Goal: Task Accomplishment & Management: Use online tool/utility

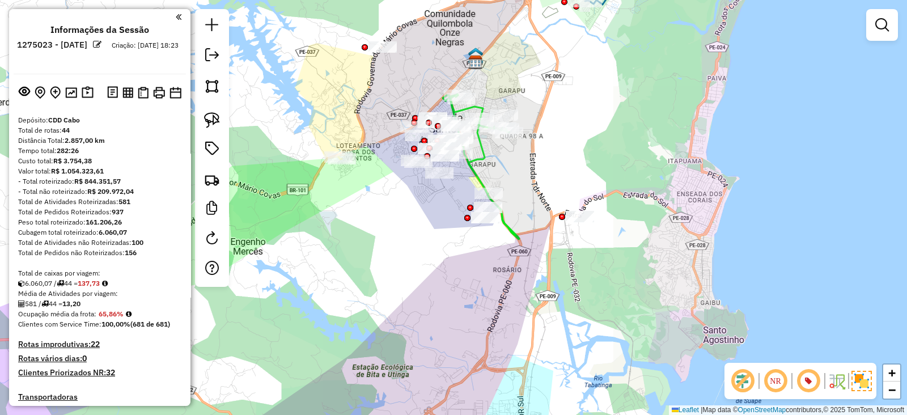
scroll to position [1140, 0]
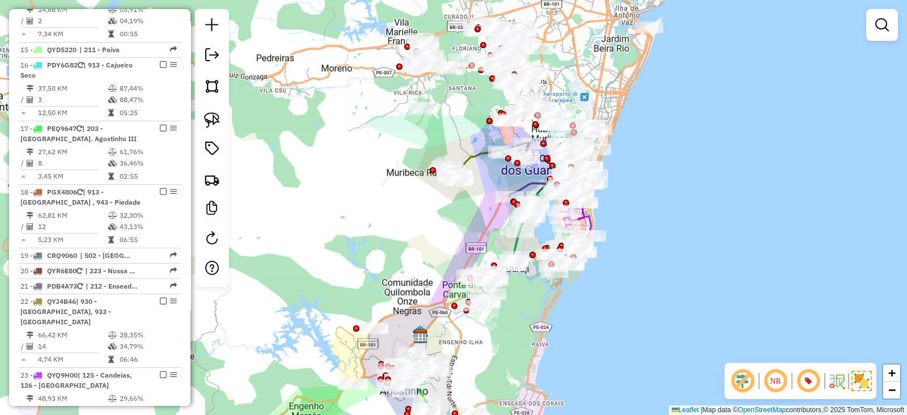
drag, startPoint x: 353, startPoint y: 287, endPoint x: 375, endPoint y: 307, distance: 29.7
click at [350, 414] on html "Aguarde... Pop-up bloqueado! Seu navegador bloqueou automáticamente a abertura …" at bounding box center [453, 207] width 907 height 415
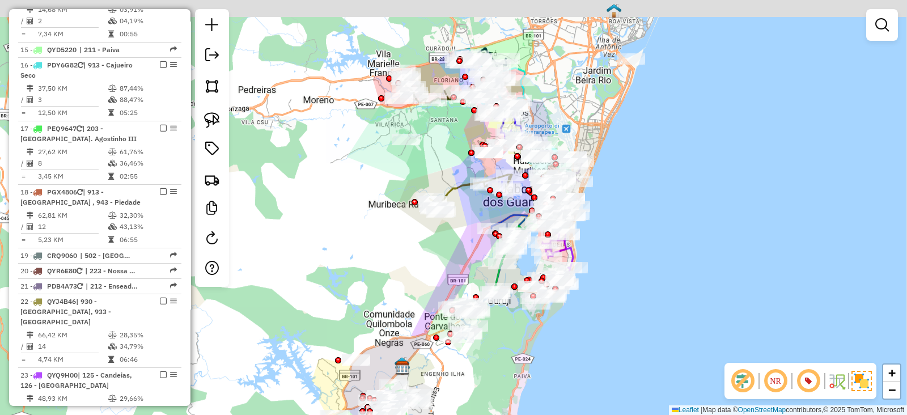
drag, startPoint x: 385, startPoint y: 149, endPoint x: 349, endPoint y: 269, distance: 124.8
click at [341, 288] on div "Janela de atendimento Grade de atendimento Capacidade Transportadoras Veículos …" at bounding box center [453, 207] width 907 height 415
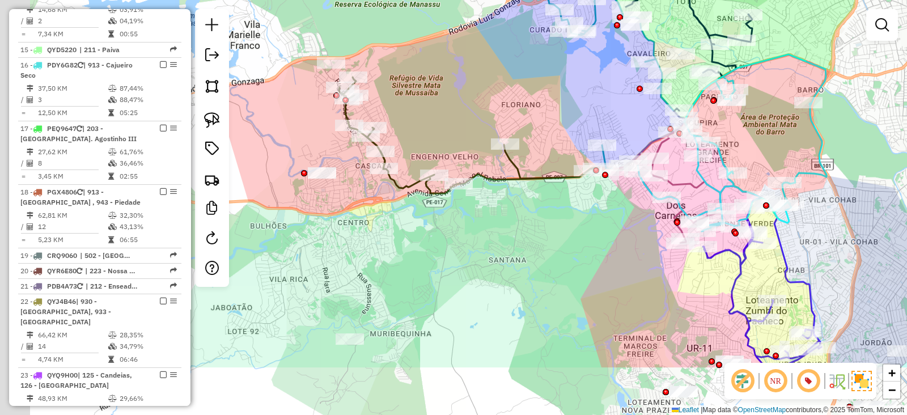
drag, startPoint x: 434, startPoint y: 163, endPoint x: 503, endPoint y: 74, distance: 112.3
click at [503, 74] on div "Janela de atendimento Grade de atendimento Capacidade Transportadoras Veículos …" at bounding box center [453, 207] width 907 height 415
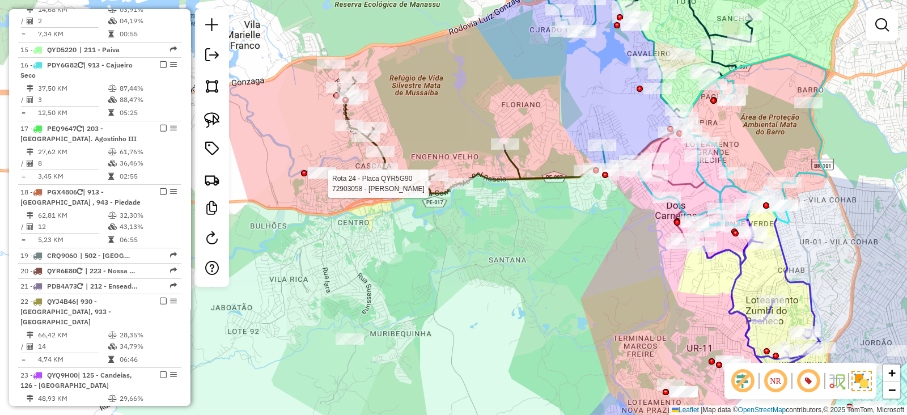
select select "*********"
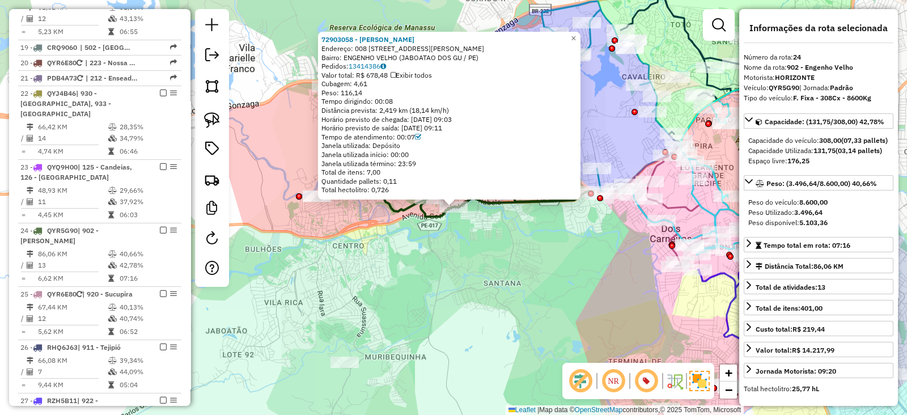
scroll to position [1517, 0]
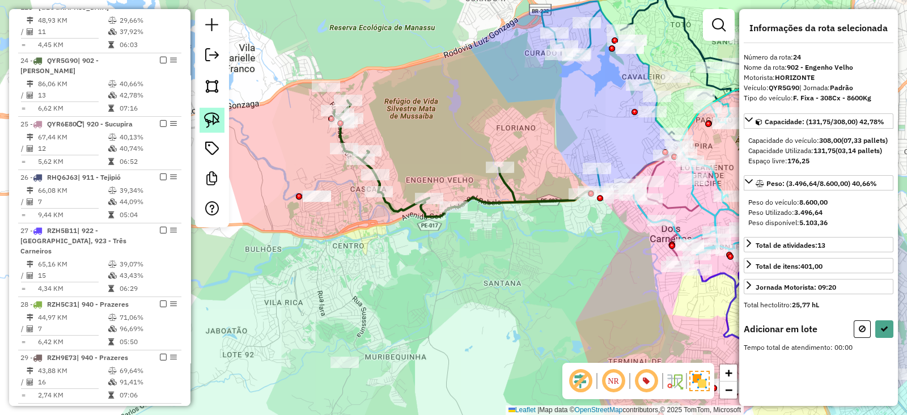
click at [202, 120] on link at bounding box center [211, 120] width 25 height 25
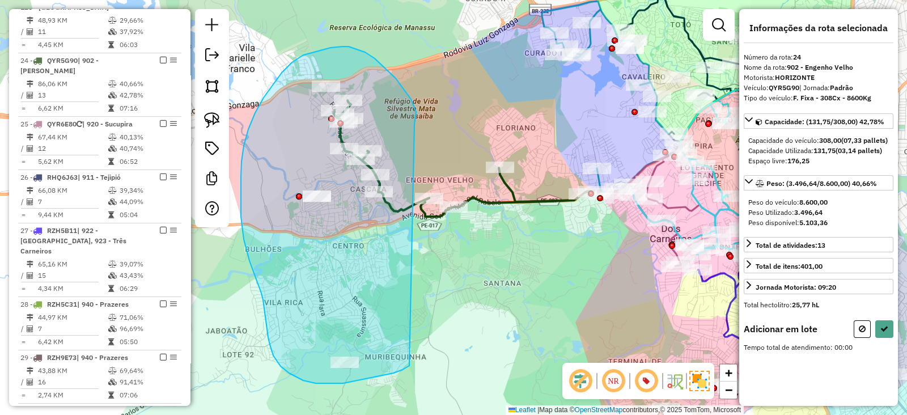
drag, startPoint x: 414, startPoint y: 124, endPoint x: 431, endPoint y: 346, distance: 222.7
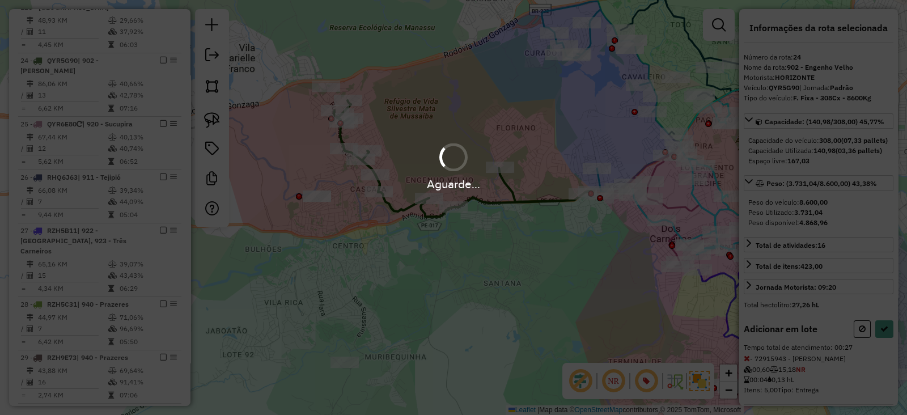
select select "*********"
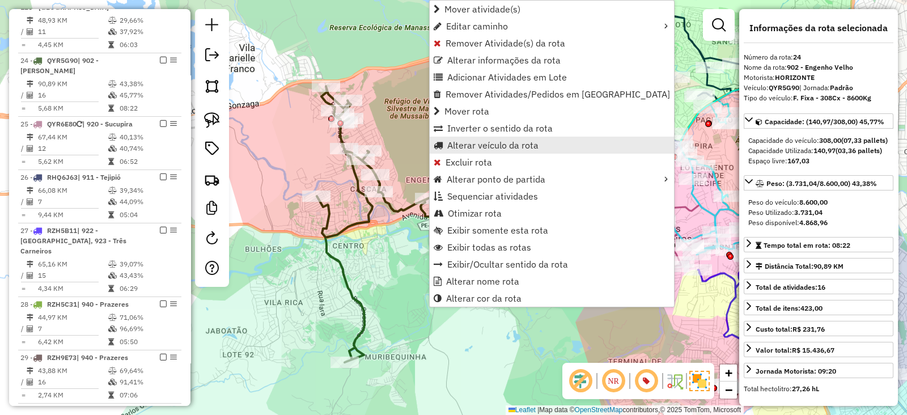
click at [465, 149] on span "Alterar veículo da rota" at bounding box center [492, 145] width 91 height 9
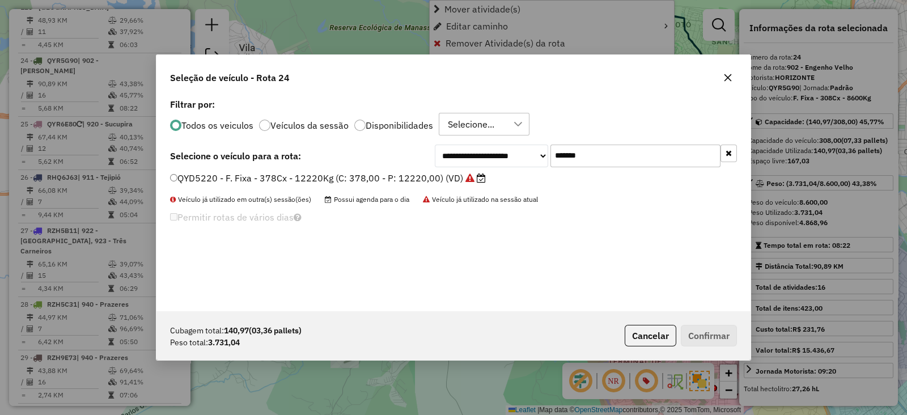
scroll to position [6, 3]
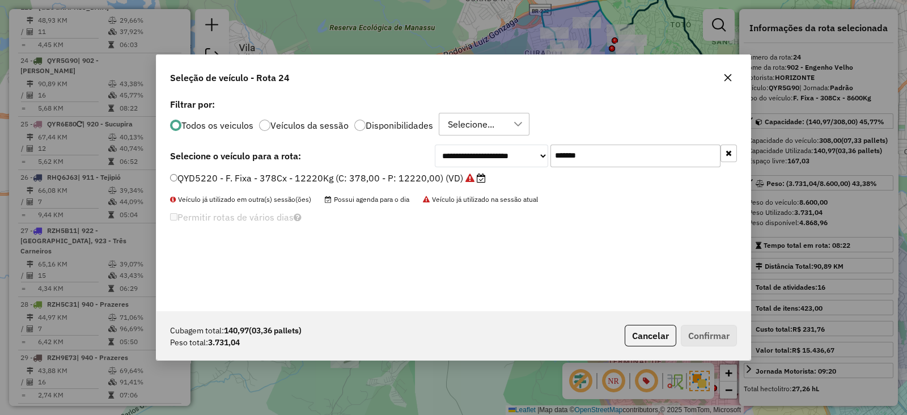
drag, startPoint x: 639, startPoint y: 156, endPoint x: 409, endPoint y: 164, distance: 229.6
click at [409, 164] on div "**********" at bounding box center [453, 155] width 567 height 23
paste input "text"
type input "*******"
click at [397, 177] on label "RZK7E92 - F. Fixa - 210Cx - 7344Kg (C: 210,00 - P: 7344,00) (VD)" at bounding box center [321, 178] width 303 height 14
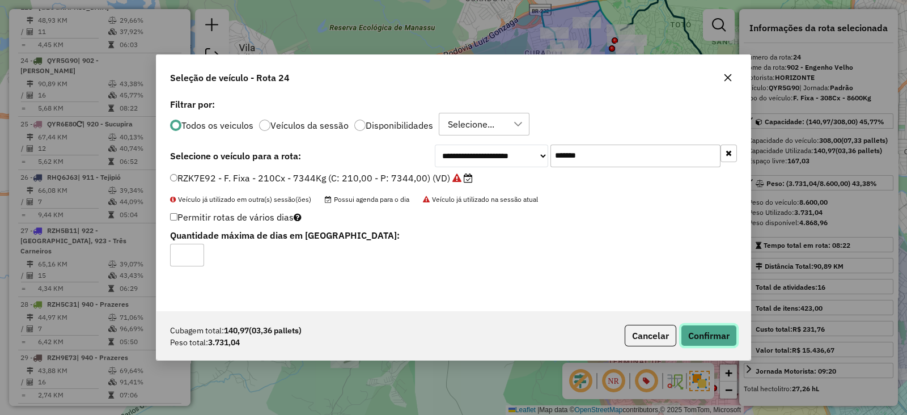
click at [686, 338] on button "Confirmar" at bounding box center [709, 336] width 56 height 22
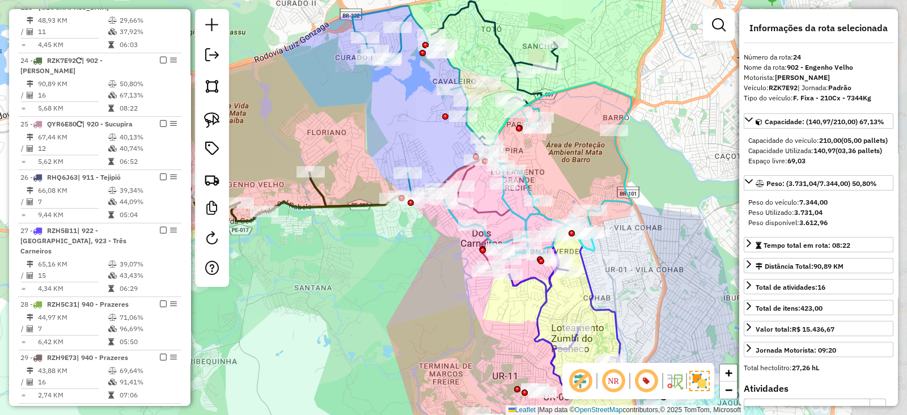
drag, startPoint x: 551, startPoint y: 257, endPoint x: 419, endPoint y: 226, distance: 136.3
click at [365, 260] on div "Janela de atendimento Grade de atendimento Capacidade Transportadoras Veículos …" at bounding box center [453, 207] width 907 height 415
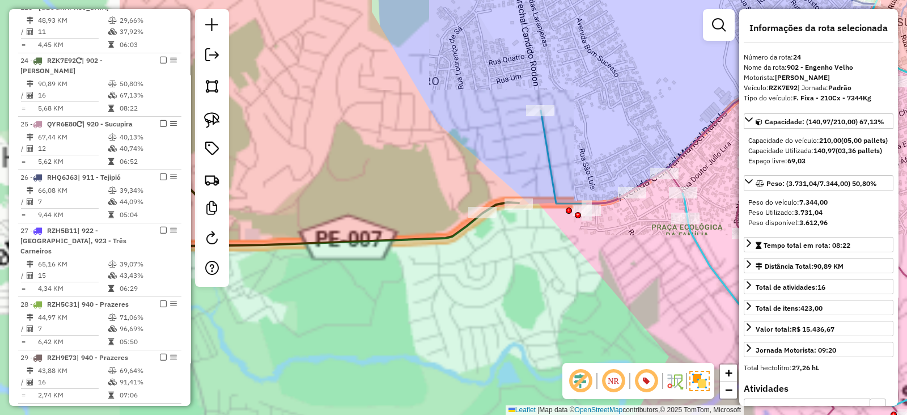
drag, startPoint x: 327, startPoint y: 287, endPoint x: 512, endPoint y: 301, distance: 185.3
click at [512, 301] on div "Janela de atendimento Grade de atendimento Capacidade Transportadoras Veículos …" at bounding box center [453, 207] width 907 height 415
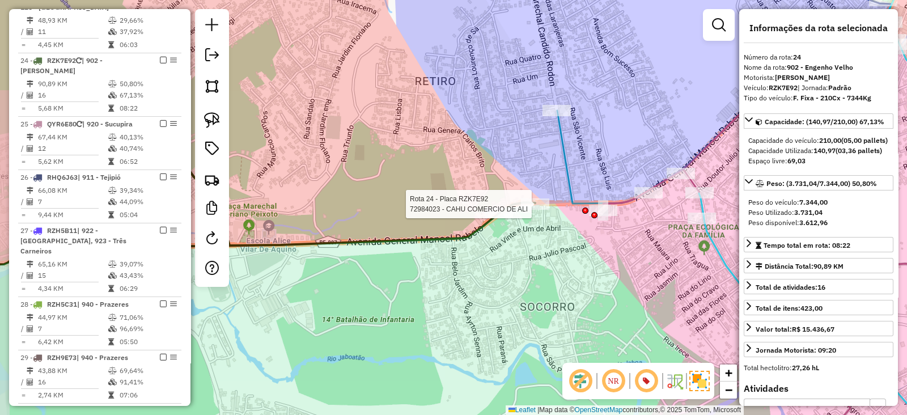
click at [538, 210] on div at bounding box center [535, 203] width 28 height 11
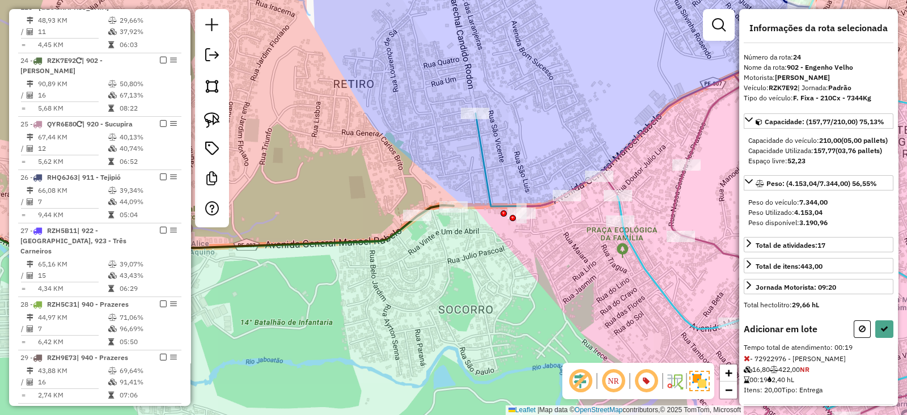
select select "*********"
click at [204, 117] on img at bounding box center [212, 120] width 16 height 16
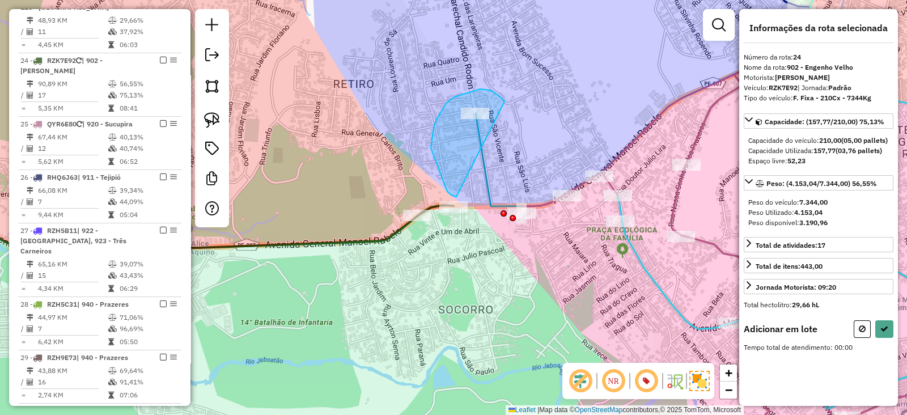
drag, startPoint x: 490, startPoint y: 90, endPoint x: 457, endPoint y: 197, distance: 112.0
select select "*********"
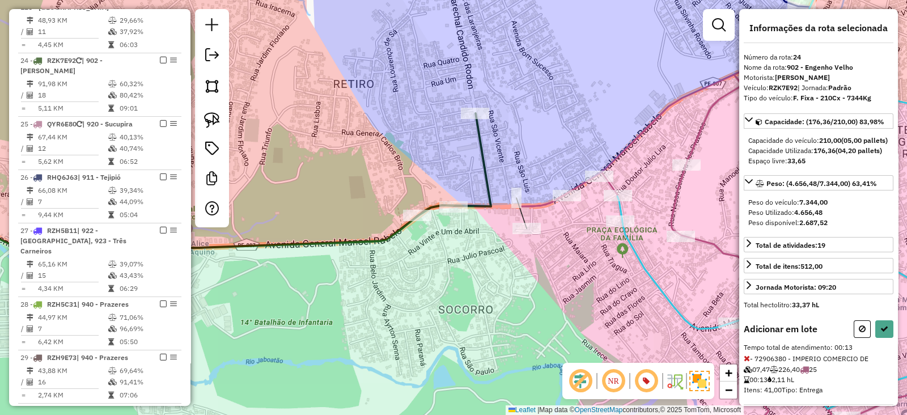
select select "*********"
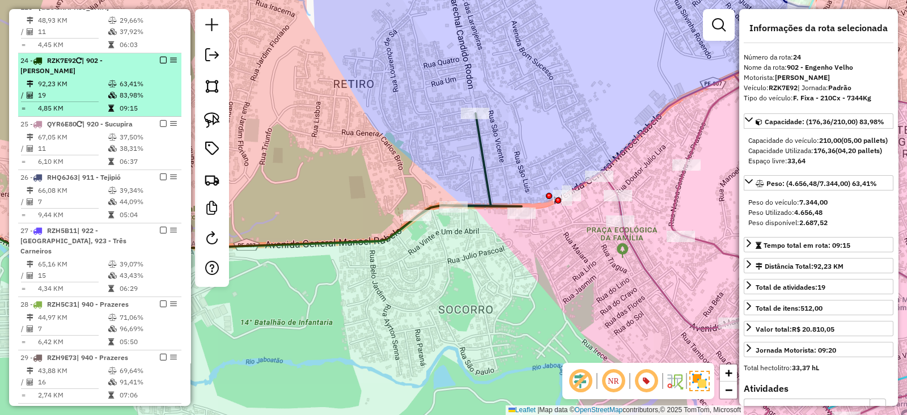
click at [161, 57] on em at bounding box center [163, 60] width 7 height 7
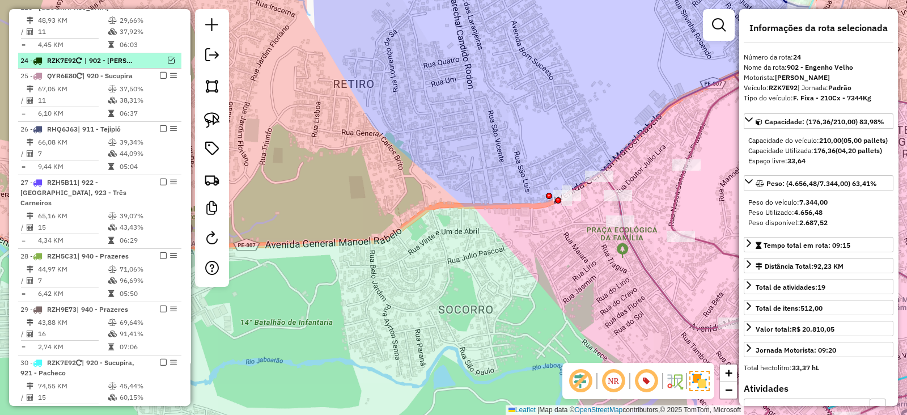
scroll to position [1469, 0]
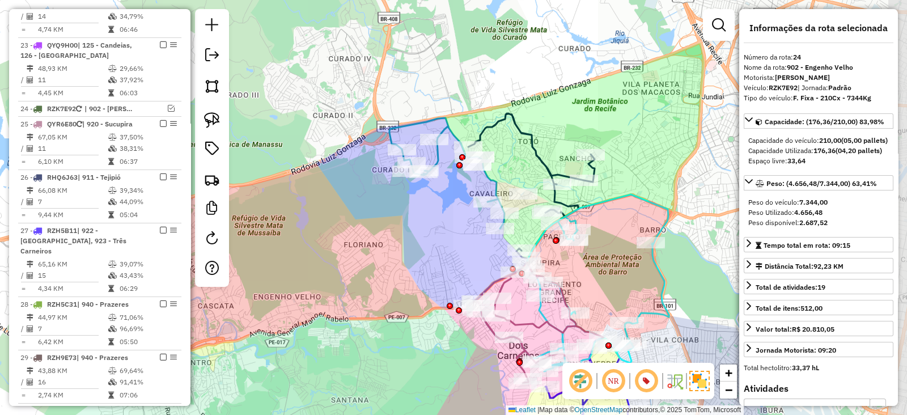
drag, startPoint x: 473, startPoint y: 222, endPoint x: 451, endPoint y: 262, distance: 45.6
click at [451, 262] on div "Janela de atendimento Grade de atendimento Capacidade Transportadoras Veículos …" at bounding box center [453, 207] width 907 height 415
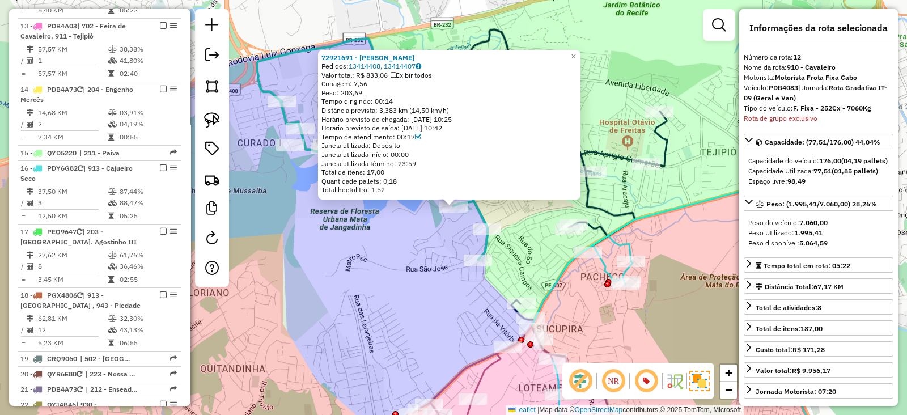
scroll to position [960, 0]
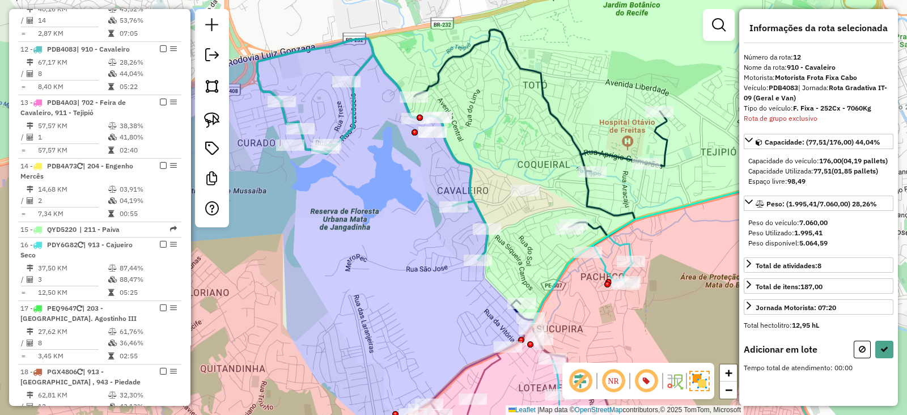
click at [198, 123] on div at bounding box center [212, 118] width 34 height 218
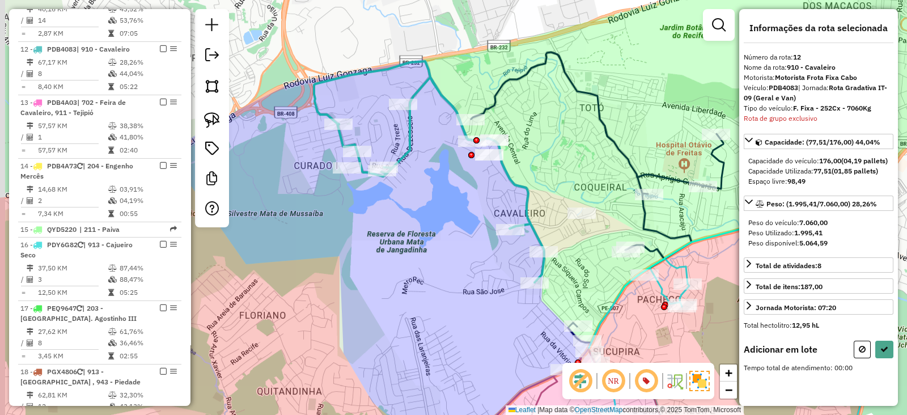
drag, startPoint x: 413, startPoint y: 18, endPoint x: 512, endPoint y: 45, distance: 102.8
click at [512, 45] on div "Janela de atendimento Grade de atendimento Capacidade Transportadoras Veículos …" at bounding box center [453, 207] width 907 height 415
click at [205, 122] on img at bounding box center [212, 120] width 16 height 16
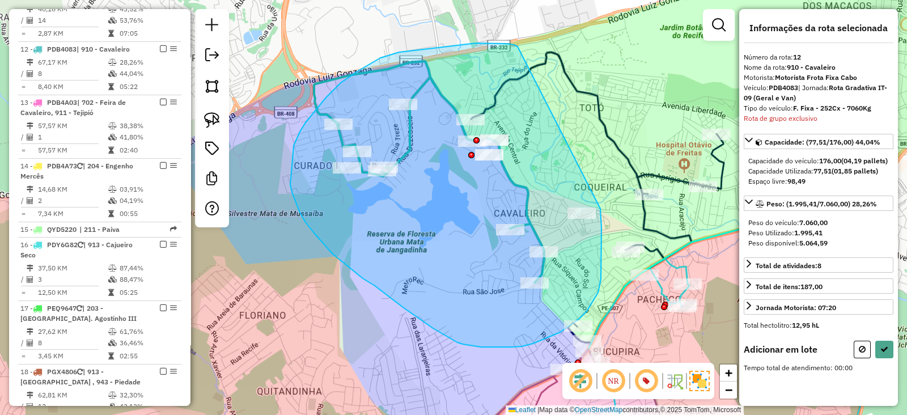
drag, startPoint x: 514, startPoint y: 45, endPoint x: 600, endPoint y: 209, distance: 185.0
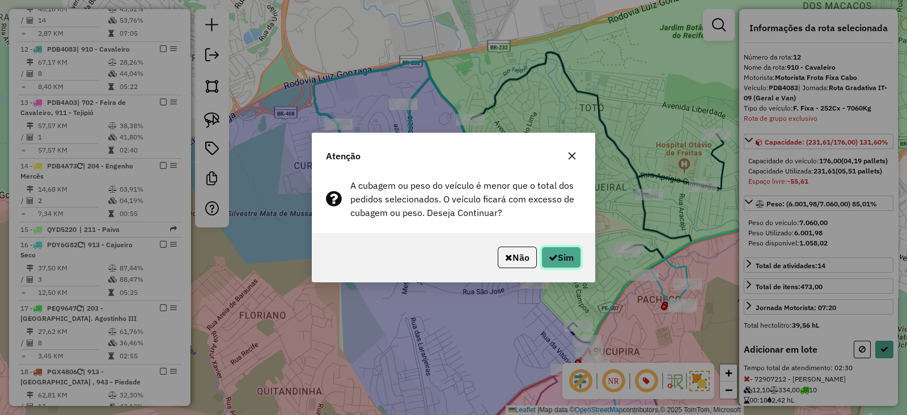
click at [568, 253] on button "Sim" at bounding box center [561, 257] width 40 height 22
select select "*********"
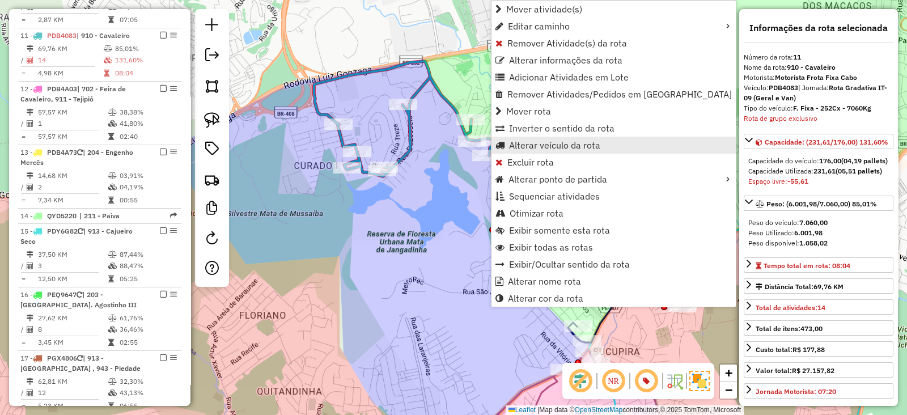
scroll to position [907, 0]
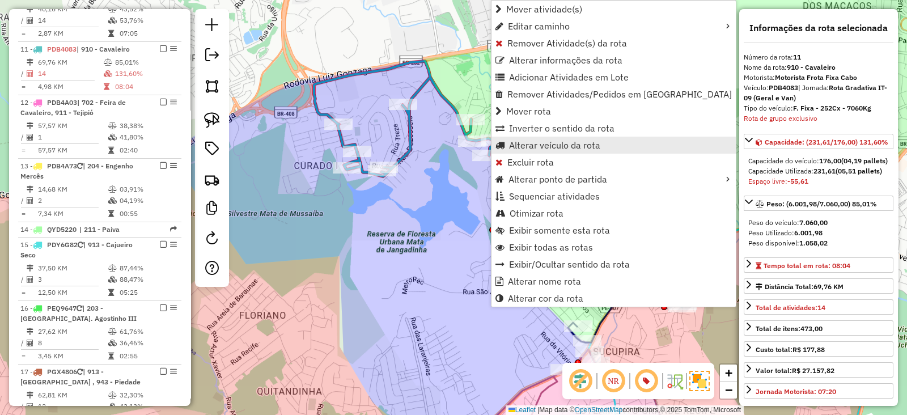
click at [518, 146] on span "Alterar veículo da rota" at bounding box center [554, 145] width 91 height 9
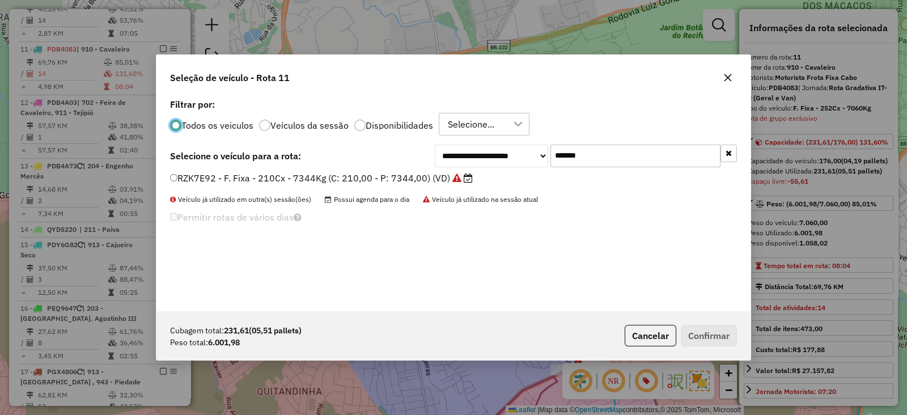
scroll to position [6, 3]
drag, startPoint x: 629, startPoint y: 140, endPoint x: 619, endPoint y: 154, distance: 17.0
click at [628, 140] on div "**********" at bounding box center [453, 203] width 594 height 215
click at [619, 154] on input "*******" at bounding box center [635, 155] width 170 height 23
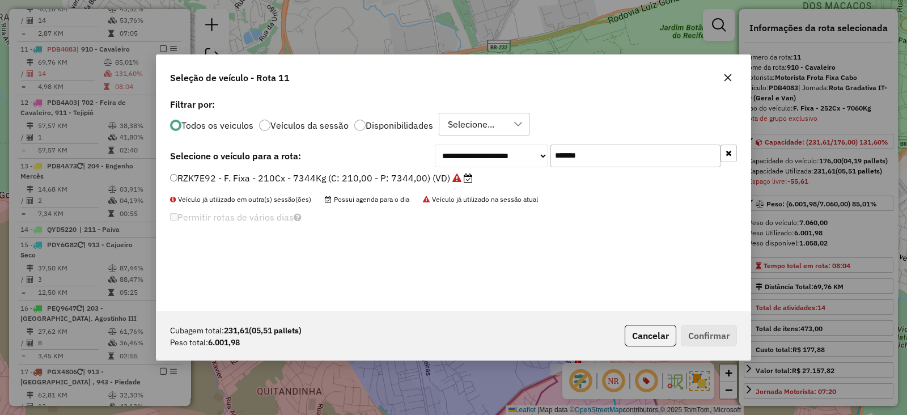
paste input "text"
type input "*******"
click at [436, 176] on label "RZK7F92 - F. Fixa - 252Cx - 7344Kg (C: 252,00 - P: 7344,00) (VD)" at bounding box center [321, 178] width 303 height 14
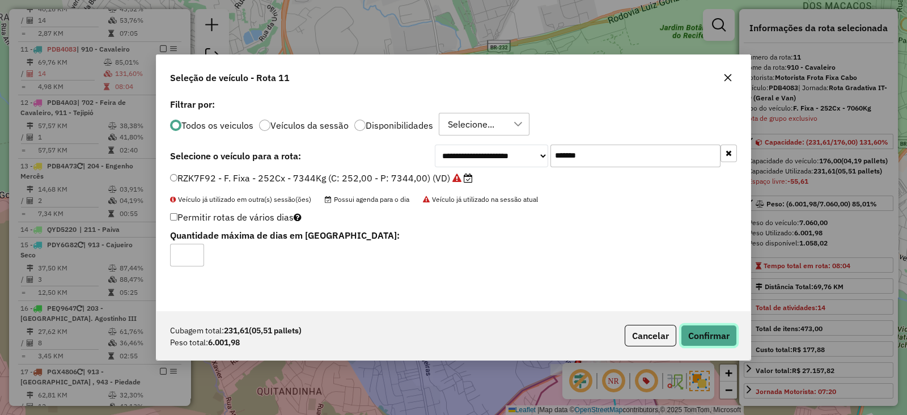
click at [723, 335] on button "Confirmar" at bounding box center [709, 336] width 56 height 22
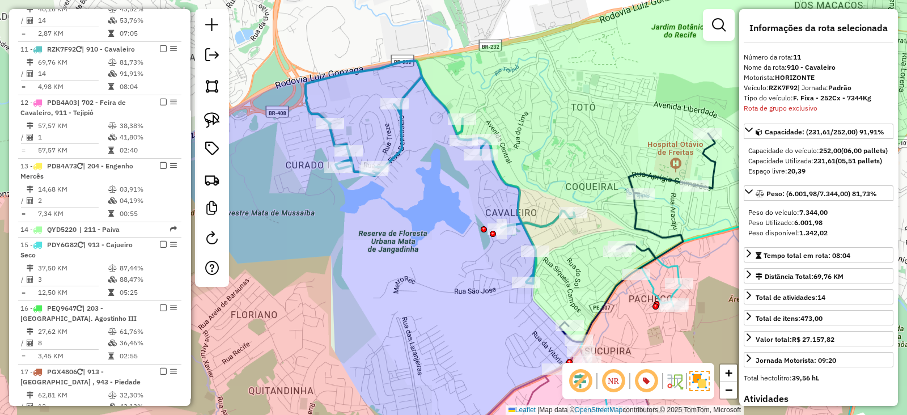
drag, startPoint x: 492, startPoint y: 304, endPoint x: 416, endPoint y: 205, distance: 124.5
click at [416, 205] on div "Janela de atendimento Grade de atendimento Capacidade Transportadoras Veículos …" at bounding box center [453, 207] width 907 height 415
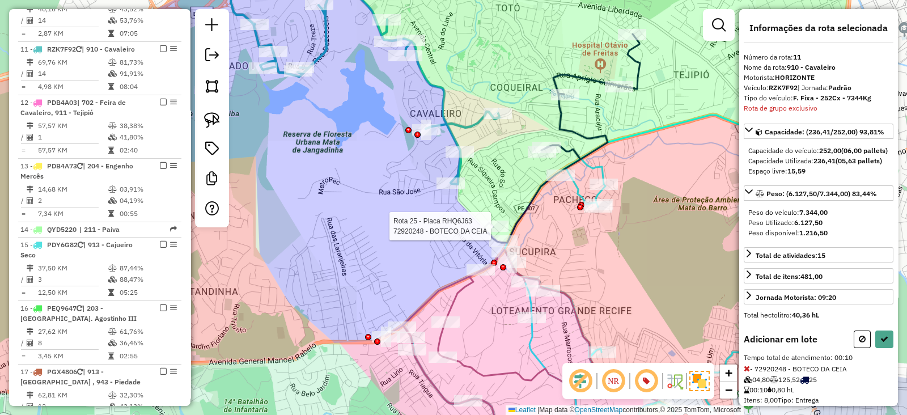
select select "*********"
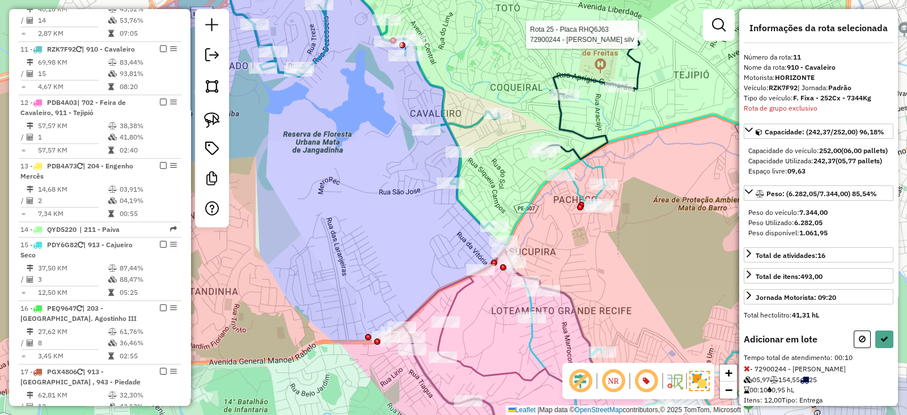
select select "*********"
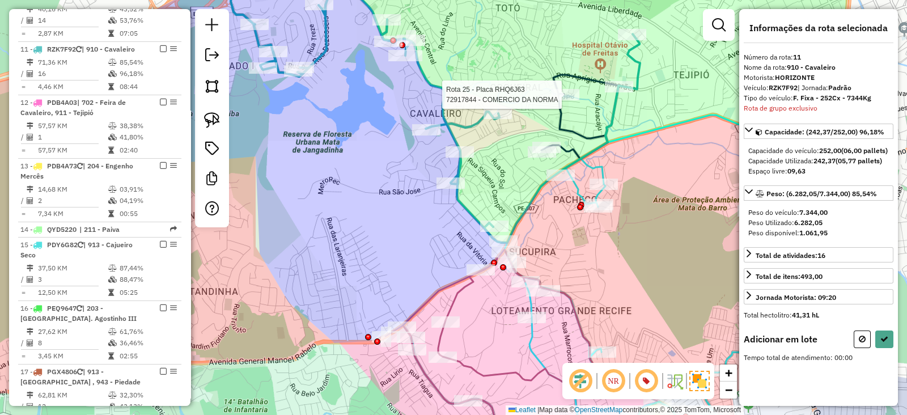
click at [562, 100] on div at bounding box center [565, 94] width 28 height 11
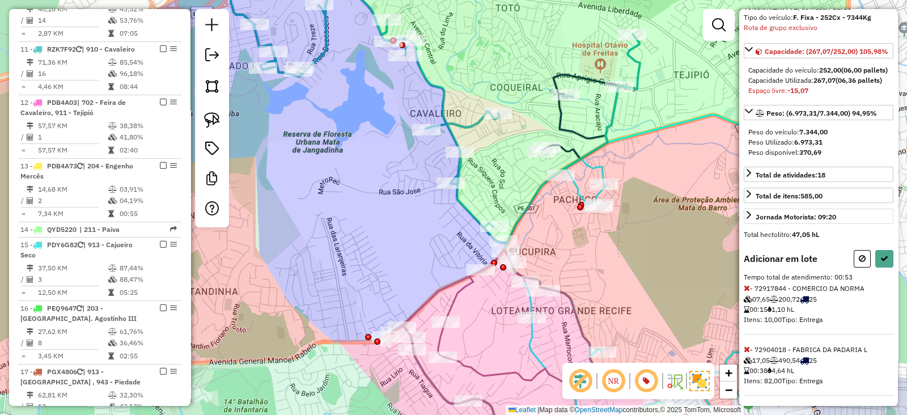
scroll to position [112, 0]
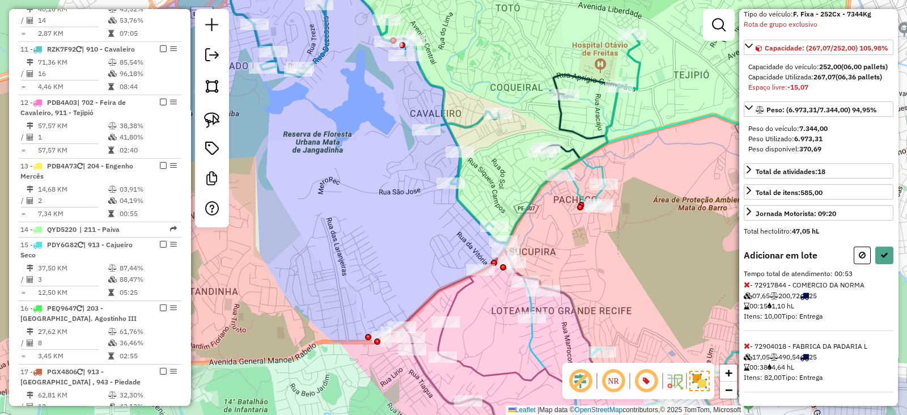
click at [745, 345] on icon at bounding box center [746, 346] width 6 height 8
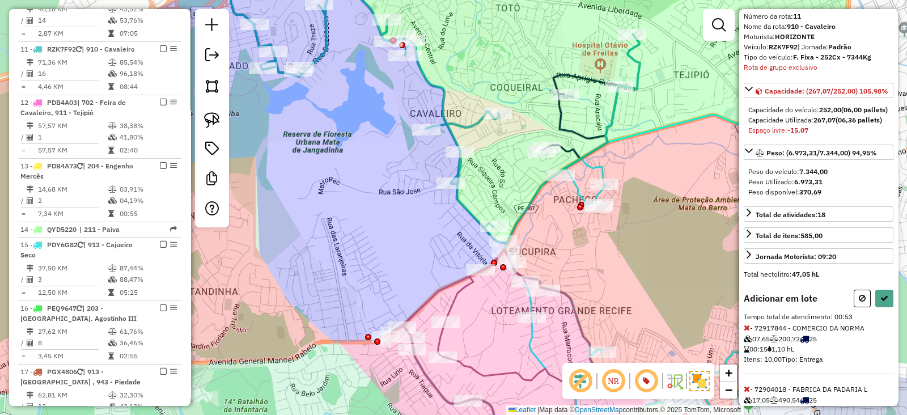
select select "*********"
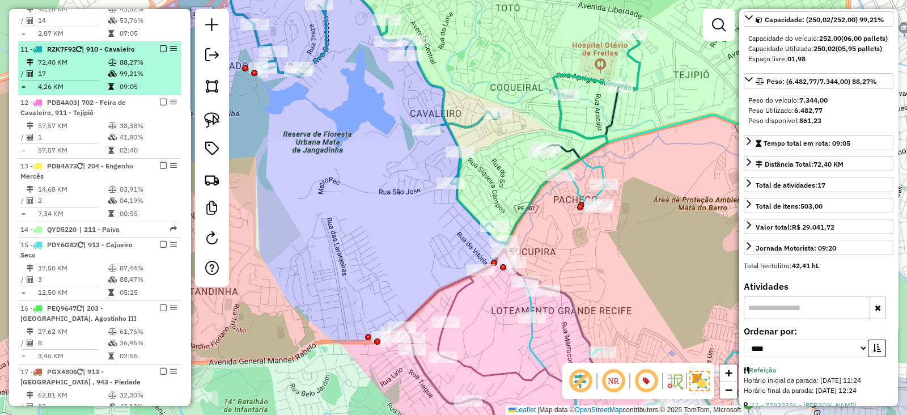
click at [161, 45] on em at bounding box center [163, 48] width 7 height 7
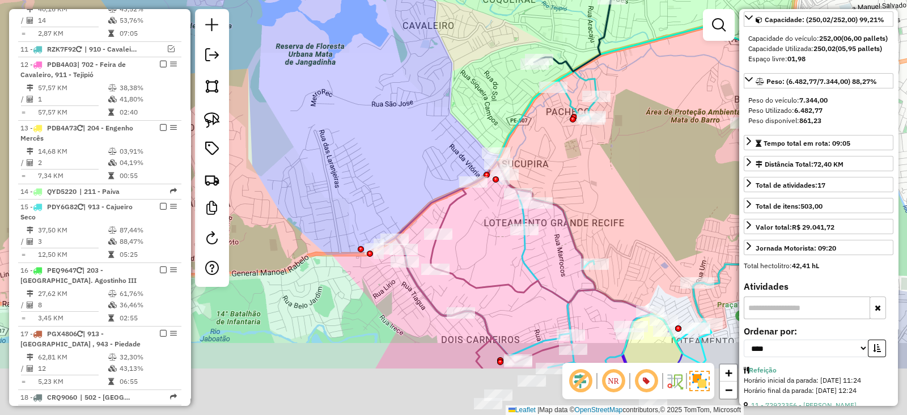
drag, startPoint x: 651, startPoint y: 270, endPoint x: 635, endPoint y: 171, distance: 100.5
click at [639, 174] on div "Janela de atendimento Grade de atendimento Capacidade Transportadoras Veículos …" at bounding box center [453, 207] width 907 height 415
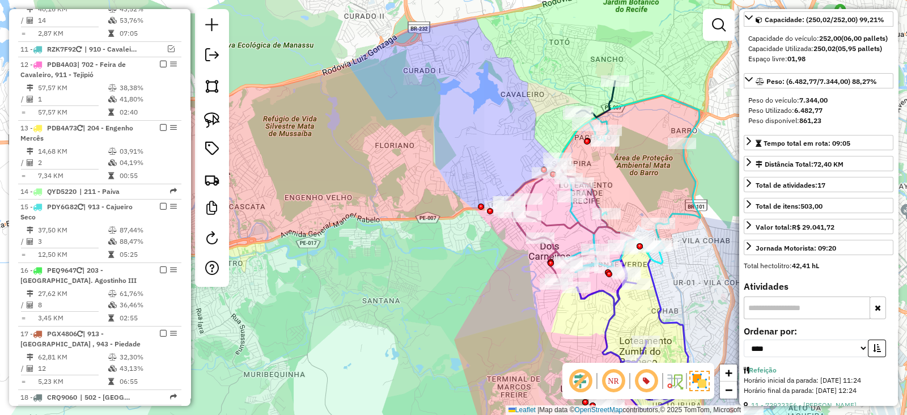
drag, startPoint x: 636, startPoint y: 180, endPoint x: 552, endPoint y: 77, distance: 132.6
click at [552, 78] on div "Janela de atendimento Grade de atendimento Capacidade Transportadoras Veículos …" at bounding box center [453, 207] width 907 height 415
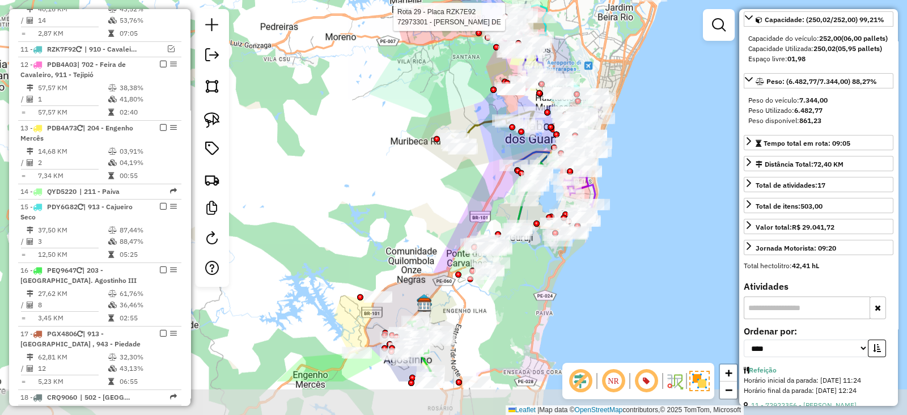
drag, startPoint x: 433, startPoint y: 283, endPoint x: 439, endPoint y: 209, distance: 75.0
click at [439, 209] on div "Rota 29 - Placa RZK7E92 72973301 - NERIVALDO TAVARES DE Janela de atendimento G…" at bounding box center [453, 207] width 907 height 415
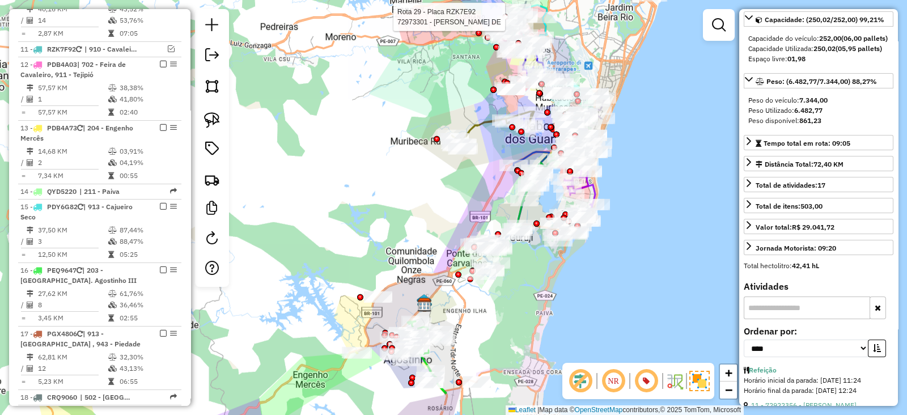
click at [360, 212] on div "Rota 29 - Placa RZK7E92 72973301 - NERIVALDO TAVARES DE Janela de atendimento G…" at bounding box center [453, 207] width 907 height 415
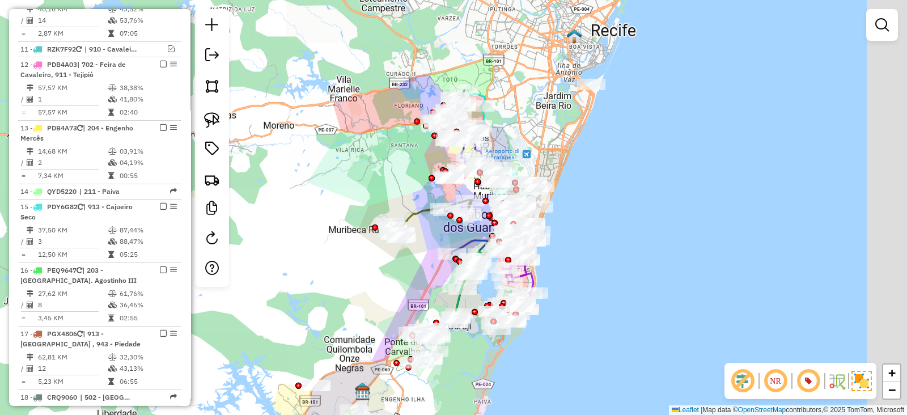
drag, startPoint x: 416, startPoint y: 188, endPoint x: 354, endPoint y: 277, distance: 108.3
click at [354, 277] on div "Janela de atendimento Grade de atendimento Capacidade Transportadoras Veículos …" at bounding box center [453, 207] width 907 height 415
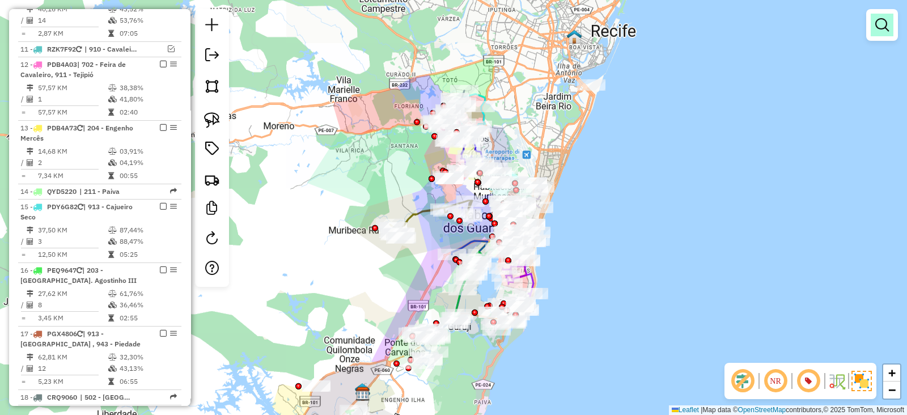
click at [878, 18] on em at bounding box center [882, 25] width 14 height 14
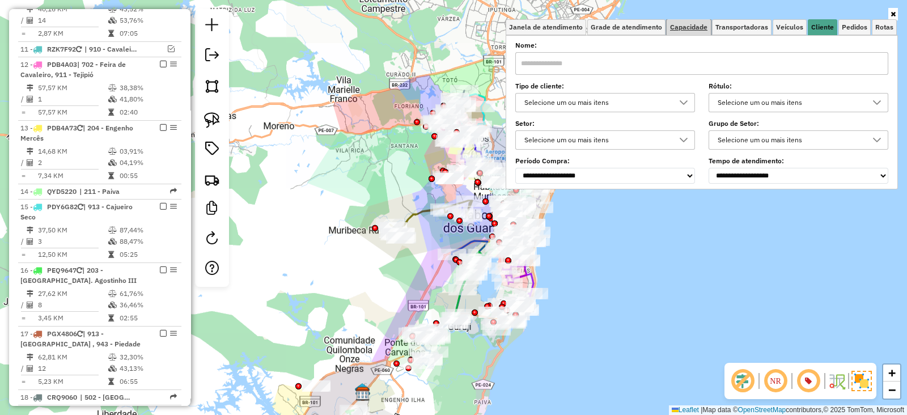
click at [694, 24] on span "Capacidade" at bounding box center [688, 27] width 37 height 7
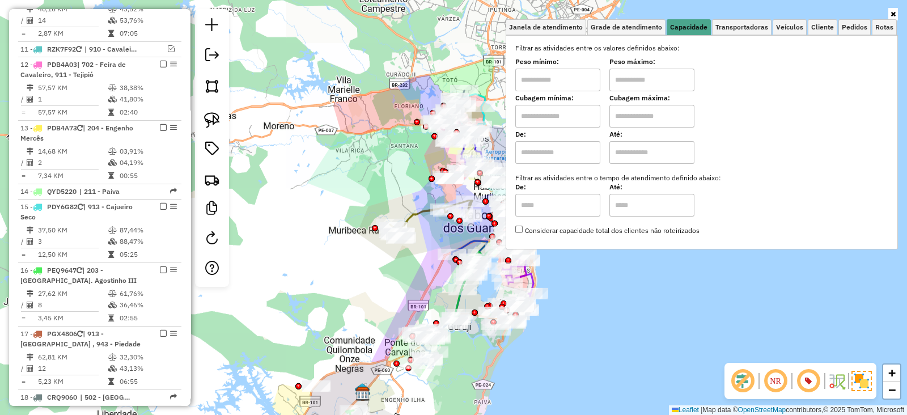
click at [542, 118] on input "text" at bounding box center [557, 116] width 85 height 23
type input "******"
drag, startPoint x: 637, startPoint y: 109, endPoint x: 649, endPoint y: 126, distance: 20.8
click at [637, 109] on input "text" at bounding box center [651, 116] width 85 height 23
type input "*********"
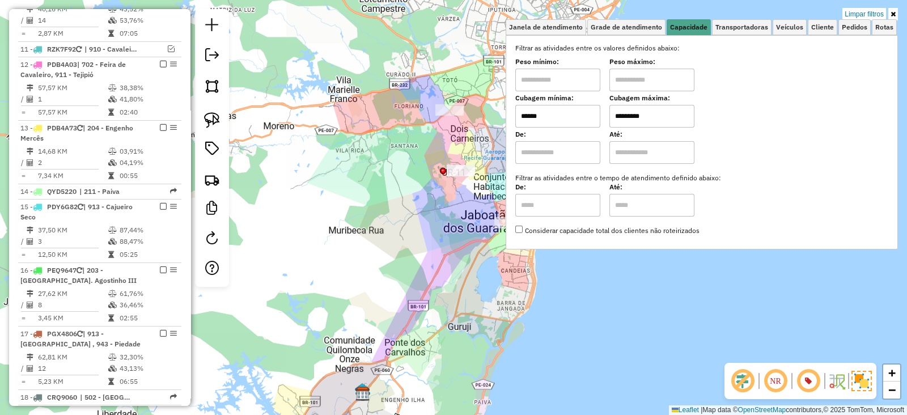
click at [449, 265] on div "Limpar filtros Janela de atendimento Grade de atendimento Capacidade Transporta…" at bounding box center [453, 207] width 907 height 415
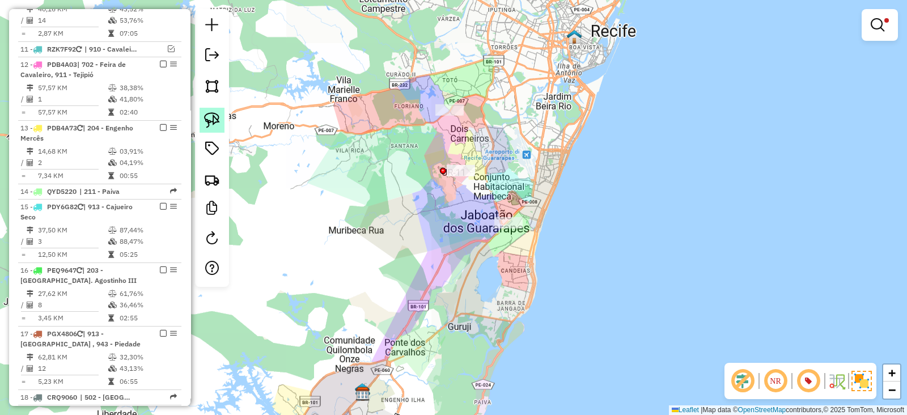
click at [218, 119] on img at bounding box center [212, 120] width 16 height 16
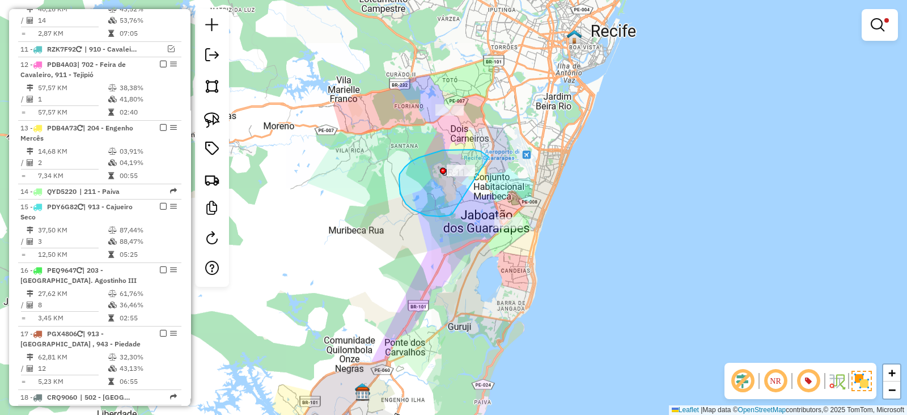
drag, startPoint x: 488, startPoint y: 157, endPoint x: 452, endPoint y: 214, distance: 67.3
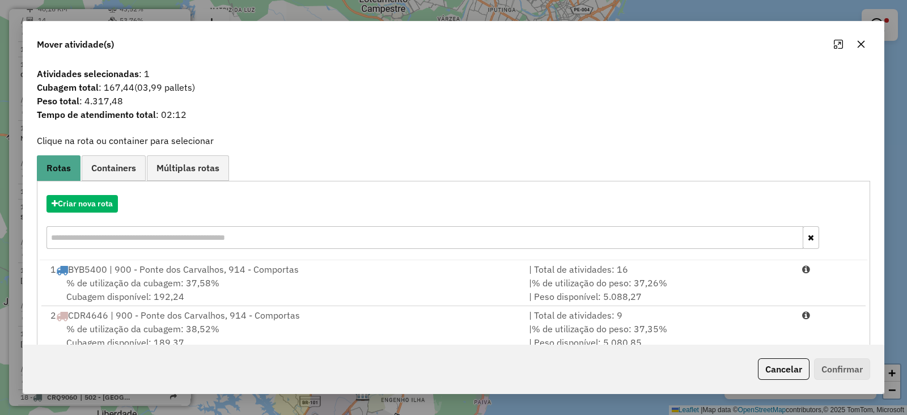
click at [866, 40] on button "button" at bounding box center [861, 44] width 18 height 18
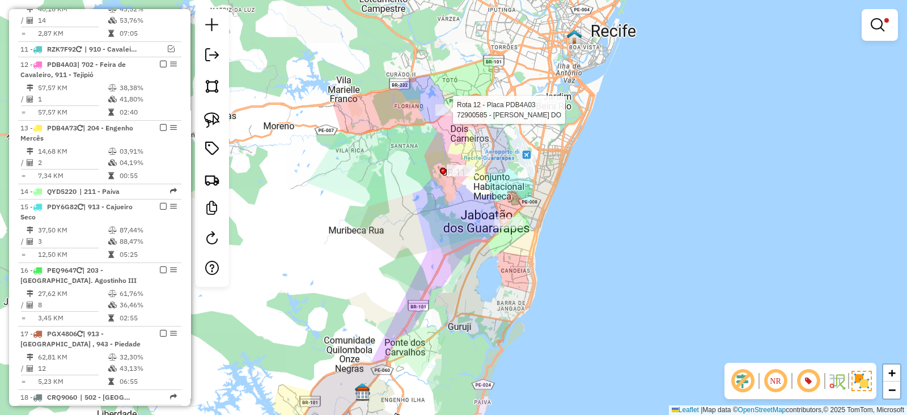
select select "*********"
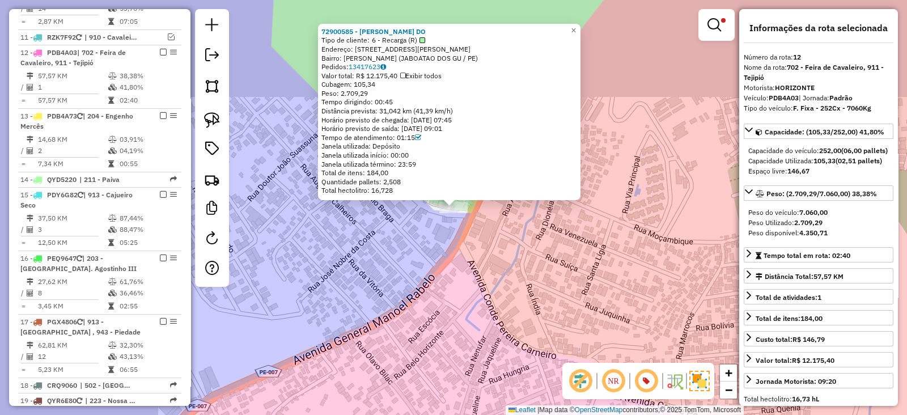
scroll to position [922, 0]
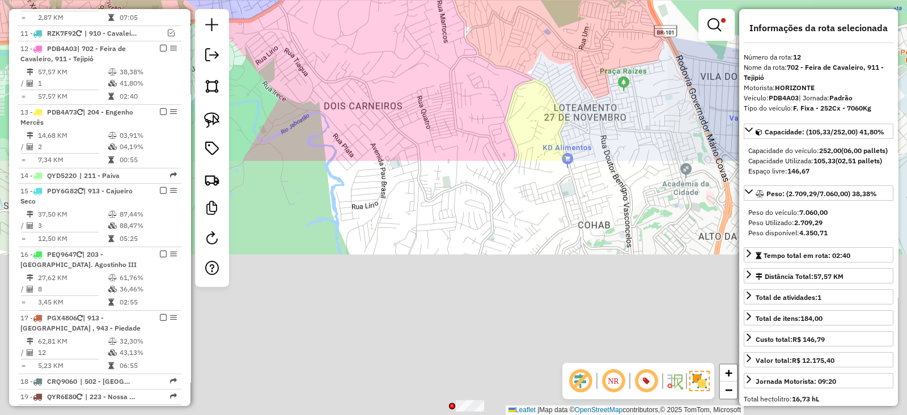
drag, startPoint x: 318, startPoint y: 307, endPoint x: 340, endPoint y: -15, distance: 322.6
click at [340, 0] on html "Aguarde... Pop-up bloqueado! Seu navegador bloqueou automáticamente a abertura …" at bounding box center [453, 207] width 907 height 415
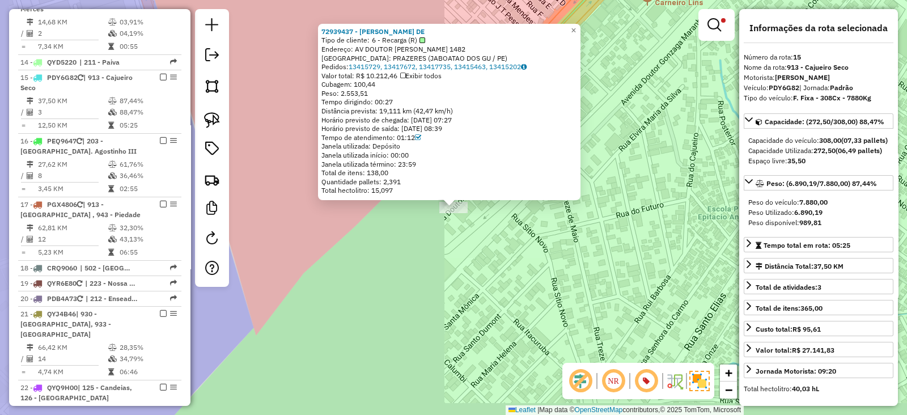
scroll to position [1064, 0]
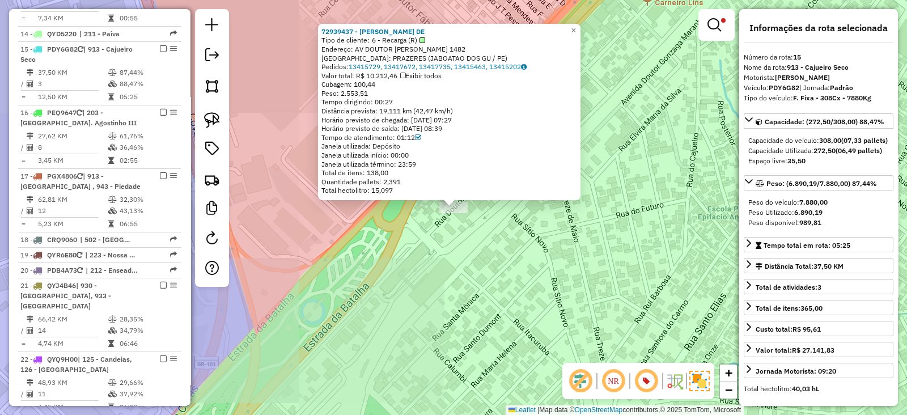
click at [435, 288] on div "72939437 - ALEXANDRE BARBOSA DE Tipo de cliente: 6 - Recarga (R) Endereço: AV D…" at bounding box center [453, 207] width 907 height 415
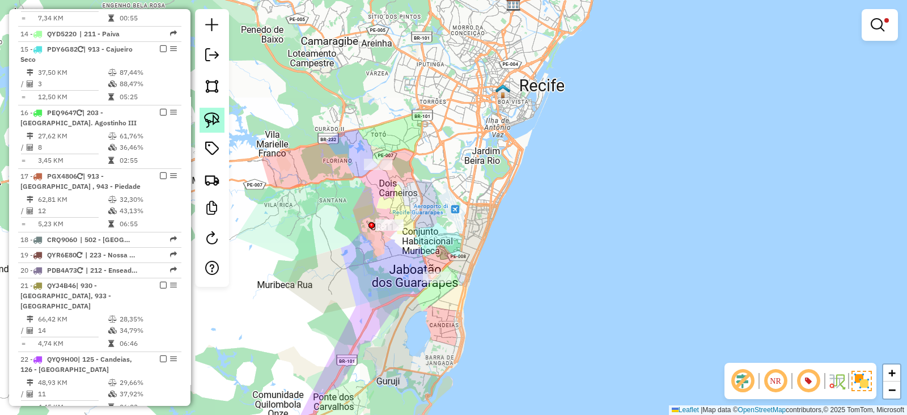
click at [210, 123] on img at bounding box center [212, 120] width 16 height 16
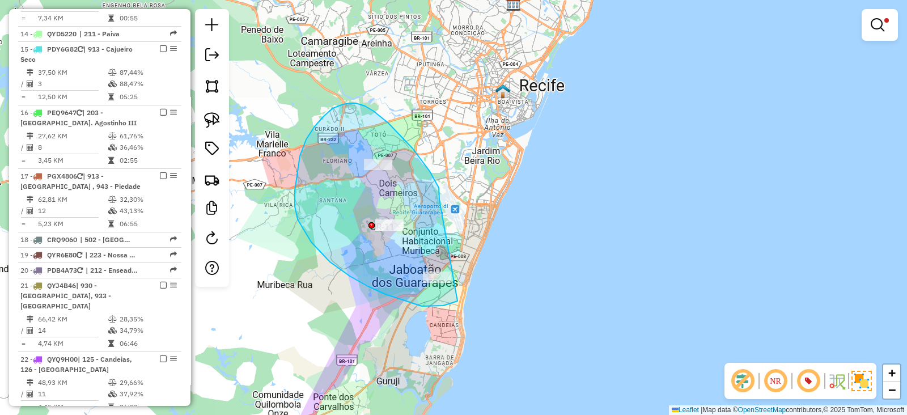
drag, startPoint x: 439, startPoint y: 199, endPoint x: 482, endPoint y: 291, distance: 101.4
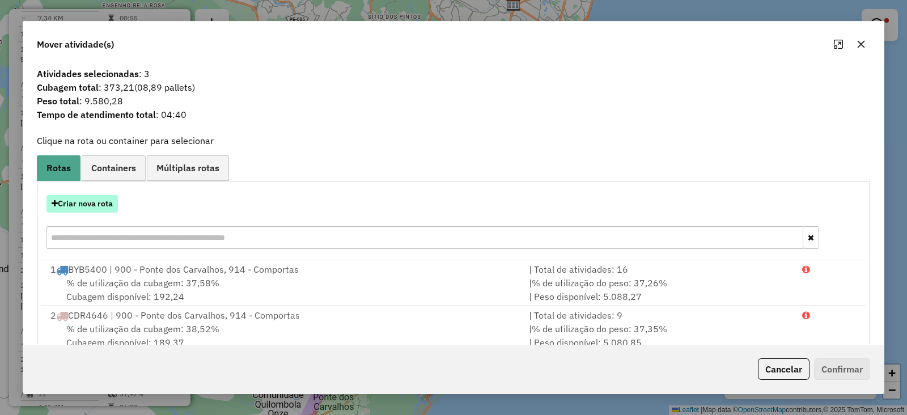
click at [73, 203] on button "Criar nova rota" at bounding box center [81, 204] width 71 height 18
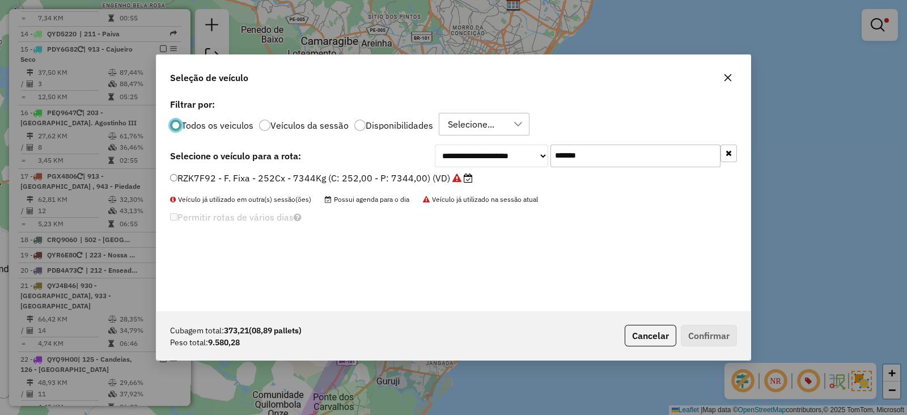
scroll to position [6, 3]
click at [606, 151] on input "*******" at bounding box center [635, 155] width 170 height 23
paste input "text"
type input "*******"
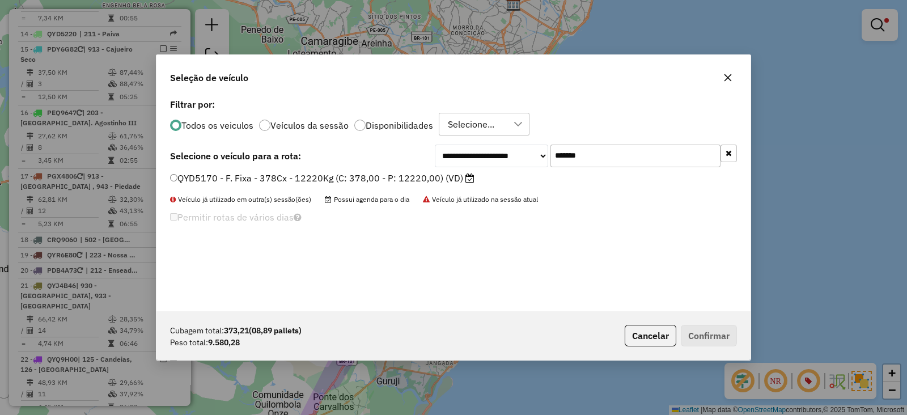
click at [439, 178] on label "QYD5170 - F. Fixa - 378Cx - 12220Kg (C: 378,00 - P: 12220,00) (VD)" at bounding box center [322, 178] width 304 height 14
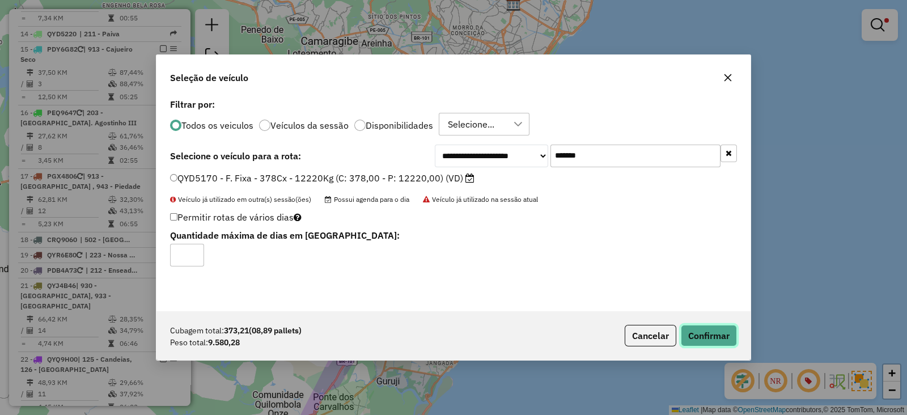
click at [705, 335] on button "Confirmar" at bounding box center [709, 336] width 56 height 22
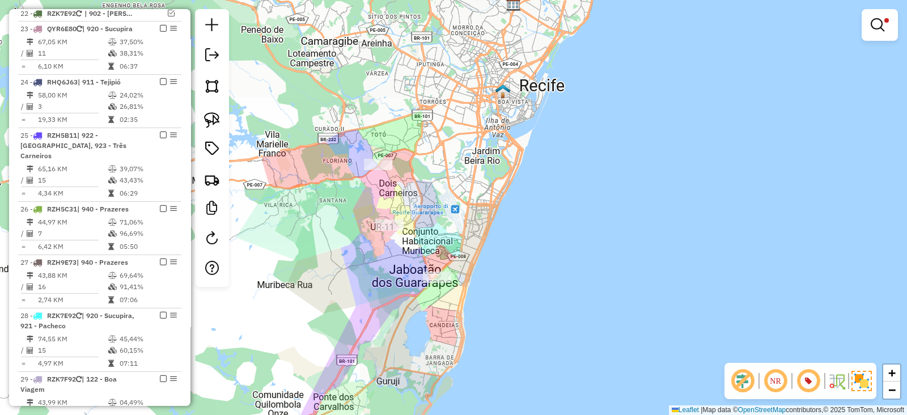
scroll to position [1787, 0]
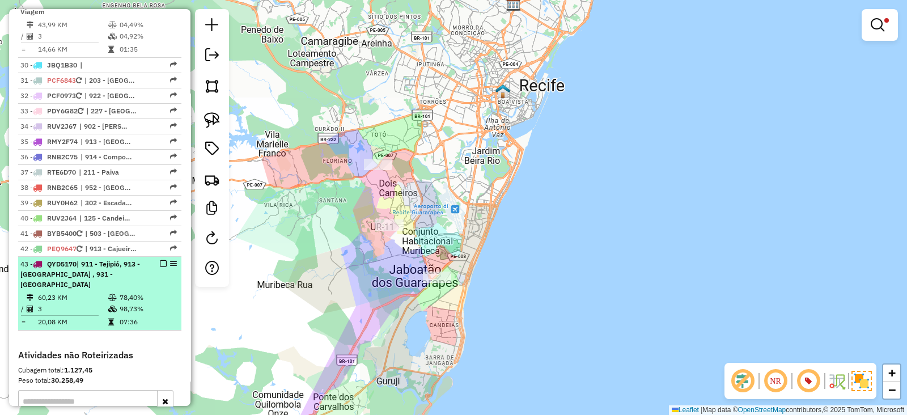
click at [160, 260] on em at bounding box center [163, 263] width 7 height 7
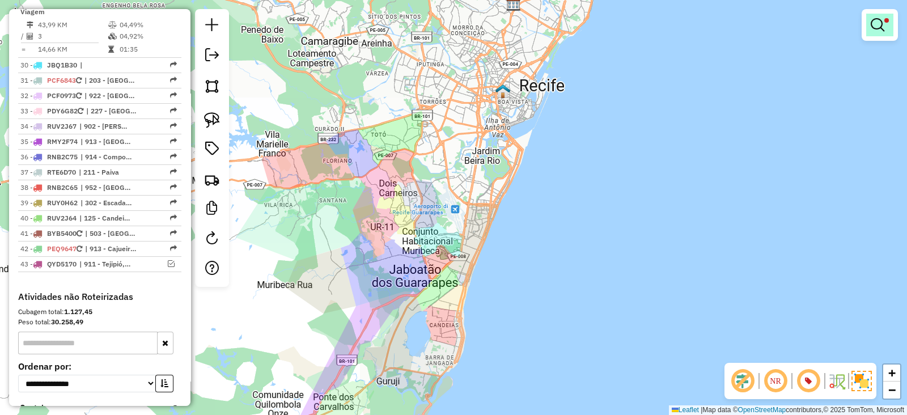
click at [885, 24] on link at bounding box center [879, 25] width 27 height 23
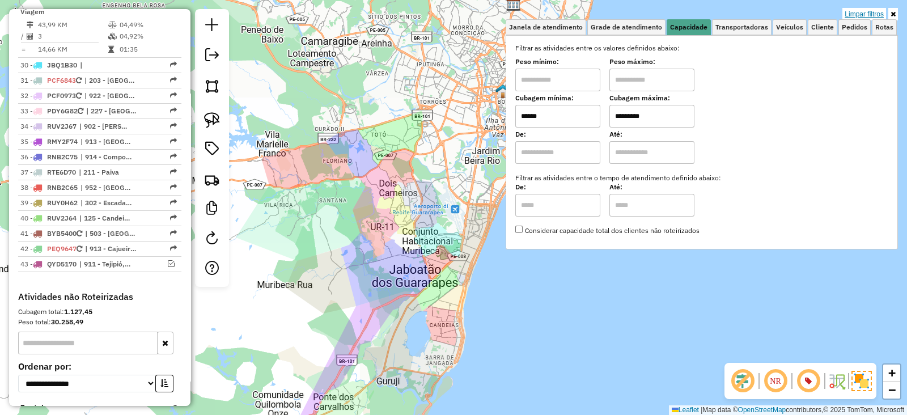
click at [868, 15] on link "Limpar filtros" at bounding box center [864, 14] width 44 height 12
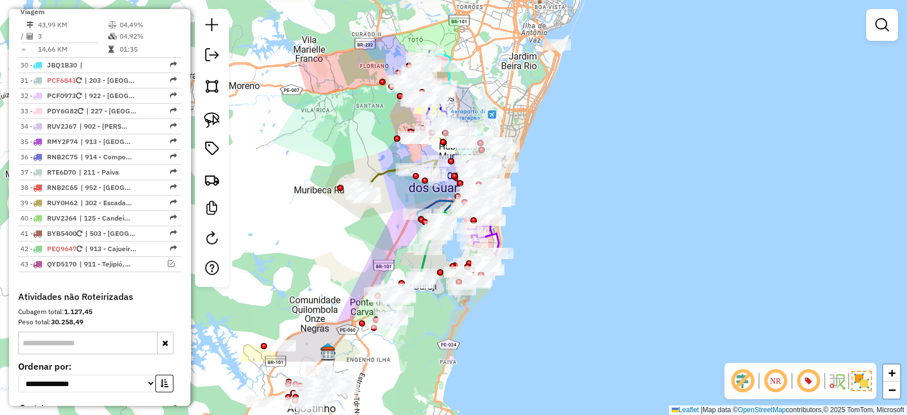
drag, startPoint x: 443, startPoint y: 174, endPoint x: 479, endPoint y: 79, distance: 101.3
click at [479, 79] on div "Janela de atendimento Grade de atendimento Capacidade Transportadoras Veículos …" at bounding box center [453, 207] width 907 height 415
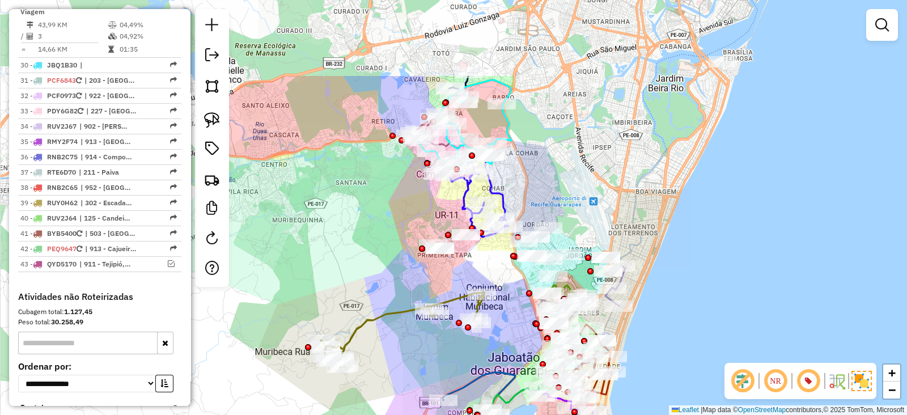
drag, startPoint x: 380, startPoint y: 120, endPoint x: 375, endPoint y: 256, distance: 135.5
click at [372, 265] on div "Janela de atendimento Grade de atendimento Capacidade Transportadoras Veículos …" at bounding box center [453, 207] width 907 height 415
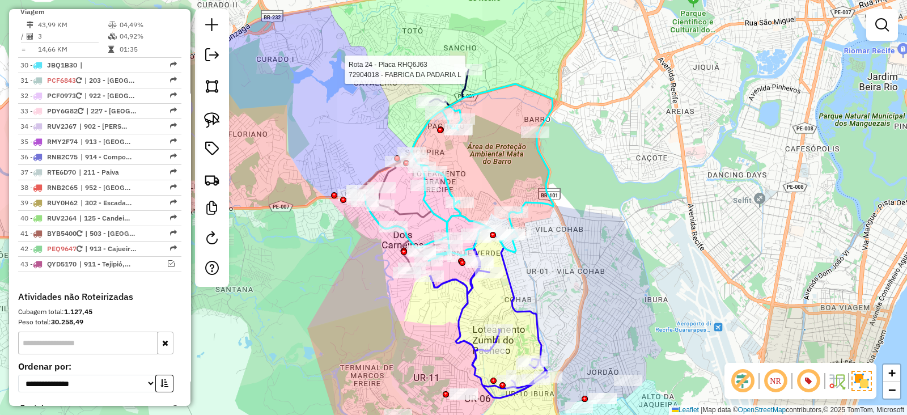
select select "*********"
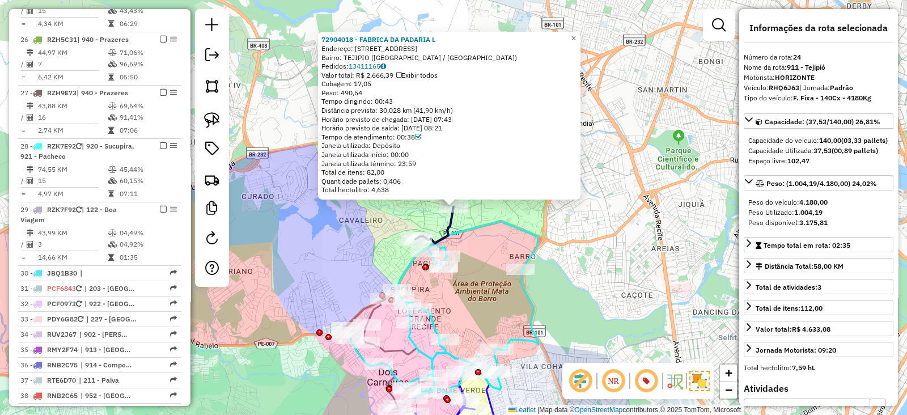
scroll to position [1442, 0]
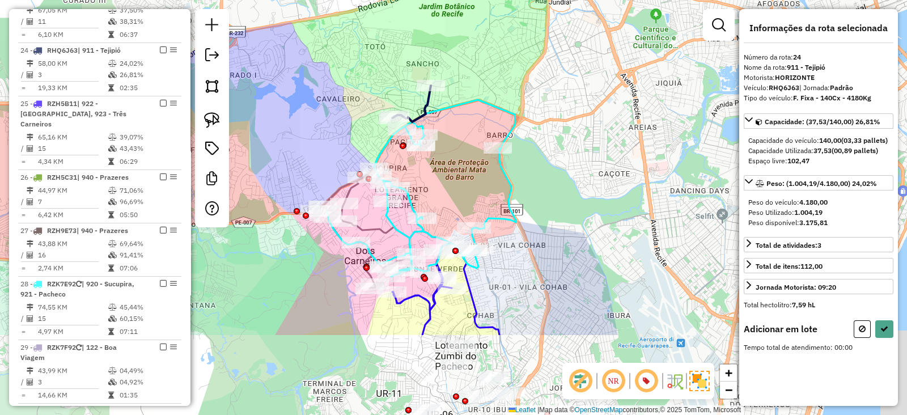
drag, startPoint x: 506, startPoint y: 163, endPoint x: 474, endPoint y: 50, distance: 116.6
click at [474, 50] on div "Janela de atendimento Grade de atendimento Capacidade Transportadoras Veículos …" at bounding box center [453, 207] width 907 height 415
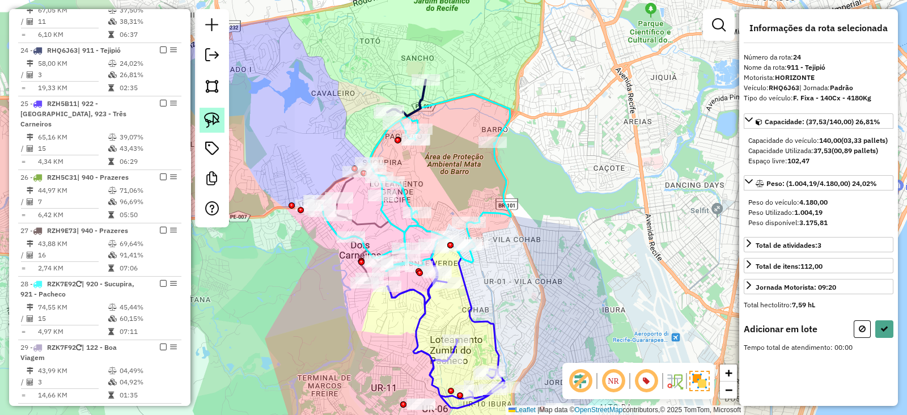
click at [210, 122] on img at bounding box center [212, 120] width 16 height 16
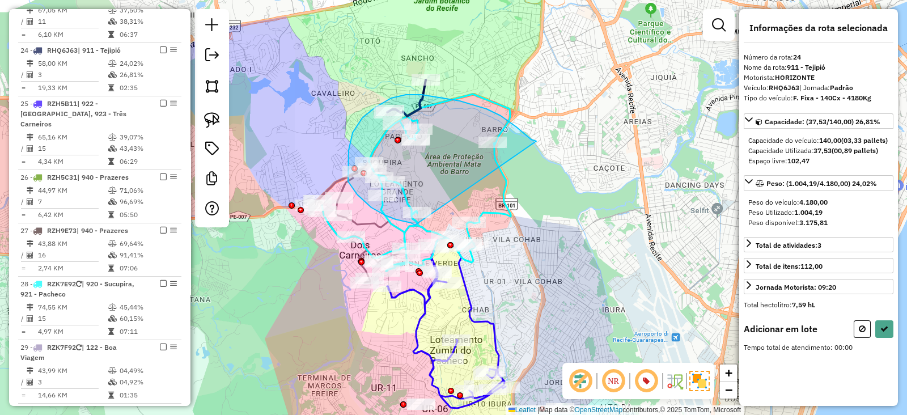
drag, startPoint x: 536, startPoint y: 141, endPoint x: 415, endPoint y: 225, distance: 147.4
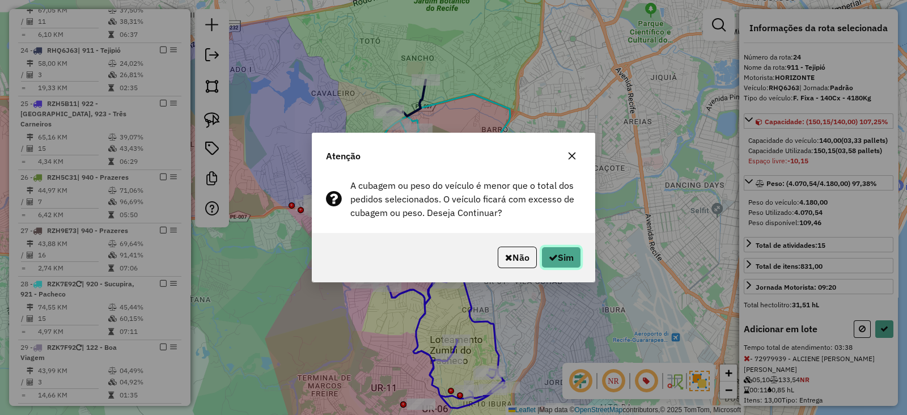
click at [567, 266] on button "Sim" at bounding box center [561, 257] width 40 height 22
select select "*********"
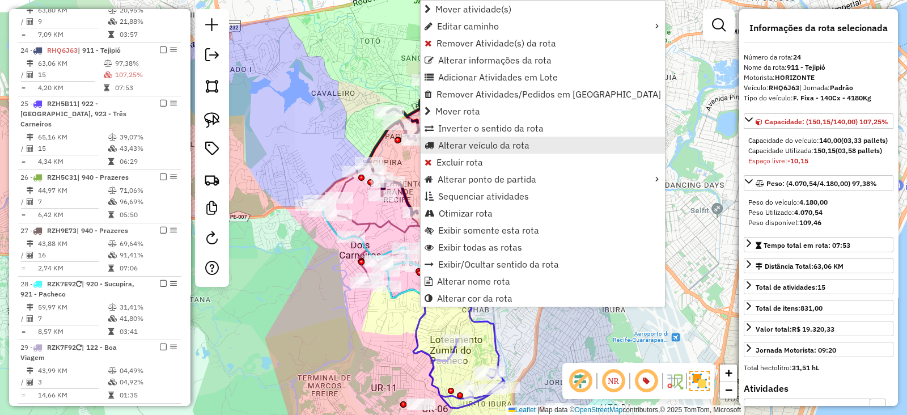
click at [454, 138] on link "Alterar veículo da rota" at bounding box center [542, 145] width 244 height 17
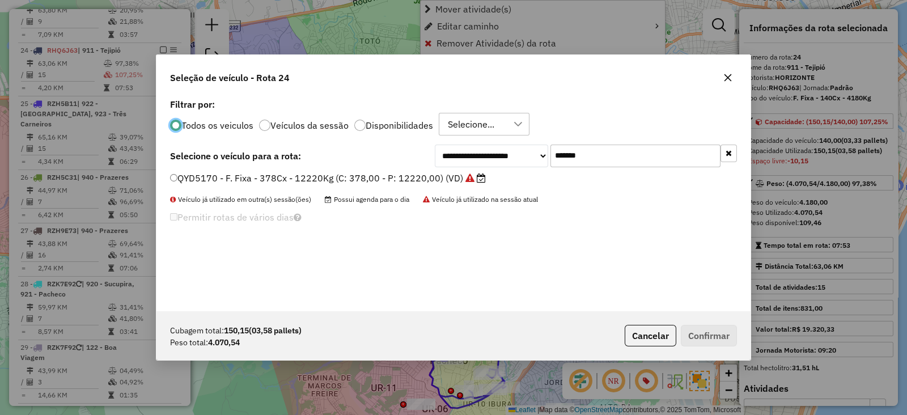
scroll to position [6, 3]
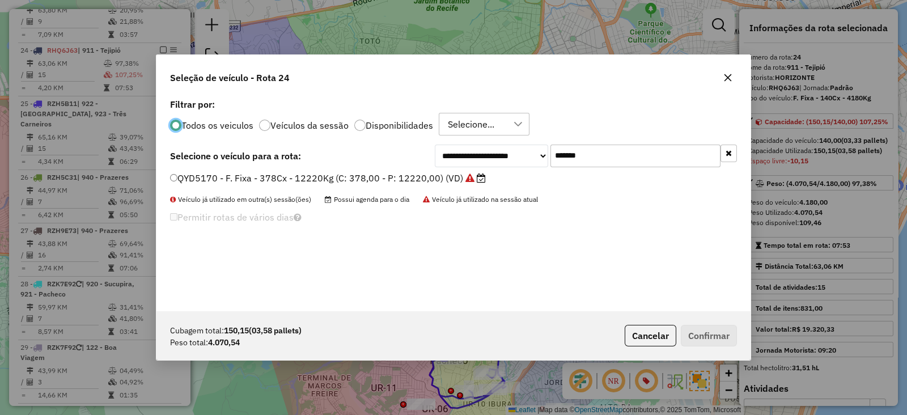
drag, startPoint x: 624, startPoint y: 158, endPoint x: 459, endPoint y: 168, distance: 165.2
click at [464, 168] on div "**********" at bounding box center [453, 203] width 594 height 215
paste input "text"
type input "*******"
click at [442, 174] on label "PDB3783 - F. Fixa - 252Cx - 7060Kg (C: 252,00 - P: 7060,00) (VD)" at bounding box center [316, 178] width 293 height 14
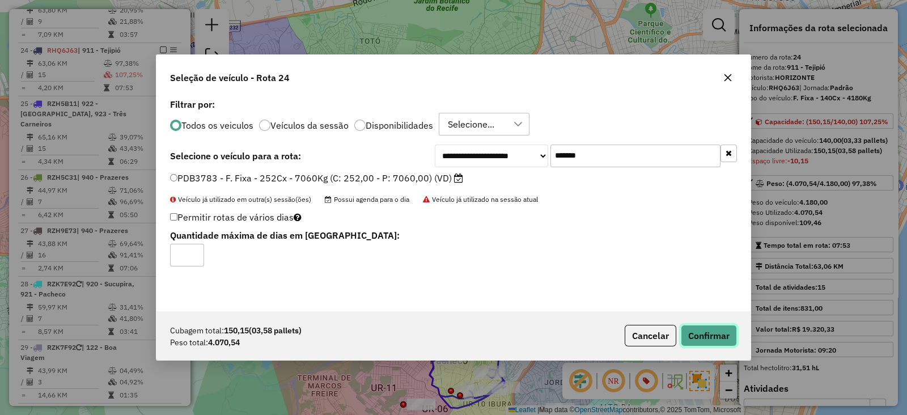
click at [722, 335] on button "Confirmar" at bounding box center [709, 336] width 56 height 22
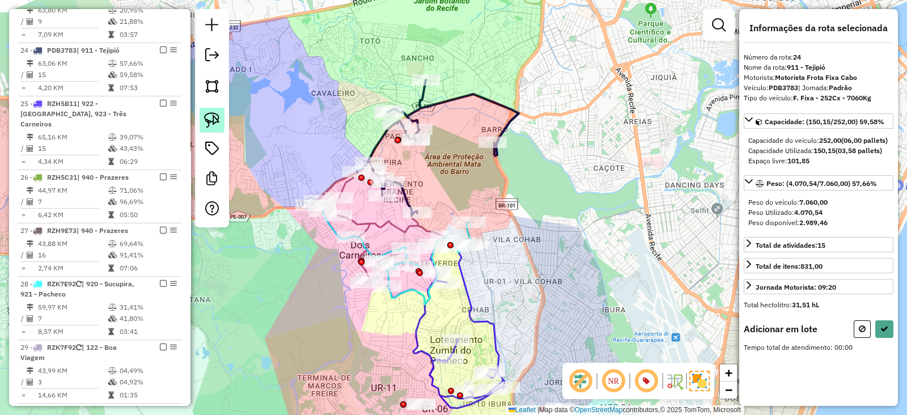
click at [210, 124] on img at bounding box center [212, 120] width 16 height 16
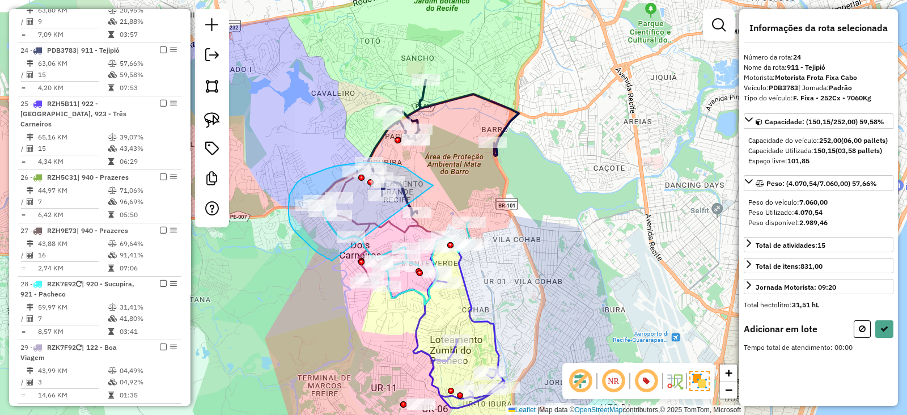
drag, startPoint x: 433, startPoint y: 185, endPoint x: 331, endPoint y: 261, distance: 126.4
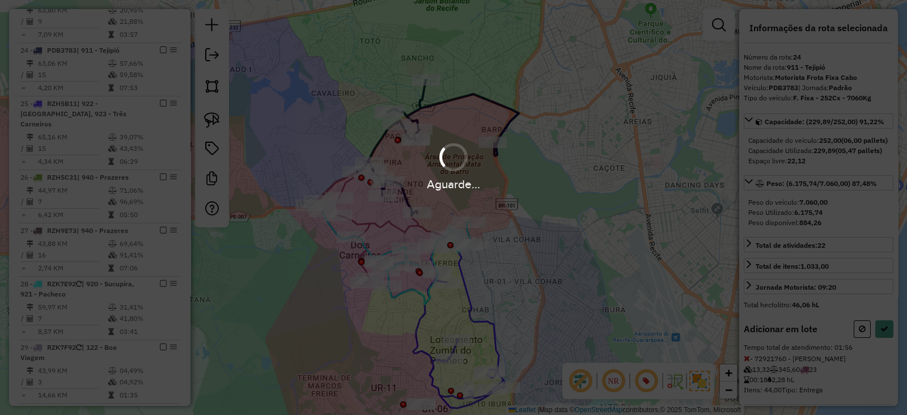
select select "*********"
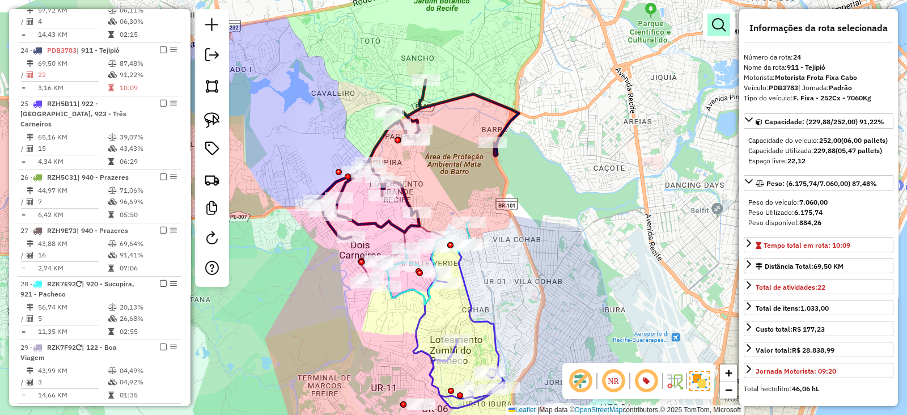
click at [711, 25] on link at bounding box center [718, 25] width 23 height 23
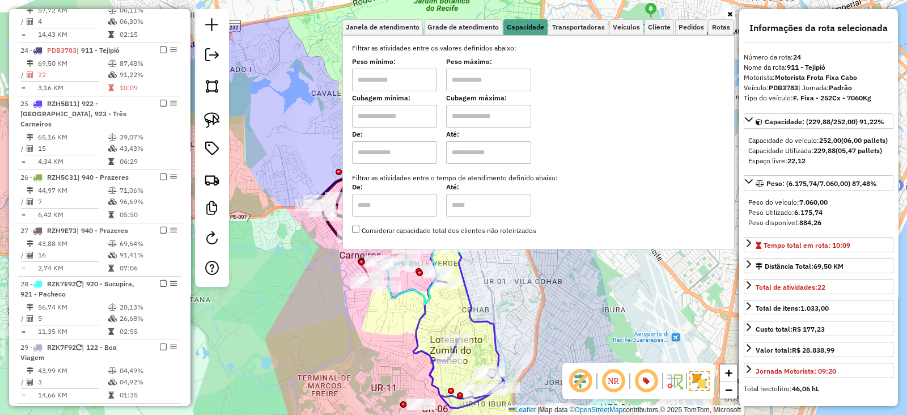
click at [414, 108] on input "text" at bounding box center [394, 116] width 85 height 23
type input "*****"
drag, startPoint x: 490, startPoint y: 112, endPoint x: 500, endPoint y: 126, distance: 17.5
click at [490, 112] on input "text" at bounding box center [488, 116] width 85 height 23
type input "*********"
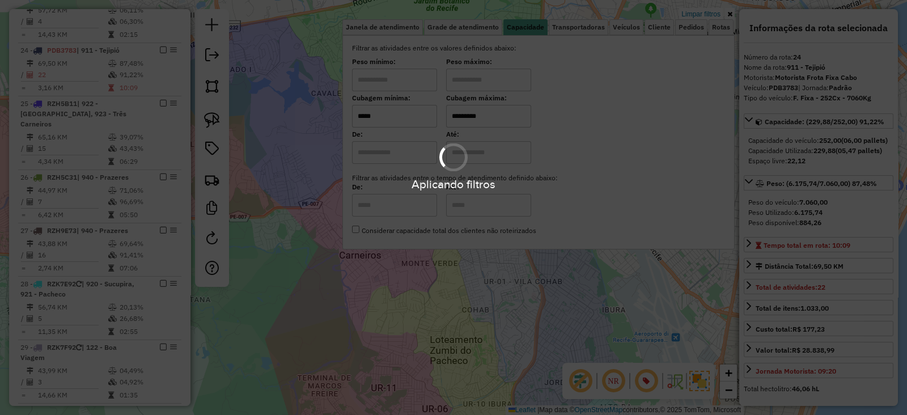
click at [433, 320] on div "Limpar filtros Janela de atendimento Grade de atendimento Capacidade Transporta…" at bounding box center [453, 207] width 907 height 415
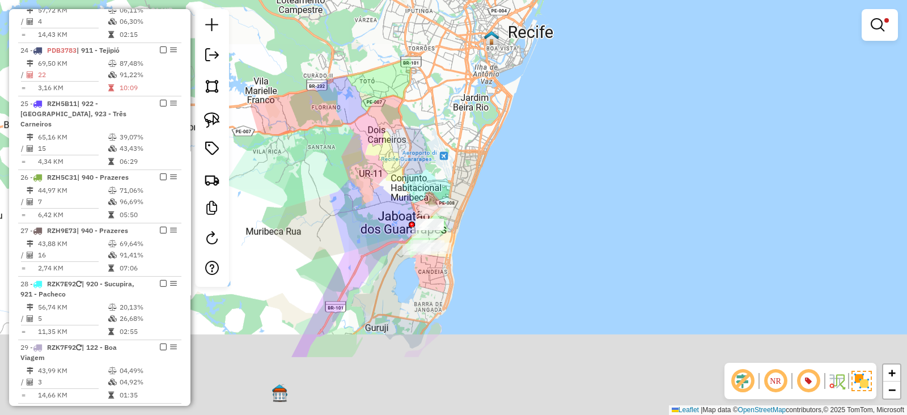
drag, startPoint x: 364, startPoint y: 269, endPoint x: 362, endPoint y: 144, distance: 124.7
click at [362, 144] on div "Limpar filtros Janela de atendimento Grade de atendimento Capacidade Transporta…" at bounding box center [453, 207] width 907 height 415
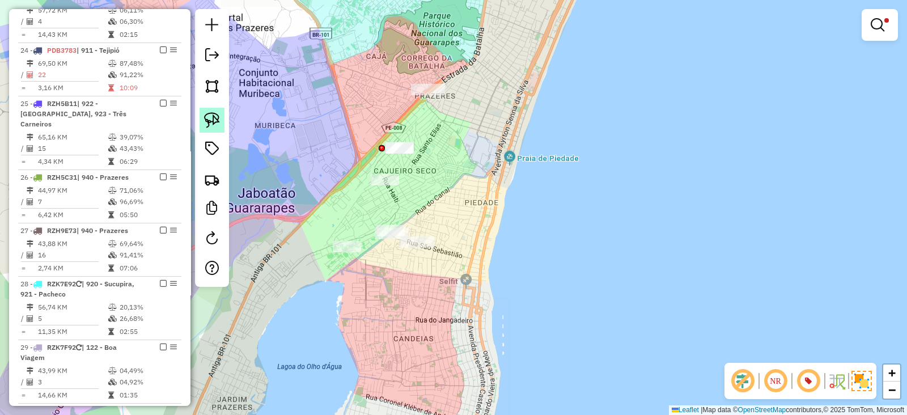
click at [218, 117] on img at bounding box center [212, 120] width 16 height 16
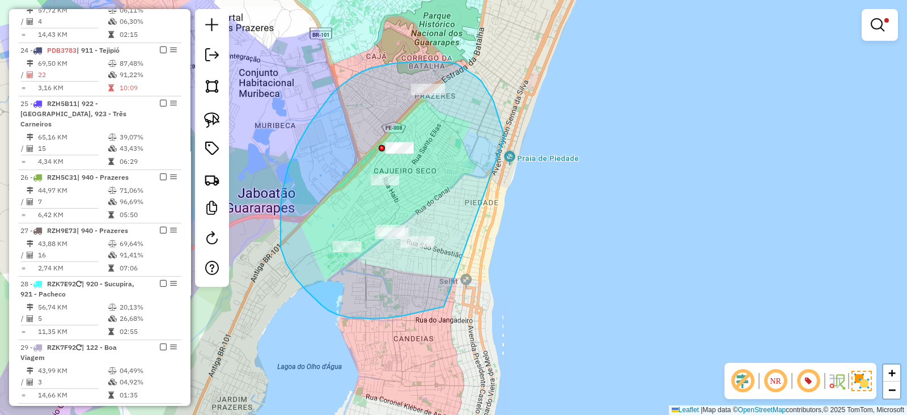
drag, startPoint x: 504, startPoint y: 137, endPoint x: 444, endPoint y: 307, distance: 180.5
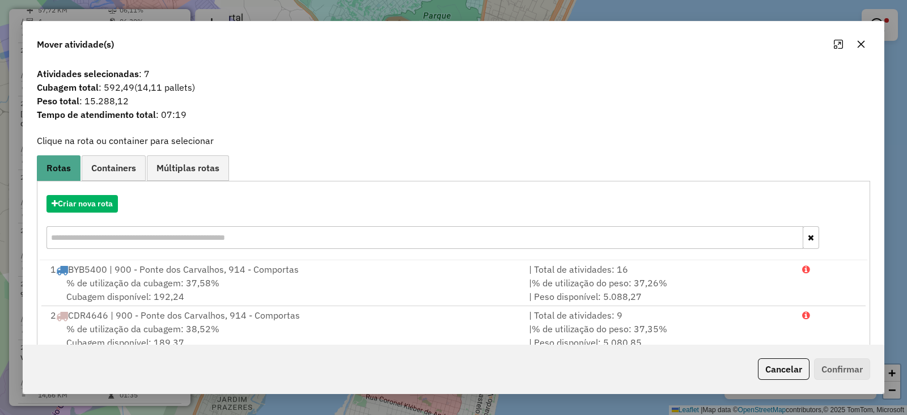
click at [864, 44] on icon "button" at bounding box center [860, 44] width 9 height 9
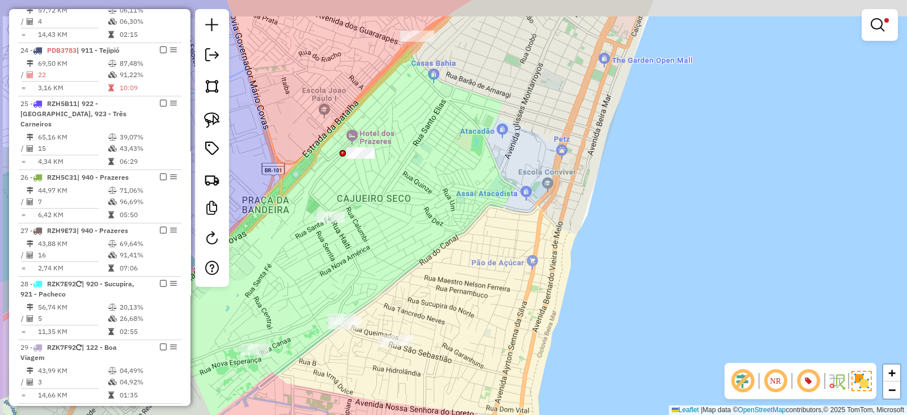
drag, startPoint x: 437, startPoint y: 185, endPoint x: 512, endPoint y: 228, distance: 86.5
click at [512, 230] on div "Limpar filtros Janela de atendimento Grade de atendimento Capacidade Transporta…" at bounding box center [453, 207] width 907 height 415
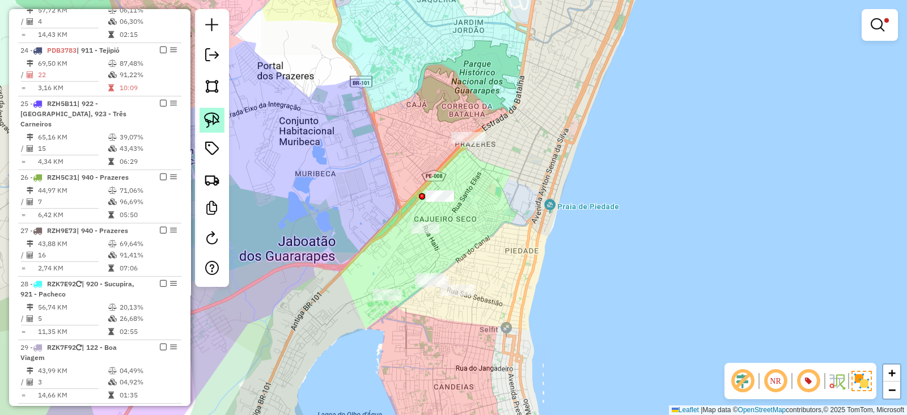
click at [213, 117] on img at bounding box center [212, 120] width 16 height 16
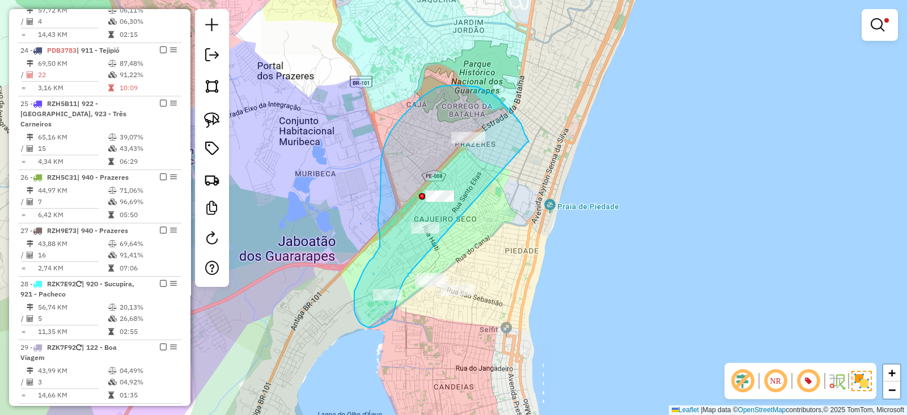
drag, startPoint x: 528, startPoint y: 142, endPoint x: 411, endPoint y: 270, distance: 173.3
click at [411, 270] on div "Limpar filtros Janela de atendimento Grade de atendimento Capacidade Transporta…" at bounding box center [453, 207] width 907 height 415
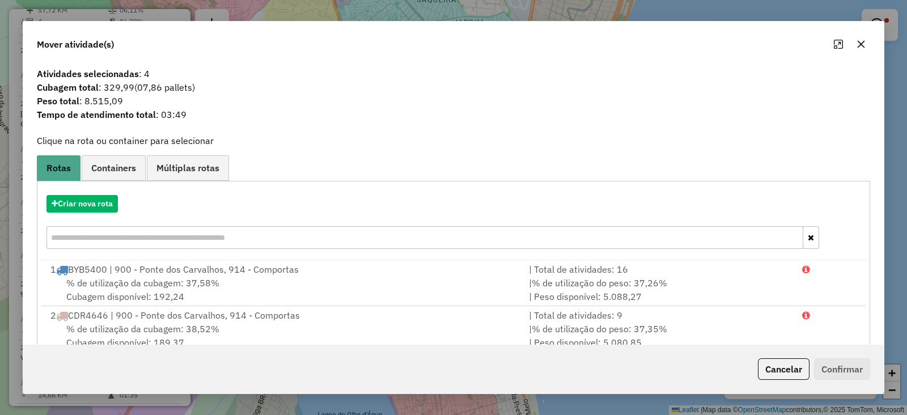
click at [102, 194] on div "Criar nova rota" at bounding box center [453, 223] width 827 height 74
click at [102, 204] on button "Criar nova rota" at bounding box center [81, 204] width 71 height 18
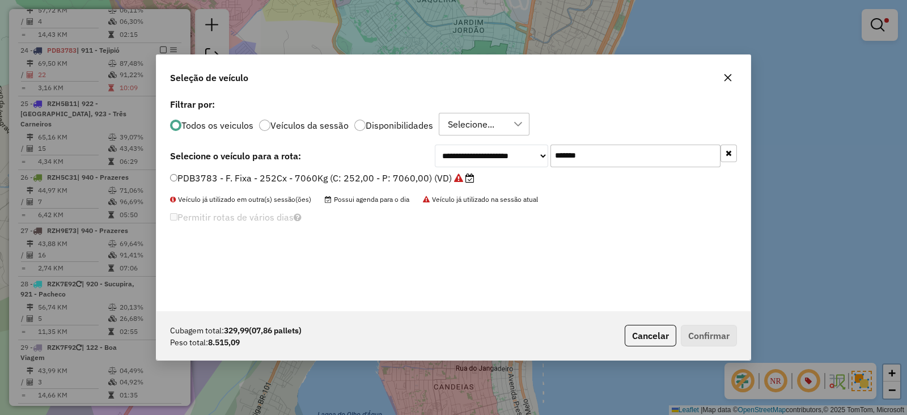
drag, startPoint x: 623, startPoint y: 158, endPoint x: 441, endPoint y: 172, distance: 182.4
click at [441, 172] on div "**********" at bounding box center [453, 203] width 594 height 215
paste input "text"
type input "*******"
click at [422, 176] on label "QYJ4B46 - F. Fixa - 392Cx - 12590Kg (C: 392,00 - P: 12590,00) (VD)" at bounding box center [326, 178] width 313 height 14
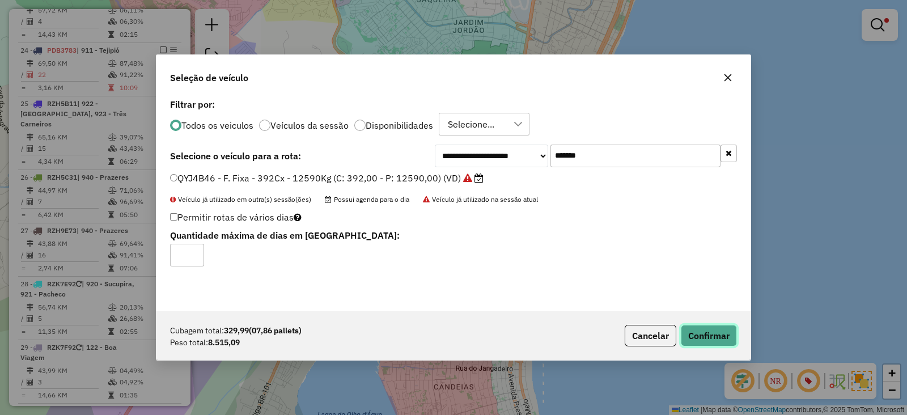
click at [709, 333] on button "Confirmar" at bounding box center [709, 336] width 56 height 22
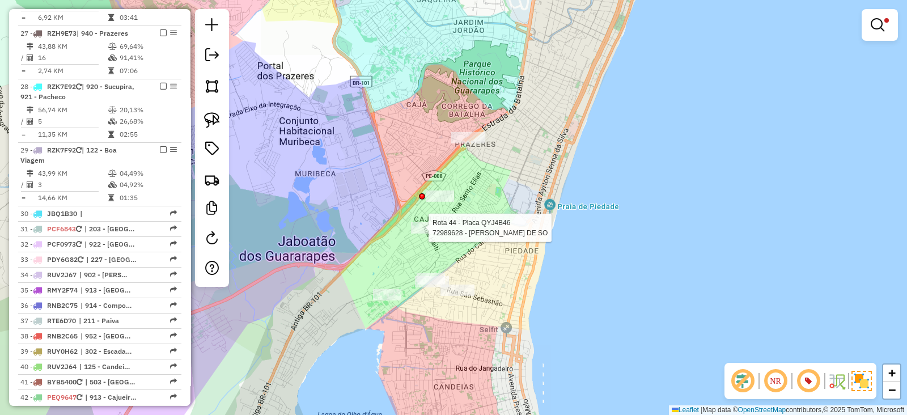
select select "*********"
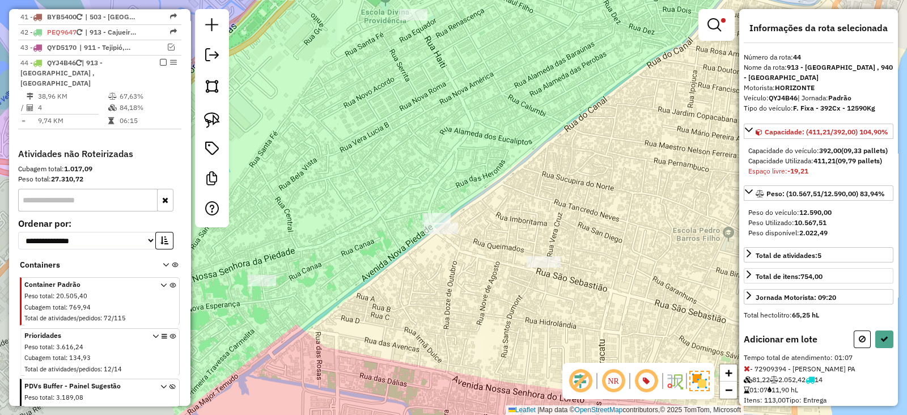
scroll to position [51, 0]
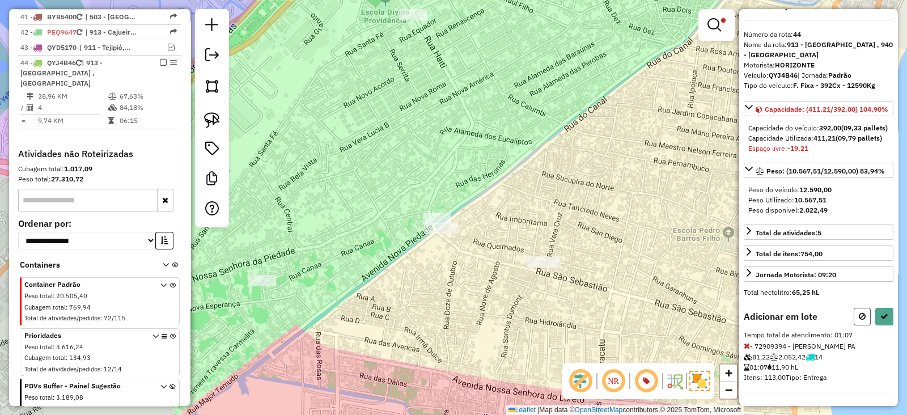
click at [858, 317] on icon at bounding box center [861, 316] width 7 height 8
select select "*********"
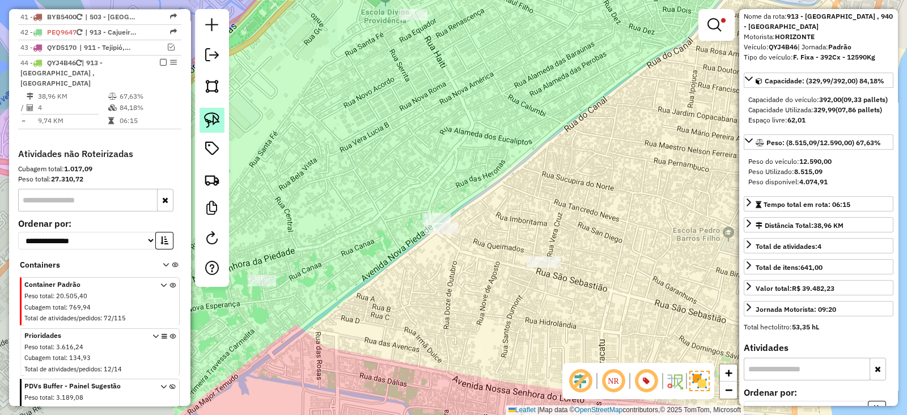
click at [214, 120] on img at bounding box center [212, 120] width 16 height 16
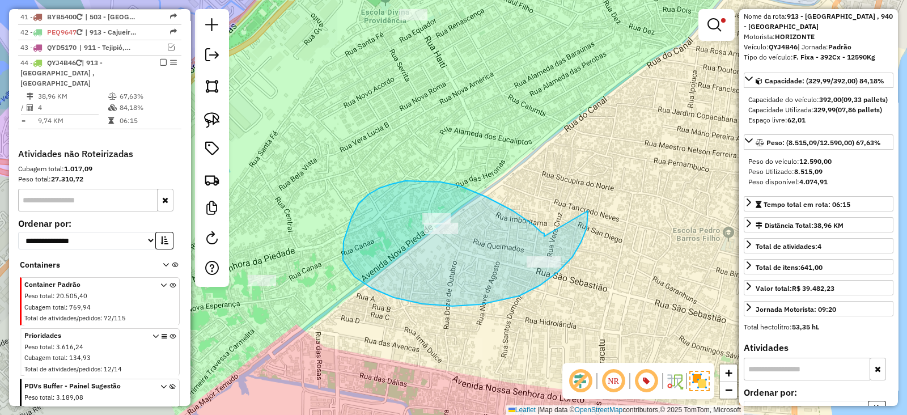
drag, startPoint x: 544, startPoint y: 233, endPoint x: 588, endPoint y: 206, distance: 51.4
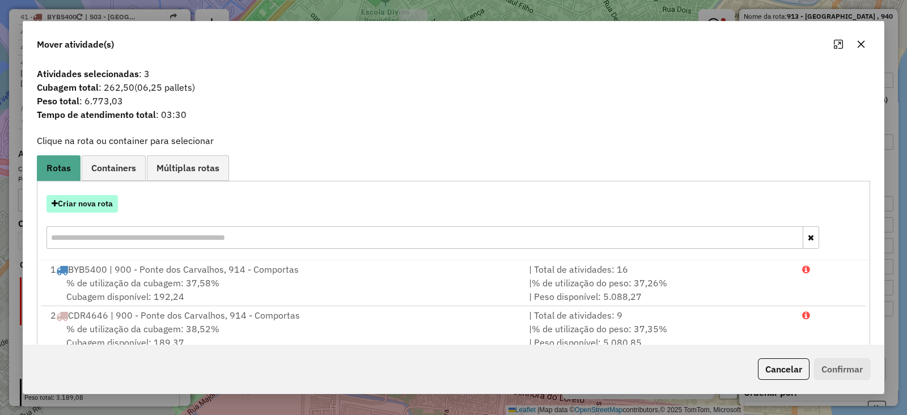
click at [80, 204] on button "Criar nova rota" at bounding box center [81, 204] width 71 height 18
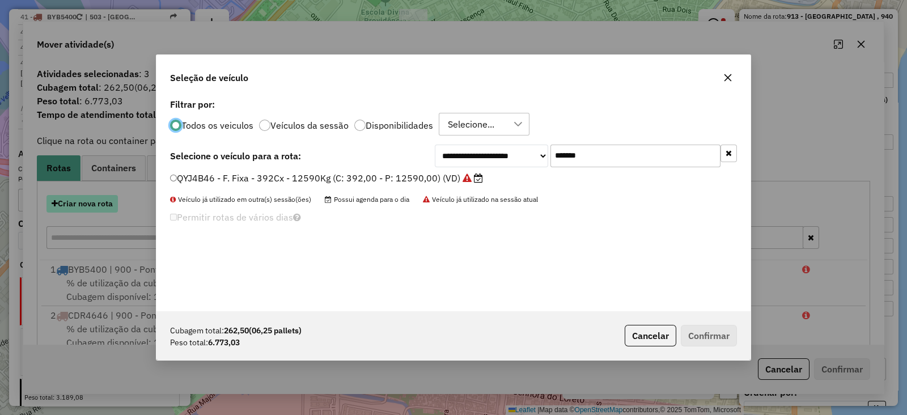
scroll to position [6, 3]
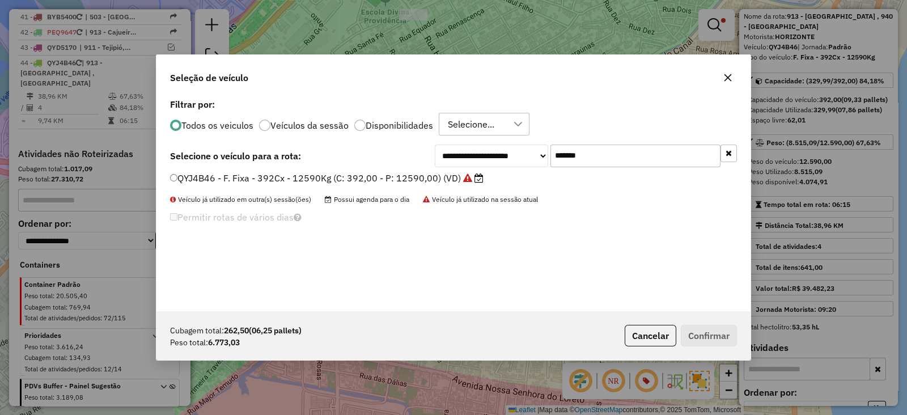
drag, startPoint x: 605, startPoint y: 154, endPoint x: 462, endPoint y: 163, distance: 142.5
click at [462, 163] on div "**********" at bounding box center [586, 155] width 302 height 23
paste input "text"
type input "*******"
click at [422, 176] on label "DXH7080 - F. Fixa - 392Cx - 12700Kg (C: 392,00 - P: 12700,00) (VD)" at bounding box center [322, 178] width 305 height 14
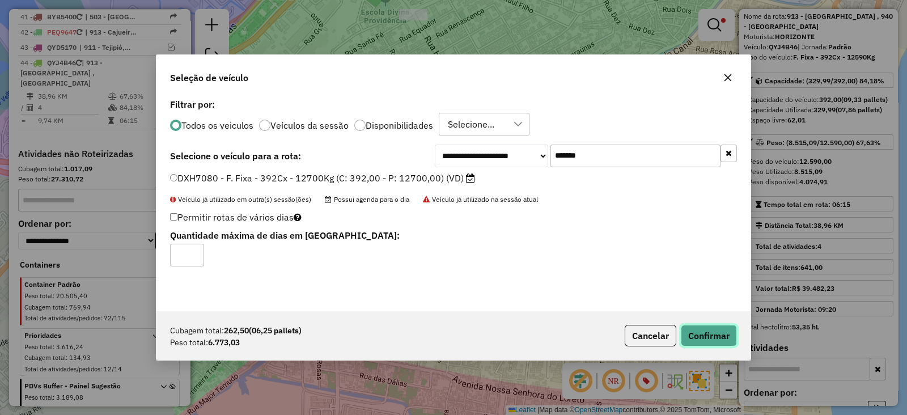
click at [715, 331] on button "Confirmar" at bounding box center [709, 336] width 56 height 22
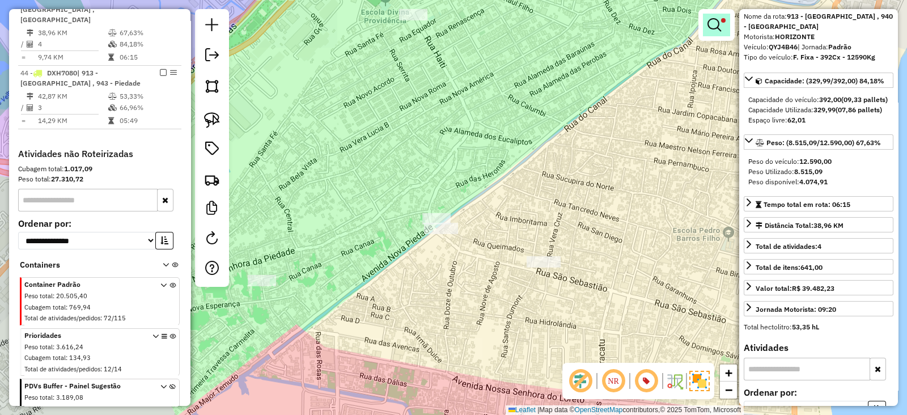
scroll to position [0, 0]
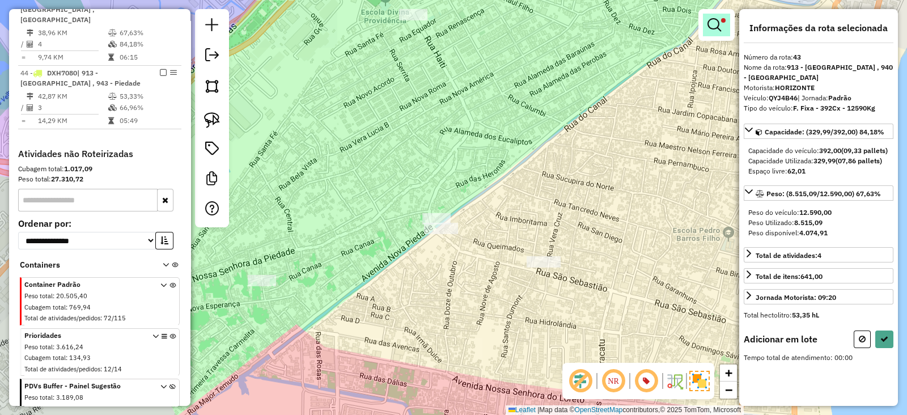
click at [725, 23] on link at bounding box center [716, 25] width 27 height 23
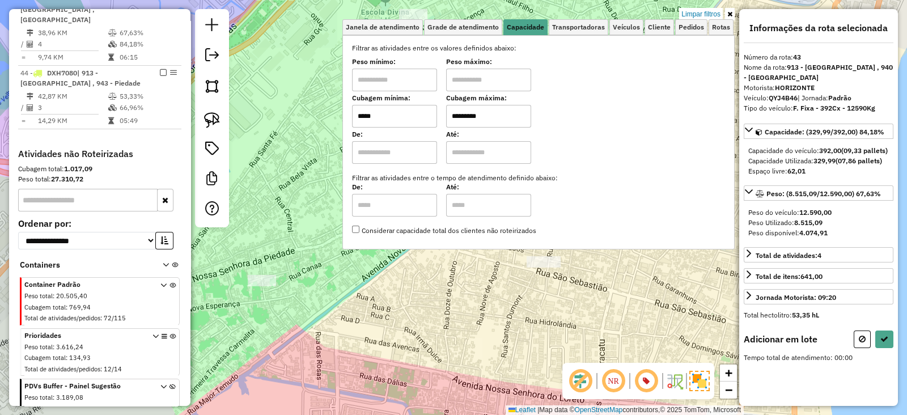
click at [403, 116] on input "*****" at bounding box center [394, 116] width 85 height 23
type input "*****"
click at [424, 310] on div "Limpar filtros Janela de atendimento Grade de atendimento Capacidade Transporta…" at bounding box center [453, 207] width 907 height 415
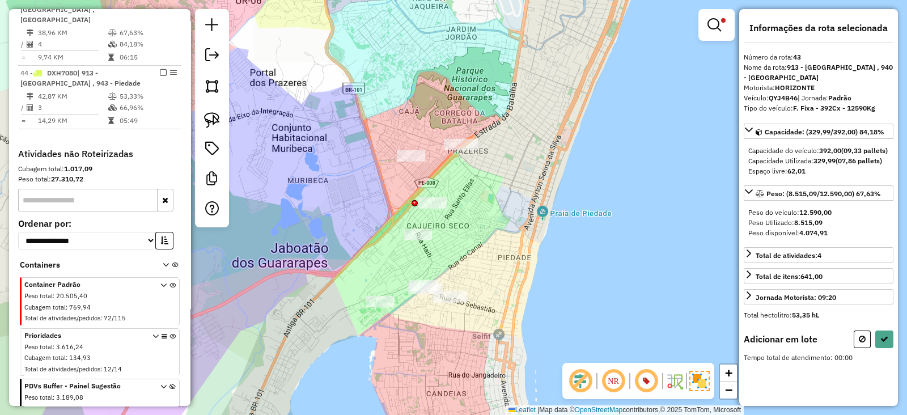
click at [493, 232] on div "Limpar filtros Janela de atendimento Grade de atendimento Capacidade Transporta…" at bounding box center [453, 207] width 907 height 415
click at [861, 341] on button at bounding box center [861, 339] width 17 height 18
select select "*********"
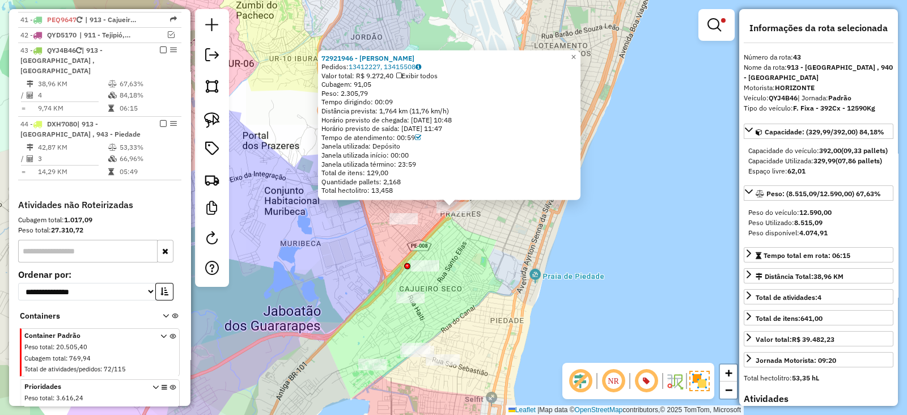
scroll to position [1940, 0]
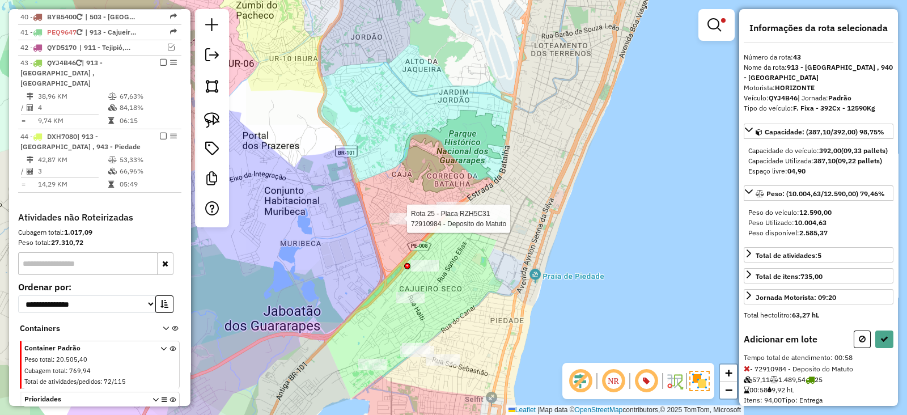
select select "*********"
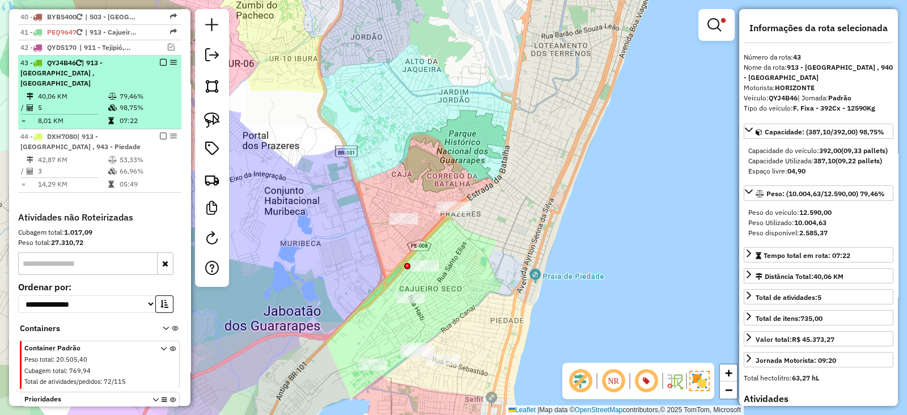
click at [160, 59] on em at bounding box center [163, 62] width 7 height 7
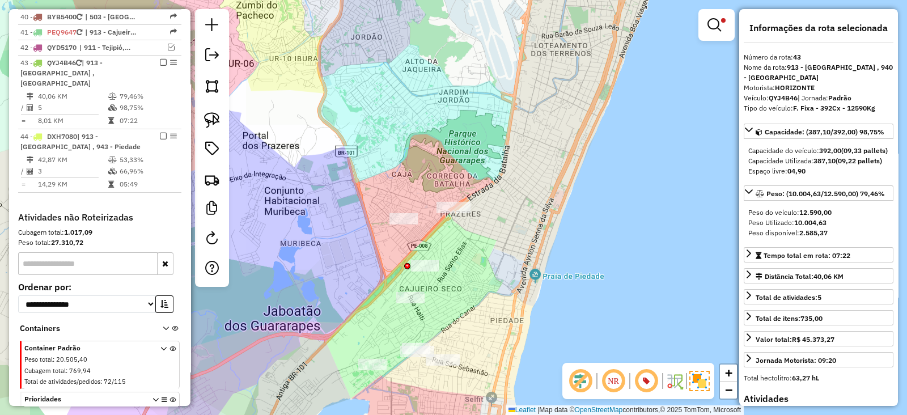
scroll to position [1892, 0]
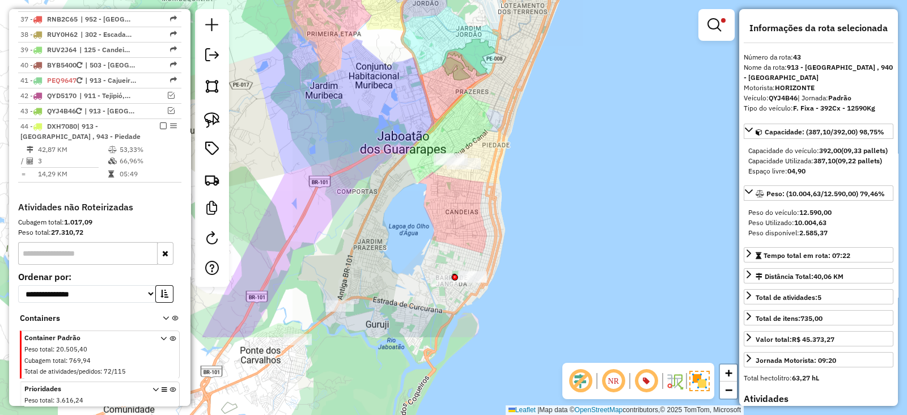
drag, startPoint x: 382, startPoint y: 213, endPoint x: 428, endPoint y: 94, distance: 127.3
click at [428, 94] on div "Limpar filtros Janela de atendimento Grade de atendimento Capacidade Transporta…" at bounding box center [453, 207] width 907 height 415
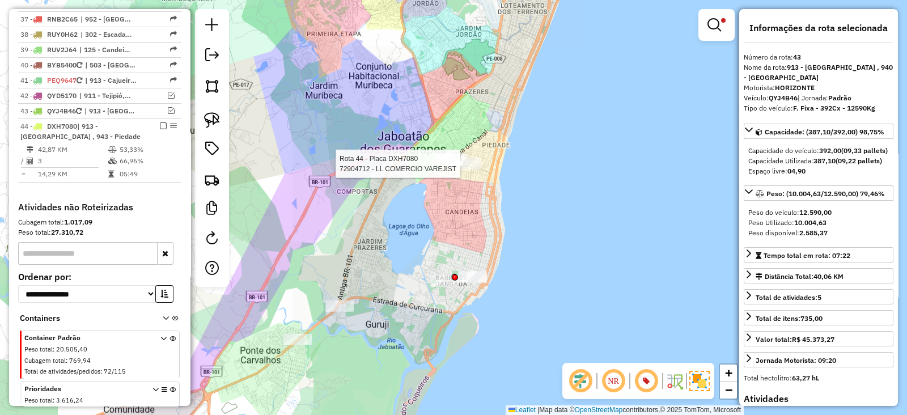
click at [461, 169] on div at bounding box center [464, 163] width 34 height 11
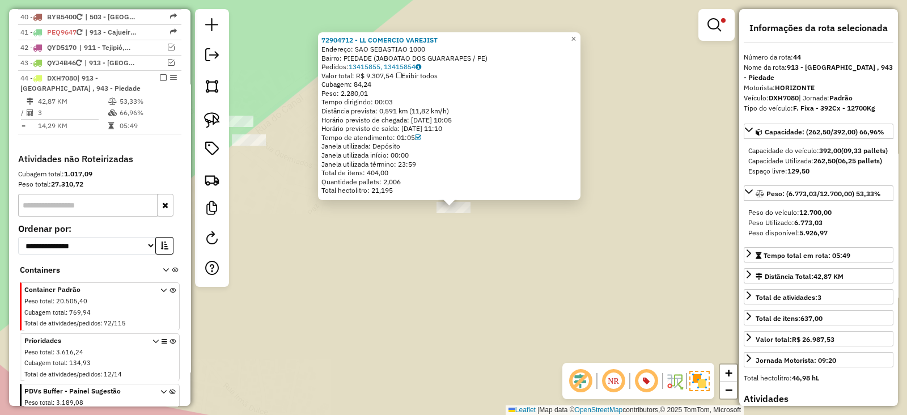
scroll to position [1955, 0]
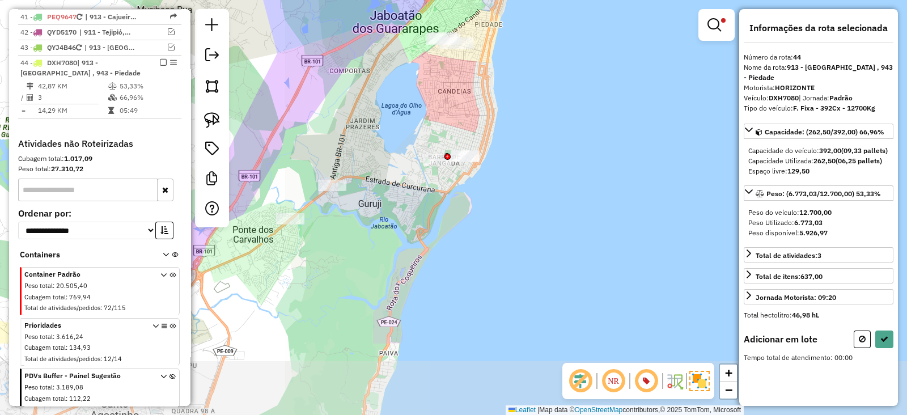
drag, startPoint x: 453, startPoint y: 164, endPoint x: 454, endPoint y: 93, distance: 71.4
click at [454, 93] on div "Limpar filtros Janela de atendimento Grade de atendimento Capacidade Transporta…" at bounding box center [453, 207] width 907 height 415
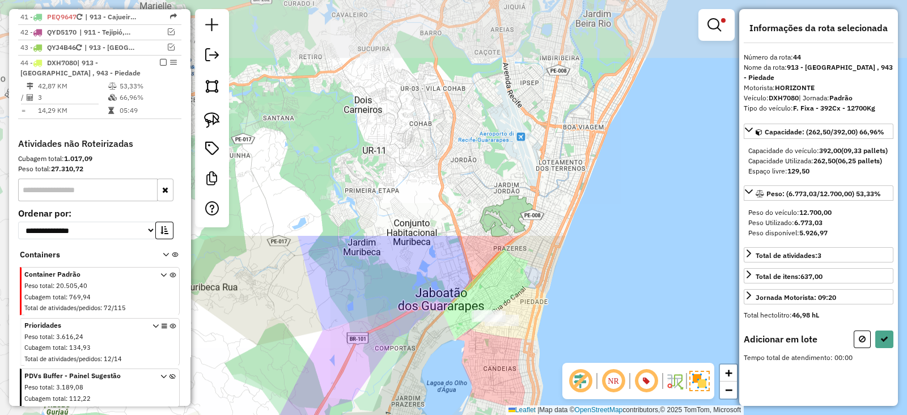
drag, startPoint x: 448, startPoint y: 102, endPoint x: 494, endPoint y: 381, distance: 282.5
click at [494, 381] on div "Limpar filtros Janela de atendimento Grade de atendimento Capacidade Transporta…" at bounding box center [453, 207] width 907 height 415
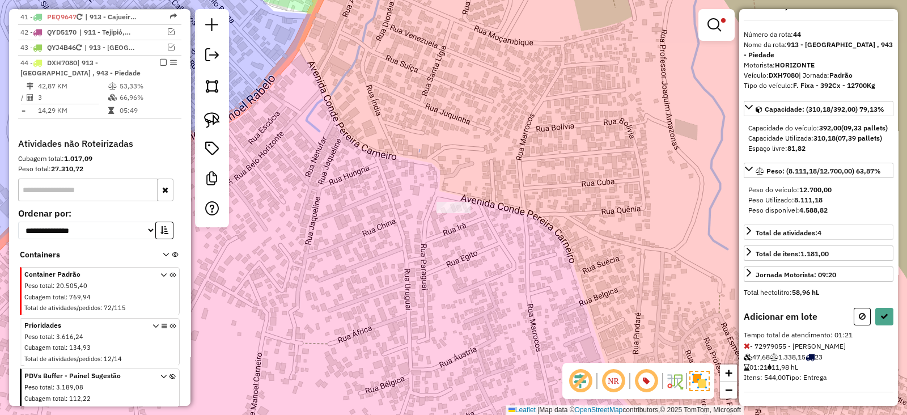
scroll to position [41, 0]
select select "*********"
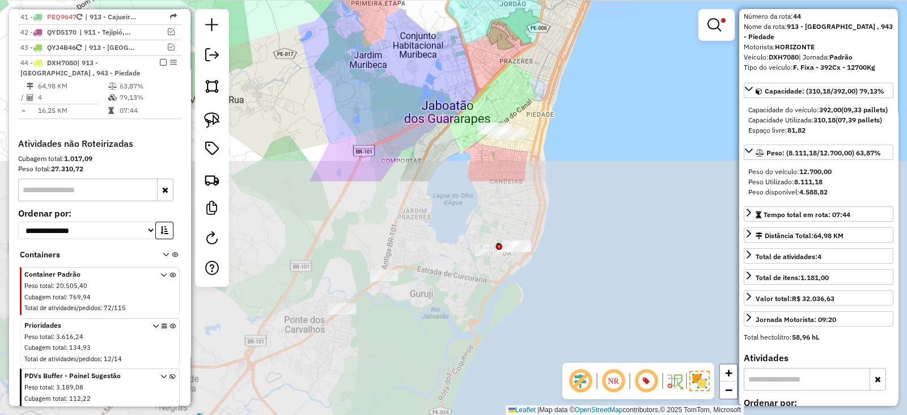
drag, startPoint x: 491, startPoint y: 341, endPoint x: 464, endPoint y: 66, distance: 276.2
click at [464, 66] on div "Limpar filtros Janela de atendimento Grade de atendimento Capacidade Transporta…" at bounding box center [453, 207] width 907 height 415
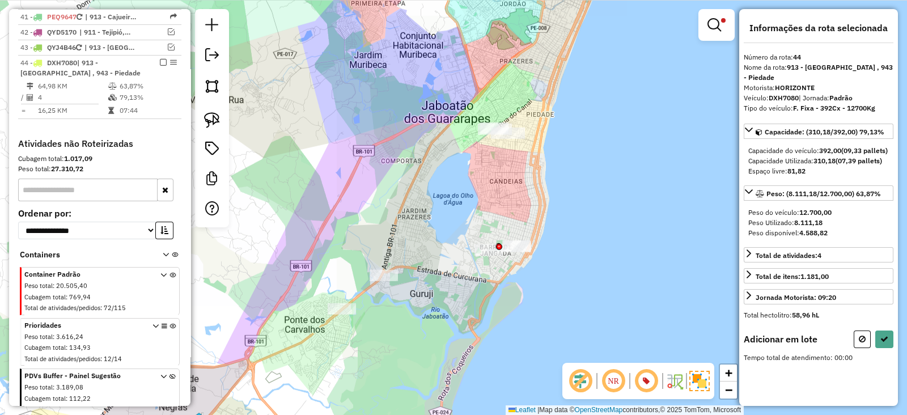
scroll to position [0, 0]
click at [705, 25] on link at bounding box center [716, 25] width 27 height 23
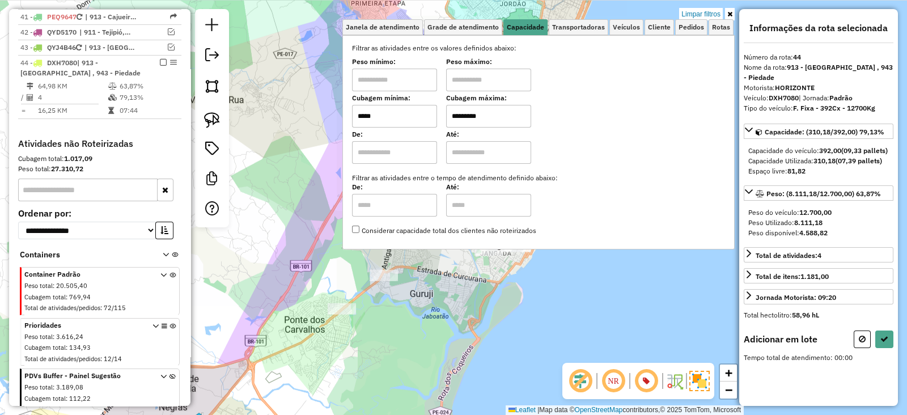
click at [419, 115] on input "*****" at bounding box center [394, 116] width 85 height 23
type input "*****"
click at [265, 160] on div "Limpar filtros Janela de atendimento Grade de atendimento Capacidade Transporta…" at bounding box center [453, 207] width 907 height 415
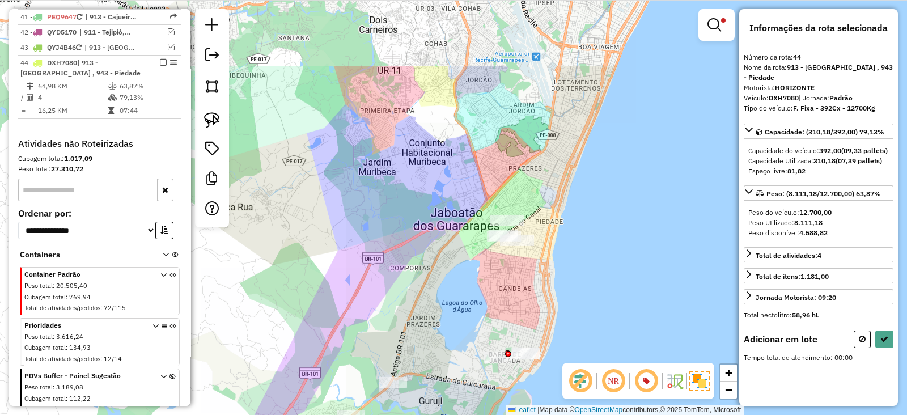
drag, startPoint x: 328, startPoint y: 82, endPoint x: 337, endPoint y: 189, distance: 106.9
click at [337, 189] on div "Limpar filtros Janela de atendimento Grade de atendimento Capacidade Transporta…" at bounding box center [453, 207] width 907 height 415
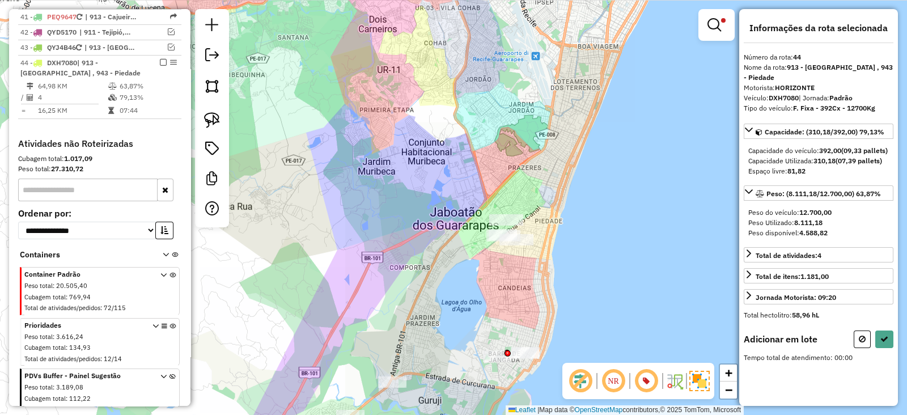
click at [501, 213] on div "Rota 9 - Placa PCF6843 72989899 - SIMONE SIMOES DA SIL Limpar filtros Janela de…" at bounding box center [453, 207] width 907 height 415
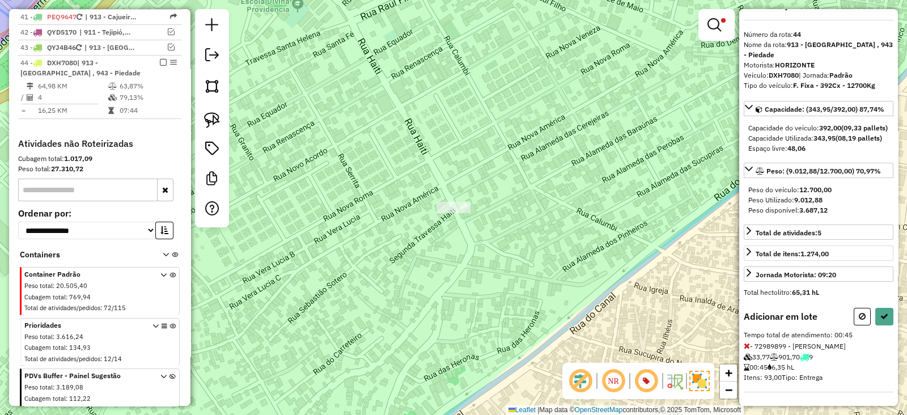
scroll to position [41, 0]
click at [880, 313] on icon at bounding box center [884, 316] width 8 height 8
select select "*********"
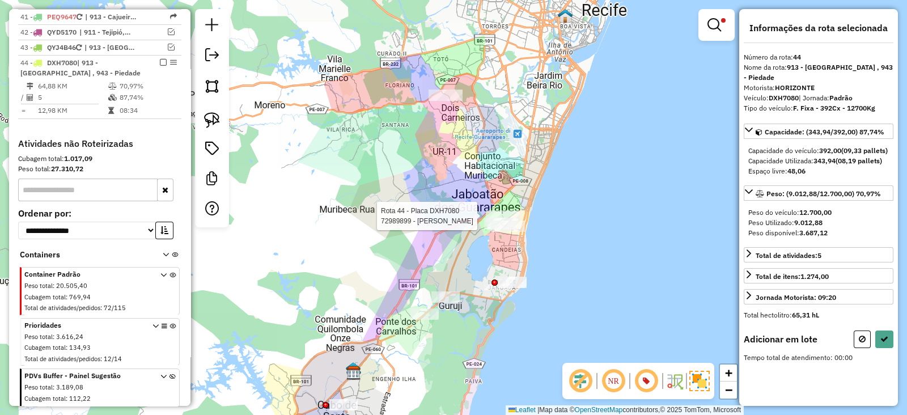
scroll to position [0, 0]
click at [720, 12] on div at bounding box center [716, 25] width 36 height 32
click at [710, 28] on em at bounding box center [714, 25] width 14 height 14
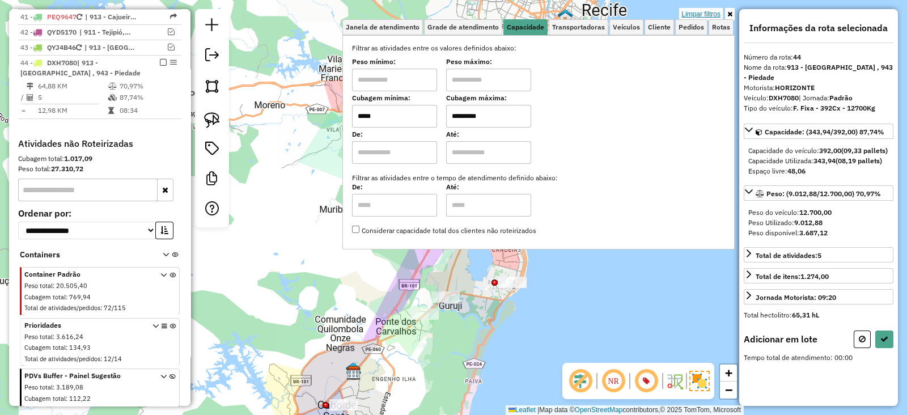
click at [699, 11] on link "Limpar filtros" at bounding box center [701, 14] width 44 height 12
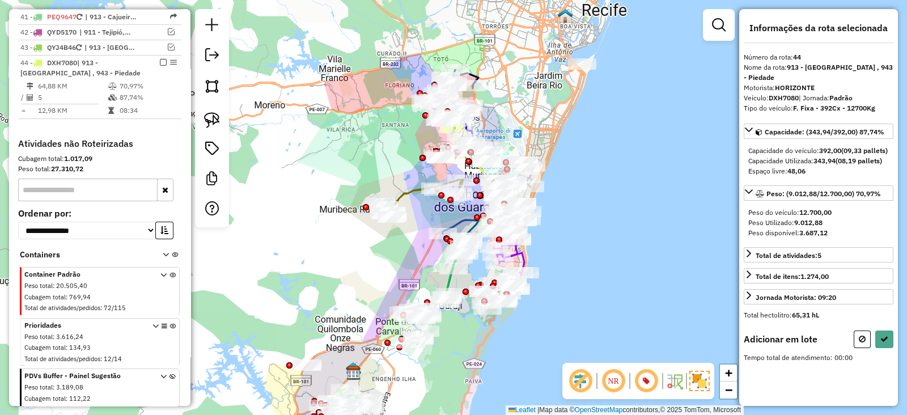
click at [720, 22] on em at bounding box center [719, 25] width 14 height 14
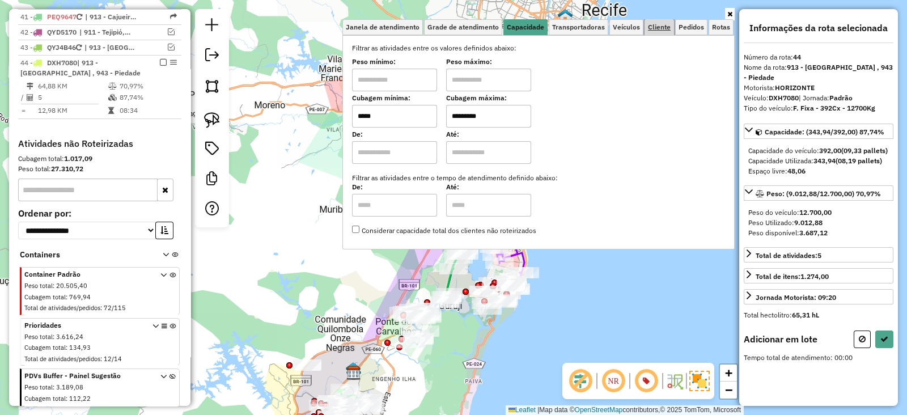
click at [669, 28] on span "Cliente" at bounding box center [659, 27] width 23 height 7
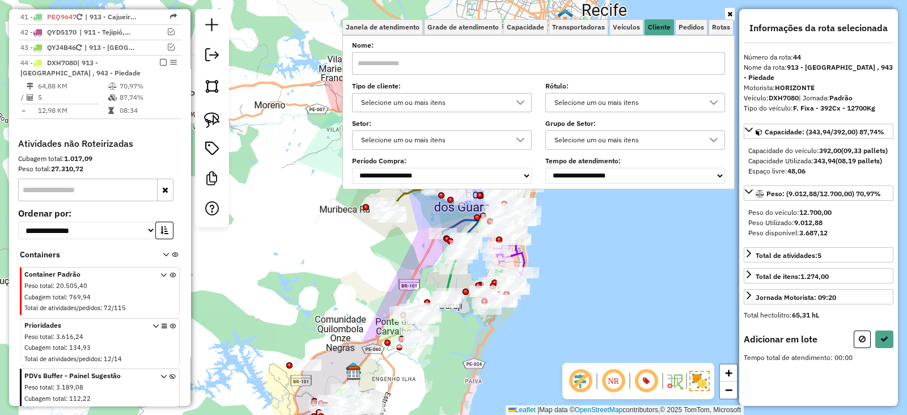
click at [385, 101] on div "Selecione um ou mais itens" at bounding box center [433, 102] width 152 height 18
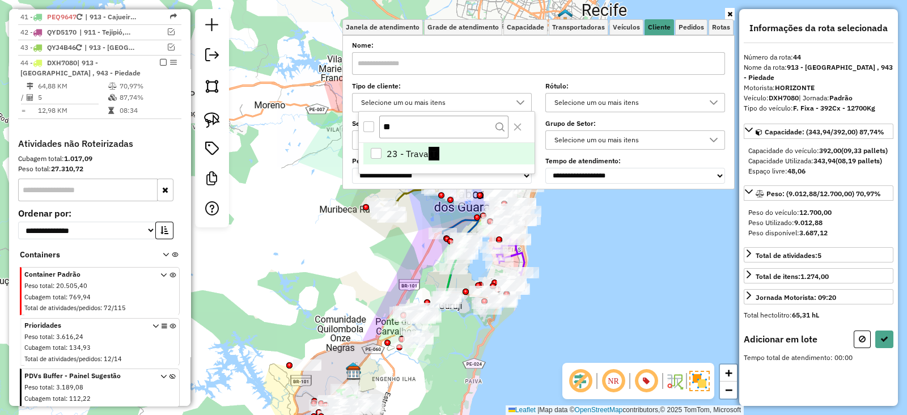
scroll to position [6, 39]
drag, startPoint x: 415, startPoint y: 123, endPoint x: 331, endPoint y: 133, distance: 83.9
click at [333, 133] on body "Aguarde... Pop-up bloqueado! Seu navegador bloqueou automáticamente a abertura …" at bounding box center [453, 207] width 907 height 415
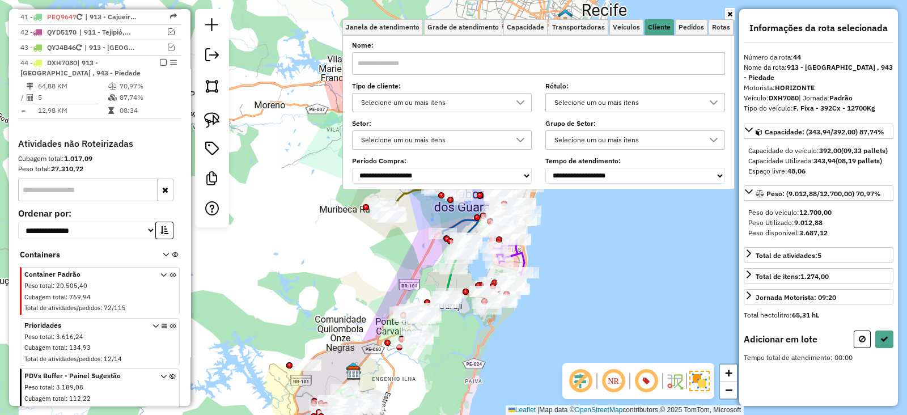
click at [397, 106] on div "Selecione um ou mais itens" at bounding box center [433, 102] width 152 height 18
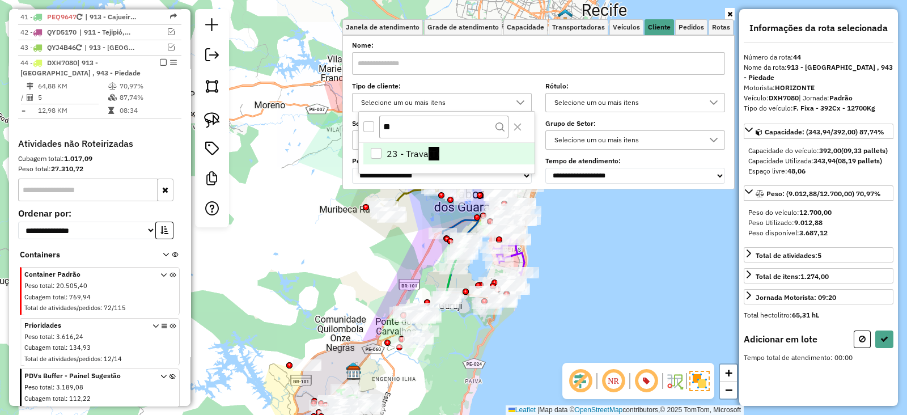
type input "*"
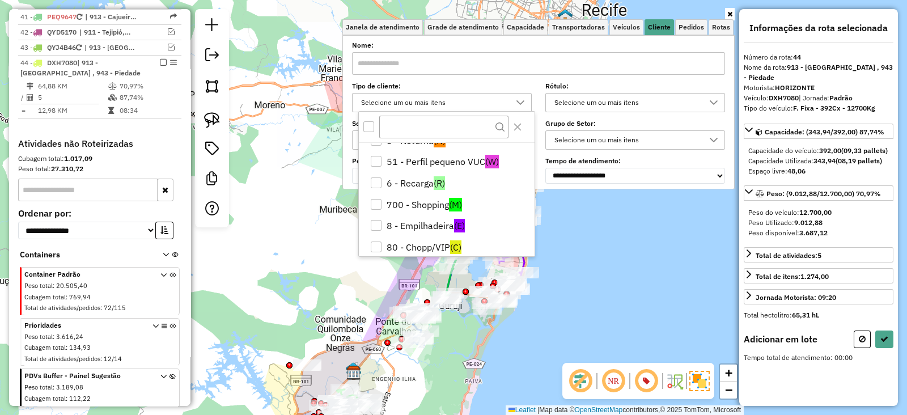
scroll to position [79, 0]
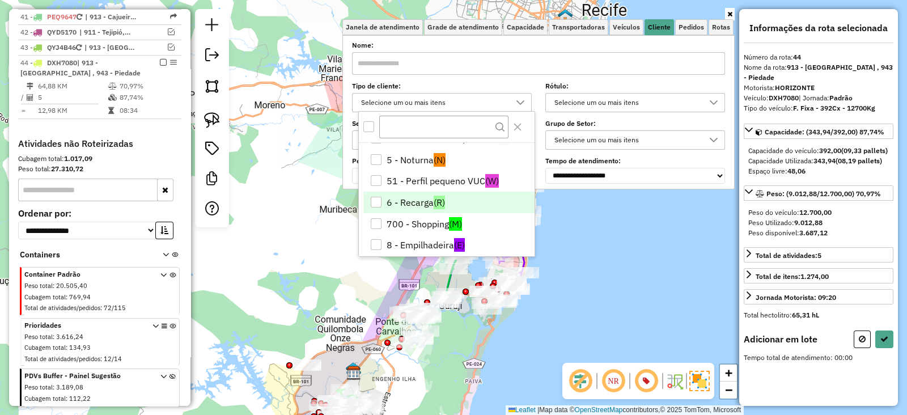
click at [371, 203] on div "6 - Recarga" at bounding box center [376, 202] width 11 height 11
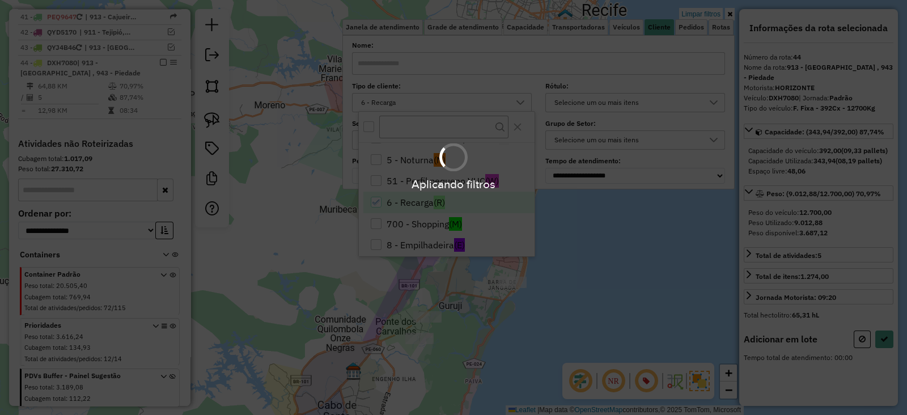
click at [337, 291] on div "Limpar filtros Janela de atendimento Grade de atendimento Capacidade Transporta…" at bounding box center [453, 207] width 907 height 415
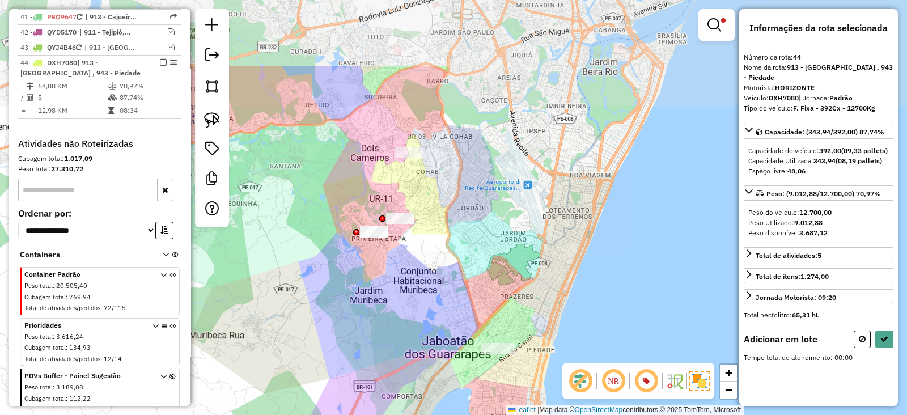
drag, startPoint x: 431, startPoint y: 146, endPoint x: 429, endPoint y: 253, distance: 107.1
click at [429, 253] on div "Limpar filtros Janela de atendimento Grade de atendimento Capacidade Transporta…" at bounding box center [453, 207] width 907 height 415
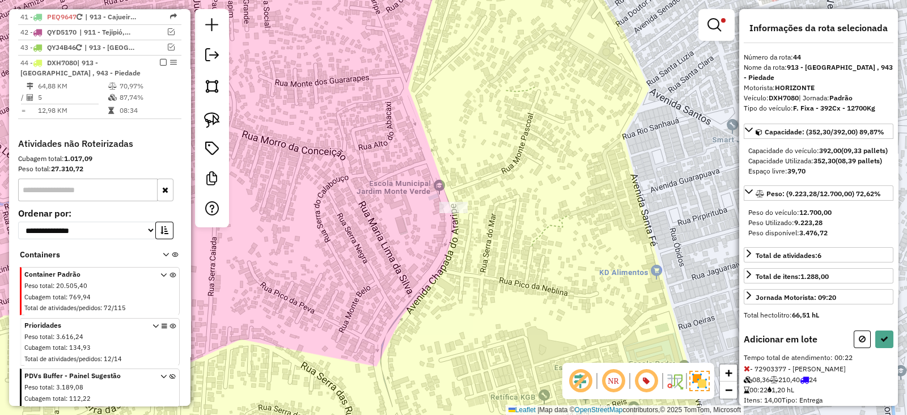
scroll to position [41, 0]
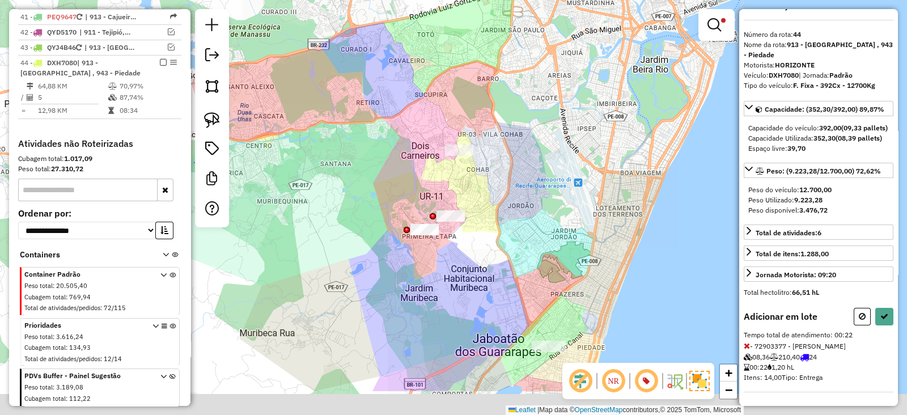
drag, startPoint x: 465, startPoint y: 282, endPoint x: 470, endPoint y: 216, distance: 65.4
click at [470, 216] on div "Limpar filtros Janela de atendimento Grade de atendimento Capacidade Transporta…" at bounding box center [453, 207] width 907 height 415
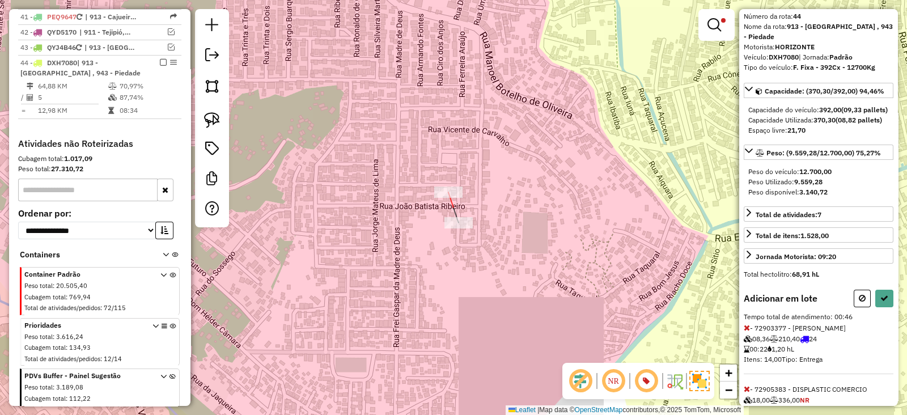
click at [449, 198] on div at bounding box center [448, 191] width 28 height 11
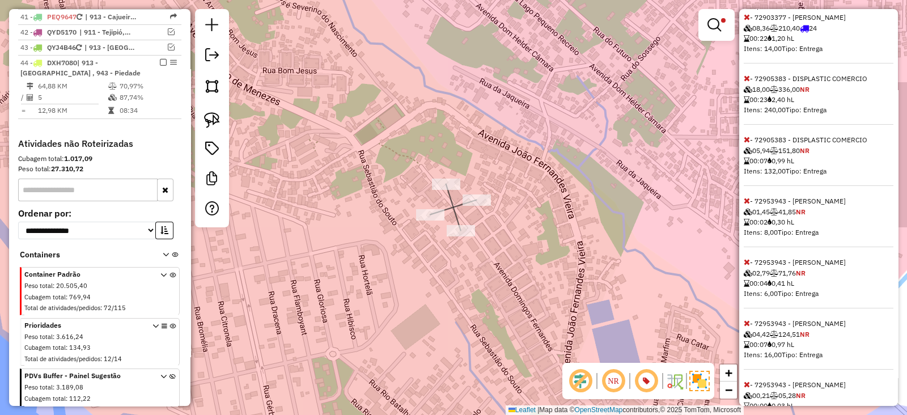
scroll to position [407, 0]
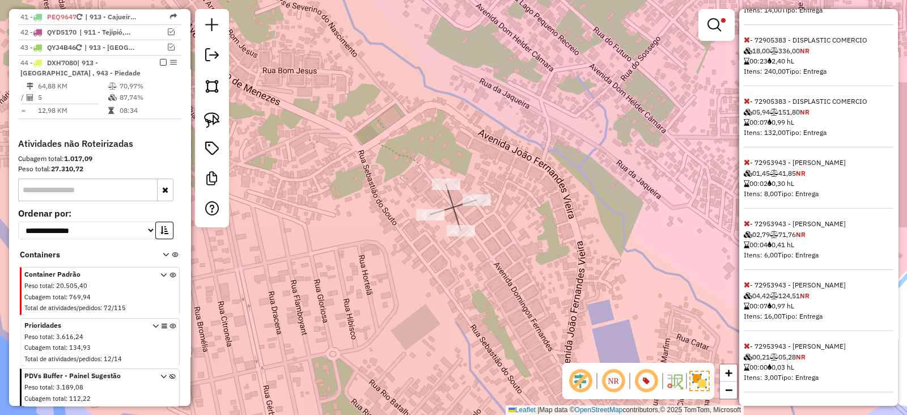
click at [746, 346] on icon at bounding box center [746, 346] width 6 height 8
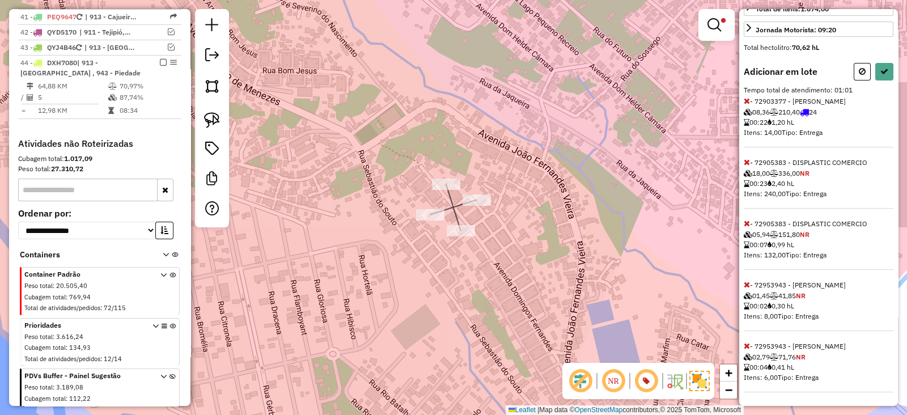
click at [746, 346] on icon at bounding box center [746, 346] width 6 height 8
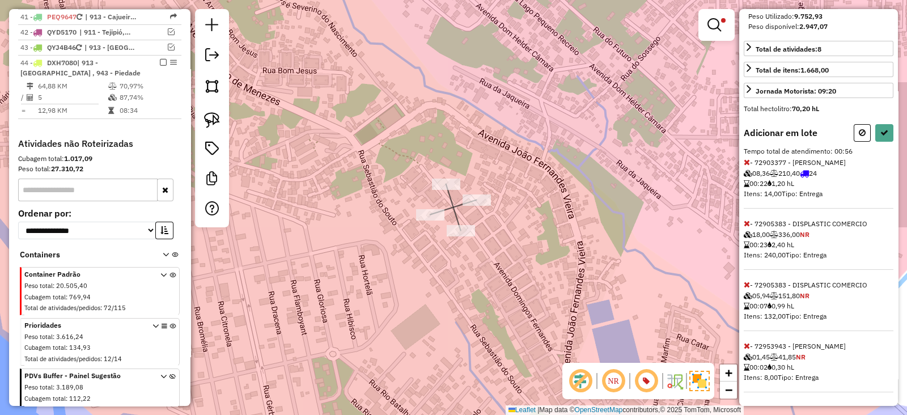
click at [746, 346] on icon at bounding box center [746, 346] width 6 height 8
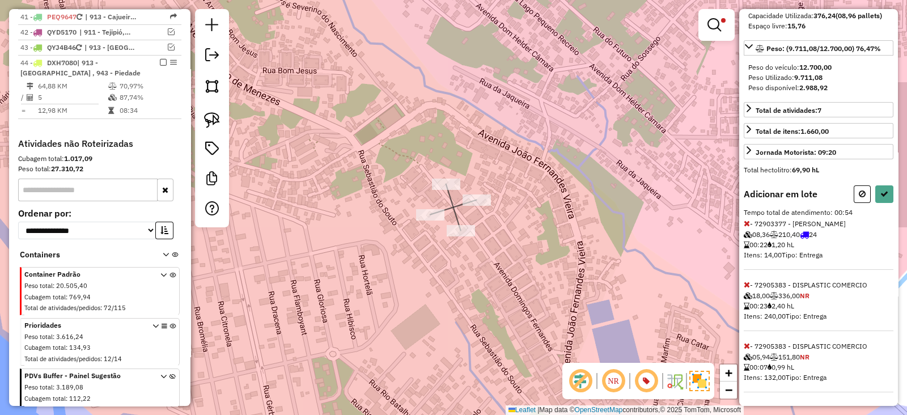
scroll to position [163, 0]
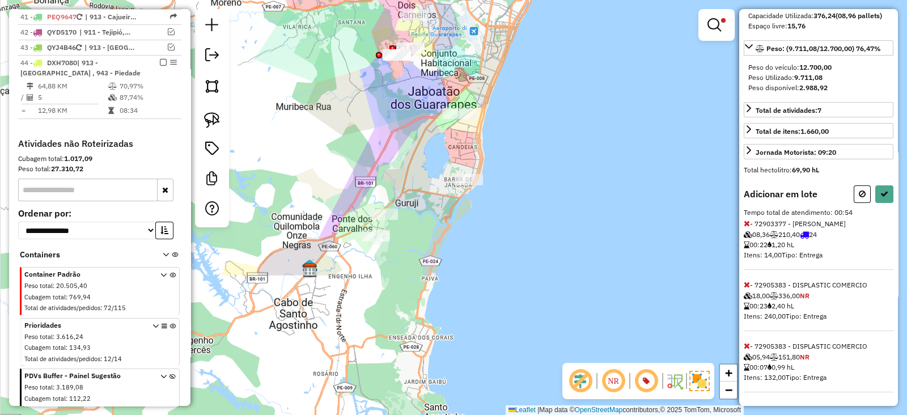
drag, startPoint x: 433, startPoint y: 292, endPoint x: 322, endPoint y: 112, distance: 212.4
click at [322, 112] on div "Limpar filtros Janela de atendimento Grade de atendimento Capacidade Transporta…" at bounding box center [453, 207] width 907 height 415
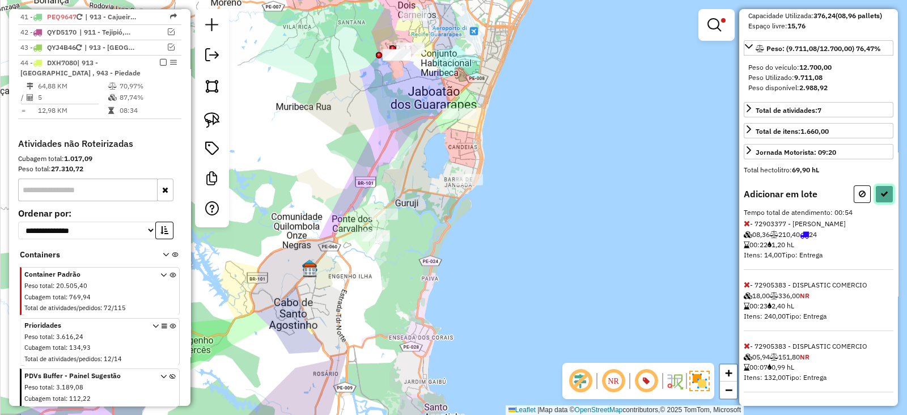
click at [880, 197] on icon at bounding box center [884, 194] width 8 height 8
select select "*********"
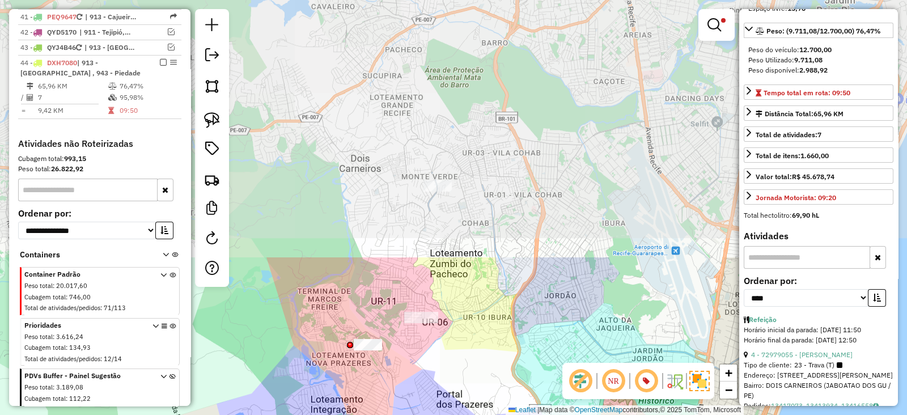
drag, startPoint x: 462, startPoint y: 134, endPoint x: 427, endPoint y: 351, distance: 219.2
click at [434, 414] on html "Aguarde... Pop-up bloqueado! Seu navegador bloqueou automáticamente a abertura …" at bounding box center [453, 207] width 907 height 415
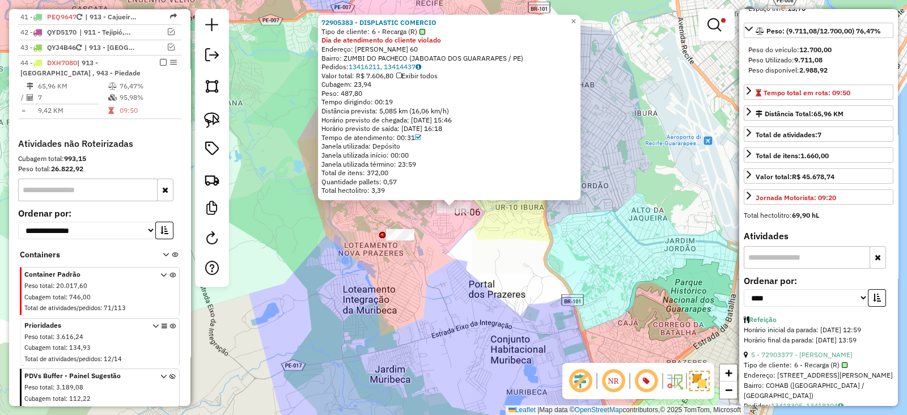
click at [492, 313] on div "72905383 - DISPLASTIC COMERCIO Tipo de cliente: 6 - Recarga (R) Dia de atendime…" at bounding box center [453, 207] width 907 height 415
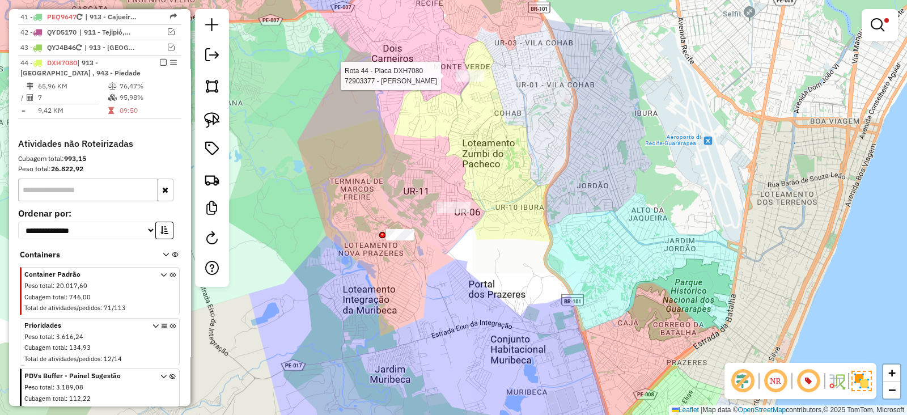
click at [467, 82] on div at bounding box center [470, 75] width 28 height 11
select select "*********"
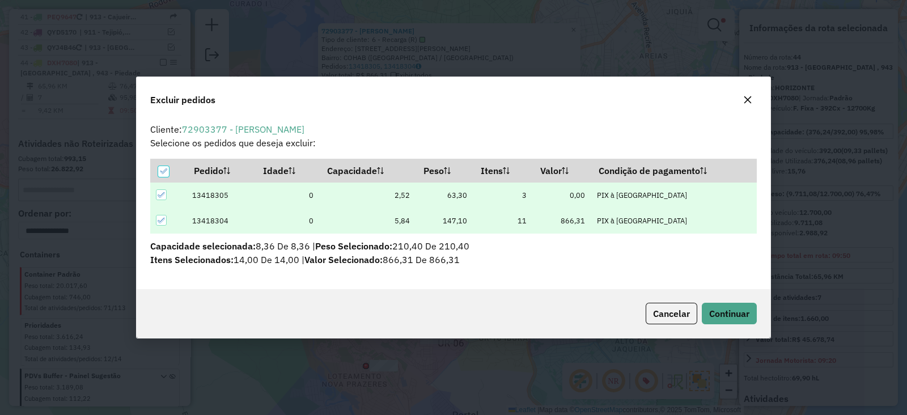
scroll to position [0, 0]
click at [737, 313] on span "Continuar" at bounding box center [729, 313] width 40 height 11
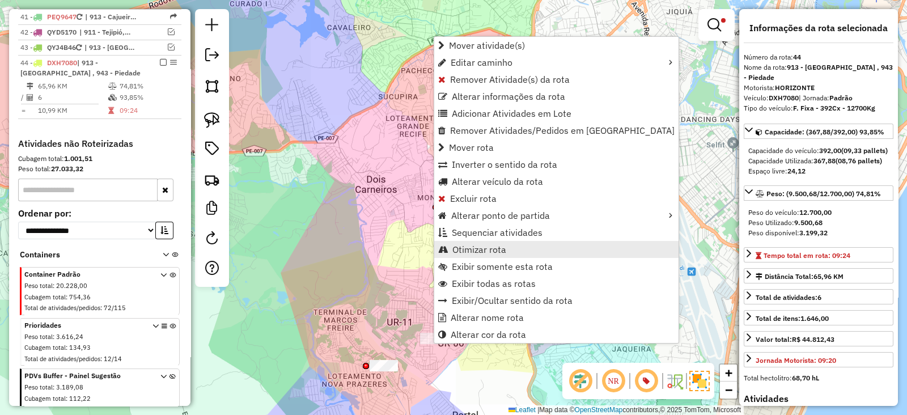
click at [499, 249] on span "Otimizar rota" at bounding box center [479, 249] width 54 height 9
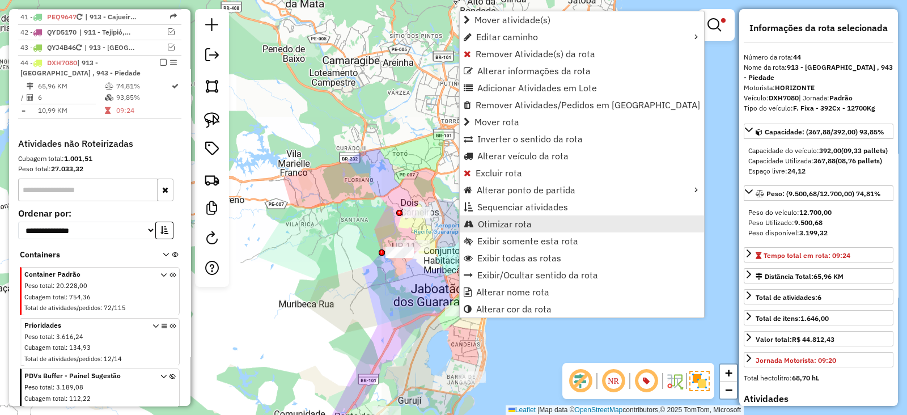
click at [504, 224] on span "Otimizar rota" at bounding box center [505, 223] width 54 height 9
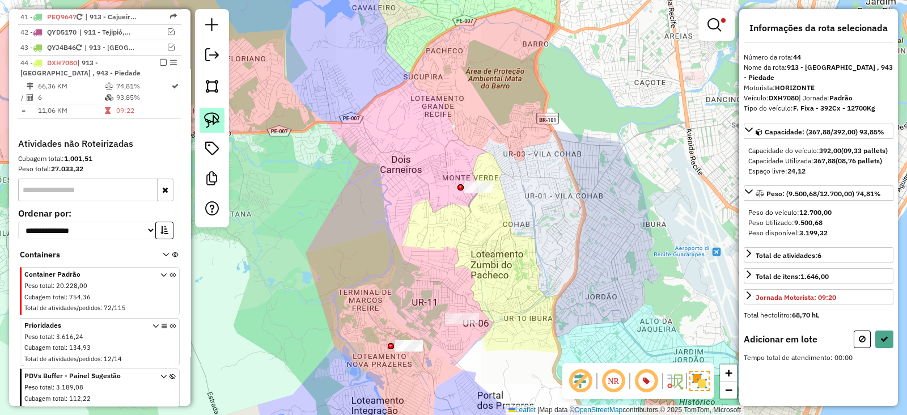
click at [213, 120] on img at bounding box center [212, 120] width 16 height 16
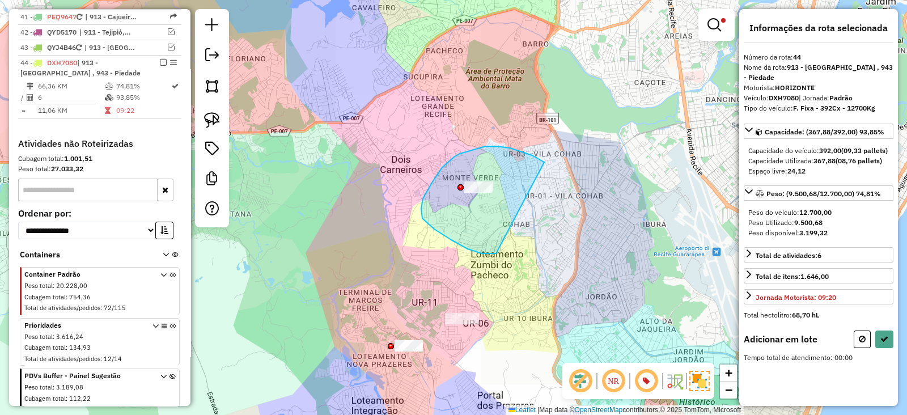
drag, startPoint x: 532, startPoint y: 155, endPoint x: 518, endPoint y: 249, distance: 94.5
select select "*********"
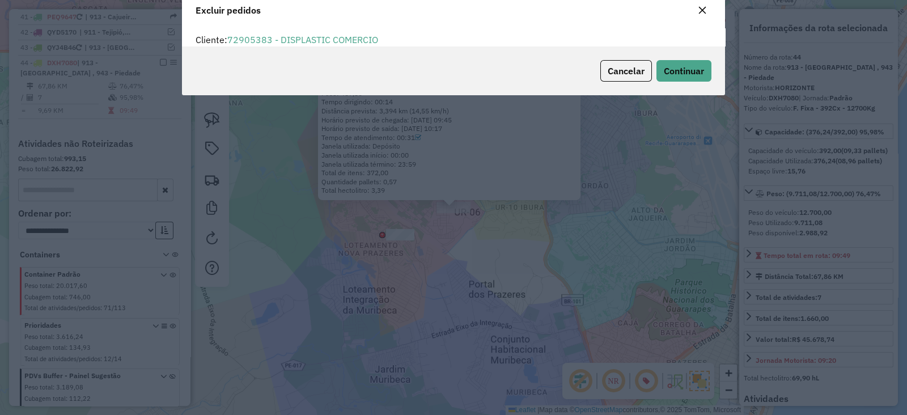
scroll to position [6, 3]
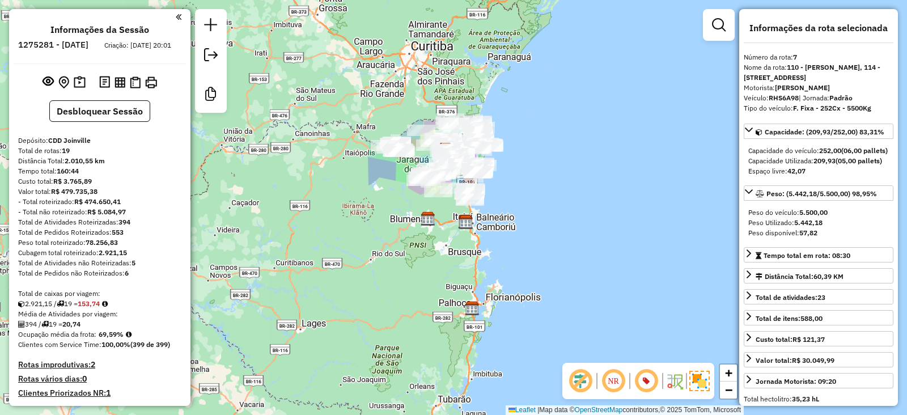
select select "*********"
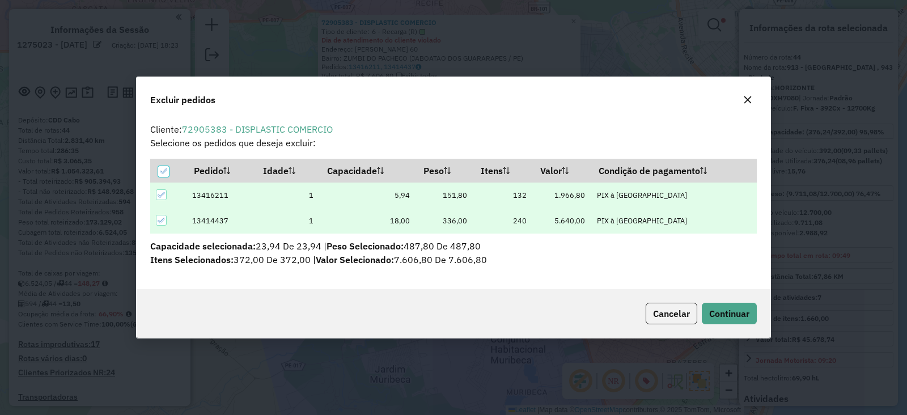
select select "*********"
click at [712, 318] on span "Continuar" at bounding box center [729, 313] width 40 height 11
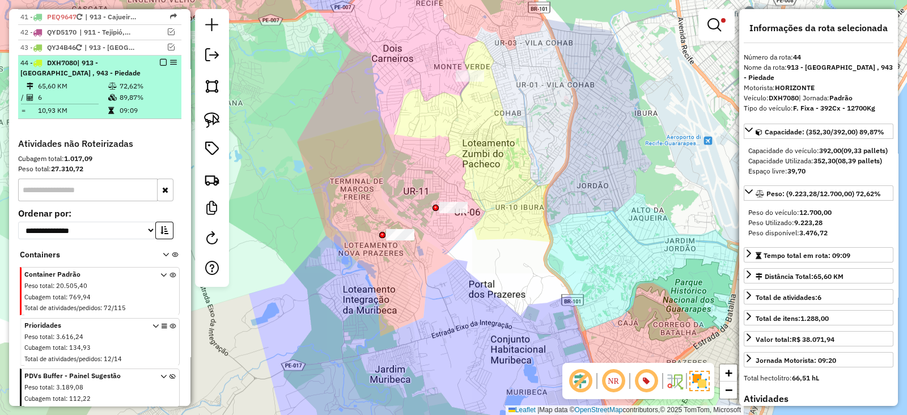
click at [160, 59] on em at bounding box center [163, 62] width 7 height 7
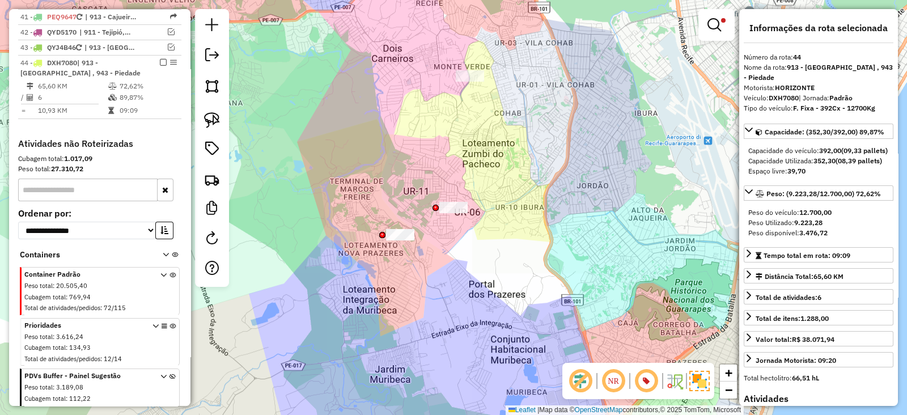
scroll to position [1929, 0]
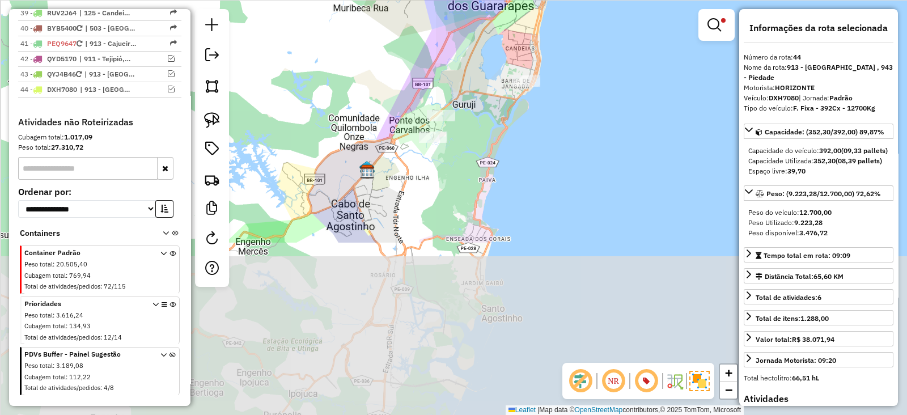
drag, startPoint x: 367, startPoint y: 250, endPoint x: 479, endPoint y: 37, distance: 241.0
click at [479, 37] on div "Limpar filtros Janela de atendimento Grade de atendimento Capacidade Transporta…" at bounding box center [453, 207] width 907 height 415
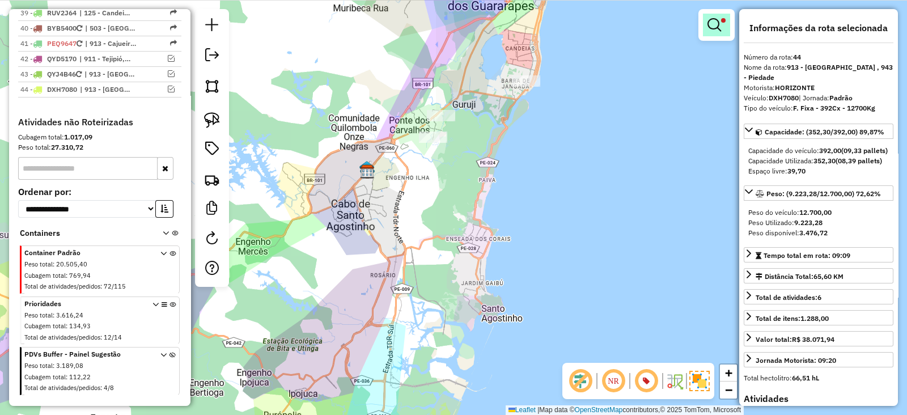
click at [715, 35] on link at bounding box center [716, 25] width 27 height 23
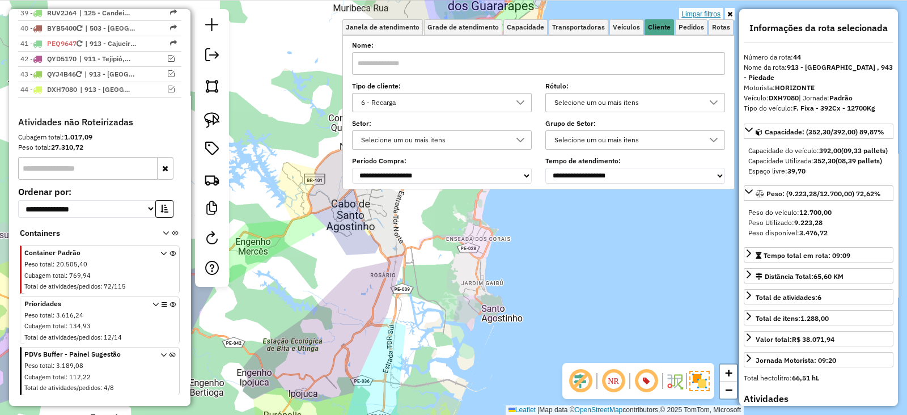
click at [694, 9] on link "Limpar filtros" at bounding box center [701, 14] width 44 height 12
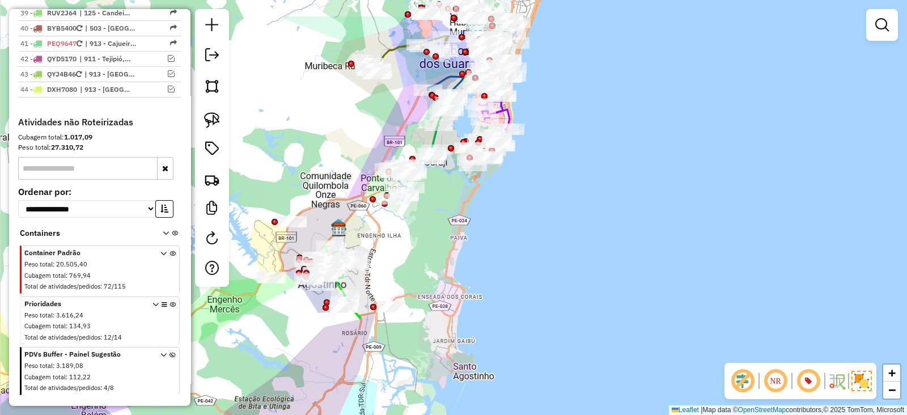
drag, startPoint x: 464, startPoint y: 199, endPoint x: 442, endPoint y: 244, distance: 50.2
click at [442, 244] on div "Janela de atendimento Grade de atendimento Capacidade Transportadoras Veículos …" at bounding box center [453, 207] width 907 height 415
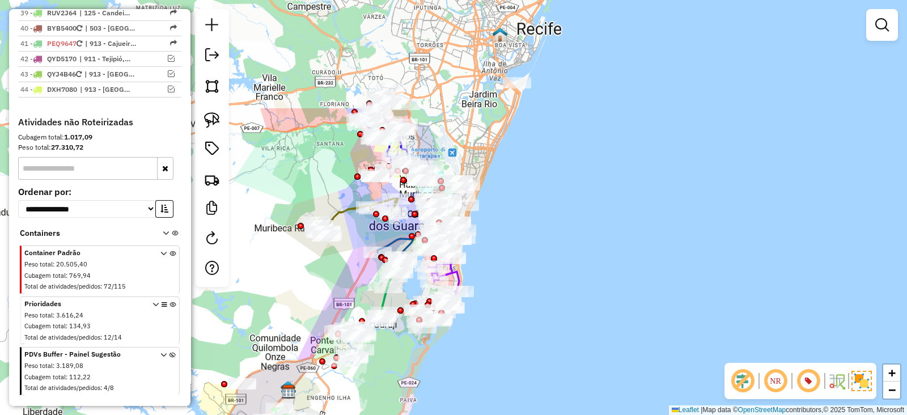
drag, startPoint x: 390, startPoint y: 248, endPoint x: 346, endPoint y: 398, distance: 156.5
click at [346, 398] on div "Janela de atendimento Grade de atendimento Capacidade Transportadoras Veículos …" at bounding box center [453, 207] width 907 height 415
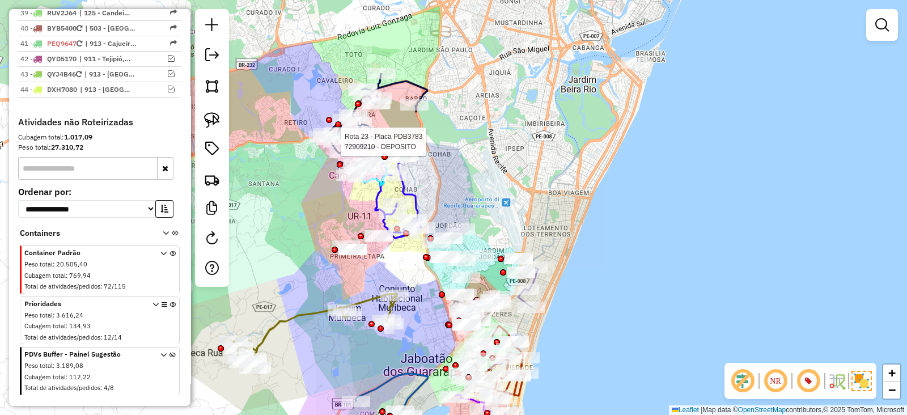
select select "*********"
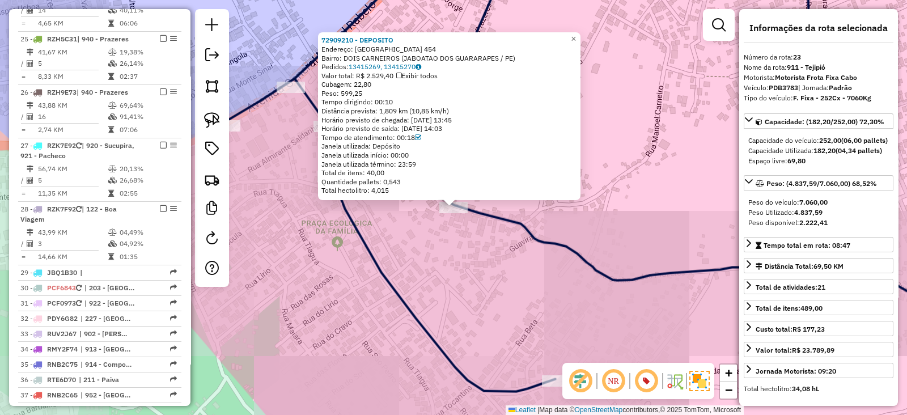
scroll to position [1379, 0]
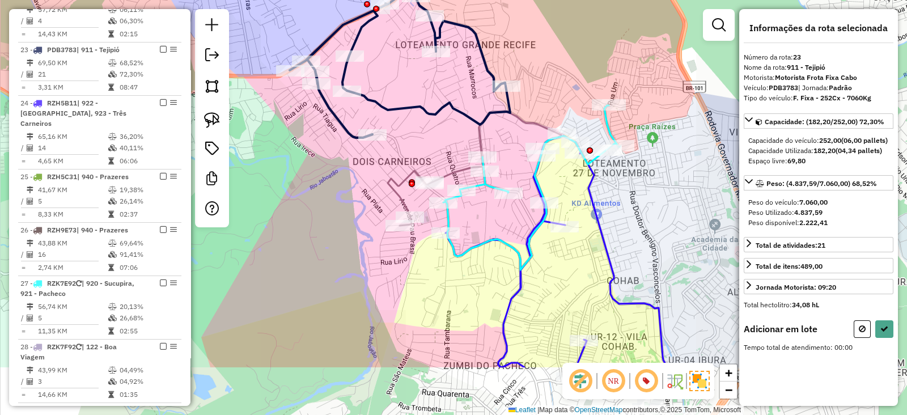
drag, startPoint x: 385, startPoint y: 265, endPoint x: 346, endPoint y: 184, distance: 89.7
click at [346, 185] on div "Janela de atendimento Grade de atendimento Capacidade Transportadoras Veículos …" at bounding box center [453, 207] width 907 height 415
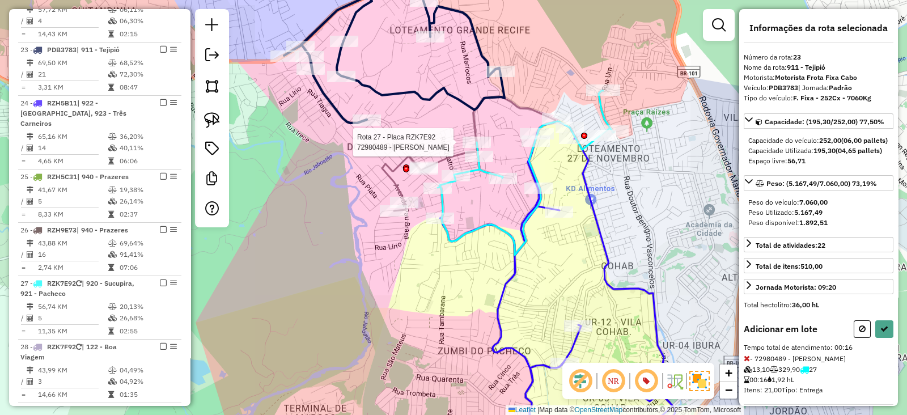
select select "*********"
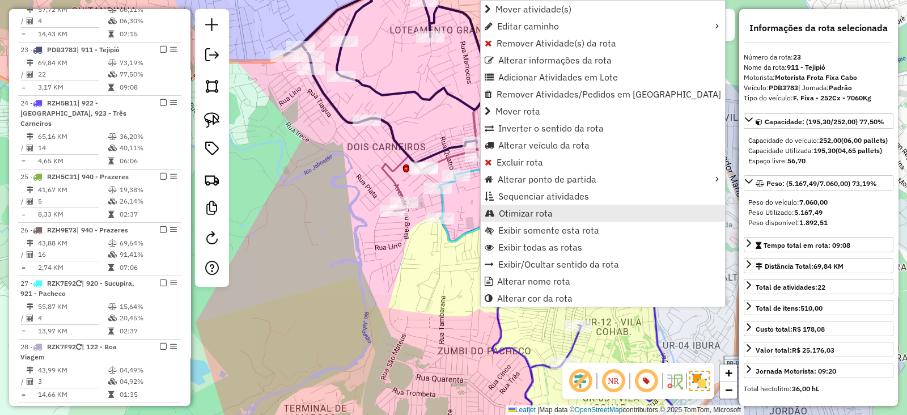
click at [539, 209] on span "Otimizar rota" at bounding box center [526, 213] width 54 height 9
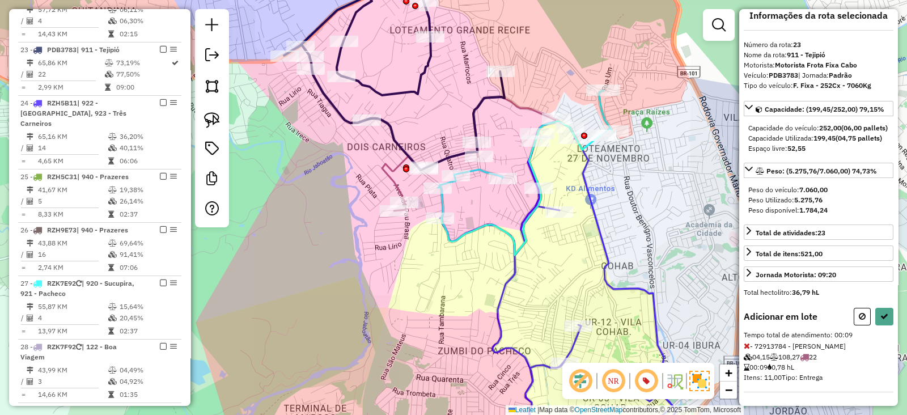
scroll to position [31, 0]
select select "*********"
click at [859, 318] on icon at bounding box center [861, 316] width 7 height 8
select select "*********"
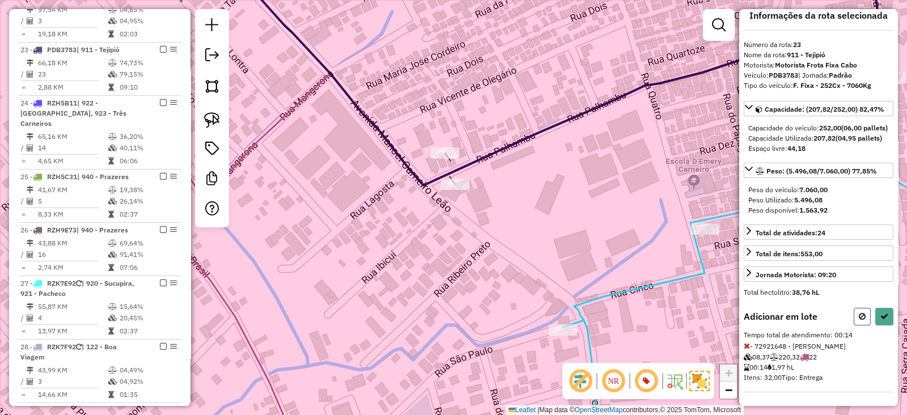
click at [859, 317] on icon at bounding box center [861, 316] width 7 height 8
select select "*********"
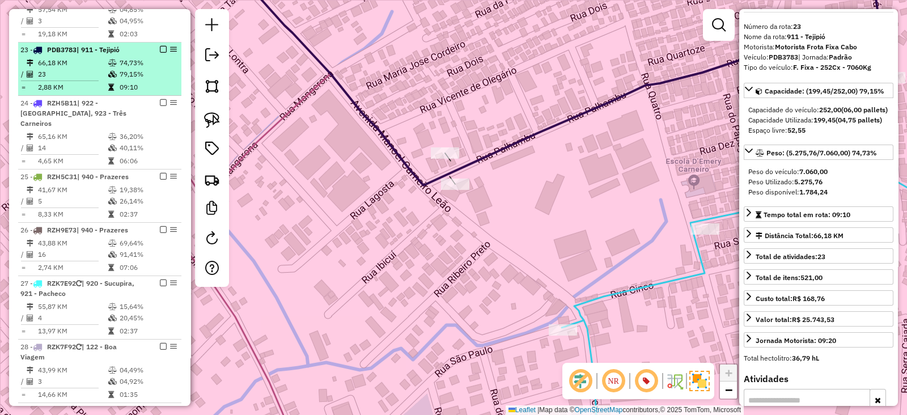
click at [160, 46] on em at bounding box center [163, 49] width 7 height 7
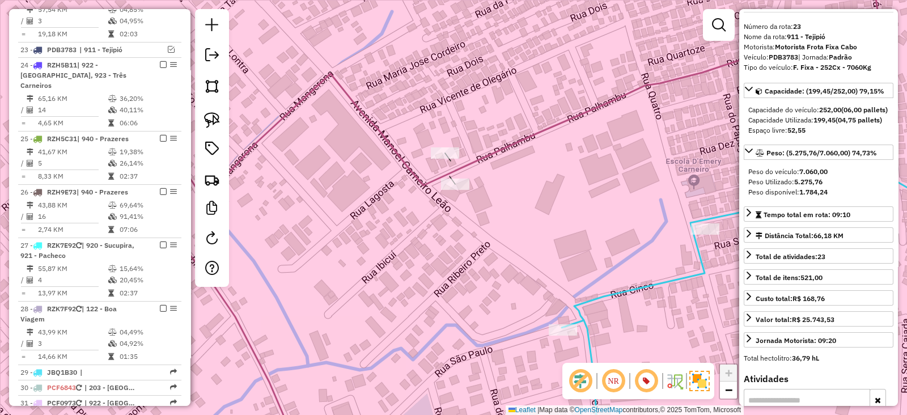
scroll to position [1340, 0]
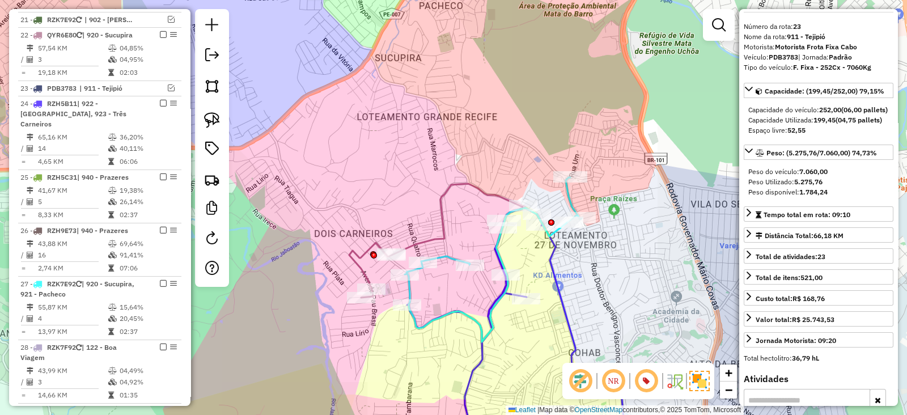
drag, startPoint x: 354, startPoint y: 245, endPoint x: 282, endPoint y: 92, distance: 169.8
click at [349, 184] on icon at bounding box center [435, 241] width 173 height 114
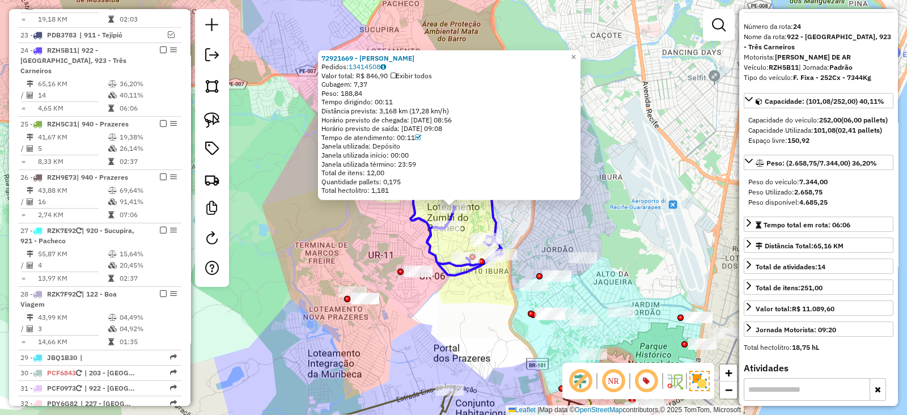
scroll to position [0, 0]
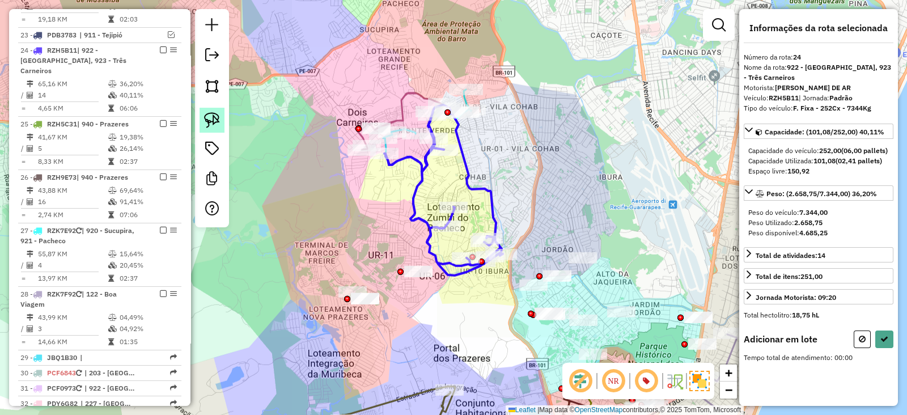
click at [206, 118] on img at bounding box center [212, 120] width 16 height 16
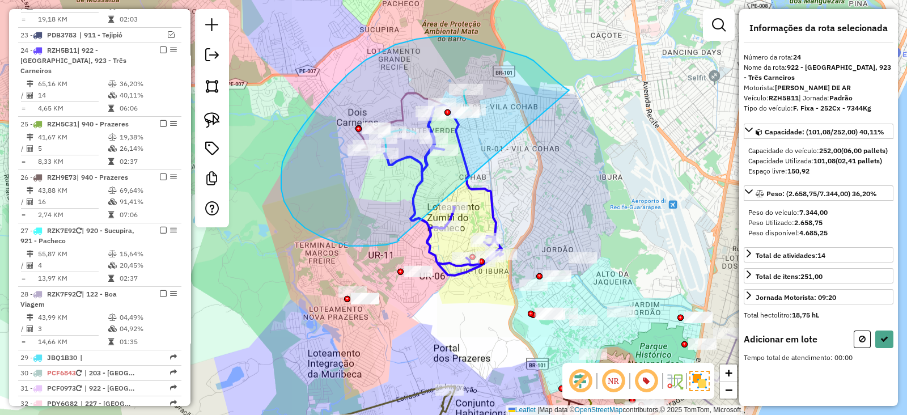
drag, startPoint x: 569, startPoint y: 90, endPoint x: 398, endPoint y: 240, distance: 227.3
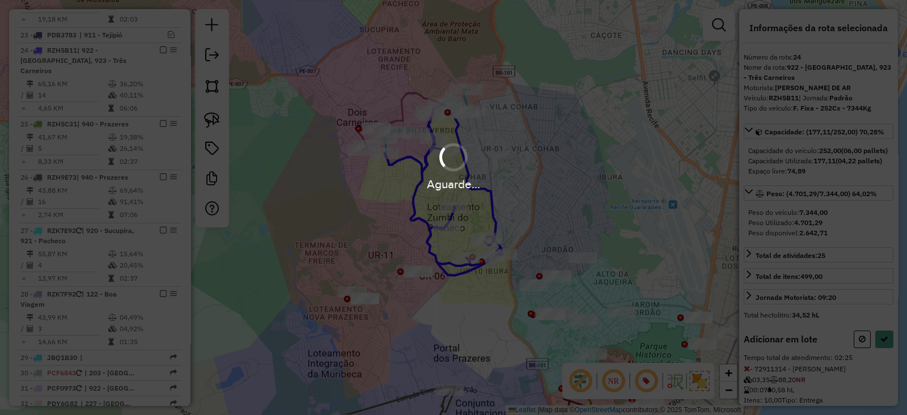
select select "*********"
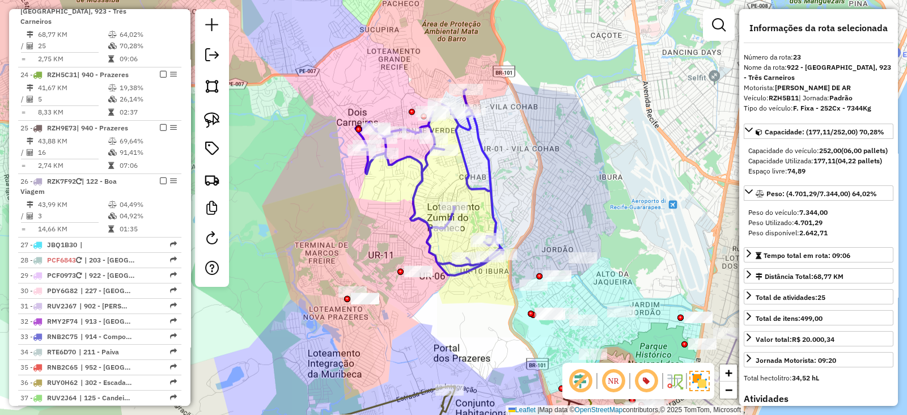
scroll to position [1393, 0]
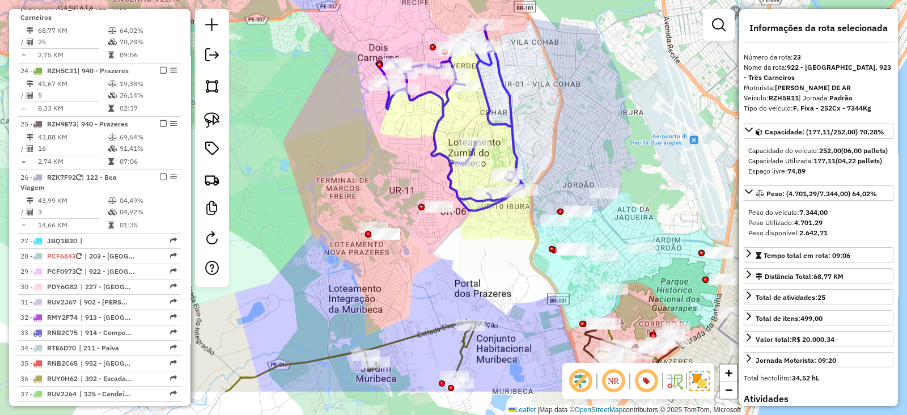
drag, startPoint x: 447, startPoint y: 323, endPoint x: 500, endPoint y: 136, distance: 194.4
click at [500, 137] on div "Janela de atendimento Grade de atendimento Capacidade Transportadoras Veículos …" at bounding box center [453, 207] width 907 height 415
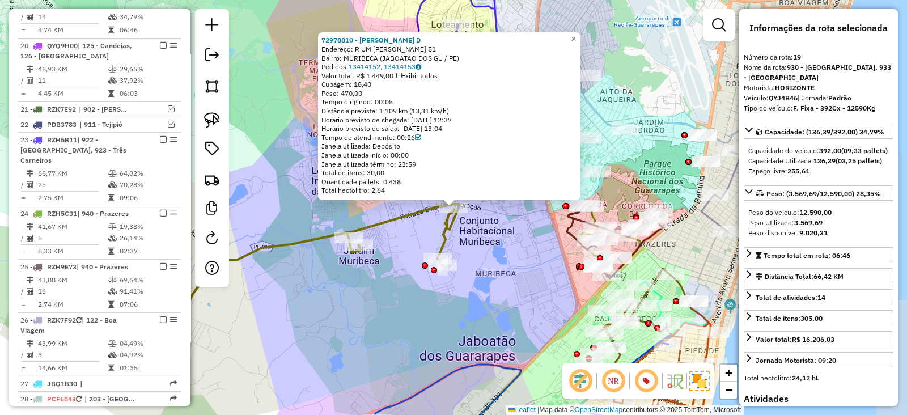
scroll to position [1173, 0]
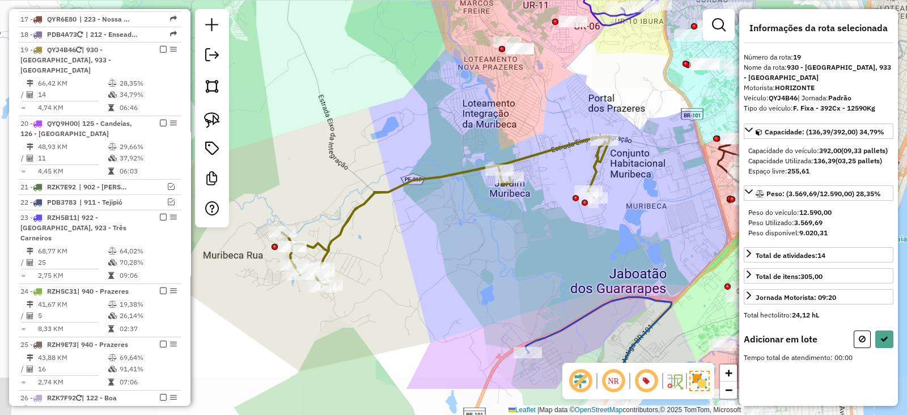
drag, startPoint x: 521, startPoint y: 125, endPoint x: 575, endPoint y: 109, distance: 56.5
click at [575, 109] on div "Janela de atendimento Grade de atendimento Capacidade Transportadoras Veículos …" at bounding box center [453, 207] width 907 height 415
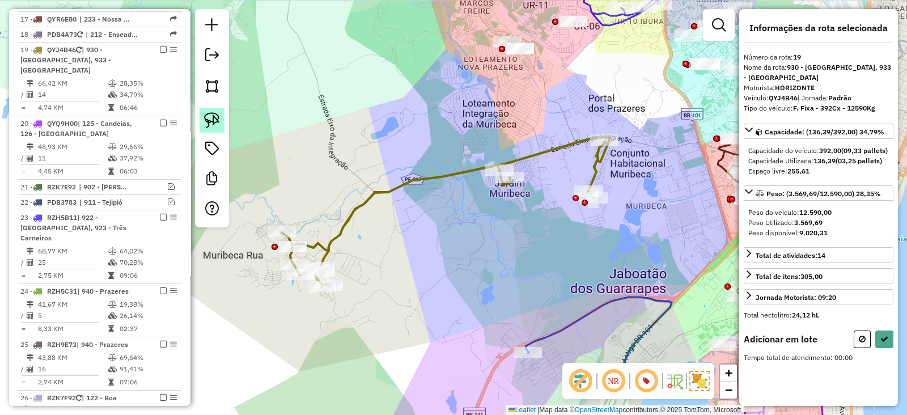
click at [208, 119] on img at bounding box center [212, 120] width 16 height 16
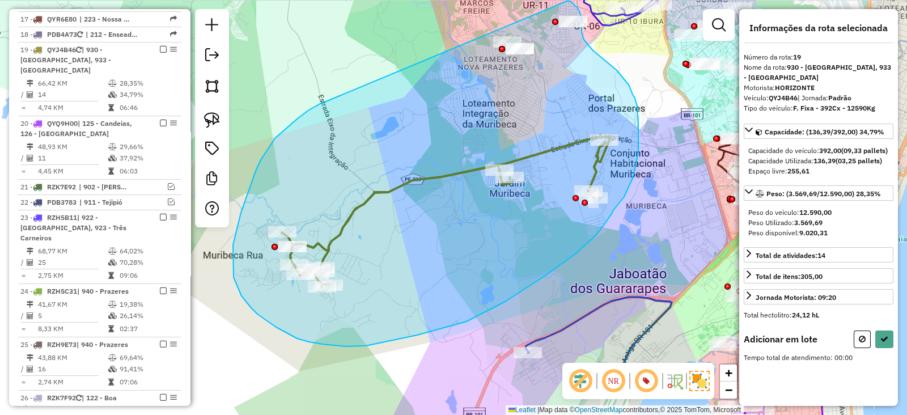
drag, startPoint x: 317, startPoint y: 105, endPoint x: 567, endPoint y: 1, distance: 270.2
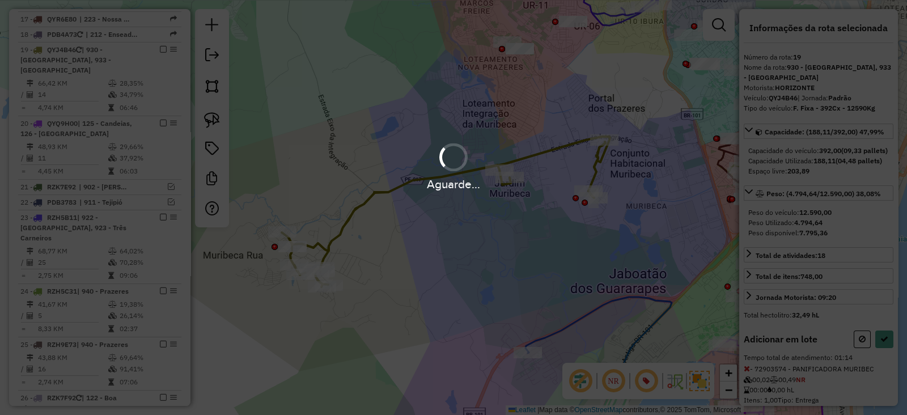
select select "*********"
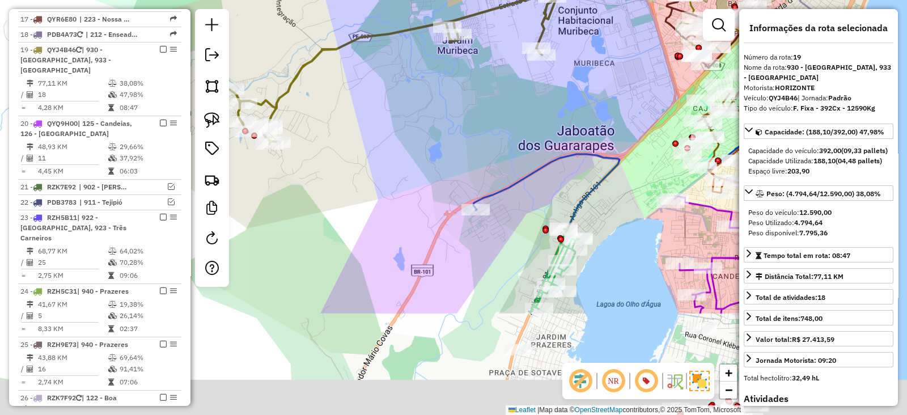
drag, startPoint x: 480, startPoint y: 265, endPoint x: 428, endPoint y: 122, distance: 152.0
click at [428, 122] on div "Janela de atendimento Grade de atendimento Capacidade Transportadoras Veículos …" at bounding box center [453, 207] width 907 height 415
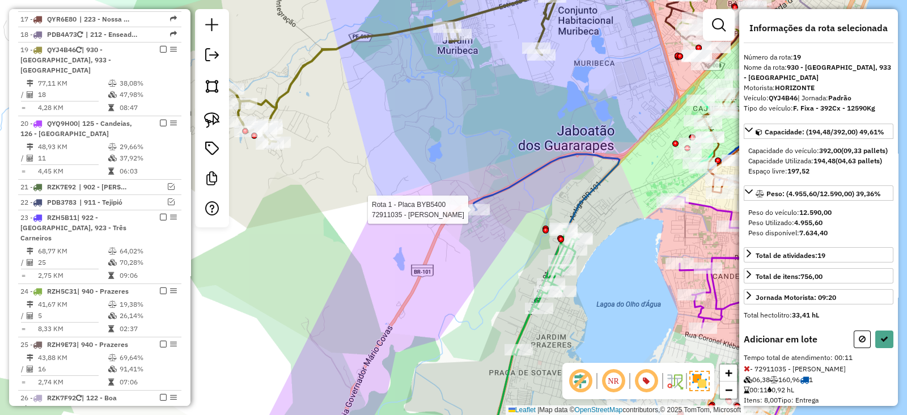
select select "*********"
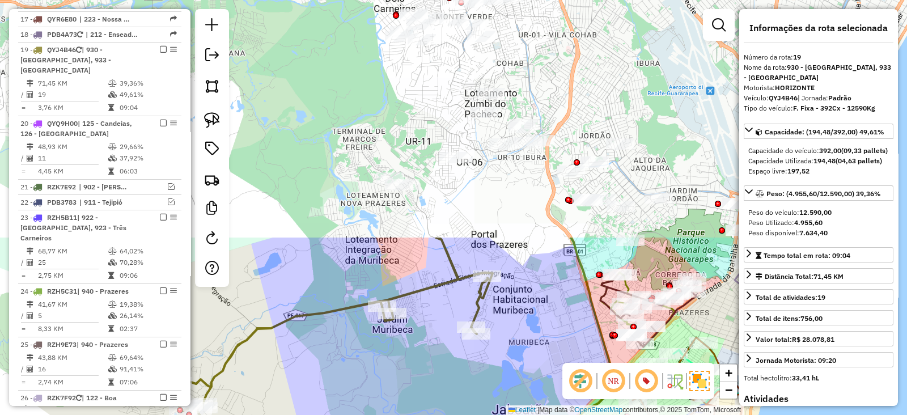
drag, startPoint x: 518, startPoint y: 112, endPoint x: 453, endPoint y: 392, distance: 287.4
click at [453, 392] on div "Janela de atendimento Grade de atendimento Capacidade Transportadoras Veículos …" at bounding box center [453, 207] width 907 height 415
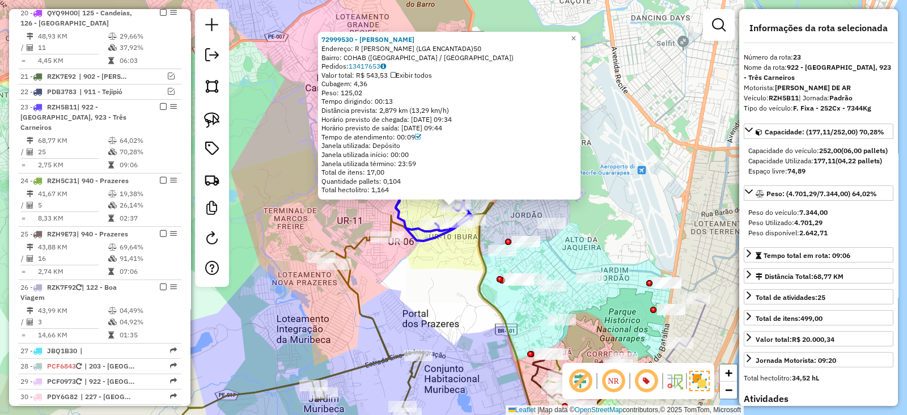
scroll to position [1330, 0]
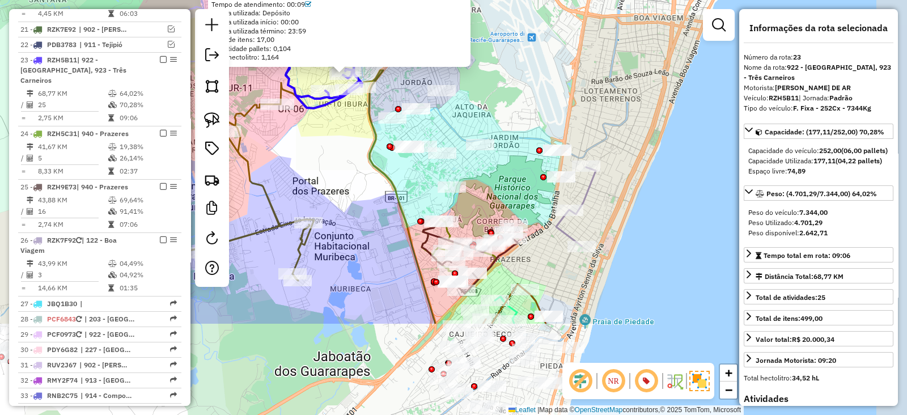
drag, startPoint x: 439, startPoint y: 299, endPoint x: 320, endPoint y: 162, distance: 181.6
click at [320, 162] on div "72999530 - ELIVANIA BARBOSA GUS Endereço: R ADRIANO VIEIRA (LGA ENCANTADA)50 Ba…" at bounding box center [453, 207] width 907 height 415
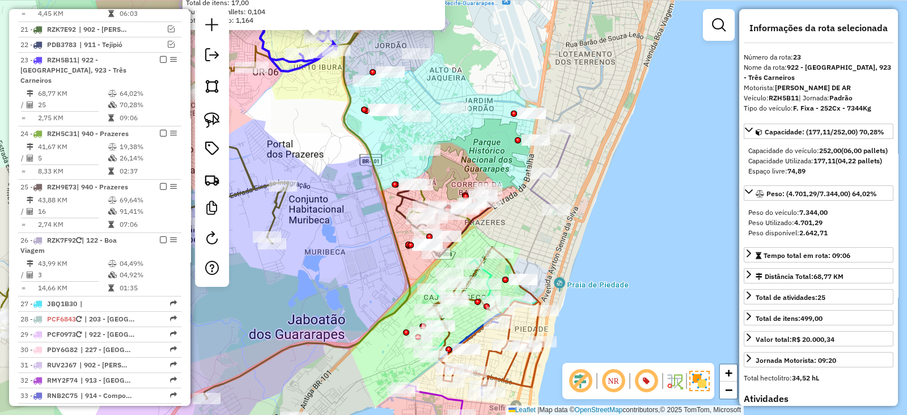
drag, startPoint x: 626, startPoint y: 202, endPoint x: 609, endPoint y: 169, distance: 36.2
click at [609, 169] on div "72999530 - ELIVANIA BARBOSA GUS Endereço: R ADRIANO VIEIRA (LGA ENCANTADA)50 Ba…" at bounding box center [453, 207] width 907 height 415
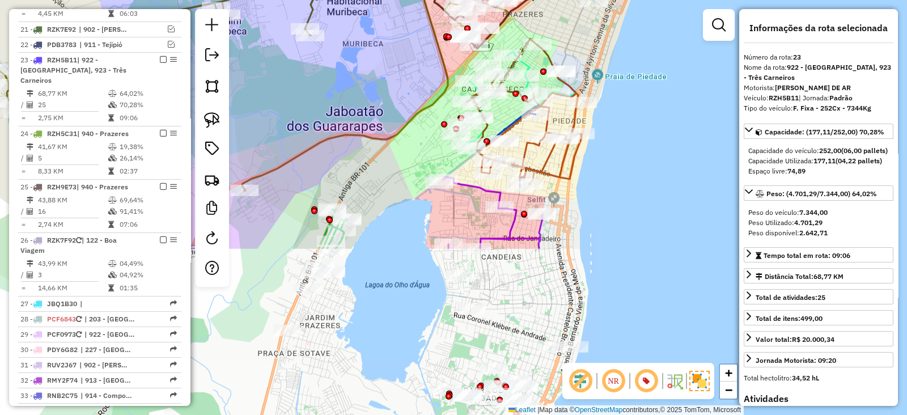
drag, startPoint x: 606, startPoint y: 181, endPoint x: 620, endPoint y: 46, distance: 136.2
click at [620, 46] on div "72999530 - ELIVANIA BARBOSA GUS Endereço: R ADRIANO VIEIRA (LGA ENCANTADA)50 Ba…" at bounding box center [453, 207] width 907 height 415
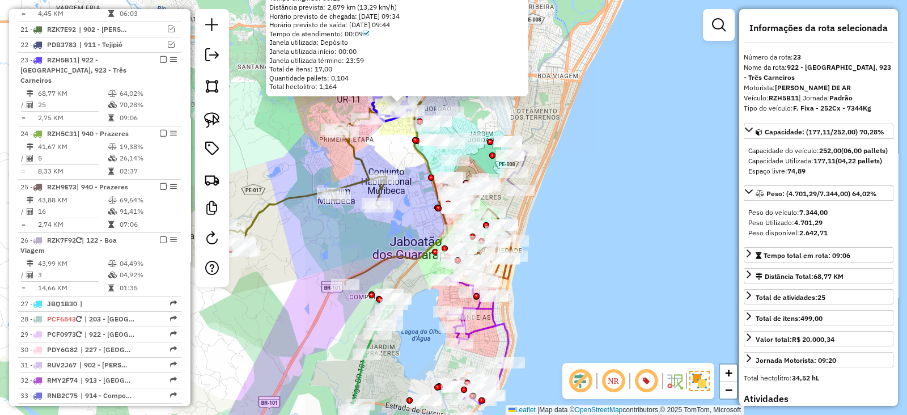
drag, startPoint x: 444, startPoint y: 324, endPoint x: 371, endPoint y: 448, distance: 144.0
click at [371, 414] on html "Aguarde... Pop-up bloqueado! Seu navegador bloqueou automáticamente a abertura …" at bounding box center [453, 207] width 907 height 415
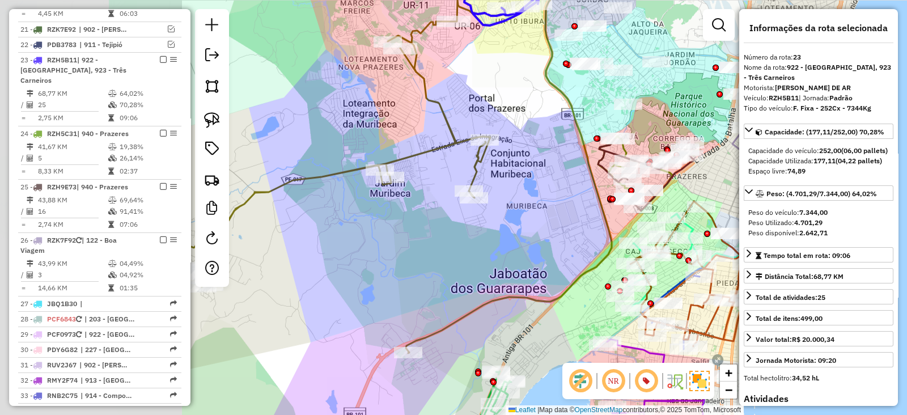
drag, startPoint x: 326, startPoint y: 203, endPoint x: 526, endPoint y: 210, distance: 200.1
click at [526, 210] on div "72999530 - ELIVANIA BARBOSA GUS Endereço: R ADRIANO VIEIRA (LGA ENCANTADA)50 Ba…" at bounding box center [453, 207] width 907 height 415
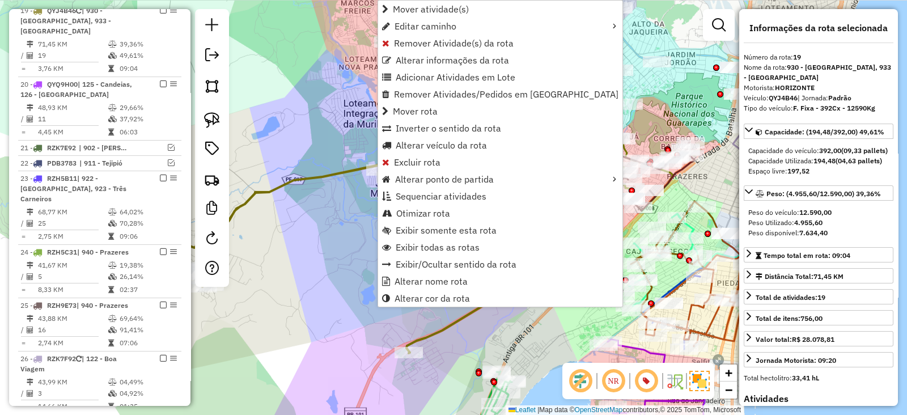
scroll to position [1173, 0]
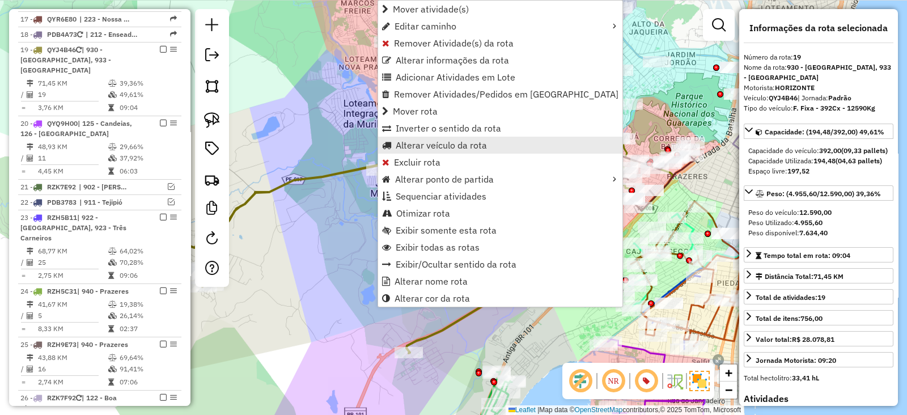
click at [415, 141] on span "Alterar veículo da rota" at bounding box center [441, 145] width 91 height 9
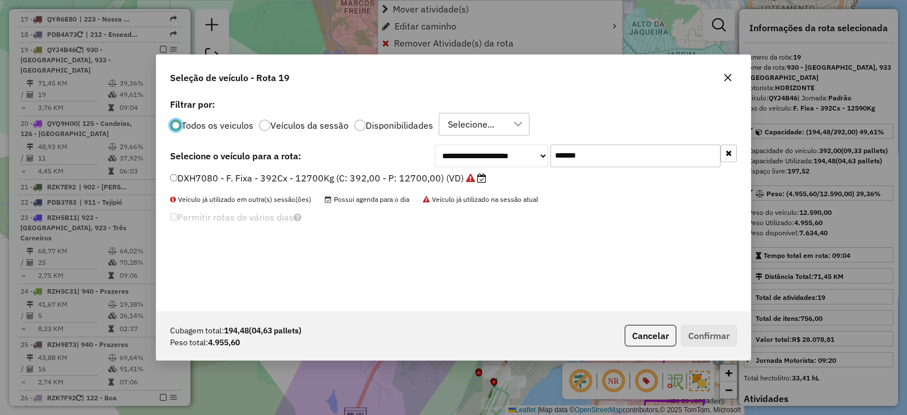
scroll to position [6, 3]
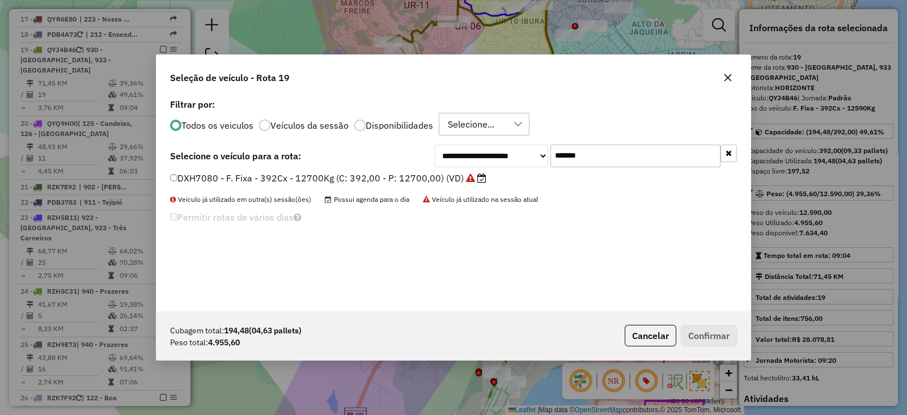
paste input "text"
drag, startPoint x: 619, startPoint y: 148, endPoint x: 462, endPoint y: 160, distance: 158.0
click at [472, 155] on div "**********" at bounding box center [586, 155] width 302 height 23
type input "*******"
click at [452, 167] on div "**********" at bounding box center [453, 203] width 594 height 215
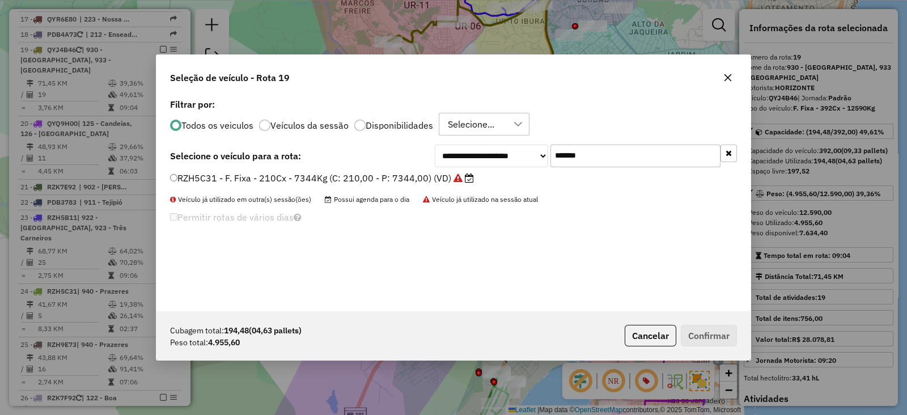
click at [448, 173] on label "RZH5C31 - F. Fixa - 210Cx - 7344Kg (C: 210,00 - P: 7344,00) (VD)" at bounding box center [322, 178] width 304 height 14
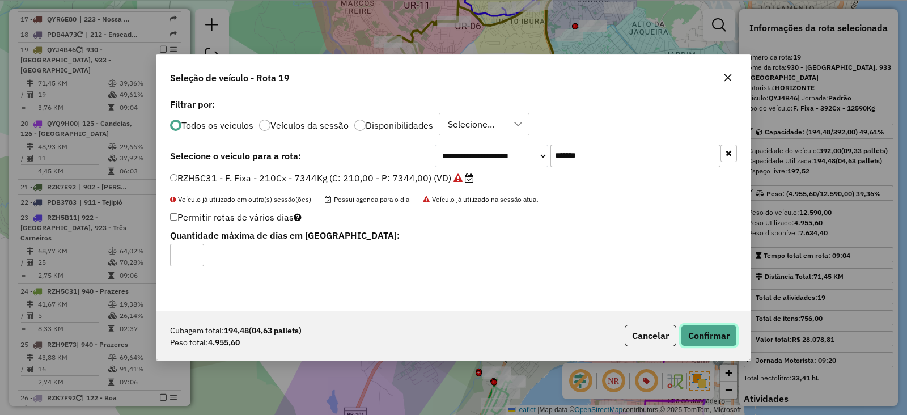
click at [704, 334] on button "Confirmar" at bounding box center [709, 336] width 56 height 22
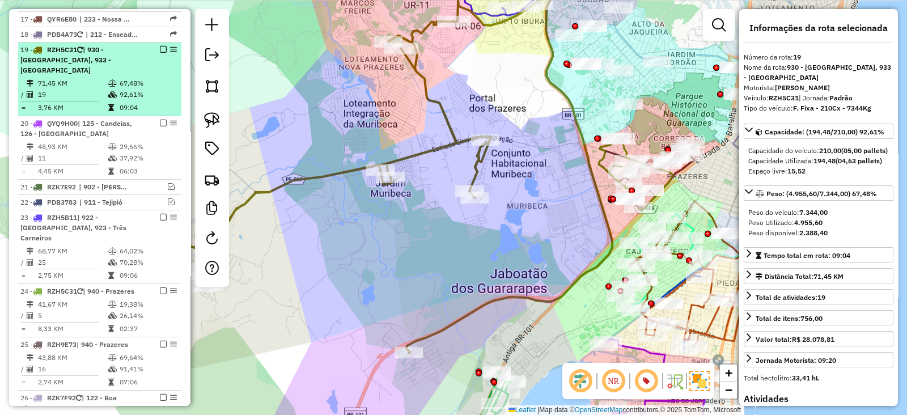
click at [161, 46] on em at bounding box center [163, 49] width 7 height 7
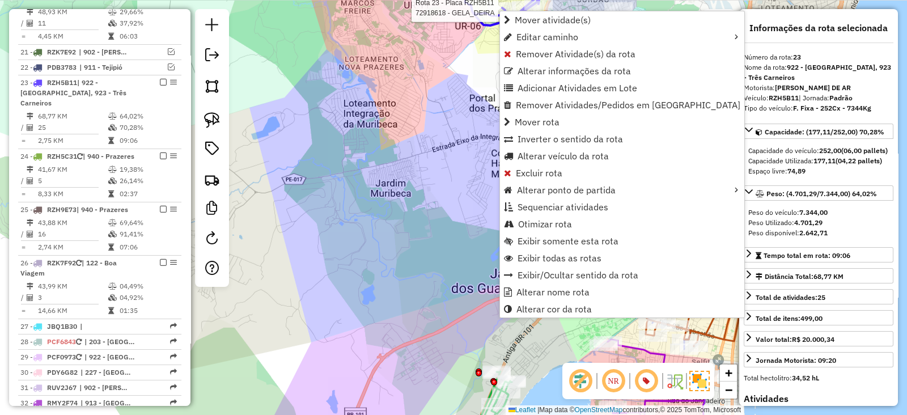
scroll to position [1282, 0]
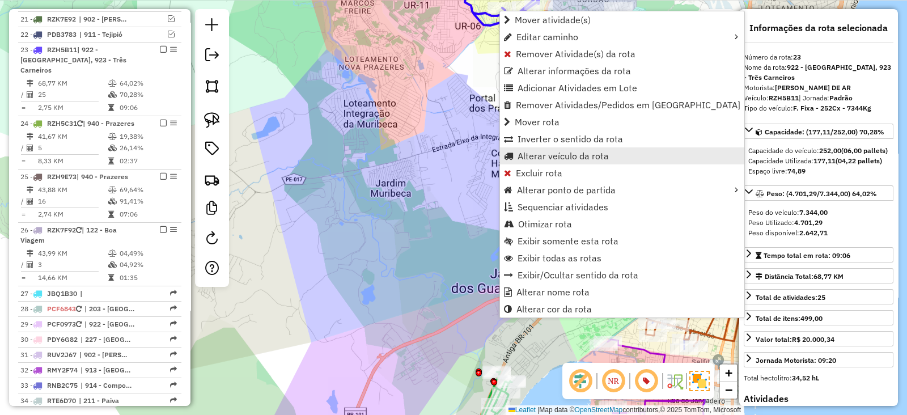
click at [537, 156] on span "Alterar veículo da rota" at bounding box center [562, 155] width 91 height 9
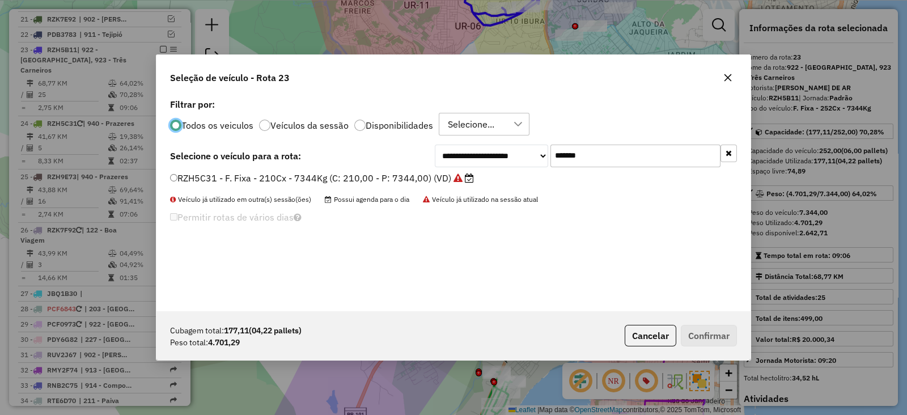
scroll to position [6, 3]
paste input "text"
drag, startPoint x: 596, startPoint y: 148, endPoint x: 447, endPoint y: 156, distance: 149.8
click at [449, 155] on div "**********" at bounding box center [586, 155] width 302 height 23
type input "*******"
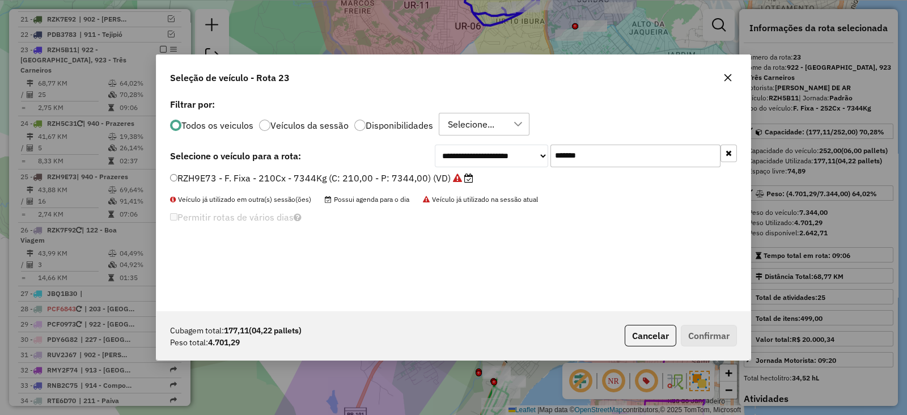
click at [411, 173] on label "RZH9E73 - F. Fixa - 210Cx - 7344Kg (C: 210,00 - P: 7344,00) (VD)" at bounding box center [321, 178] width 303 height 14
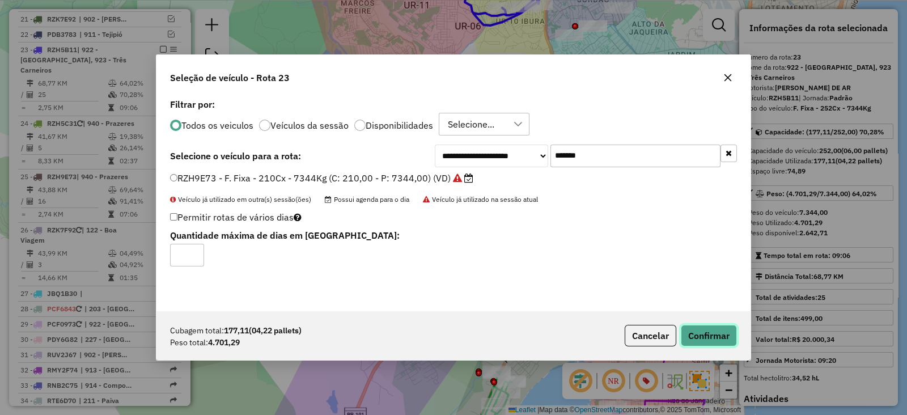
click at [717, 335] on button "Confirmar" at bounding box center [709, 336] width 56 height 22
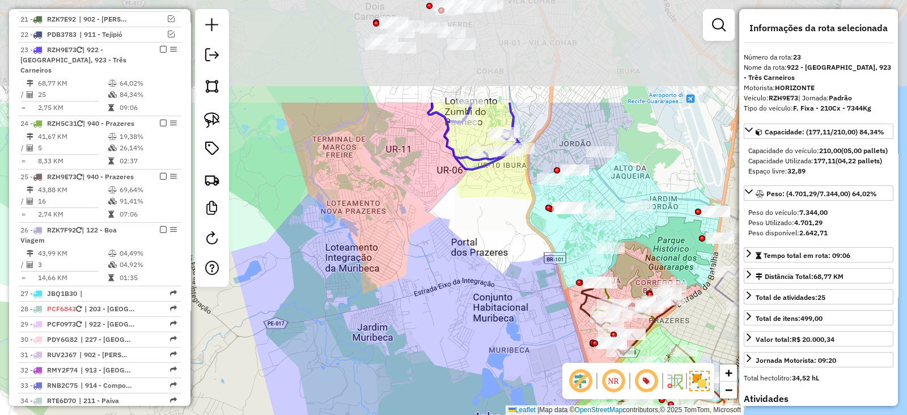
drag, startPoint x: 486, startPoint y: 79, endPoint x: 467, endPoint y: 226, distance: 147.9
click at [467, 226] on div "Janela de atendimento Grade de atendimento Capacidade Transportadoras Veículos …" at bounding box center [453, 207] width 907 height 415
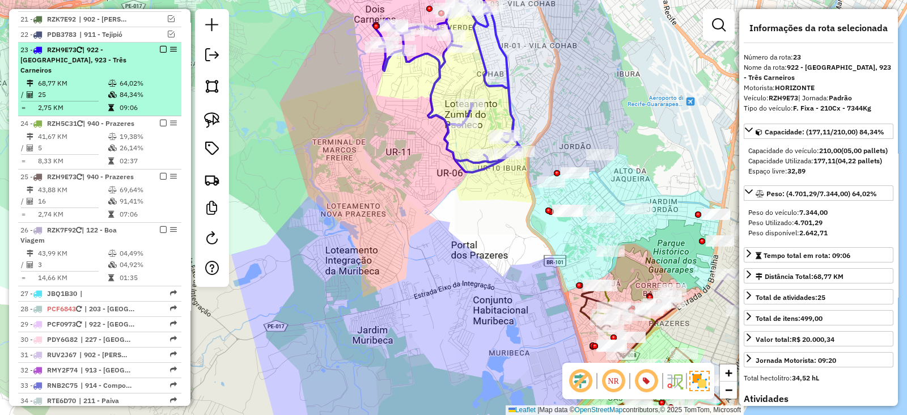
click at [160, 46] on em at bounding box center [163, 49] width 7 height 7
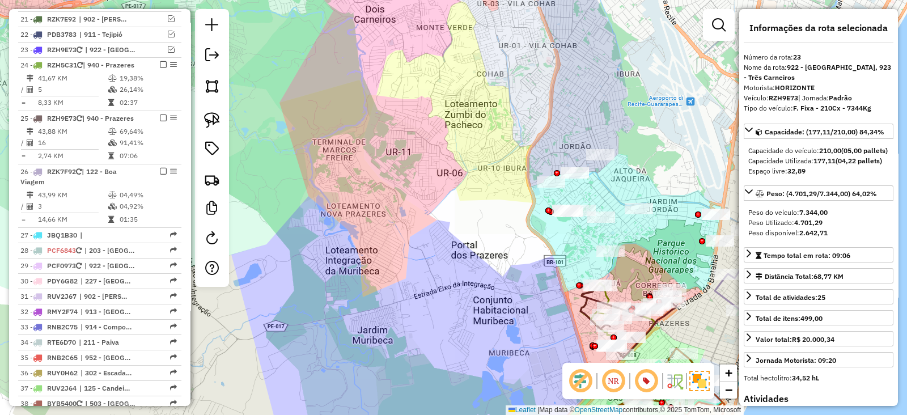
scroll to position [1235, 0]
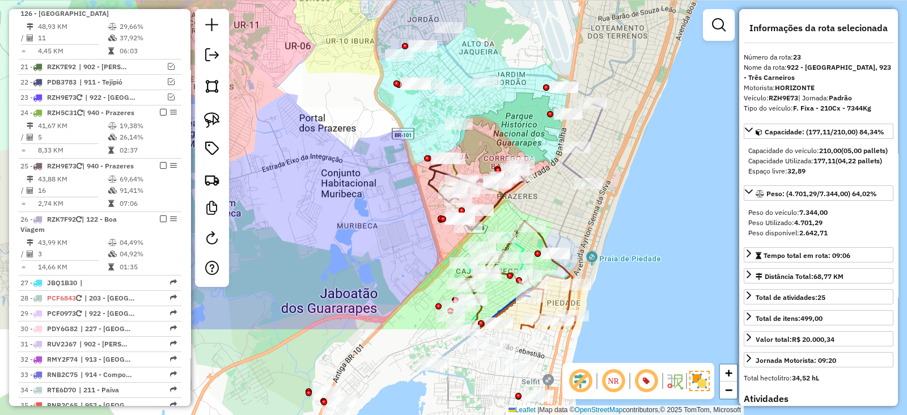
drag, startPoint x: 444, startPoint y: 241, endPoint x: 292, endPoint y: 114, distance: 197.9
click at [292, 114] on div "Janela de atendimento Grade de atendimento Capacidade Transportadoras Veículos …" at bounding box center [453, 207] width 907 height 415
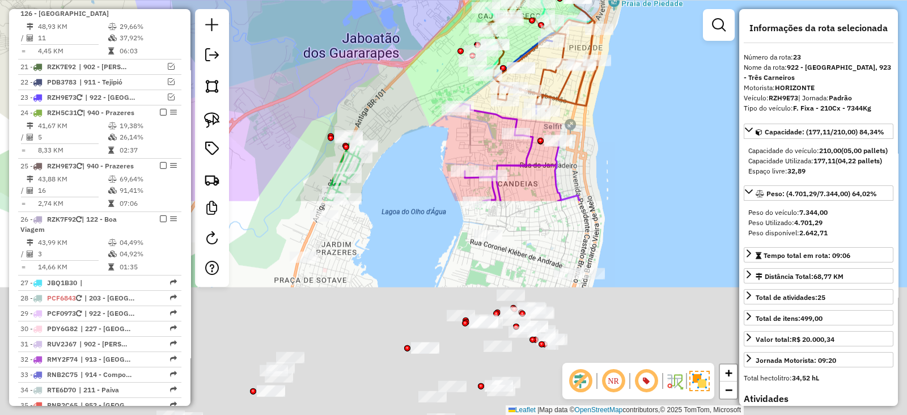
drag, startPoint x: 369, startPoint y: 270, endPoint x: 392, endPoint y: 15, distance: 255.4
click at [392, 15] on div "Janela de atendimento Grade de atendimento Capacidade Transportadoras Veículos …" at bounding box center [453, 207] width 907 height 415
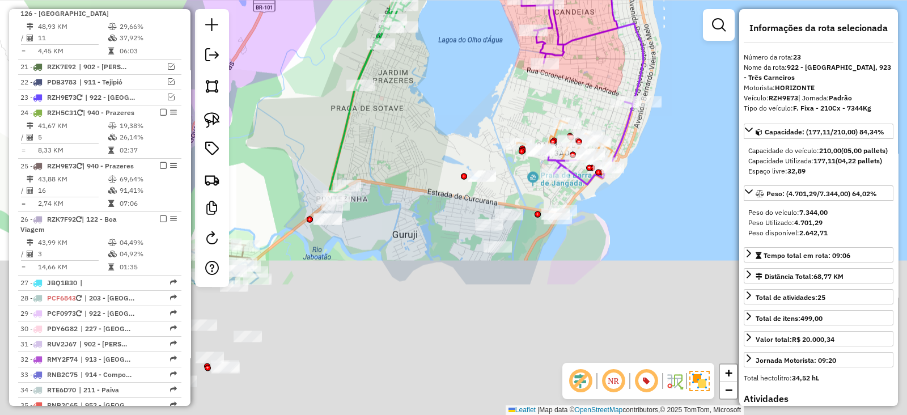
drag, startPoint x: 436, startPoint y: 275, endPoint x: 493, endPoint y: 100, distance: 184.2
click at [493, 100] on div "Janela de atendimento Grade de atendimento Capacidade Transportadoras Veículos …" at bounding box center [453, 207] width 907 height 415
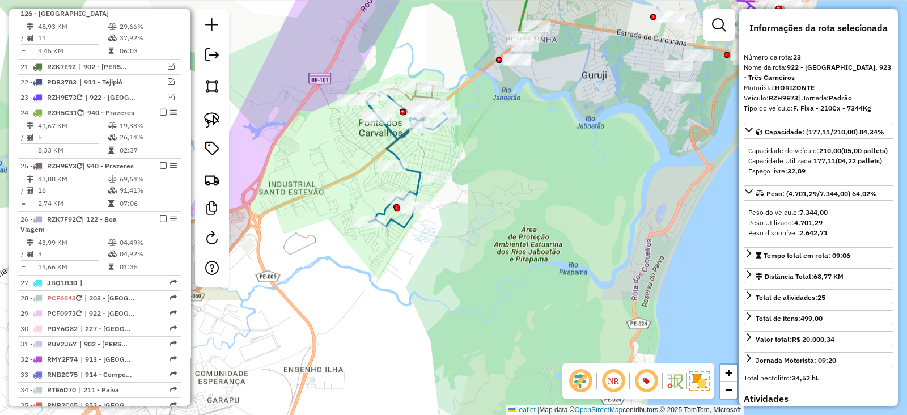
drag, startPoint x: 417, startPoint y: 265, endPoint x: 530, endPoint y: 231, distance: 117.8
click at [530, 231] on div "Janela de atendimento Grade de atendimento Capacidade Transportadoras Veículos …" at bounding box center [453, 207] width 907 height 415
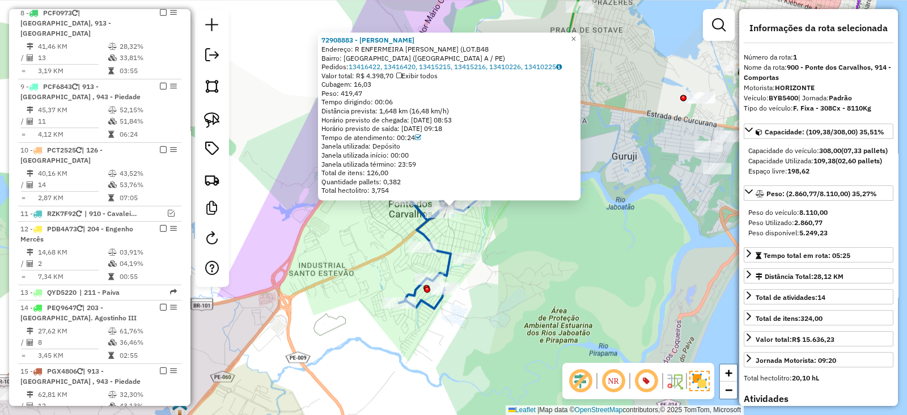
scroll to position [476, 0]
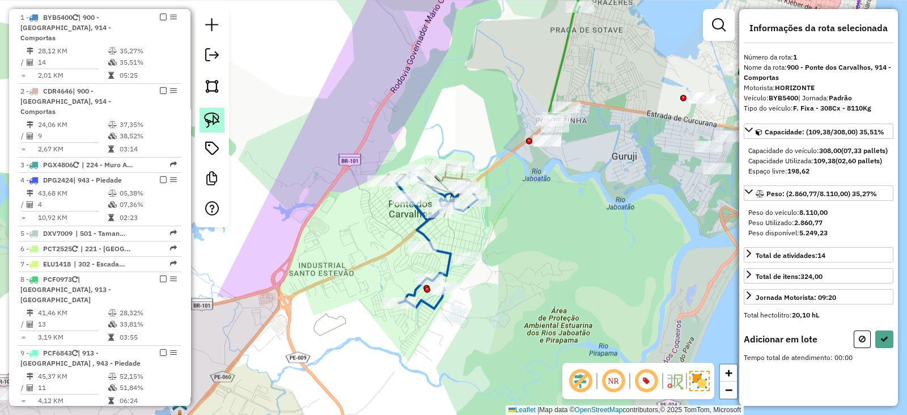
click at [212, 119] on img at bounding box center [212, 120] width 16 height 16
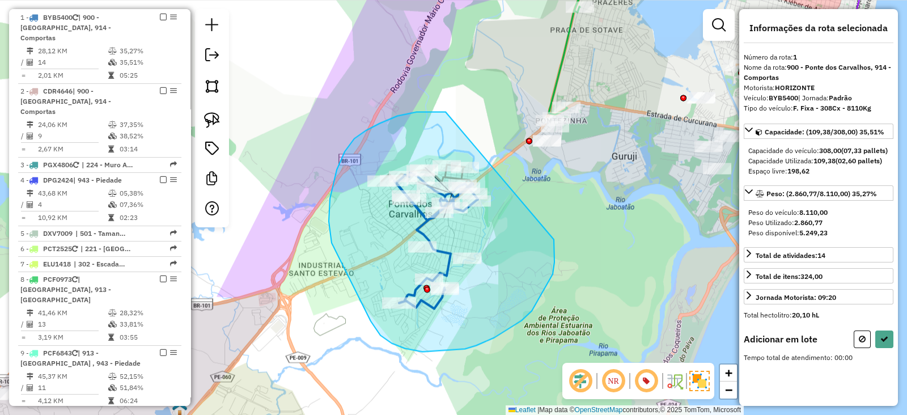
drag, startPoint x: 445, startPoint y: 112, endPoint x: 554, endPoint y: 239, distance: 167.2
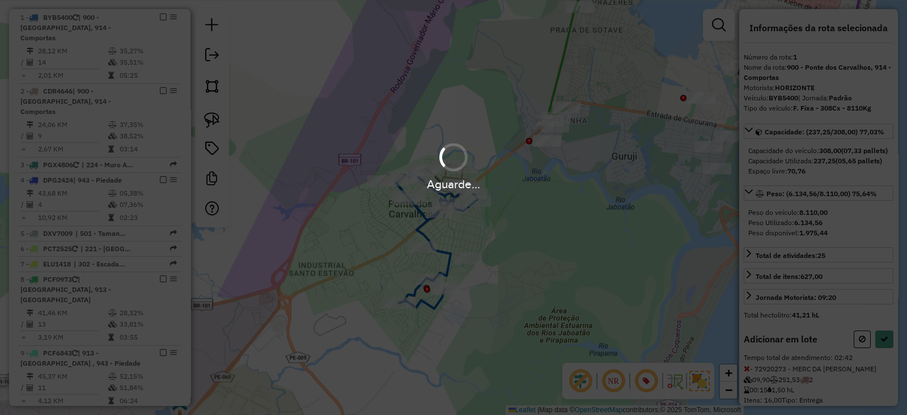
select select "*********"
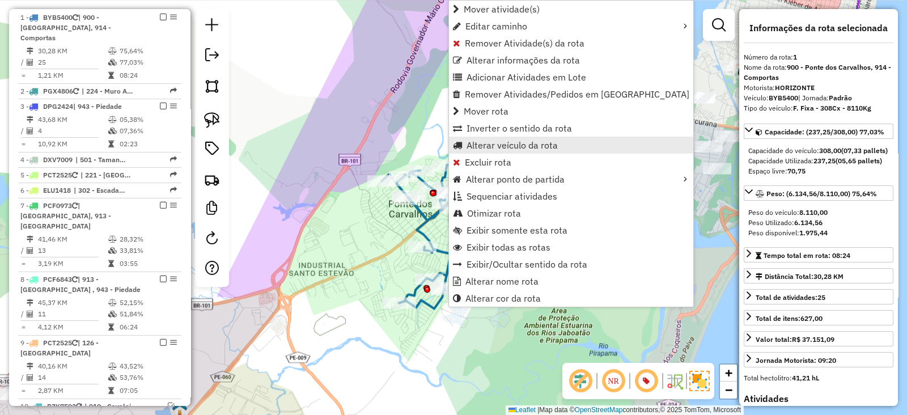
click at [504, 144] on span "Alterar veículo da rota" at bounding box center [511, 145] width 91 height 9
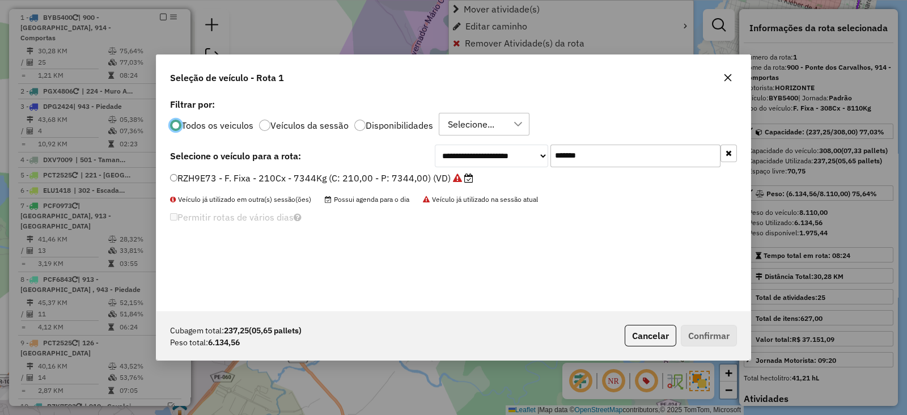
scroll to position [6, 3]
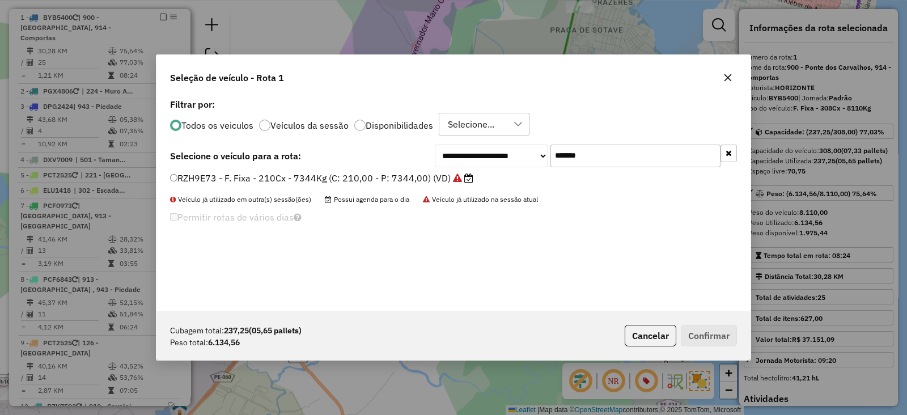
paste input "text"
drag, startPoint x: 556, startPoint y: 155, endPoint x: 415, endPoint y: 163, distance: 141.3
click at [421, 162] on div "**********" at bounding box center [453, 155] width 567 height 23
type input "*******"
click at [403, 178] on label "PCP5382 - F. Fixa - 252Cx - 7060Kg (C: 252,00 - P: 7060,00) (VD)" at bounding box center [316, 178] width 292 height 14
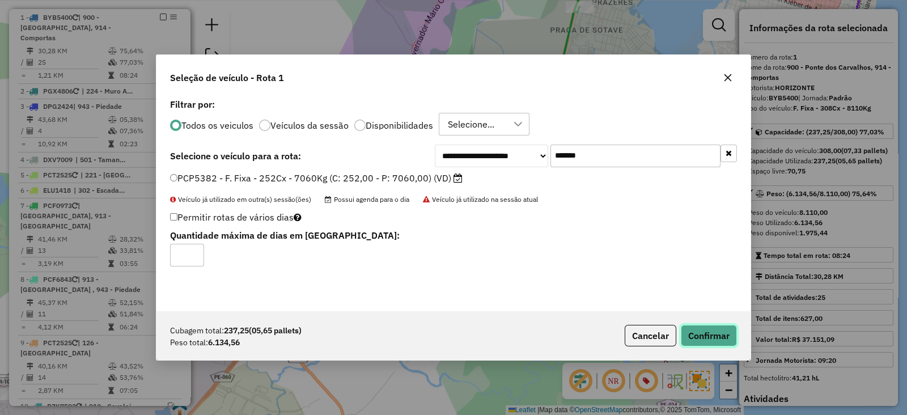
click at [704, 338] on button "Confirmar" at bounding box center [709, 336] width 56 height 22
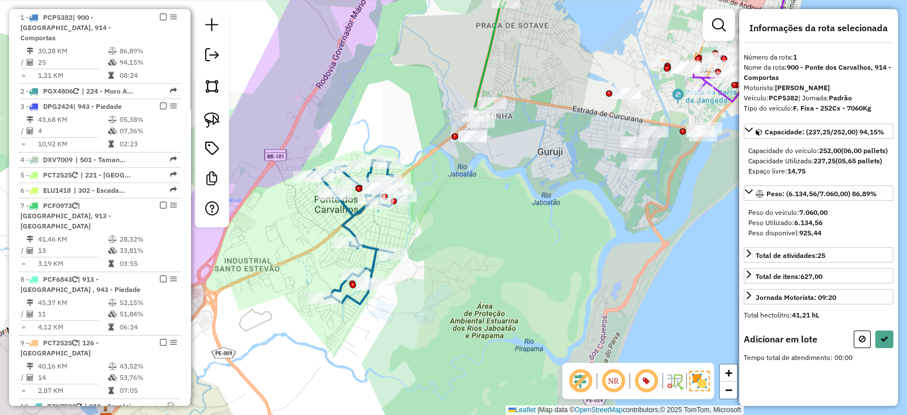
drag, startPoint x: 563, startPoint y: 201, endPoint x: 478, endPoint y: 212, distance: 86.3
click at [478, 212] on div "Janela de atendimento Grade de atendimento Capacidade Transportadoras Veículos …" at bounding box center [453, 207] width 907 height 415
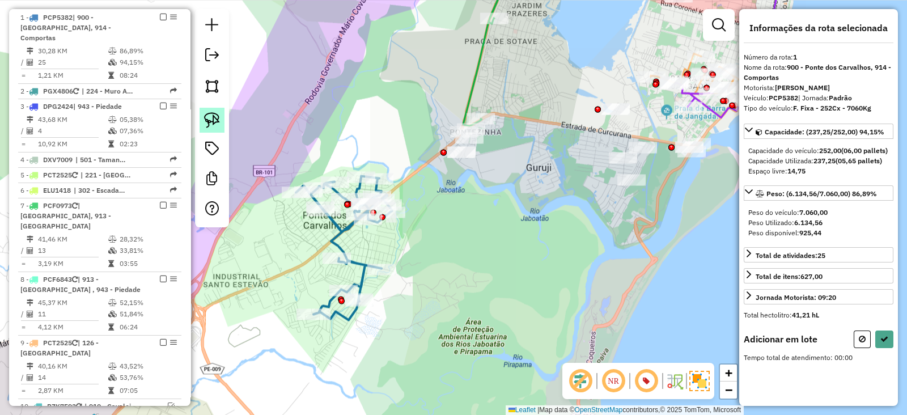
click at [215, 120] on img at bounding box center [212, 120] width 16 height 16
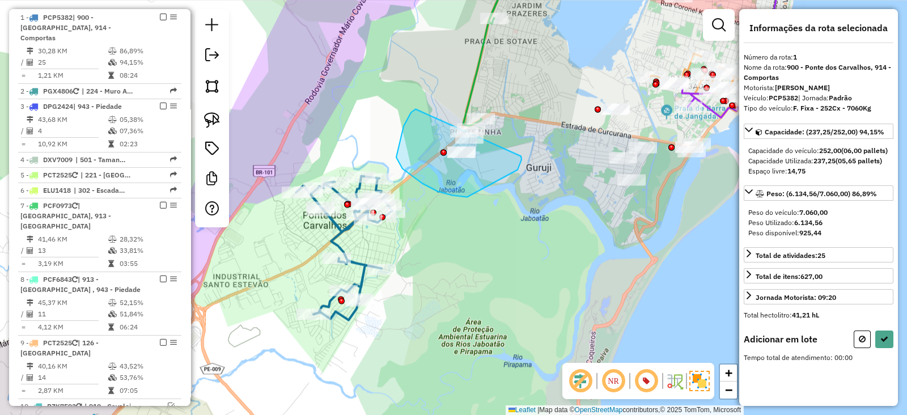
drag, startPoint x: 415, startPoint y: 109, endPoint x: 520, endPoint y: 155, distance: 115.2
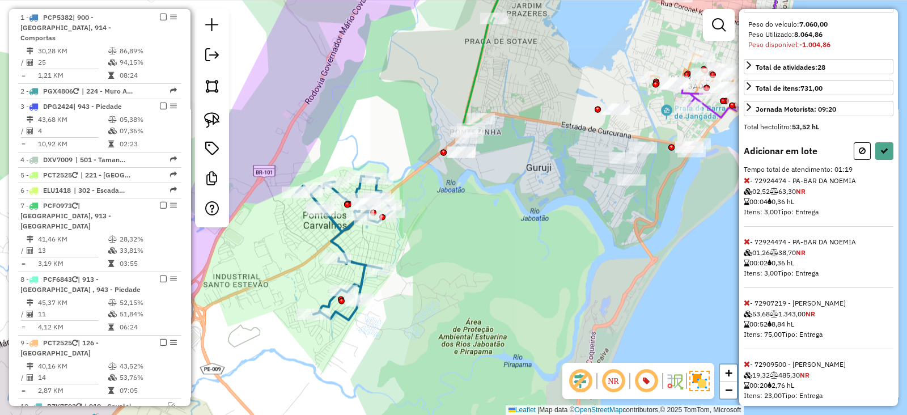
scroll to position [189, 0]
click at [865, 159] on button at bounding box center [861, 151] width 17 height 18
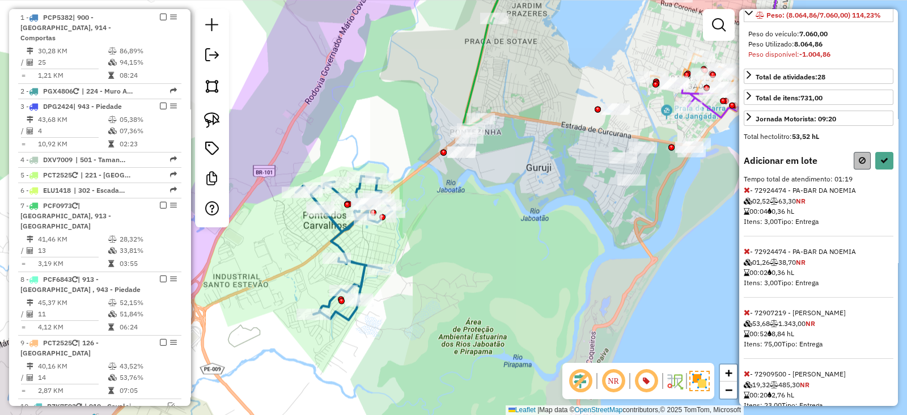
select select "*********"
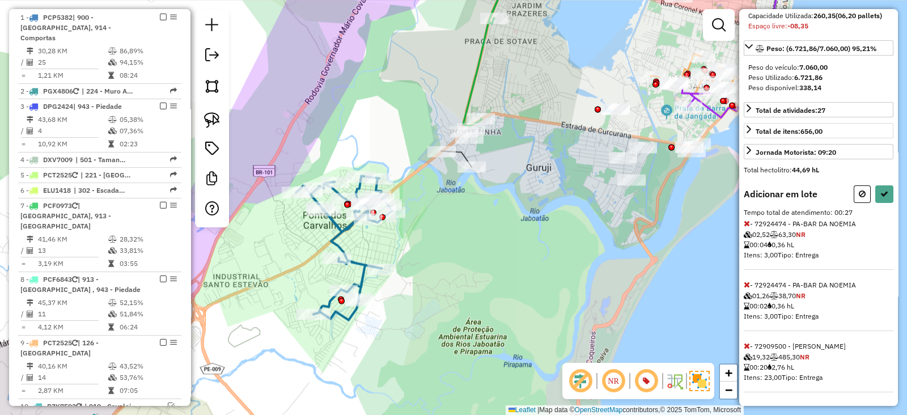
scroll to position [173, 0]
click at [745, 343] on icon at bounding box center [746, 346] width 6 height 8
select select "*********"
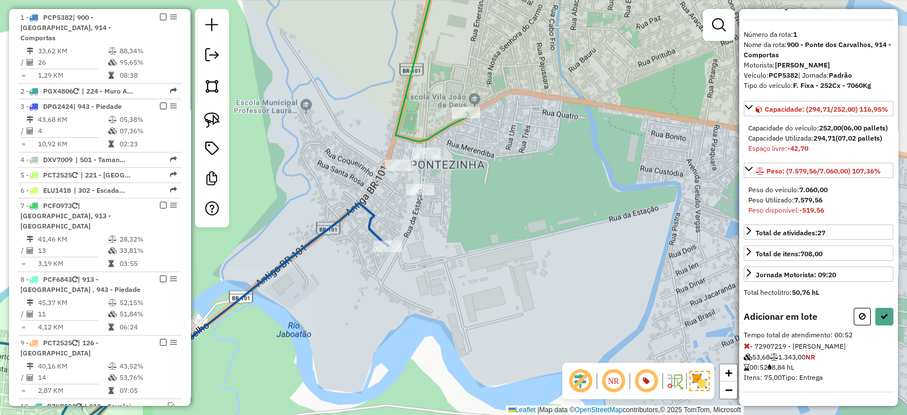
scroll to position [51, 0]
click at [745, 343] on icon at bounding box center [746, 346] width 6 height 8
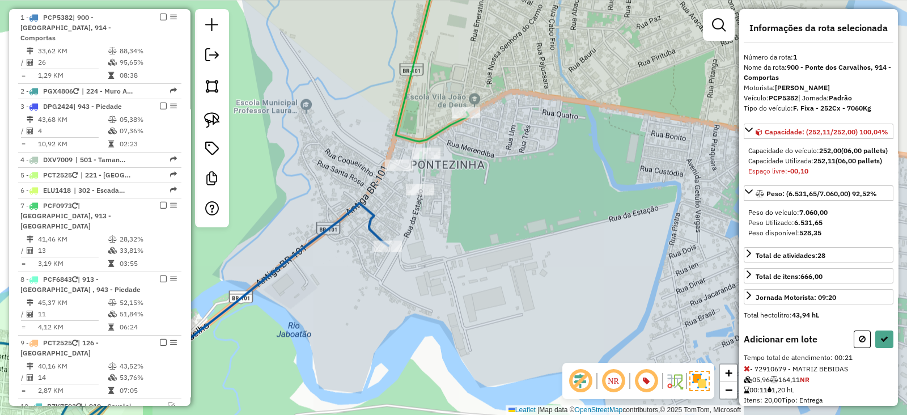
scroll to position [112, 0]
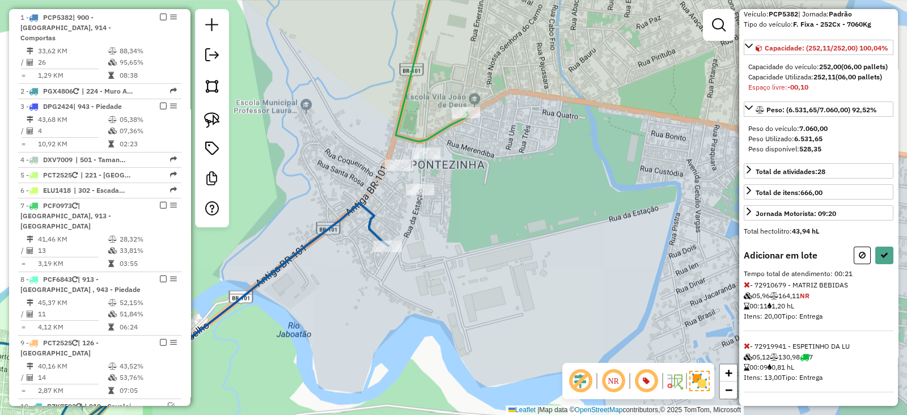
click at [745, 344] on icon at bounding box center [746, 346] width 6 height 8
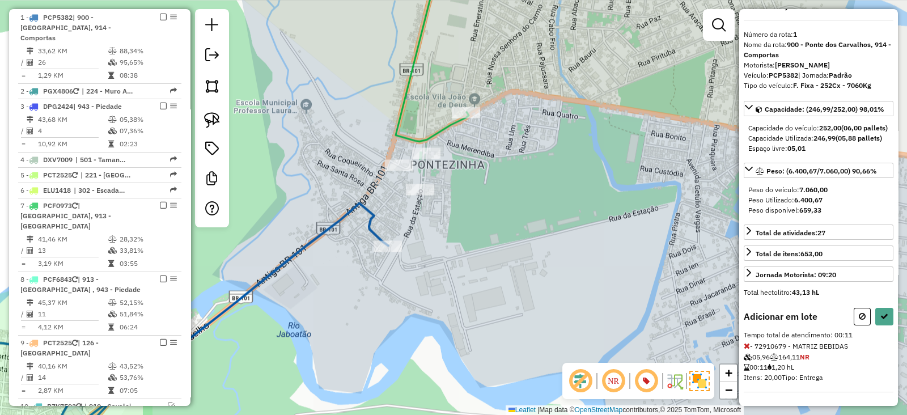
select select "*********"
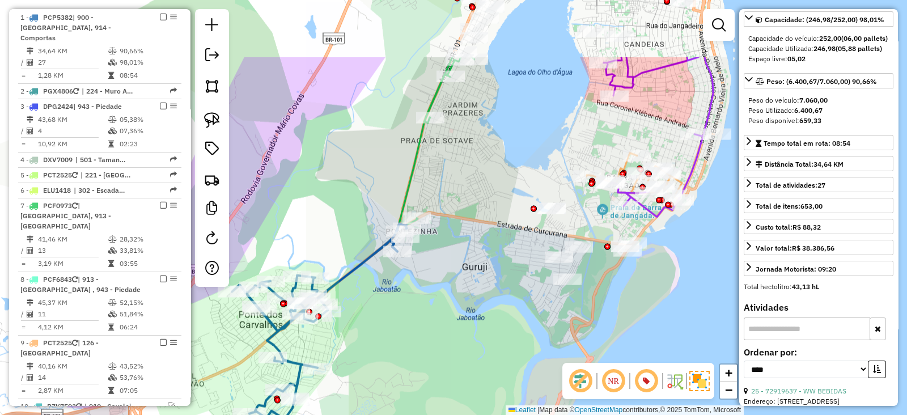
drag, startPoint x: 440, startPoint y: 197, endPoint x: 491, endPoint y: 296, distance: 111.8
click at [491, 296] on div "Janela de atendimento Grade de atendimento Capacidade Transportadoras Veículos …" at bounding box center [453, 207] width 907 height 415
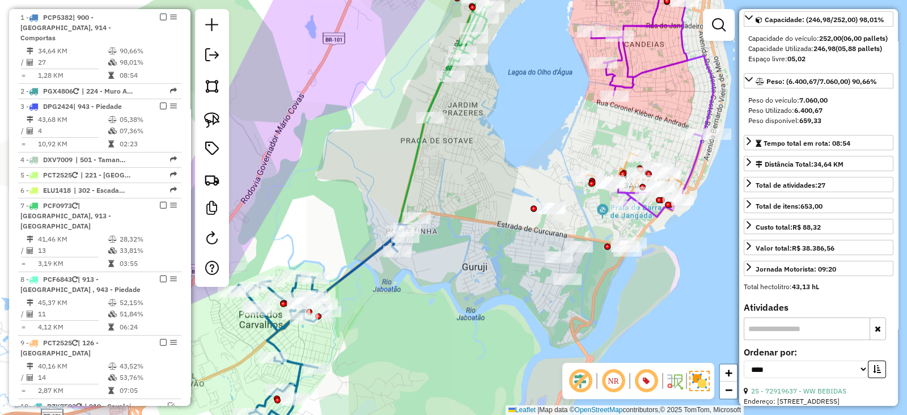
scroll to position [0, 0]
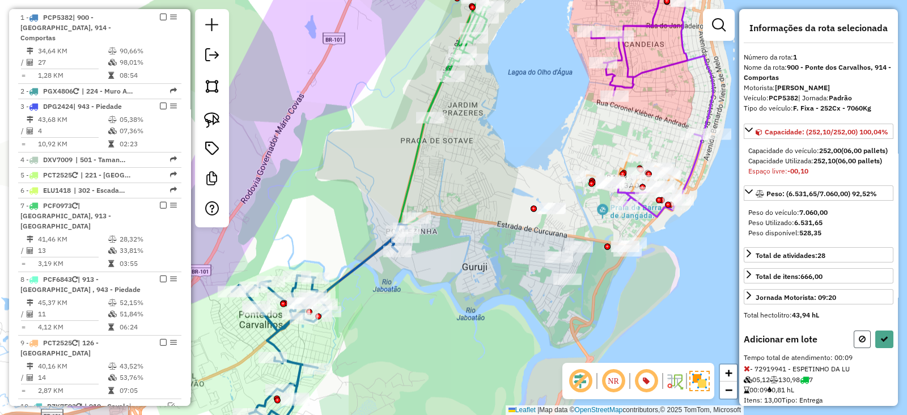
click at [858, 343] on icon at bounding box center [861, 339] width 7 height 8
select select "*********"
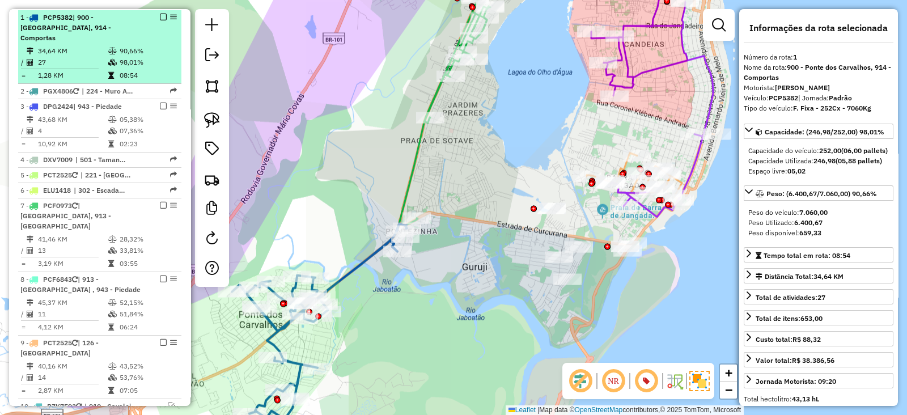
click at [158, 19] on div "1 - PCP5382 | 900 - Ponte dos Carvalhos, 914 - Comportas" at bounding box center [99, 27] width 159 height 31
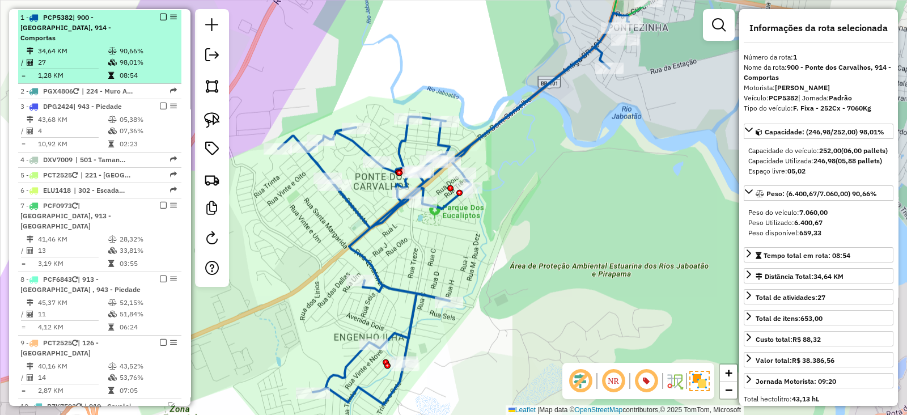
click at [160, 16] on em at bounding box center [163, 17] width 7 height 7
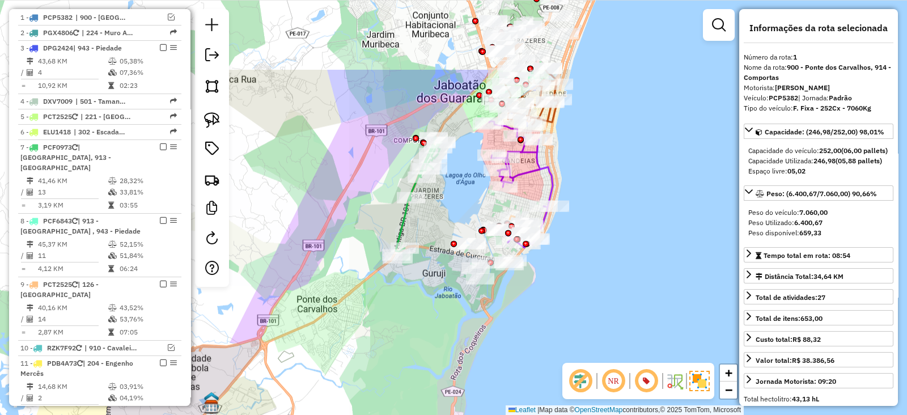
drag, startPoint x: 467, startPoint y: 225, endPoint x: 462, endPoint y: 336, distance: 111.2
click at [462, 336] on div "Janela de atendimento Grade de atendimento Capacidade Transportadoras Veículos …" at bounding box center [453, 207] width 907 height 415
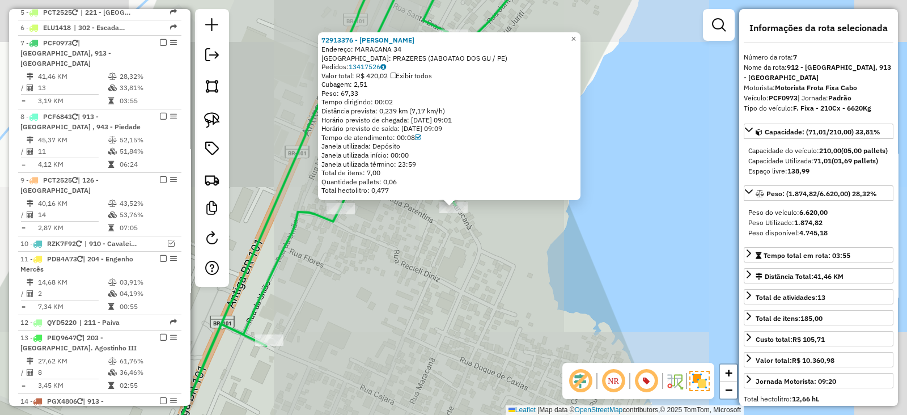
scroll to position [606, 0]
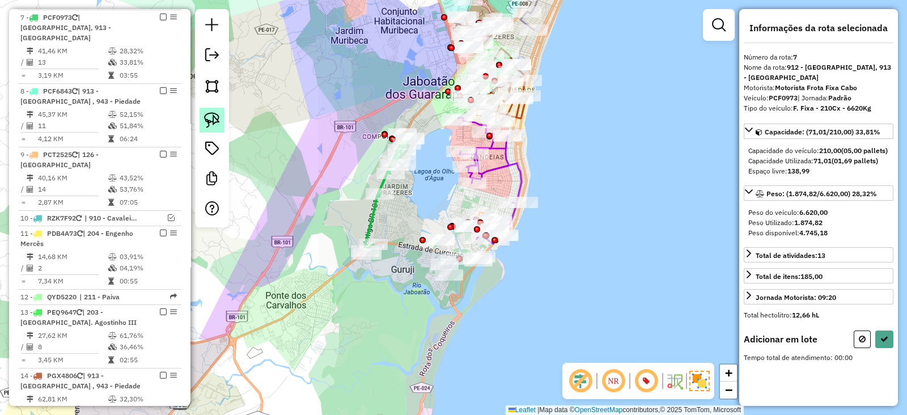
click at [215, 120] on img at bounding box center [212, 120] width 16 height 16
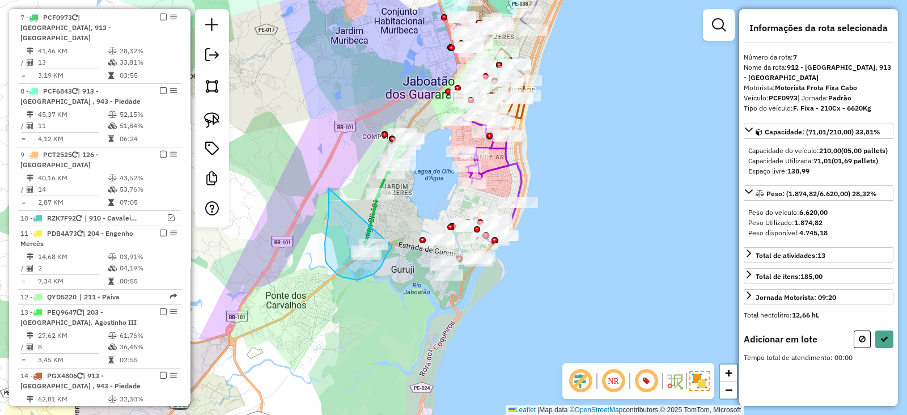
drag, startPoint x: 329, startPoint y: 201, endPoint x: 392, endPoint y: 246, distance: 77.2
select select "*********"
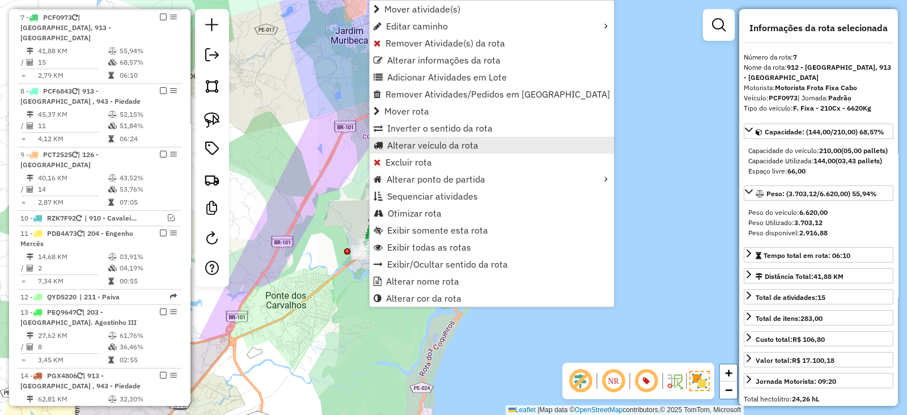
click at [380, 144] on span "Alterar veículo da rota" at bounding box center [377, 145] width 9 height 9
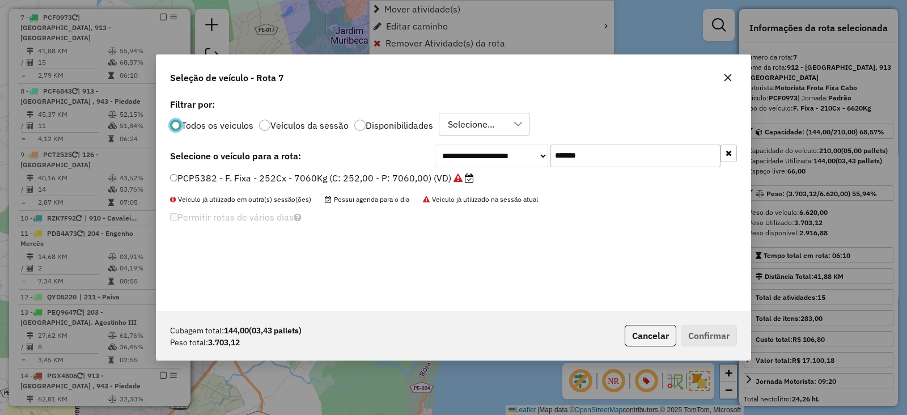
scroll to position [6, 3]
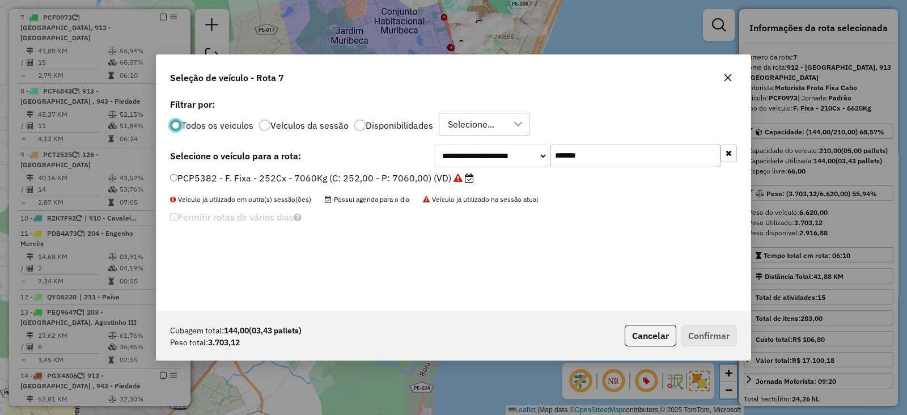
drag, startPoint x: 504, startPoint y: 164, endPoint x: 409, endPoint y: 170, distance: 95.4
click at [412, 168] on div "**********" at bounding box center [453, 203] width 594 height 215
paste input "text"
type input "*******"
click at [399, 176] on label "PDB4083 - F. Fixa - 252Cx - 7060Kg (C: 252,00 - P: 7060,00) (VD)" at bounding box center [316, 178] width 293 height 14
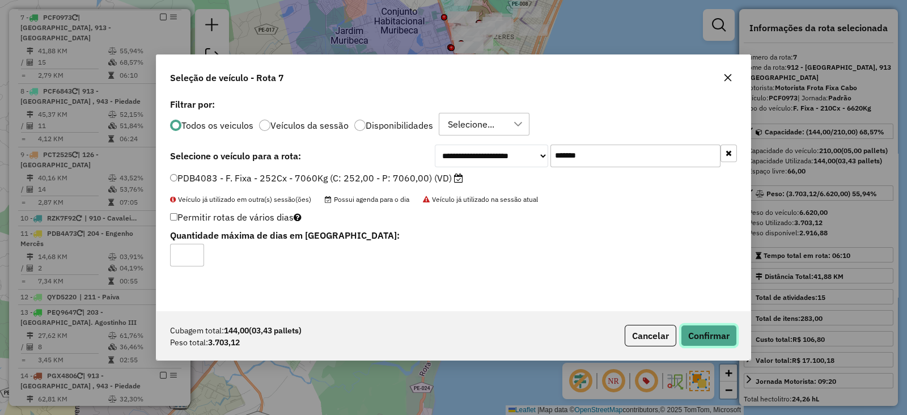
click at [711, 335] on button "Confirmar" at bounding box center [709, 336] width 56 height 22
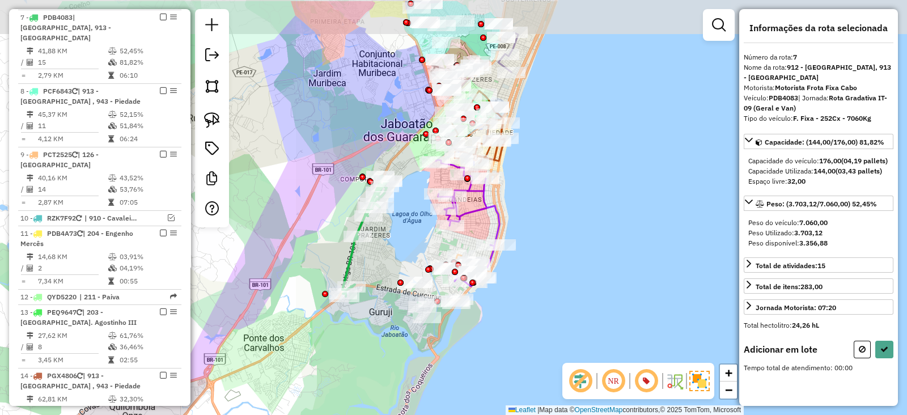
drag, startPoint x: 416, startPoint y: 172, endPoint x: 407, endPoint y: 189, distance: 19.0
click at [388, 225] on div "Janela de atendimento Grade de atendimento Capacidade Transportadoras Veículos …" at bounding box center [453, 207] width 907 height 415
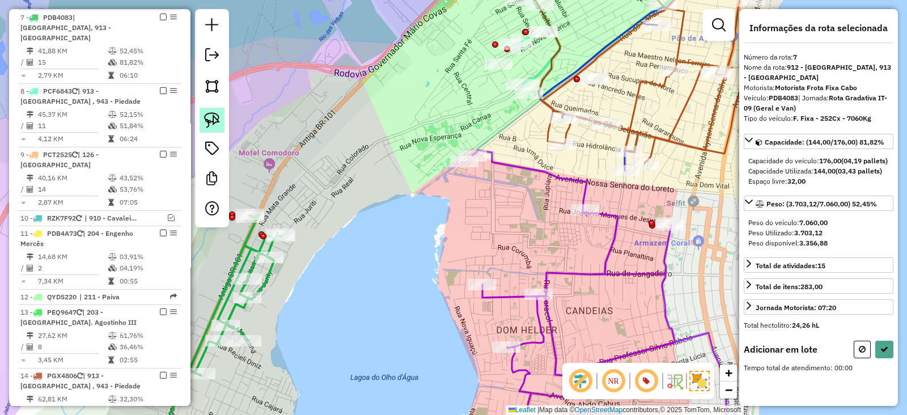
click at [212, 117] on img at bounding box center [212, 120] width 16 height 16
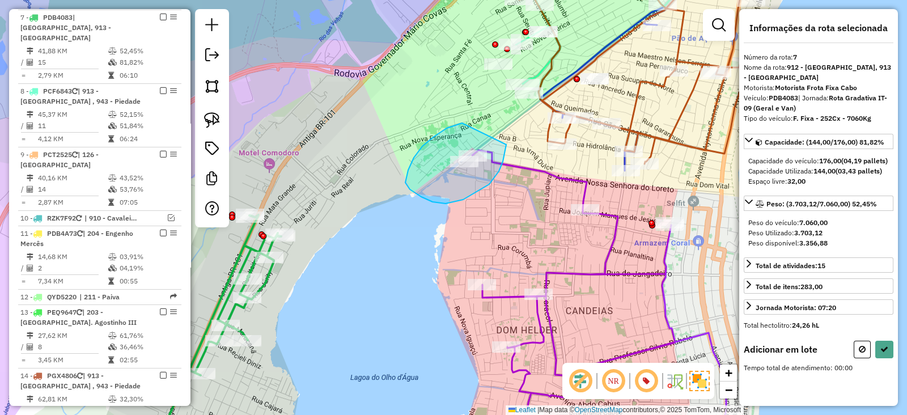
drag, startPoint x: 422, startPoint y: 146, endPoint x: 506, endPoint y: 144, distance: 83.9
select select "*********"
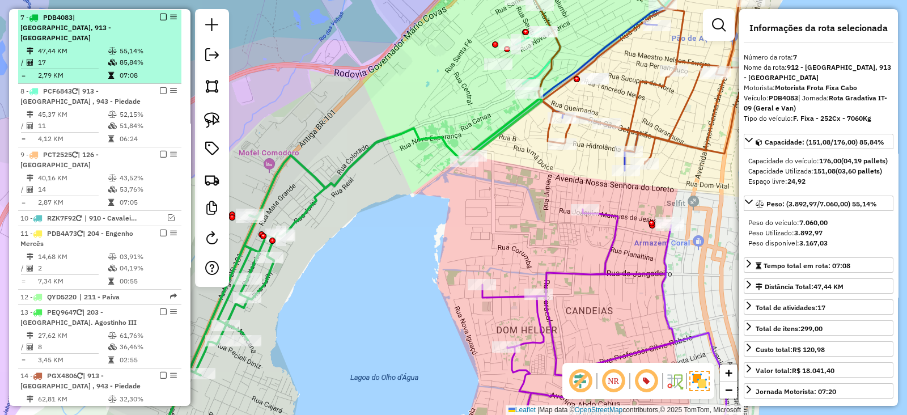
click at [160, 15] on em at bounding box center [163, 17] width 7 height 7
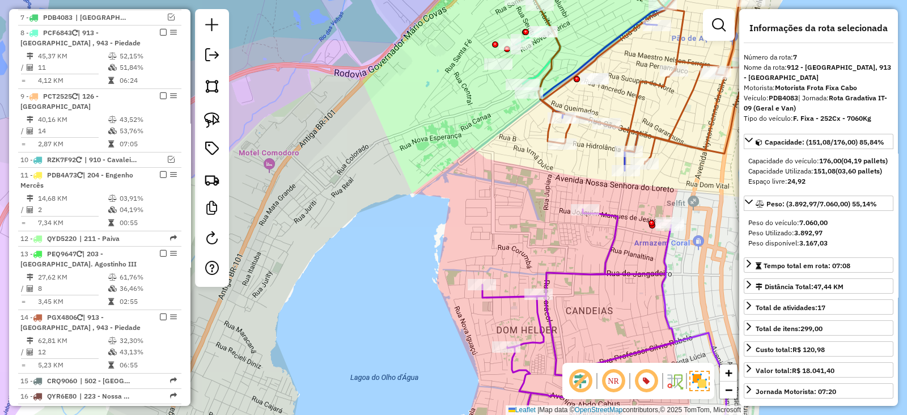
scroll to position [558, 0]
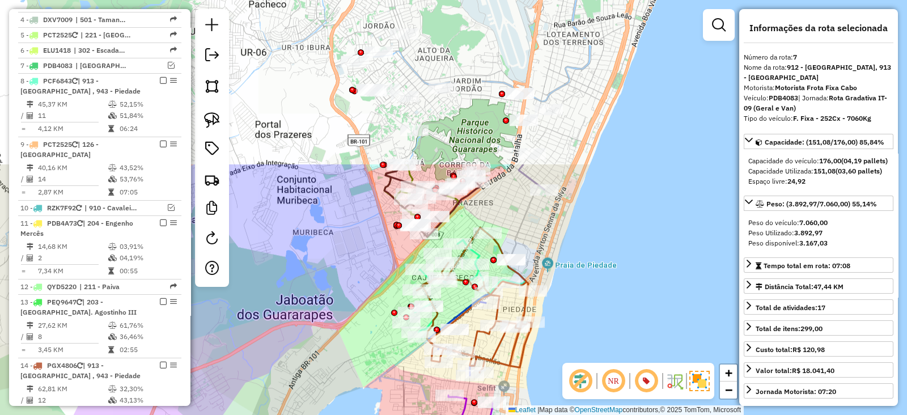
drag, startPoint x: 311, startPoint y: 233, endPoint x: 308, endPoint y: 448, distance: 214.2
click at [308, 414] on html "Aguarde... Pop-up bloqueado! Seu navegador bloqueou automáticamente a abertura …" at bounding box center [453, 207] width 907 height 415
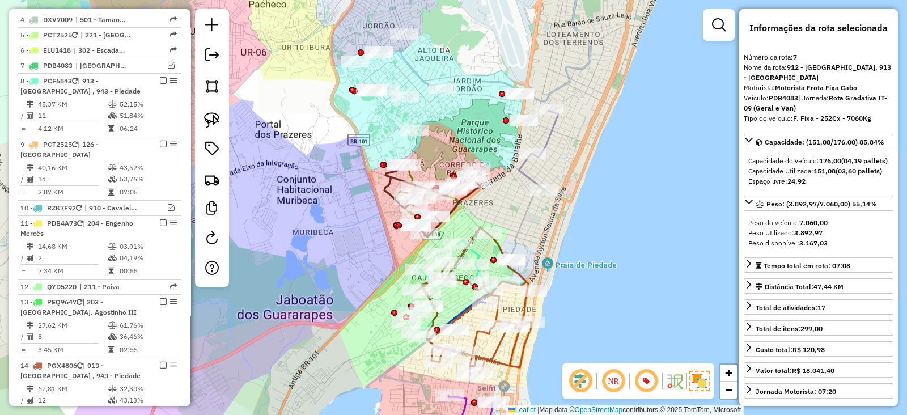
drag, startPoint x: 328, startPoint y: 369, endPoint x: 324, endPoint y: 382, distance: 13.6
click at [324, 382] on div "Janela de atendimento Grade de atendimento Capacidade Transportadoras Veículos …" at bounding box center [453, 207] width 907 height 415
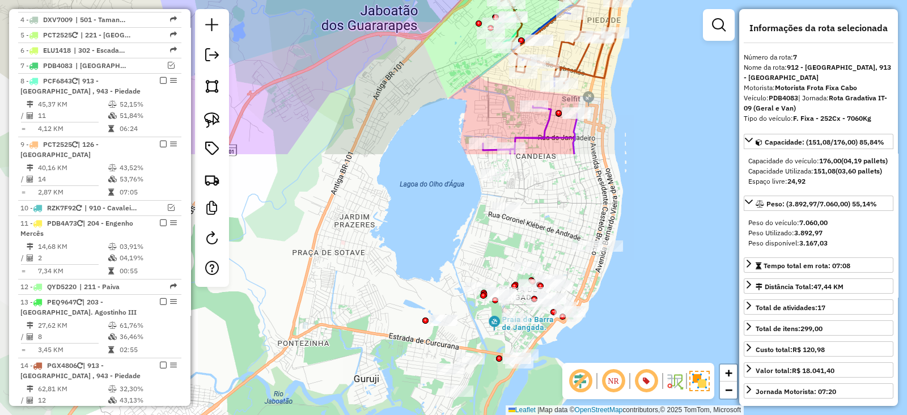
drag, startPoint x: 351, startPoint y: 302, endPoint x: 440, endPoint y: 0, distance: 314.7
click at [440, 0] on div "Janela de atendimento Grade de atendimento Capacidade Transportadoras Veículos …" at bounding box center [453, 207] width 907 height 415
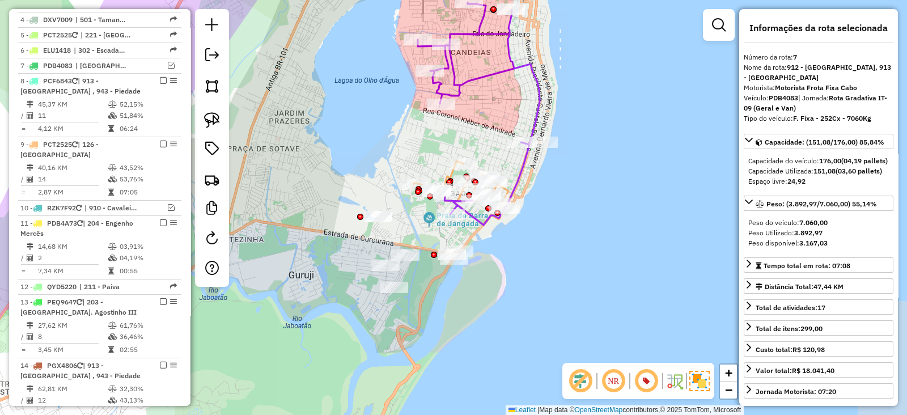
drag, startPoint x: 363, startPoint y: 171, endPoint x: 331, endPoint y: 110, distance: 68.9
click at [331, 110] on div "Janela de atendimento Grade de atendimento Capacidade Transportadoras Veículos …" at bounding box center [453, 207] width 907 height 415
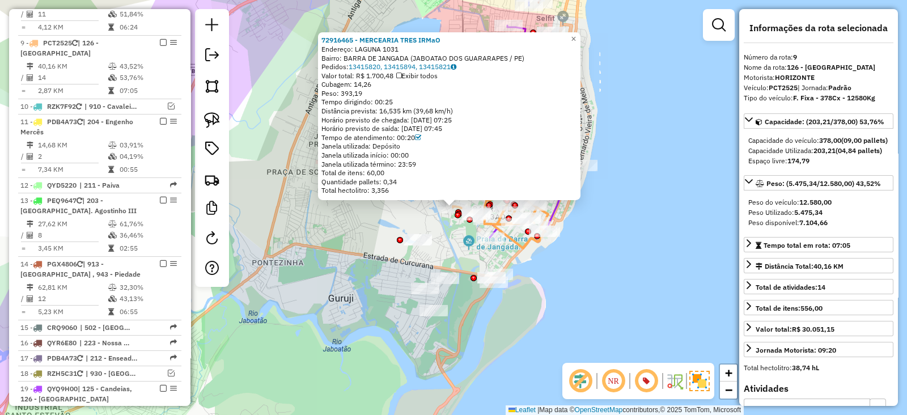
scroll to position [684, 0]
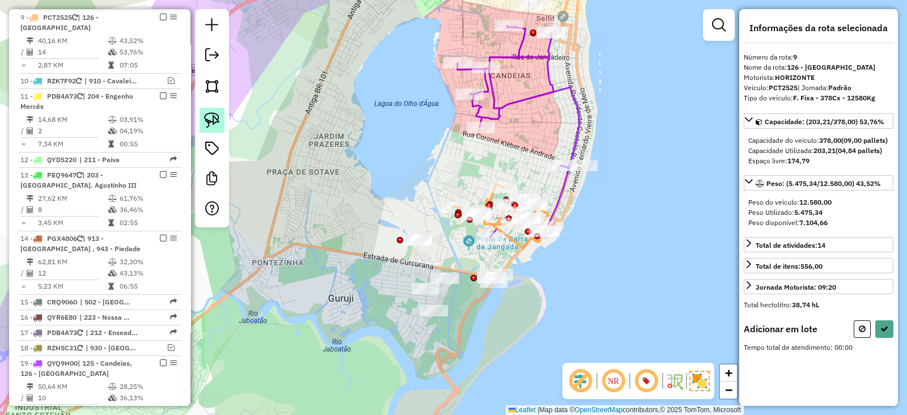
click at [206, 115] on img at bounding box center [212, 120] width 16 height 16
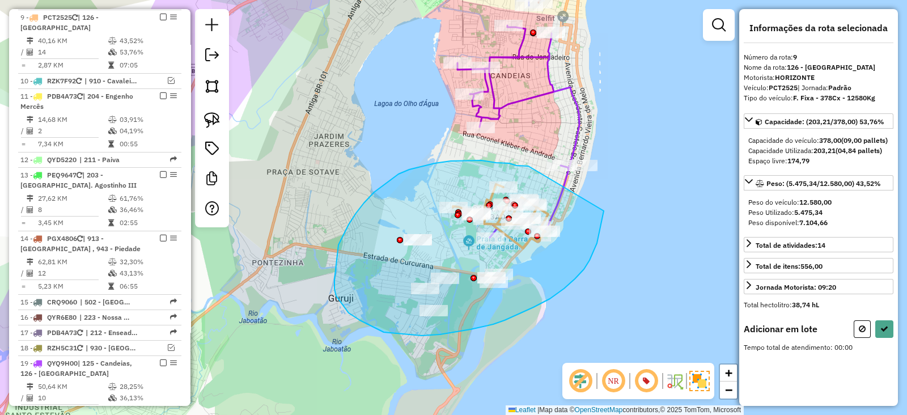
drag, startPoint x: 496, startPoint y: 163, endPoint x: 603, endPoint y: 211, distance: 117.9
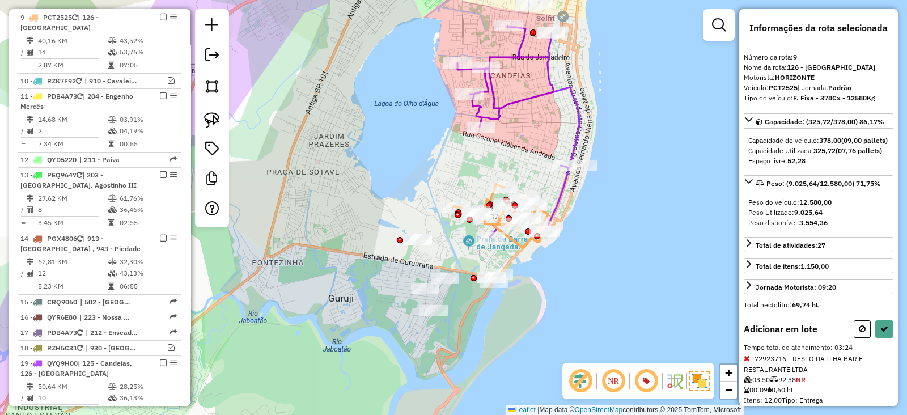
click at [864, 338] on button at bounding box center [861, 329] width 17 height 18
select select "*********"
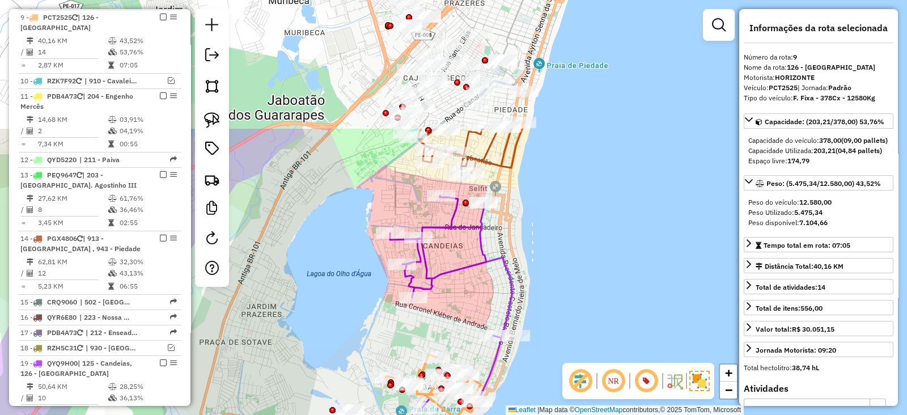
drag, startPoint x: 363, startPoint y: 167, endPoint x: 296, endPoint y: 336, distance: 182.3
click at [296, 336] on div "Janela de atendimento Grade de atendimento Capacidade Transportadoras Veículos …" at bounding box center [453, 207] width 907 height 415
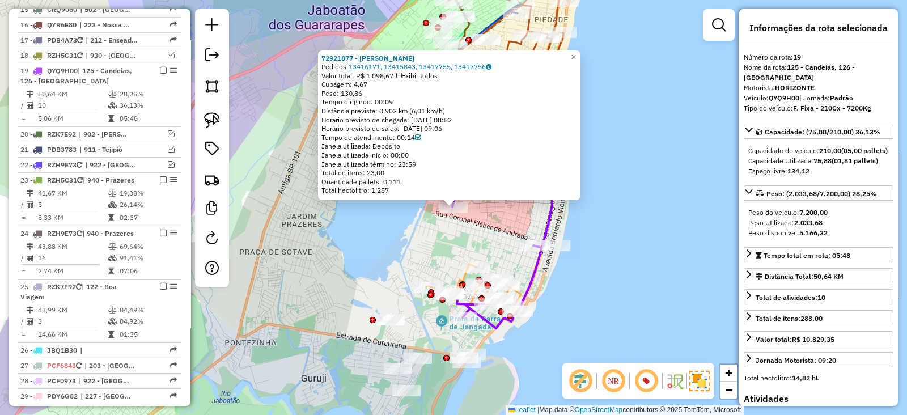
scroll to position [1028, 0]
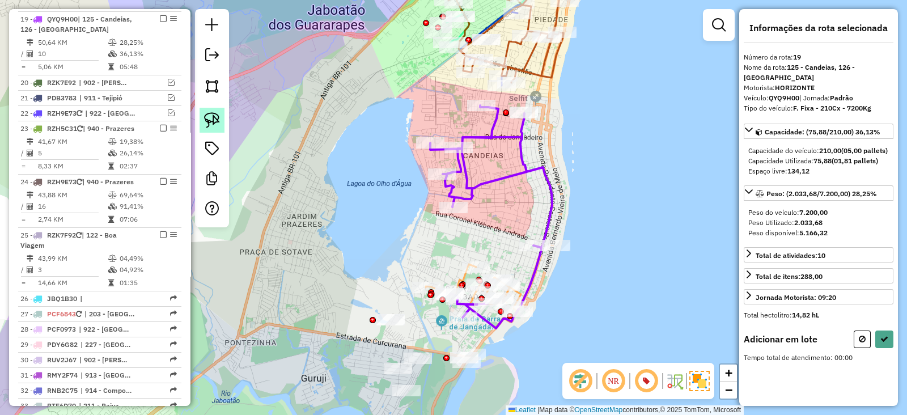
drag, startPoint x: 204, startPoint y: 118, endPoint x: 212, endPoint y: 113, distance: 9.4
click at [204, 118] on img at bounding box center [212, 120] width 16 height 16
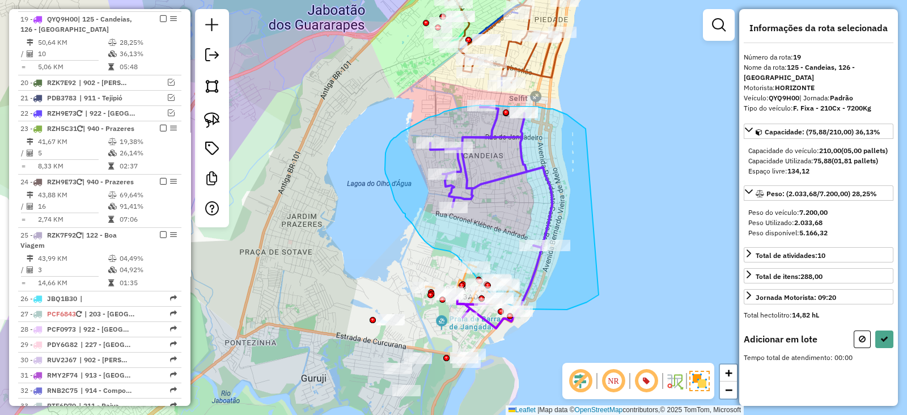
drag, startPoint x: 585, startPoint y: 129, endPoint x: 598, endPoint y: 295, distance: 166.6
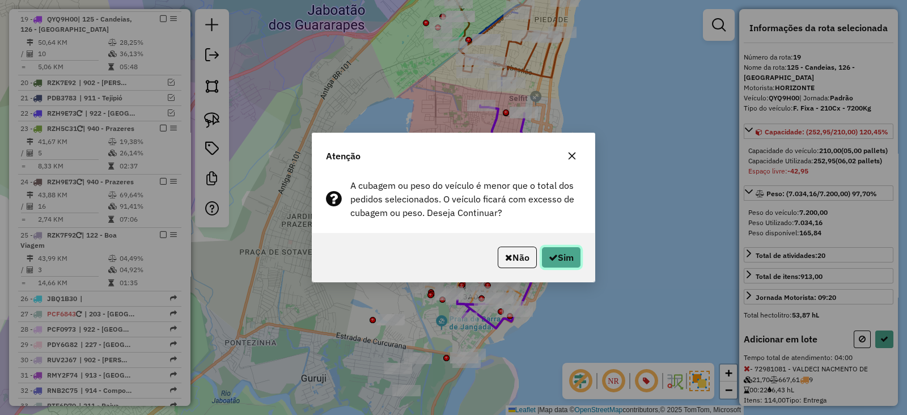
click at [564, 263] on button "Sim" at bounding box center [561, 257] width 40 height 22
select select "*********"
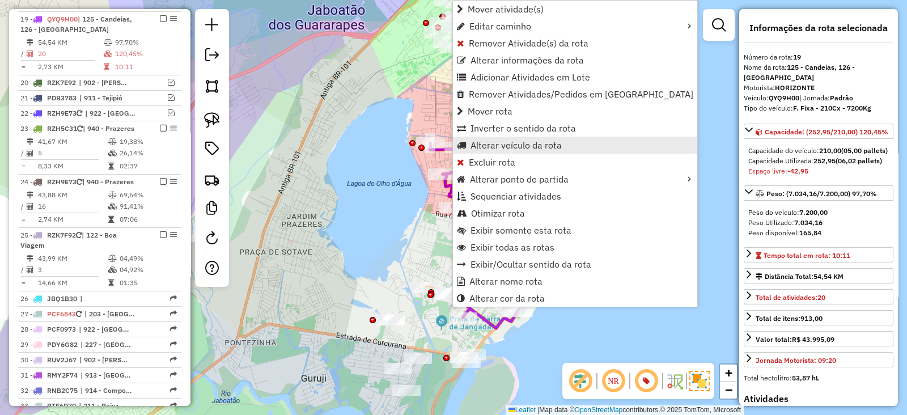
click at [477, 143] on span "Alterar veículo da rota" at bounding box center [515, 145] width 91 height 9
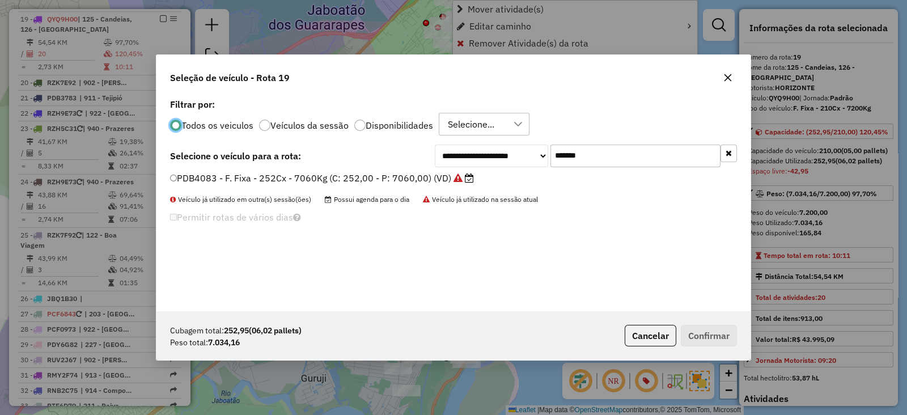
scroll to position [6, 3]
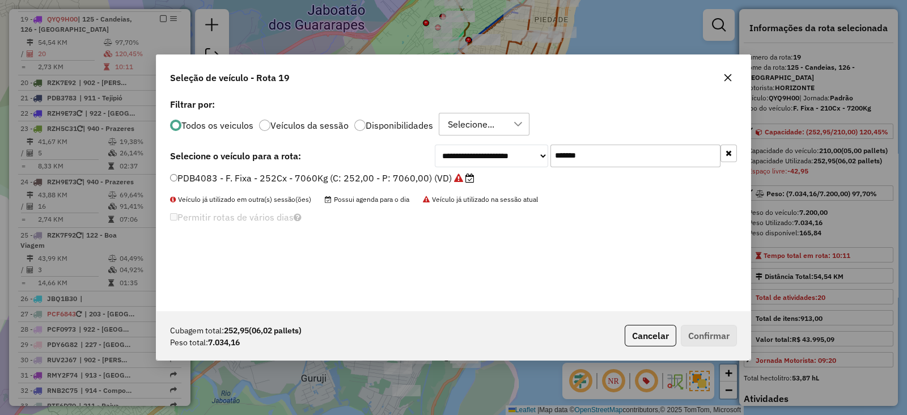
paste input "text"
drag, startPoint x: 643, startPoint y: 152, endPoint x: 463, endPoint y: 152, distance: 179.6
click at [465, 151] on div "**********" at bounding box center [586, 155] width 302 height 23
type input "*******"
click at [439, 171] on label "RZH5B11 - F. Fixa - 252Cx - 7344Kg (C: 252,00 - P: 7344,00) (VD)" at bounding box center [316, 178] width 292 height 14
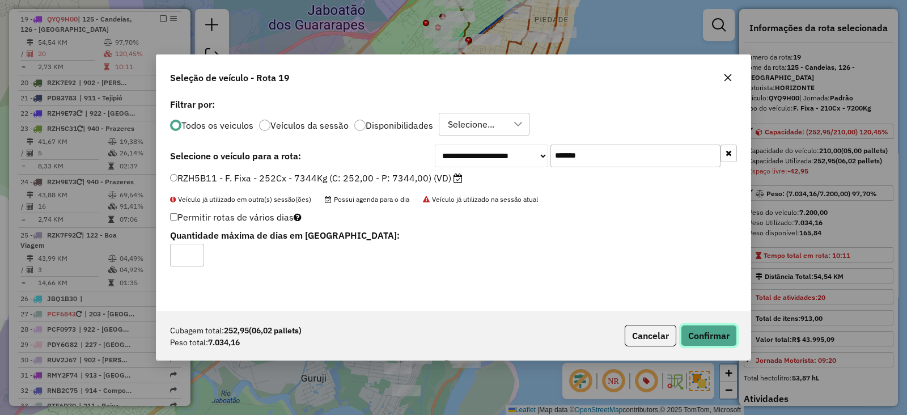
click at [705, 325] on button "Confirmar" at bounding box center [709, 336] width 56 height 22
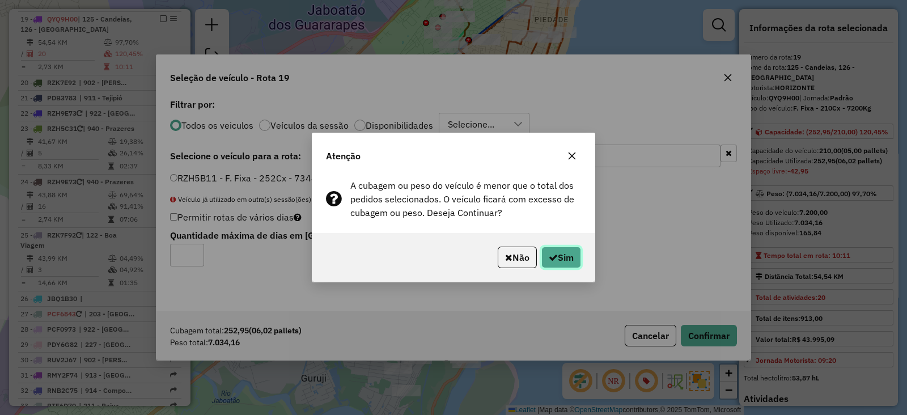
click at [567, 255] on button "Sim" at bounding box center [561, 257] width 40 height 22
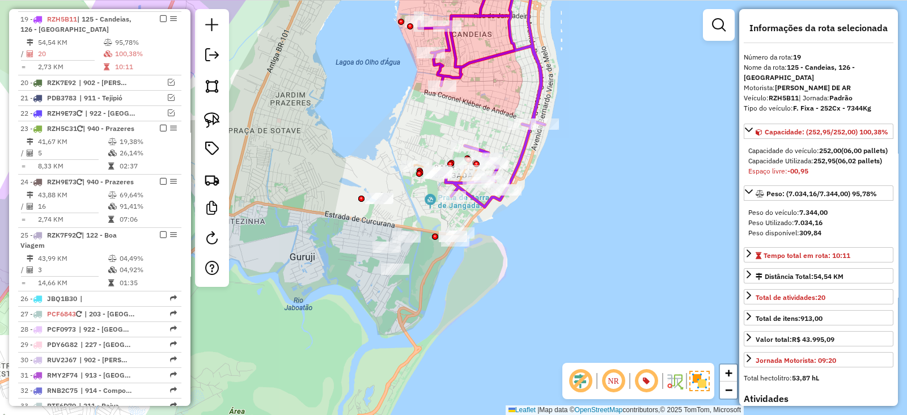
drag, startPoint x: 348, startPoint y: 208, endPoint x: 340, endPoint y: 126, distance: 82.5
click at [340, 126] on div "Janela de atendimento Grade de atendimento Capacidade Transportadoras Veículos …" at bounding box center [453, 207] width 907 height 415
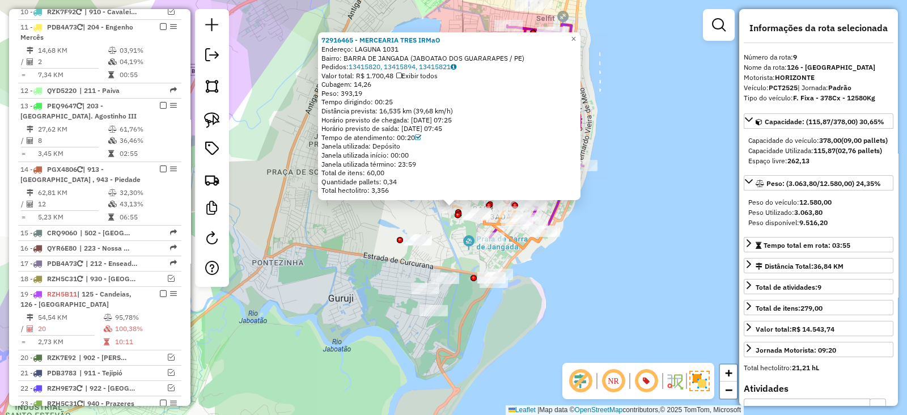
scroll to position [684, 0]
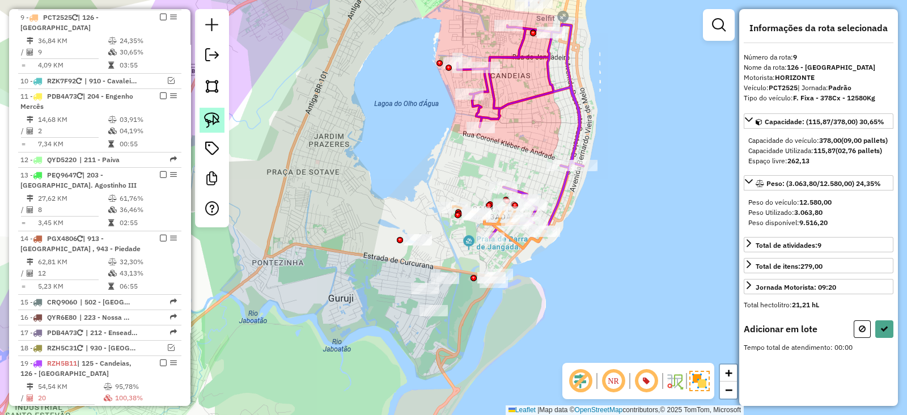
click at [218, 122] on img at bounding box center [212, 120] width 16 height 16
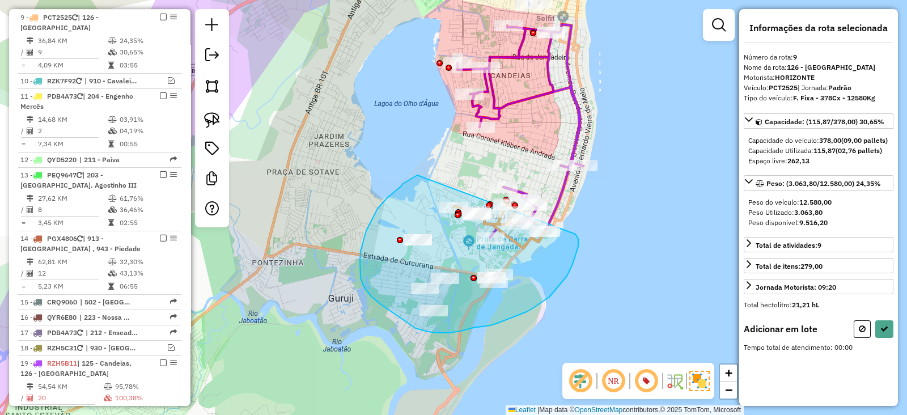
drag, startPoint x: 417, startPoint y: 175, endPoint x: 575, endPoint y: 234, distance: 168.7
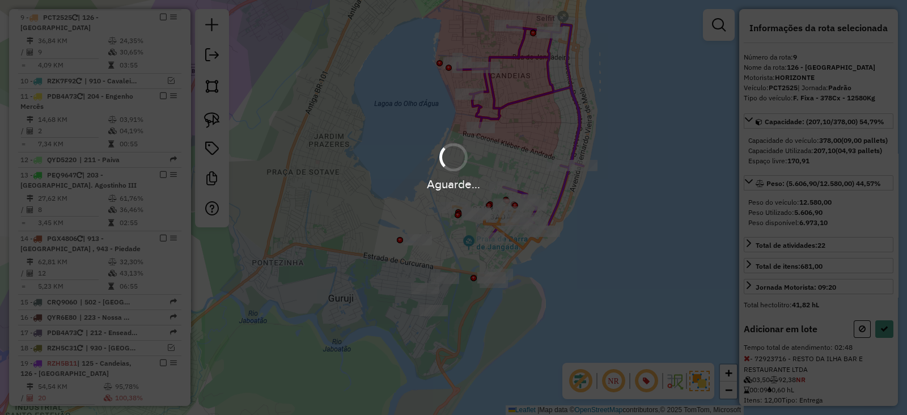
select select "*********"
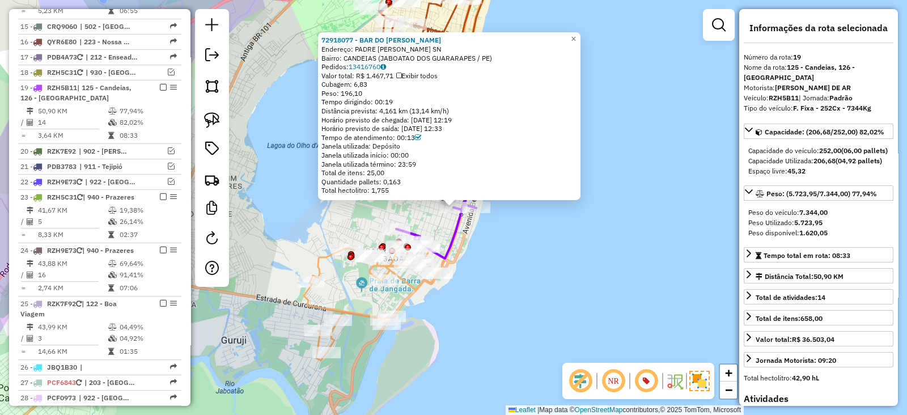
scroll to position [1028, 0]
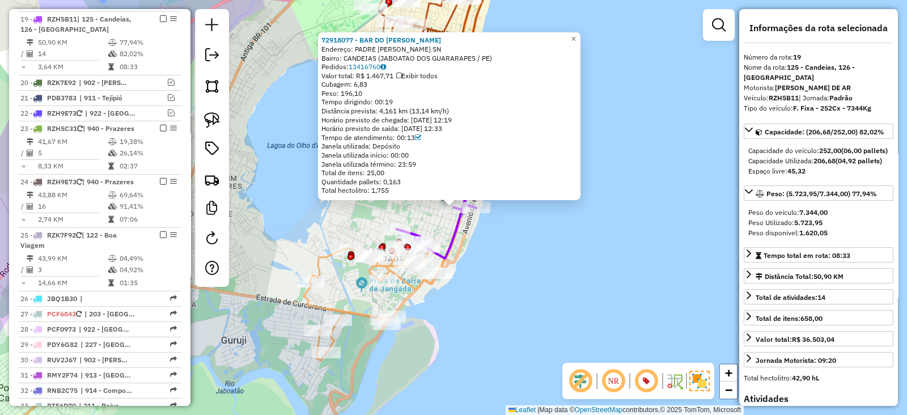
click at [335, 210] on div "72918077 - BAR DO ROBSON Endereço: PADRE NESTOR DE ALENCAR SN Bairro: CANDEIAS …" at bounding box center [453, 207] width 907 height 415
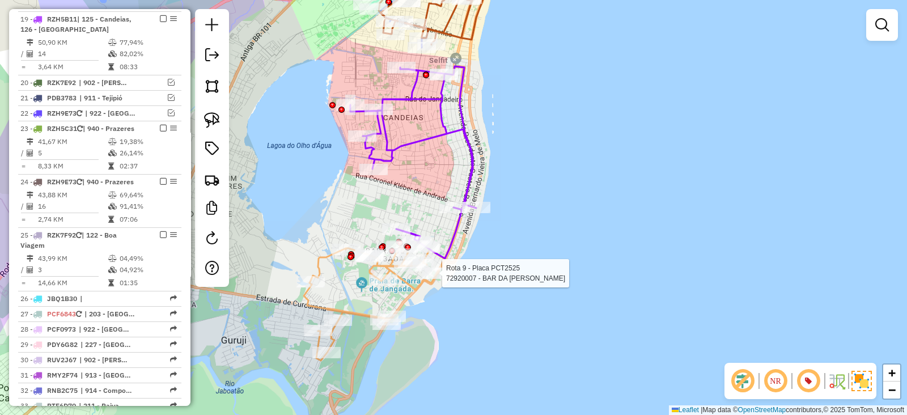
select select "*********"
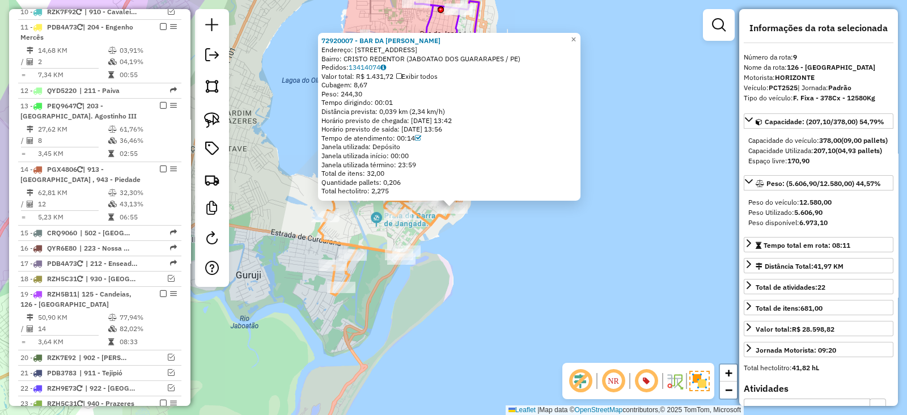
scroll to position [684, 0]
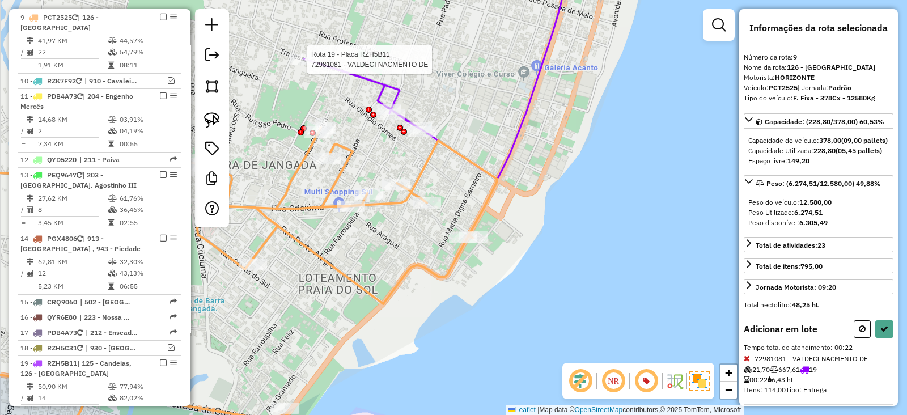
select select "*********"
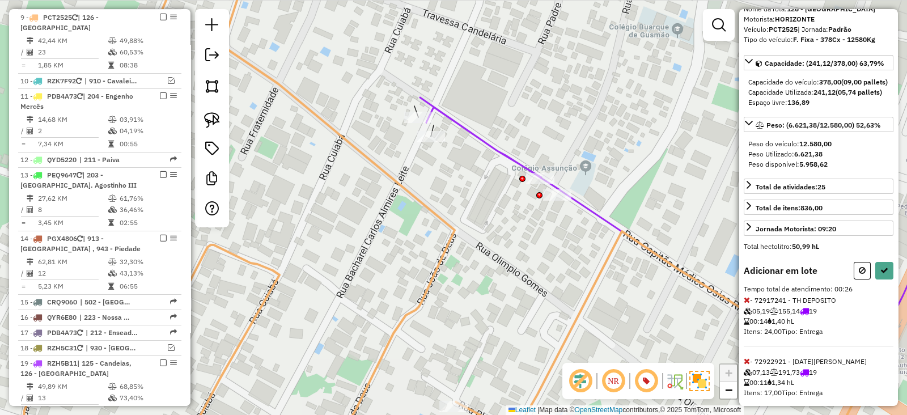
scroll to position [91, 0]
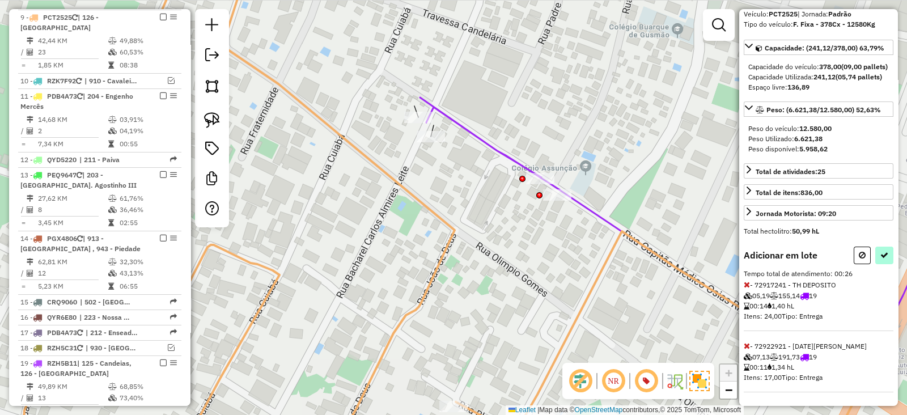
select select "*********"
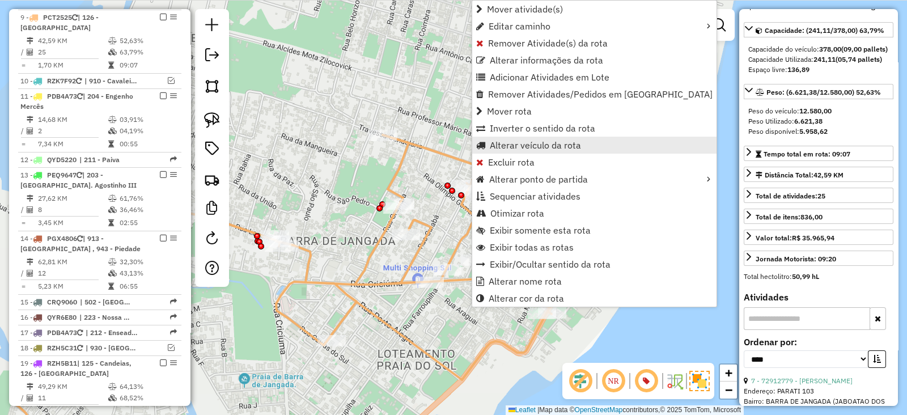
click at [520, 148] on span "Alterar veículo da rota" at bounding box center [535, 145] width 91 height 9
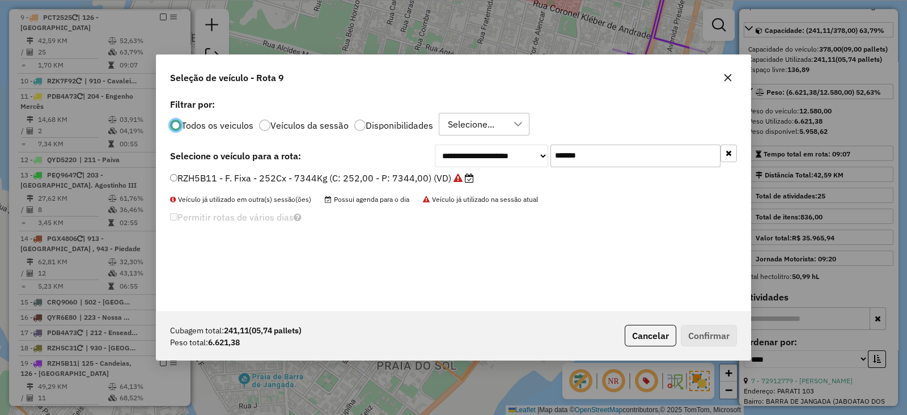
scroll to position [6, 3]
drag, startPoint x: 615, startPoint y: 152, endPoint x: 392, endPoint y: 156, distance: 222.7
click at [392, 156] on div "**********" at bounding box center [453, 155] width 567 height 23
paste input "text"
type input "*******"
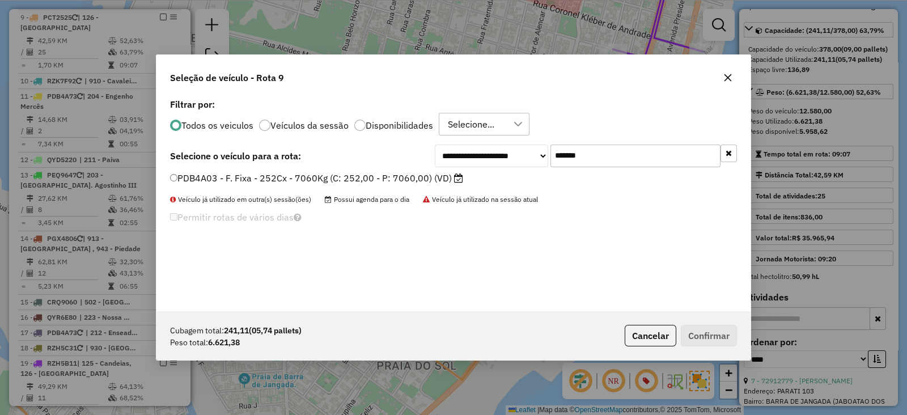
click at [392, 172] on label "PDB4A03 - F. Fixa - 252Cx - 7060Kg (C: 252,00 - P: 7060,00) (VD)" at bounding box center [316, 178] width 293 height 14
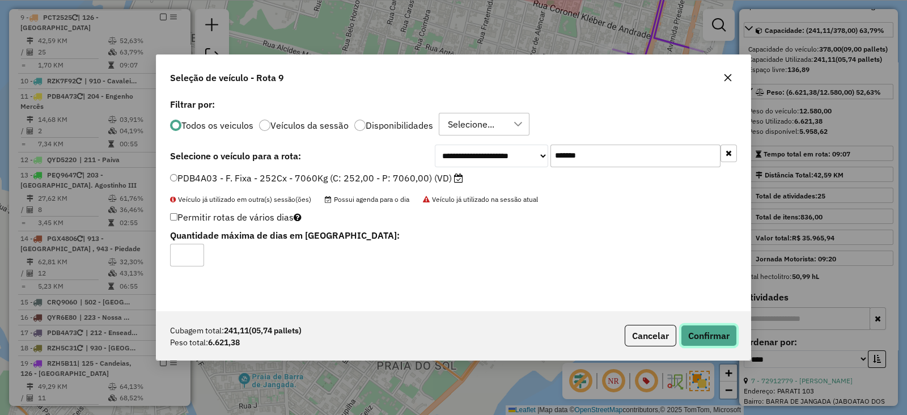
click at [724, 342] on button "Confirmar" at bounding box center [709, 336] width 56 height 22
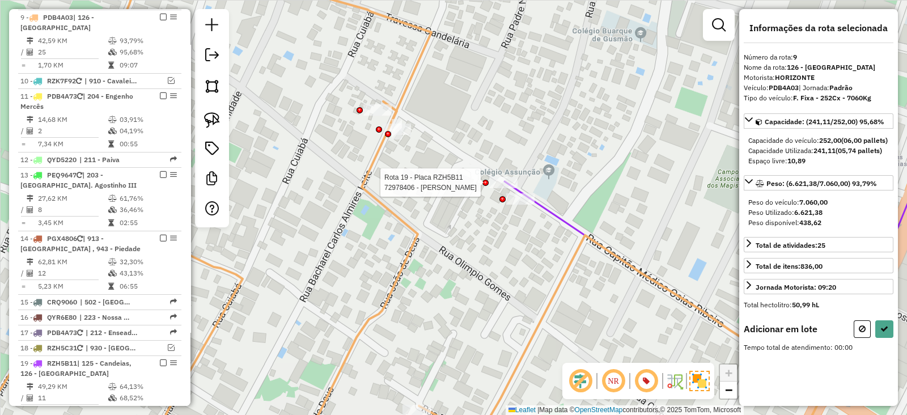
scroll to position [0, 0]
click at [502, 196] on div at bounding box center [502, 199] width 6 height 6
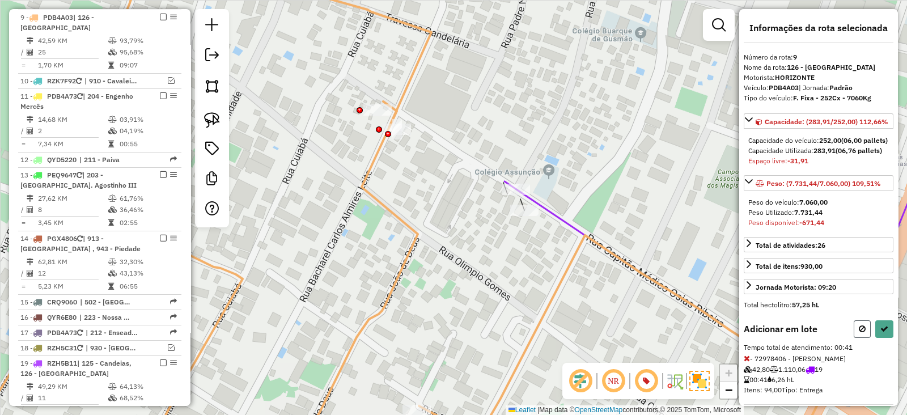
click at [854, 338] on button at bounding box center [861, 329] width 17 height 18
select select "*********"
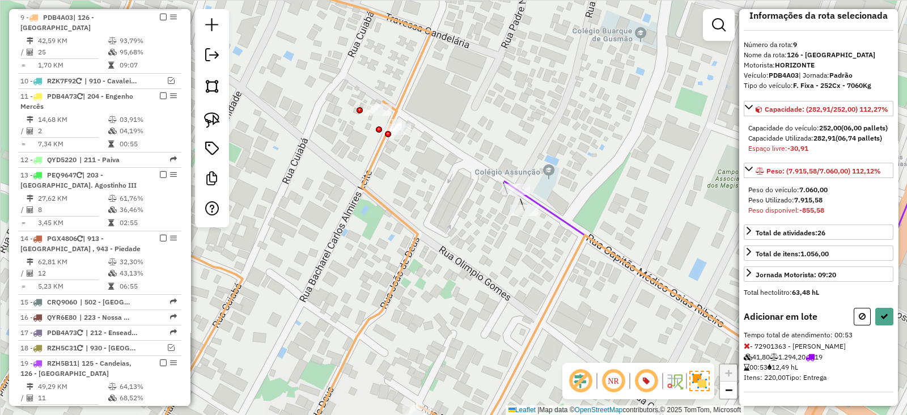
scroll to position [41, 0]
click at [853, 318] on button at bounding box center [861, 317] width 17 height 18
select select "*********"
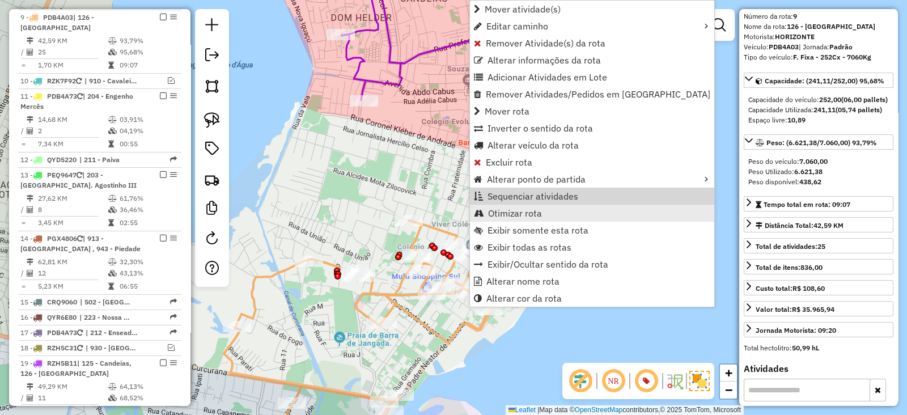
click at [542, 205] on link "Otimizar rota" at bounding box center [592, 213] width 244 height 17
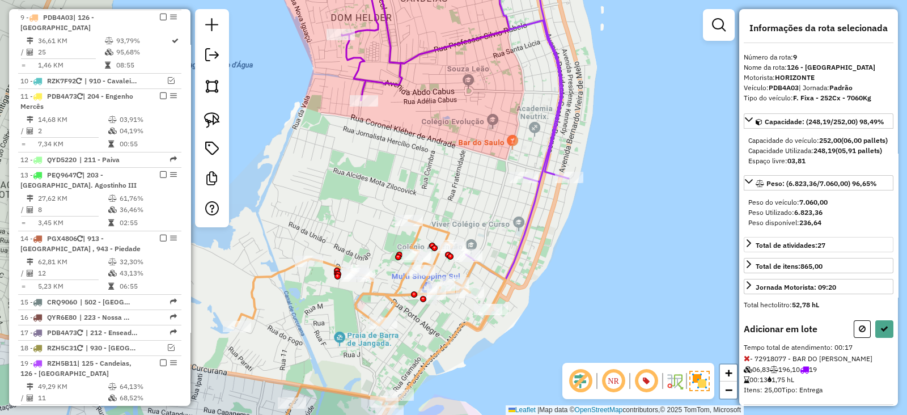
scroll to position [91, 0]
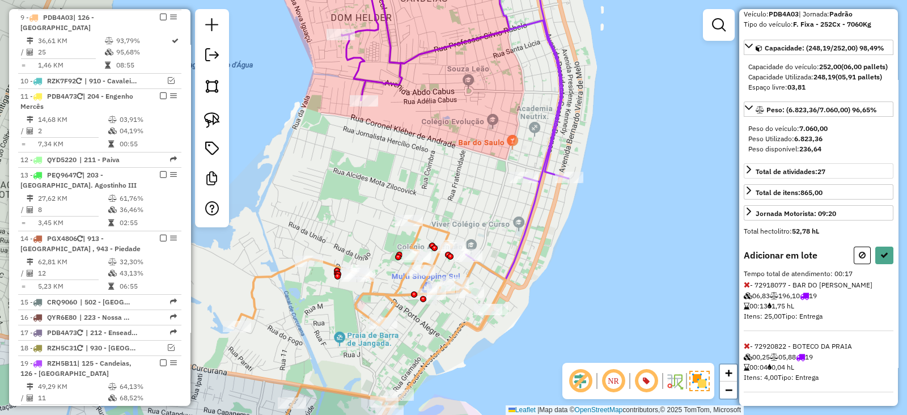
select select "*********"
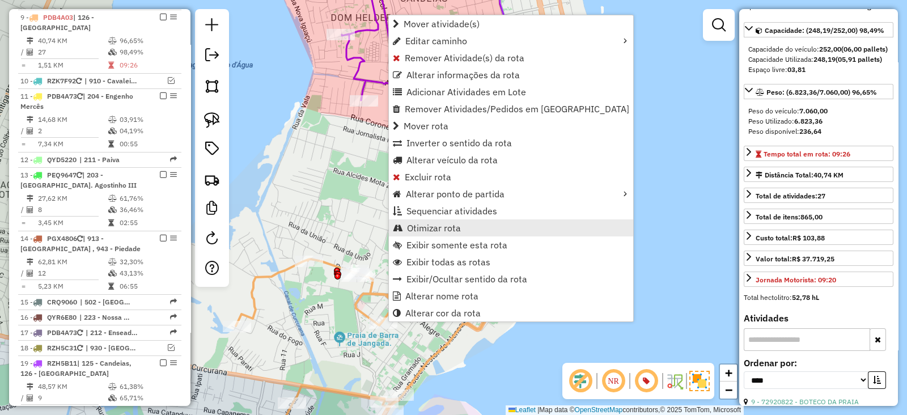
click at [461, 233] on link "Otimizar rota" at bounding box center [511, 227] width 244 height 17
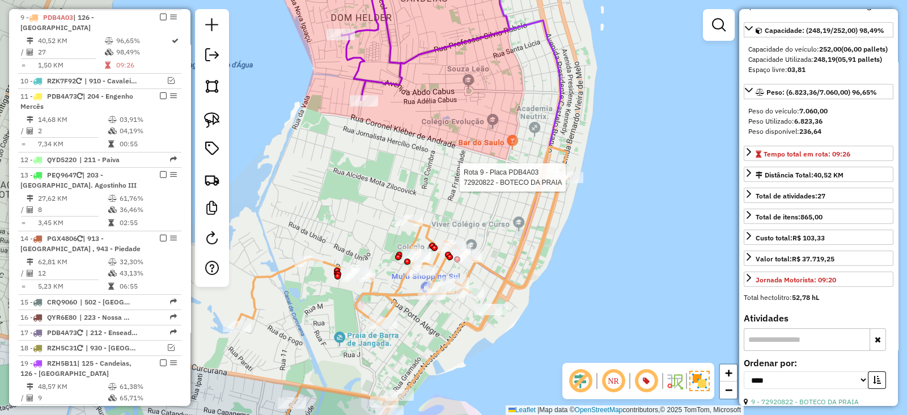
click at [562, 183] on div at bounding box center [569, 177] width 28 height 11
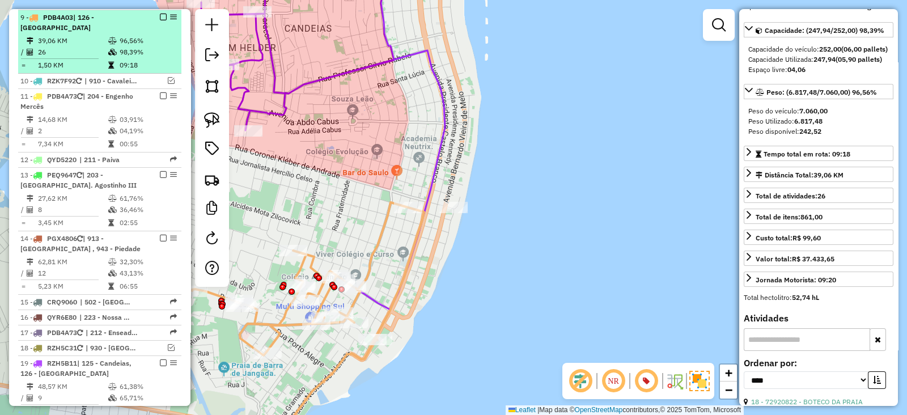
click at [160, 15] on em at bounding box center [163, 17] width 7 height 7
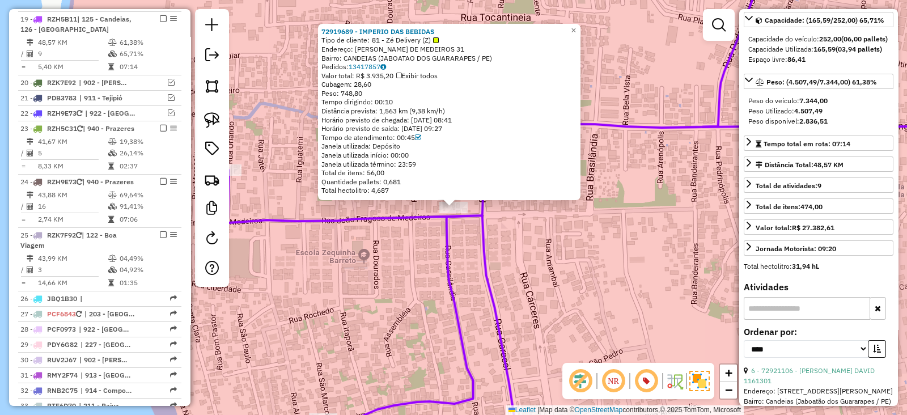
scroll to position [0, 0]
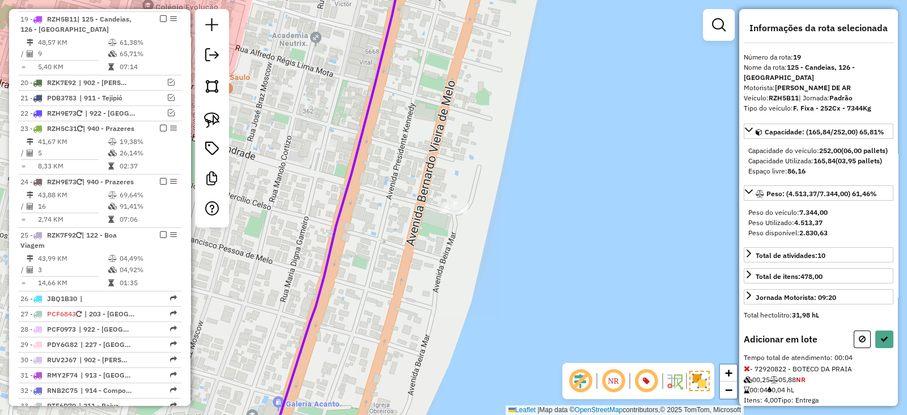
select select "*********"
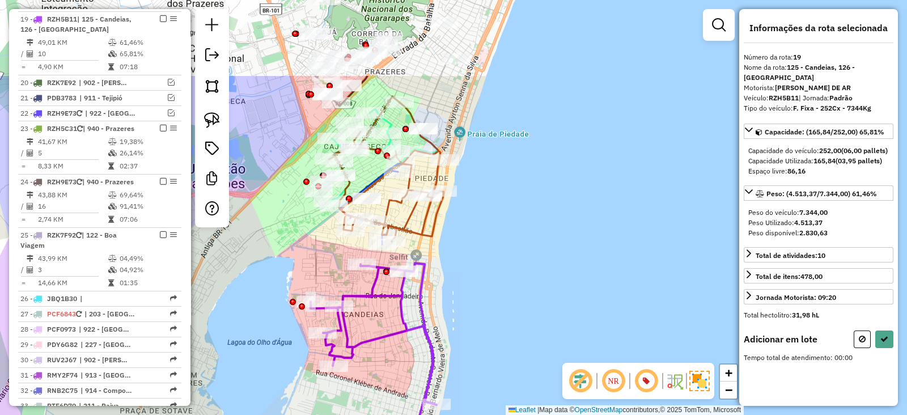
drag, startPoint x: 433, startPoint y: 123, endPoint x: 434, endPoint y: 240, distance: 117.3
click at [434, 240] on icon at bounding box center [386, 168] width 115 height 145
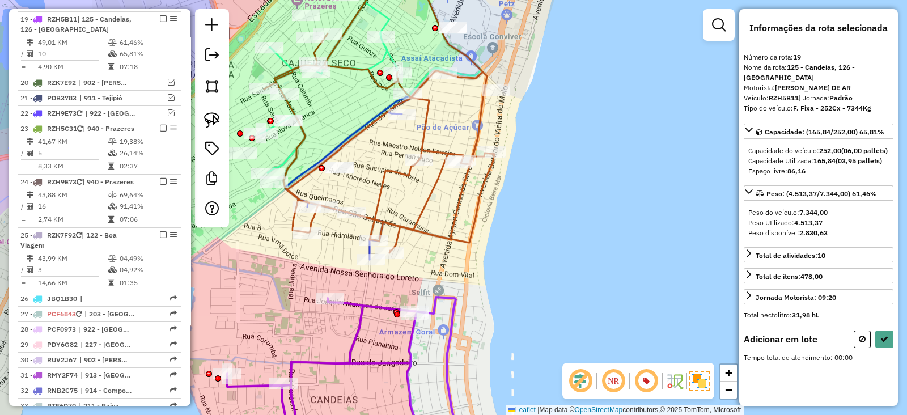
drag, startPoint x: 394, startPoint y: 255, endPoint x: 435, endPoint y: 265, distance: 42.5
click at [435, 265] on div "Janela de atendimento Grade de atendimento Capacidade Transportadoras Veículos …" at bounding box center [453, 207] width 907 height 415
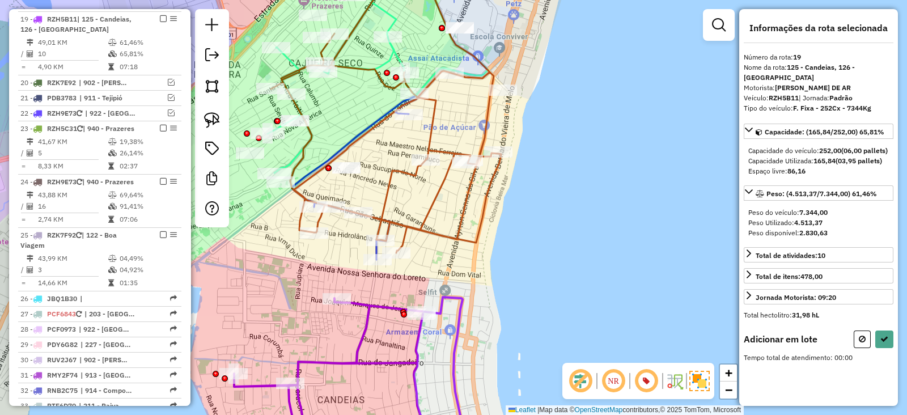
drag, startPoint x: 209, startPoint y: 122, endPoint x: 209, endPoint y: 136, distance: 13.6
click at [209, 122] on img at bounding box center [212, 120] width 16 height 16
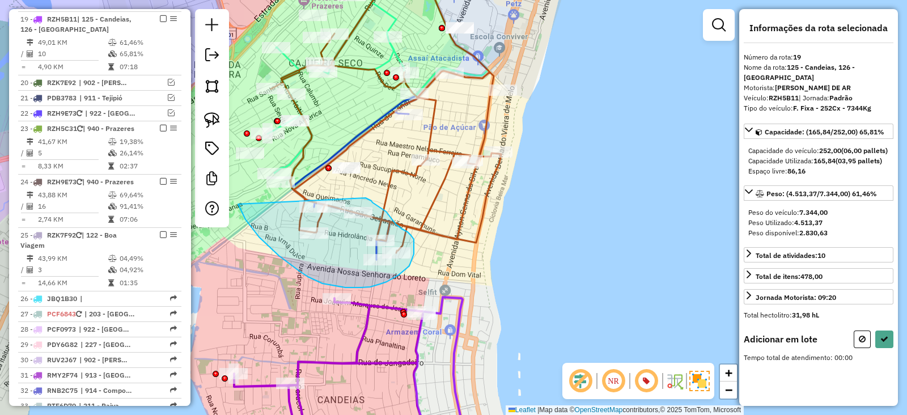
drag, startPoint x: 238, startPoint y: 204, endPoint x: 364, endPoint y: 198, distance: 126.5
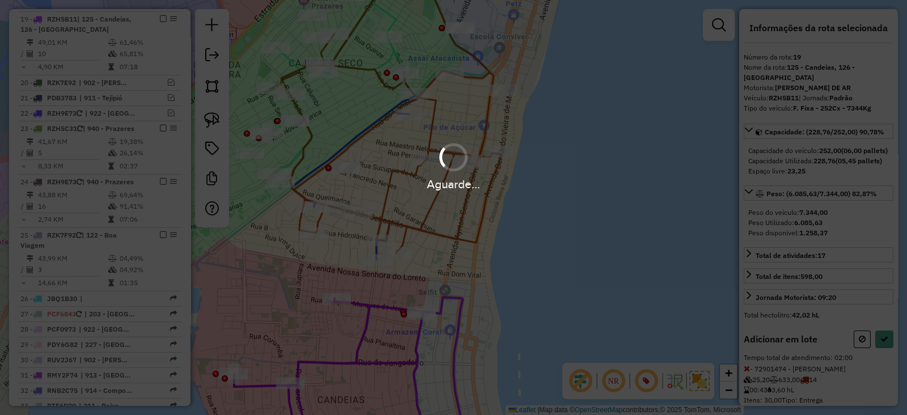
select select "*********"
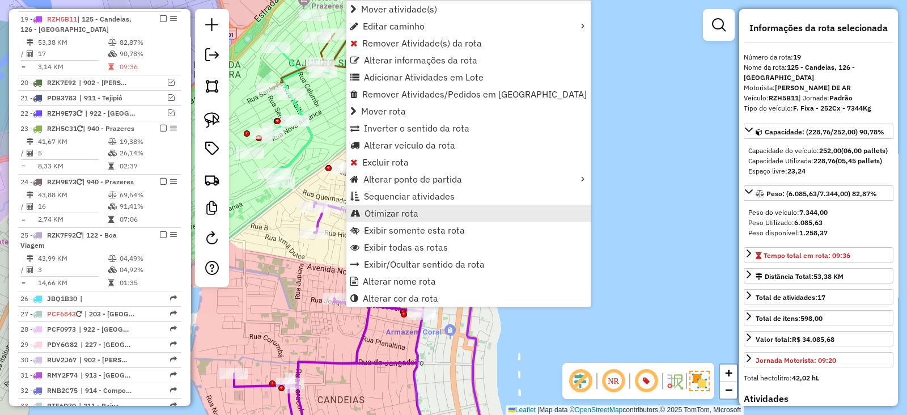
click at [394, 214] on span "Otimizar rota" at bounding box center [391, 213] width 54 height 9
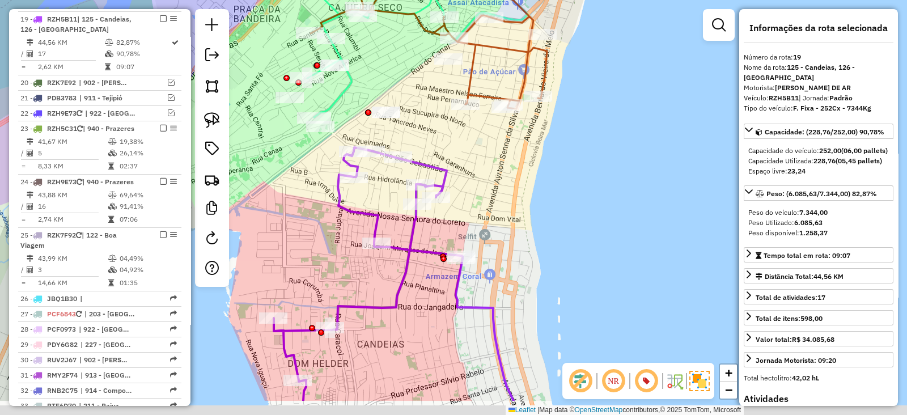
drag, startPoint x: 430, startPoint y: 206, endPoint x: 462, endPoint y: 150, distance: 64.4
click at [462, 150] on div "Janela de atendimento Grade de atendimento Capacidade Transportadoras Veículos …" at bounding box center [453, 207] width 907 height 415
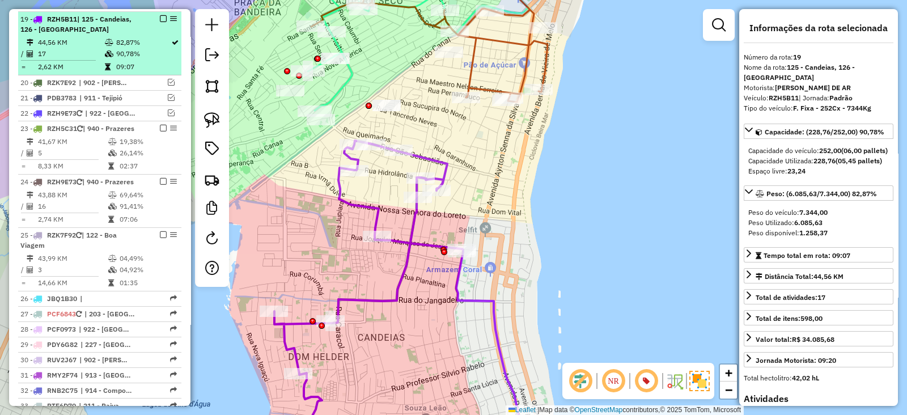
click at [160, 15] on em at bounding box center [163, 18] width 7 height 7
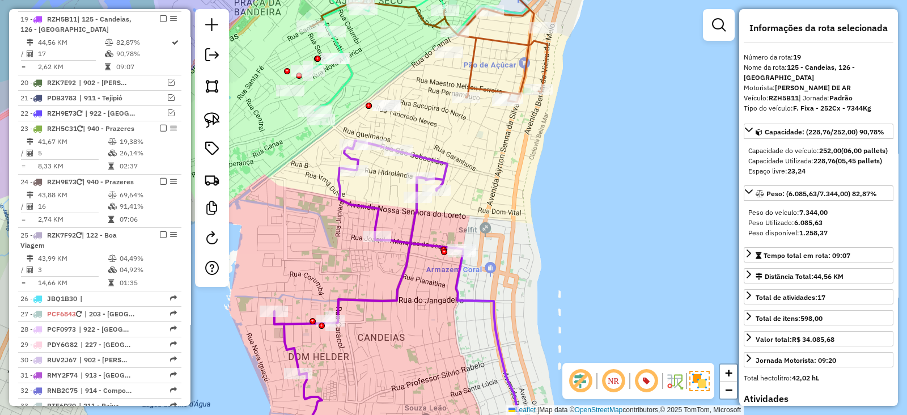
scroll to position [932, 0]
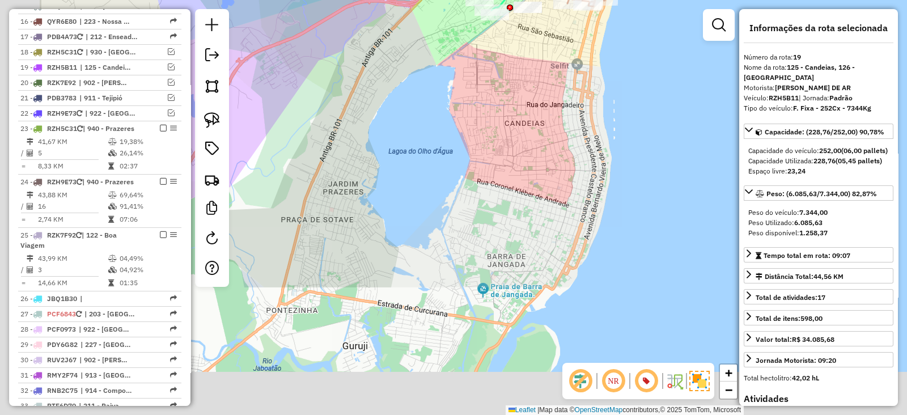
drag, startPoint x: 404, startPoint y: 266, endPoint x: 583, endPoint y: 36, distance: 291.5
click at [583, 36] on div "Janela de atendimento Grade de atendimento Capacidade Transportadoras Veículos …" at bounding box center [453, 207] width 907 height 415
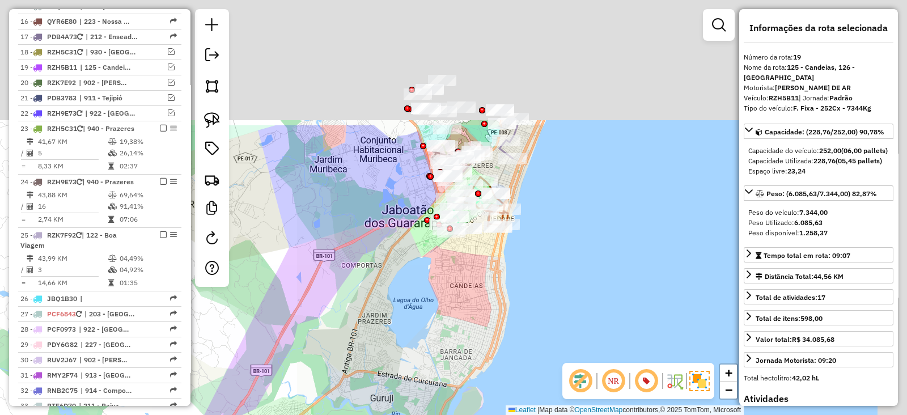
drag, startPoint x: 498, startPoint y: 251, endPoint x: 479, endPoint y: 278, distance: 32.2
click at [465, 337] on div "Janela de atendimento Grade de atendimento Capacidade Transportadoras Veículos …" at bounding box center [453, 207] width 907 height 415
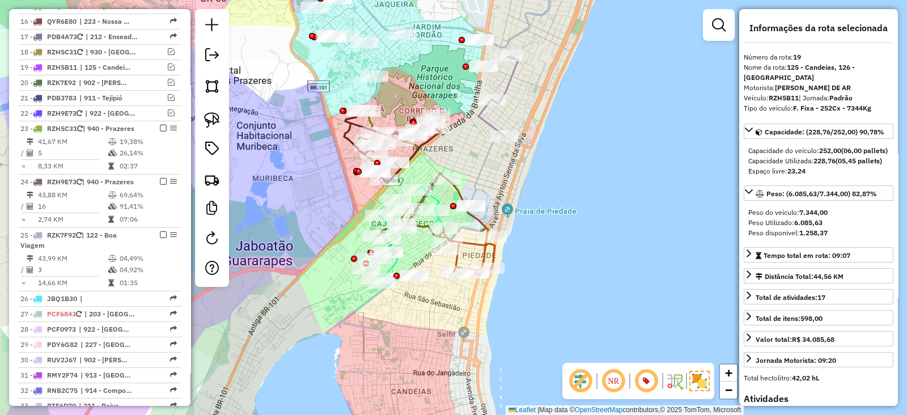
drag, startPoint x: 454, startPoint y: 311, endPoint x: 448, endPoint y: 329, distance: 19.2
click at [448, 329] on div "Janela de atendimento Grade de atendimento Capacidade Transportadoras Veículos …" at bounding box center [453, 207] width 907 height 415
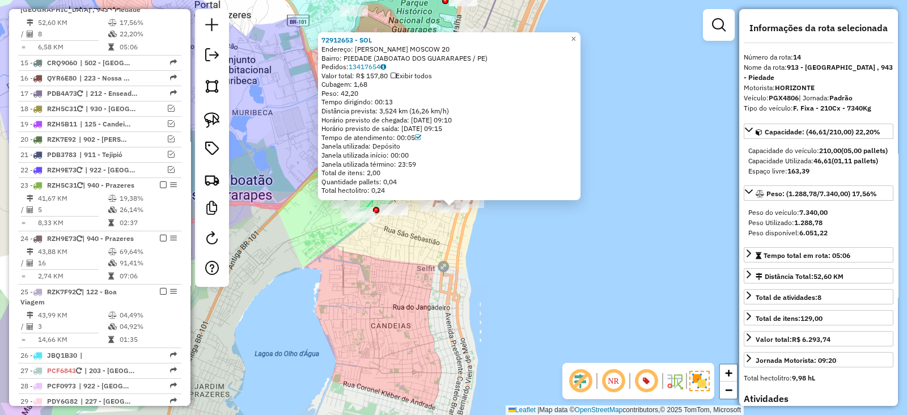
scroll to position [856, 0]
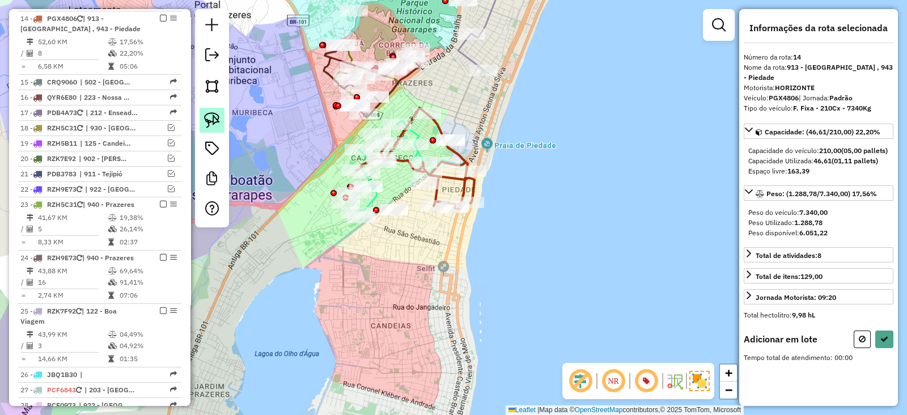
click at [218, 119] on img at bounding box center [212, 120] width 16 height 16
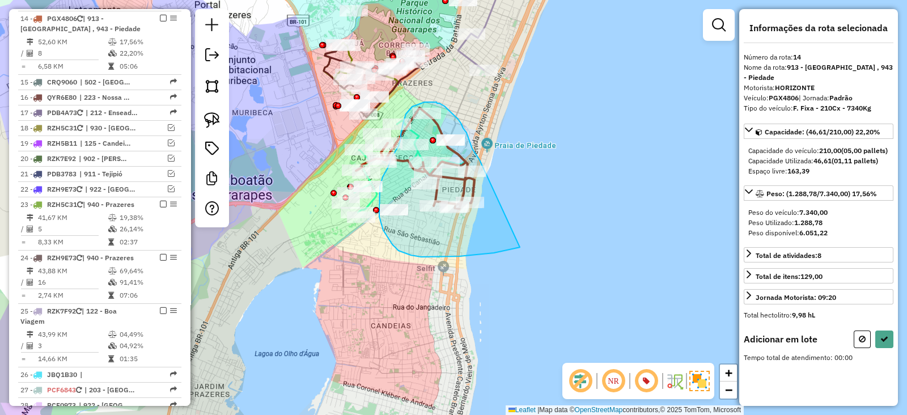
drag, startPoint x: 479, startPoint y: 159, endPoint x: 520, endPoint y: 247, distance: 96.6
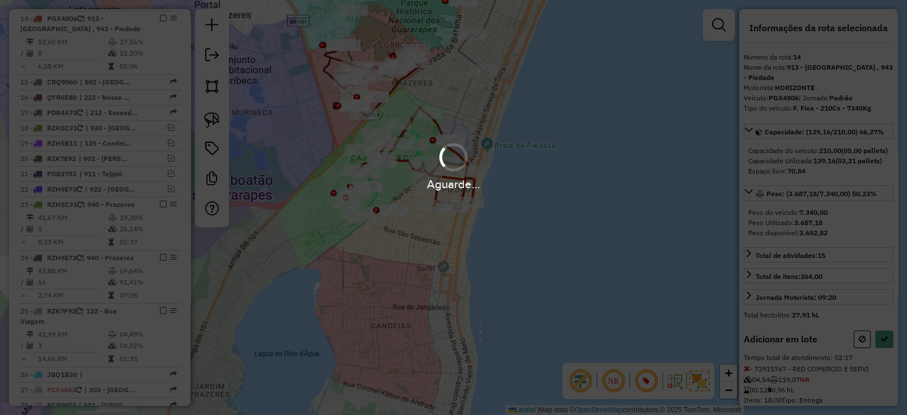
select select "*********"
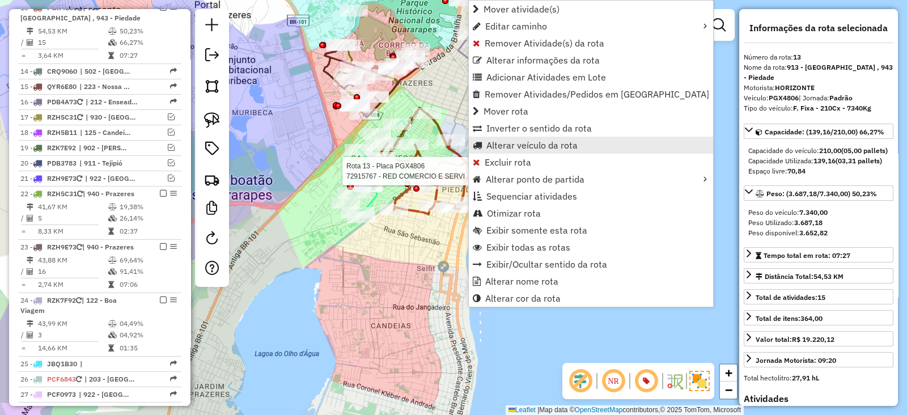
scroll to position [803, 0]
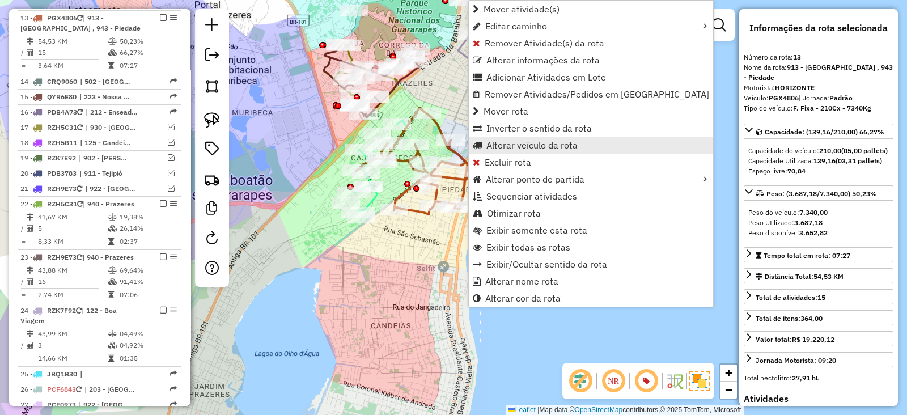
click at [499, 141] on span "Alterar veículo da rota" at bounding box center [531, 145] width 91 height 9
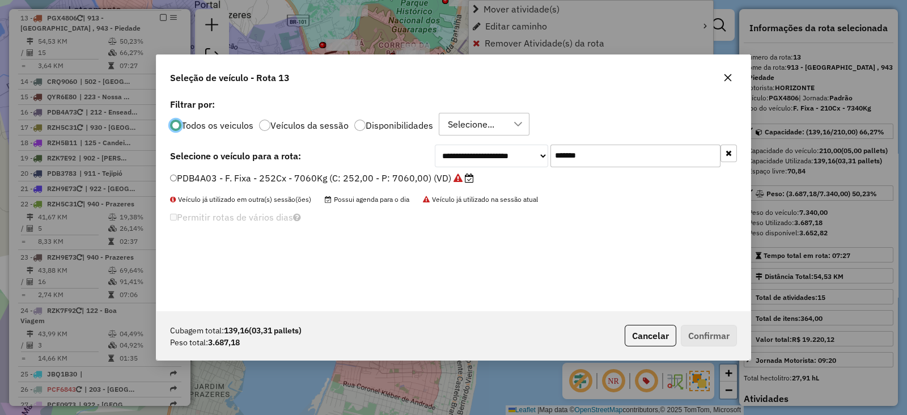
scroll to position [6, 3]
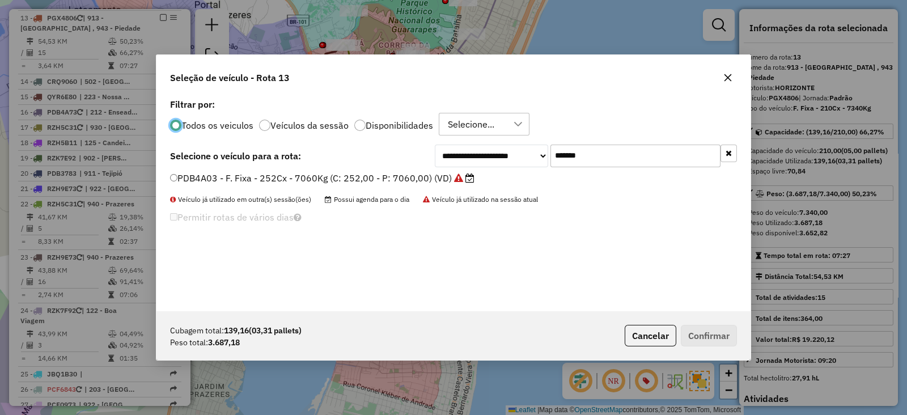
drag, startPoint x: 640, startPoint y: 160, endPoint x: 456, endPoint y: 162, distance: 183.6
click at [456, 162] on div "**********" at bounding box center [586, 155] width 302 height 23
paste input "text"
type input "*******"
click at [441, 171] on label "RHQ6J63 - F. Fixa - 140Cx - 4180Kg (C: 140,00 - P: 4180,00) (VD)" at bounding box center [316, 178] width 292 height 14
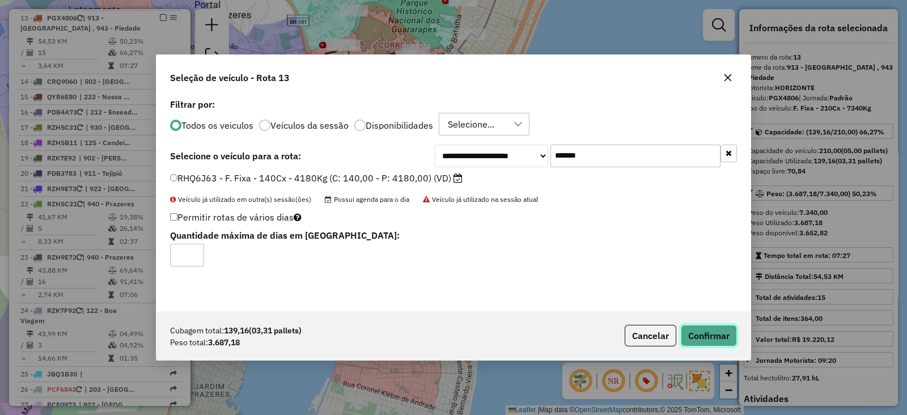
click at [718, 333] on button "Confirmar" at bounding box center [709, 336] width 56 height 22
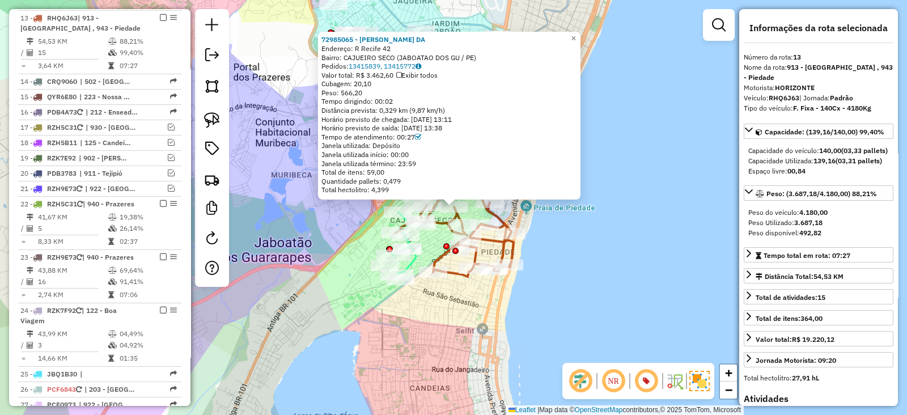
click at [430, 314] on div "72985065 - GEORGE HERCULANO DA Endereço: R Recife 42 Bairro: CAJUEIRO SECO (JAB…" at bounding box center [453, 207] width 907 height 415
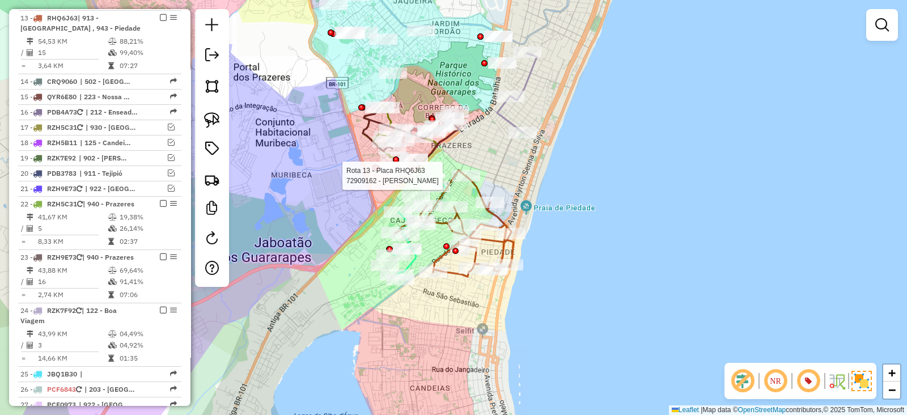
select select "*********"
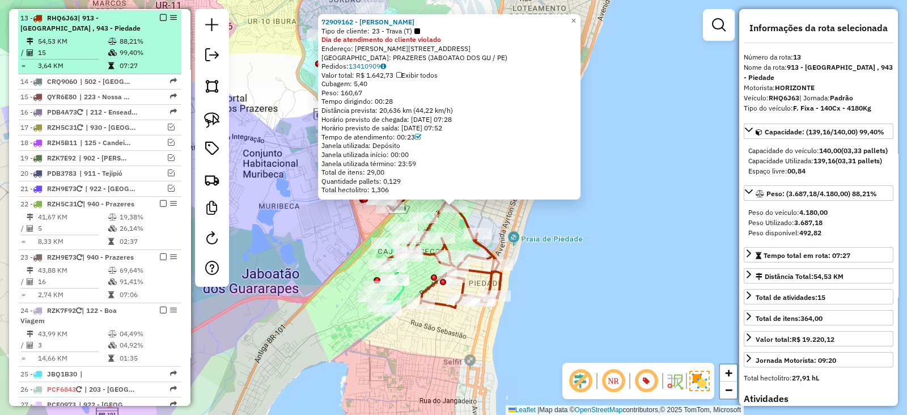
click at [162, 15] on em at bounding box center [163, 17] width 7 height 7
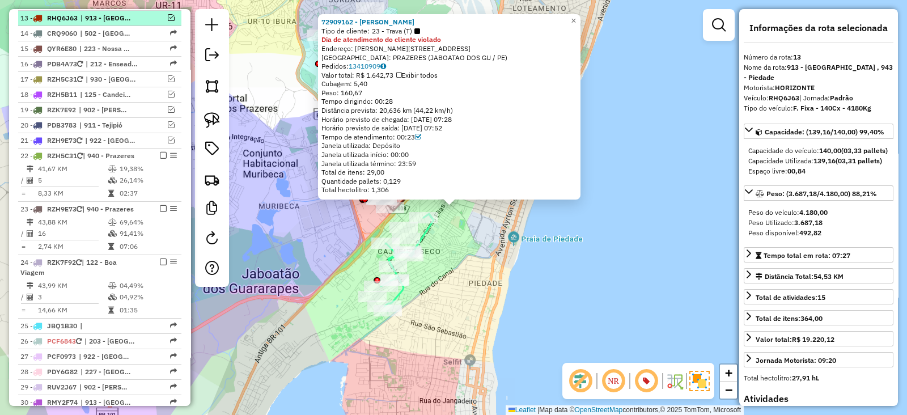
scroll to position [755, 0]
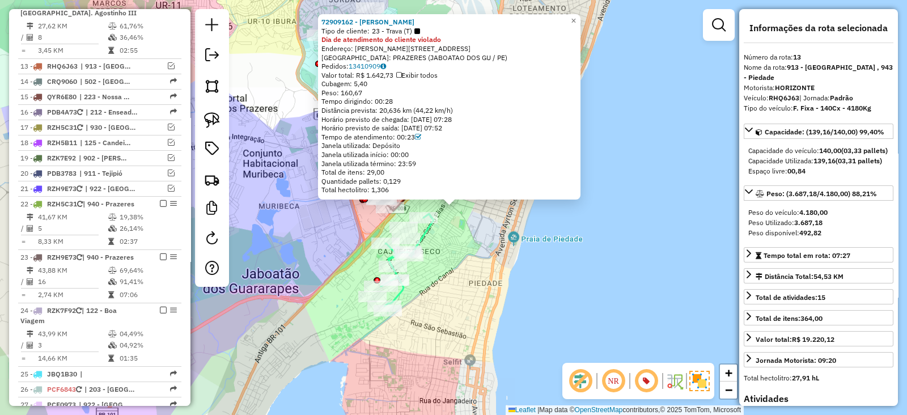
click at [544, 340] on div "72909162 - JULIERME BARROS SIL Tipo de cliente: 23 - Trava (T) Dia de atendimen…" at bounding box center [453, 207] width 907 height 415
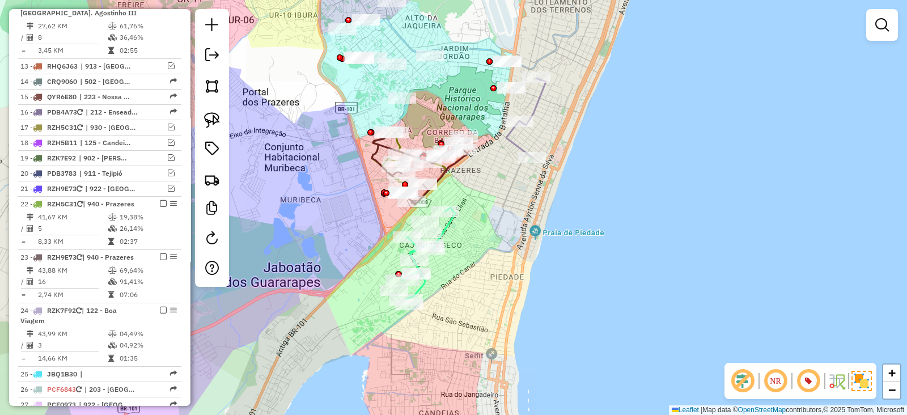
drag, startPoint x: 489, startPoint y: 236, endPoint x: 511, endPoint y: 230, distance: 22.4
click at [511, 230] on div "Janela de atendimento Grade de atendimento Capacidade Transportadoras Veículos …" at bounding box center [453, 207] width 907 height 415
select select "*********"
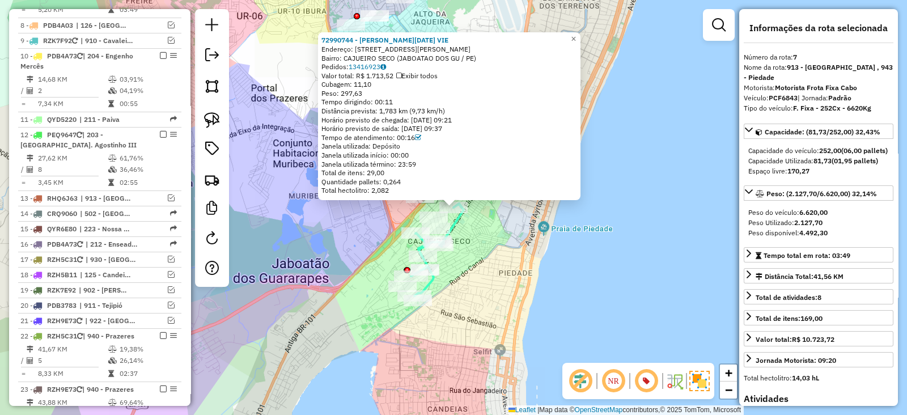
scroll to position [567, 0]
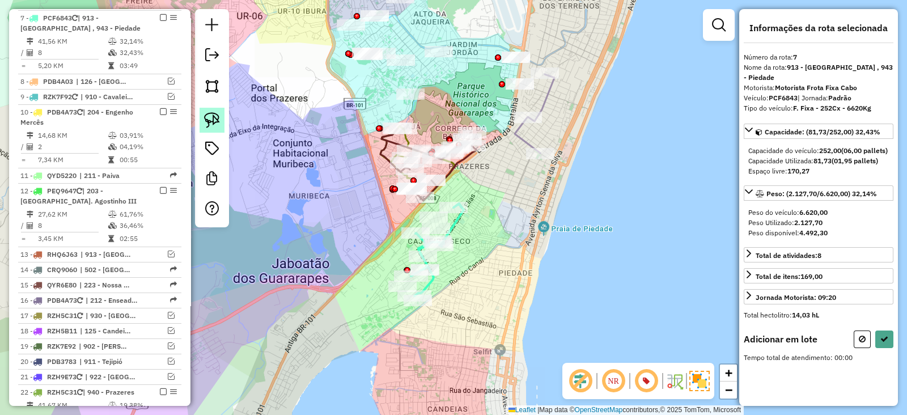
click at [218, 120] on img at bounding box center [212, 120] width 16 height 16
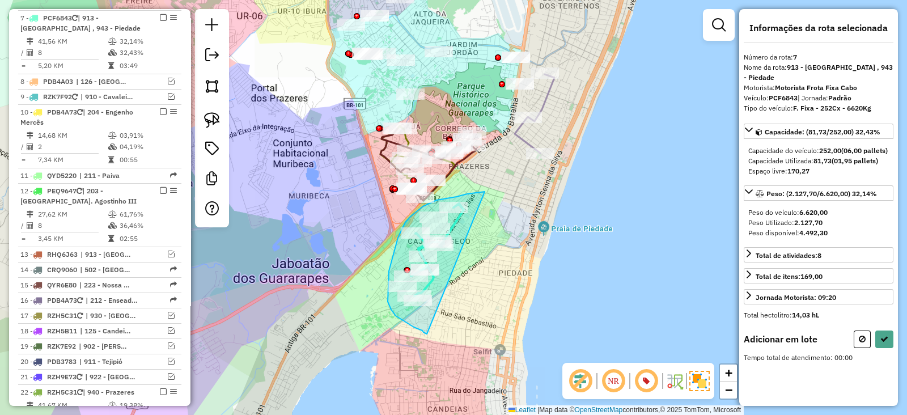
drag, startPoint x: 484, startPoint y: 192, endPoint x: 427, endPoint y: 334, distance: 153.5
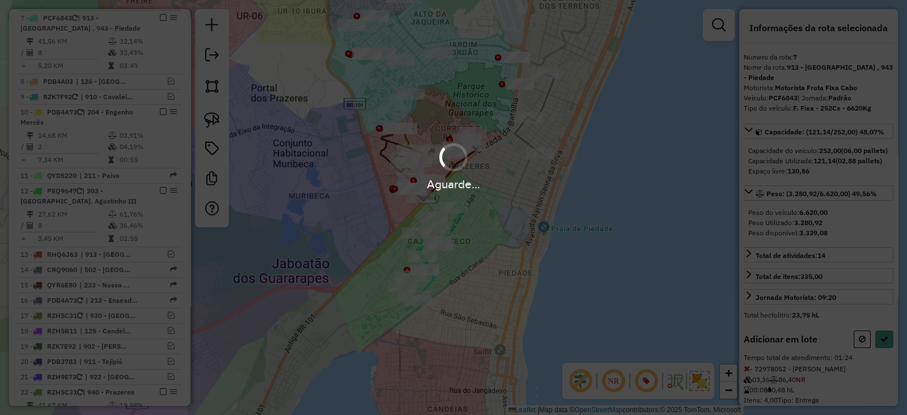
select select "*********"
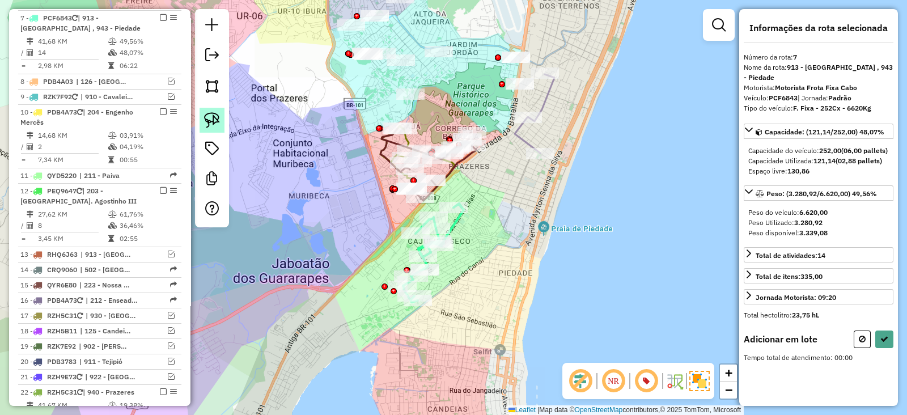
click at [212, 117] on img at bounding box center [212, 120] width 16 height 16
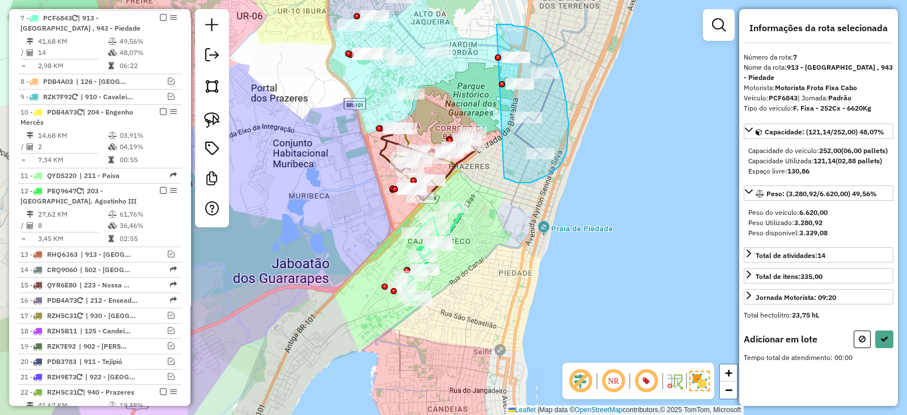
drag, startPoint x: 504, startPoint y: 176, endPoint x: 496, endPoint y: 24, distance: 151.5
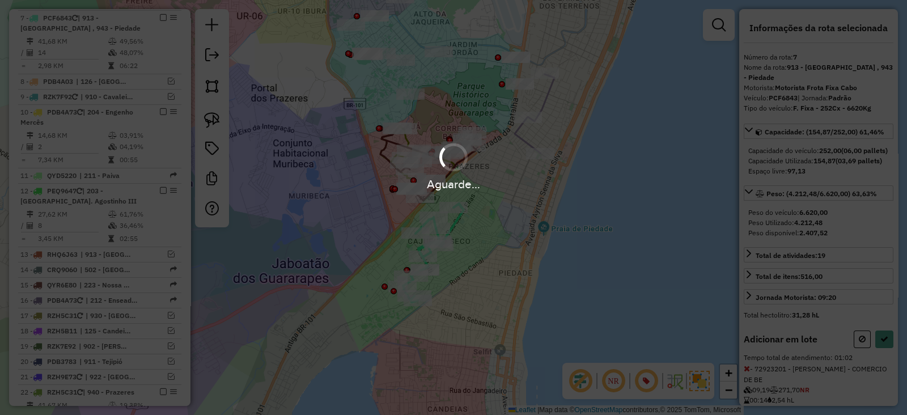
select select "*********"
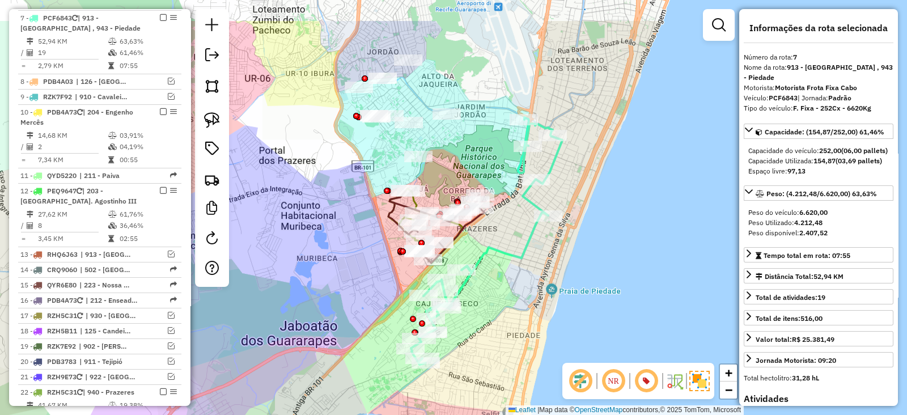
drag, startPoint x: 499, startPoint y: 236, endPoint x: 507, endPoint y: 299, distance: 63.5
click at [507, 299] on div "Janela de atendimento Grade de atendimento Capacidade Transportadoras Veículos …" at bounding box center [453, 207] width 907 height 415
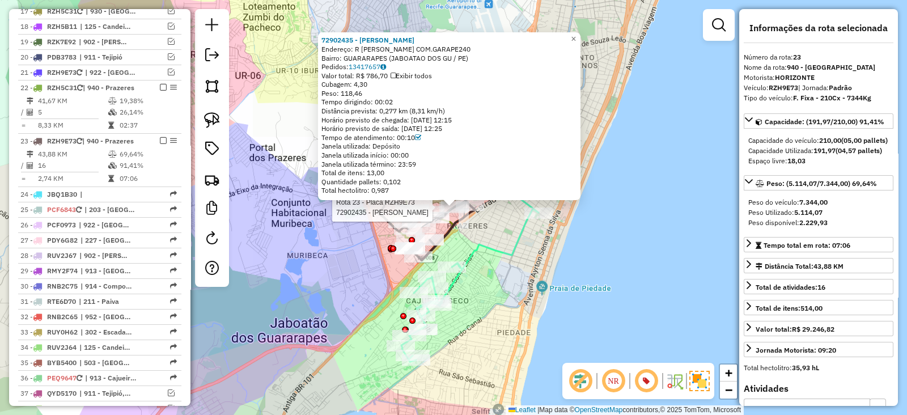
scroll to position [1003, 0]
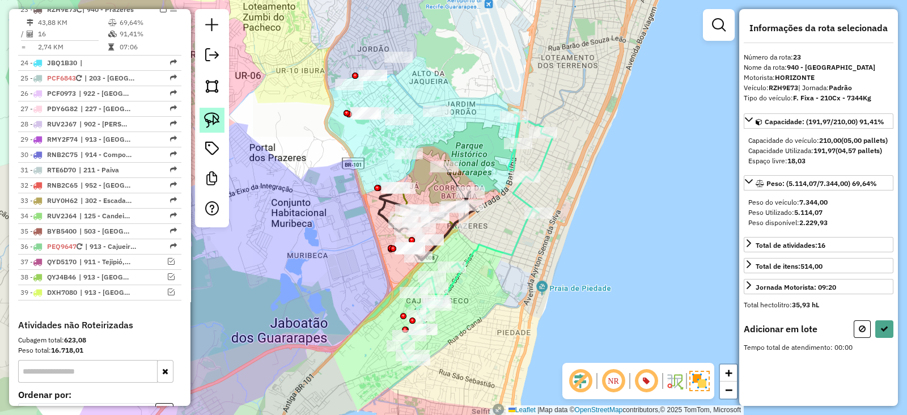
click at [203, 118] on link at bounding box center [211, 120] width 25 height 25
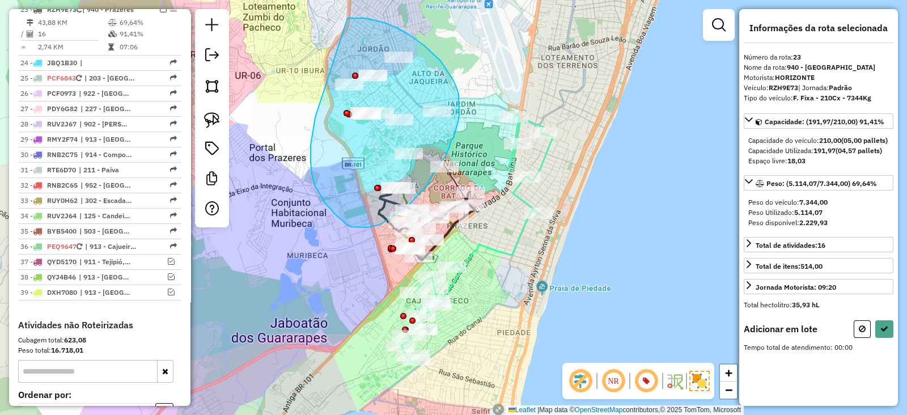
drag, startPoint x: 311, startPoint y: 148, endPoint x: 347, endPoint y: 18, distance: 135.4
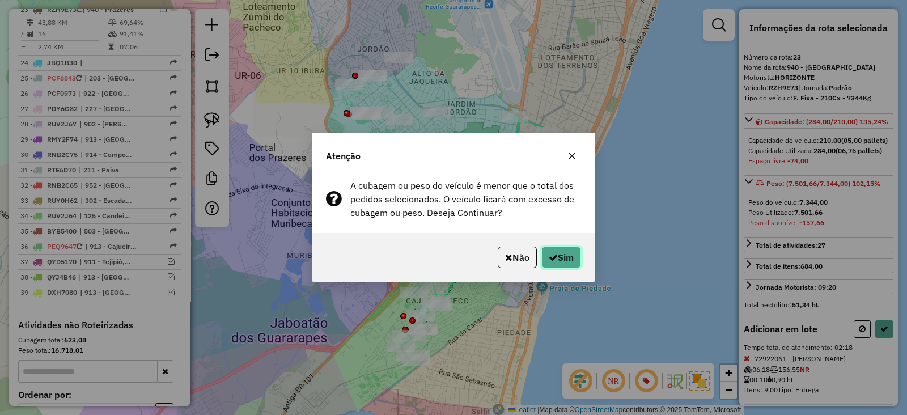
click at [554, 259] on icon "button" at bounding box center [553, 257] width 9 height 9
select select "*********"
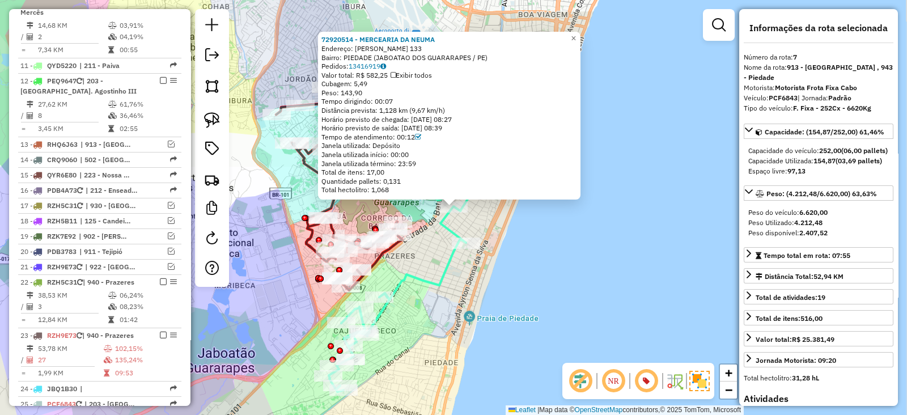
scroll to position [567, 0]
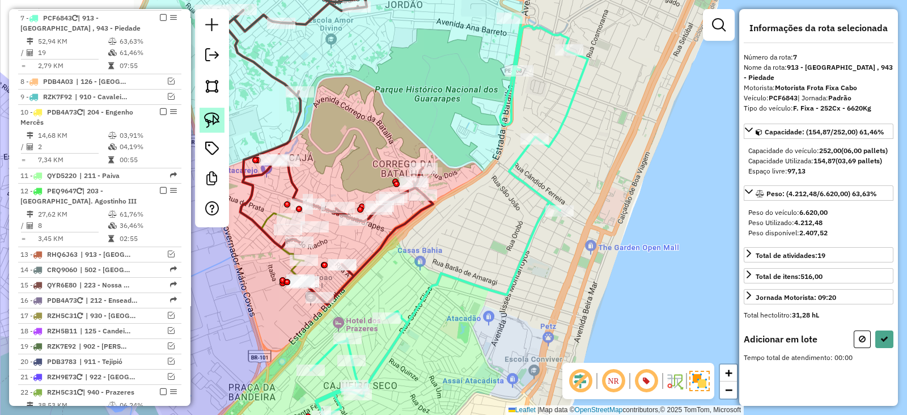
click at [216, 122] on img at bounding box center [212, 120] width 16 height 16
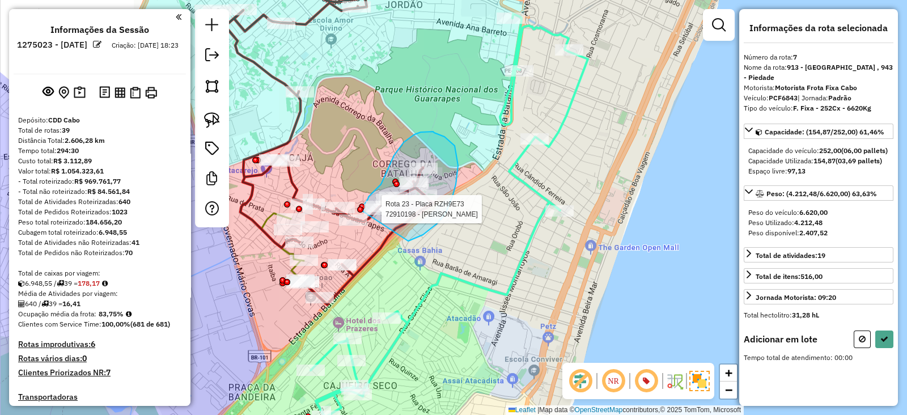
scroll to position [567, 0]
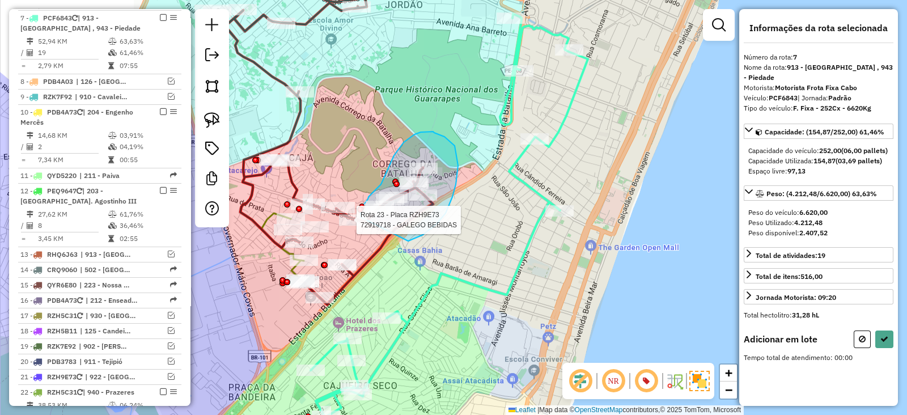
click at [363, 218] on div "Rota 23 - Placa RZH9E73 72919718 - GALEGO BEBIDAS Janela de atendimento Grade d…" at bounding box center [453, 207] width 907 height 415
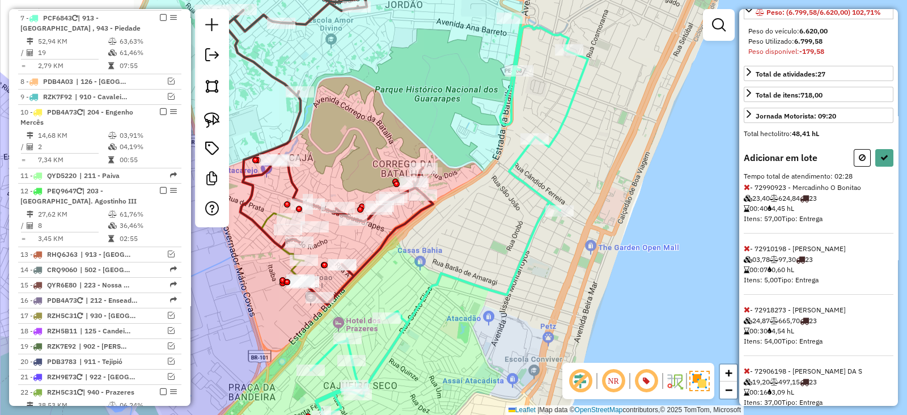
scroll to position [189, 0]
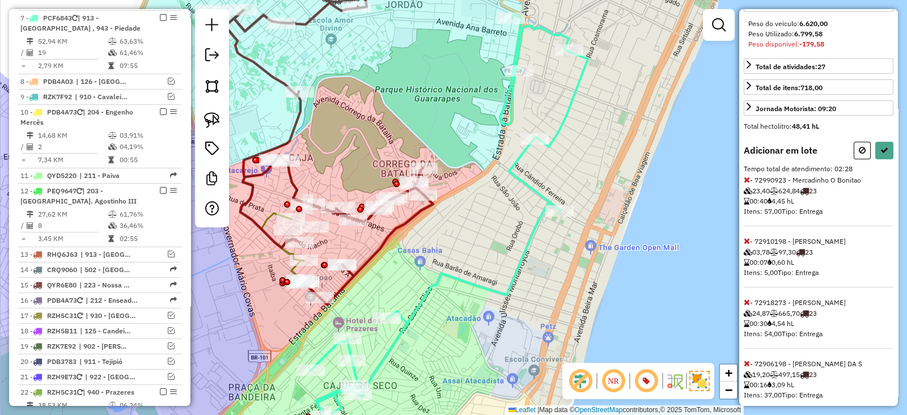
click at [748, 245] on icon at bounding box center [746, 241] width 6 height 8
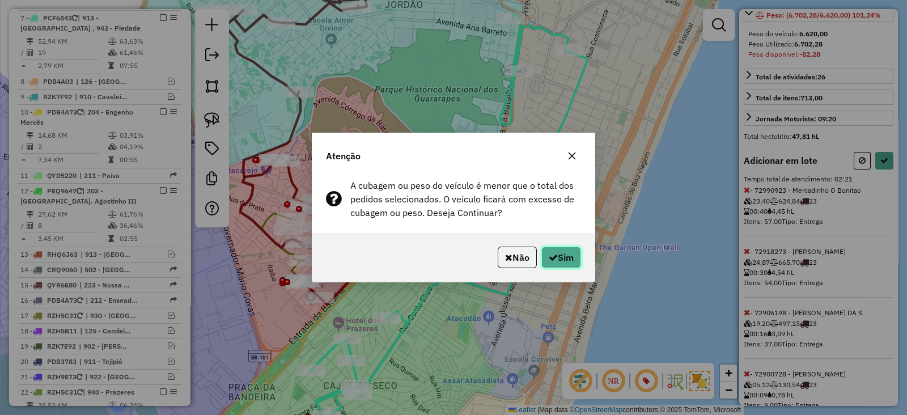
click at [564, 256] on button "Sim" at bounding box center [561, 257] width 40 height 22
select select "*********"
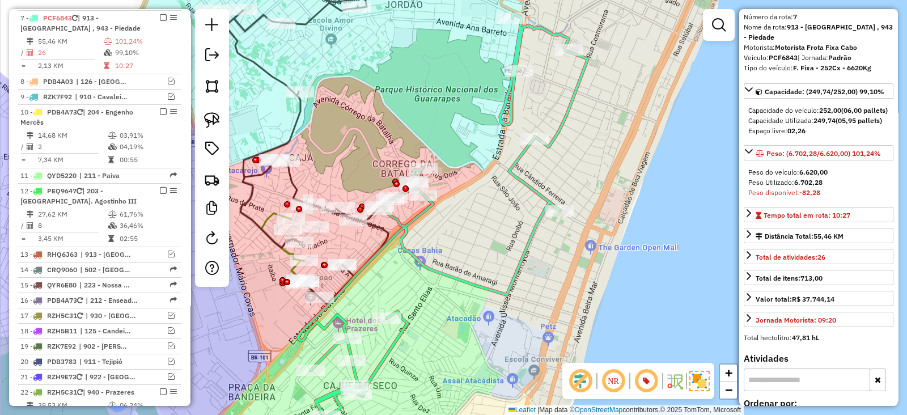
scroll to position [0, 0]
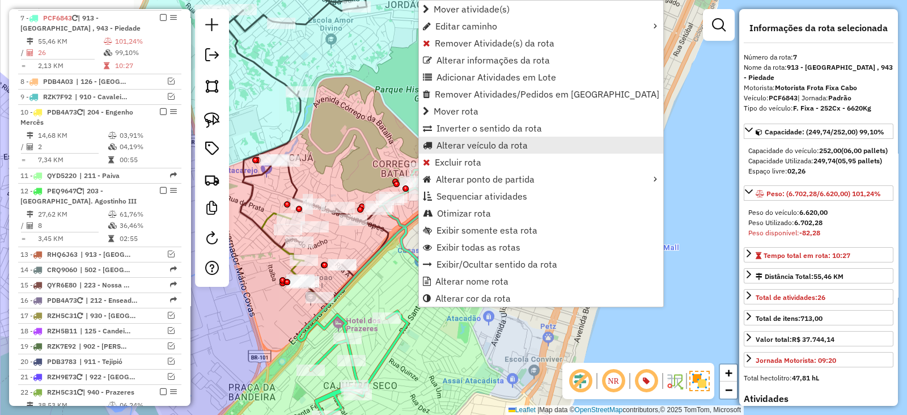
click at [467, 143] on span "Alterar veículo da rota" at bounding box center [481, 145] width 91 height 9
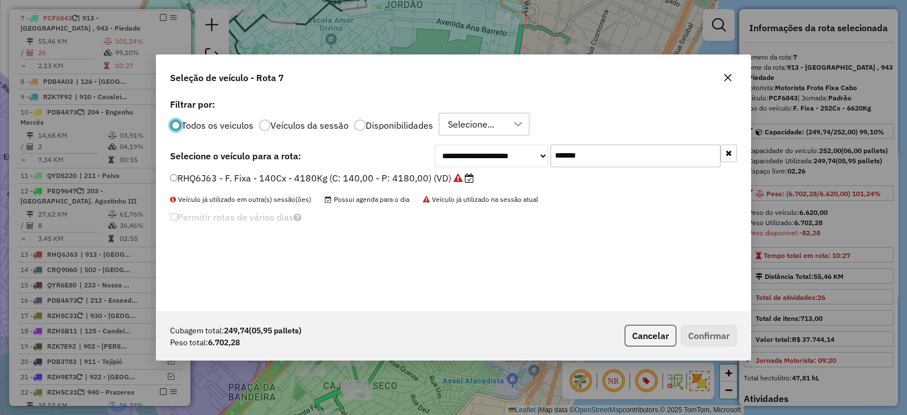
scroll to position [6, 3]
drag, startPoint x: 643, startPoint y: 147, endPoint x: 444, endPoint y: 139, distance: 199.0
click at [444, 139] on div "**********" at bounding box center [453, 203] width 594 height 215
paste input "text"
type input "*******"
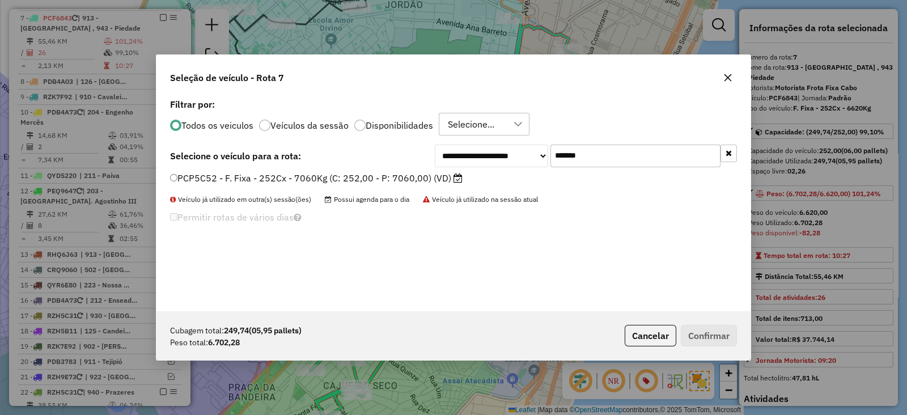
click at [417, 178] on label "PCP5C52 - F. Fixa - 252Cx - 7060Kg (C: 252,00 - P: 7060,00) (VD)" at bounding box center [316, 178] width 292 height 14
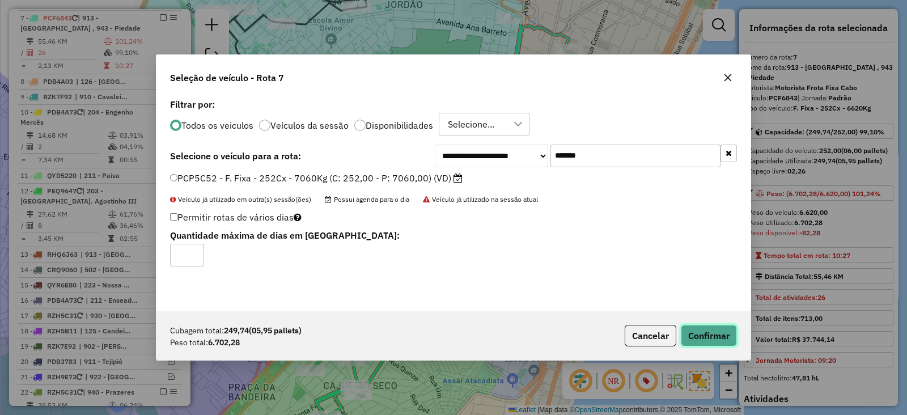
click at [703, 334] on button "Confirmar" at bounding box center [709, 336] width 56 height 22
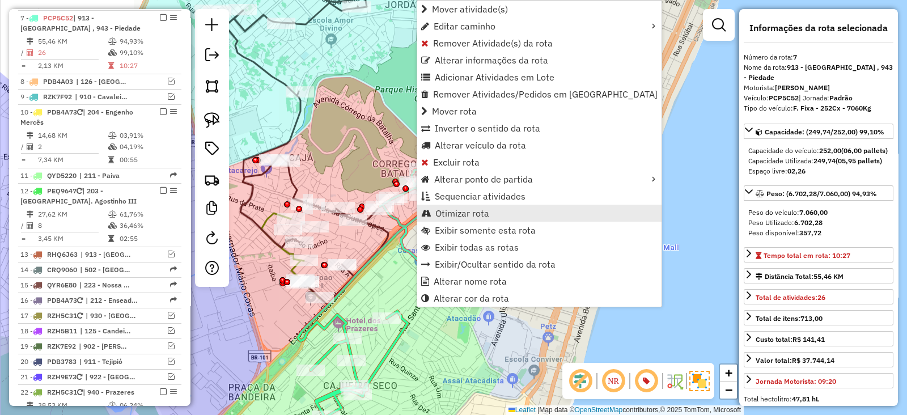
click at [450, 210] on span "Otimizar rota" at bounding box center [462, 213] width 54 height 9
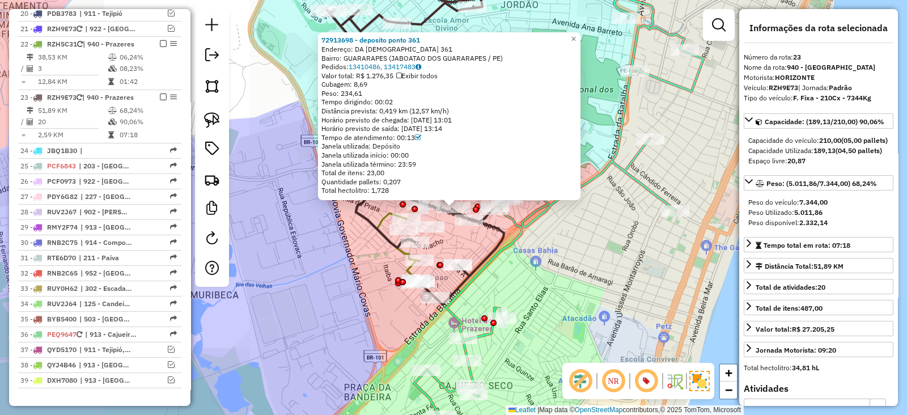
scroll to position [1003, 0]
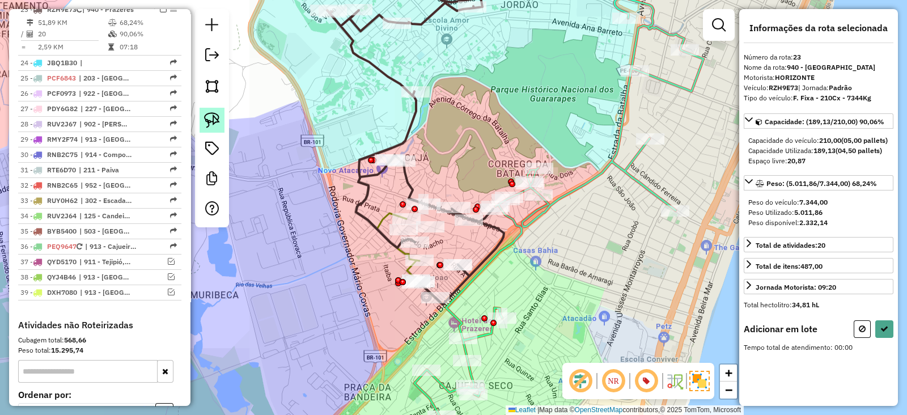
click at [207, 119] on img at bounding box center [212, 120] width 16 height 16
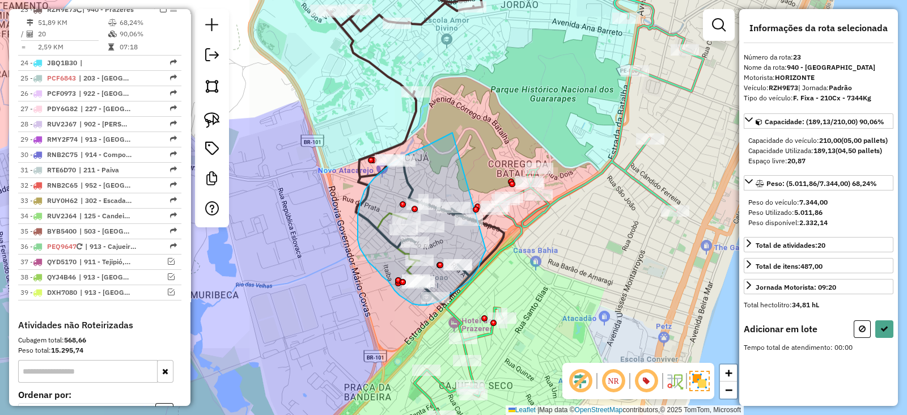
drag, startPoint x: 452, startPoint y: 133, endPoint x: 486, endPoint y: 250, distance: 122.1
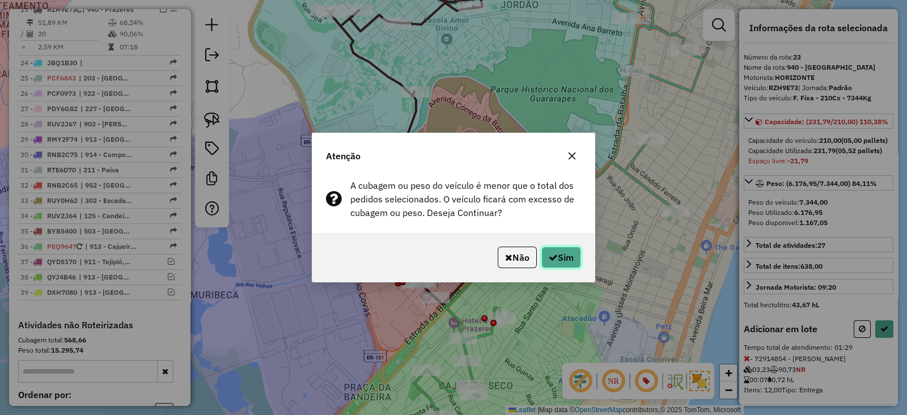
click at [556, 266] on button "Sim" at bounding box center [561, 257] width 40 height 22
select select "*********"
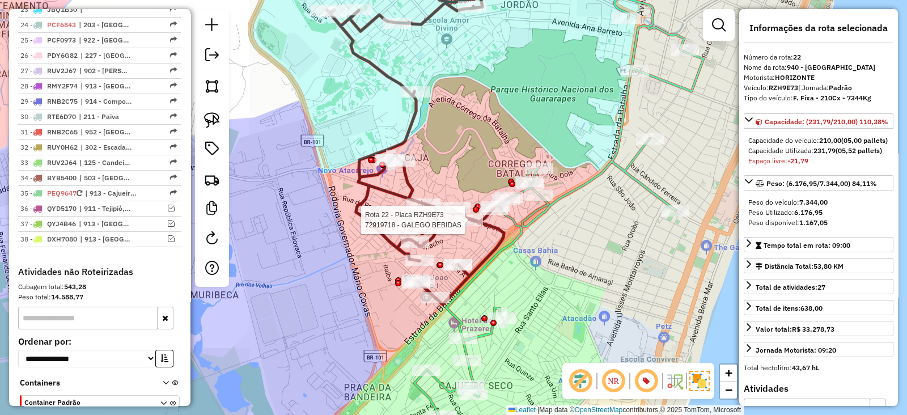
click at [462, 226] on div at bounding box center [468, 219] width 28 height 11
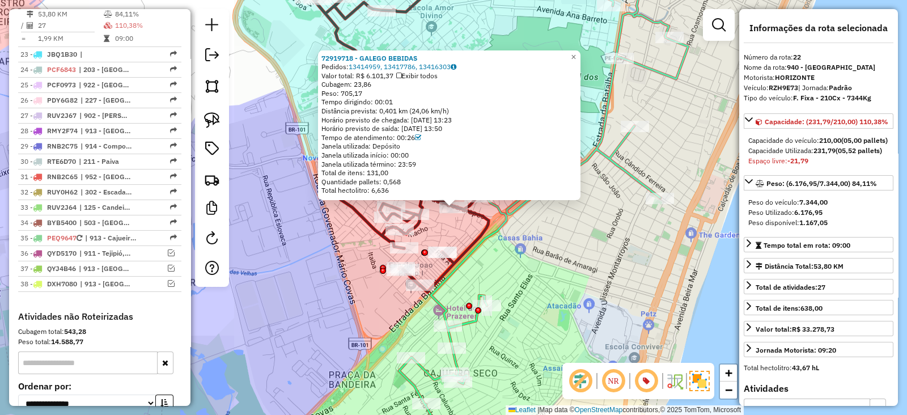
scroll to position [940, 0]
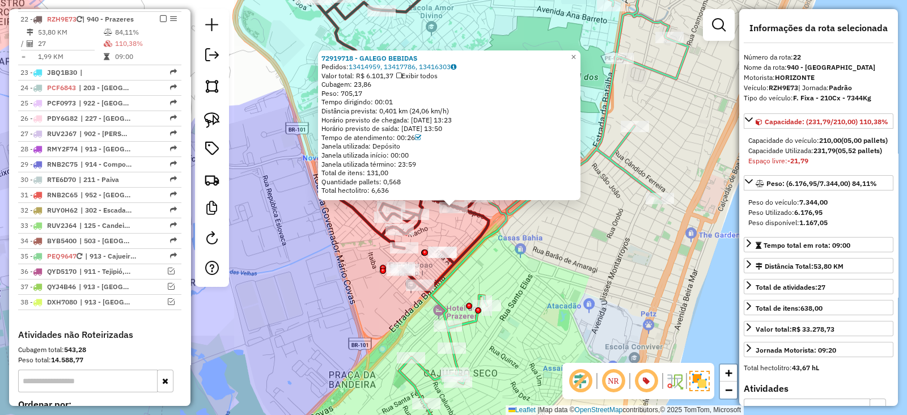
click at [334, 294] on div "72919718 - GALEGO BEBIDAS Pedidos: 13414959, 13417786, 13416303 Valor total: R$…" at bounding box center [453, 207] width 907 height 415
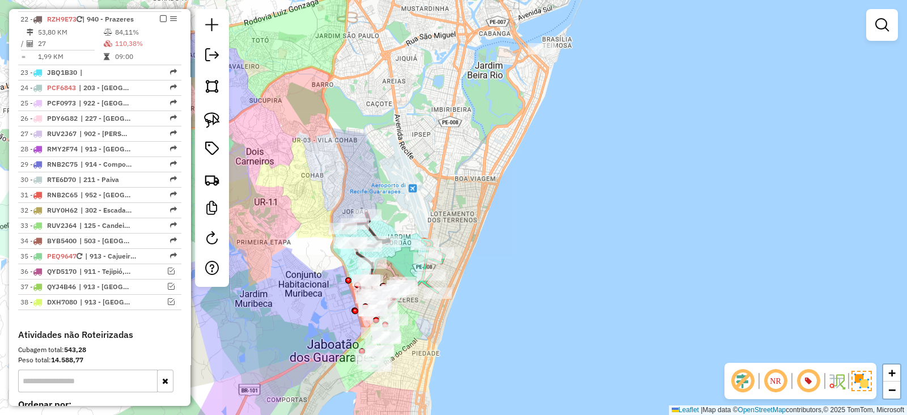
drag, startPoint x: 334, startPoint y: 294, endPoint x: 368, endPoint y: 283, distance: 35.3
click at [368, 283] on div "Janela de atendimento Grade de atendimento Capacidade Transportadoras Veículos …" at bounding box center [453, 207] width 907 height 415
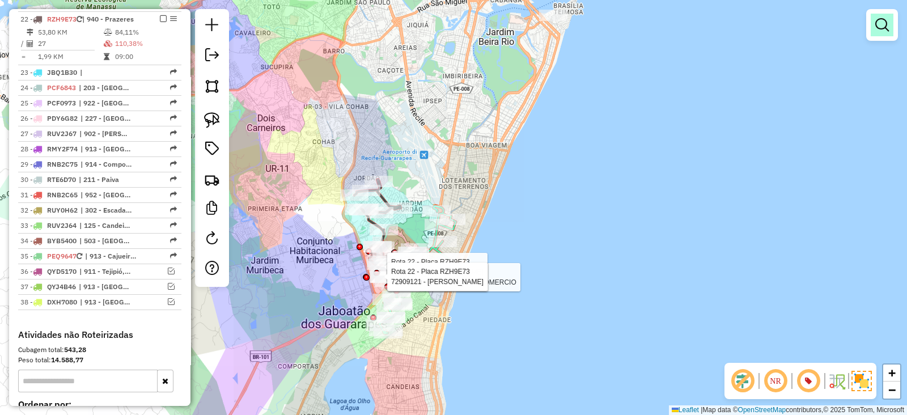
click at [882, 27] on em at bounding box center [882, 25] width 14 height 14
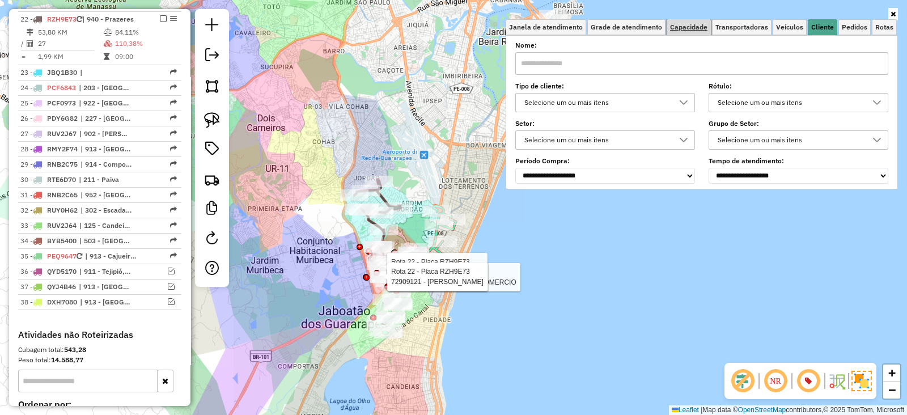
click at [680, 26] on span "Capacidade" at bounding box center [688, 27] width 37 height 7
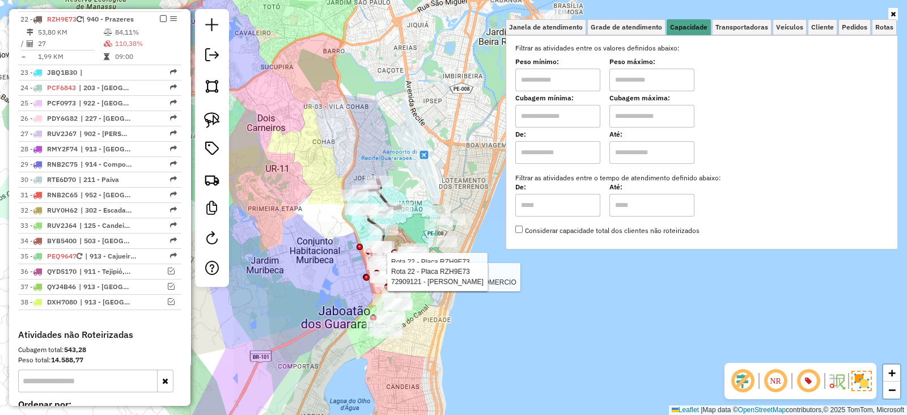
click at [549, 113] on input "text" at bounding box center [557, 116] width 85 height 23
type input "****"
click at [635, 117] on input "text" at bounding box center [651, 116] width 85 height 23
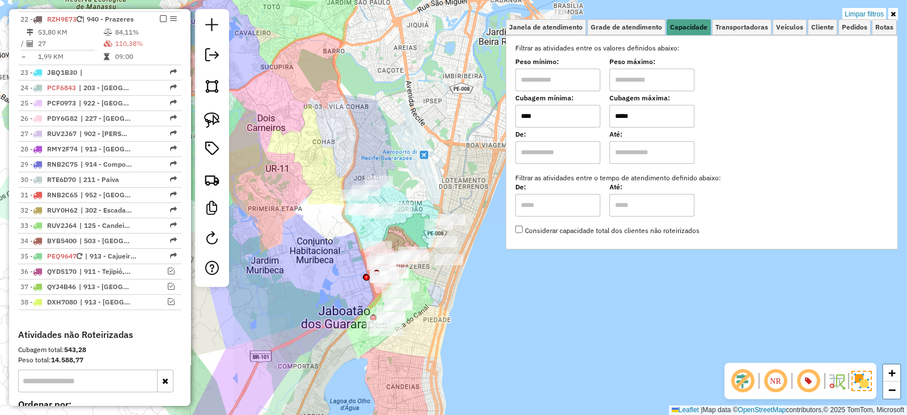
type input "*****"
click at [416, 318] on div "Limpar filtros Janela de atendimento Grade de atendimento Capacidade Transporta…" at bounding box center [453, 207] width 907 height 415
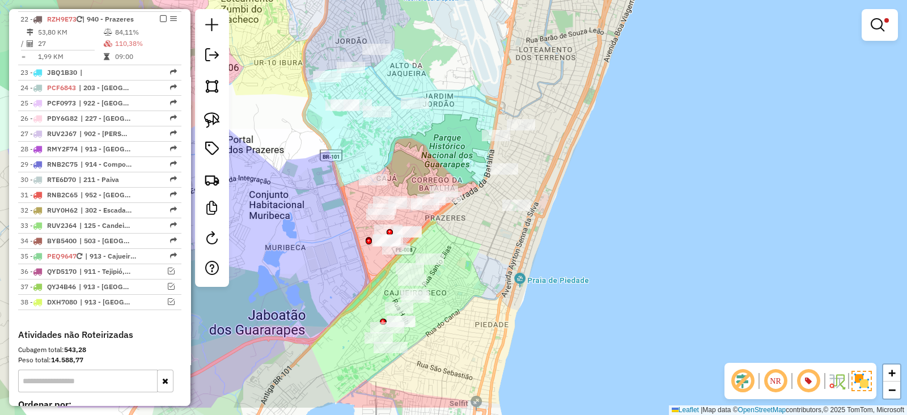
drag, startPoint x: 434, startPoint y: 307, endPoint x: 473, endPoint y: 238, distance: 79.4
click at [473, 238] on div "Limpar filtros Janela de atendimento Grade de atendimento Capacidade Transporta…" at bounding box center [453, 207] width 907 height 415
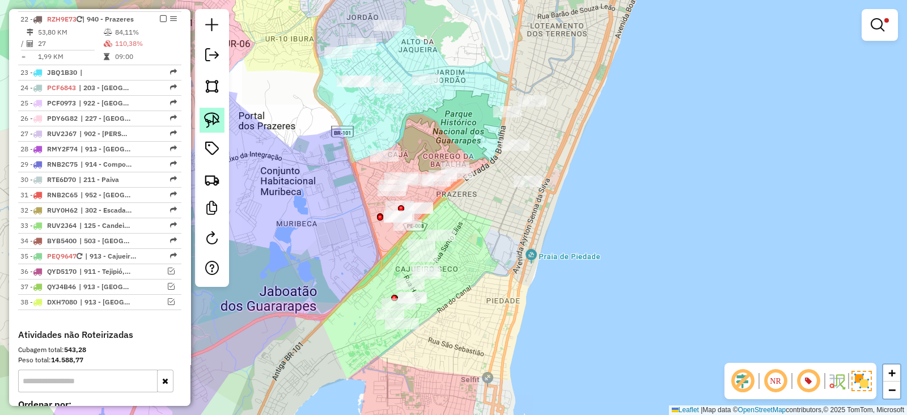
click at [210, 126] on img at bounding box center [212, 120] width 16 height 16
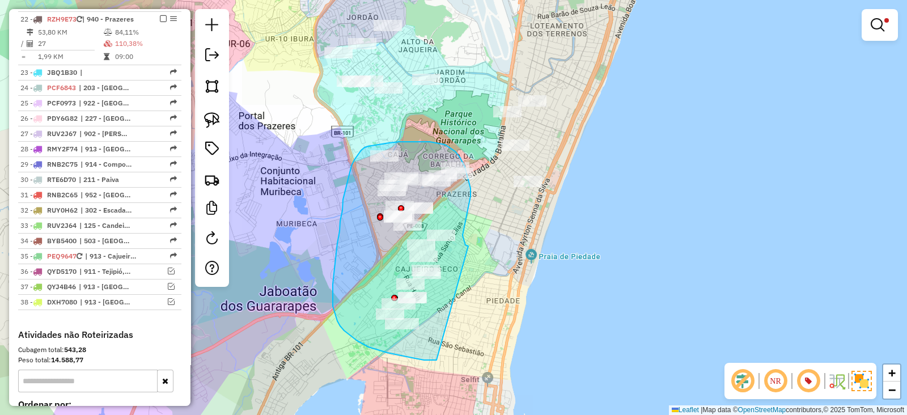
drag, startPoint x: 468, startPoint y: 246, endPoint x: 436, endPoint y: 360, distance: 118.2
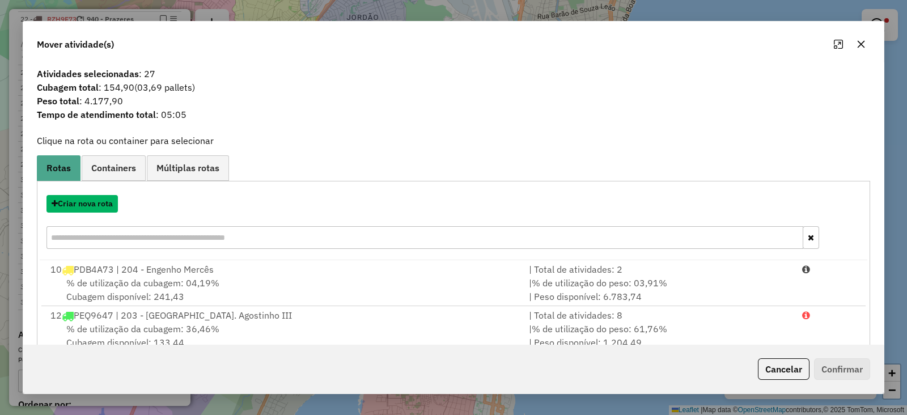
click at [76, 206] on button "Criar nova rota" at bounding box center [81, 204] width 71 height 18
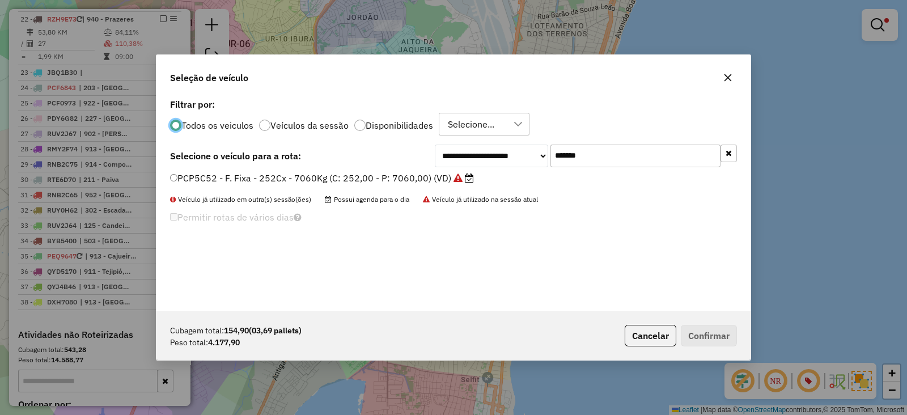
scroll to position [6, 3]
drag, startPoint x: 606, startPoint y: 154, endPoint x: 424, endPoint y: 147, distance: 182.0
click at [425, 147] on div "**********" at bounding box center [453, 155] width 567 height 23
paste input "text"
type input "*******"
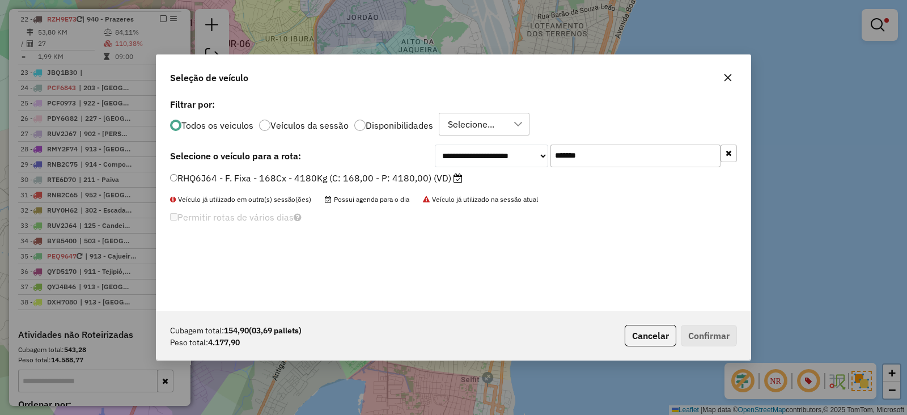
click at [389, 172] on label "RHQ6J64 - F. Fixa - 168Cx - 4180Kg (C: 168,00 - P: 4180,00) (VD)" at bounding box center [316, 178] width 292 height 14
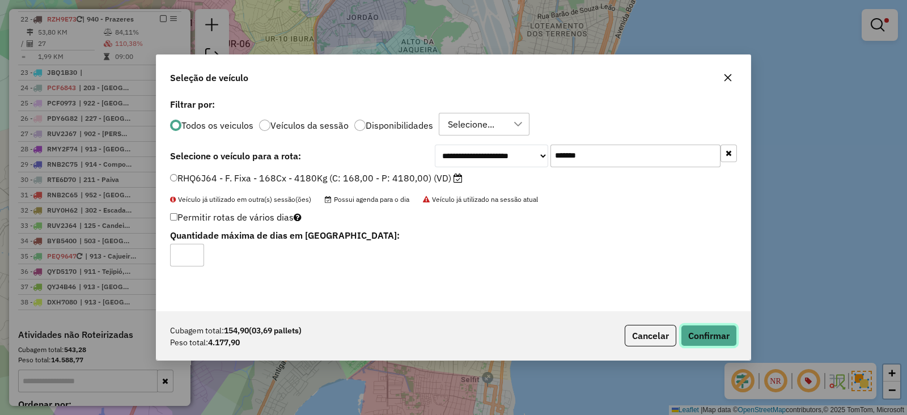
click at [717, 338] on button "Confirmar" at bounding box center [709, 336] width 56 height 22
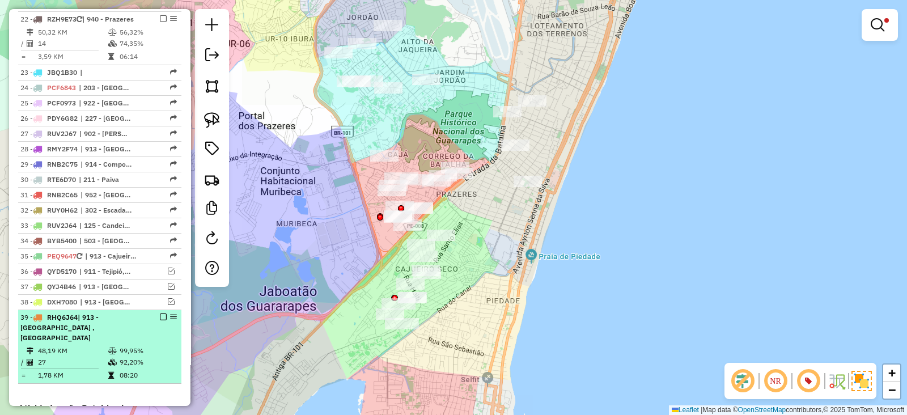
click at [160, 313] on em at bounding box center [163, 316] width 7 height 7
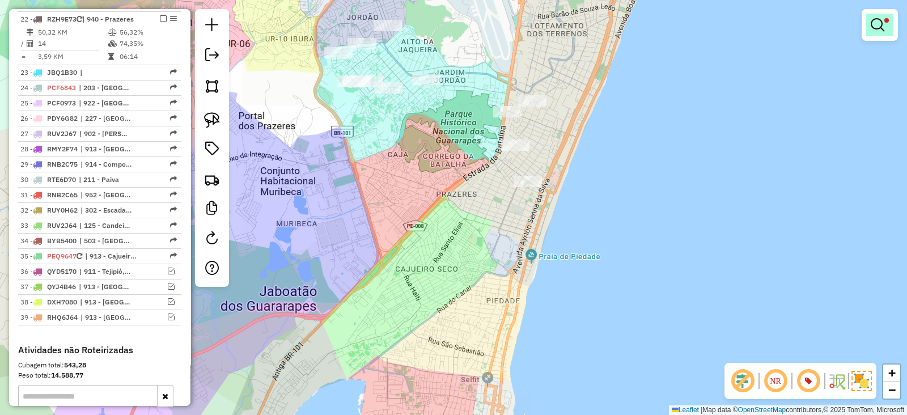
click at [886, 20] on span at bounding box center [886, 20] width 5 height 5
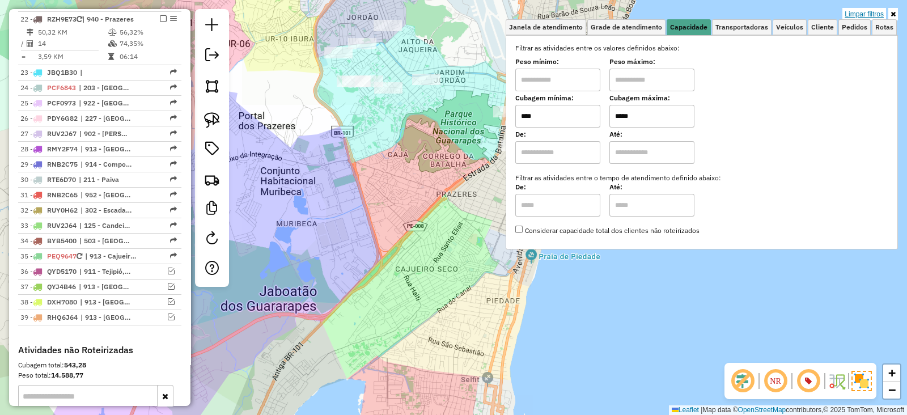
click at [870, 11] on link "Limpar filtros" at bounding box center [864, 14] width 44 height 12
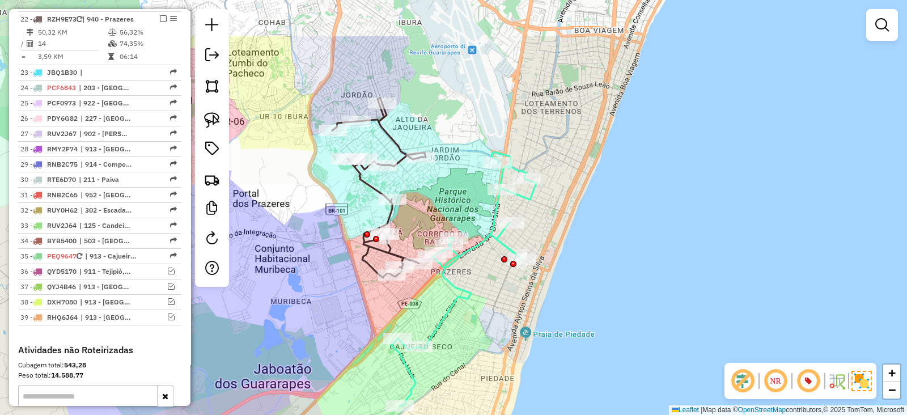
drag, startPoint x: 507, startPoint y: 250, endPoint x: 501, endPoint y: 328, distance: 77.8
click at [501, 328] on div "Janela de atendimento Grade de atendimento Capacidade Transportadoras Veículos …" at bounding box center [453, 207] width 907 height 415
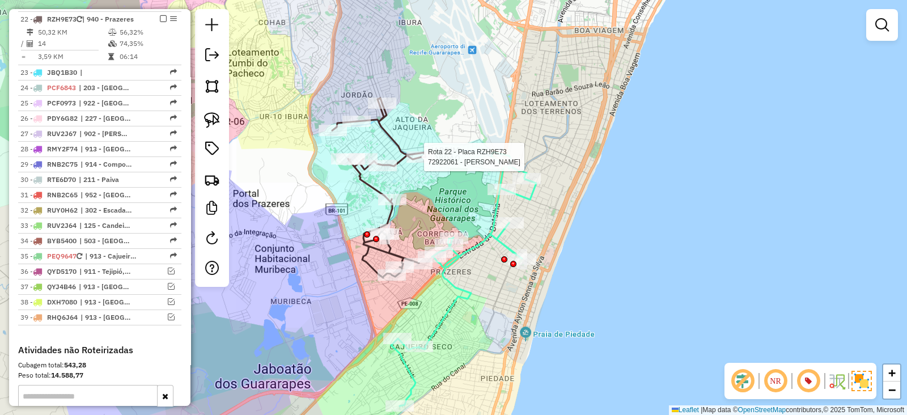
select select "*********"
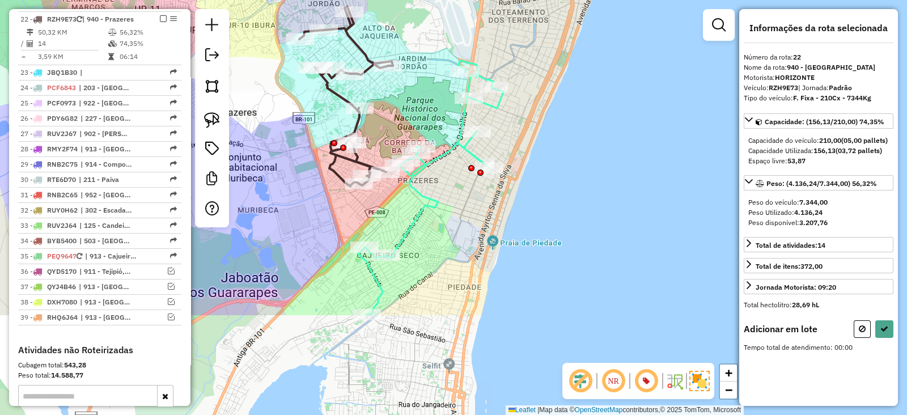
drag, startPoint x: 469, startPoint y: 245, endPoint x: 403, endPoint y: 104, distance: 155.7
click at [403, 104] on div "Janela de atendimento Grade de atendimento Capacidade Transportadoras Veículos …" at bounding box center [453, 207] width 907 height 415
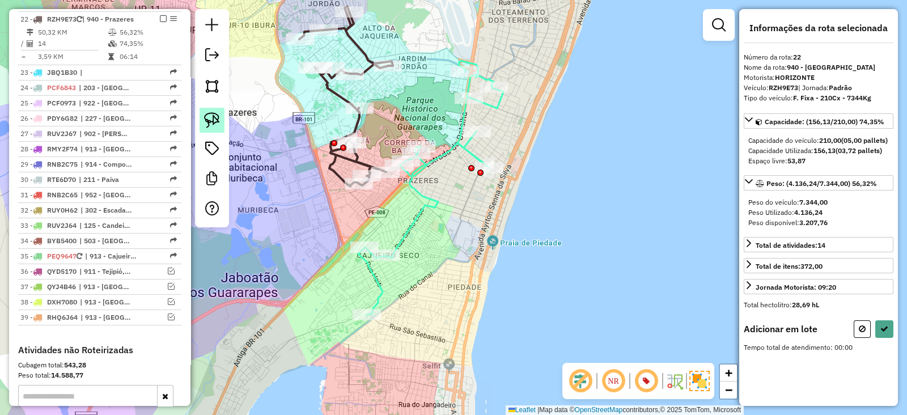
click at [208, 117] on img at bounding box center [212, 120] width 16 height 16
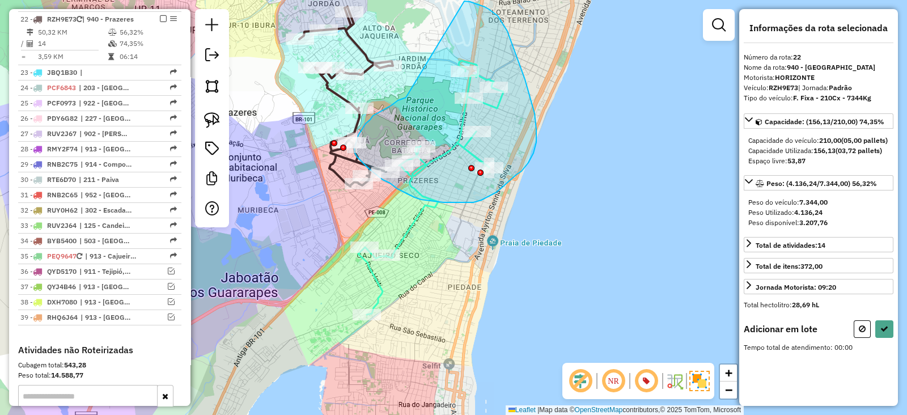
drag, startPoint x: 406, startPoint y: 97, endPoint x: 464, endPoint y: 1, distance: 112.6
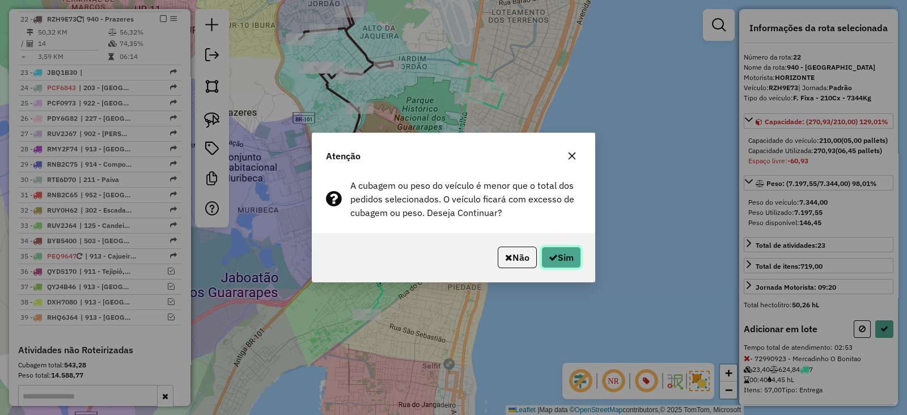
click at [551, 248] on button "Sim" at bounding box center [561, 257] width 40 height 22
select select "*********"
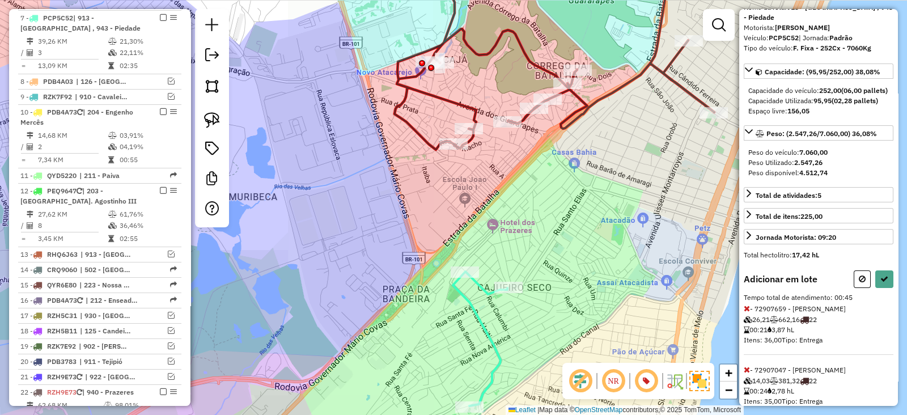
scroll to position [94, 0]
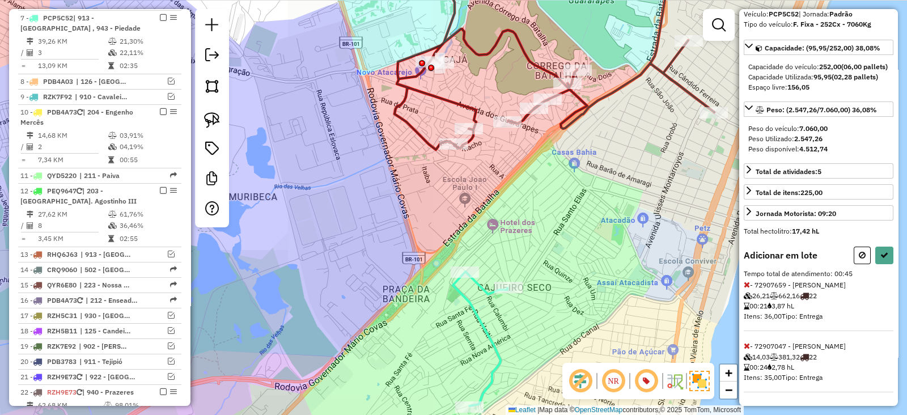
select select "*********"
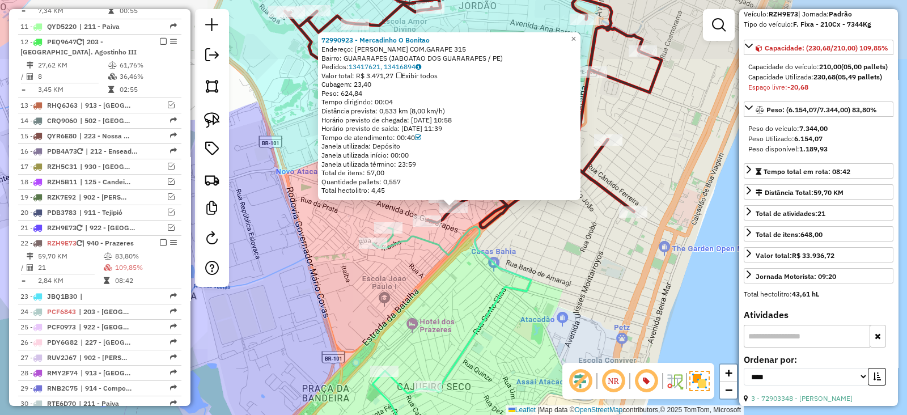
scroll to position [940, 0]
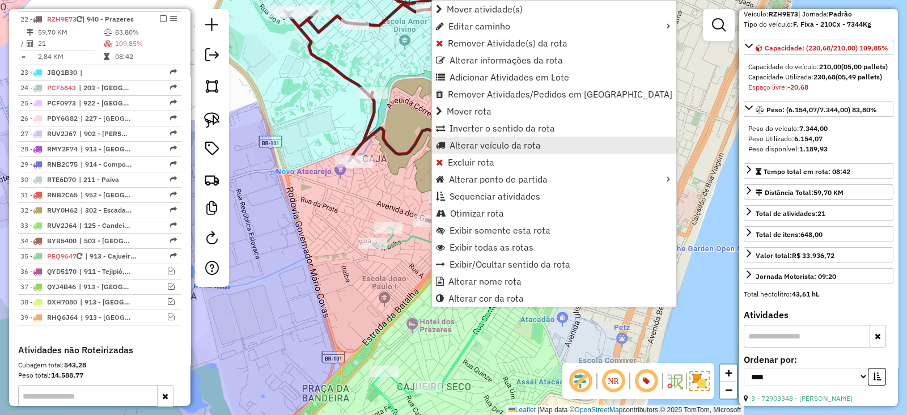
click at [482, 146] on span "Alterar veículo da rota" at bounding box center [494, 145] width 91 height 9
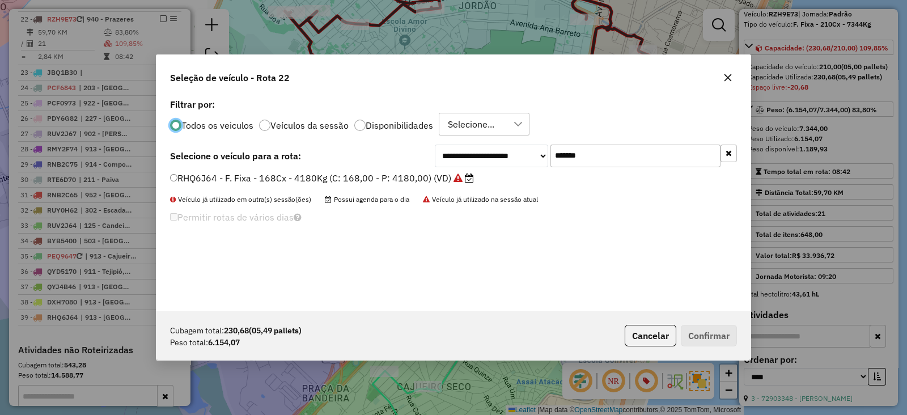
scroll to position [6, 3]
drag, startPoint x: 613, startPoint y: 150, endPoint x: 408, endPoint y: 161, distance: 205.4
click at [408, 161] on div "**********" at bounding box center [453, 155] width 567 height 23
type input "***"
click at [364, 181] on label "PCP5C52 - F. Fixa - 252Cx - 7060Kg (C: 252,00 - P: 7060,00) (VD)" at bounding box center [322, 178] width 304 height 14
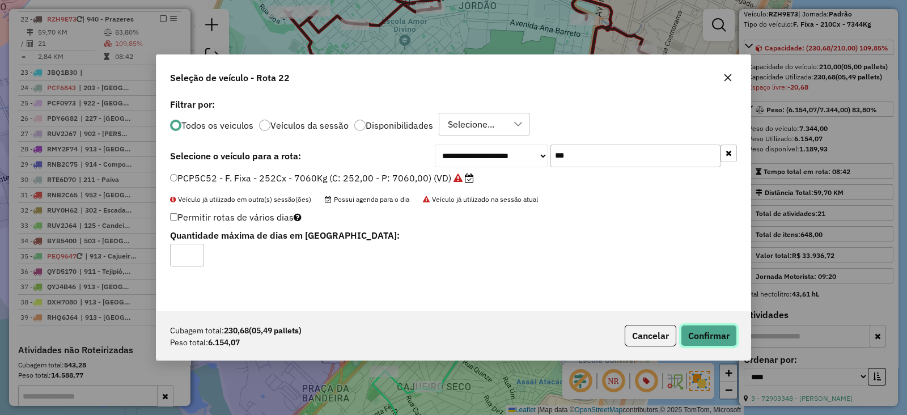
click at [704, 334] on button "Confirmar" at bounding box center [709, 336] width 56 height 22
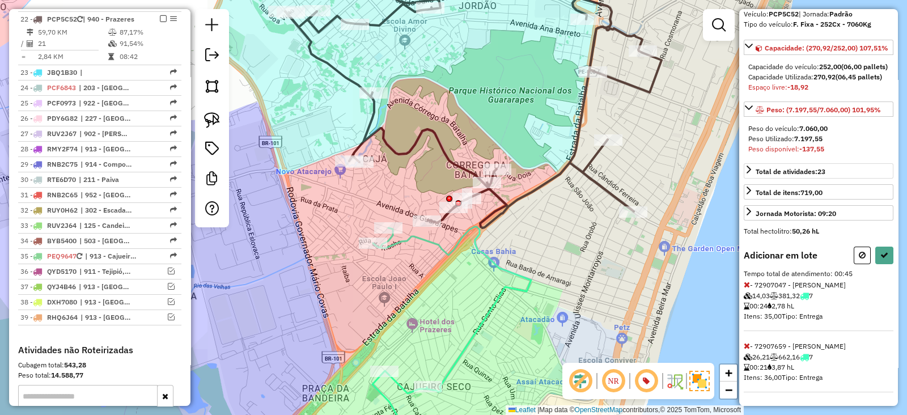
scroll to position [112, 0]
click at [746, 341] on span at bounding box center [746, 346] width 6 height 10
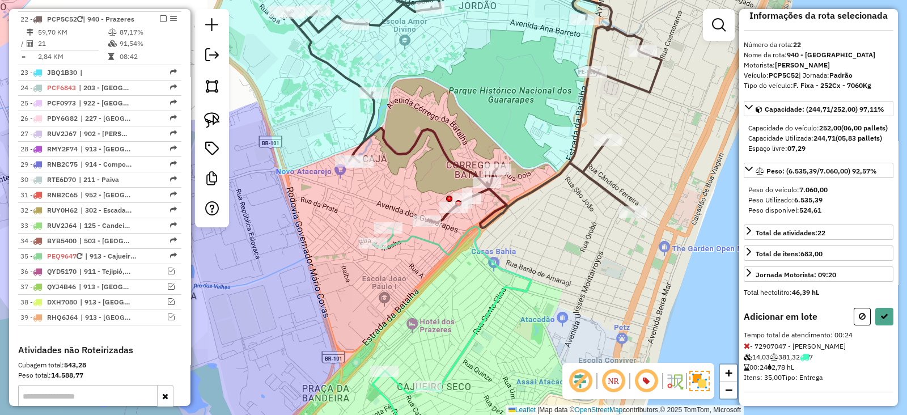
select select "*********"
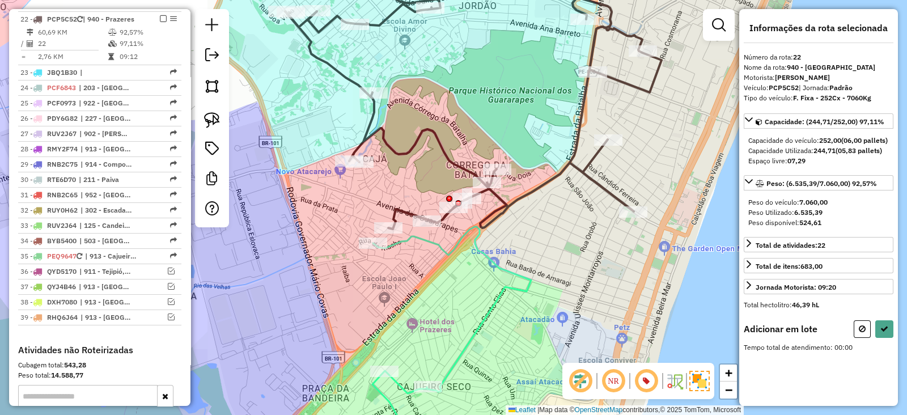
scroll to position [0, 0]
click at [865, 333] on icon at bounding box center [861, 329] width 7 height 8
select select "*********"
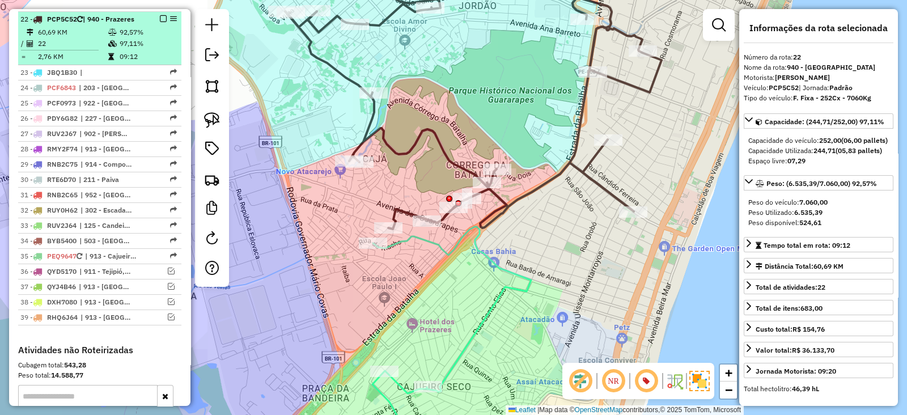
click at [161, 16] on em at bounding box center [163, 18] width 7 height 7
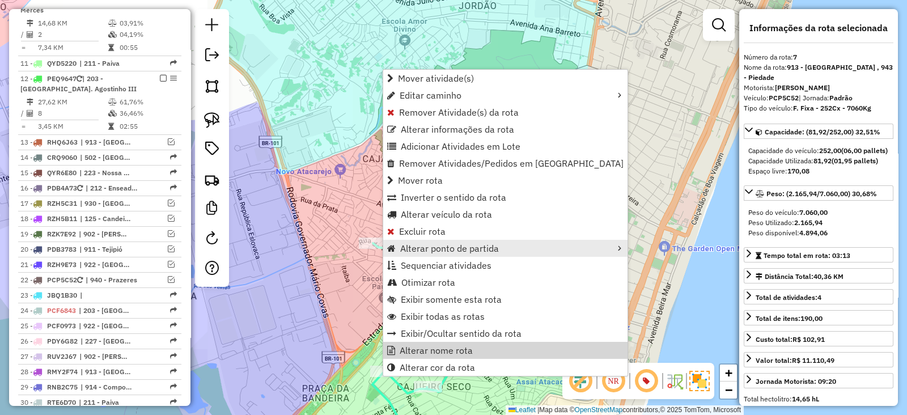
scroll to position [567, 0]
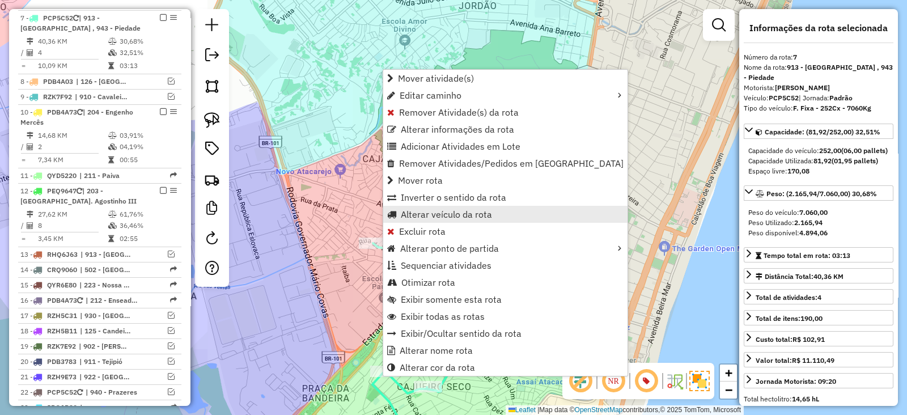
click at [409, 215] on span "Alterar veículo da rota" at bounding box center [446, 214] width 91 height 9
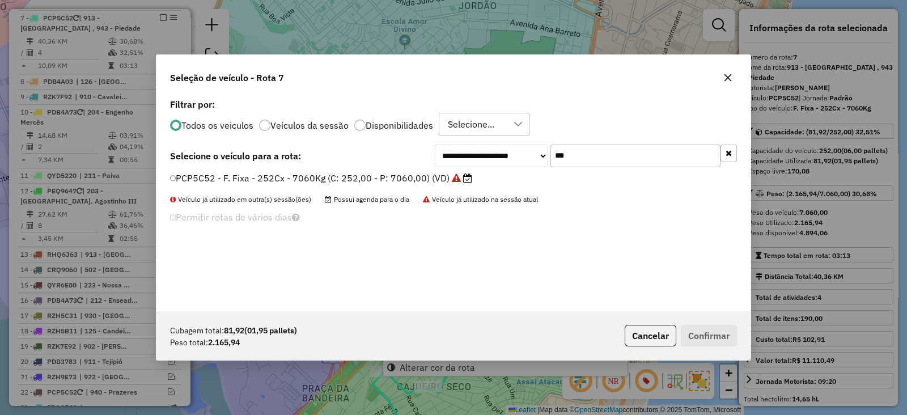
scroll to position [6, 3]
drag, startPoint x: 601, startPoint y: 153, endPoint x: 411, endPoint y: 163, distance: 190.1
click at [411, 163] on div "**********" at bounding box center [453, 155] width 567 height 23
paste input "****"
type input "*******"
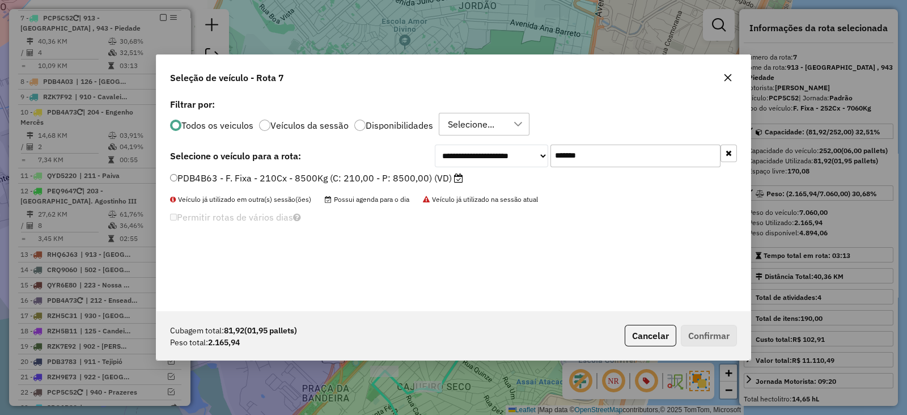
click at [398, 177] on label "PDB4B63 - F. Fixa - 210Cx - 8500Kg (C: 210,00 - P: 8500,00) (VD)" at bounding box center [316, 178] width 293 height 14
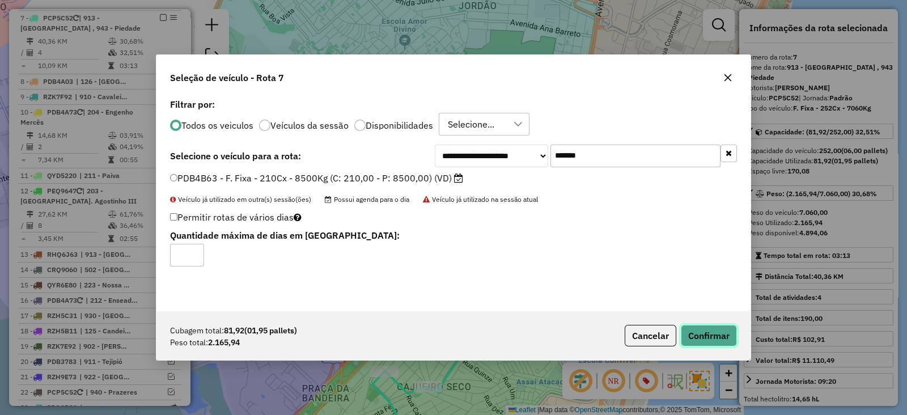
click at [715, 330] on button "Confirmar" at bounding box center [709, 336] width 56 height 22
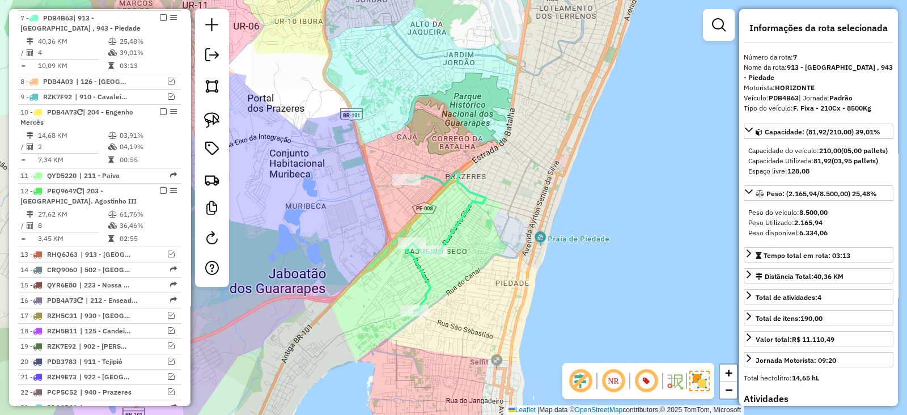
drag, startPoint x: 273, startPoint y: 262, endPoint x: 491, endPoint y: 54, distance: 301.4
click at [491, 54] on div "Janela de atendimento Grade de atendimento Capacidade Transportadoras Veículos …" at bounding box center [453, 207] width 907 height 415
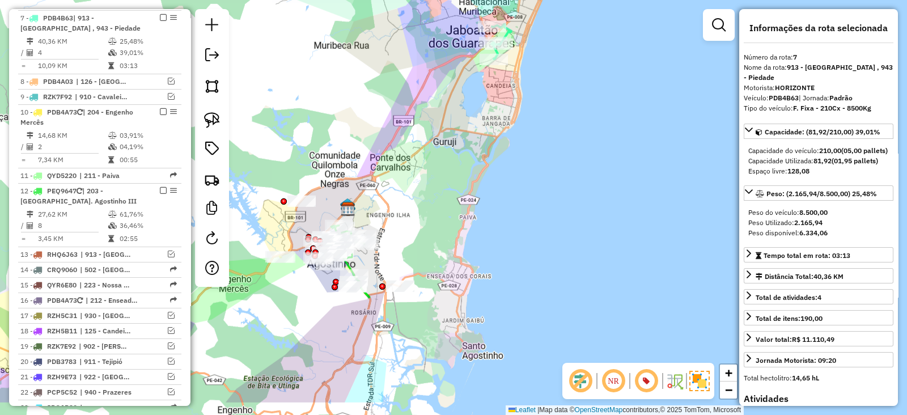
drag, startPoint x: 413, startPoint y: 188, endPoint x: 420, endPoint y: 134, distance: 54.3
click at [420, 134] on div "Janela de atendimento Grade de atendimento Capacidade Transportadoras Veículos …" at bounding box center [453, 207] width 907 height 415
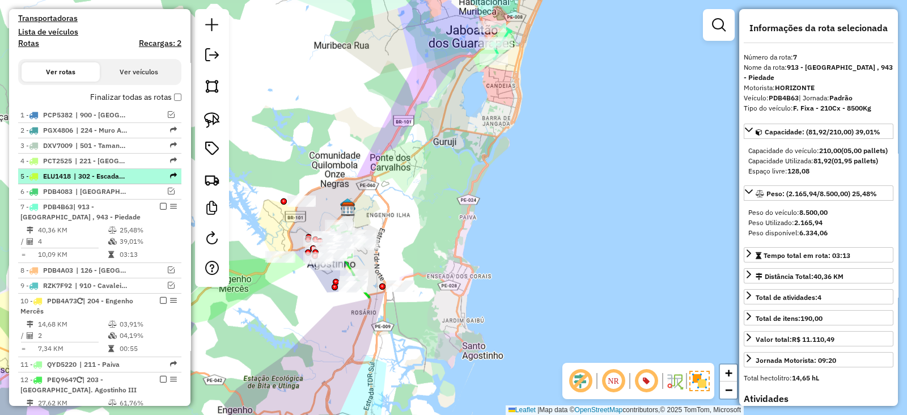
scroll to position [473, 0]
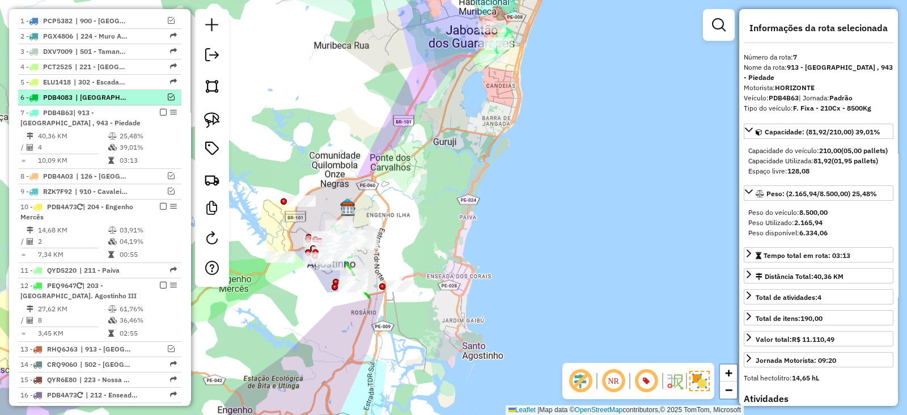
click at [168, 95] on em at bounding box center [171, 96] width 7 height 7
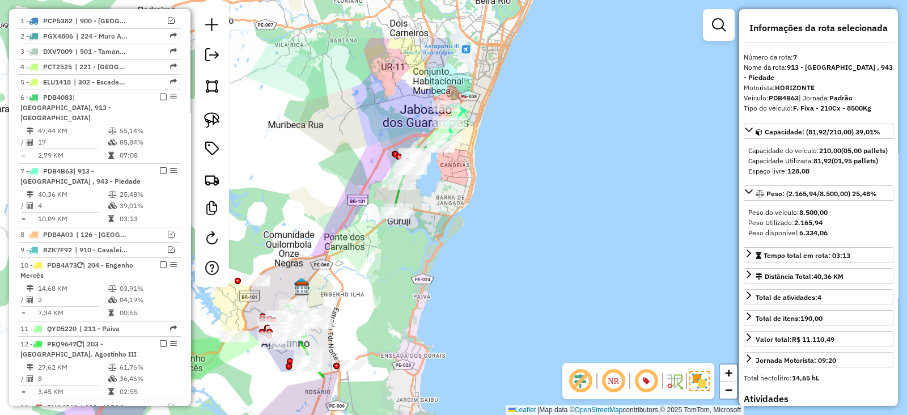
drag, startPoint x: 375, startPoint y: 110, endPoint x: 327, endPoint y: 194, distance: 96.7
click at [327, 194] on div "Janela de atendimento Grade de atendimento Capacidade Transportadoras Veículos …" at bounding box center [453, 207] width 907 height 415
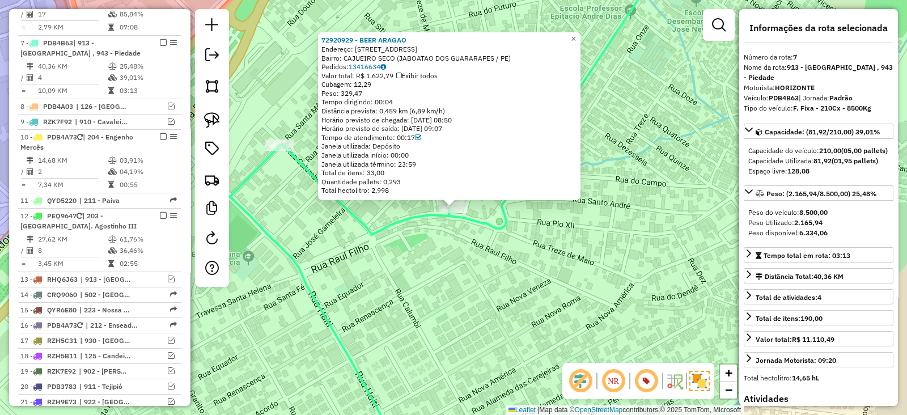
scroll to position [615, 0]
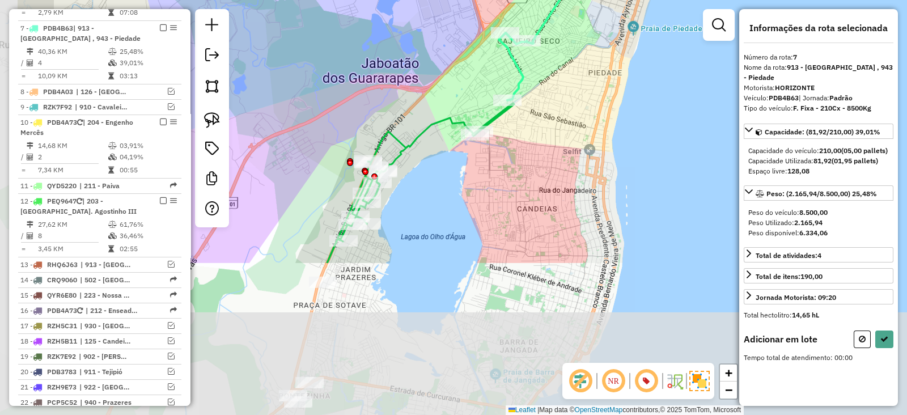
drag, startPoint x: 445, startPoint y: 347, endPoint x: 554, endPoint y: 154, distance: 221.5
click at [554, 154] on div "Janela de atendimento Grade de atendimento Capacidade Transportadoras Veículos …" at bounding box center [453, 207] width 907 height 415
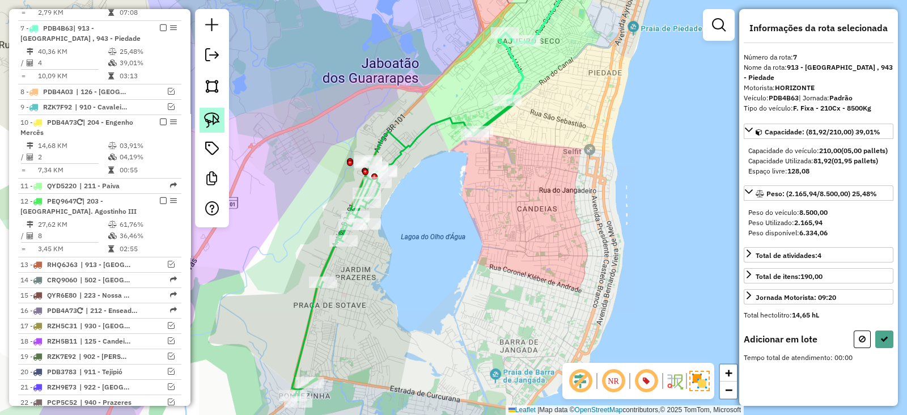
click at [210, 124] on img at bounding box center [212, 120] width 16 height 16
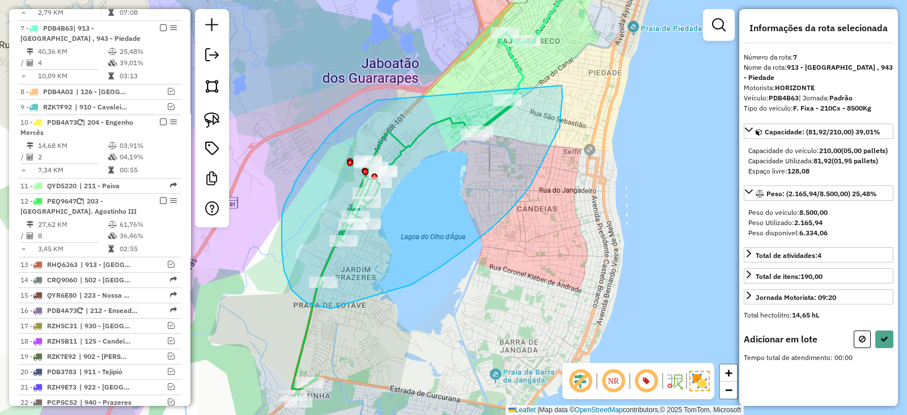
drag, startPoint x: 308, startPoint y: 161, endPoint x: 562, endPoint y: 86, distance: 264.4
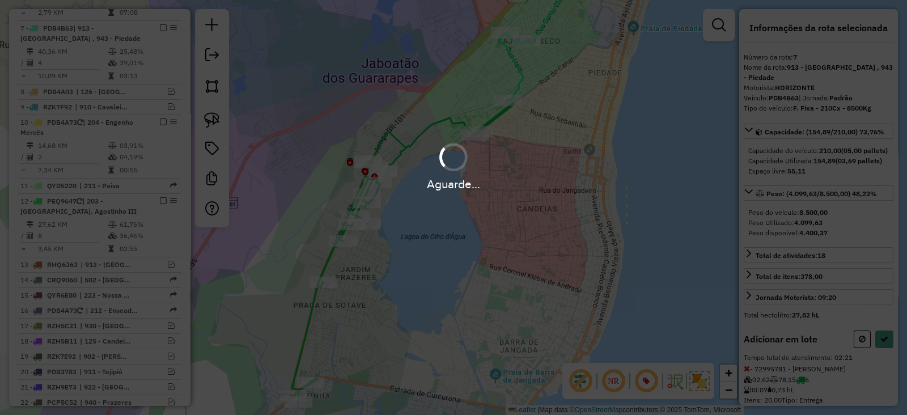
select select "*********"
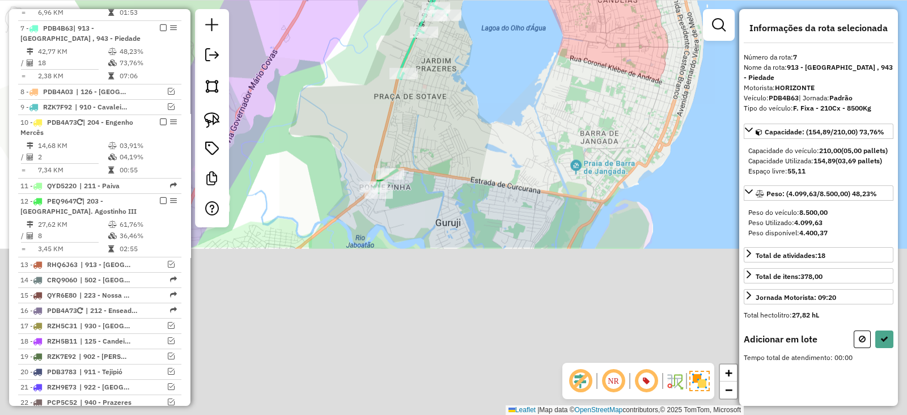
drag, startPoint x: 388, startPoint y: 336, endPoint x: 454, endPoint y: 129, distance: 217.6
click at [469, 126] on div "Janela de atendimento Grade de atendimento Capacidade Transportadoras Veículos …" at bounding box center [453, 207] width 907 height 415
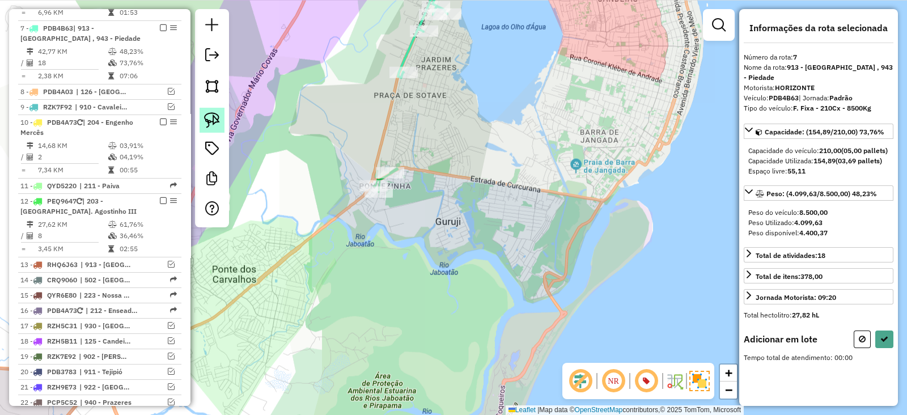
click at [215, 119] on img at bounding box center [212, 120] width 16 height 16
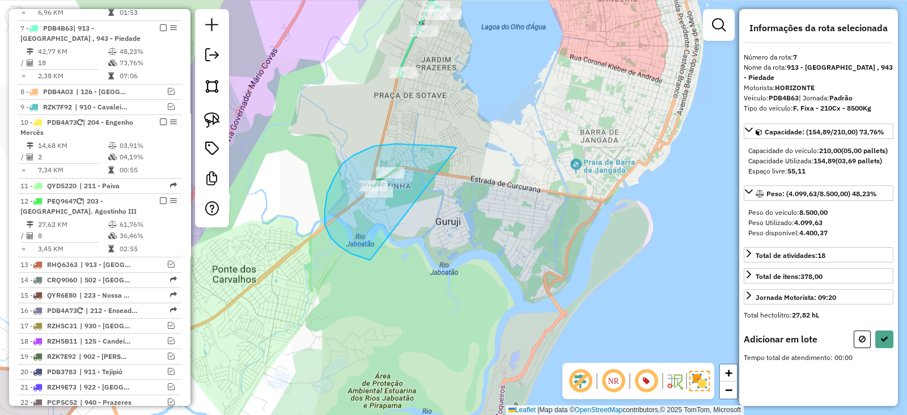
drag, startPoint x: 456, startPoint y: 148, endPoint x: 391, endPoint y: 257, distance: 127.3
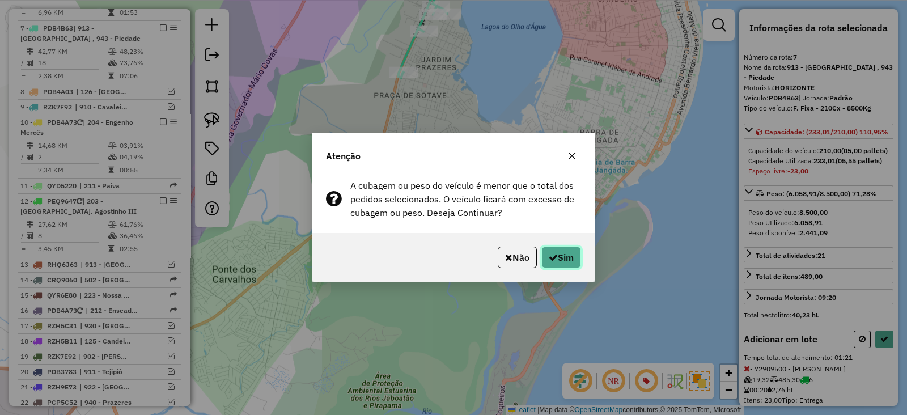
click at [574, 262] on button "Sim" at bounding box center [561, 257] width 40 height 22
select select "*********"
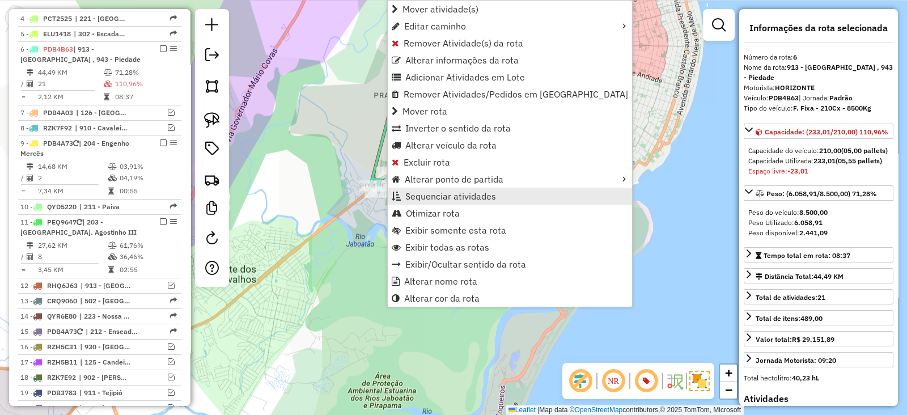
scroll to position [552, 0]
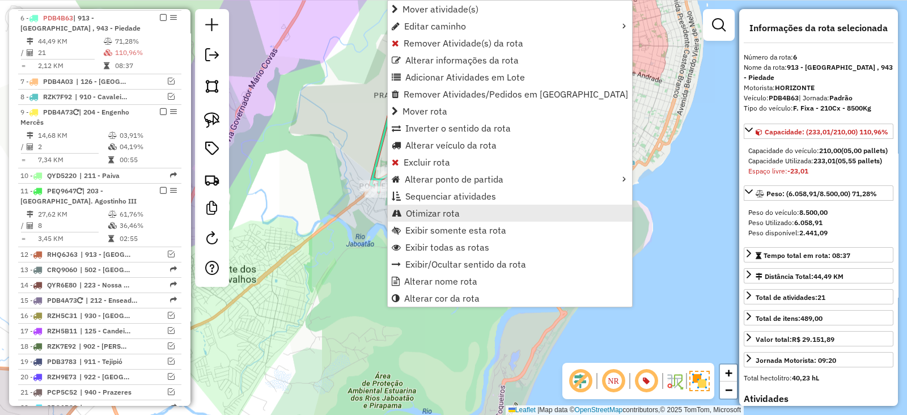
click at [443, 215] on span "Otimizar rota" at bounding box center [433, 213] width 54 height 9
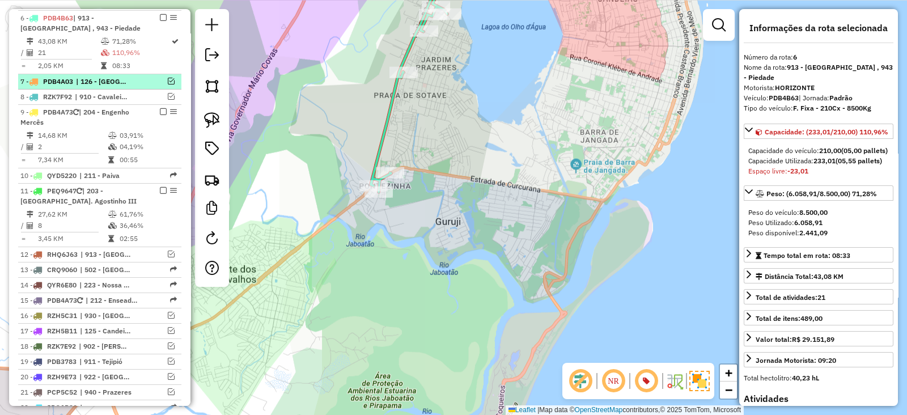
click at [168, 80] on em at bounding box center [171, 81] width 7 height 7
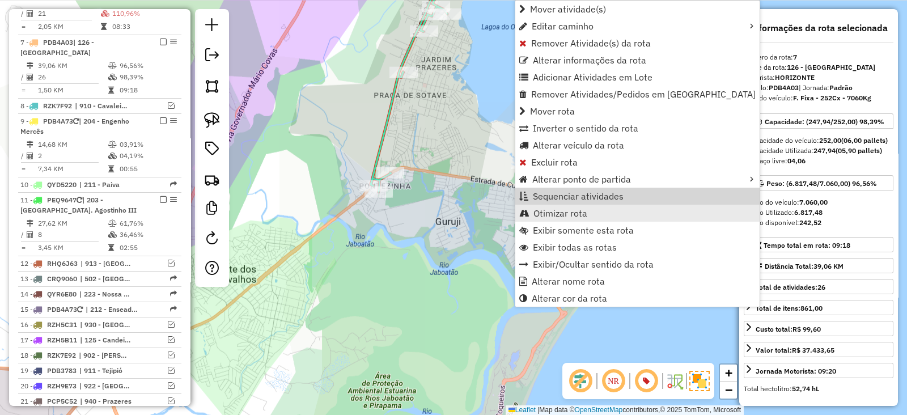
scroll to position [615, 0]
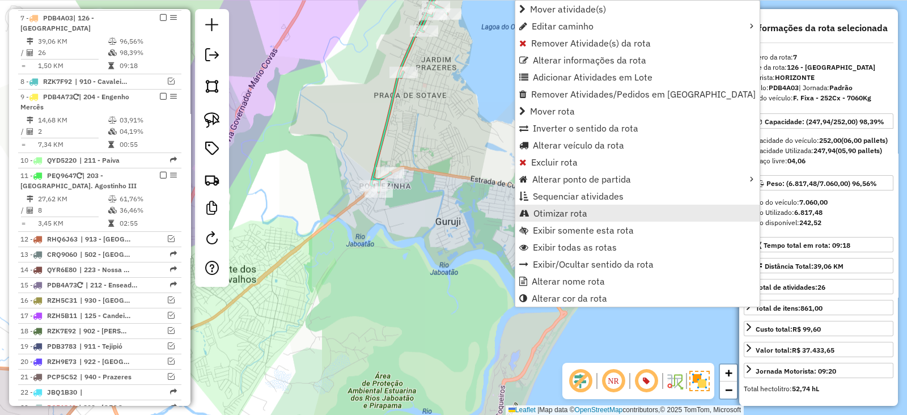
click at [571, 214] on span "Otimizar rota" at bounding box center [560, 213] width 54 height 9
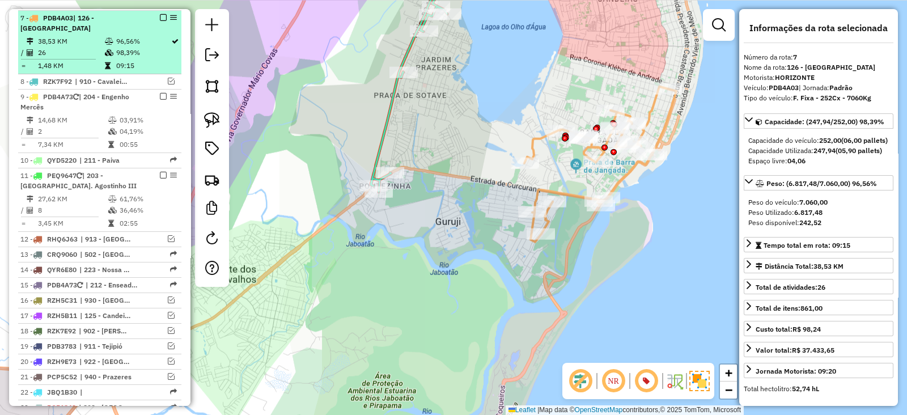
click at [160, 15] on em at bounding box center [163, 17] width 7 height 7
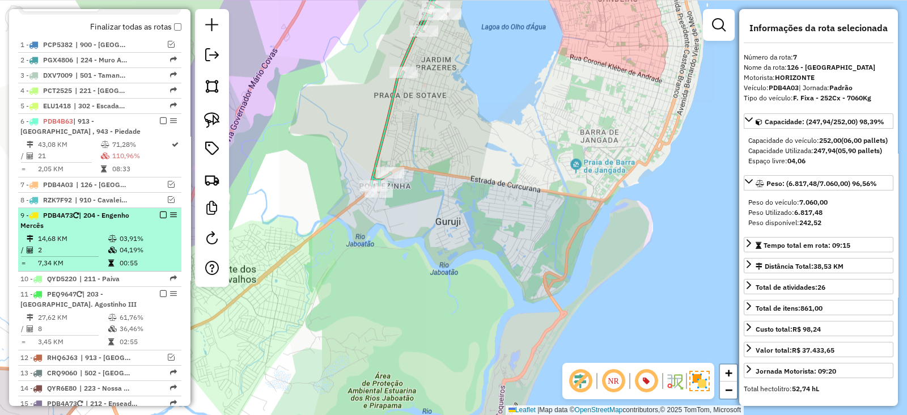
scroll to position [427, 0]
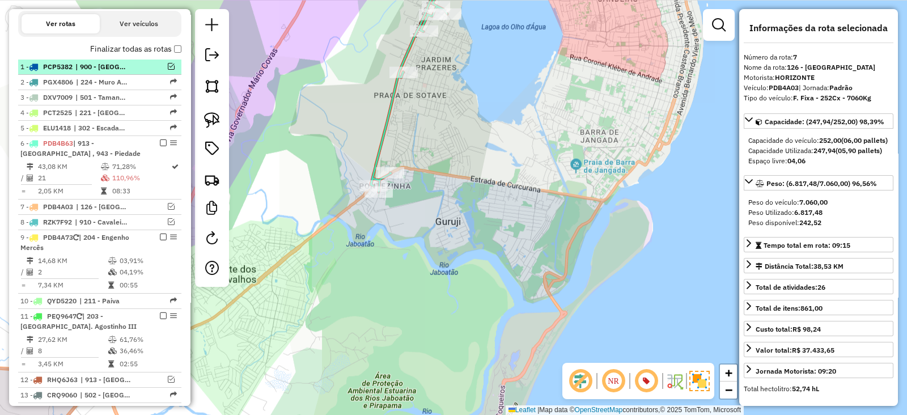
click at [168, 63] on em at bounding box center [171, 66] width 7 height 7
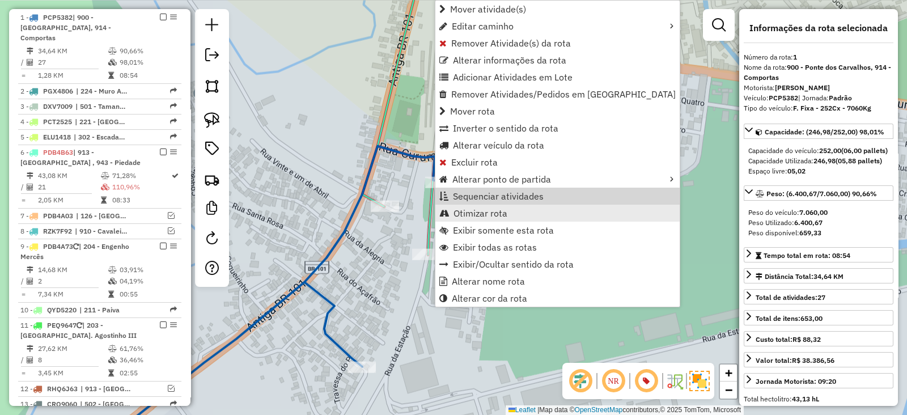
scroll to position [476, 0]
click at [489, 212] on span "Otimizar rota" at bounding box center [480, 213] width 54 height 9
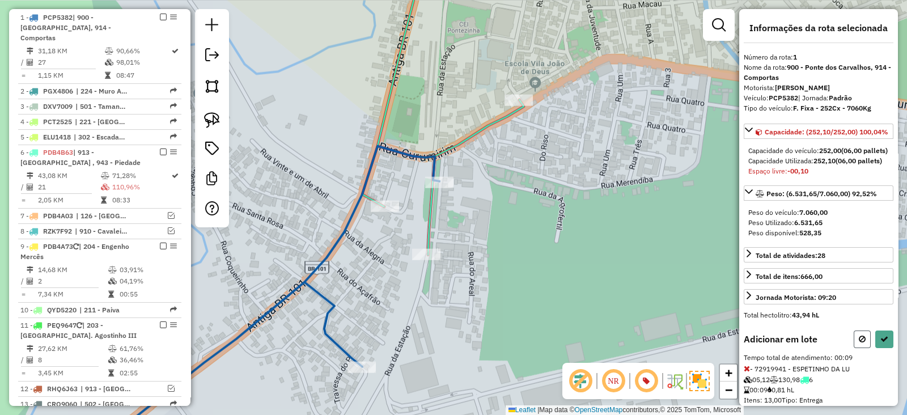
click at [858, 343] on icon at bounding box center [861, 339] width 7 height 8
select select "*********"
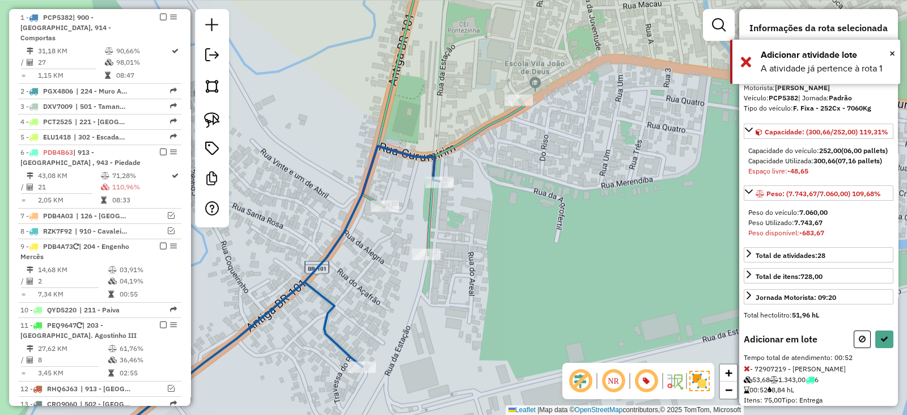
drag, startPoint x: 861, startPoint y: 365, endPoint x: 807, endPoint y: 345, distance: 57.6
click at [861, 343] on icon at bounding box center [861, 339] width 7 height 8
select select "*********"
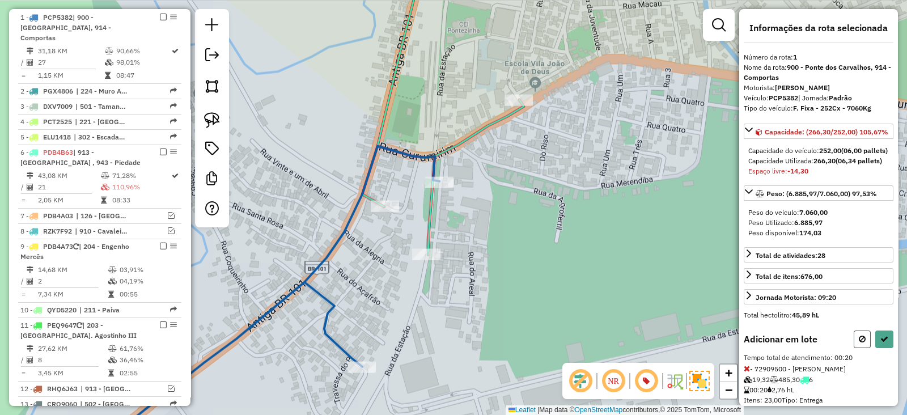
click at [853, 348] on button at bounding box center [861, 339] width 17 height 18
select select "*********"
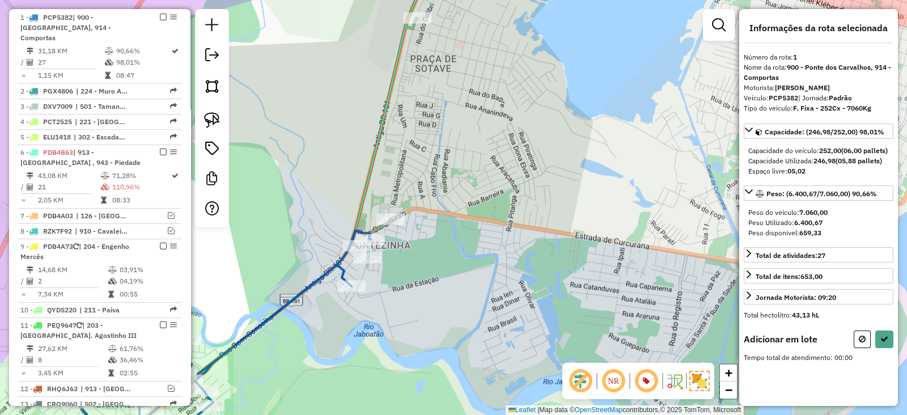
click at [416, 9] on icon at bounding box center [392, 108] width 83 height 299
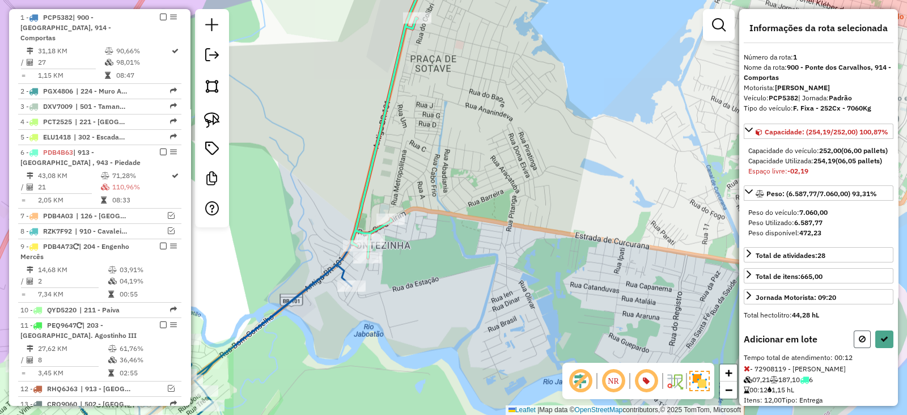
click at [858, 343] on icon at bounding box center [861, 339] width 7 height 8
select select "*********"
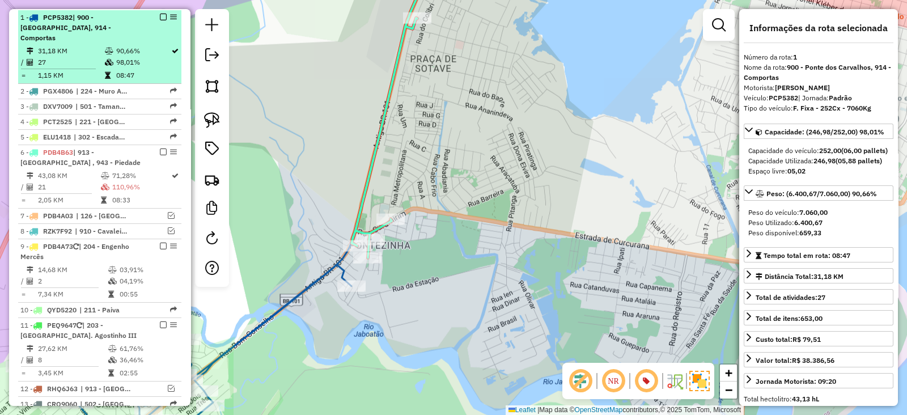
click at [161, 14] on em at bounding box center [163, 17] width 7 height 7
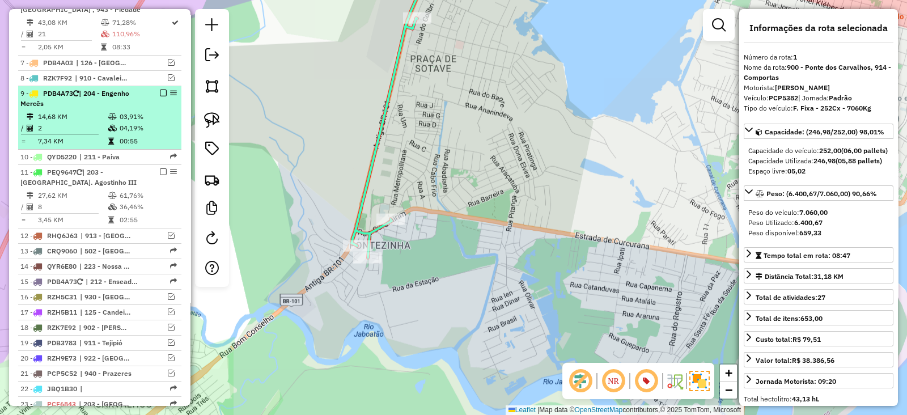
scroll to position [665, 0]
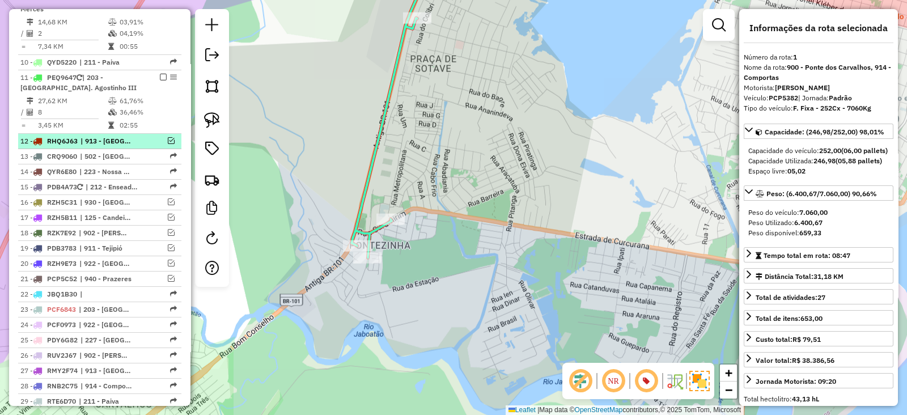
click at [170, 139] on em at bounding box center [171, 140] width 7 height 7
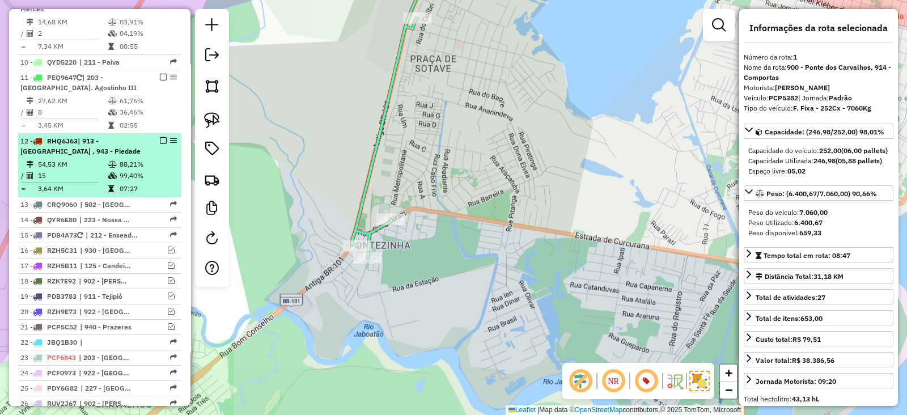
click at [114, 155] on li "12 - RHQ6J63 | 913 - Cajueiro Seco , 943 - Piedade 54,53 KM 88,21% / 15 99,40% …" at bounding box center [99, 165] width 163 height 63
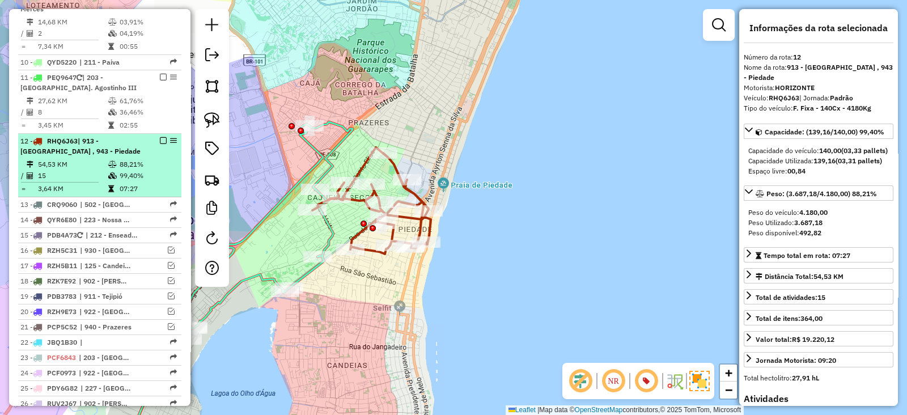
click at [161, 139] on em at bounding box center [163, 140] width 7 height 7
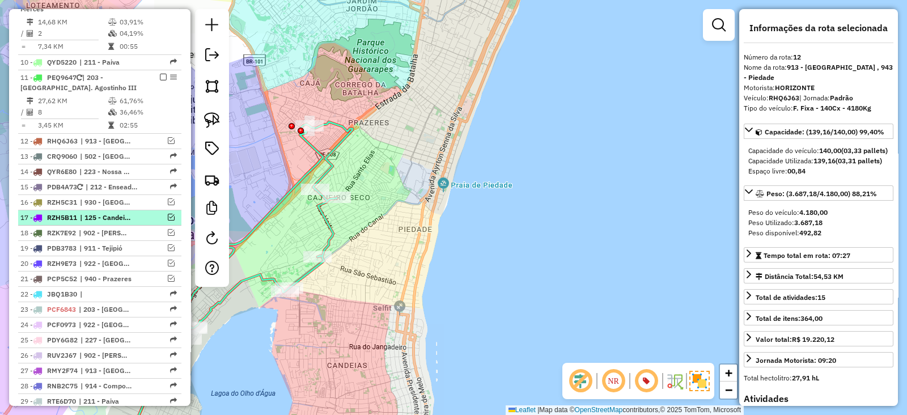
click at [168, 216] on em at bounding box center [171, 217] width 7 height 7
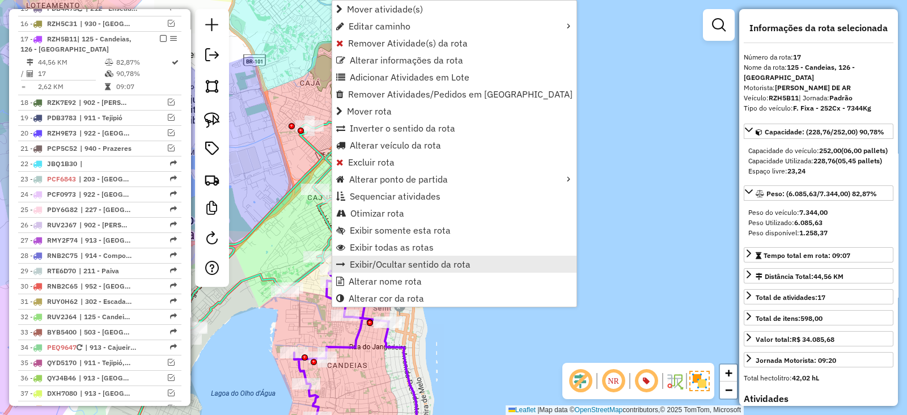
scroll to position [864, 0]
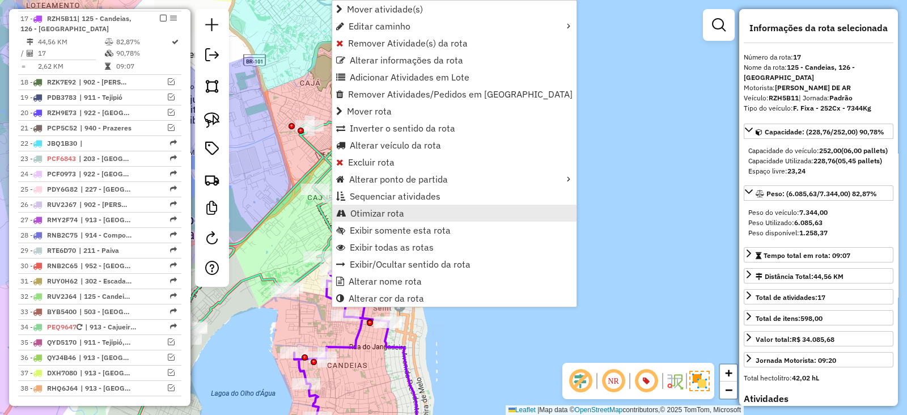
click at [381, 209] on span "Otimizar rota" at bounding box center [377, 213] width 54 height 9
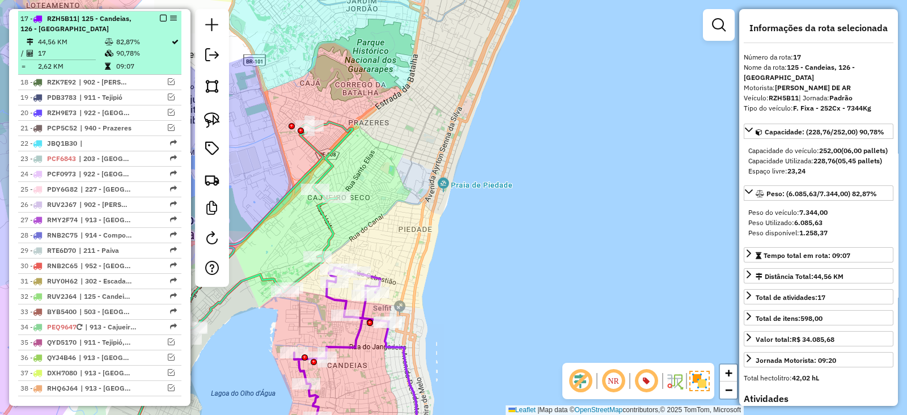
click at [160, 15] on em at bounding box center [163, 18] width 7 height 7
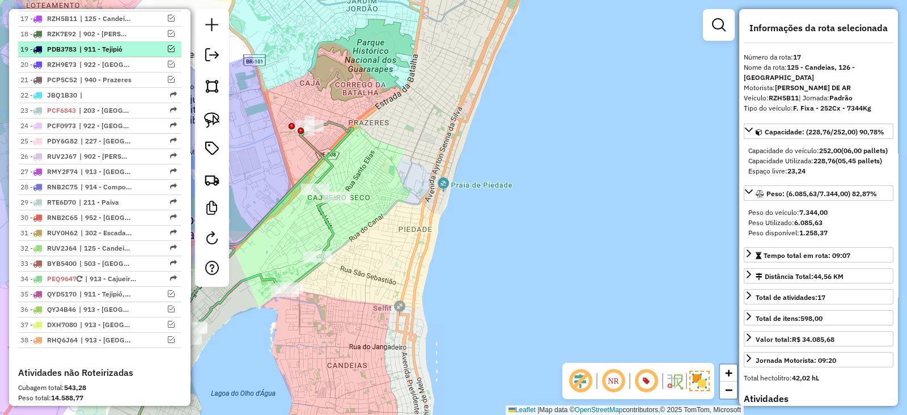
click at [169, 49] on em at bounding box center [171, 48] width 7 height 7
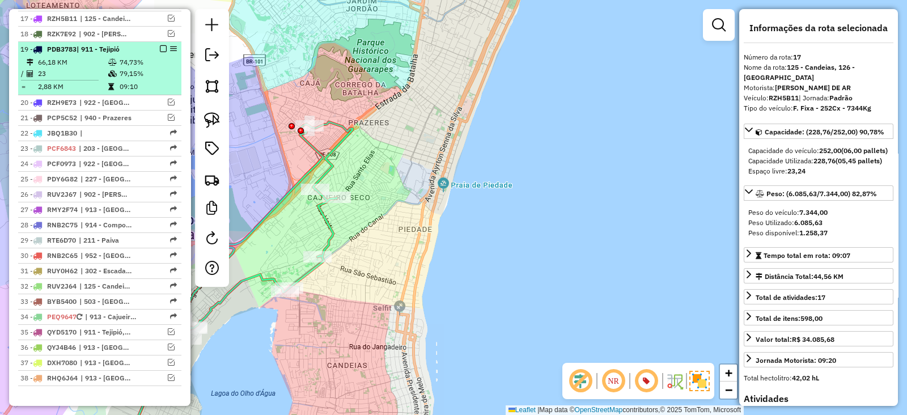
click at [160, 47] on em at bounding box center [163, 48] width 7 height 7
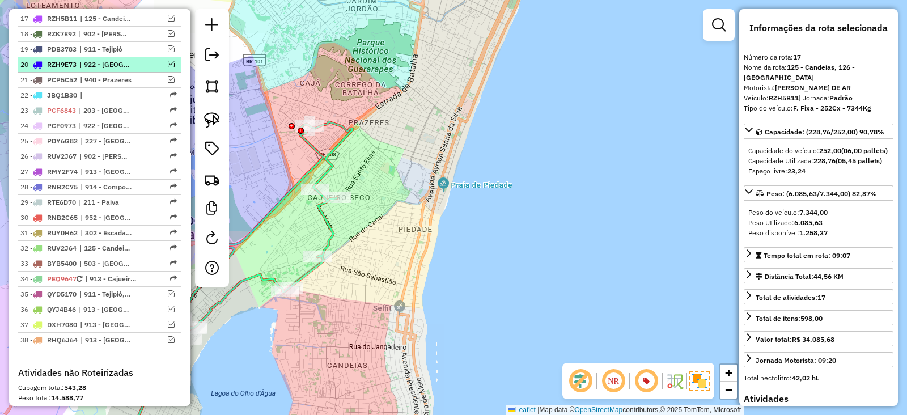
click at [169, 61] on em at bounding box center [171, 64] width 7 height 7
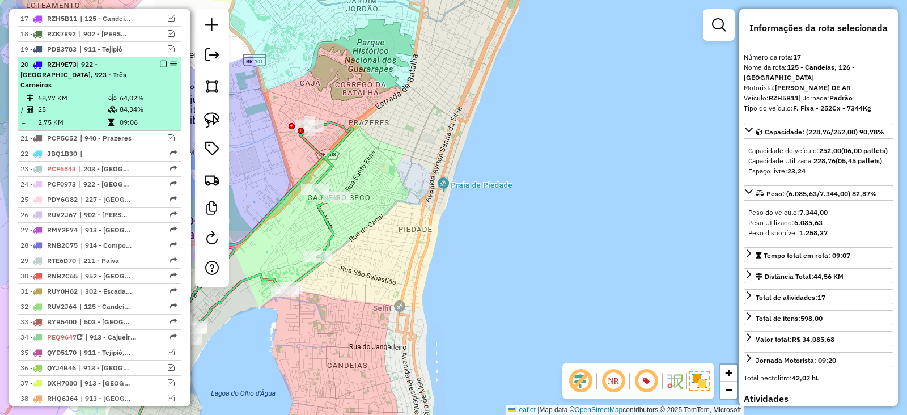
click at [160, 61] on em at bounding box center [163, 64] width 7 height 7
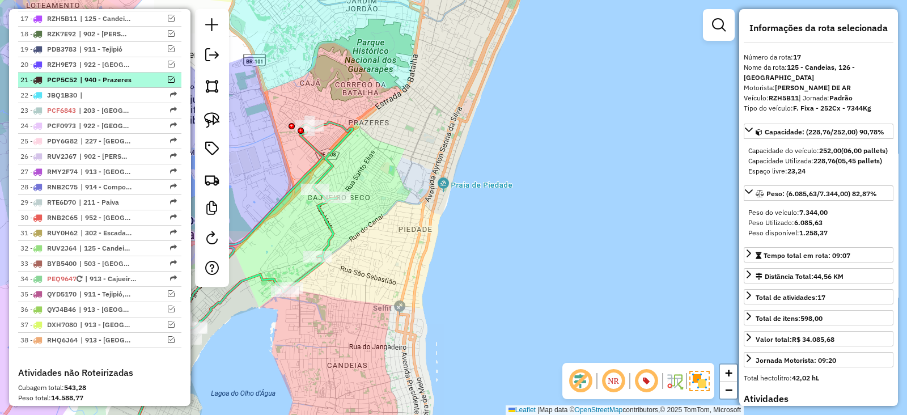
click at [168, 79] on em at bounding box center [171, 79] width 7 height 7
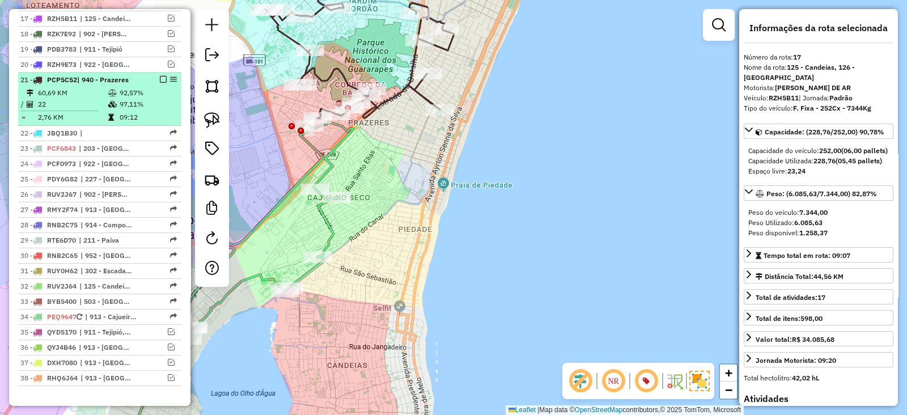
click at [160, 79] on em at bounding box center [163, 79] width 7 height 7
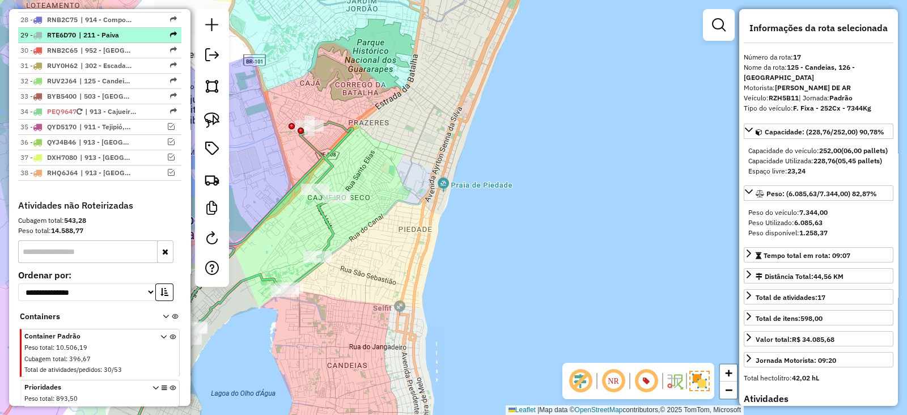
scroll to position [1053, 0]
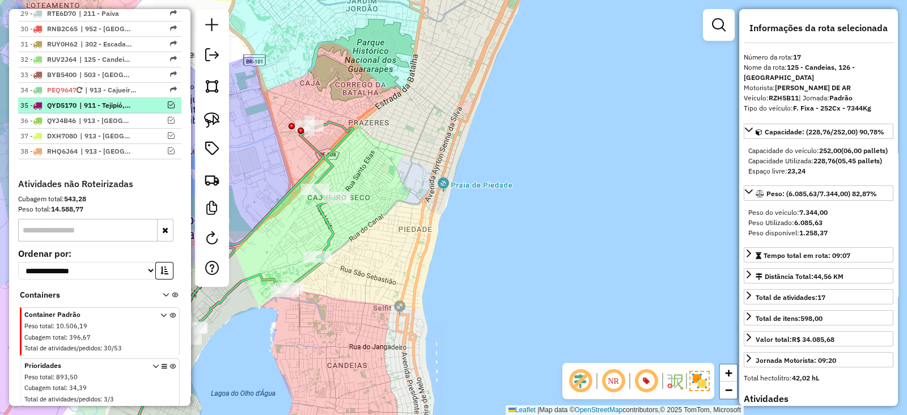
click at [168, 101] on em at bounding box center [171, 104] width 7 height 7
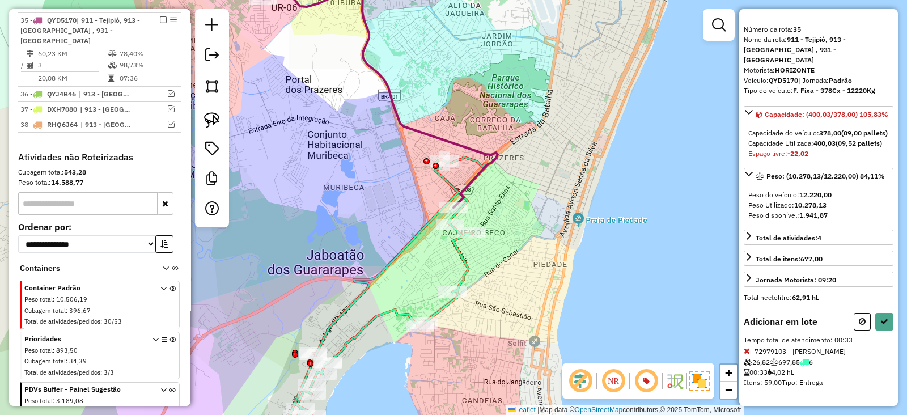
scroll to position [51, 0]
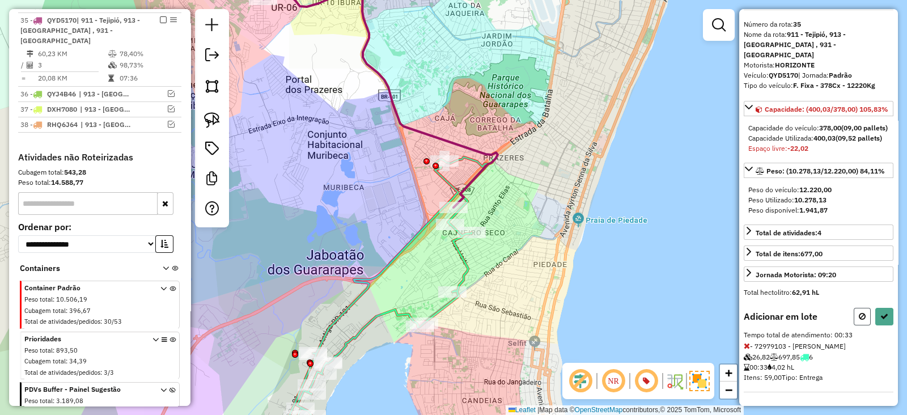
click at [858, 318] on icon at bounding box center [861, 316] width 7 height 8
select select "*********"
click at [858, 316] on icon at bounding box center [861, 316] width 7 height 8
select select "*********"
click at [858, 318] on icon at bounding box center [861, 316] width 7 height 8
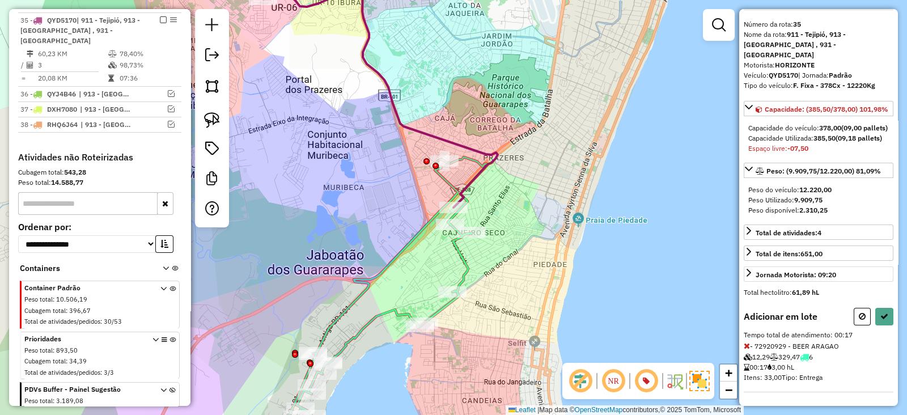
select select "*********"
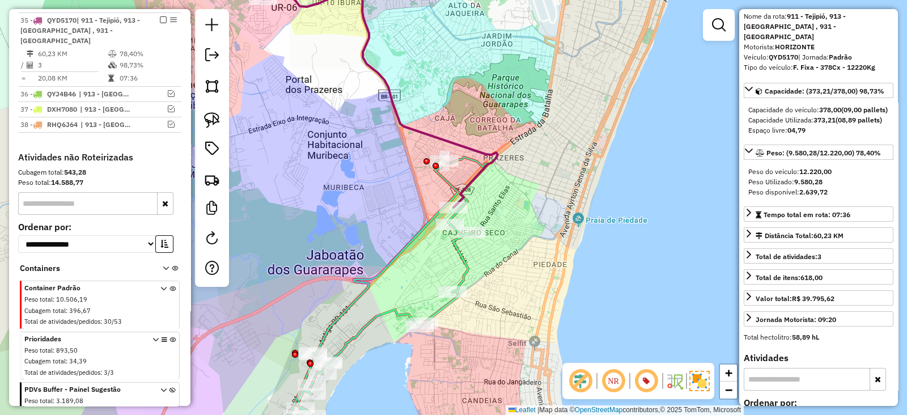
scroll to position [0, 0]
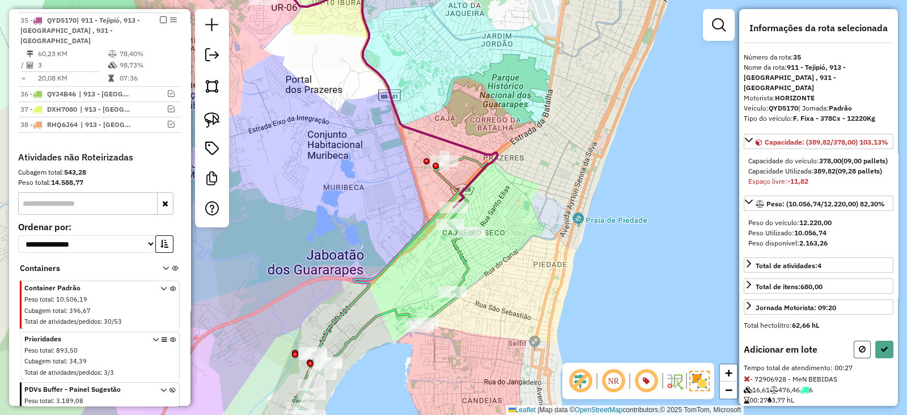
click at [858, 353] on icon at bounding box center [861, 349] width 7 height 8
select select "*********"
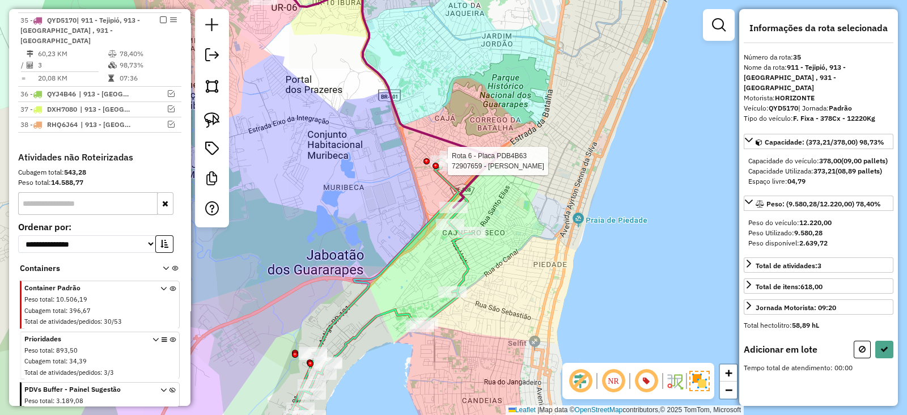
click at [436, 163] on div at bounding box center [435, 166] width 6 height 6
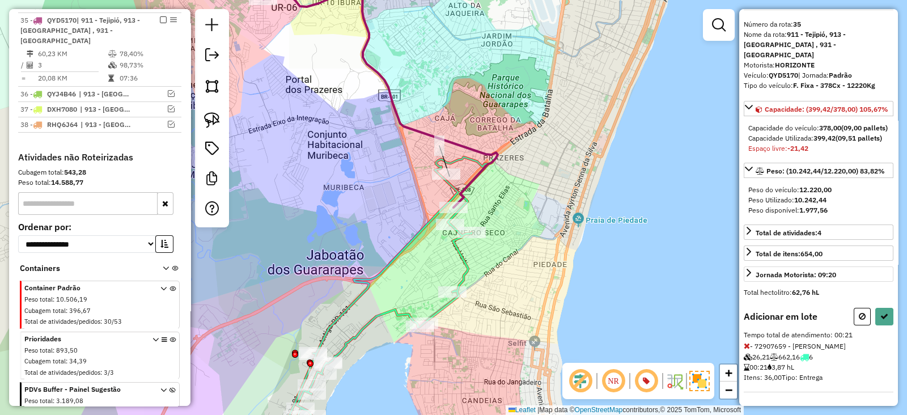
scroll to position [51, 0]
click at [853, 317] on button at bounding box center [861, 317] width 17 height 18
select select "*********"
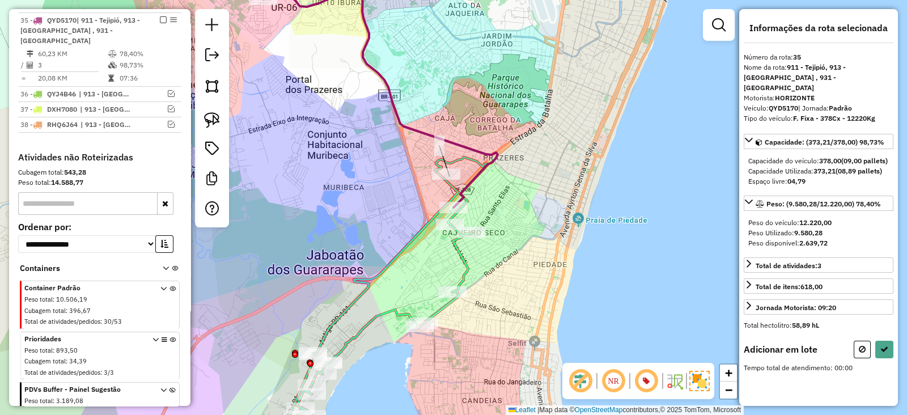
scroll to position [0, 0]
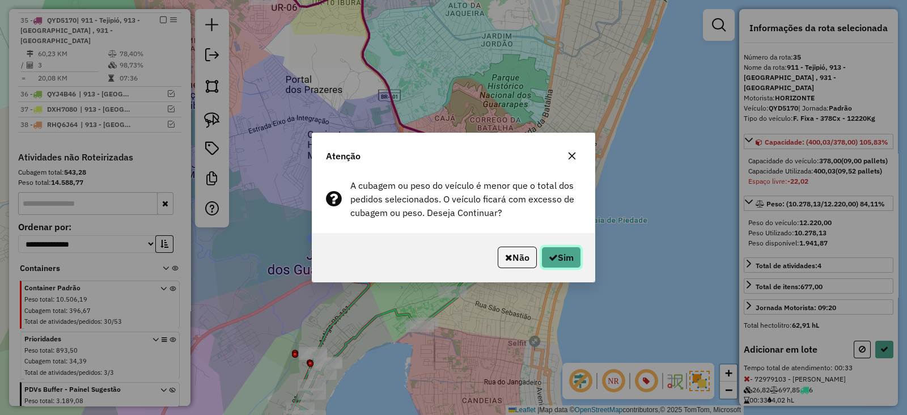
click at [575, 262] on button "Sim" at bounding box center [561, 257] width 40 height 22
select select "*********"
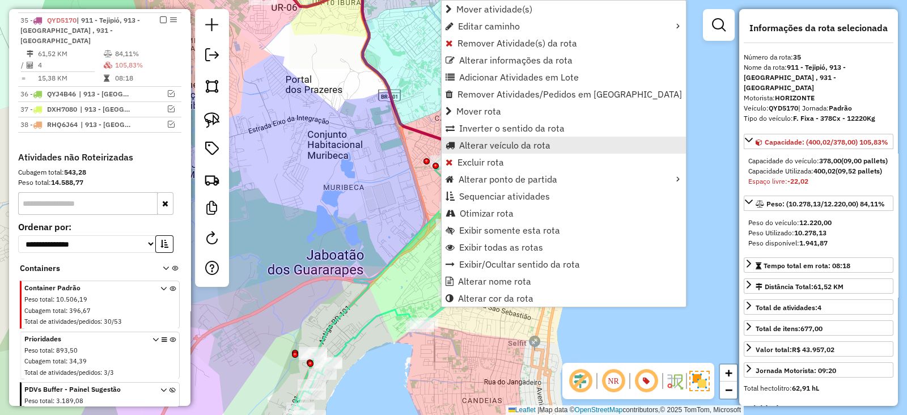
click at [496, 147] on span "Alterar veículo da rota" at bounding box center [504, 145] width 91 height 9
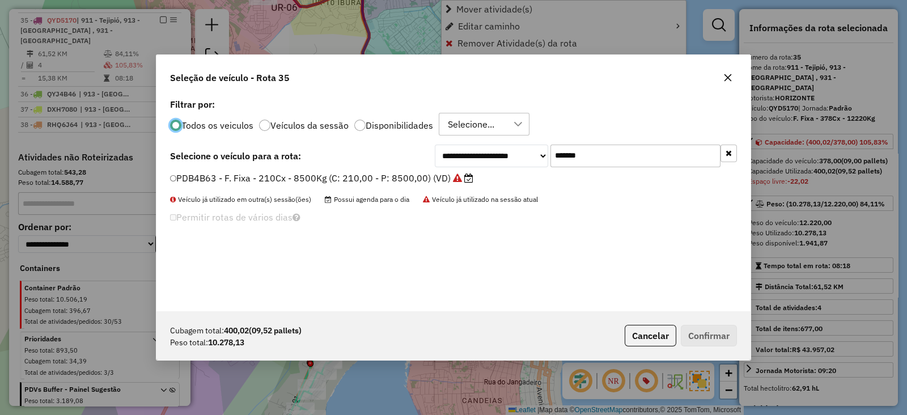
scroll to position [6, 3]
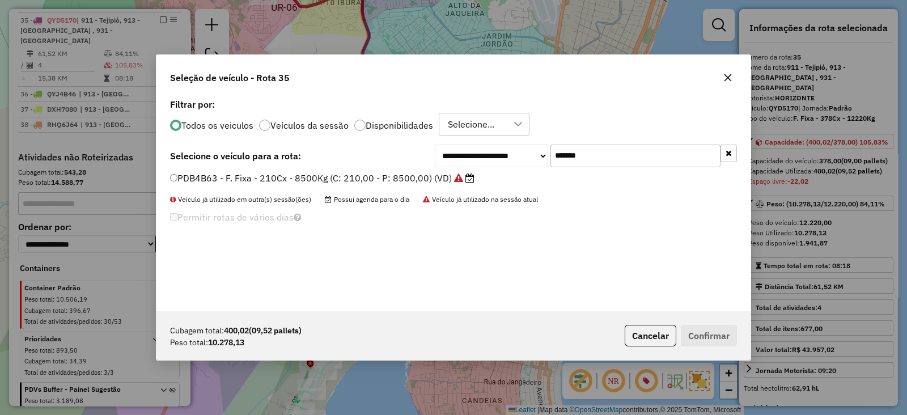
drag, startPoint x: 630, startPoint y: 152, endPoint x: 465, endPoint y: 168, distance: 166.2
click at [474, 165] on div "**********" at bounding box center [586, 155] width 302 height 23
paste input "text"
type input "*******"
click at [443, 177] on label "DVL9298 - F. Fixa - 420Cx - 12700Kg (C: 420,00 - P: 12700,00) (VD)" at bounding box center [321, 178] width 303 height 14
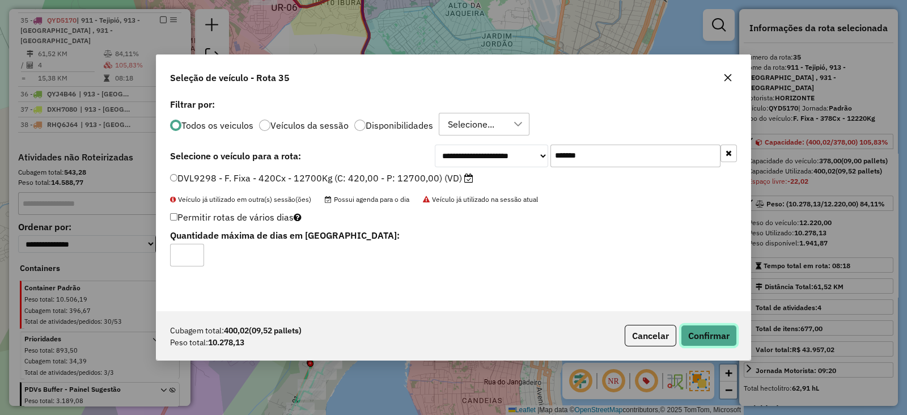
click at [731, 328] on button "Confirmar" at bounding box center [709, 336] width 56 height 22
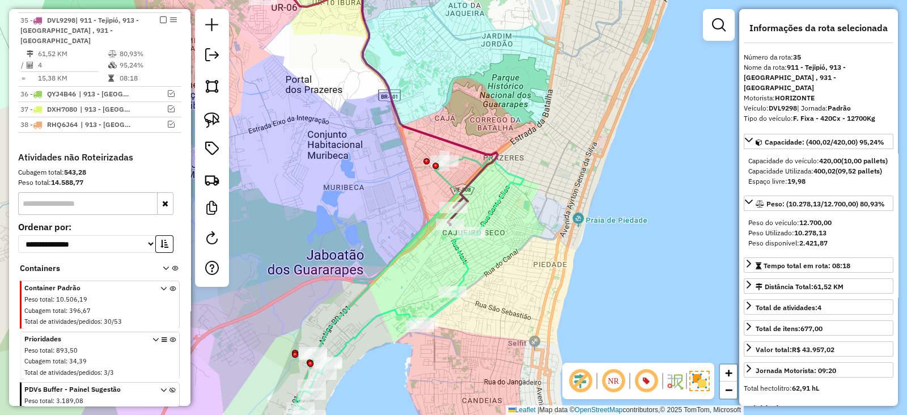
click at [160, 16] on em at bounding box center [163, 19] width 7 height 7
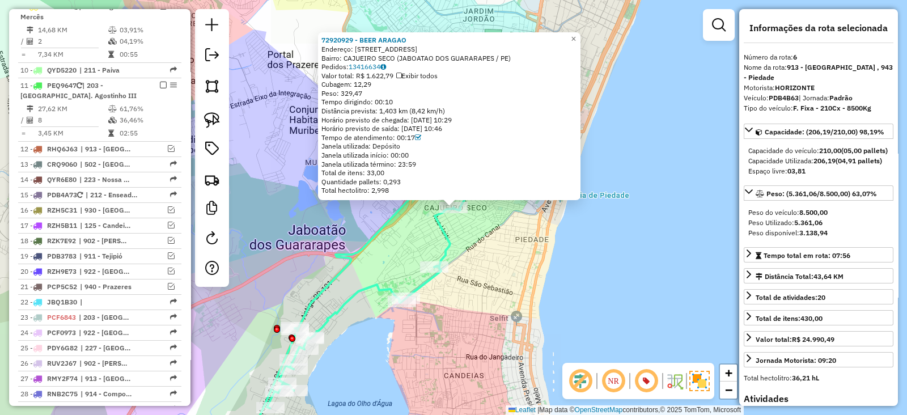
scroll to position [552, 0]
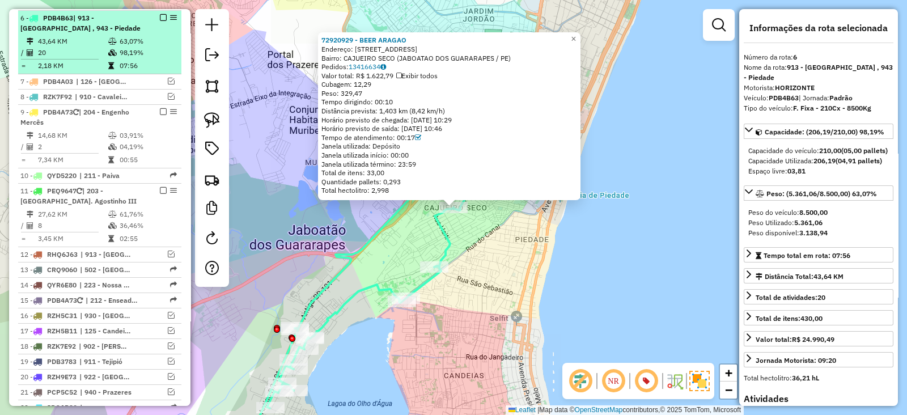
click at [160, 16] on em at bounding box center [163, 17] width 7 height 7
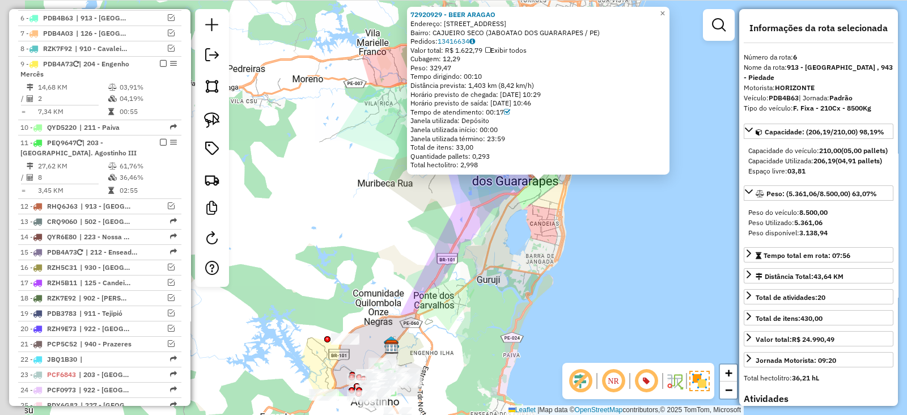
drag, startPoint x: 379, startPoint y: 290, endPoint x: 511, endPoint y: 143, distance: 197.0
click at [511, 143] on div "72920929 - BEER ARAGAO Endereço: Rua Sitio Novo 532 Bairro: CAJUEIRO SECO (JABO…" at bounding box center [453, 207] width 907 height 415
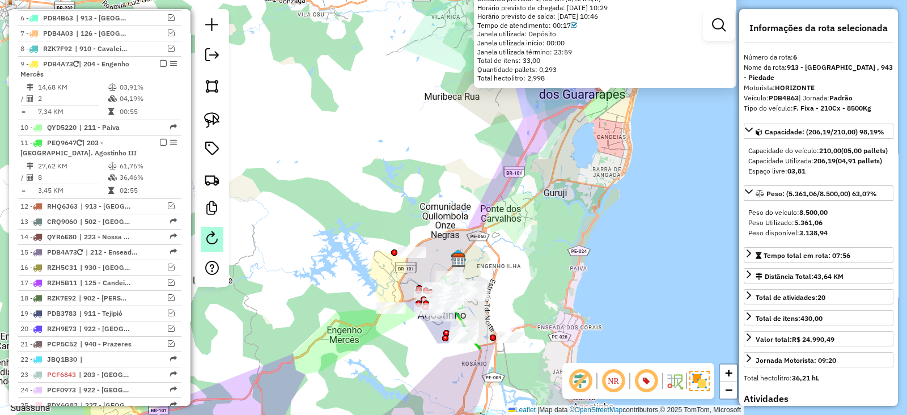
click at [214, 238] on em at bounding box center [212, 238] width 14 height 14
select select "*"
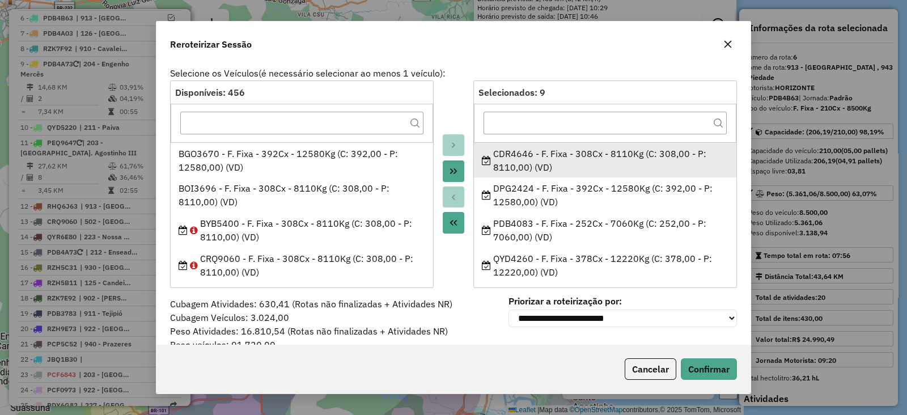
click at [607, 167] on div "CDR4646 - F. Fixa - 308Cx - 8110Kg (C: 308,00 - P: 8110,00) (VD)" at bounding box center [605, 160] width 247 height 27
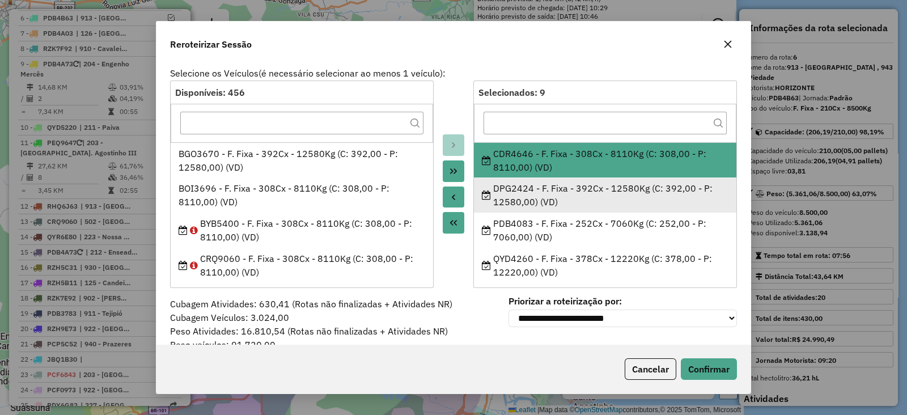
click at [597, 188] on div "DPG2424 - F. Fixa - 392Cx - 12580Kg (C: 392,00 - P: 12580,00) (VD)" at bounding box center [605, 194] width 247 height 27
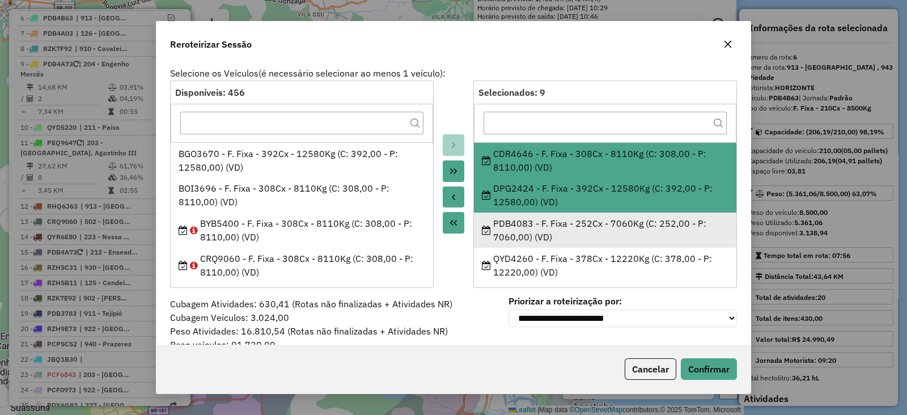
scroll to position [94, 0]
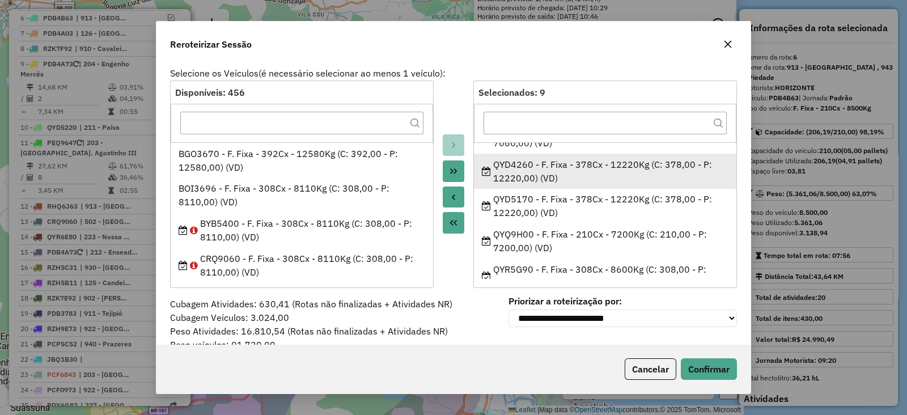
click at [609, 180] on div "QYD4260 - F. Fixa - 378Cx - 12220Kg (C: 378,00 - P: 12220,00) (VD)" at bounding box center [605, 171] width 247 height 27
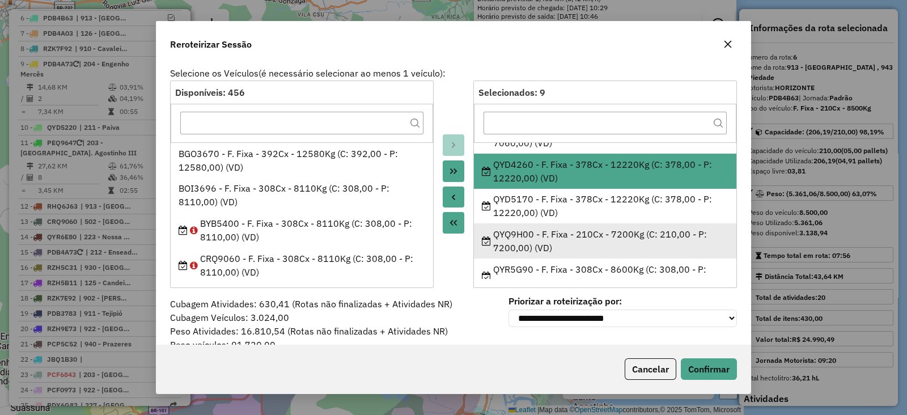
click at [611, 240] on div "QYQ9H00 - F. Fixa - 210Cx - 7200Kg (C: 210,00 - P: 7200,00) (VD)" at bounding box center [605, 240] width 247 height 27
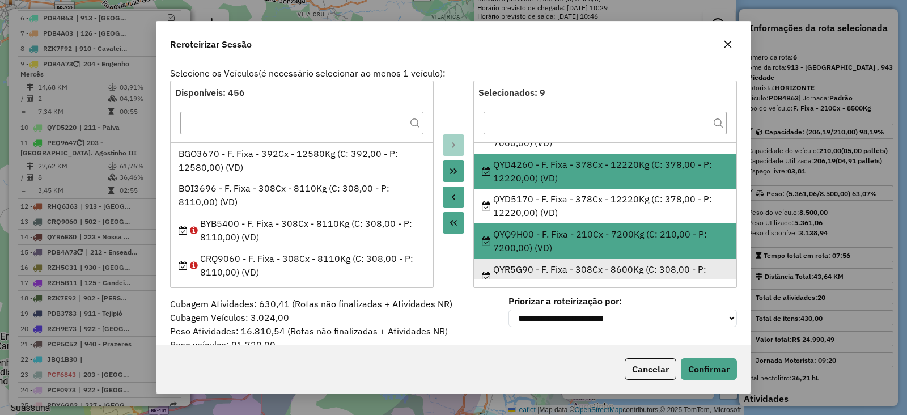
click at [605, 266] on div "QYR5G90 - F. Fixa - 308Cx - 8600Kg (C: 308,00 - P: 8600,00) (VD)" at bounding box center [605, 275] width 247 height 27
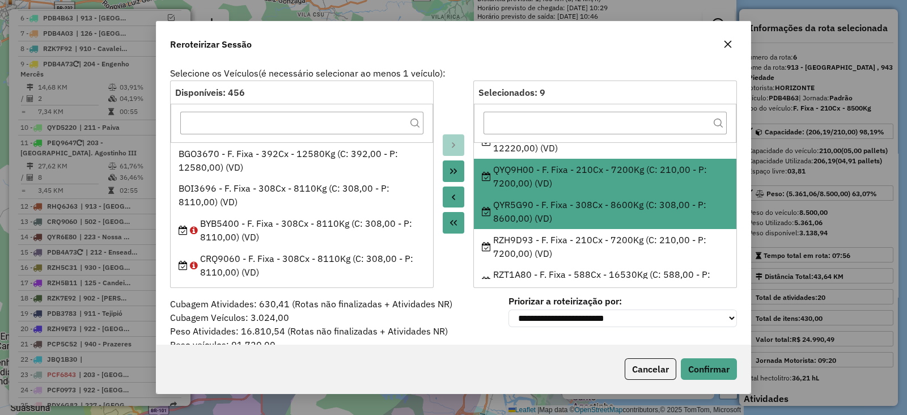
scroll to position [178, 0]
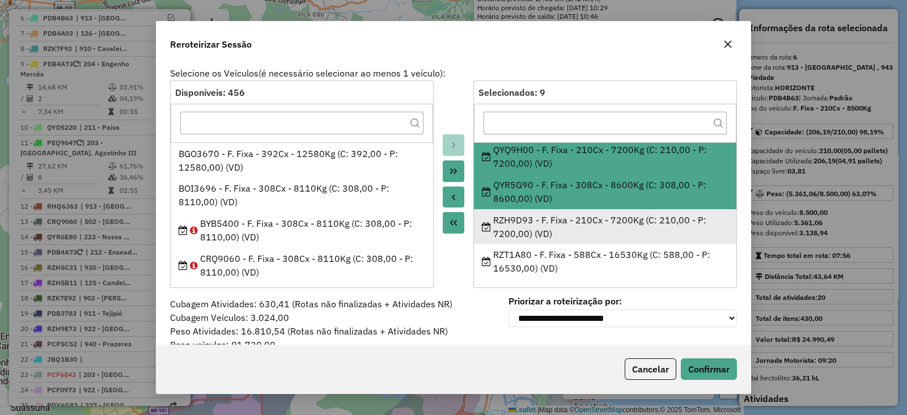
click at [609, 219] on div "RZH9D93 - F. Fixa - 210Cx - 7200Kg (C: 210,00 - P: 7200,00) (VD)" at bounding box center [605, 226] width 247 height 27
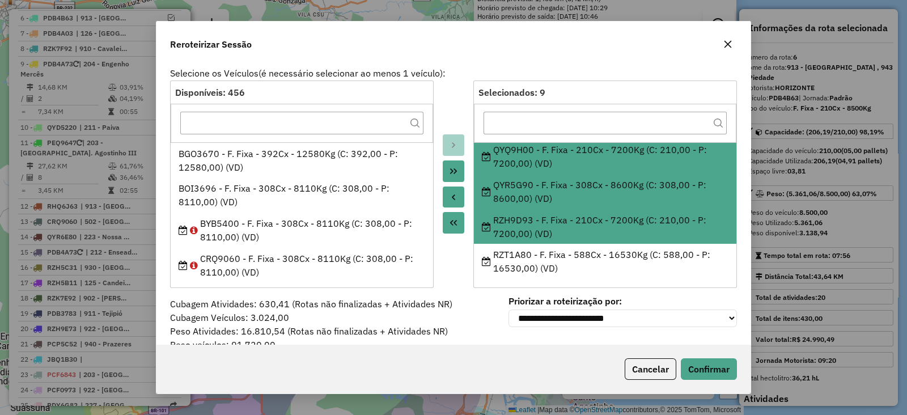
click at [601, 228] on div "RZH9D93 - F. Fixa - 210Cx - 7200Kg (C: 210,00 - P: 7200,00) (VD)" at bounding box center [605, 226] width 247 height 27
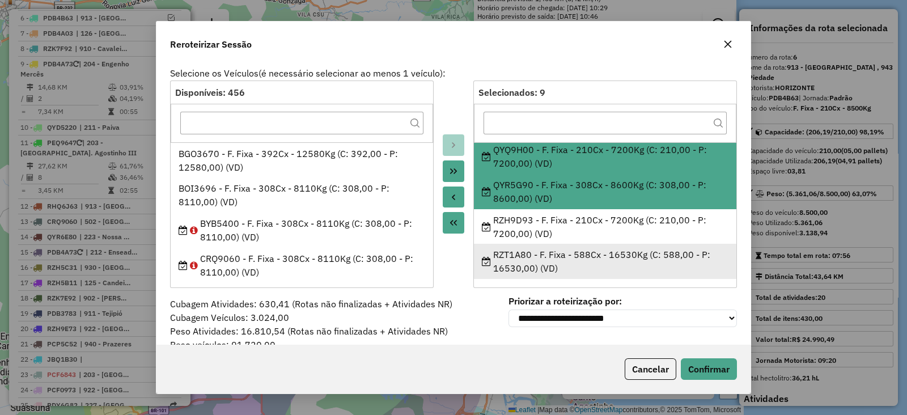
click at [592, 257] on div "RZT1A80 - F. Fixa - 588Cx - 16530Kg (C: 588,00 - P: 16530,00) (VD)" at bounding box center [605, 261] width 247 height 27
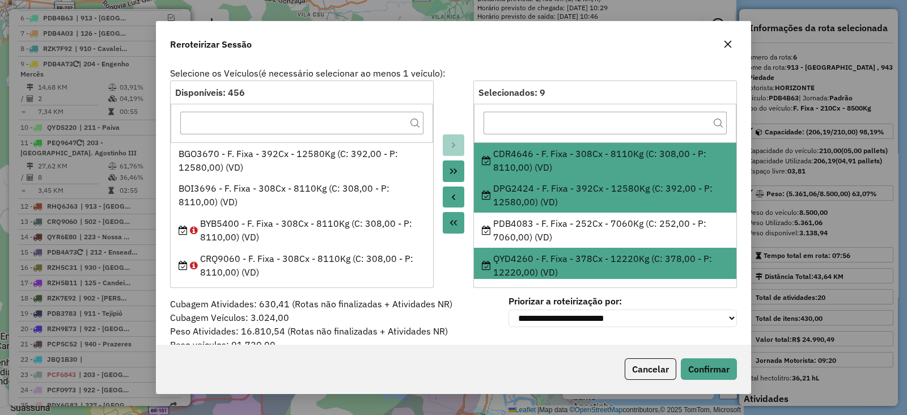
scroll to position [94, 0]
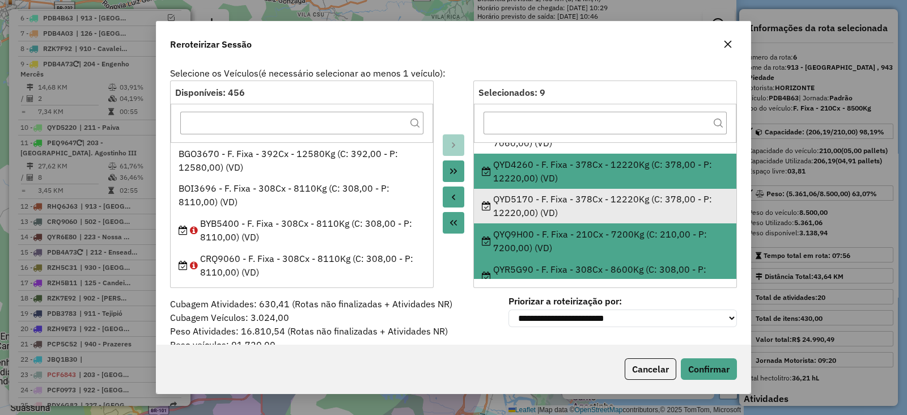
click at [635, 206] on div "QYD5170 - F. Fixa - 378Cx - 12220Kg (C: 378,00 - P: 12220,00) (VD)" at bounding box center [605, 205] width 247 height 27
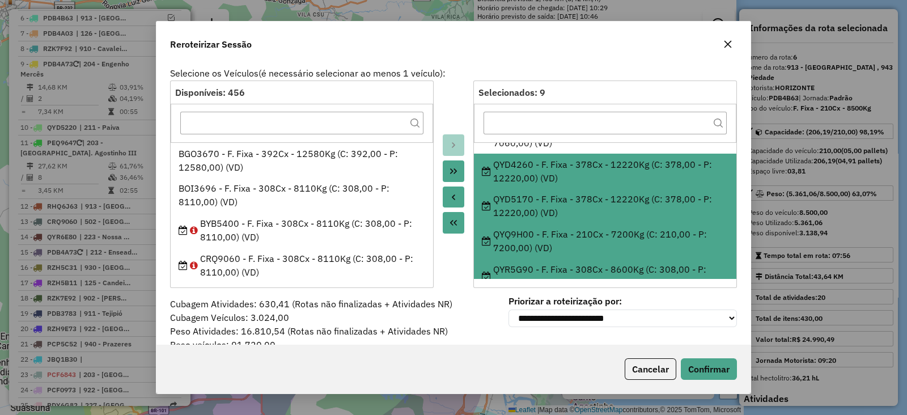
click at [449, 224] on icon "Move All to Source" at bounding box center [453, 222] width 9 height 9
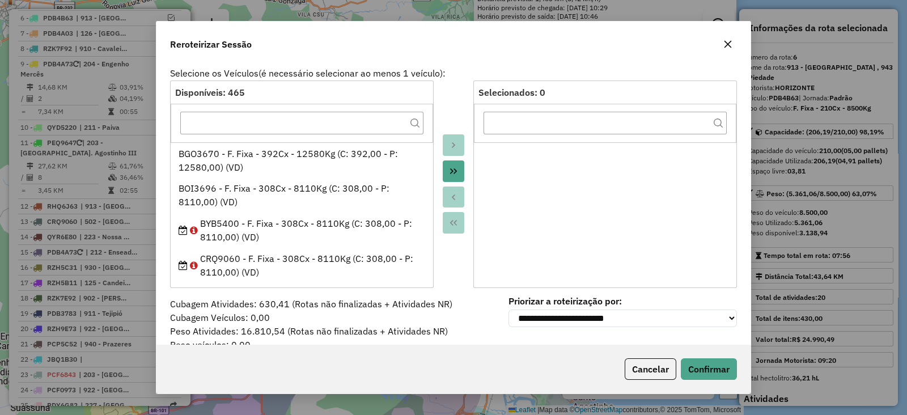
scroll to position [0, 0]
click at [316, 117] on input "text" at bounding box center [301, 123] width 243 height 23
paste input "*******"
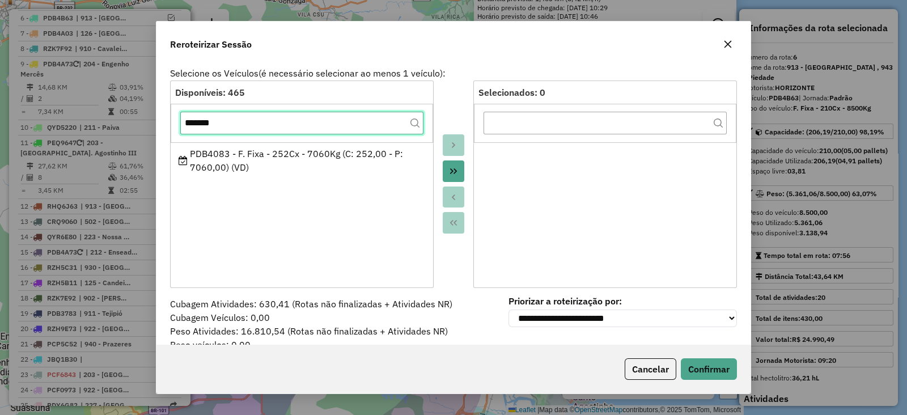
type input "*******"
click at [450, 167] on icon "Move All to Target" at bounding box center [453, 171] width 9 height 9
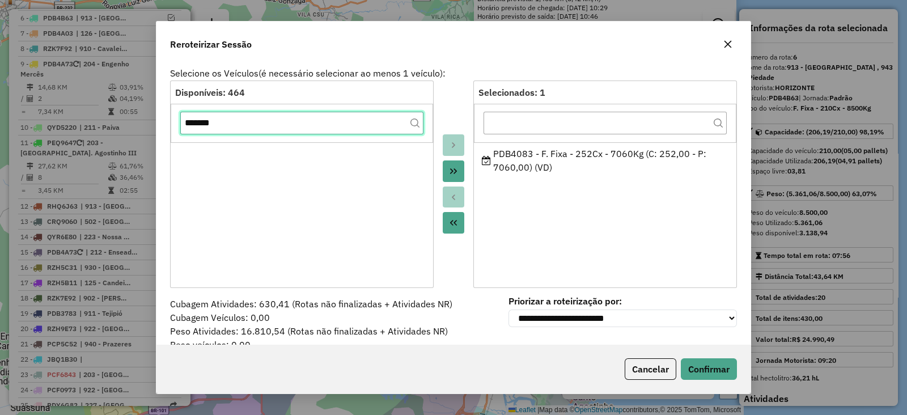
drag, startPoint x: 201, startPoint y: 124, endPoint x: 97, endPoint y: 128, distance: 103.8
click at [97, 128] on div "**********" at bounding box center [453, 207] width 907 height 415
paste input "text"
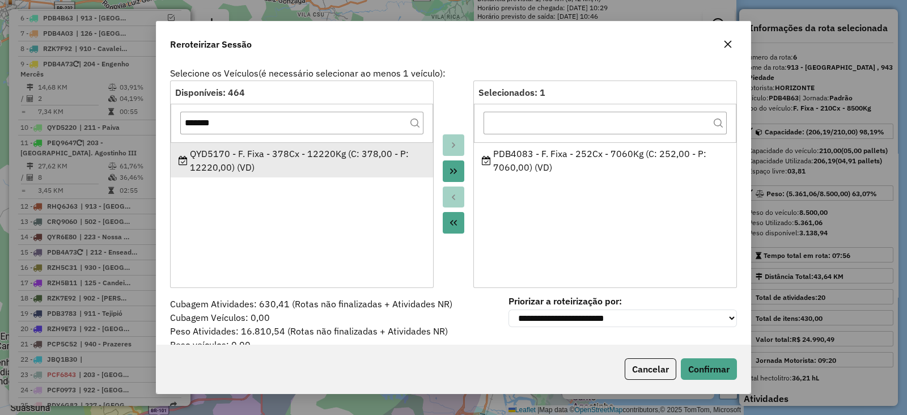
click at [214, 150] on div "QYD5170 - F. Fixa - 378Cx - 12220Kg (C: 378,00 - P: 12220,00) (VD)" at bounding box center [301, 160] width 247 height 27
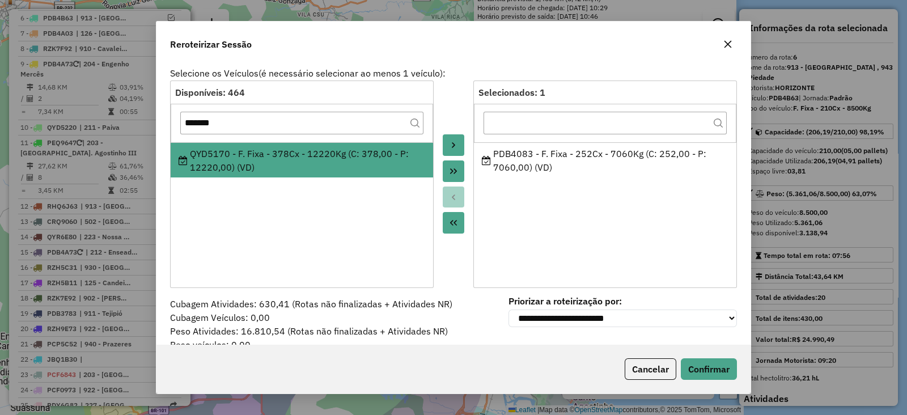
click at [456, 140] on button "Move to Target" at bounding box center [454, 145] width 22 height 22
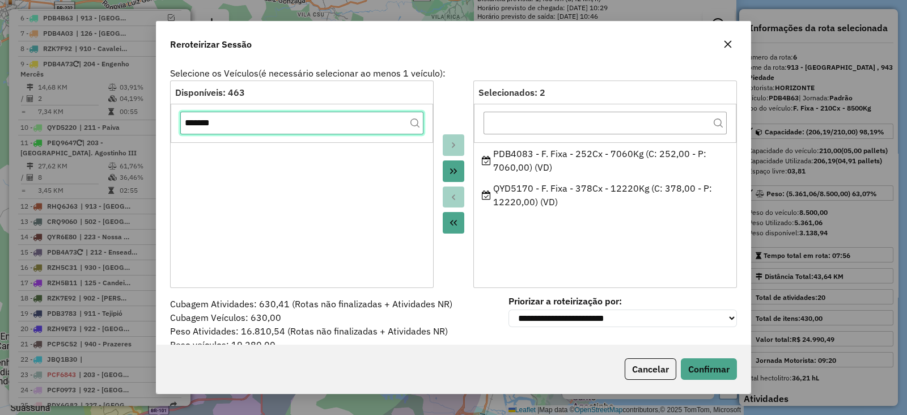
drag, startPoint x: 316, startPoint y: 127, endPoint x: 58, endPoint y: 138, distance: 258.0
click at [58, 138] on div "**********" at bounding box center [453, 207] width 907 height 415
paste input "text"
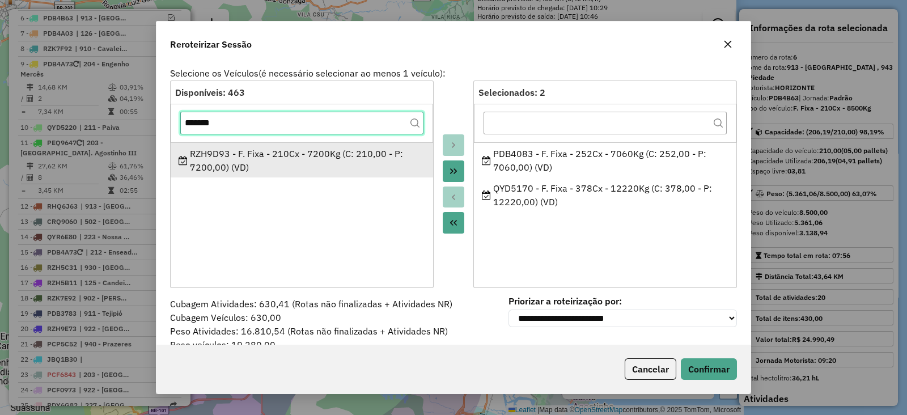
type input "*******"
click at [218, 148] on div "RZH9D93 - F. Fixa - 210Cx - 7200Kg (C: 210,00 - P: 7200,00) (VD)" at bounding box center [301, 160] width 247 height 27
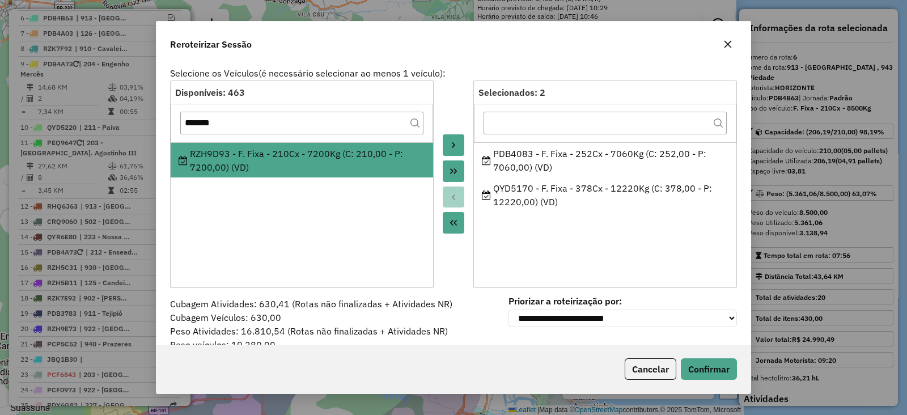
click at [456, 143] on button "Move to Target" at bounding box center [454, 145] width 22 height 22
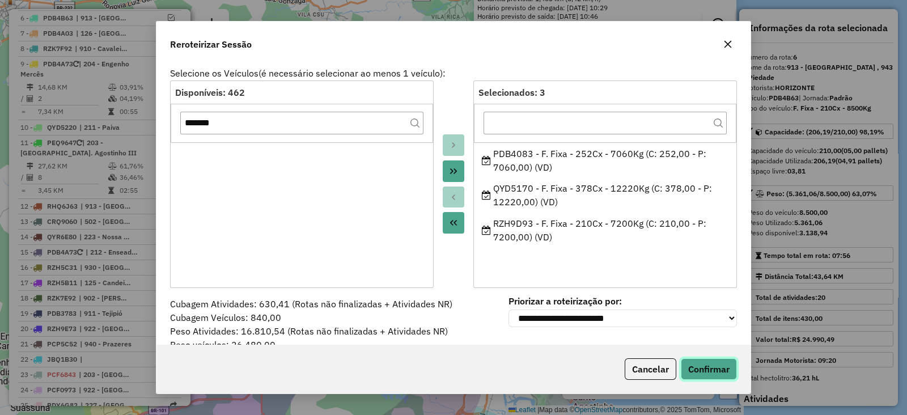
click at [712, 371] on button "Confirmar" at bounding box center [709, 369] width 56 height 22
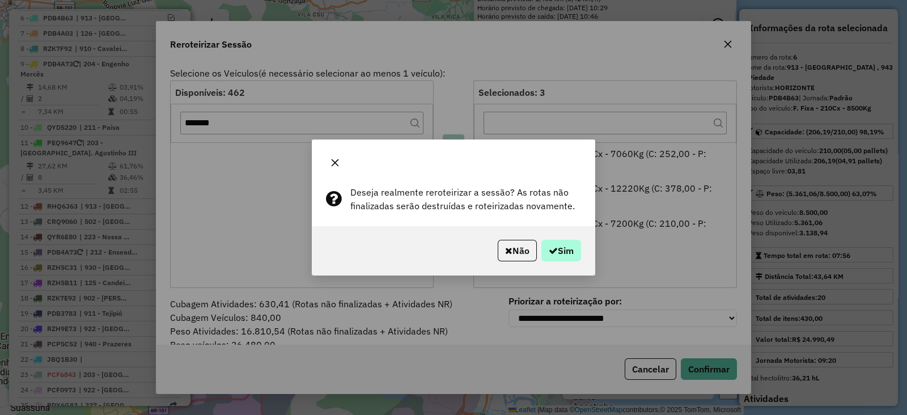
click at [581, 258] on div "Não Sim" at bounding box center [453, 250] width 282 height 49
click at [568, 252] on button "Sim" at bounding box center [561, 251] width 40 height 22
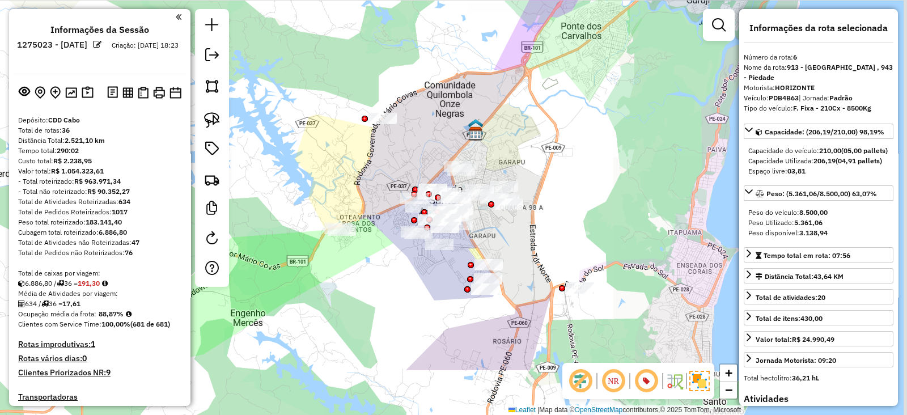
drag, startPoint x: 426, startPoint y: 357, endPoint x: 407, endPoint y: 271, distance: 88.1
click at [407, 271] on div "Janela de atendimento Grade de atendimento Capacidade Transportadoras Veículos …" at bounding box center [453, 207] width 907 height 415
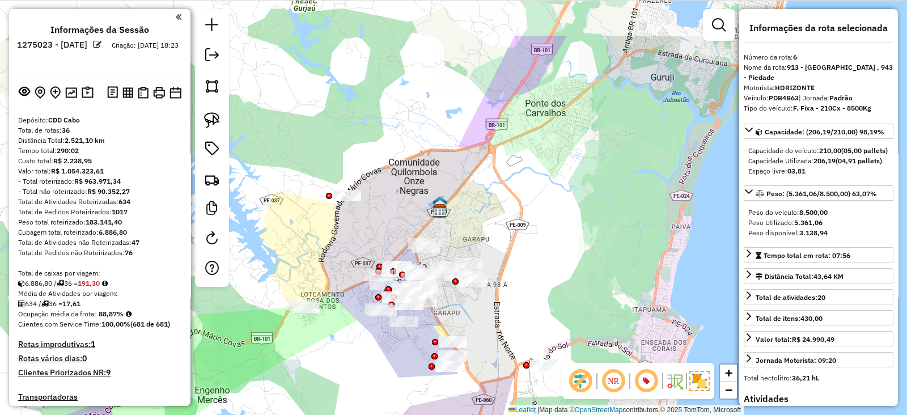
drag, startPoint x: 426, startPoint y: 303, endPoint x: 393, endPoint y: 363, distance: 68.5
click at [392, 365] on div "Janela de atendimento Grade de atendimento Capacidade Transportadoras Veículos …" at bounding box center [453, 207] width 907 height 415
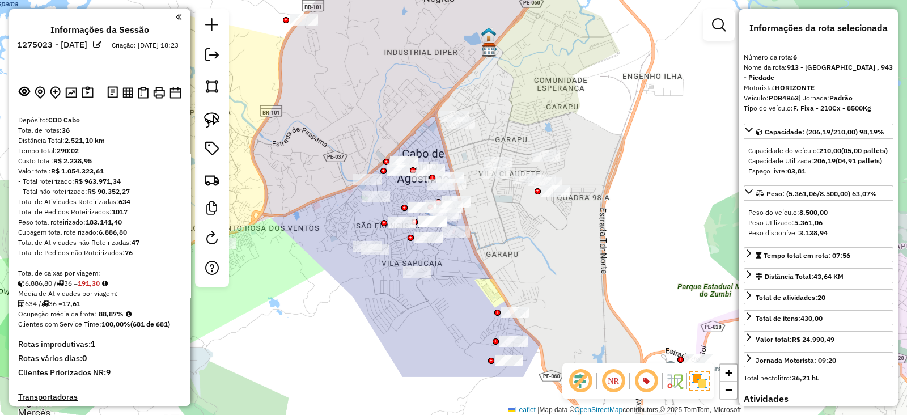
drag, startPoint x: 445, startPoint y: 297, endPoint x: 484, endPoint y: 256, distance: 56.9
click at [484, 256] on div "Janela de atendimento Grade de atendimento Capacidade Transportadoras Veículos …" at bounding box center [453, 207] width 907 height 415
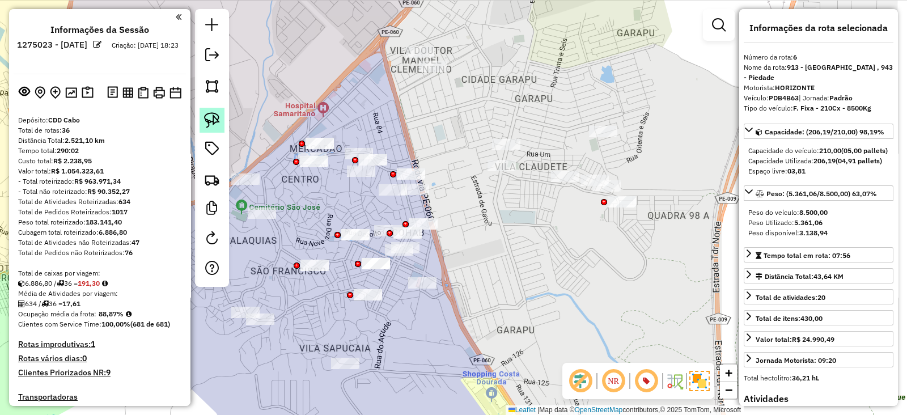
click at [212, 114] on img at bounding box center [212, 120] width 16 height 16
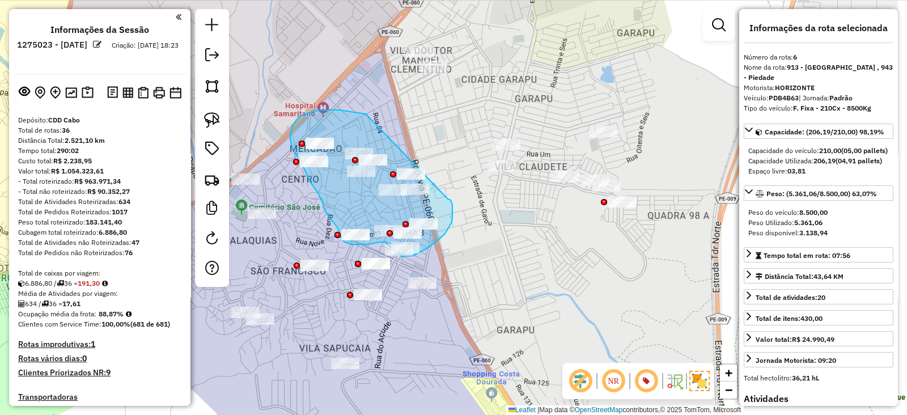
drag, startPoint x: 339, startPoint y: 110, endPoint x: 448, endPoint y: 199, distance: 140.1
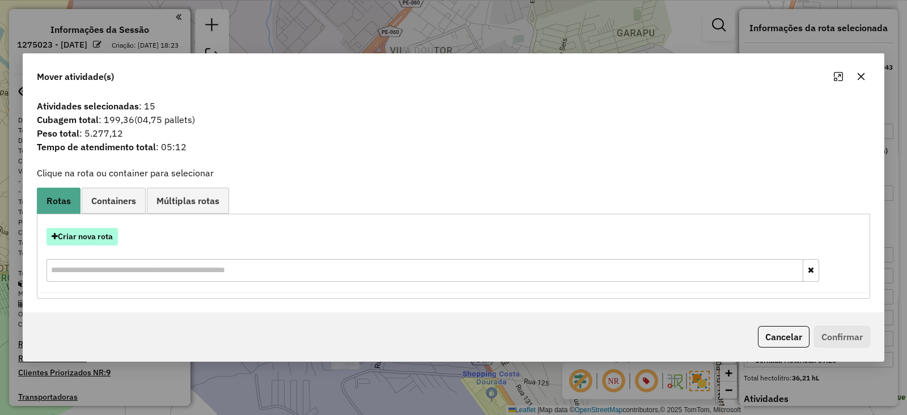
click at [78, 237] on button "Criar nova rota" at bounding box center [81, 237] width 71 height 18
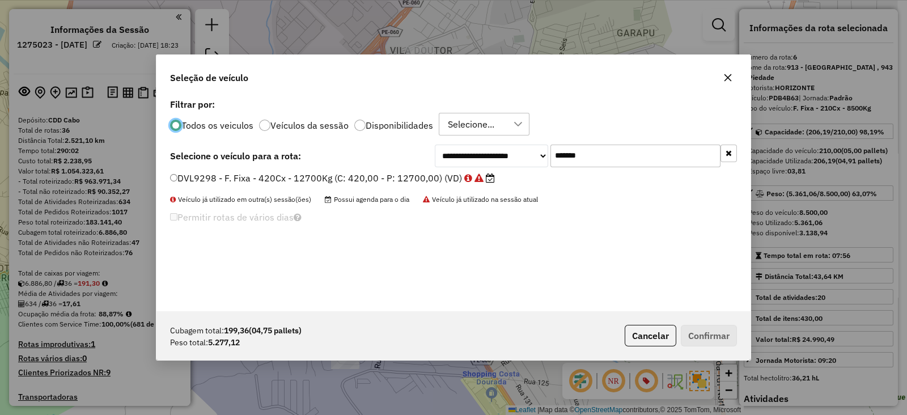
scroll to position [6, 3]
drag, startPoint x: 622, startPoint y: 155, endPoint x: 407, endPoint y: 165, distance: 215.0
click at [413, 161] on div "**********" at bounding box center [453, 155] width 567 height 23
paste input "text"
type input "*******"
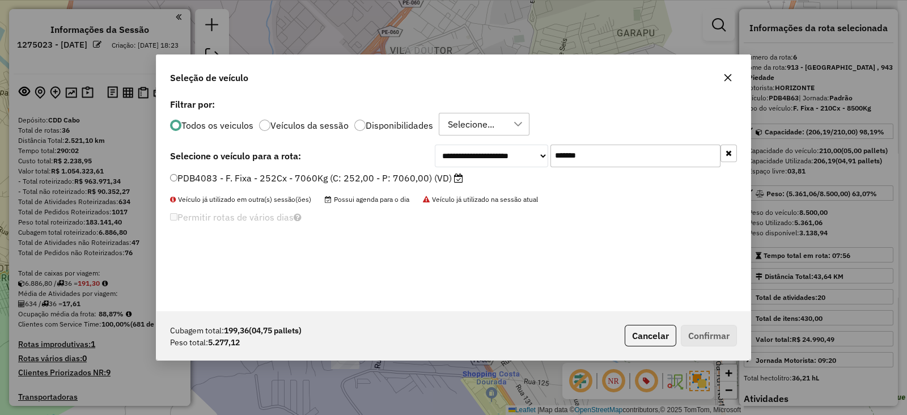
click at [396, 178] on label "PDB4083 - F. Fixa - 252Cx - 7060Kg (C: 252,00 - P: 7060,00) (VD)" at bounding box center [316, 178] width 293 height 14
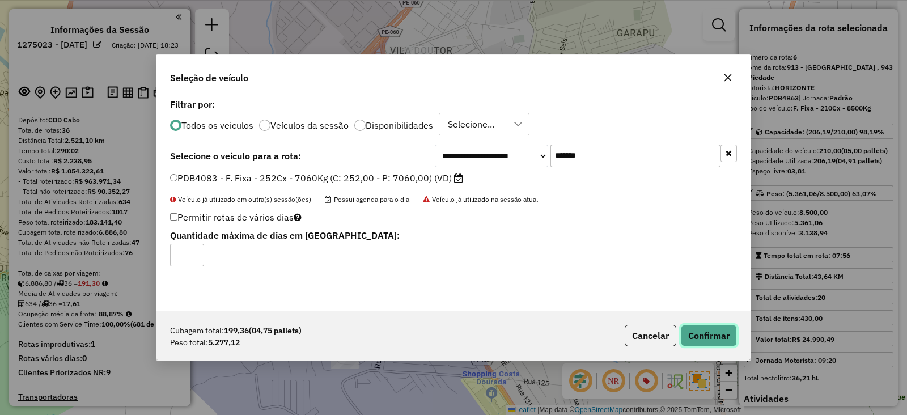
click at [705, 332] on button "Confirmar" at bounding box center [709, 336] width 56 height 22
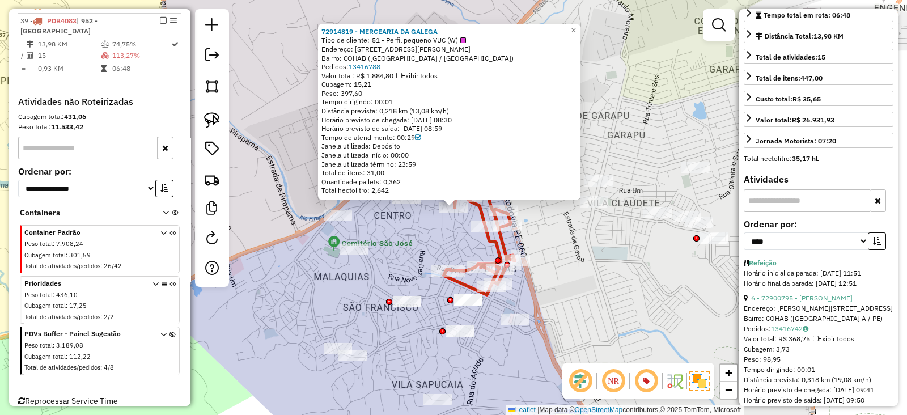
scroll to position [283, 0]
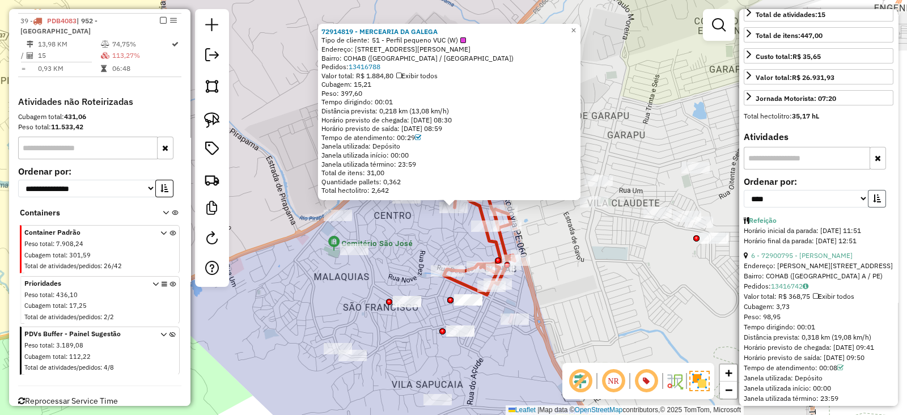
click at [875, 202] on icon "button" at bounding box center [877, 198] width 8 height 8
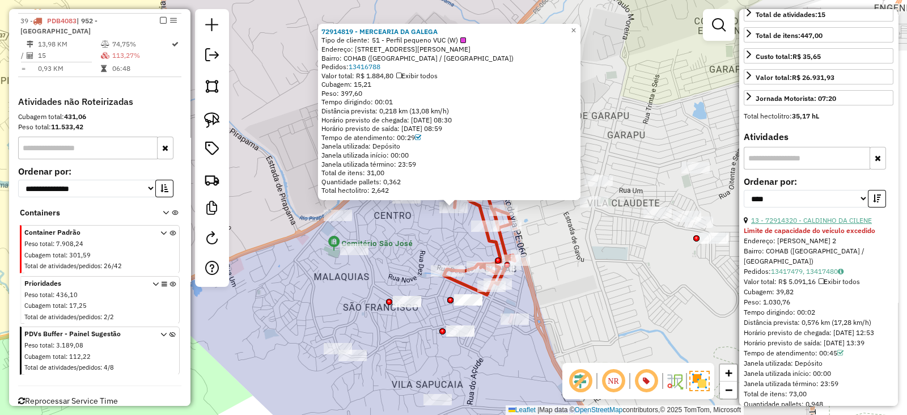
click at [810, 224] on link "13 - 72914320 - CALDINHO DA CILENE" at bounding box center [811, 220] width 121 height 8
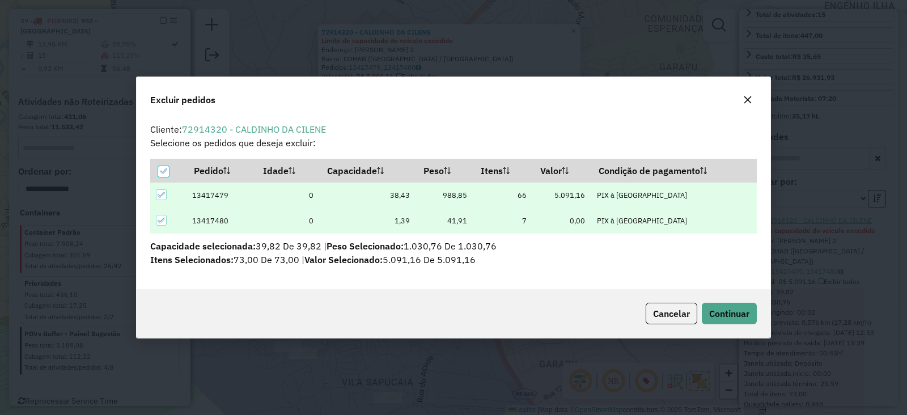
scroll to position [0, 0]
click at [716, 313] on span "Continuar" at bounding box center [729, 313] width 40 height 11
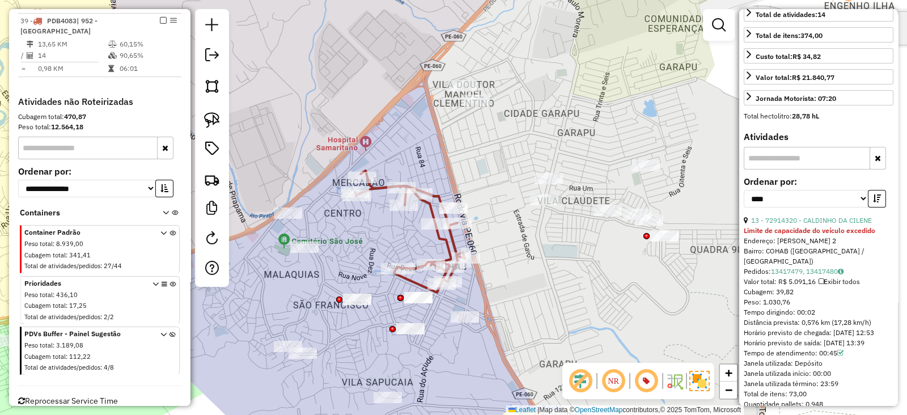
scroll to position [273, 0]
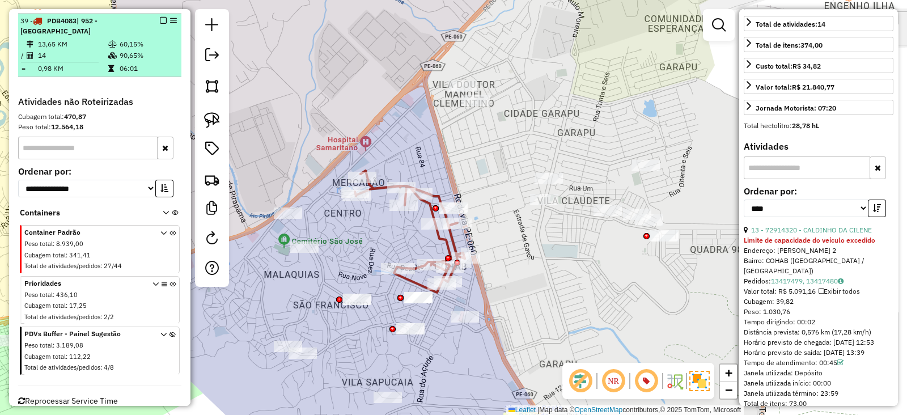
click at [161, 17] on em at bounding box center [163, 20] width 7 height 7
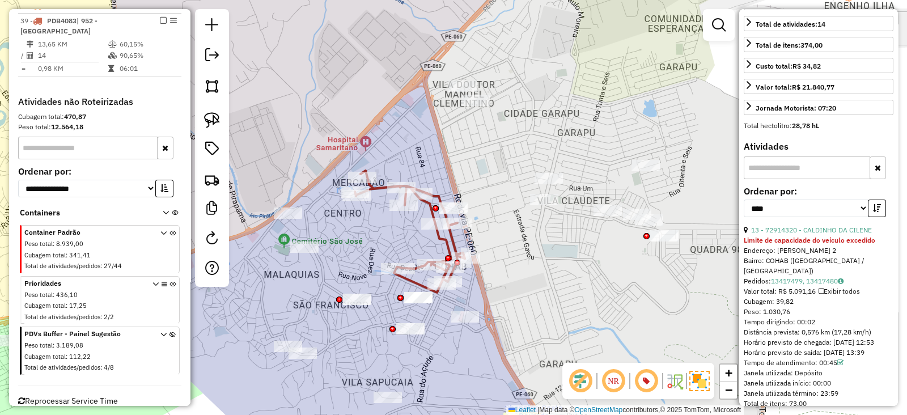
scroll to position [997, 0]
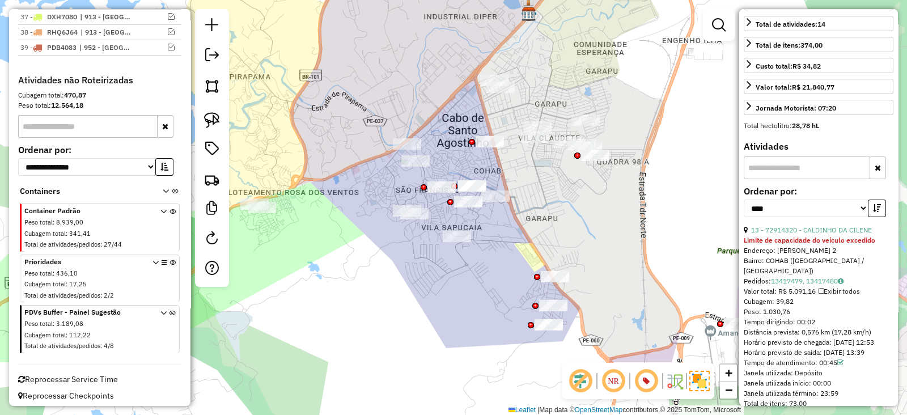
drag, startPoint x: 519, startPoint y: 290, endPoint x: 536, endPoint y: 197, distance: 95.0
click at [536, 197] on div "Janela de atendimento Grade de atendimento Capacidade Transportadoras Veículos …" at bounding box center [453, 207] width 907 height 415
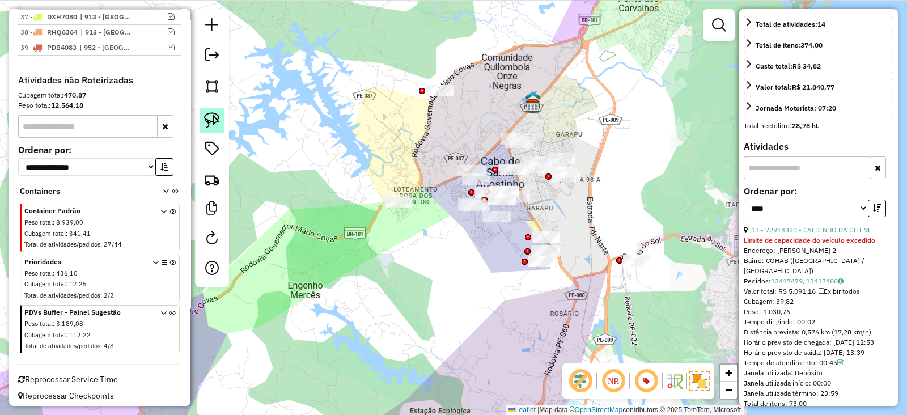
click at [210, 118] on img at bounding box center [212, 120] width 16 height 16
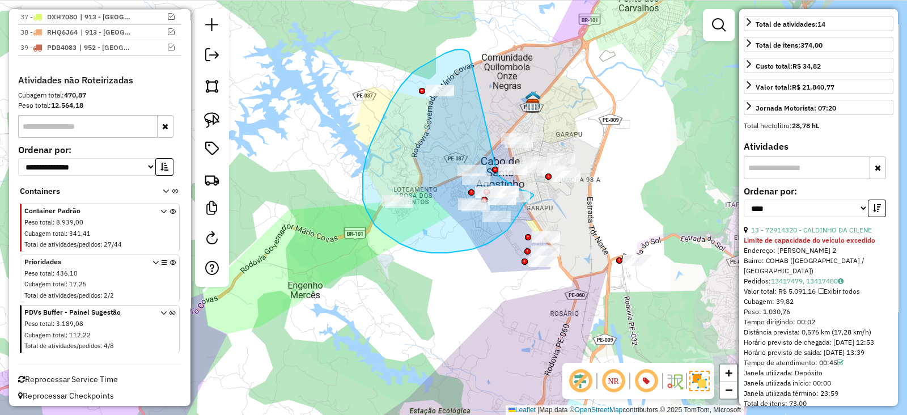
drag, startPoint x: 469, startPoint y: 52, endPoint x: 498, endPoint y: 176, distance: 126.9
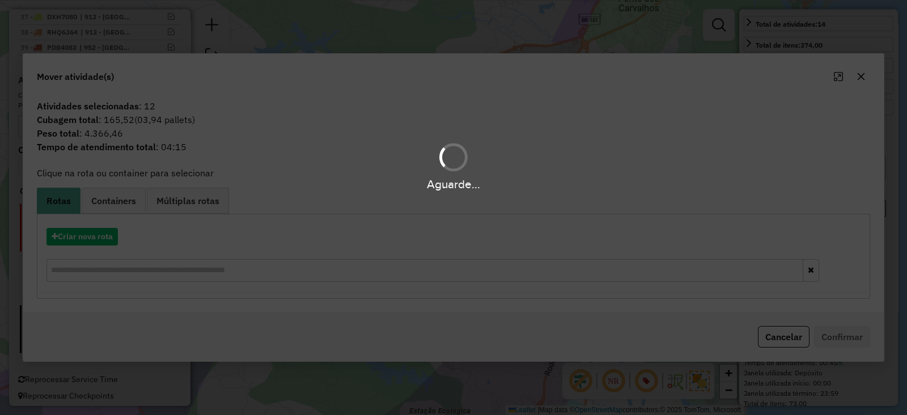
click at [83, 243] on div "Aguarde..." at bounding box center [453, 207] width 907 height 415
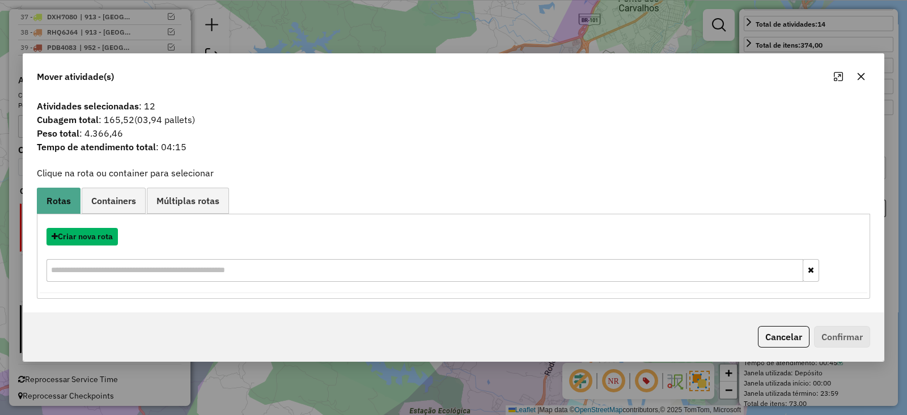
click at [84, 239] on button "Criar nova rota" at bounding box center [81, 237] width 71 height 18
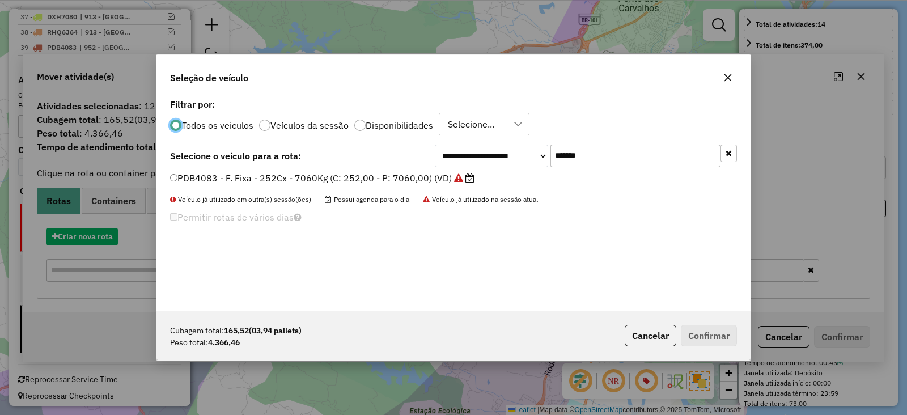
scroll to position [6, 3]
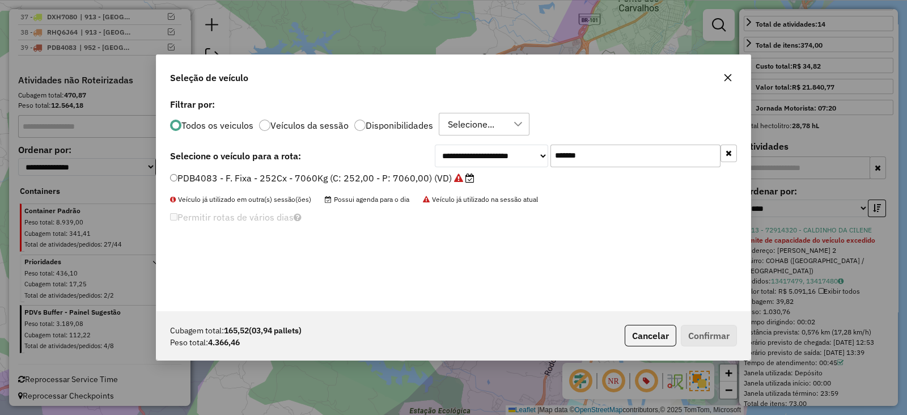
drag, startPoint x: 606, startPoint y: 150, endPoint x: 445, endPoint y: 163, distance: 162.0
click at [447, 163] on div "**********" at bounding box center [586, 155] width 302 height 23
paste input "text"
type input "*******"
click at [430, 177] on label "RZH9D93 - F. Fixa - 210Cx - 7200Kg (C: 210,00 - P: 7200,00) (VD)" at bounding box center [316, 178] width 293 height 14
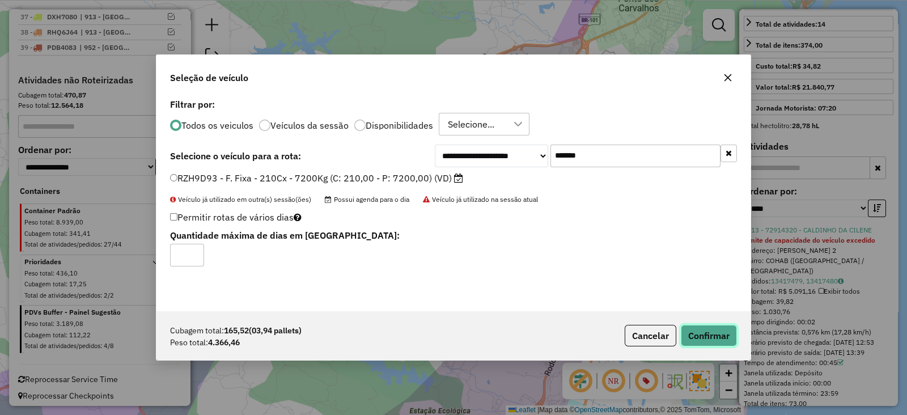
click at [699, 333] on button "Confirmar" at bounding box center [709, 336] width 56 height 22
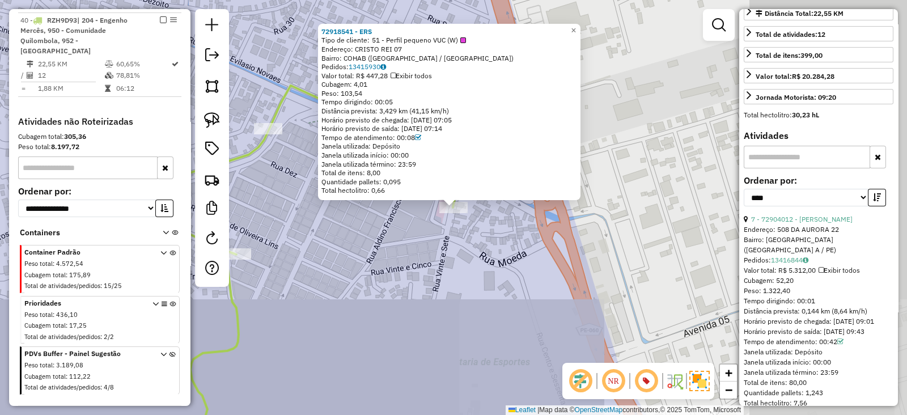
scroll to position [0, 0]
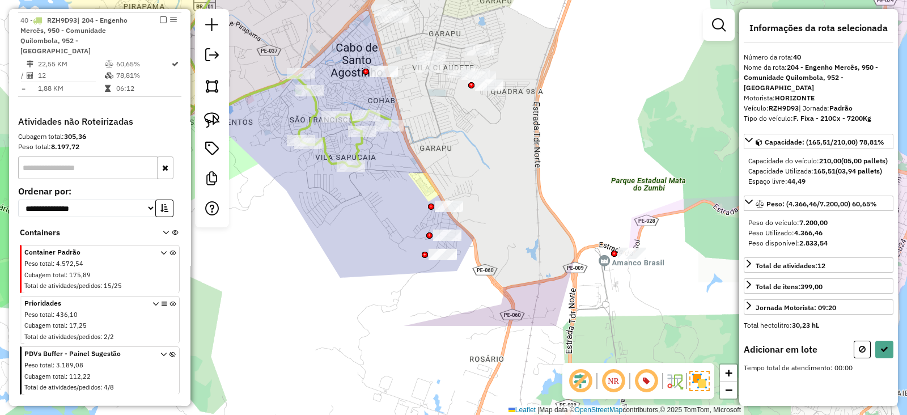
drag, startPoint x: 453, startPoint y: 284, endPoint x: 456, endPoint y: 154, distance: 129.8
click at [456, 154] on div "Janela de atendimento Grade de atendimento Capacidade Transportadoras Veículos …" at bounding box center [453, 207] width 907 height 415
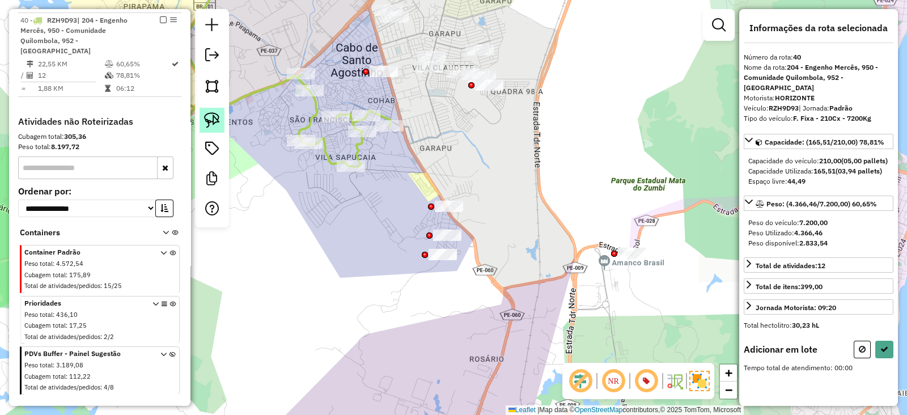
click at [210, 119] on img at bounding box center [212, 120] width 16 height 16
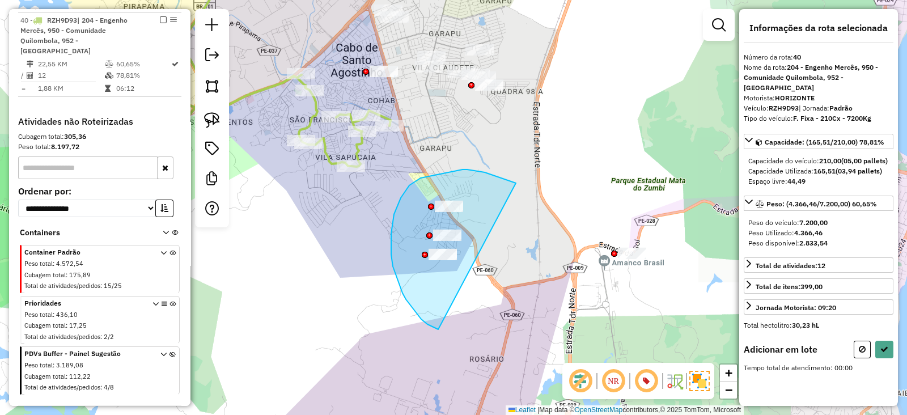
drag, startPoint x: 462, startPoint y: 169, endPoint x: 440, endPoint y: 330, distance: 162.4
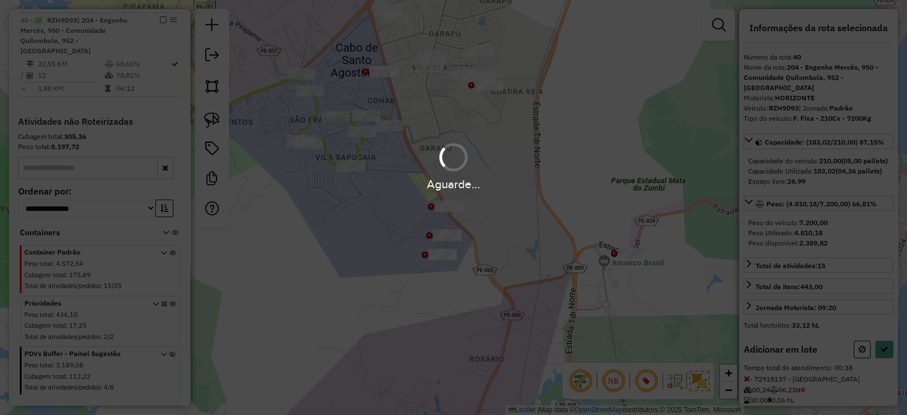
select select "*********"
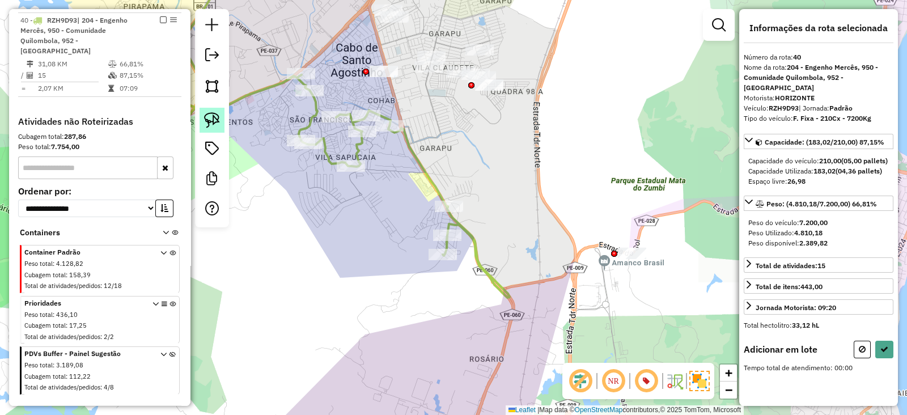
click at [209, 114] on img at bounding box center [212, 120] width 16 height 16
drag, startPoint x: 348, startPoint y: 42, endPoint x: 399, endPoint y: 61, distance: 54.3
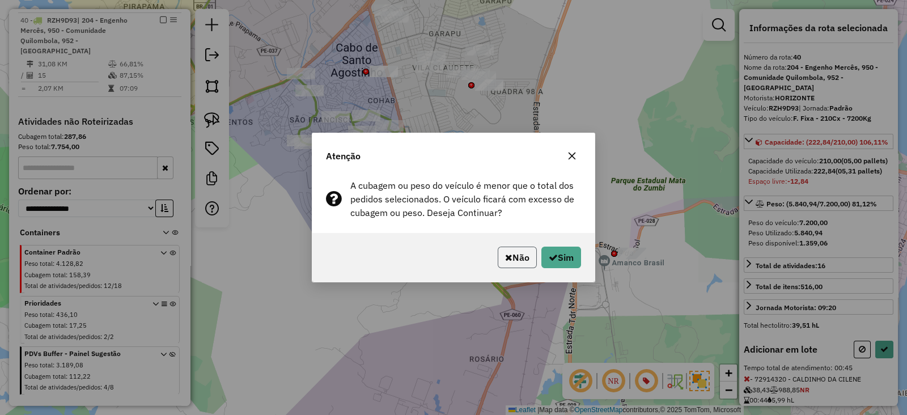
click at [516, 254] on button "Não" at bounding box center [517, 257] width 39 height 22
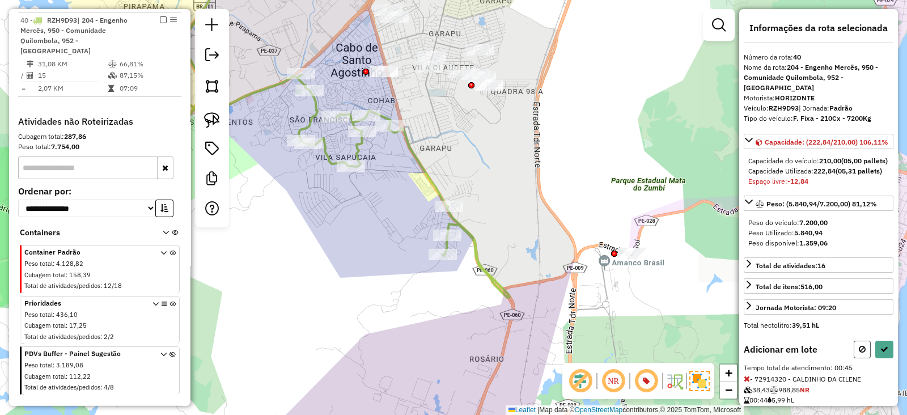
click at [858, 353] on icon at bounding box center [861, 349] width 7 height 8
select select "*********"
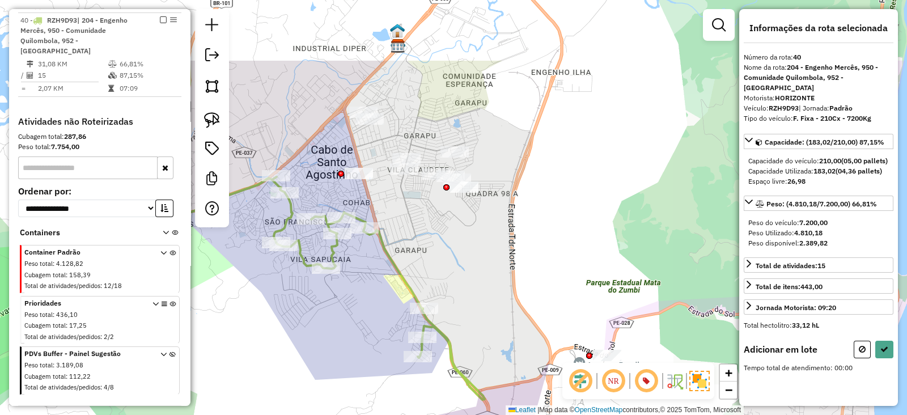
drag, startPoint x: 428, startPoint y: 113, endPoint x: 403, endPoint y: 220, distance: 109.8
click at [403, 220] on div "Janela de atendimento Grade de atendimento Capacidade Transportadoras Veículos …" at bounding box center [453, 207] width 907 height 415
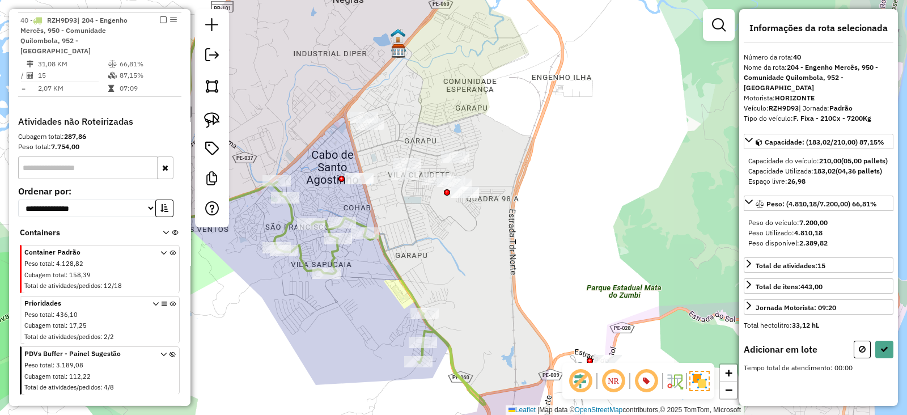
drag, startPoint x: 210, startPoint y: 117, endPoint x: 402, endPoint y: 98, distance: 193.1
click at [211, 117] on img at bounding box center [212, 120] width 16 height 16
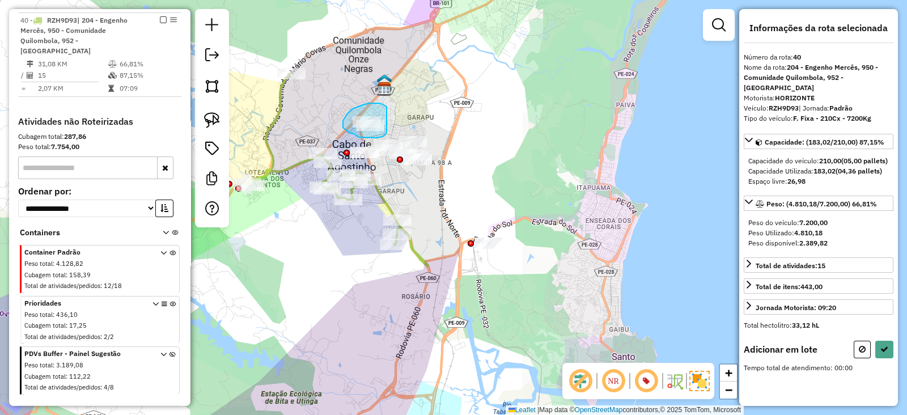
drag, startPoint x: 386, startPoint y: 107, endPoint x: 386, endPoint y: 129, distance: 22.1
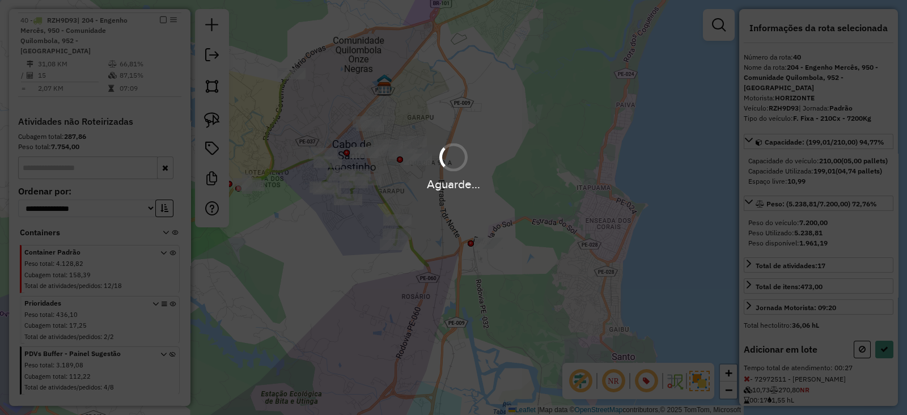
select select "*********"
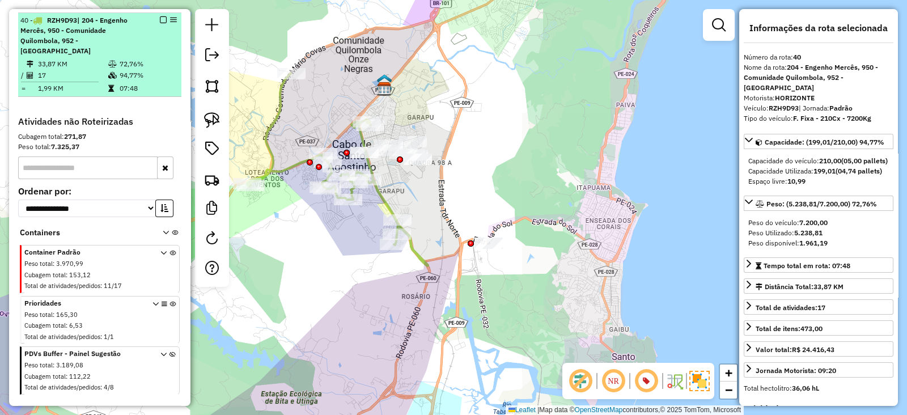
click at [156, 16] on div at bounding box center [160, 19] width 34 height 7
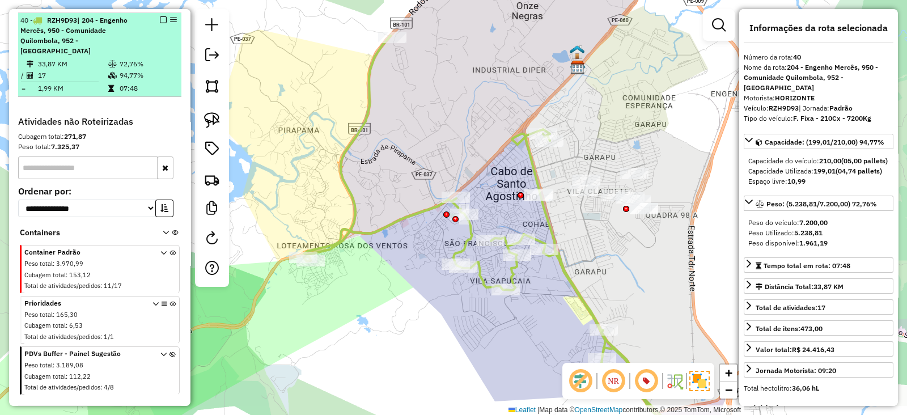
click at [160, 16] on em at bounding box center [163, 19] width 7 height 7
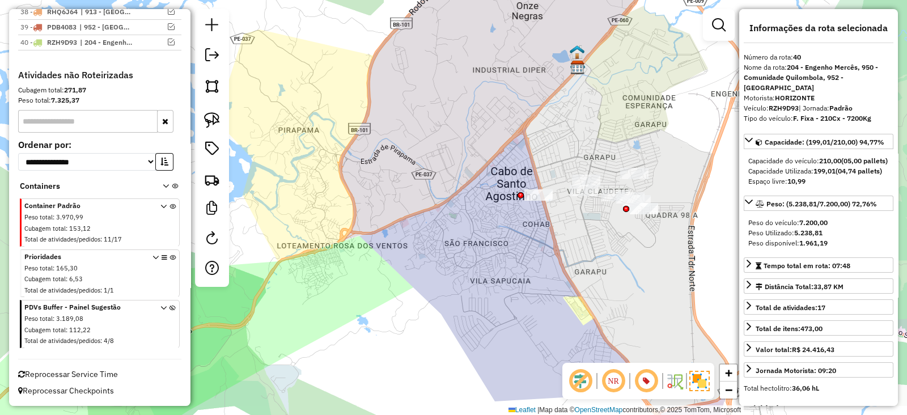
scroll to position [1011, 0]
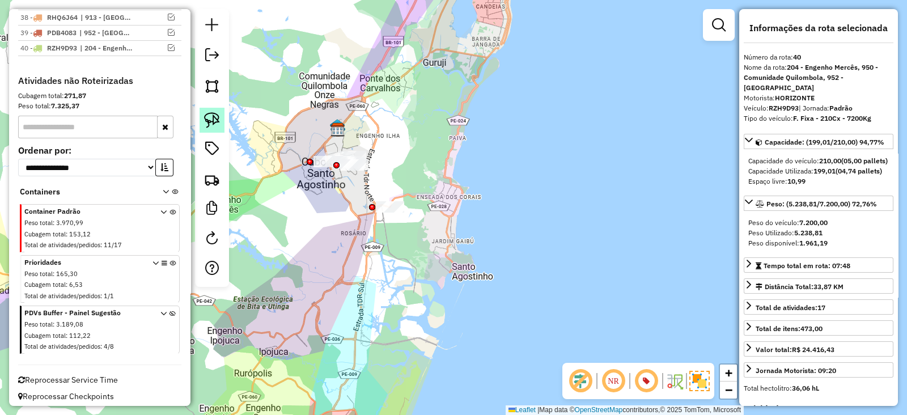
click at [210, 114] on img at bounding box center [212, 120] width 16 height 16
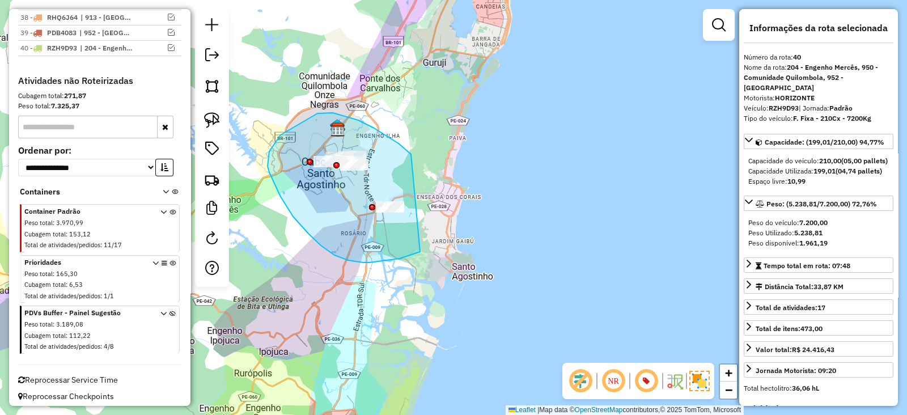
drag, startPoint x: 411, startPoint y: 154, endPoint x: 452, endPoint y: 222, distance: 79.3
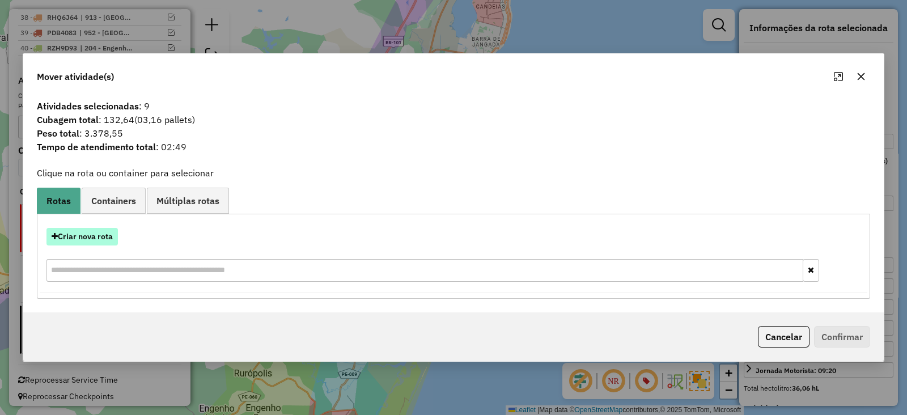
click at [84, 233] on button "Criar nova rota" at bounding box center [81, 237] width 71 height 18
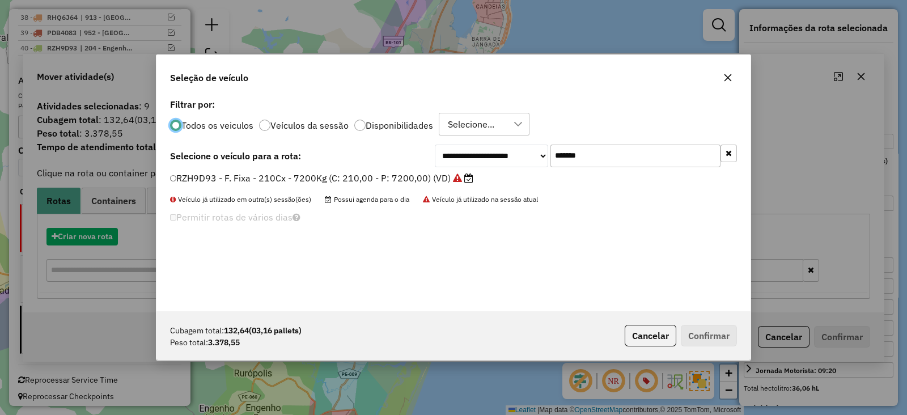
scroll to position [6, 3]
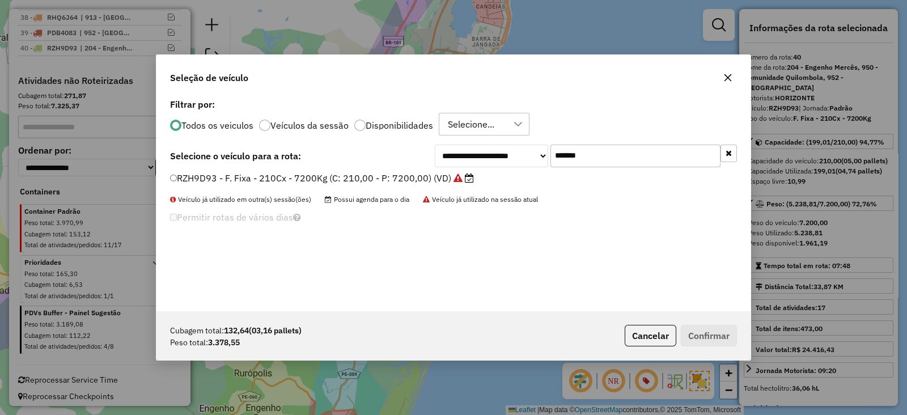
drag, startPoint x: 616, startPoint y: 151, endPoint x: 407, endPoint y: 171, distance: 209.4
click at [410, 168] on div "**********" at bounding box center [453, 203] width 594 height 215
paste input "text"
type input "*******"
click at [403, 176] on label "QYD5170 - F. Fixa - 378Cx - 12220Kg (C: 378,00 - P: 12220,00) (VD)" at bounding box center [322, 178] width 304 height 14
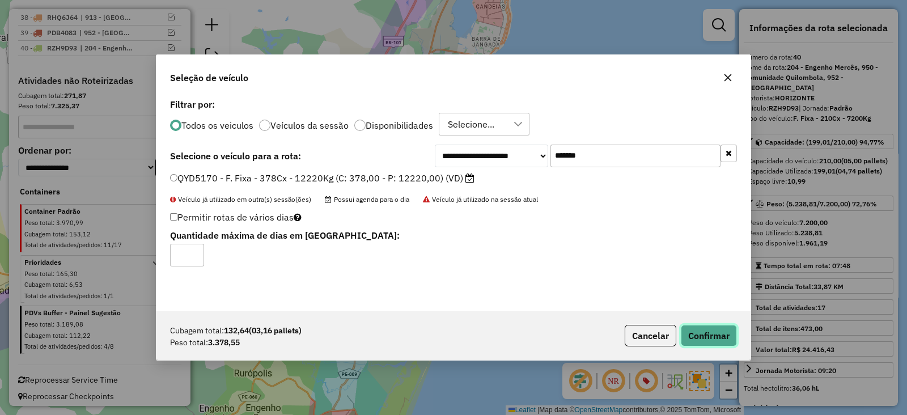
click at [706, 334] on button "Confirmar" at bounding box center [709, 336] width 56 height 22
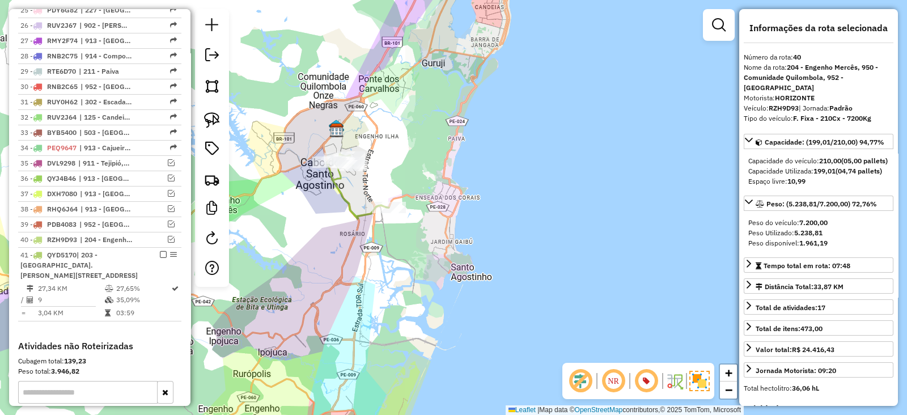
scroll to position [850, 0]
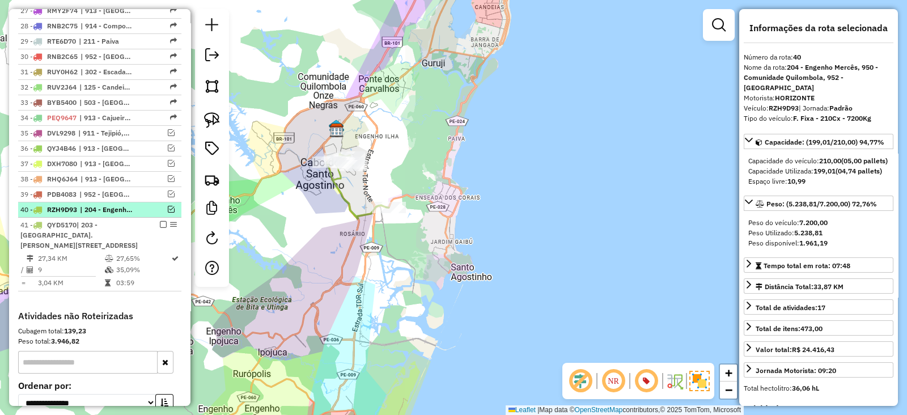
click at [168, 206] on em at bounding box center [171, 209] width 7 height 7
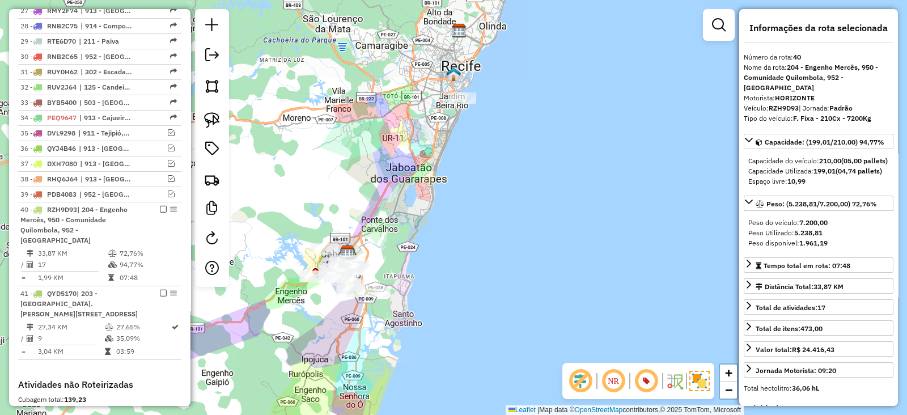
drag, startPoint x: 390, startPoint y: 163, endPoint x: 397, endPoint y: 211, distance: 48.1
click at [397, 211] on div "Janela de atendimento Grade de atendimento Capacidade Transportadoras Veículos …" at bounding box center [453, 207] width 907 height 415
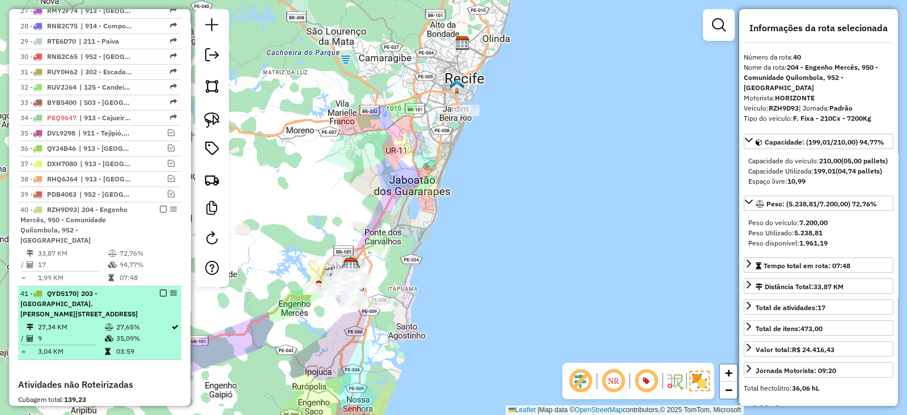
click at [128, 321] on td "27,65%" at bounding box center [143, 326] width 55 height 11
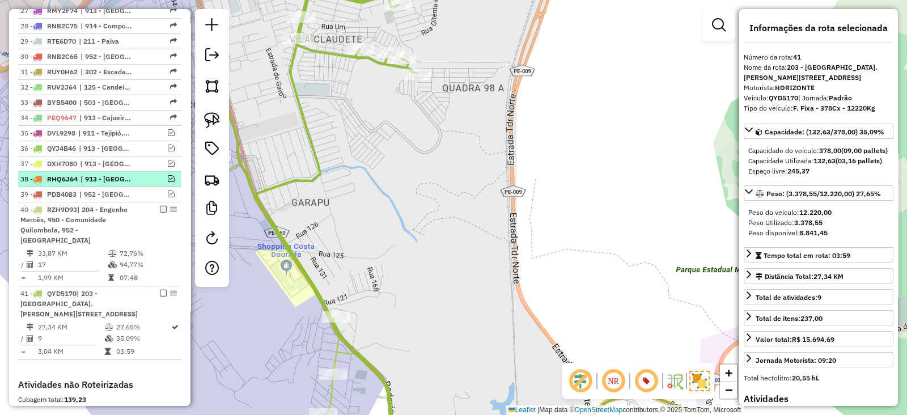
click at [171, 175] on div at bounding box center [160, 178] width 34 height 7
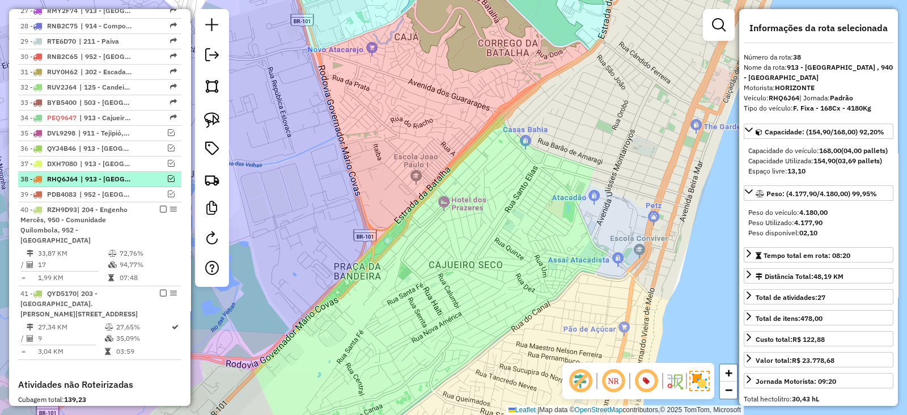
click at [168, 175] on em at bounding box center [171, 178] width 7 height 7
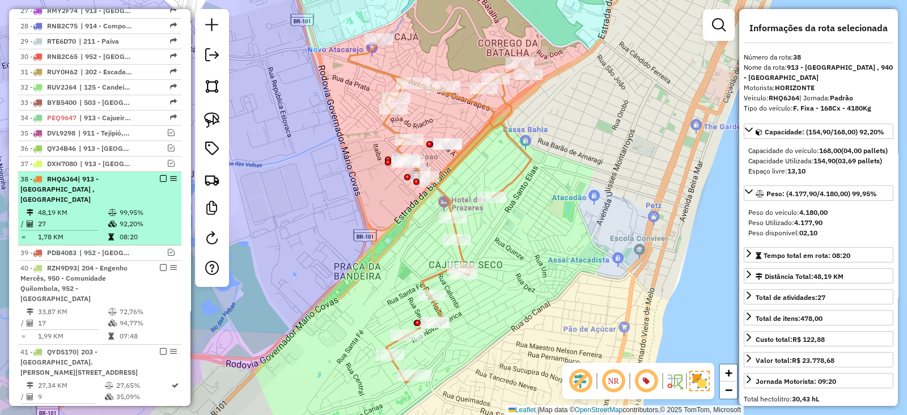
click at [119, 207] on td "99,95%" at bounding box center [147, 212] width 57 height 11
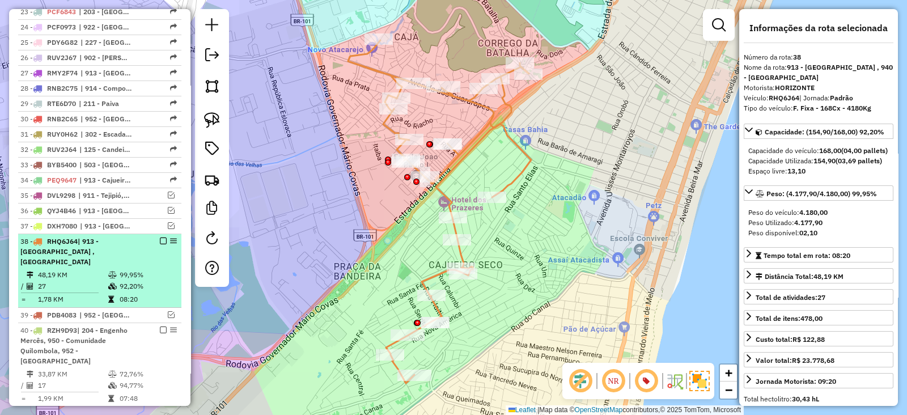
scroll to position [756, 0]
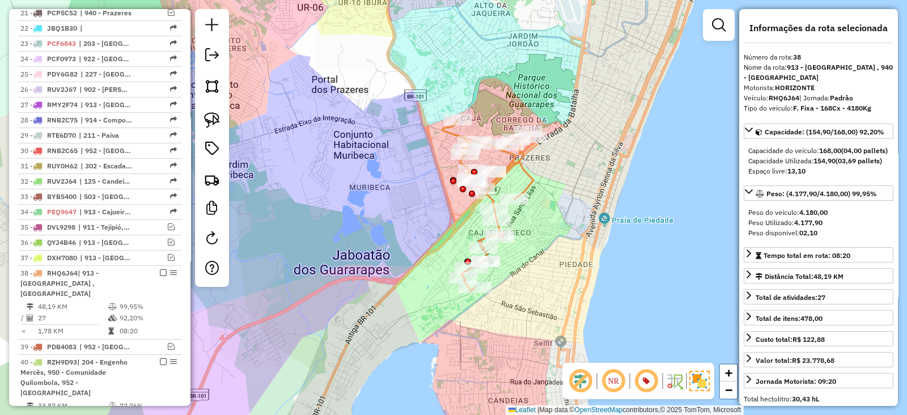
drag, startPoint x: 382, startPoint y: 263, endPoint x: 356, endPoint y: 271, distance: 27.2
click at [356, 271] on div "Janela de atendimento Grade de atendimento Capacidade Transportadoras Veículos …" at bounding box center [453, 207] width 907 height 415
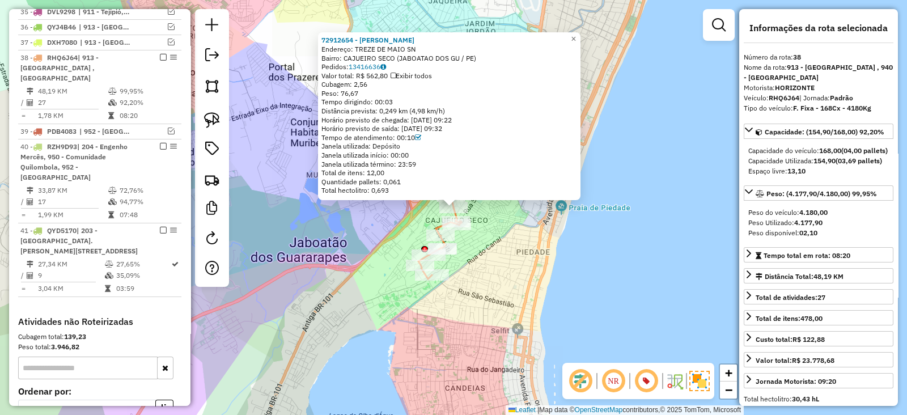
scroll to position [1008, 0]
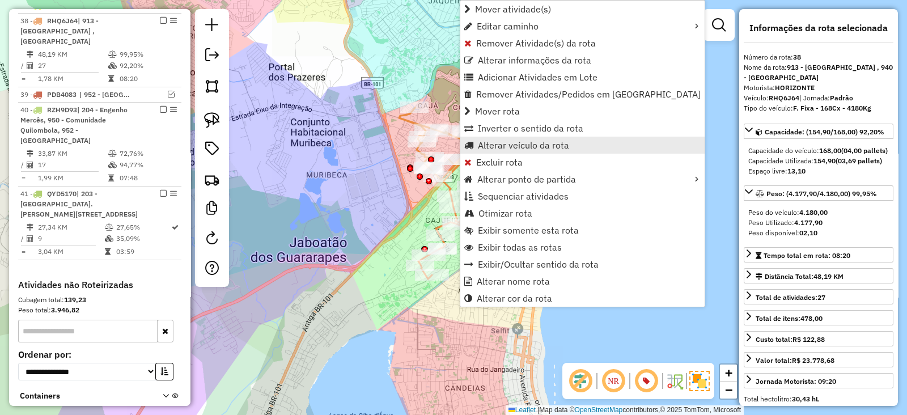
click at [516, 142] on span "Alterar veículo da rota" at bounding box center [523, 145] width 91 height 9
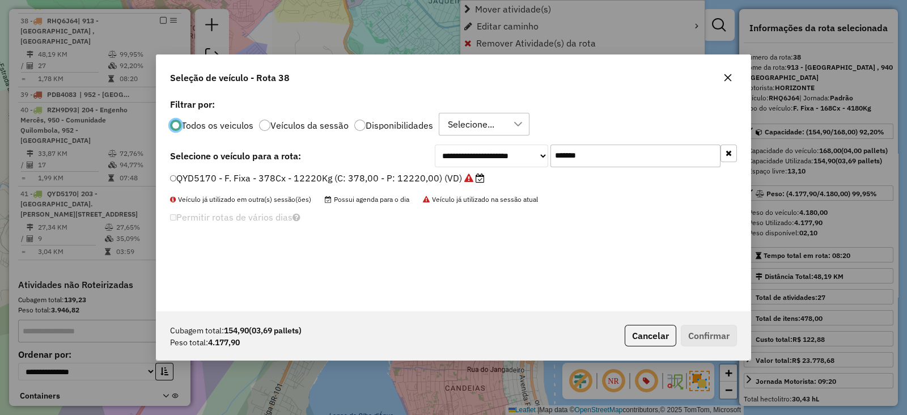
scroll to position [6, 3]
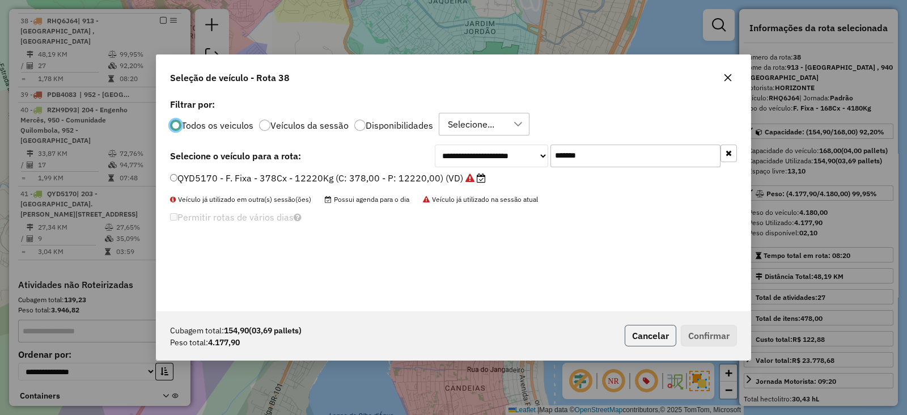
click at [636, 337] on button "Cancelar" at bounding box center [650, 336] width 52 height 22
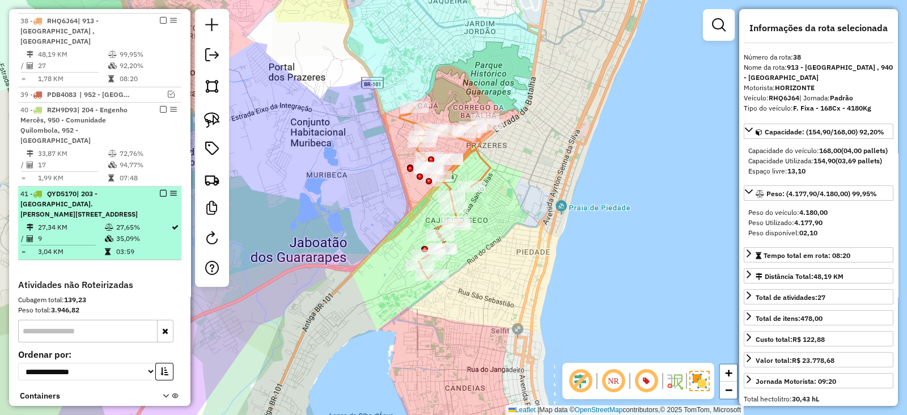
click at [124, 222] on td "27,65%" at bounding box center [143, 227] width 55 height 11
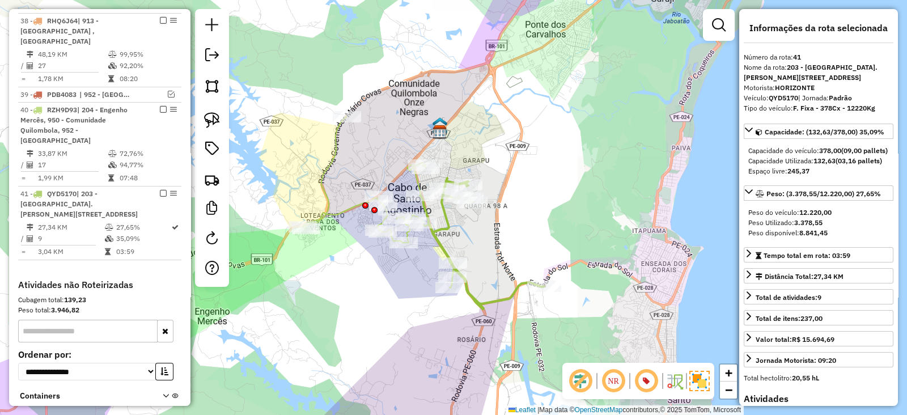
drag, startPoint x: 325, startPoint y: 314, endPoint x: 400, endPoint y: 324, distance: 76.0
click at [400, 324] on div "Janela de atendimento Grade de atendimento Capacidade Transportadoras Veículos …" at bounding box center [453, 207] width 907 height 415
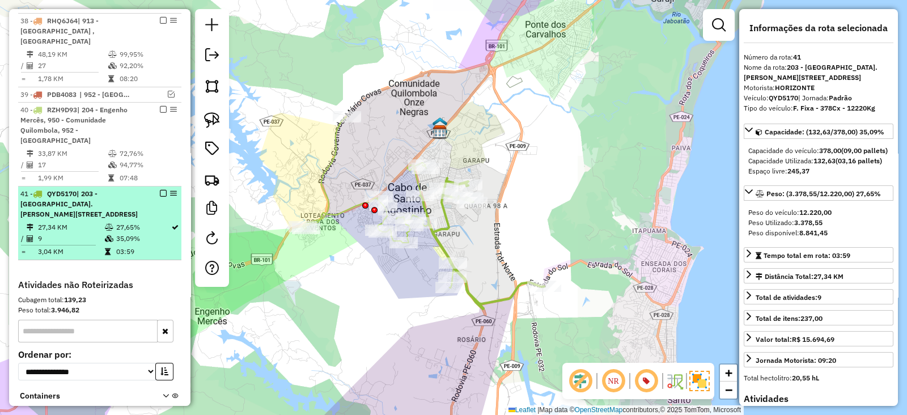
click at [86, 233] on td "9" at bounding box center [70, 238] width 67 height 11
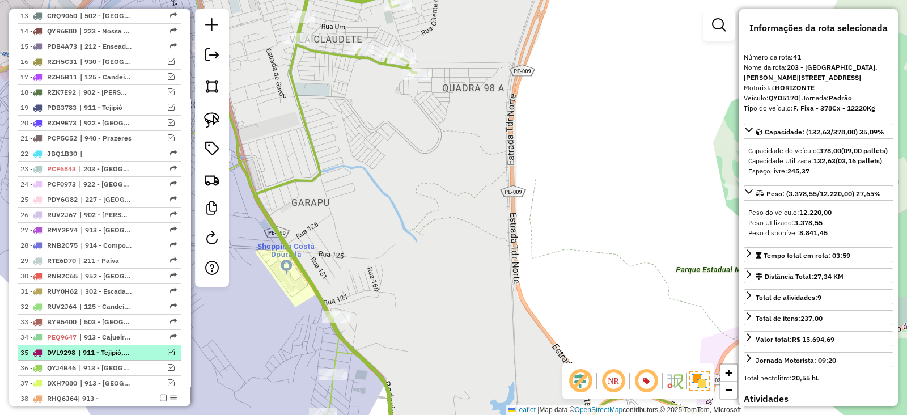
scroll to position [536, 0]
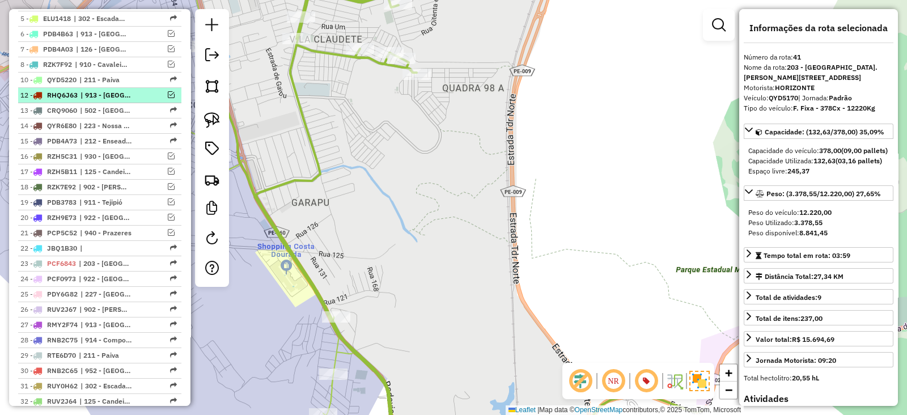
click at [171, 91] on em at bounding box center [171, 94] width 7 height 7
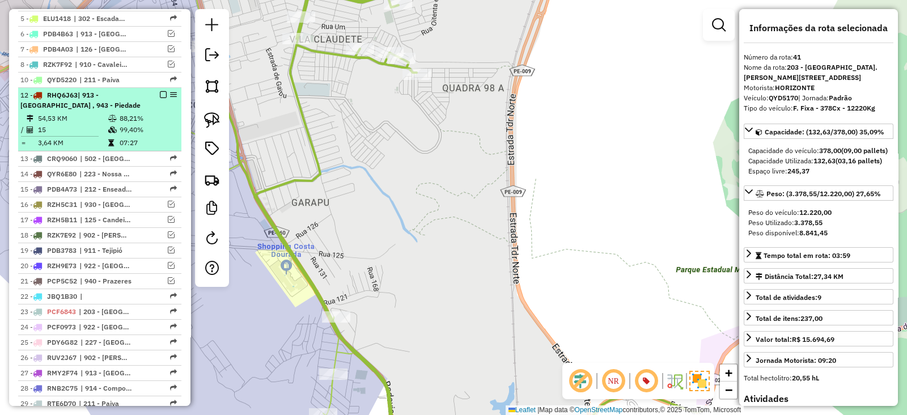
click at [120, 113] on td "88,21%" at bounding box center [147, 118] width 57 height 11
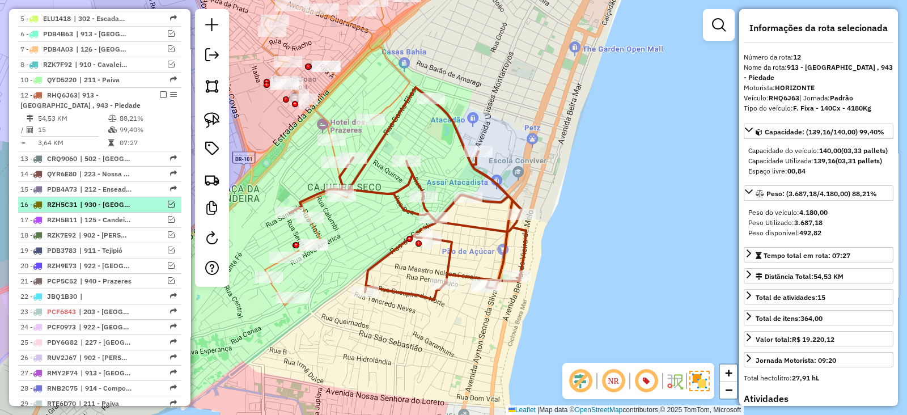
scroll to position [1008, 0]
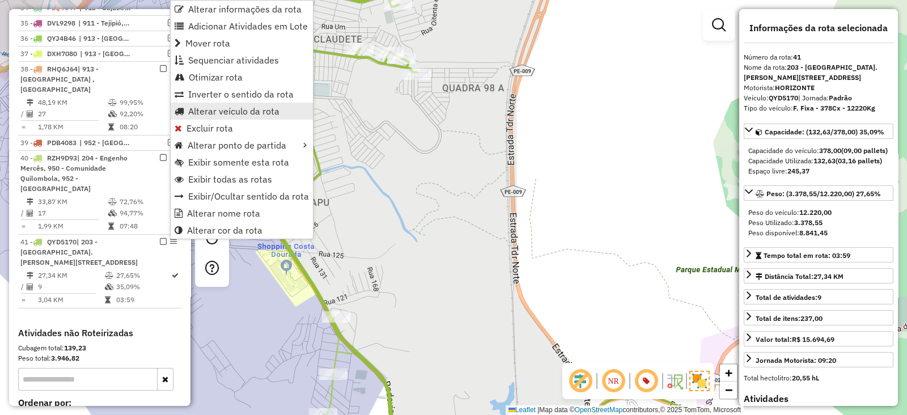
click at [235, 112] on span "Alterar veículo da rota" at bounding box center [233, 111] width 91 height 9
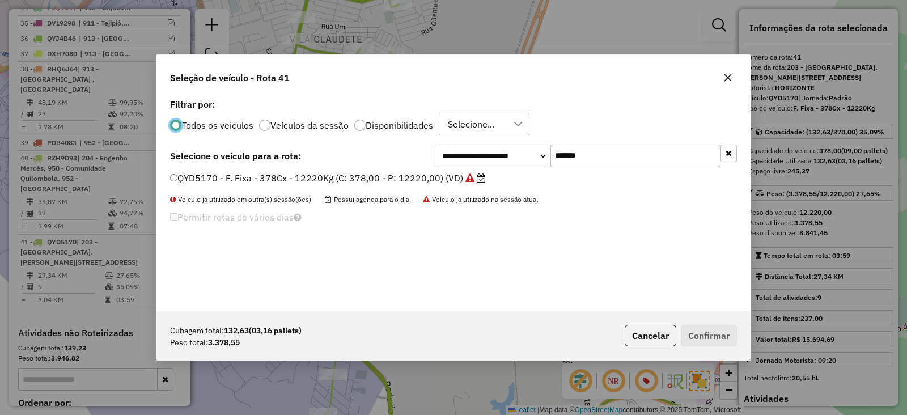
scroll to position [6, 3]
drag, startPoint x: 496, startPoint y: 162, endPoint x: 456, endPoint y: 161, distance: 40.2
click at [456, 161] on div "**********" at bounding box center [586, 155] width 302 height 23
type input "***"
click at [410, 178] on label "RHQ6J63 - F. Fixa - 140Cx - 4180Kg (C: 140,00 - P: 4180,00) (VD)" at bounding box center [327, 178] width 314 height 14
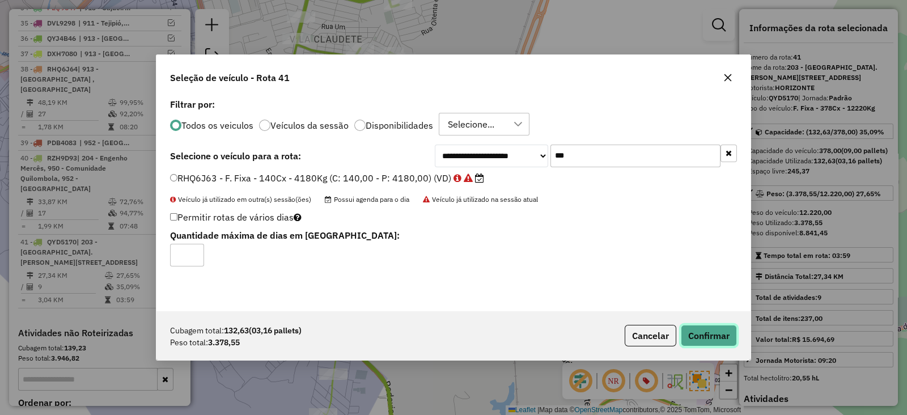
click at [716, 340] on button "Confirmar" at bounding box center [709, 336] width 56 height 22
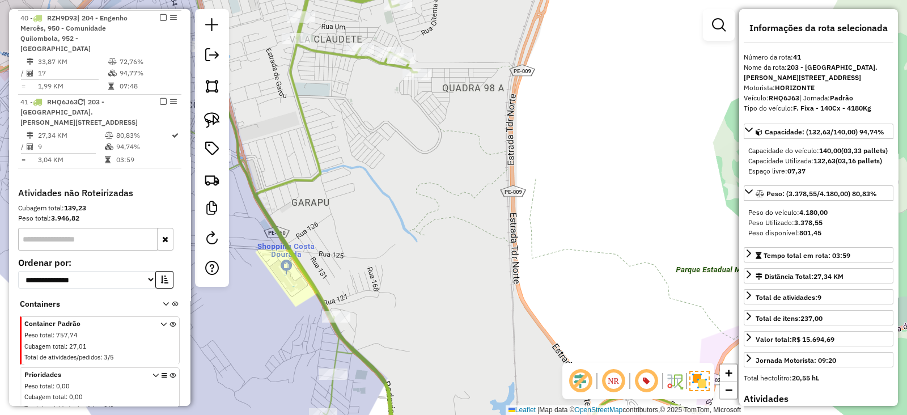
scroll to position [1209, 0]
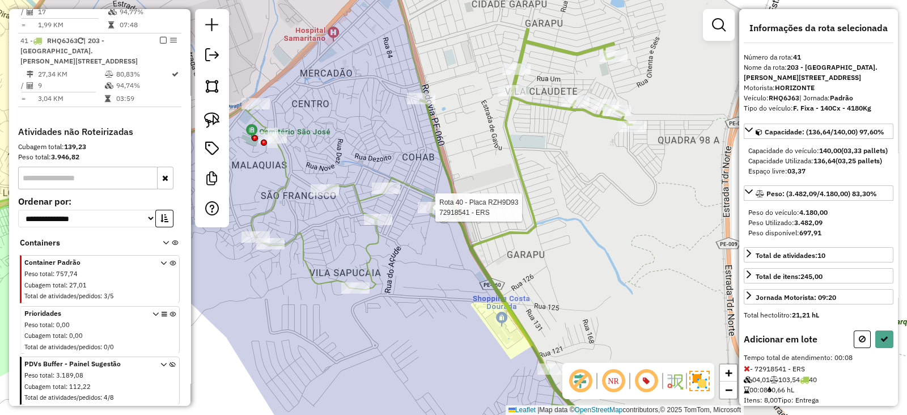
select select "*********"
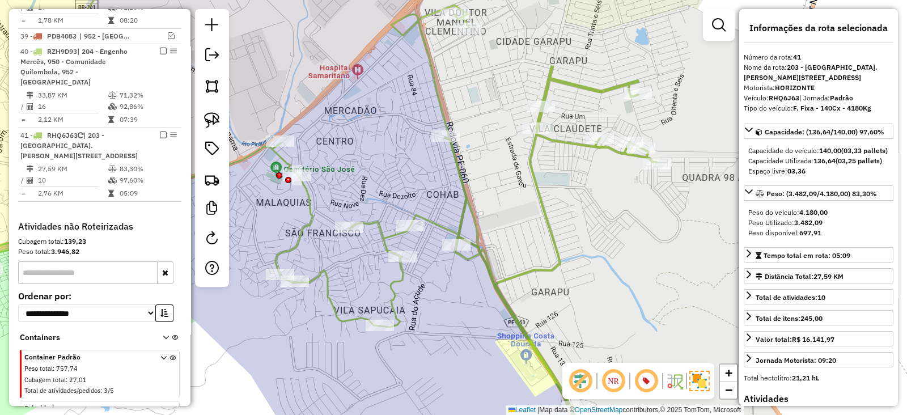
scroll to position [1020, 0]
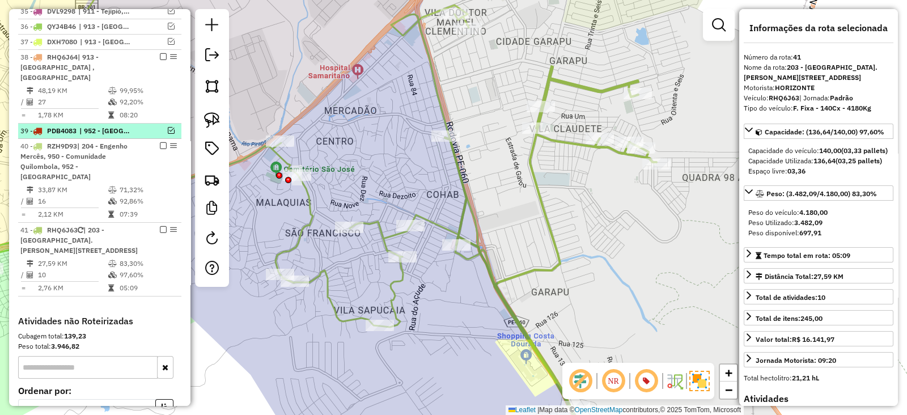
click at [170, 127] on em at bounding box center [171, 130] width 7 height 7
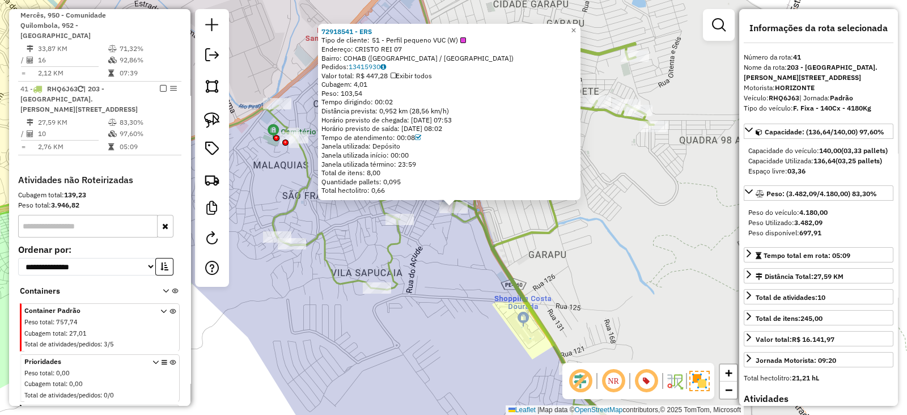
scroll to position [1257, 0]
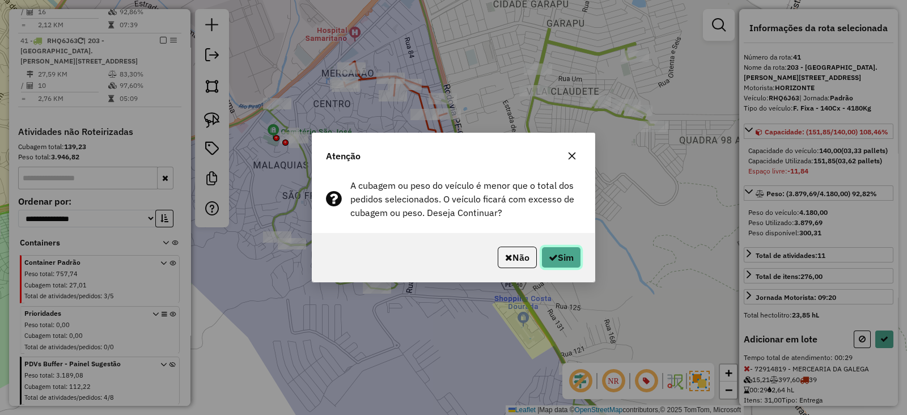
click at [567, 262] on button "Sim" at bounding box center [561, 257] width 40 height 22
select select "*********"
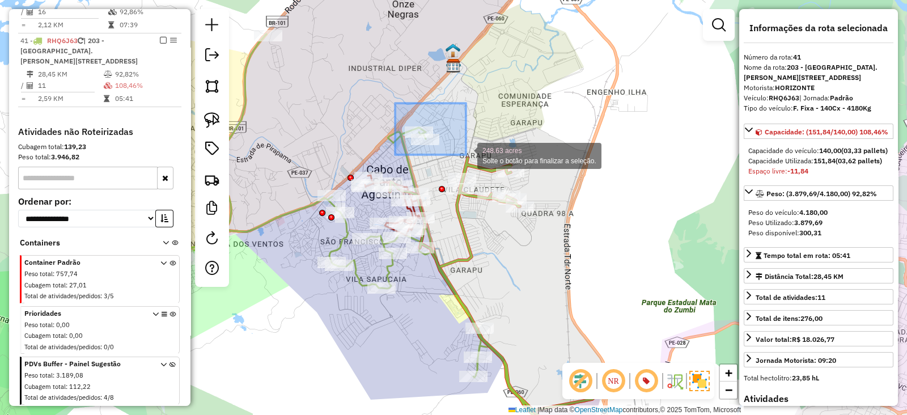
drag, startPoint x: 397, startPoint y: 105, endPoint x: 466, endPoint y: 155, distance: 85.6
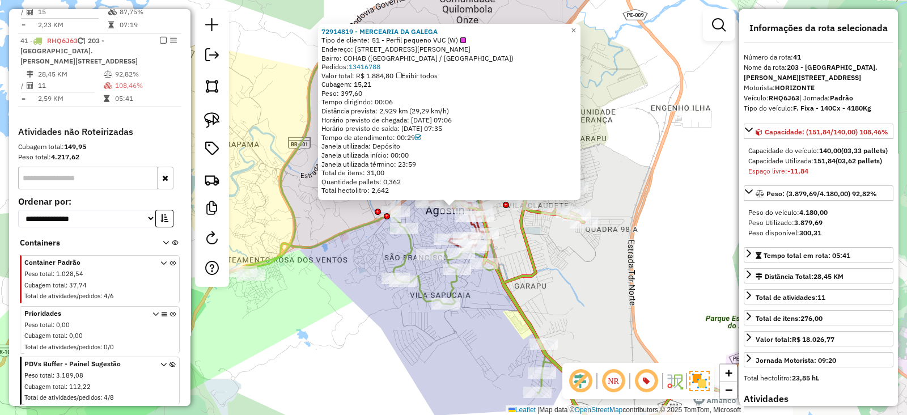
click at [518, 233] on icon at bounding box center [590, 304] width 273 height 261
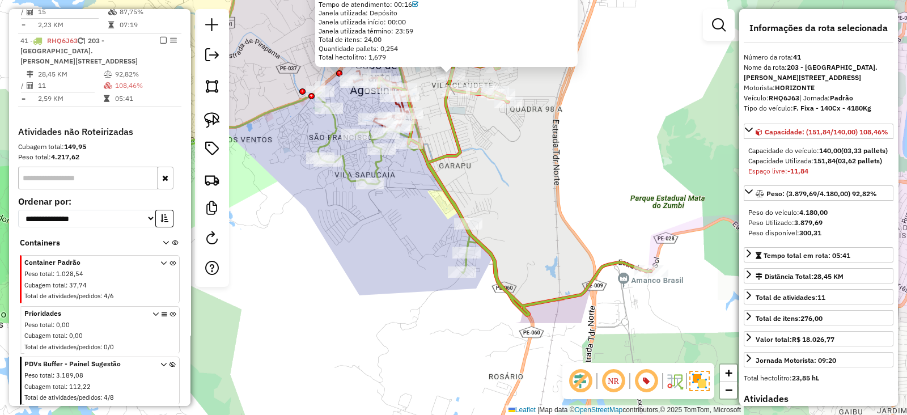
drag, startPoint x: 509, startPoint y: 280, endPoint x: 498, endPoint y: 173, distance: 107.7
click at [498, 173] on div "72920027 - BARBARA INGRID DA SI Limite de capacidade do veículo excedido Endere…" at bounding box center [453, 207] width 907 height 415
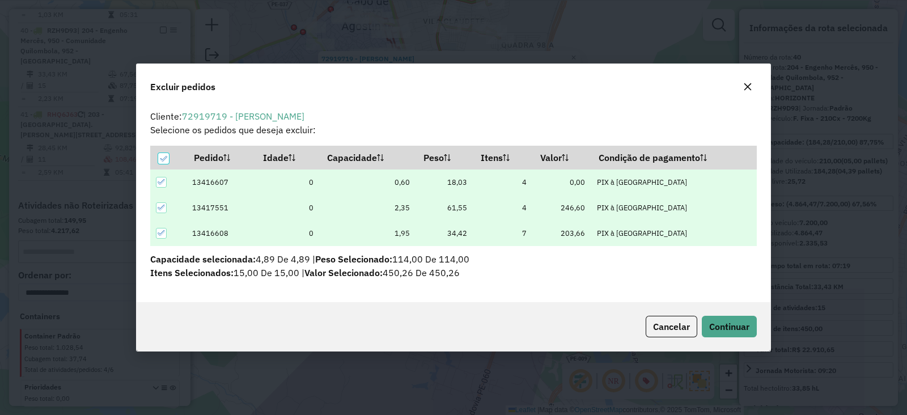
scroll to position [0, 0]
click at [676, 321] on span "Cancelar" at bounding box center [671, 326] width 37 height 11
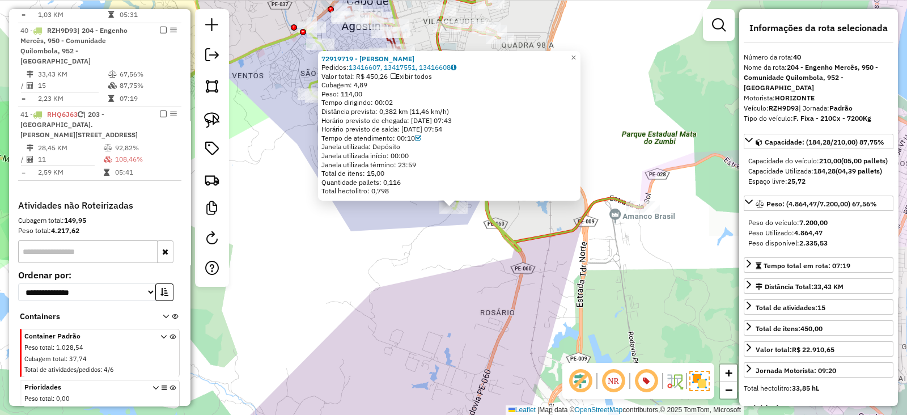
click at [556, 237] on icon at bounding box center [506, 120] width 273 height 261
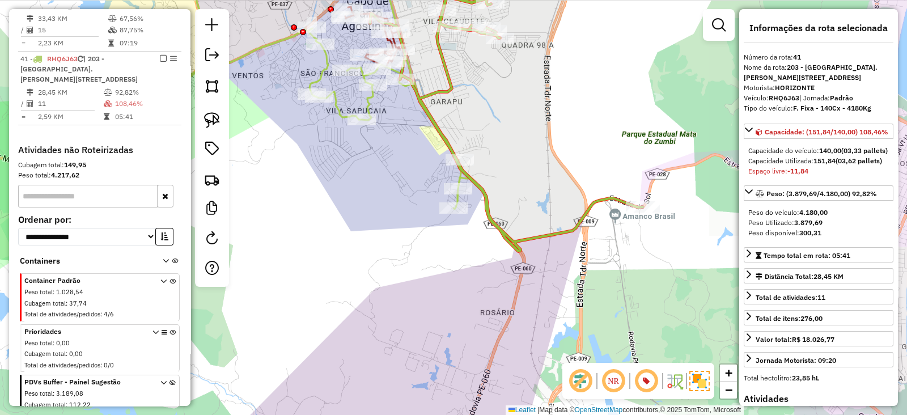
scroll to position [1257, 0]
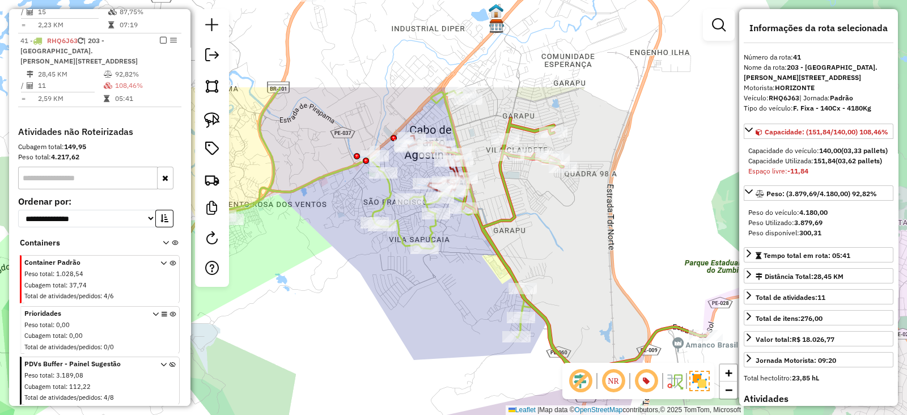
drag, startPoint x: 524, startPoint y: 156, endPoint x: 589, endPoint y: 288, distance: 147.5
click at [589, 288] on div "Janela de atendimento Grade de atendimento Capacidade Transportadoras Veículos …" at bounding box center [453, 207] width 907 height 415
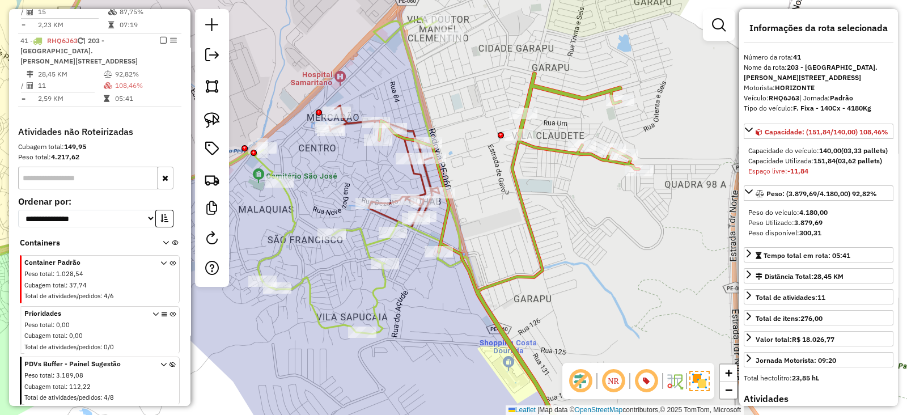
drag, startPoint x: 486, startPoint y: 142, endPoint x: 457, endPoint y: 203, distance: 67.7
click at [458, 203] on div "Janela de atendimento Grade de atendimento Capacidade Transportadoras Veículos …" at bounding box center [453, 207] width 907 height 415
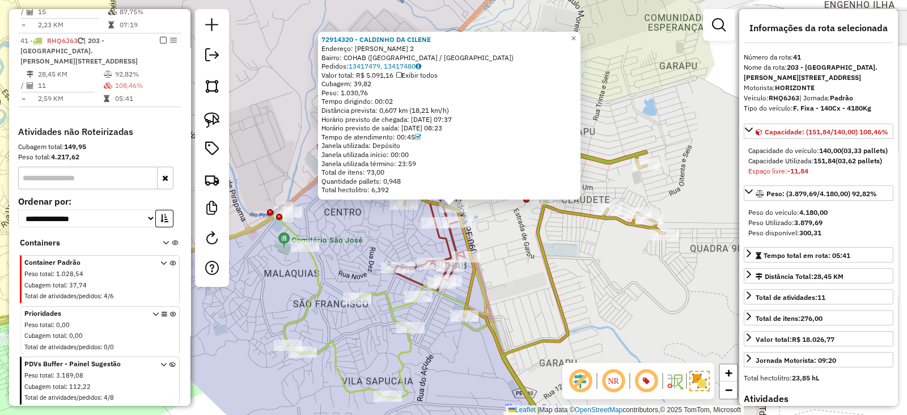
click at [507, 248] on div "72914320 - CALDINHO DA CILENE Endereço: Francisco Gomes de Farias 2 Bairro: COH…" at bounding box center [453, 207] width 907 height 415
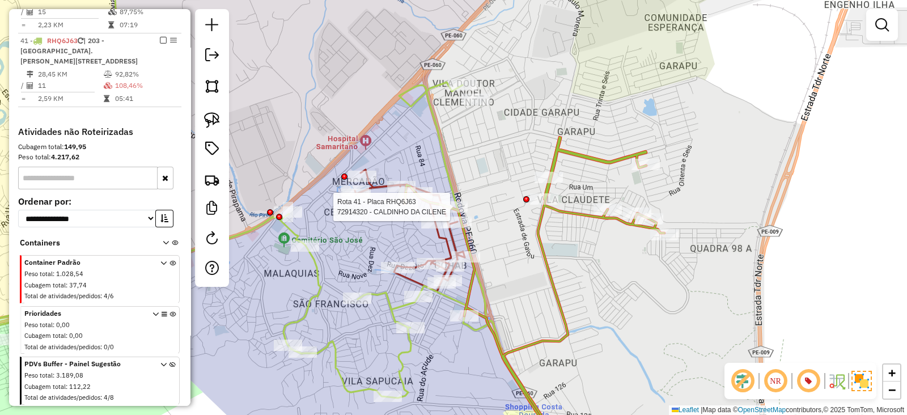
select select "*********"
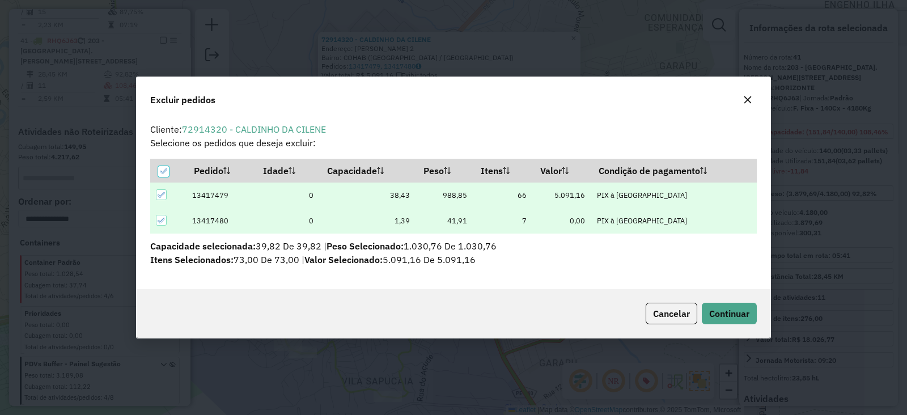
scroll to position [0, 0]
click at [720, 309] on span "Continuar" at bounding box center [729, 313] width 40 height 11
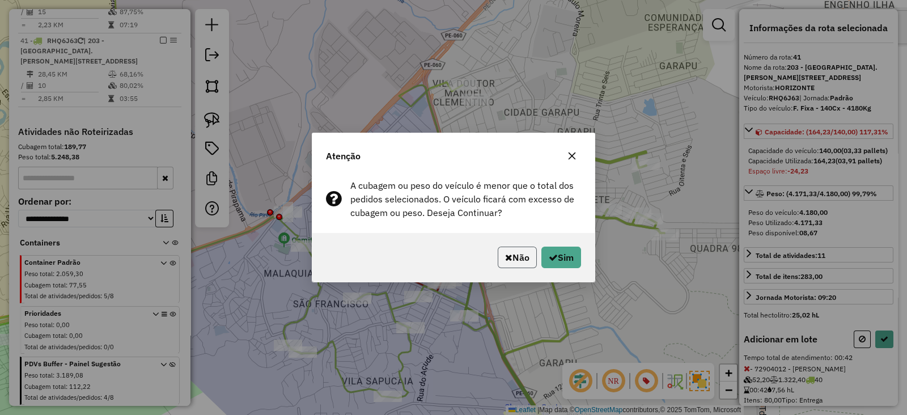
click at [513, 256] on button "Não" at bounding box center [517, 257] width 39 height 22
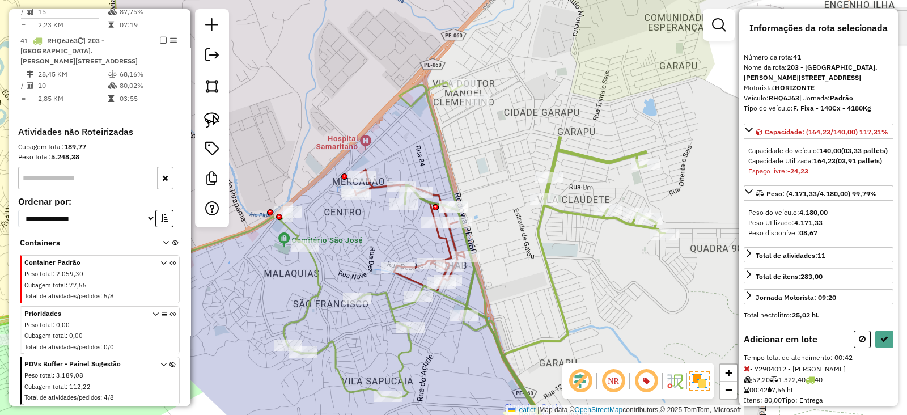
scroll to position [51, 0]
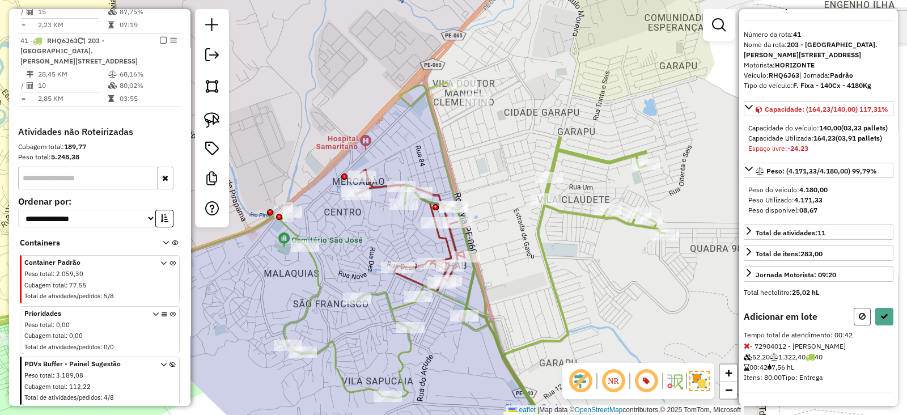
click at [853, 318] on button at bounding box center [861, 317] width 17 height 18
select select "*********"
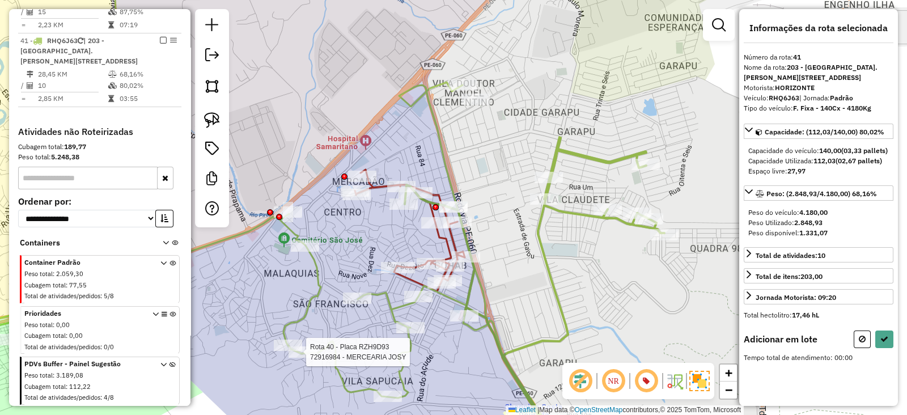
scroll to position [0, 0]
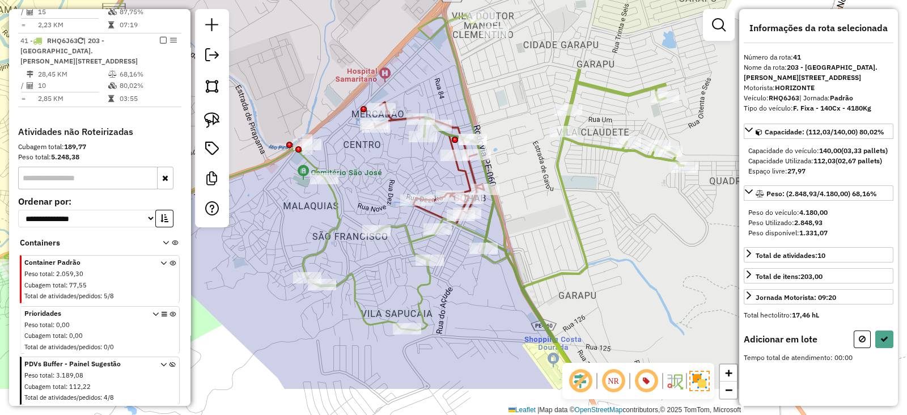
drag, startPoint x: 529, startPoint y: 256, endPoint x: 535, endPoint y: 216, distance: 40.2
click at [535, 216] on div "Janela de atendimento Grade de atendimento Capacidade Transportadoras Veículos …" at bounding box center [453, 207] width 907 height 415
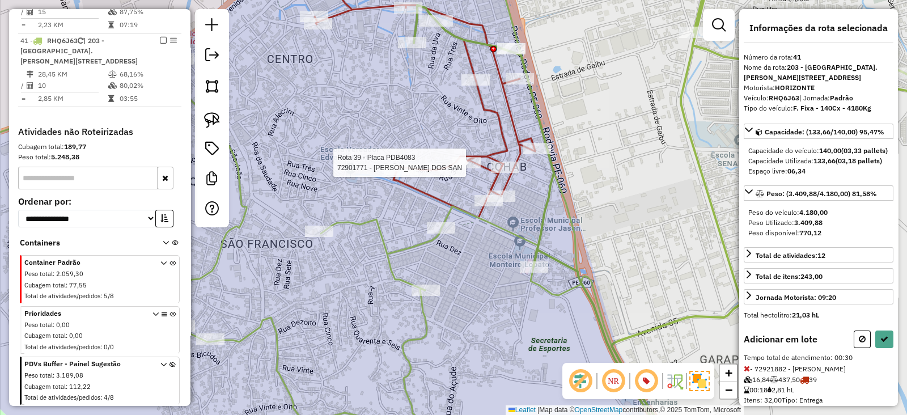
select select "*********"
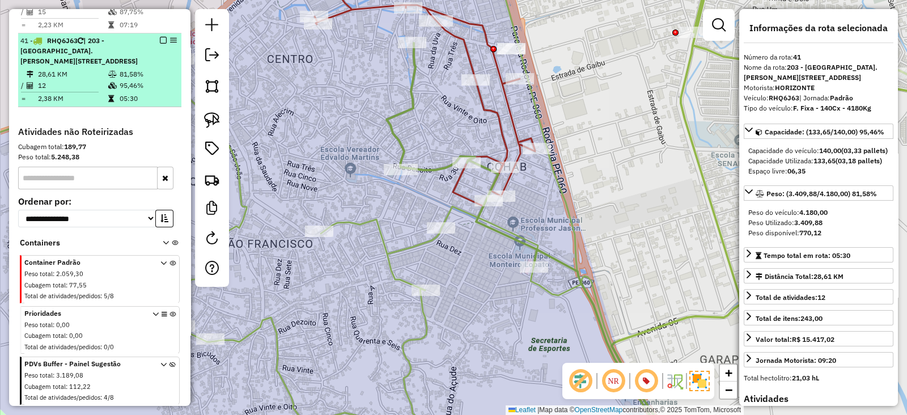
click at [163, 37] on div at bounding box center [160, 40] width 34 height 7
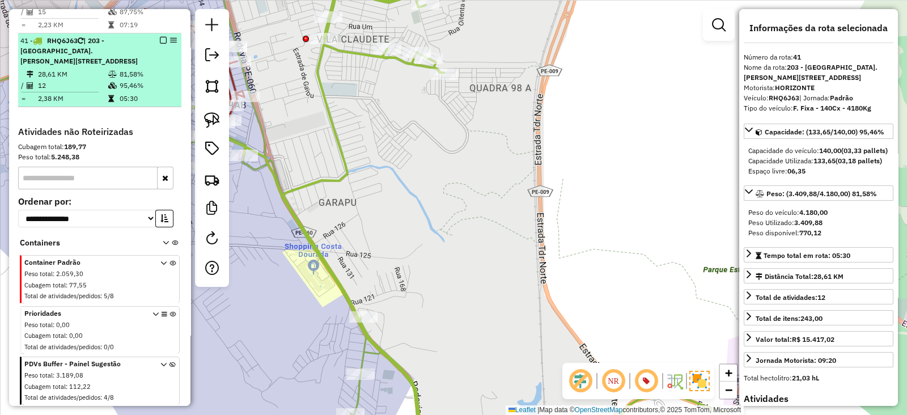
click at [161, 37] on em at bounding box center [163, 40] width 7 height 7
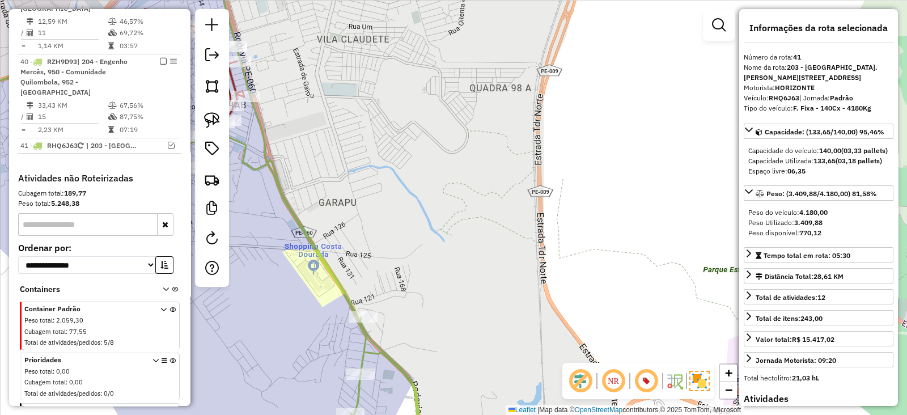
scroll to position [1136, 0]
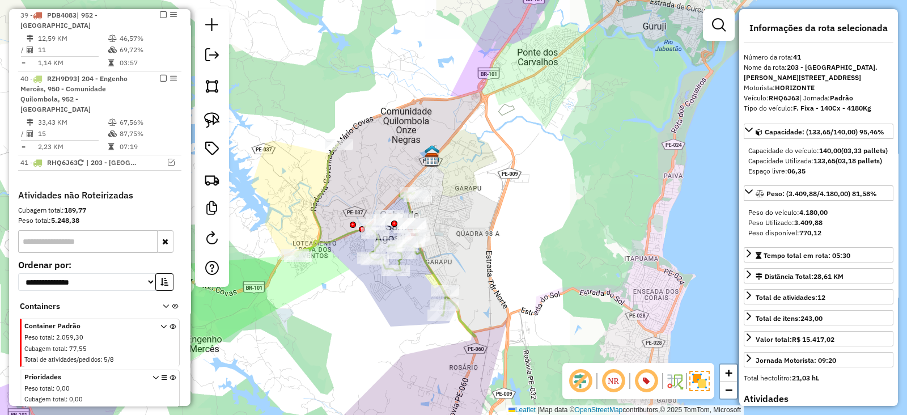
drag, startPoint x: 405, startPoint y: 194, endPoint x: 453, endPoint y: 219, distance: 53.7
click at [453, 219] on div "Janela de atendimento Grade de atendimento Capacidade Transportadoras Veículos …" at bounding box center [453, 207] width 907 height 415
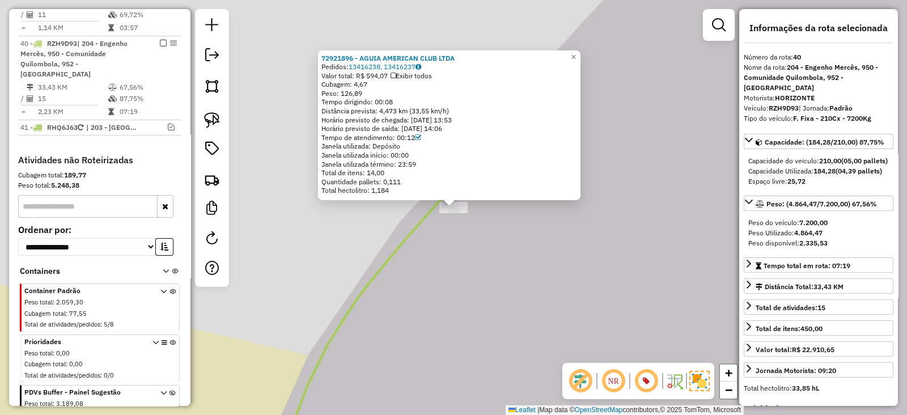
scroll to position [1184, 0]
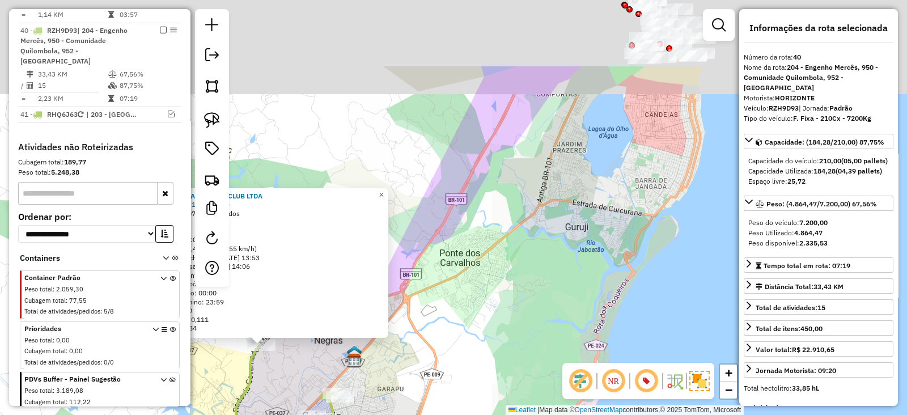
drag, startPoint x: 448, startPoint y: 343, endPoint x: 409, endPoint y: 395, distance: 64.7
click at [394, 414] on html "Aguarde... Pop-up bloqueado! Seu navegador bloqueou automáticamente a abertura …" at bounding box center [453, 207] width 907 height 415
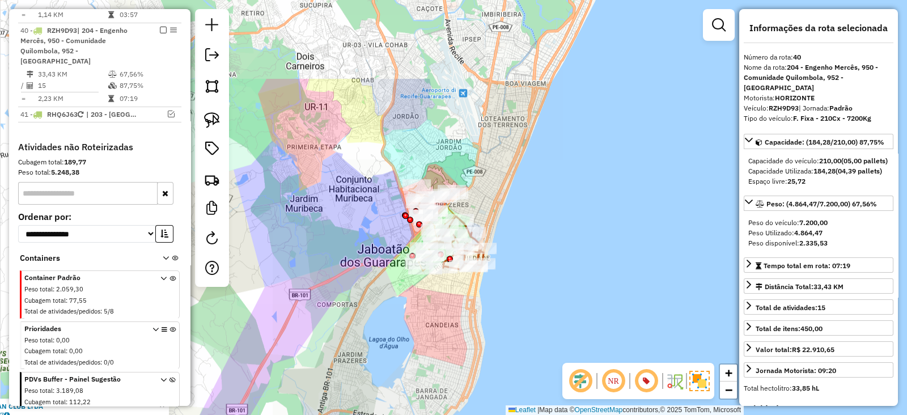
drag, startPoint x: 552, startPoint y: 252, endPoint x: 378, endPoint y: 375, distance: 213.8
click at [378, 375] on div "72921896 - AGUIA AMERICAN CLUB LTDA Pedidos: 13416238, 13416237 Valor total: R$…" at bounding box center [453, 207] width 907 height 415
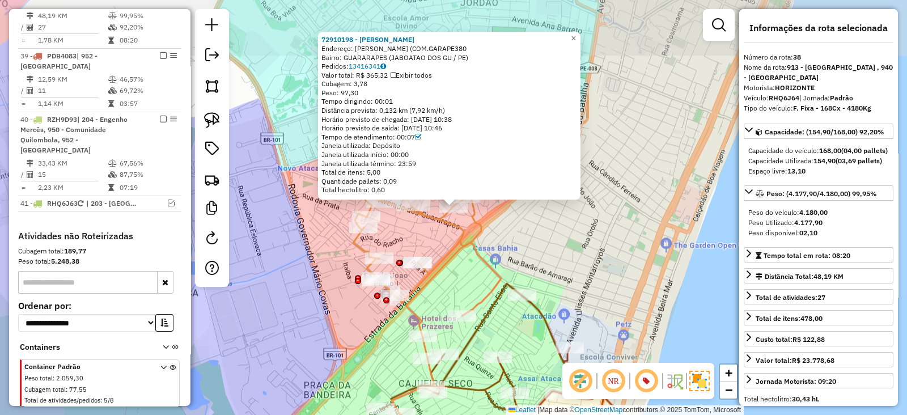
scroll to position [1056, 0]
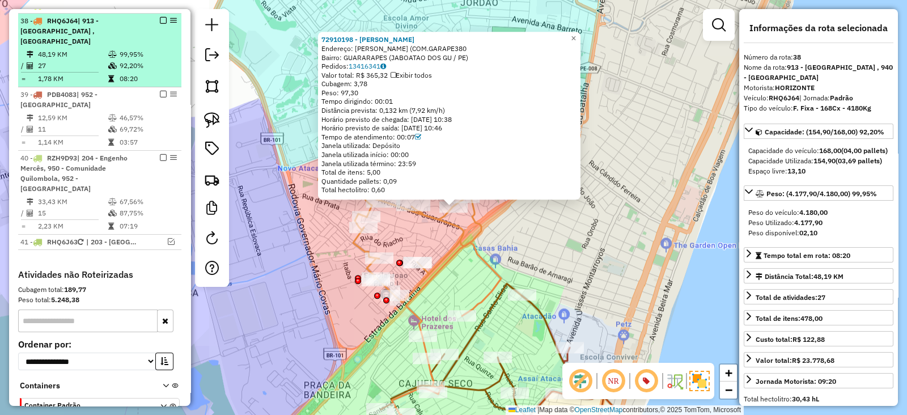
click at [160, 17] on em at bounding box center [163, 20] width 7 height 7
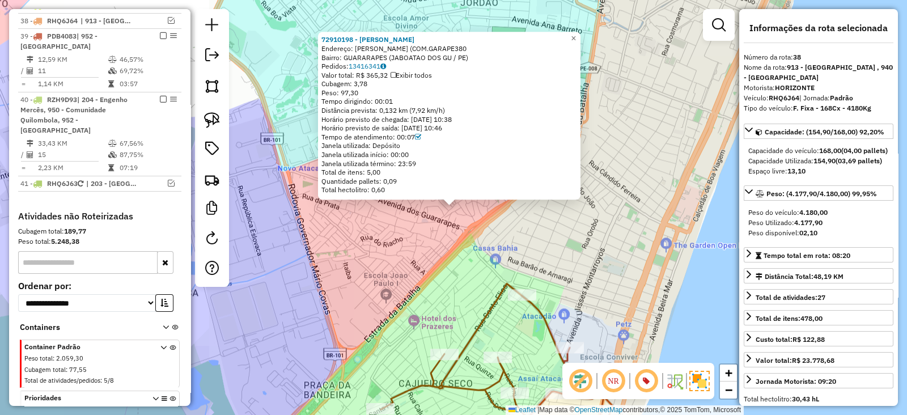
drag, startPoint x: 336, startPoint y: 180, endPoint x: 335, endPoint y: 54, distance: 125.8
click at [335, 54] on div "72910198 - TALUAN GERMANO Endereço: DOM EXPEDITO LOPES (COM.GARAPE380 Bairro: G…" at bounding box center [453, 207] width 907 height 415
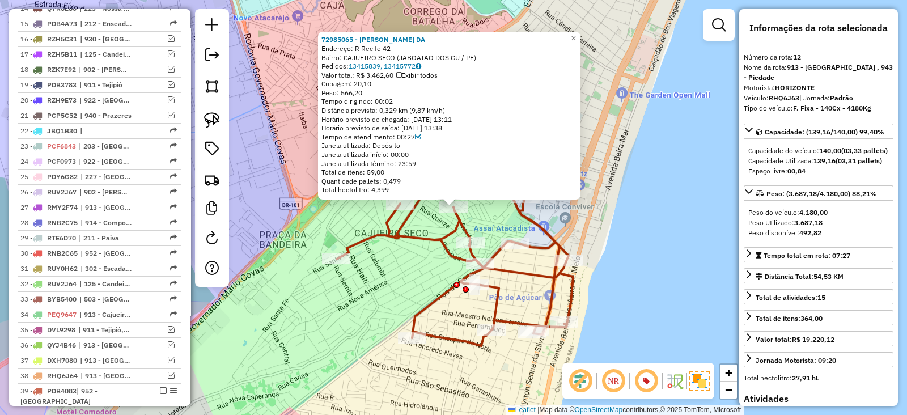
scroll to position [614, 0]
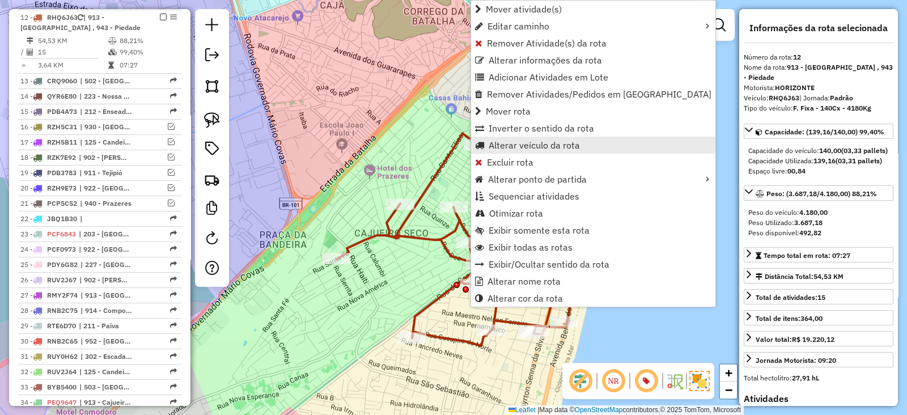
click at [496, 144] on span "Alterar veículo da rota" at bounding box center [533, 145] width 91 height 9
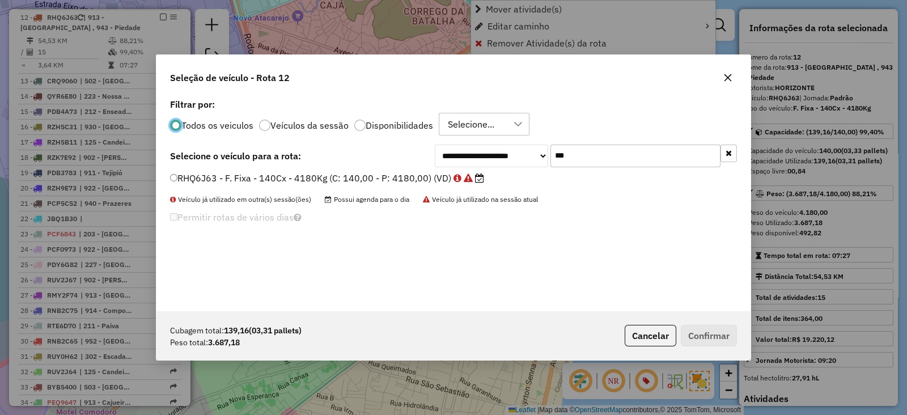
scroll to position [6, 3]
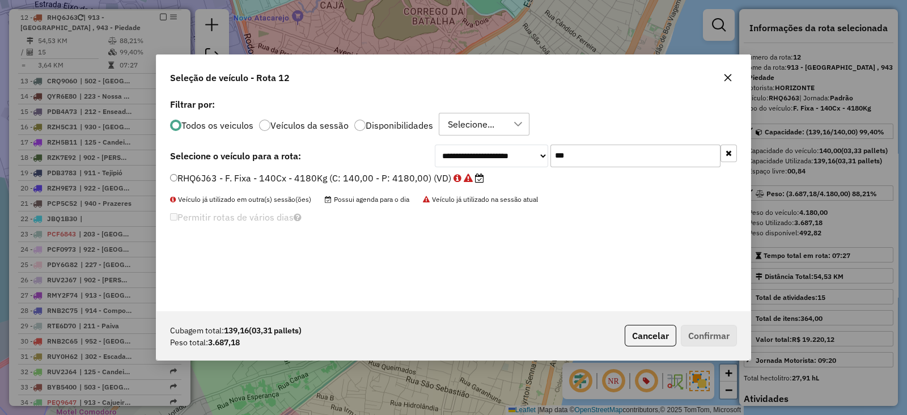
drag, startPoint x: 620, startPoint y: 151, endPoint x: 420, endPoint y: 158, distance: 200.1
click at [423, 158] on div "**********" at bounding box center [453, 155] width 567 height 23
paste input "****"
type input "*******"
click at [389, 177] on label "PDB4083 - F. Fixa - 252Cx - 7060Kg (C: 252,00 - P: 7060,00) (VD)" at bounding box center [322, 178] width 304 height 14
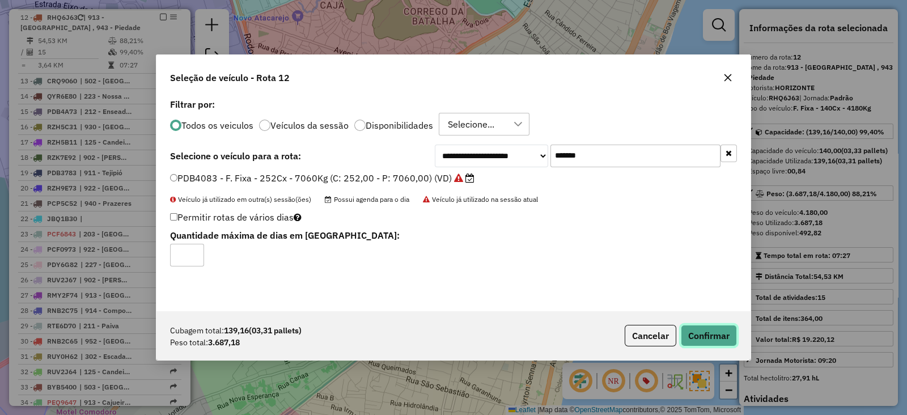
click at [693, 329] on button "Confirmar" at bounding box center [709, 336] width 56 height 22
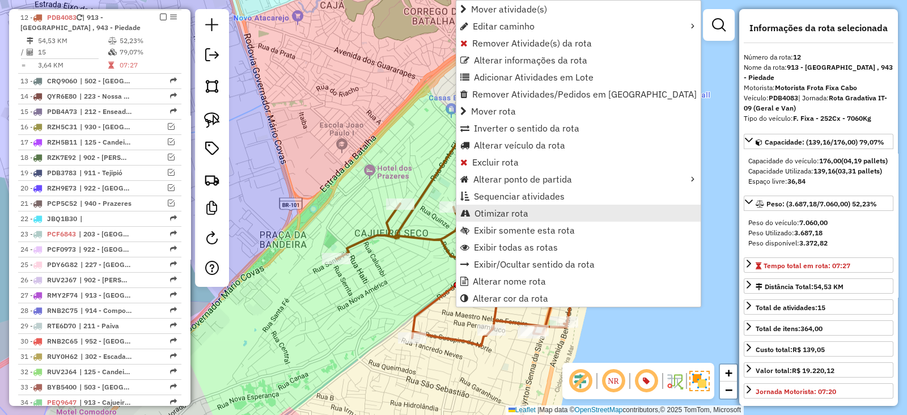
click at [476, 212] on span "Otimizar rota" at bounding box center [501, 213] width 54 height 9
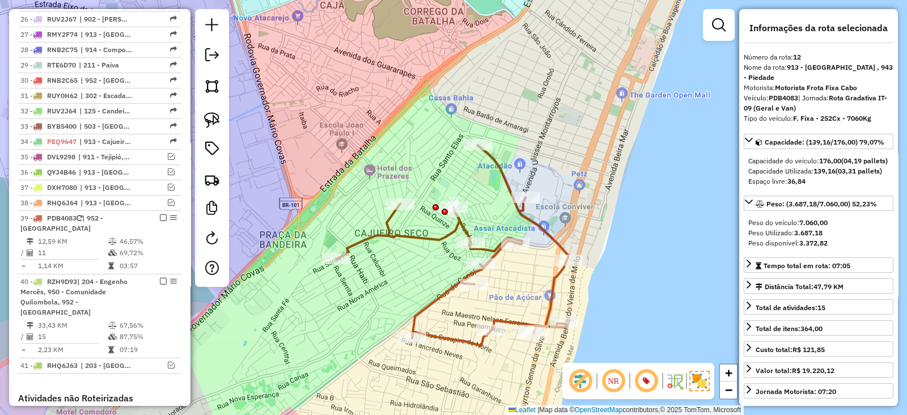
scroll to position [897, 0]
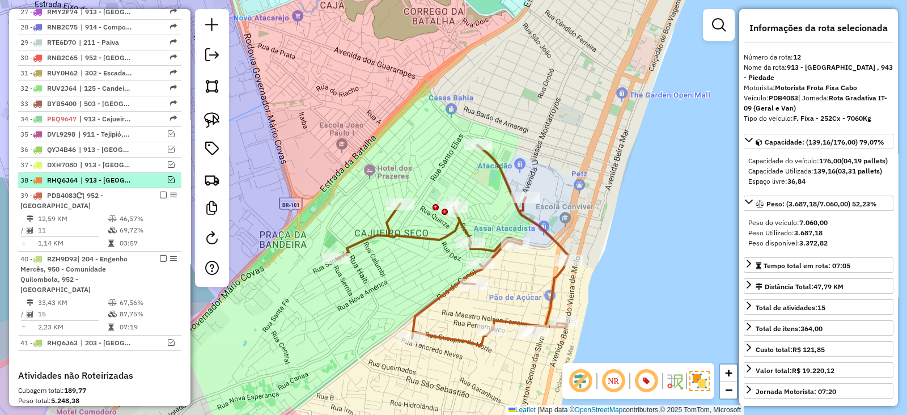
click at [171, 177] on em at bounding box center [171, 179] width 7 height 7
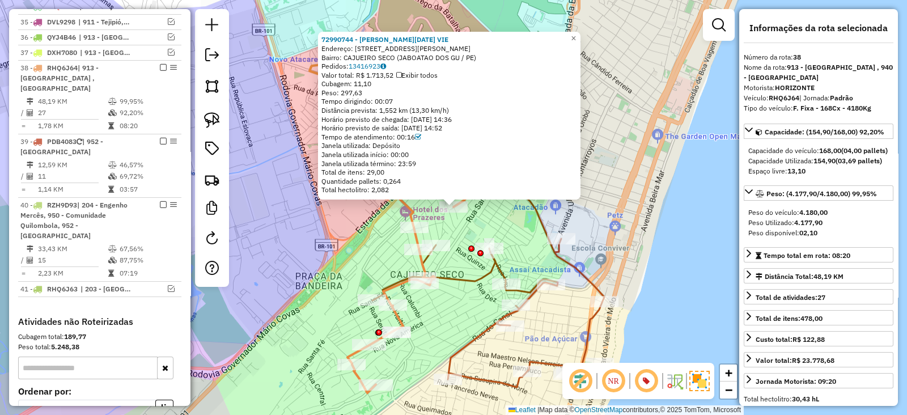
scroll to position [1056, 0]
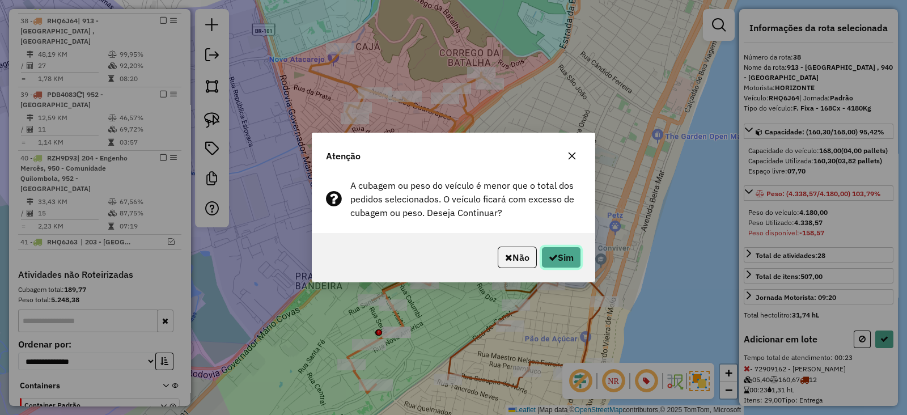
click at [562, 254] on button "Sim" at bounding box center [561, 257] width 40 height 22
select select "*********"
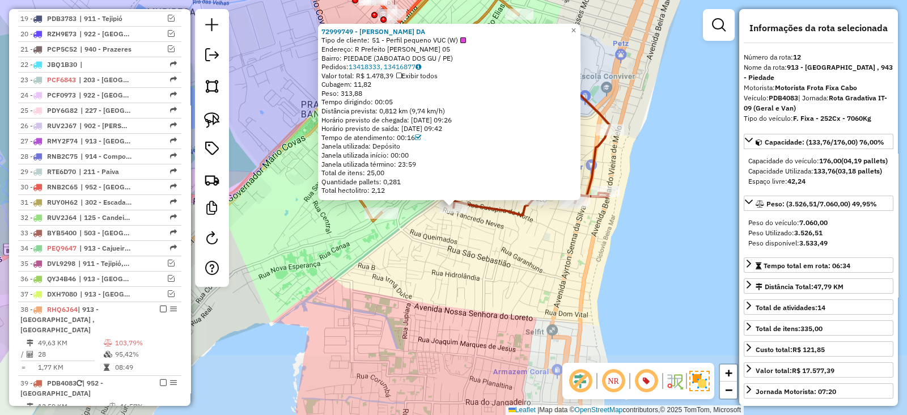
scroll to position [614, 0]
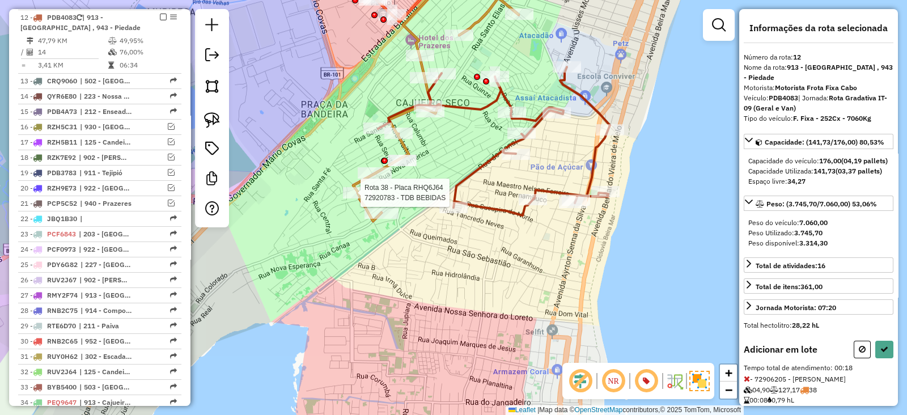
select select "*********"
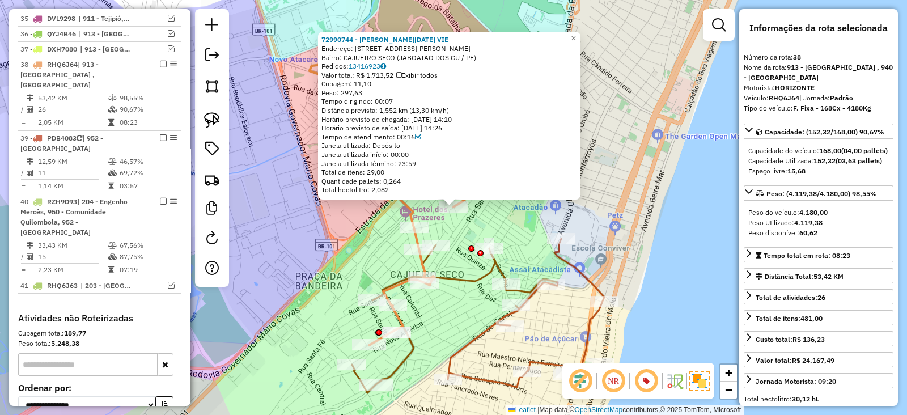
scroll to position [1056, 0]
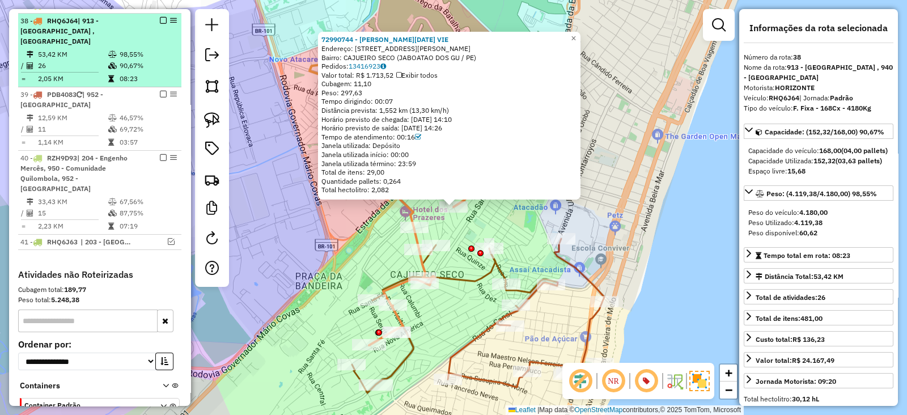
click at [161, 18] on em at bounding box center [163, 20] width 7 height 7
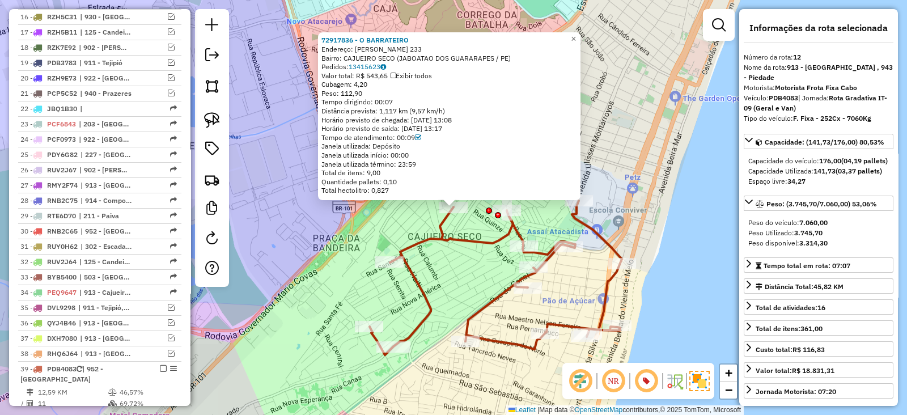
scroll to position [614, 0]
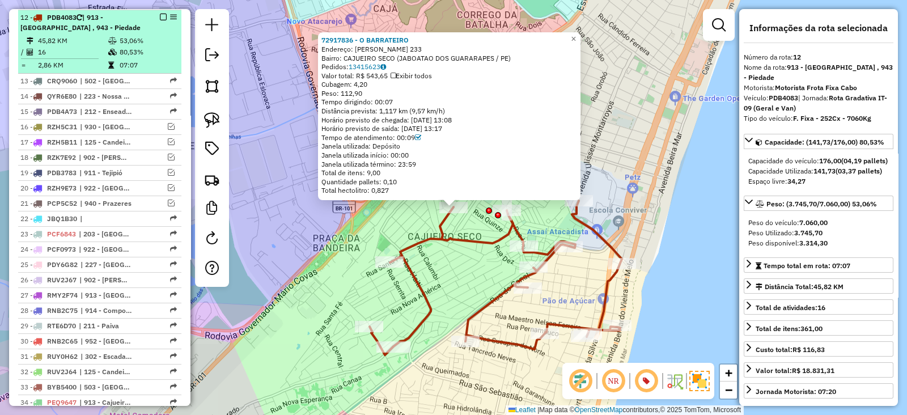
click at [162, 14] on em at bounding box center [163, 17] width 7 height 7
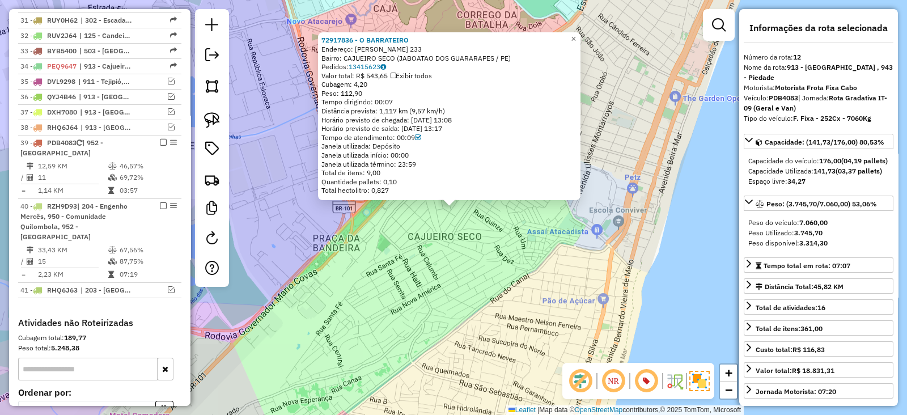
scroll to position [991, 0]
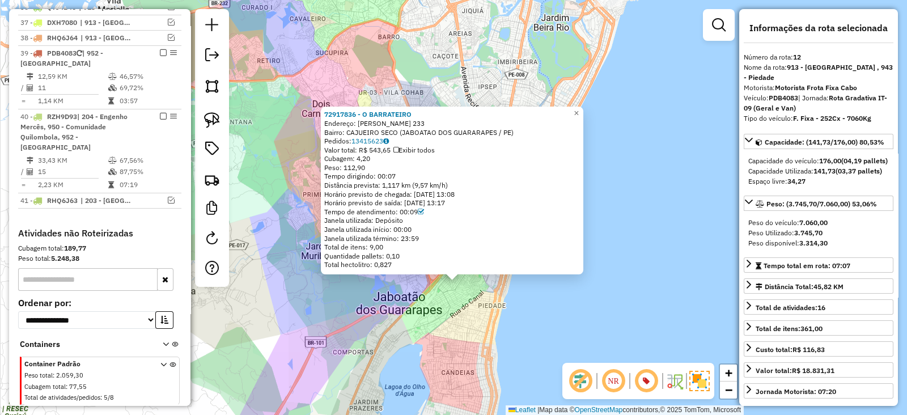
click at [436, 331] on div "72917836 - O BARRATEIRO Endereço: RUI BARBOSA 233 Bairro: CAJUEIRO SECO (JABOAT…" at bounding box center [453, 207] width 907 height 415
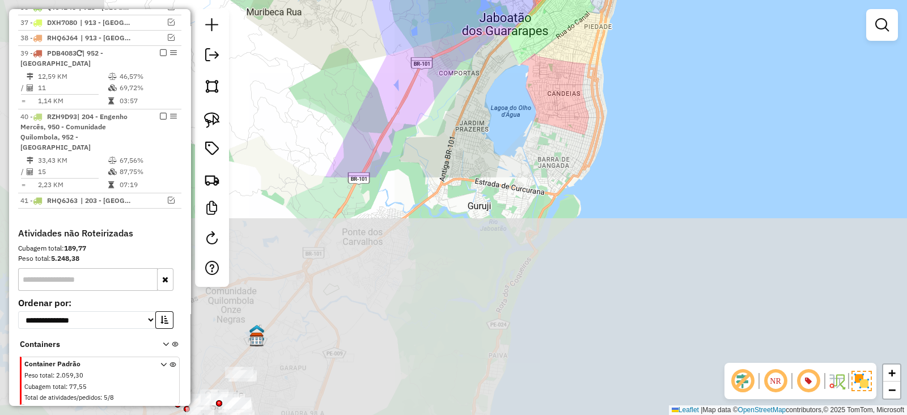
drag, startPoint x: 403, startPoint y: 362, endPoint x: 509, endPoint y: 83, distance: 298.2
click at [509, 83] on div "Janela de atendimento Grade de atendimento Capacidade Transportadoras Veículos …" at bounding box center [453, 207] width 907 height 415
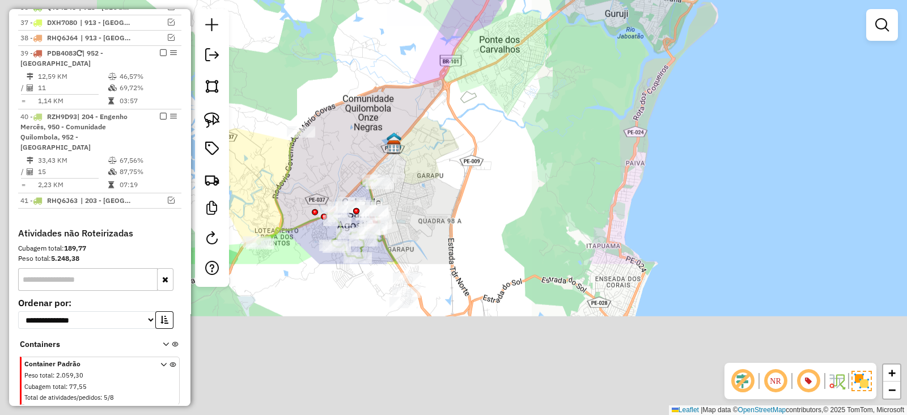
drag, startPoint x: 403, startPoint y: 284, endPoint x: 556, endPoint y: 66, distance: 266.5
click at [556, 66] on div "Janela de atendimento Grade de atendimento Capacidade Transportadoras Veículos …" at bounding box center [453, 207] width 907 height 415
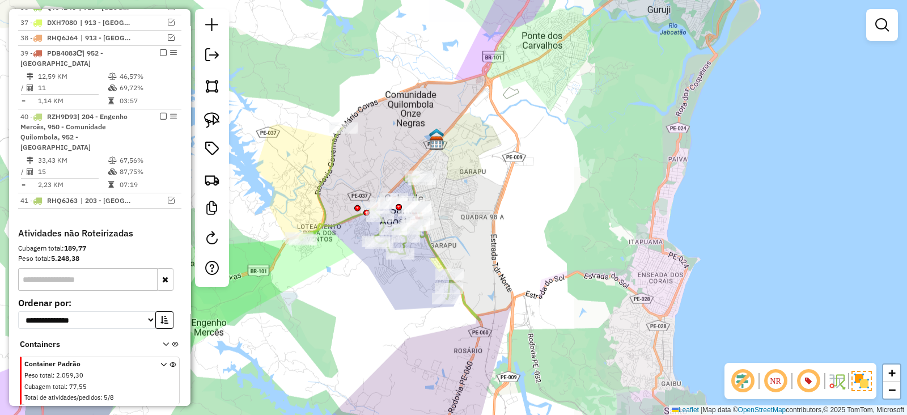
drag, startPoint x: 507, startPoint y: 163, endPoint x: 534, endPoint y: 185, distance: 34.6
click at [534, 185] on div "Janela de atendimento Grade de atendimento Capacidade Transportadoras Veículos …" at bounding box center [453, 207] width 907 height 415
select select "*********"
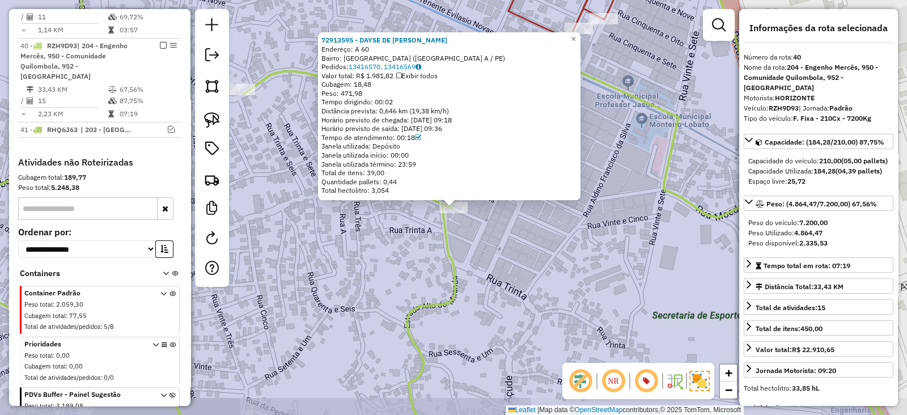
scroll to position [1087, 0]
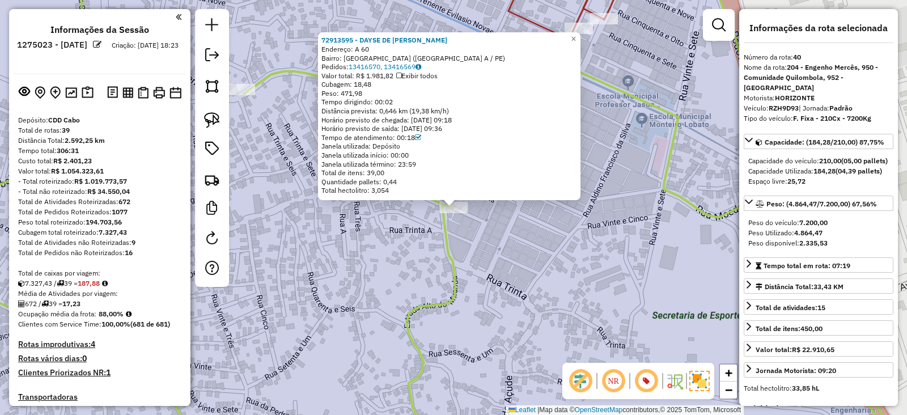
select select "*********"
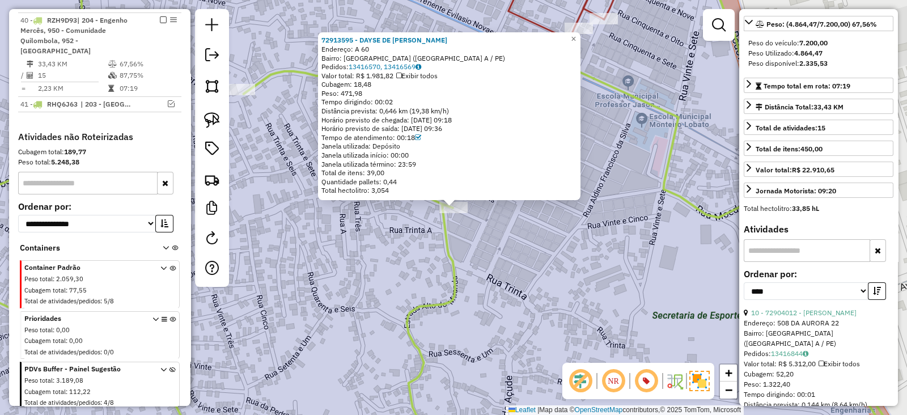
scroll to position [283, 0]
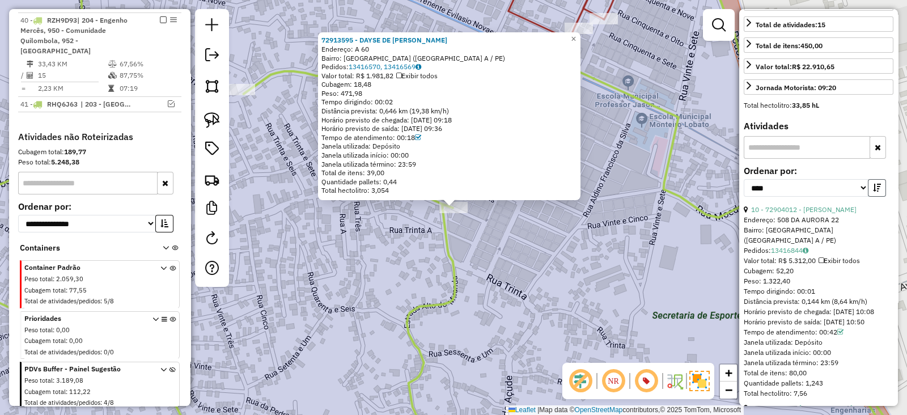
click at [874, 192] on icon "button" at bounding box center [877, 188] width 8 height 8
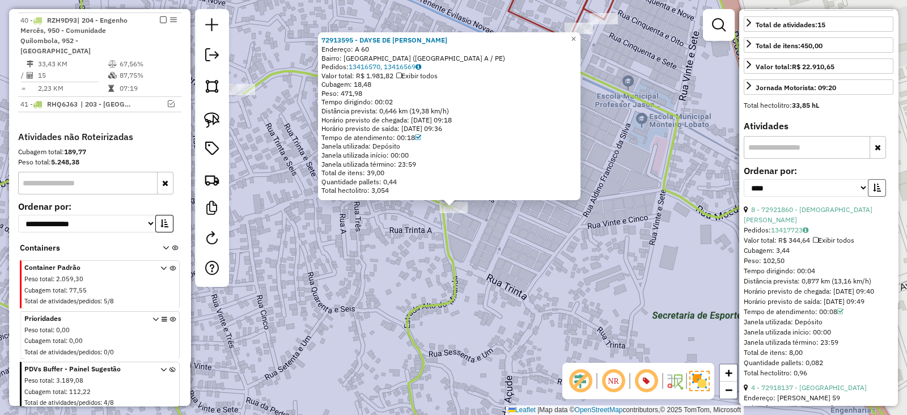
click at [874, 192] on icon "button" at bounding box center [877, 188] width 8 height 8
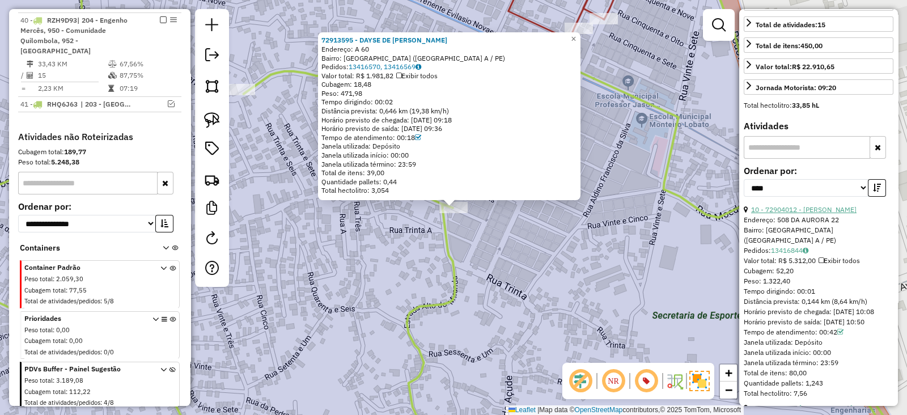
click at [827, 214] on link "10 - 72904012 - [PERSON_NAME]" at bounding box center [803, 209] width 105 height 8
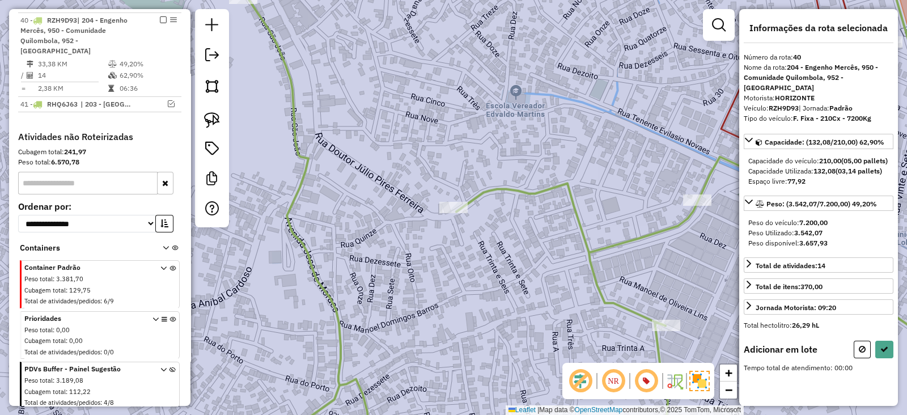
scroll to position [0, 0]
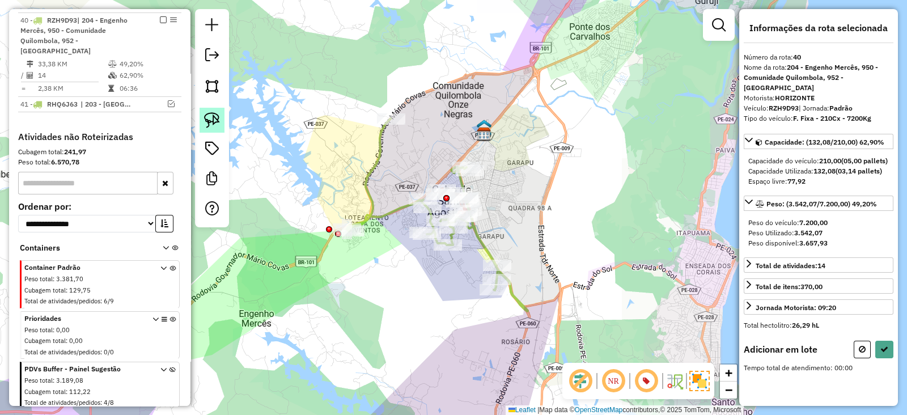
click at [215, 121] on img at bounding box center [212, 120] width 16 height 16
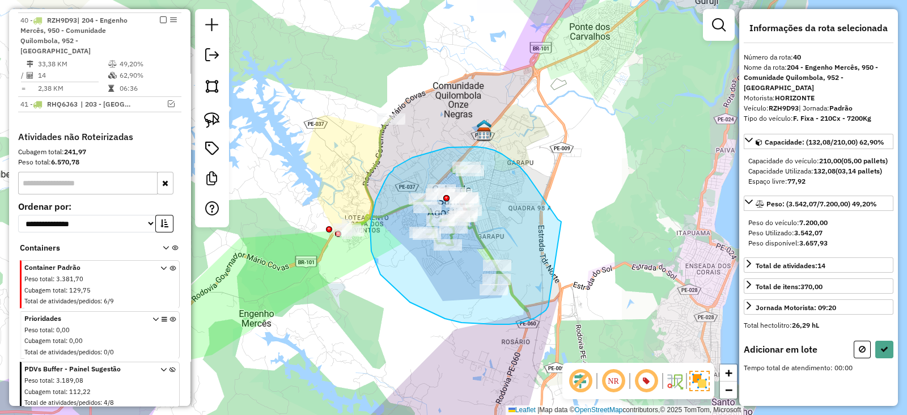
drag, startPoint x: 561, startPoint y: 222, endPoint x: 548, endPoint y: 306, distance: 85.4
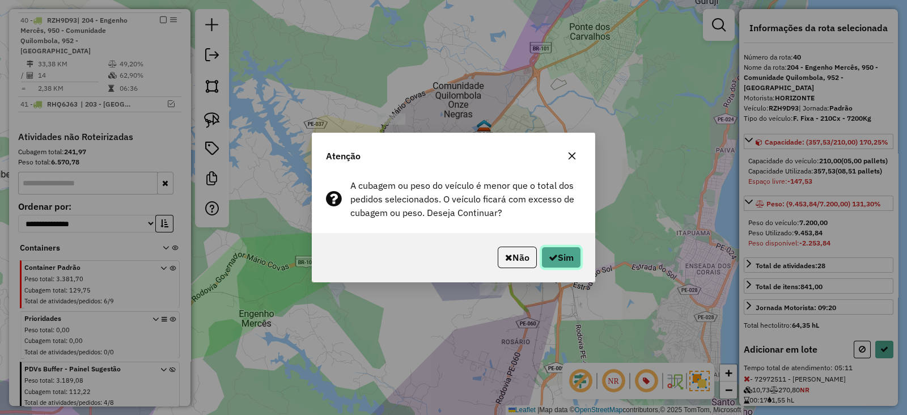
click at [568, 265] on button "Sim" at bounding box center [561, 257] width 40 height 22
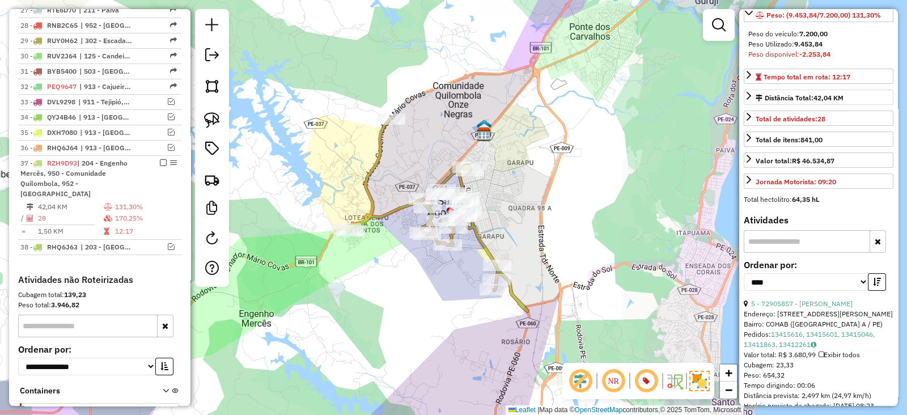
scroll to position [283, 0]
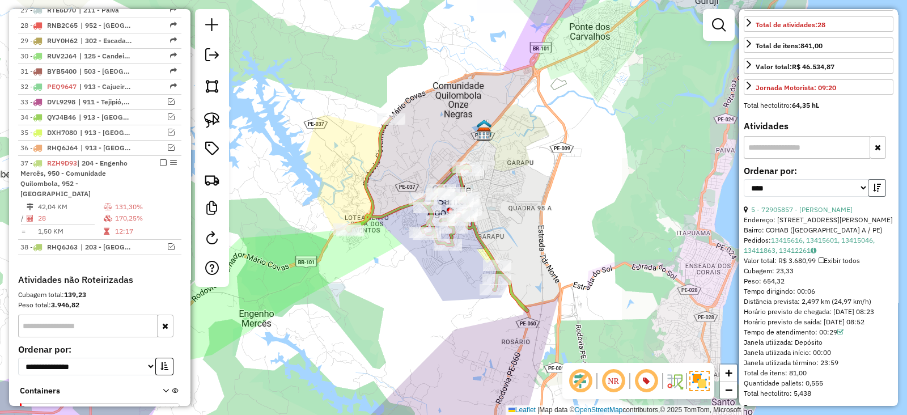
click at [873, 192] on icon "button" at bounding box center [877, 188] width 8 height 8
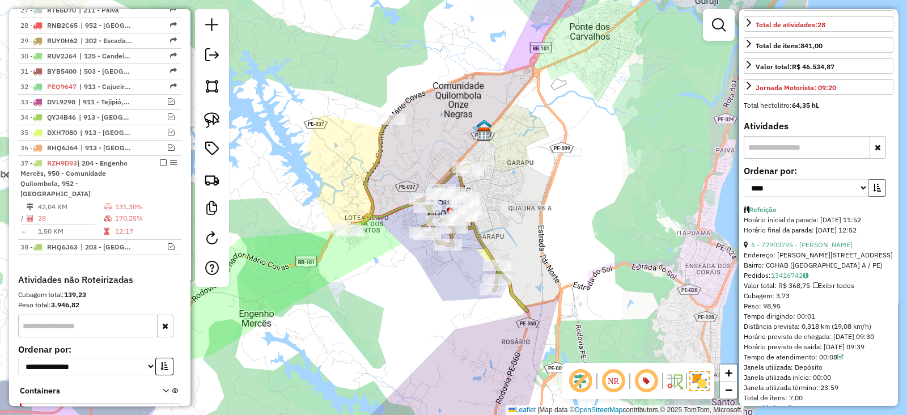
click at [873, 192] on icon "button" at bounding box center [877, 188] width 8 height 8
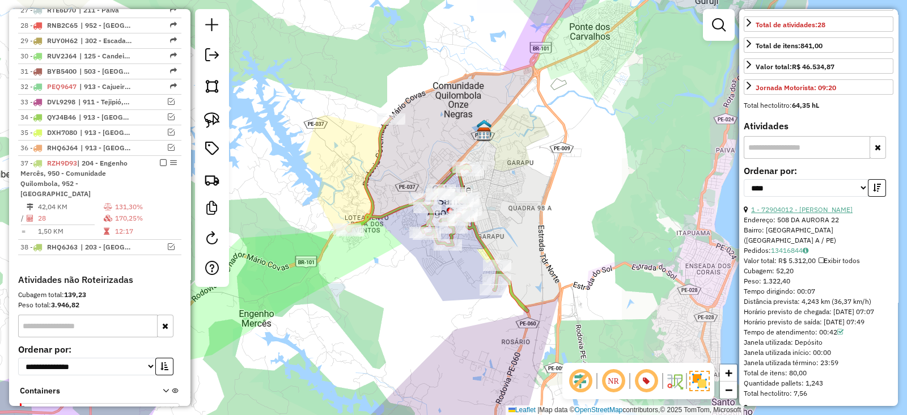
click at [822, 214] on link "1 - 72904012 - [PERSON_NAME]" at bounding box center [801, 209] width 101 height 8
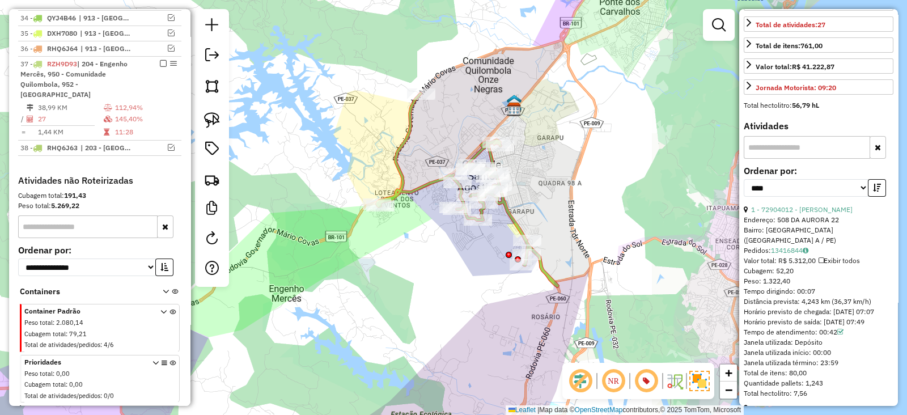
click at [873, 192] on icon "button" at bounding box center [877, 188] width 8 height 8
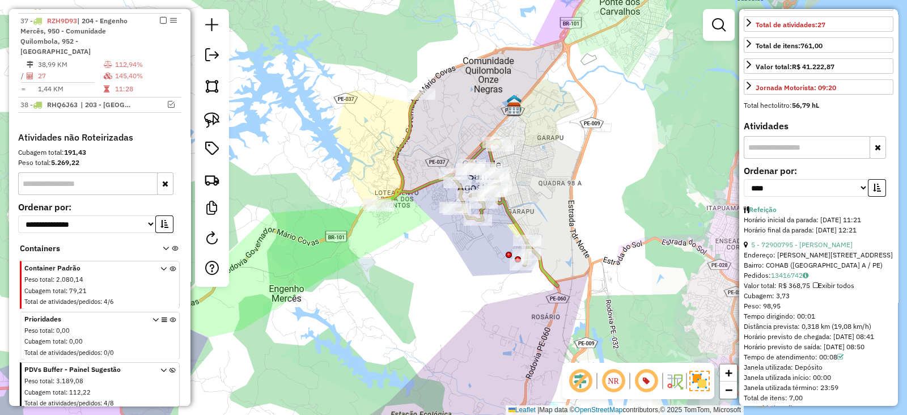
click at [873, 192] on icon "button" at bounding box center [877, 188] width 8 height 8
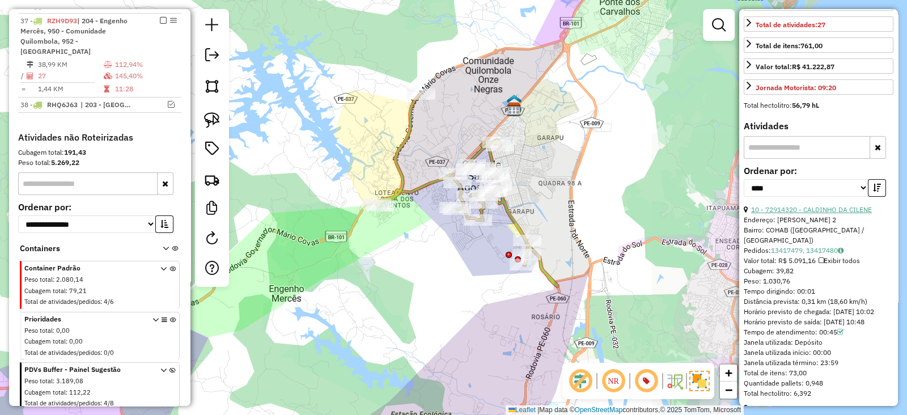
click at [824, 214] on link "10 - 72914320 - CALDINHO DA CILENE" at bounding box center [811, 209] width 121 height 8
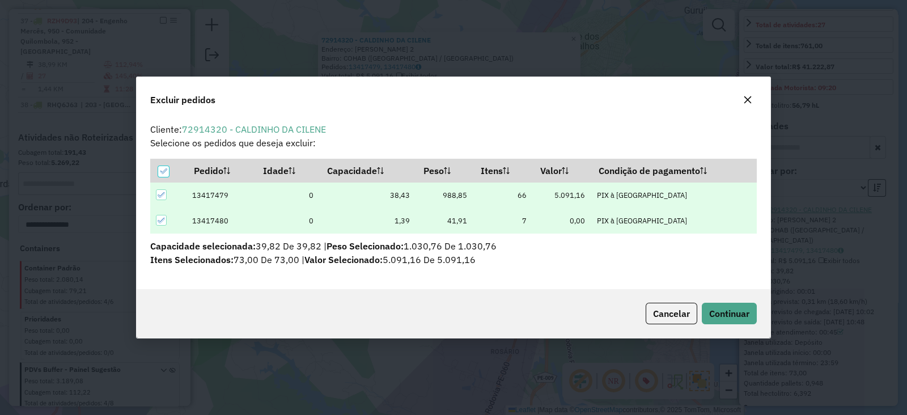
scroll to position [6, 3]
click at [728, 318] on span "Continuar" at bounding box center [729, 313] width 40 height 11
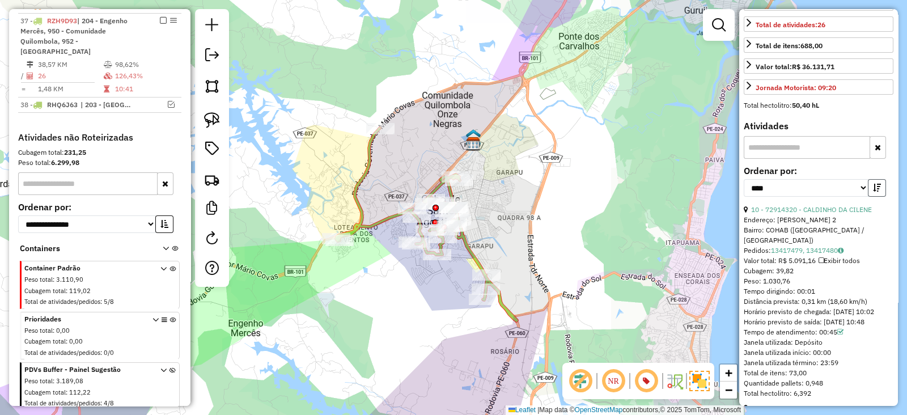
click at [877, 192] on icon "button" at bounding box center [877, 188] width 8 height 8
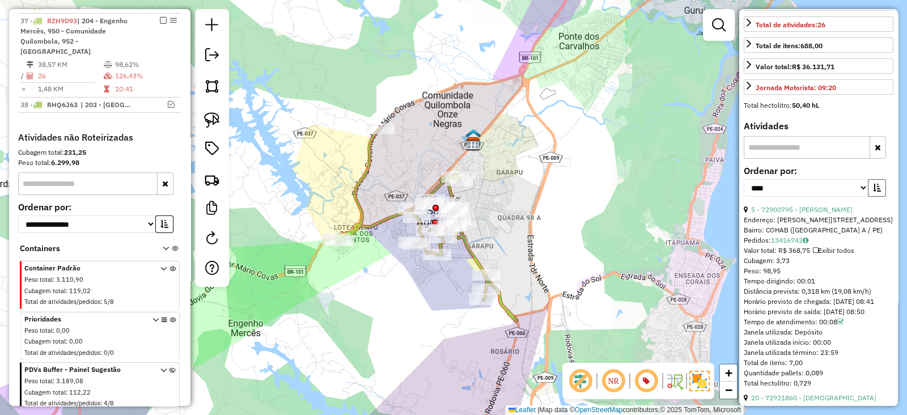
click at [877, 192] on icon "button" at bounding box center [877, 188] width 8 height 8
click at [834, 197] on select "**********" at bounding box center [805, 188] width 125 height 18
select select "**********"
click at [743, 195] on select "**********" at bounding box center [805, 188] width 125 height 18
click at [873, 192] on icon "button" at bounding box center [877, 188] width 8 height 8
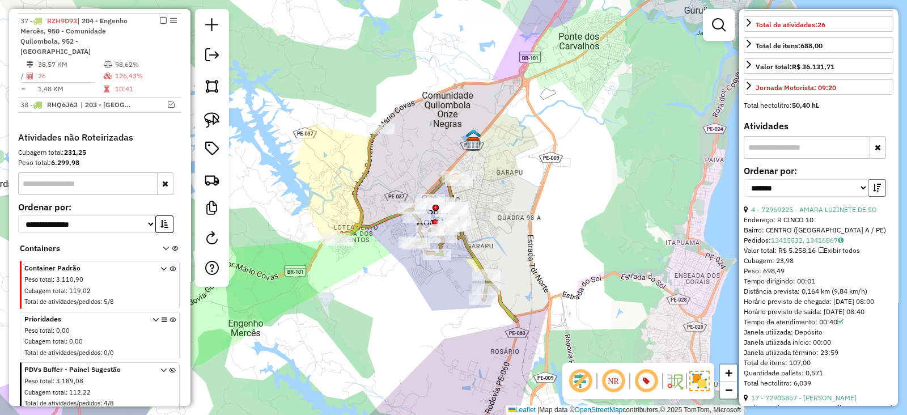
click at [873, 192] on icon "button" at bounding box center [877, 188] width 8 height 8
click at [814, 214] on link "4 - 72969225 - AMARA LUZINETE DE SO" at bounding box center [814, 209] width 126 height 8
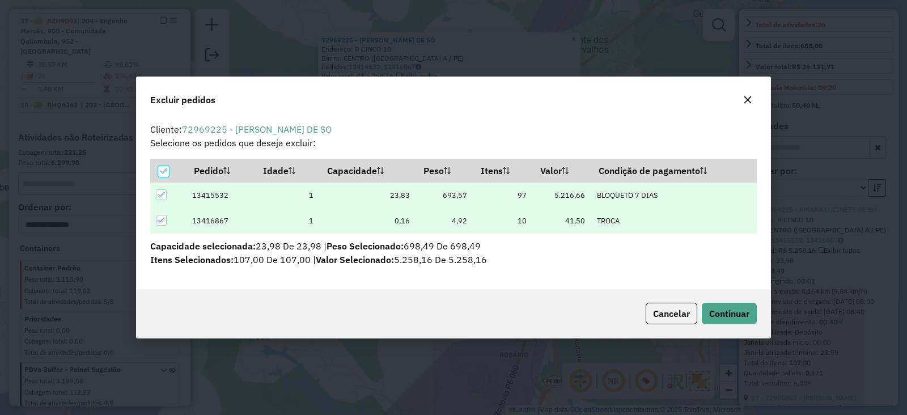
scroll to position [0, 0]
click at [729, 305] on button "Continuar" at bounding box center [728, 314] width 55 height 22
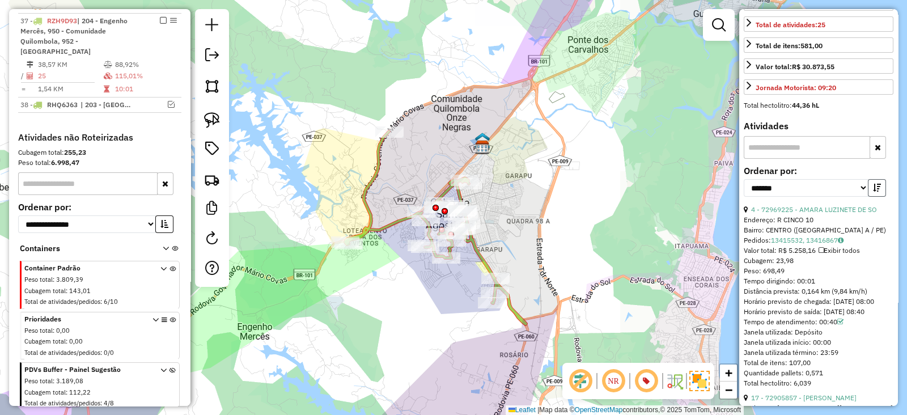
click at [875, 192] on icon "button" at bounding box center [877, 188] width 8 height 8
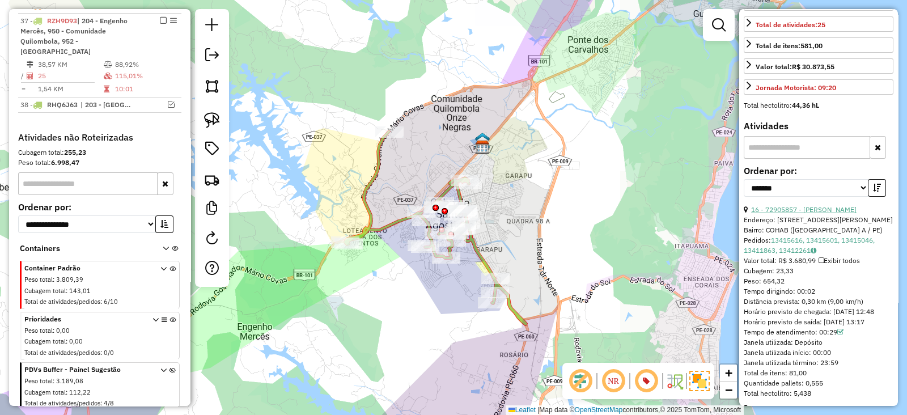
click at [847, 214] on link "16 - 72905857 - [PERSON_NAME]" at bounding box center [803, 209] width 105 height 8
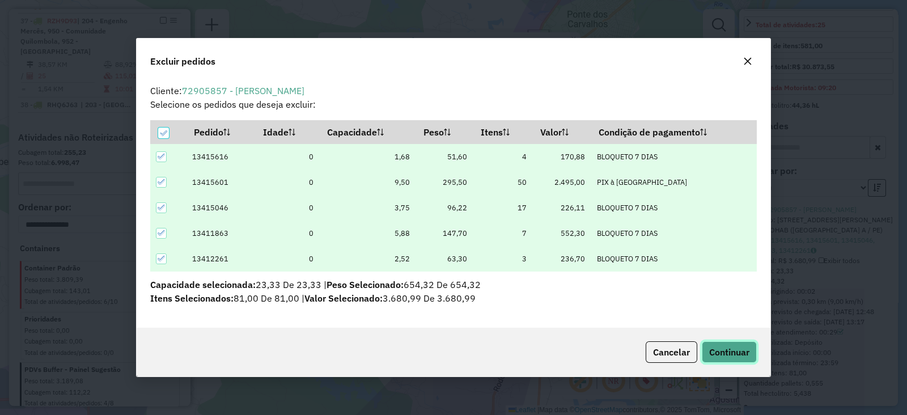
click at [725, 350] on span "Continuar" at bounding box center [729, 351] width 40 height 11
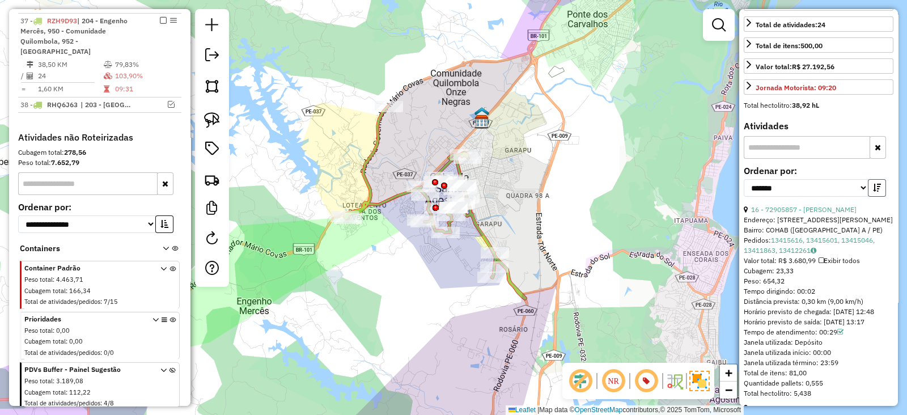
click at [876, 192] on icon "button" at bounding box center [877, 188] width 8 height 8
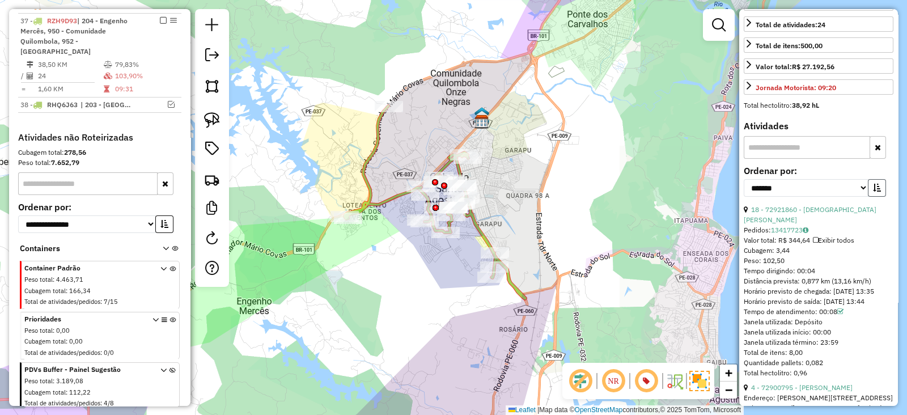
click at [876, 192] on icon "button" at bounding box center [877, 188] width 8 height 8
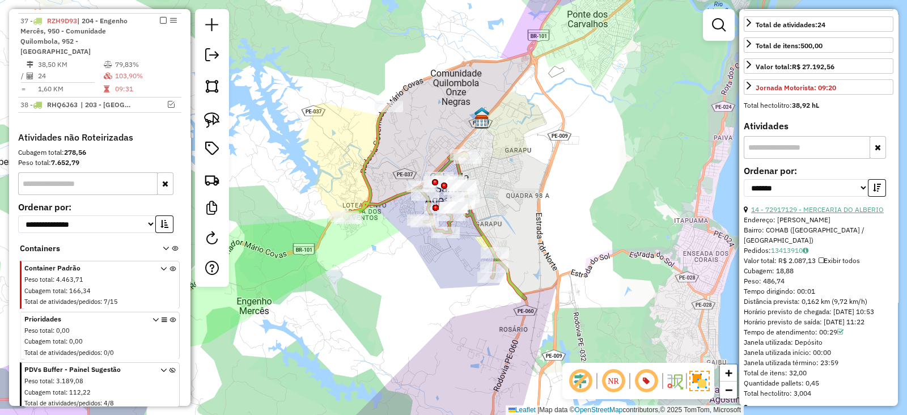
click at [832, 214] on link "14 - 72917129 - MERCEARIA DO ALBERIO" at bounding box center [817, 209] width 133 height 8
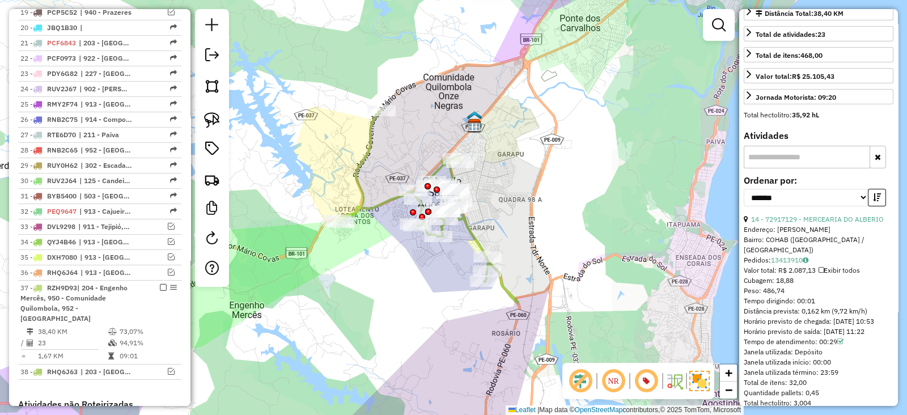
scroll to position [835, 0]
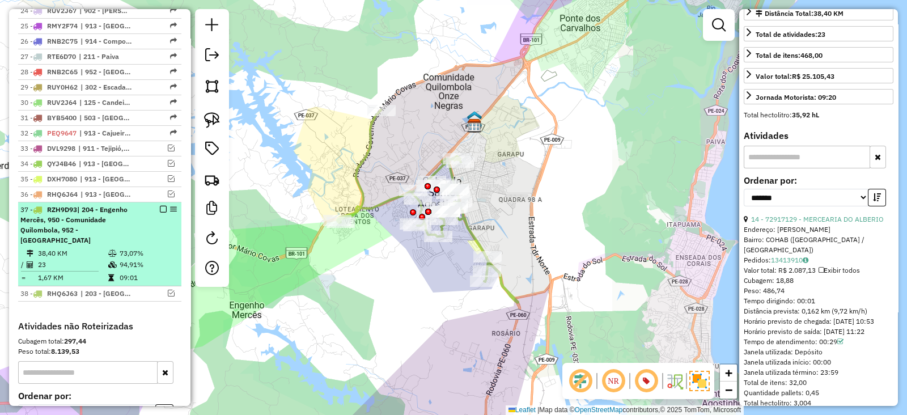
click at [160, 206] on em at bounding box center [163, 209] width 7 height 7
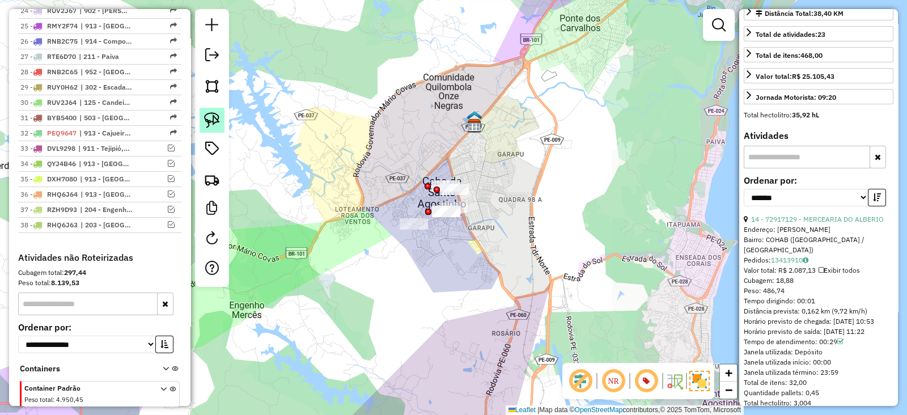
click at [221, 122] on link at bounding box center [211, 120] width 25 height 25
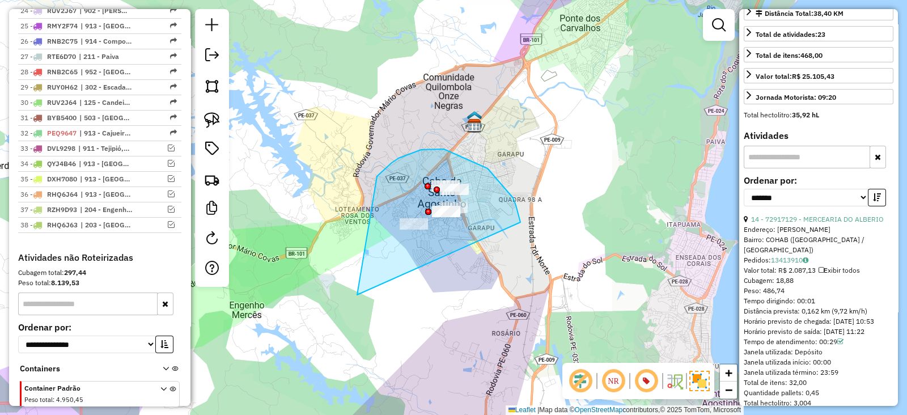
drag, startPoint x: 516, startPoint y: 205, endPoint x: 382, endPoint y: 327, distance: 180.5
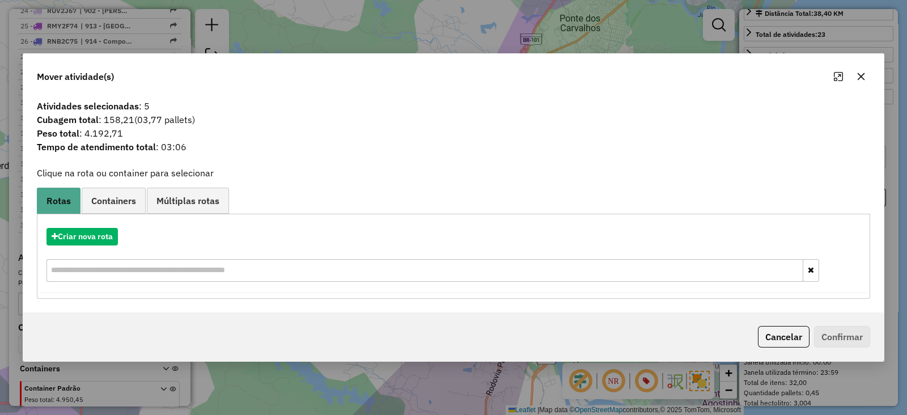
click at [861, 83] on button "button" at bounding box center [861, 76] width 18 height 18
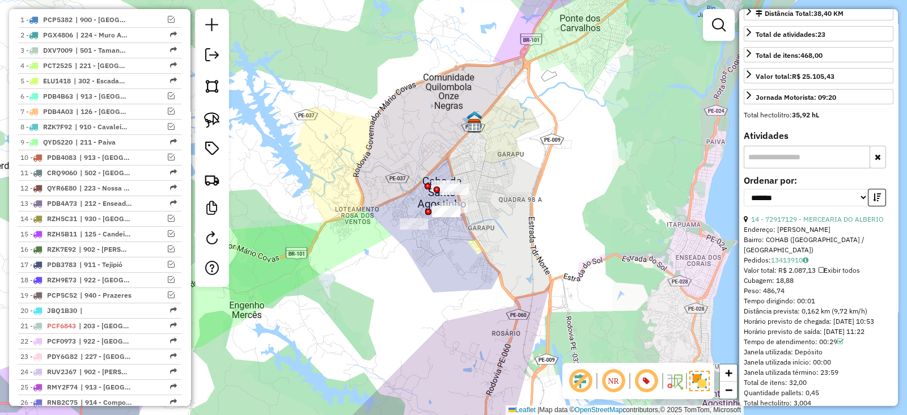
scroll to position [457, 0]
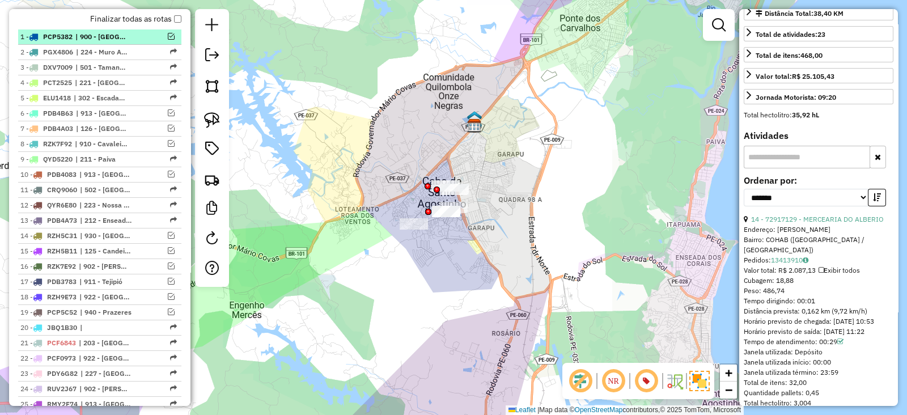
click at [167, 32] on div "1 - PCP5382 | 900 - Ponte dos Carvalhos, 914 - Comportas" at bounding box center [99, 37] width 159 height 10
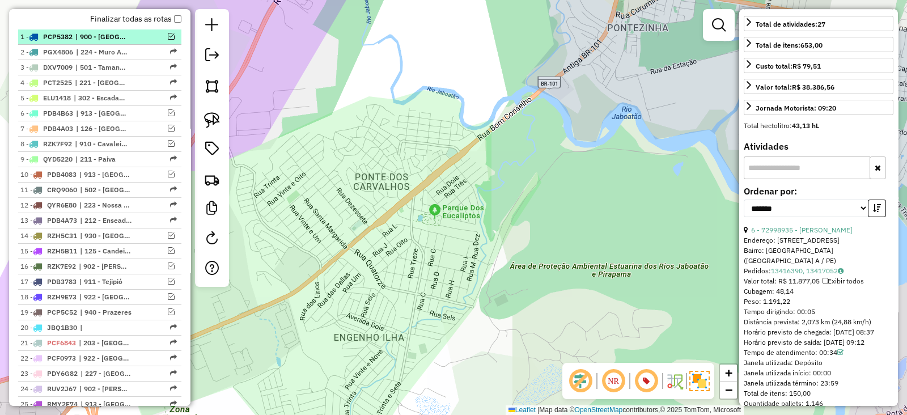
click at [169, 35] on em at bounding box center [171, 36] width 7 height 7
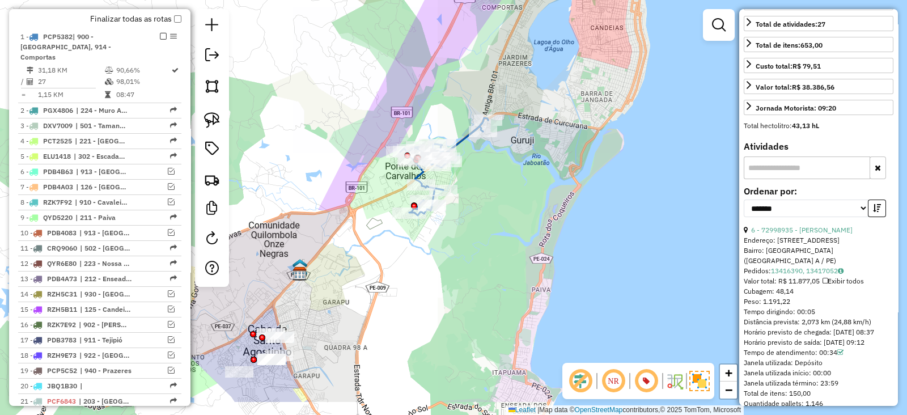
drag, startPoint x: 492, startPoint y: 269, endPoint x: 512, endPoint y: 214, distance: 57.9
click at [512, 214] on div "Janela de atendimento Grade de atendimento Capacidade Transportadoras Veículos …" at bounding box center [453, 207] width 907 height 415
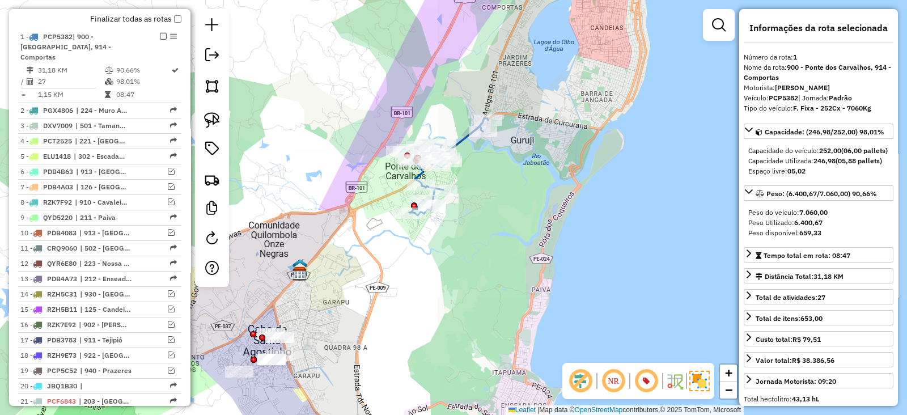
scroll to position [283, 0]
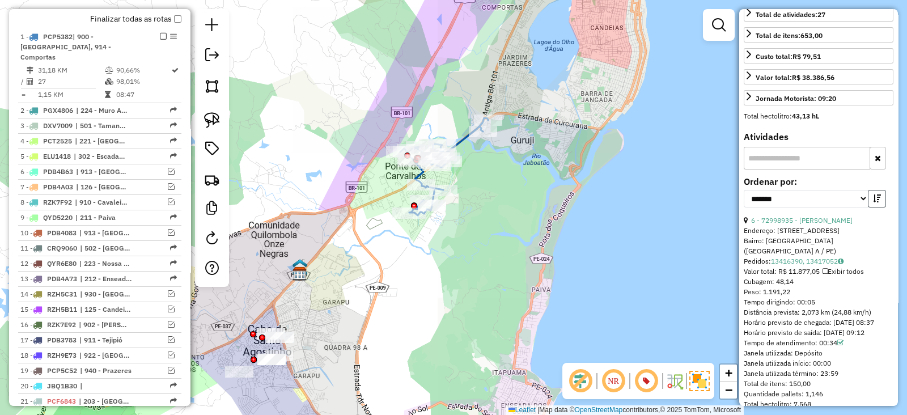
click at [874, 202] on icon "button" at bounding box center [877, 198] width 8 height 8
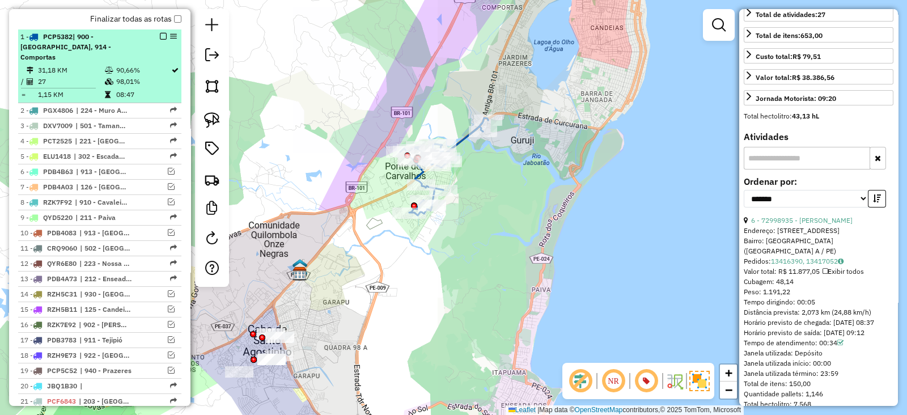
click at [161, 35] on em at bounding box center [163, 36] width 7 height 7
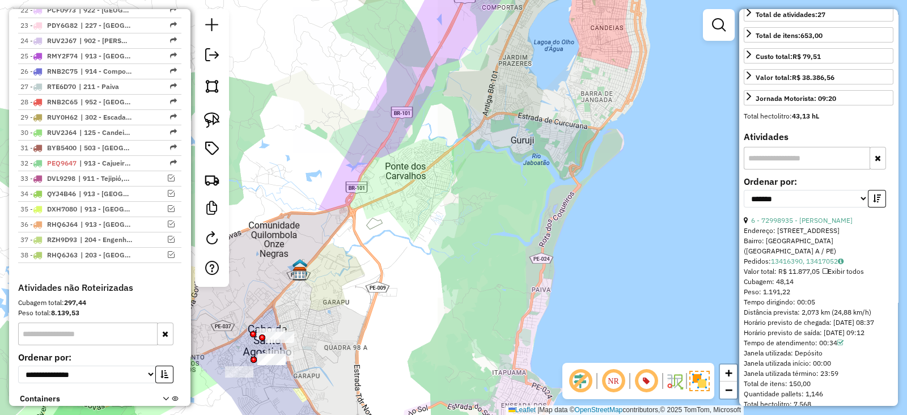
scroll to position [835, 0]
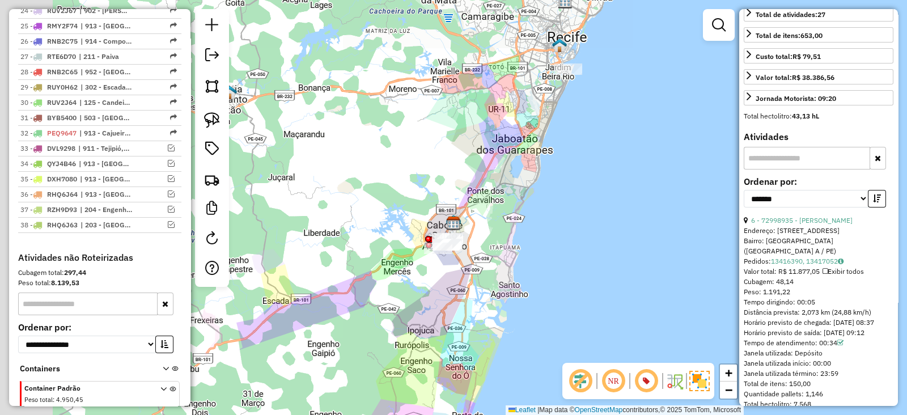
drag, startPoint x: 373, startPoint y: 181, endPoint x: 462, endPoint y: 170, distance: 89.0
click at [462, 170] on div "Janela de atendimento Grade de atendimento Capacidade Transportadoras Veículos …" at bounding box center [453, 207] width 907 height 415
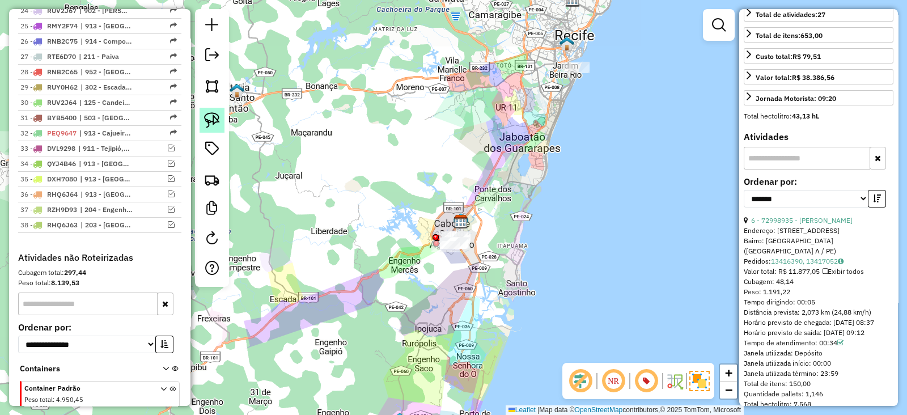
click at [217, 117] on img at bounding box center [212, 120] width 16 height 16
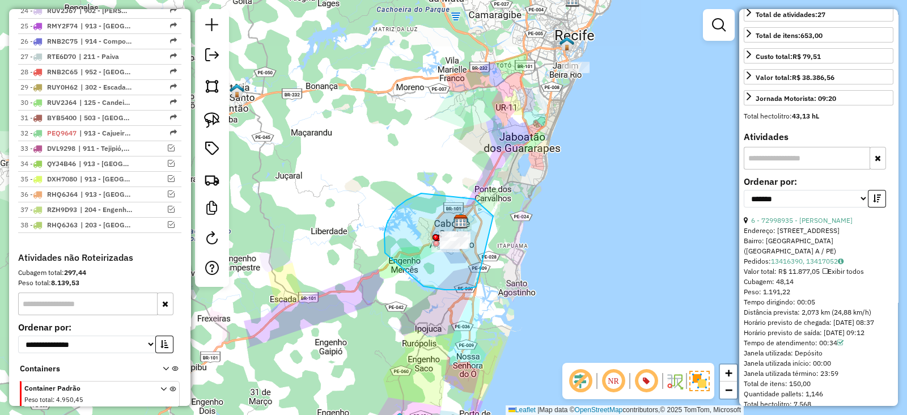
drag, startPoint x: 493, startPoint y: 216, endPoint x: 533, endPoint y: 245, distance: 49.5
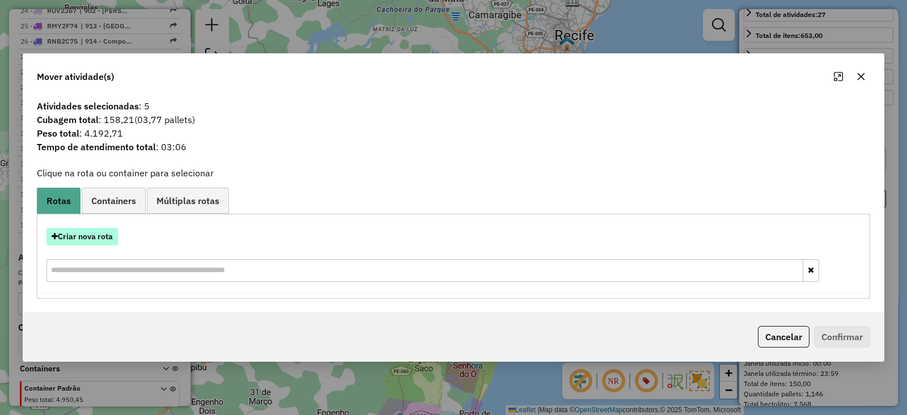
click at [105, 231] on button "Criar nova rota" at bounding box center [81, 237] width 71 height 18
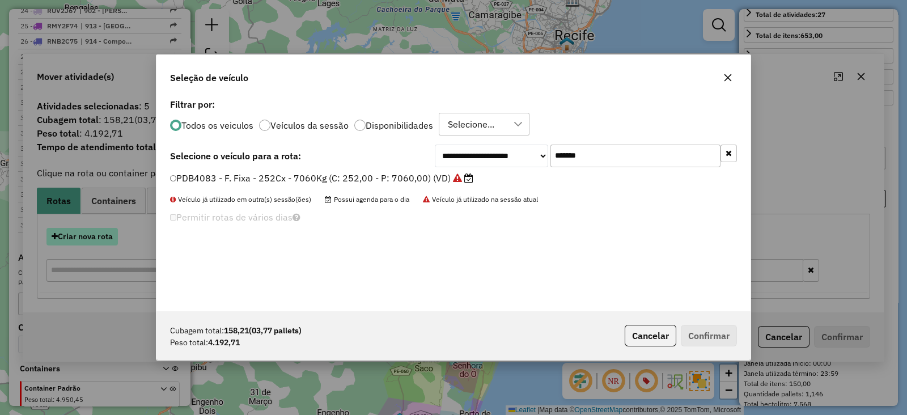
scroll to position [6, 3]
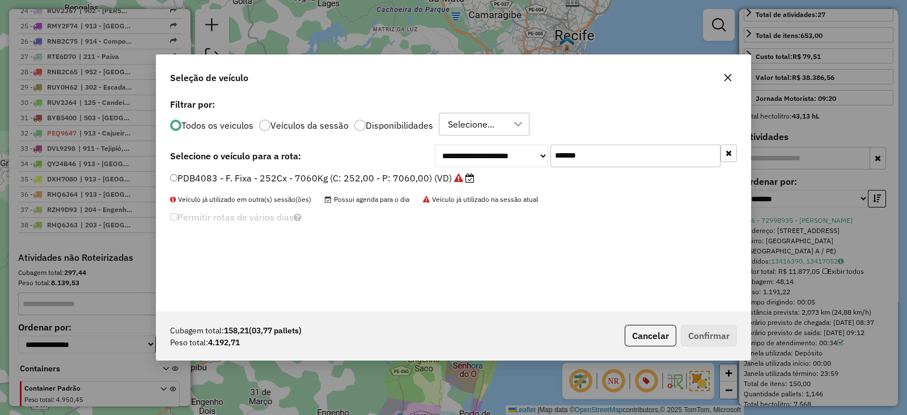
drag, startPoint x: 616, startPoint y: 165, endPoint x: 465, endPoint y: 171, distance: 151.4
click at [476, 163] on div "**********" at bounding box center [586, 155] width 302 height 23
paste input "text"
type input "*******"
click at [422, 179] on label "QYD5170 - F. Fixa - 378Cx - 12220Kg (C: 378,00 - P: 12220,00) (VD)" at bounding box center [322, 178] width 304 height 14
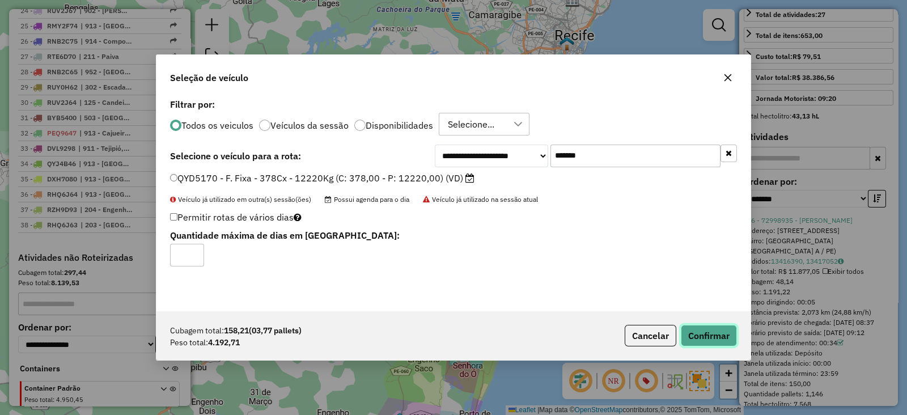
click at [697, 330] on button "Confirmar" at bounding box center [709, 336] width 56 height 22
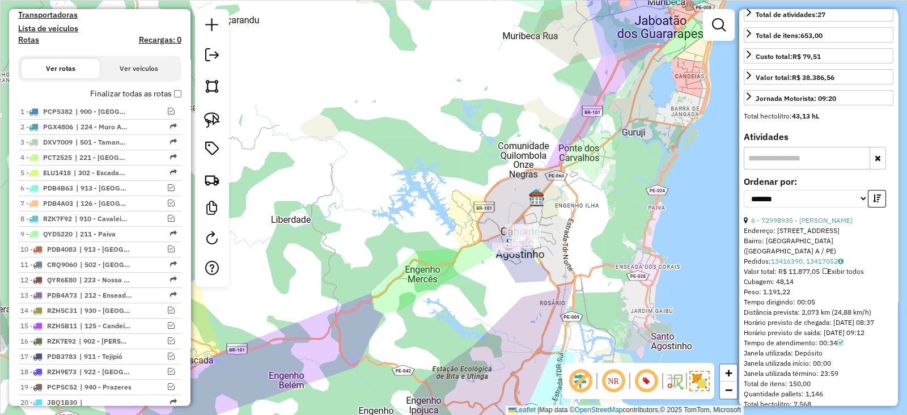
scroll to position [854, 0]
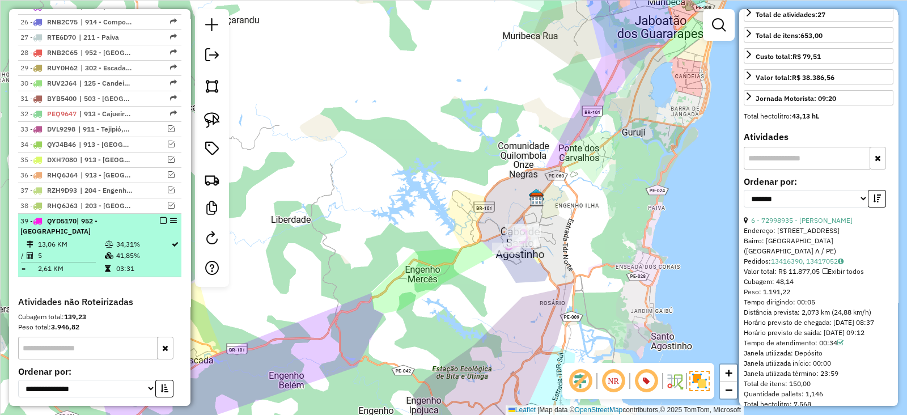
click at [160, 217] on em at bounding box center [163, 220] width 7 height 7
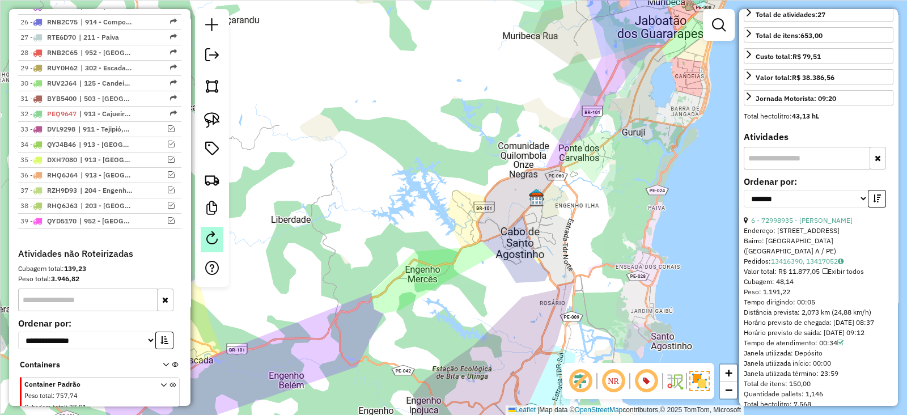
click at [211, 237] on em at bounding box center [212, 238] width 14 height 14
select select "*"
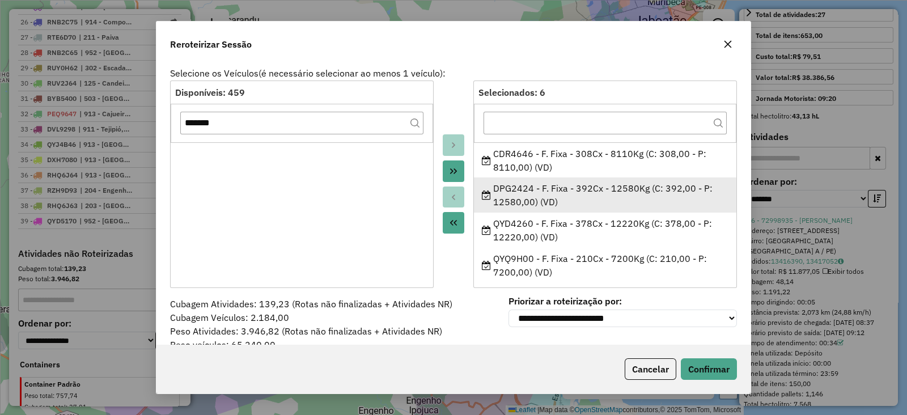
scroll to position [74, 0]
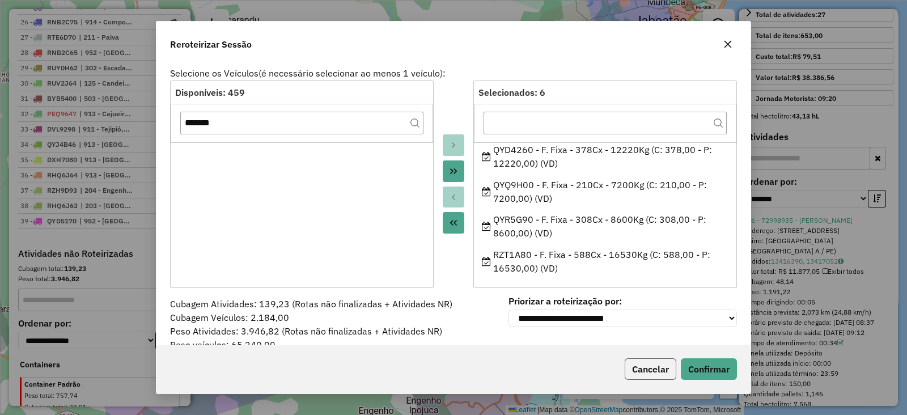
click at [640, 369] on button "Cancelar" at bounding box center [650, 369] width 52 height 22
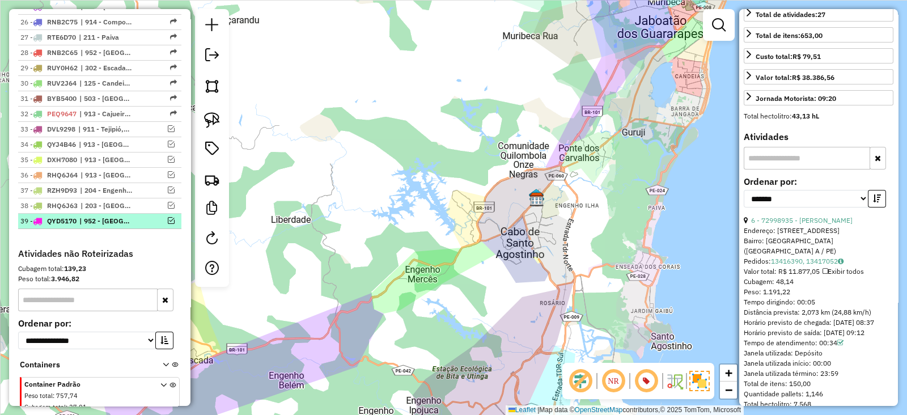
click at [170, 217] on em at bounding box center [171, 220] width 7 height 7
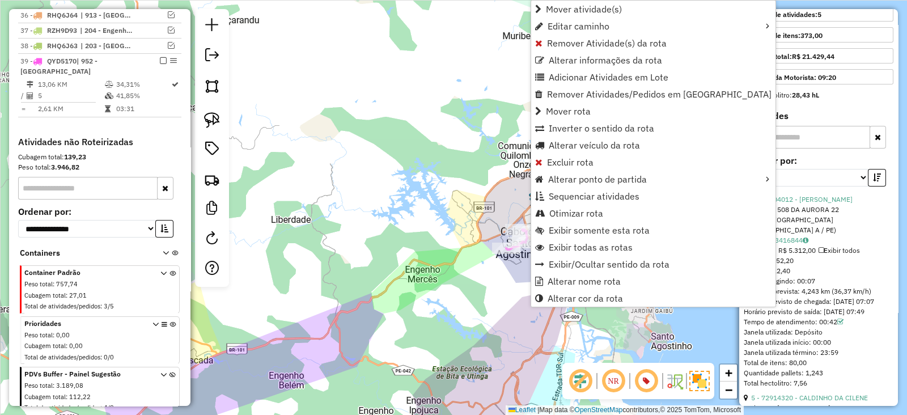
scroll to position [1054, 0]
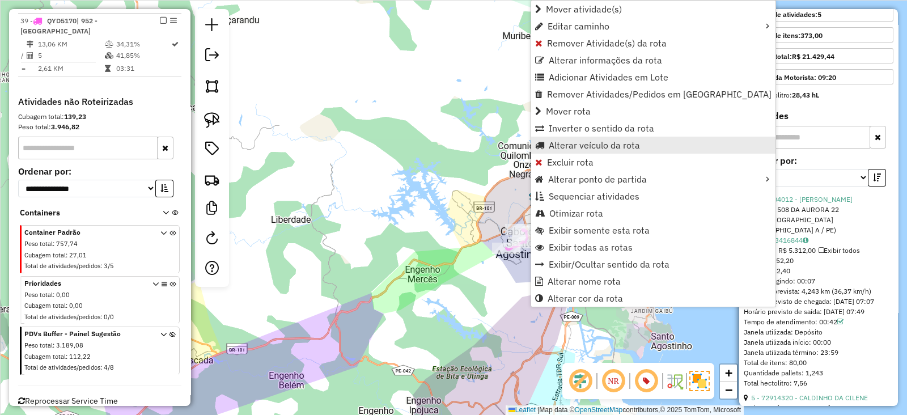
click at [561, 147] on span "Alterar veículo da rota" at bounding box center [594, 145] width 91 height 9
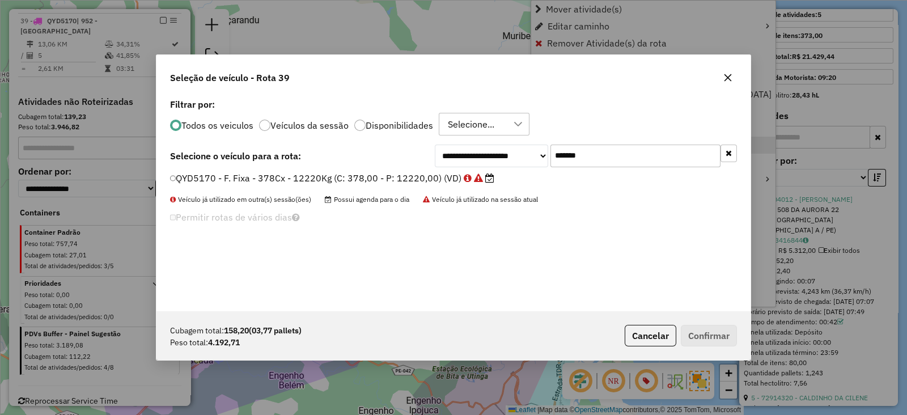
scroll to position [6, 3]
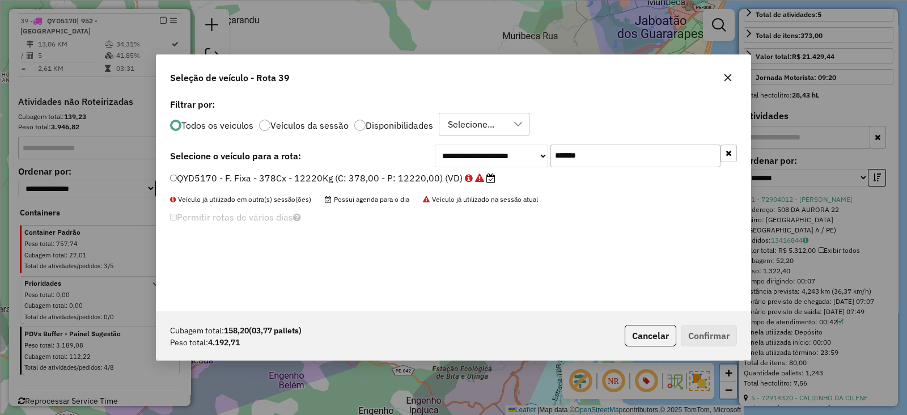
drag, startPoint x: 602, startPoint y: 151, endPoint x: 457, endPoint y: 154, distance: 145.1
click at [462, 154] on div "**********" at bounding box center [586, 155] width 302 height 23
paste input "text"
type input "*******"
click at [422, 168] on div "**********" at bounding box center [453, 203] width 594 height 215
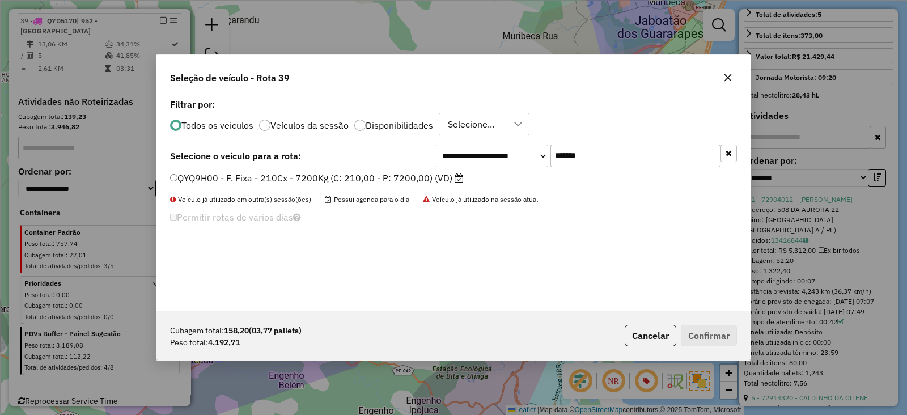
click at [441, 178] on label "QYQ9H00 - F. Fixa - 210Cx - 7200Kg (C: 210,00 - P: 7200,00) (VD)" at bounding box center [317, 178] width 294 height 14
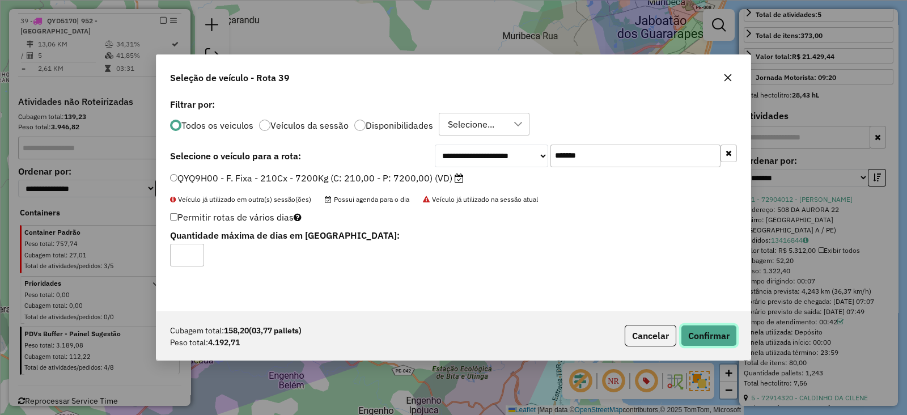
click at [703, 331] on button "Confirmar" at bounding box center [709, 336] width 56 height 22
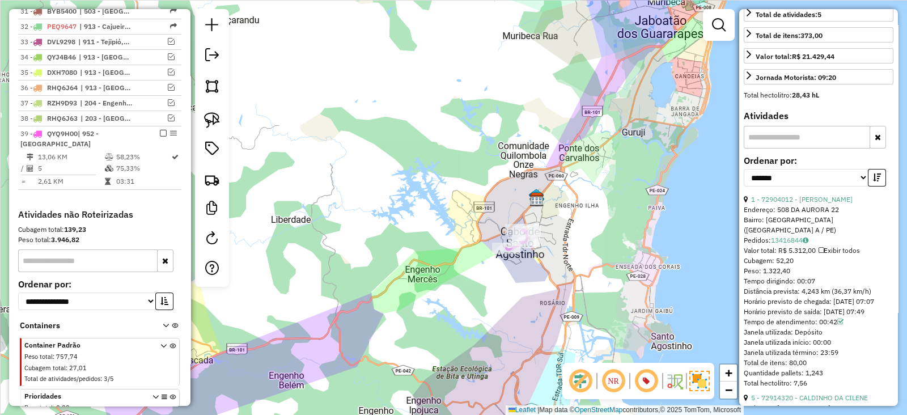
scroll to position [1075, 0]
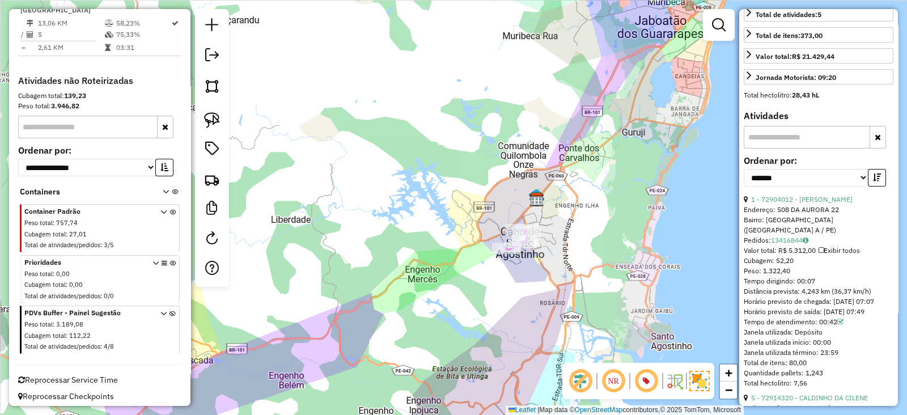
click at [169, 311] on icon at bounding box center [172, 332] width 6 height 42
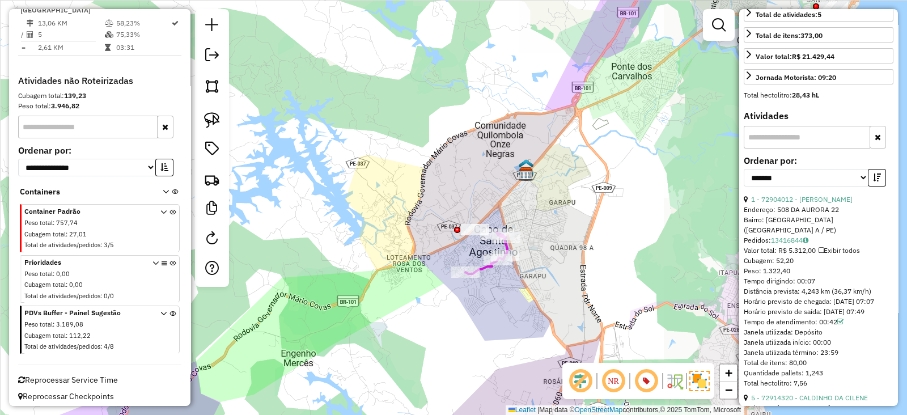
click at [648, 381] on em at bounding box center [645, 380] width 27 height 27
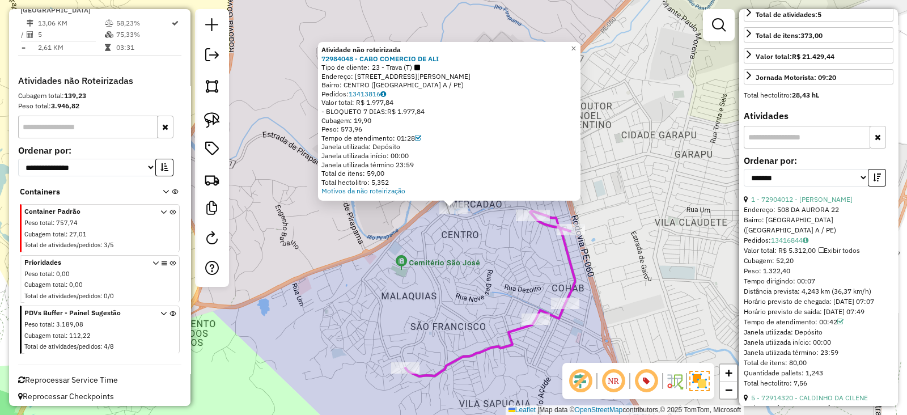
click at [450, 263] on div "Atividade não roteirizada 72984048 - CABO COMERCIO DE ALI Tipo de cliente: 23 -…" at bounding box center [453, 207] width 907 height 415
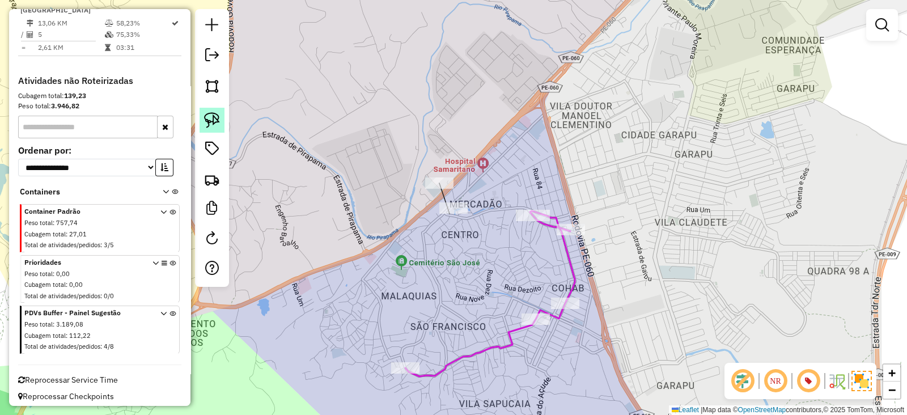
click at [211, 123] on img at bounding box center [212, 120] width 16 height 16
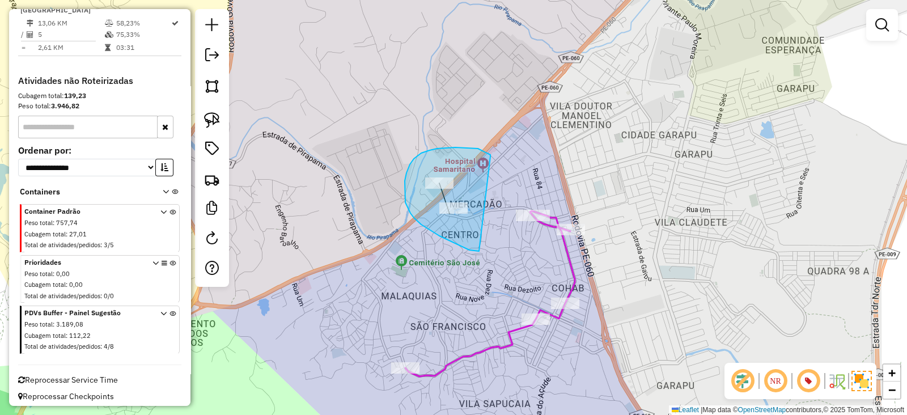
drag, startPoint x: 482, startPoint y: 150, endPoint x: 480, endPoint y: 251, distance: 100.9
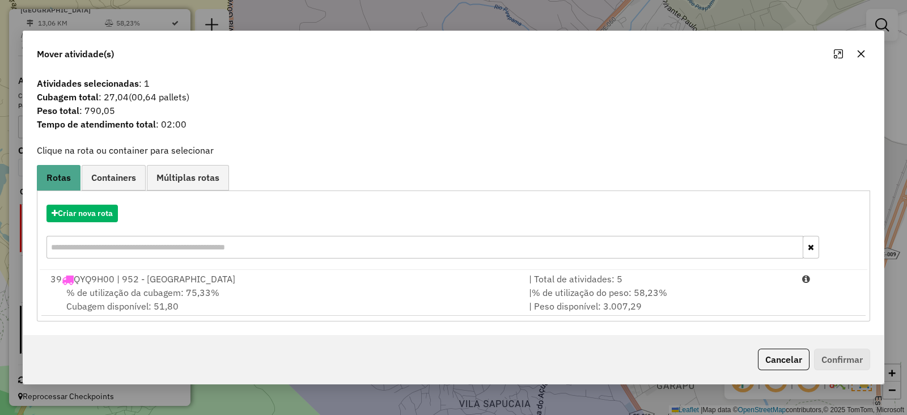
click at [863, 50] on icon "button" at bounding box center [860, 53] width 9 height 9
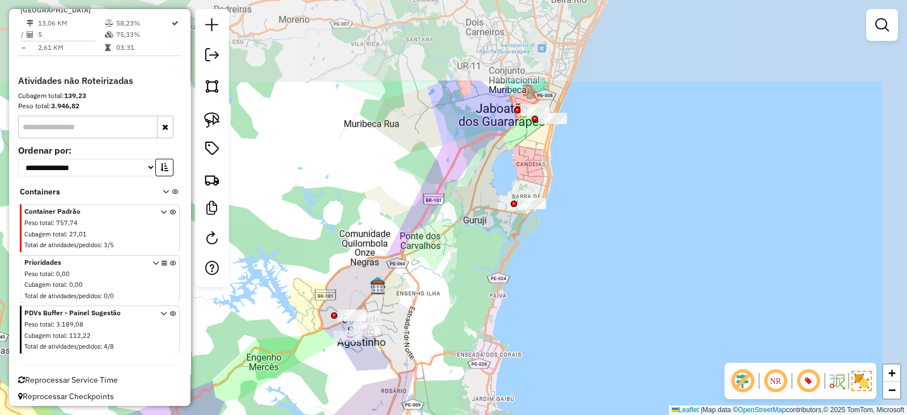
drag, startPoint x: 563, startPoint y: 137, endPoint x: 484, endPoint y: 258, distance: 144.1
click at [484, 258] on div "Janela de atendimento Grade de atendimento Capacidade Transportadoras Veículos …" at bounding box center [453, 207] width 907 height 415
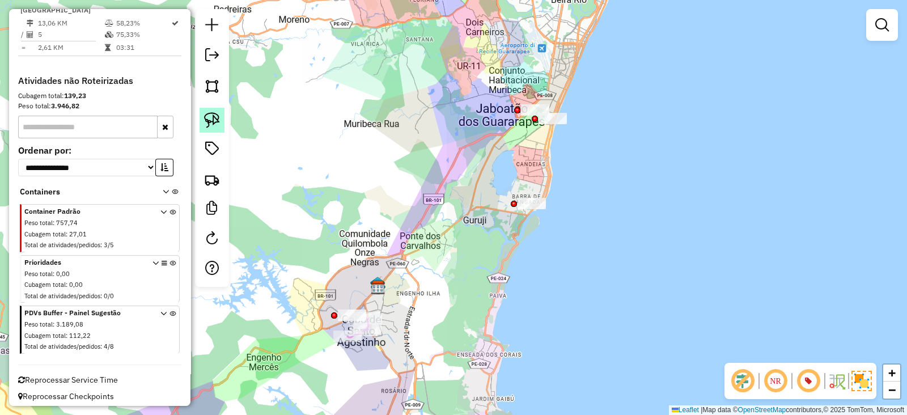
click at [205, 118] on img at bounding box center [212, 120] width 16 height 16
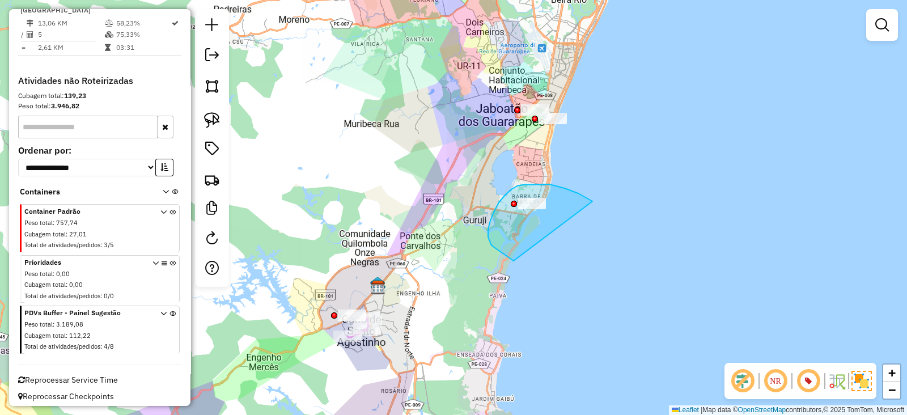
drag, startPoint x: 592, startPoint y: 201, endPoint x: 513, endPoint y: 261, distance: 98.7
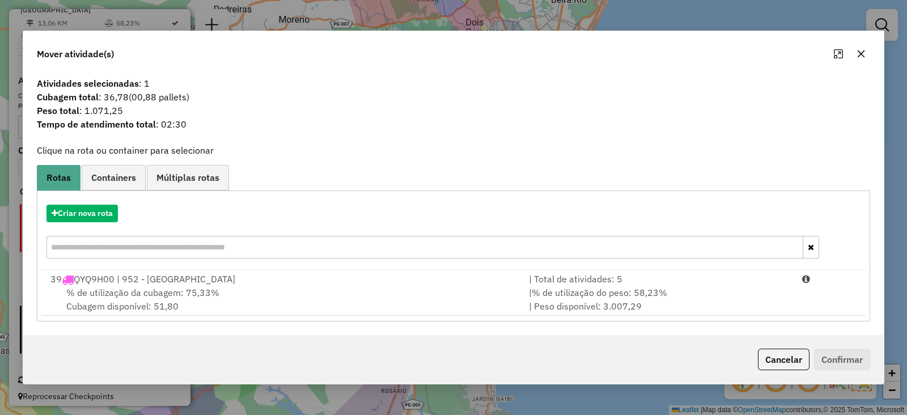
click at [861, 50] on icon "button" at bounding box center [860, 53] width 9 height 9
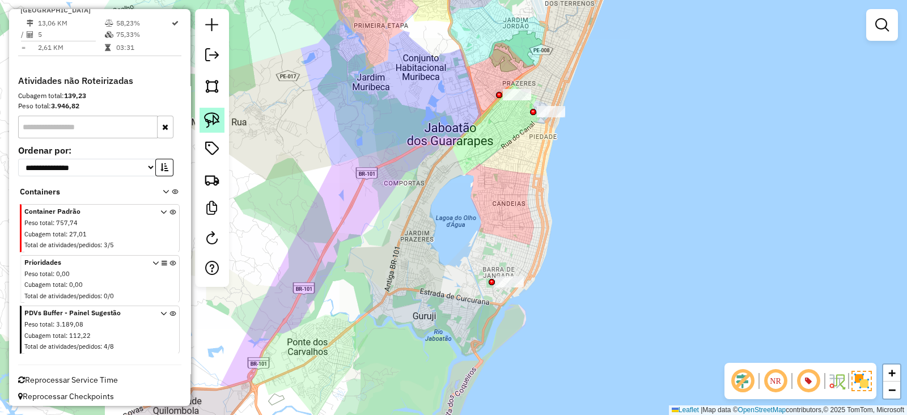
click at [212, 114] on img at bounding box center [212, 120] width 16 height 16
drag, startPoint x: 590, startPoint y: 97, endPoint x: 562, endPoint y: 150, distance: 59.6
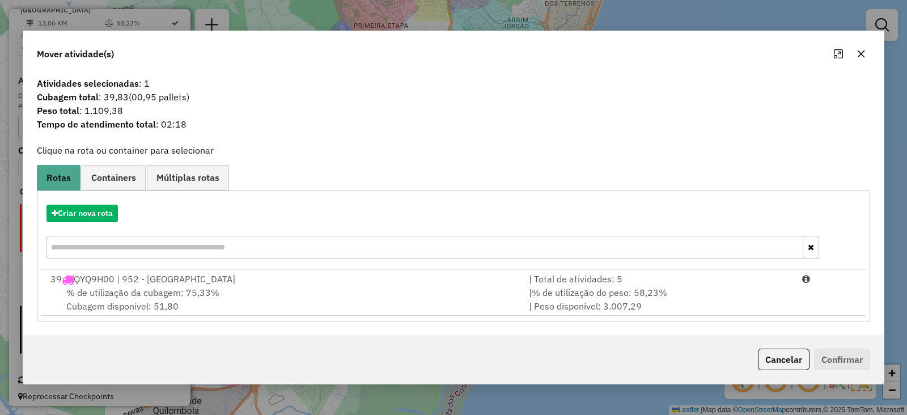
click at [857, 49] on icon "button" at bounding box center [860, 53] width 9 height 9
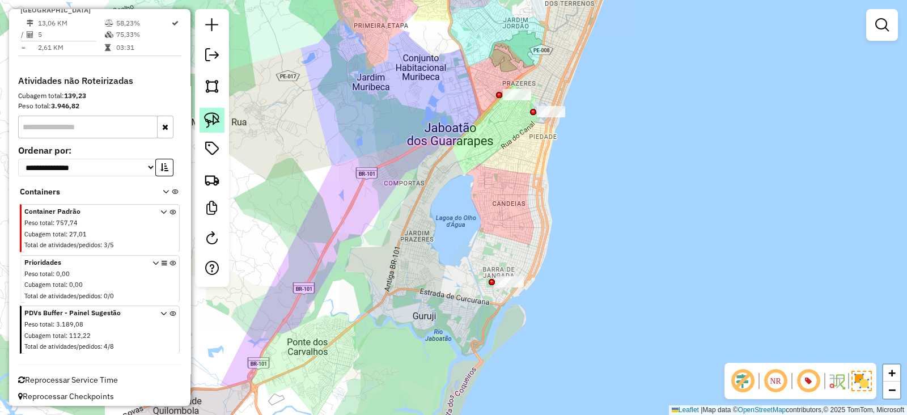
click at [205, 116] on img at bounding box center [212, 120] width 16 height 16
drag, startPoint x: 567, startPoint y: 67, endPoint x: 503, endPoint y: 121, distance: 83.3
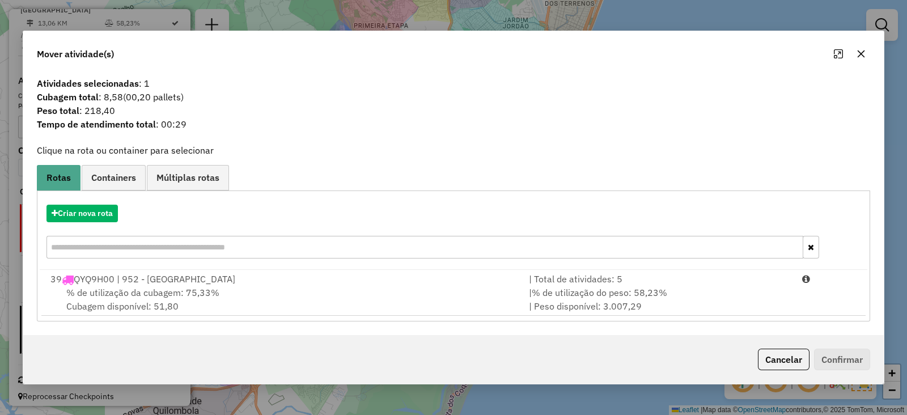
click at [856, 49] on icon "button" at bounding box center [860, 53] width 9 height 9
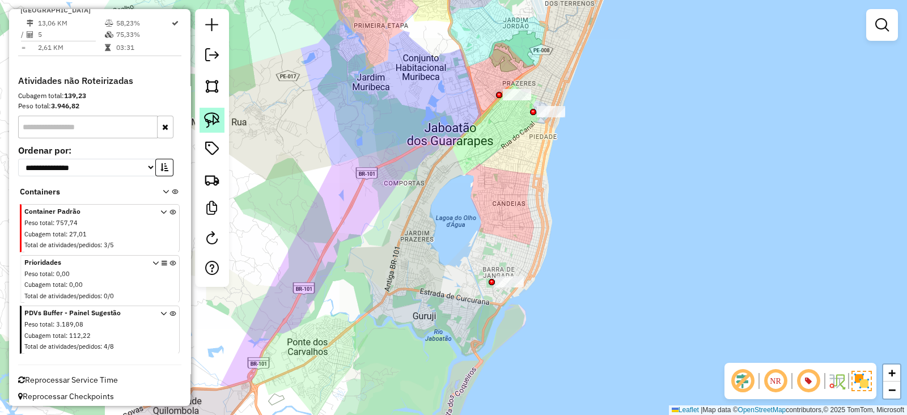
click at [209, 126] on img at bounding box center [212, 120] width 16 height 16
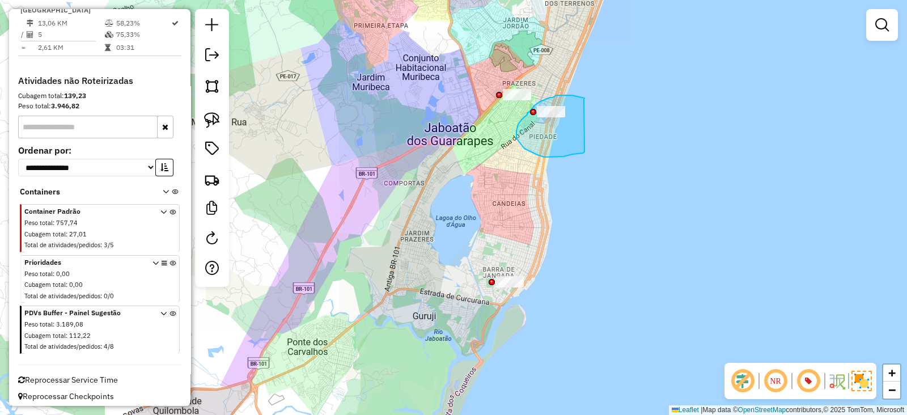
drag, startPoint x: 584, startPoint y: 98, endPoint x: 585, endPoint y: 152, distance: 53.8
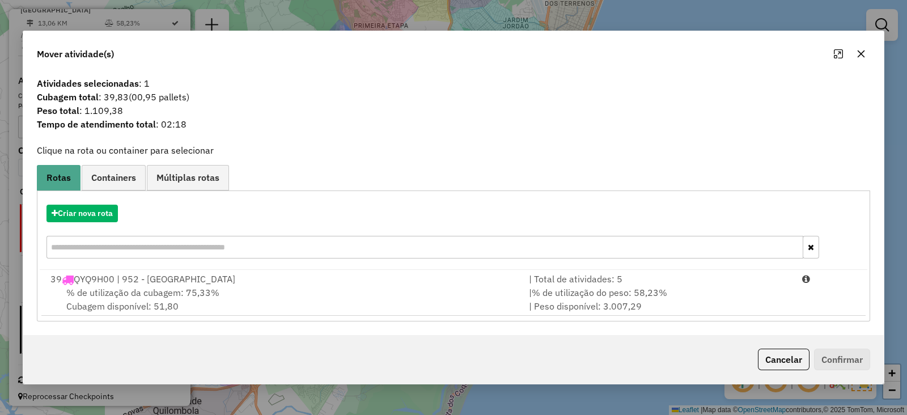
click at [856, 52] on icon "button" at bounding box center [860, 53] width 9 height 9
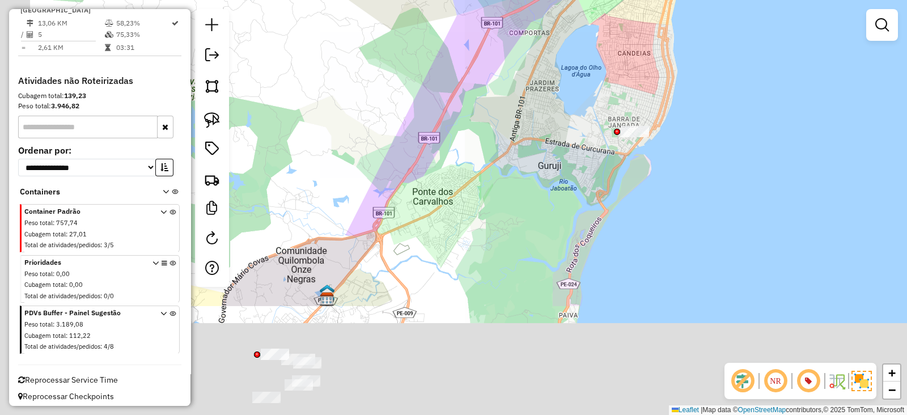
drag, startPoint x: 536, startPoint y: 236, endPoint x: 661, endPoint y: 86, distance: 195.5
click at [661, 86] on div "Janela de atendimento Grade de atendimento Capacidade Transportadoras Veículos …" at bounding box center [453, 207] width 907 height 415
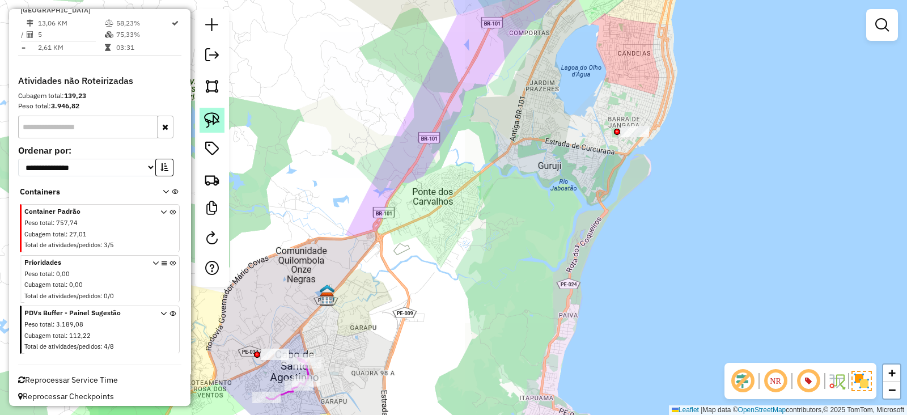
click at [215, 111] on link at bounding box center [211, 120] width 25 height 25
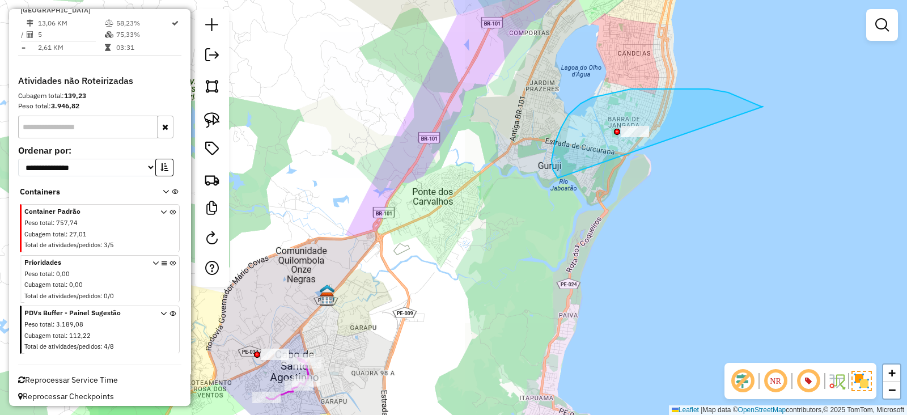
drag, startPoint x: 763, startPoint y: 107, endPoint x: 662, endPoint y: 199, distance: 136.3
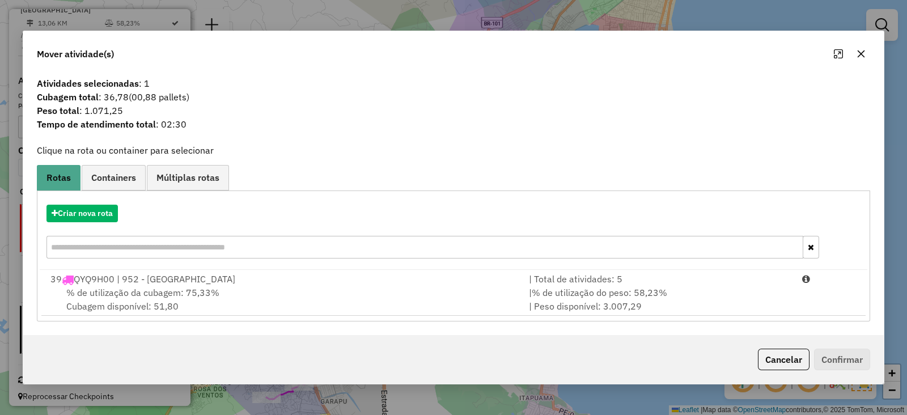
click at [864, 53] on icon "button" at bounding box center [860, 53] width 9 height 9
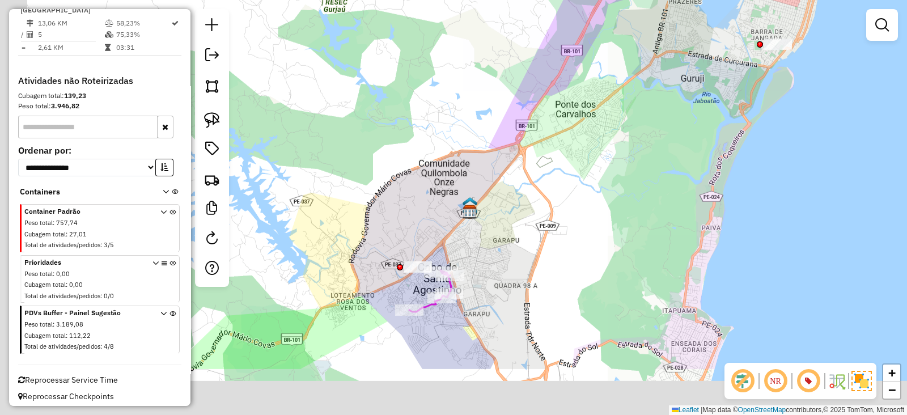
drag, startPoint x: 342, startPoint y: 366, endPoint x: 484, endPoint y: 279, distance: 167.3
click at [484, 279] on div "Janela de atendimento Grade de atendimento Capacidade Transportadoras Veículos …" at bounding box center [453, 207] width 907 height 415
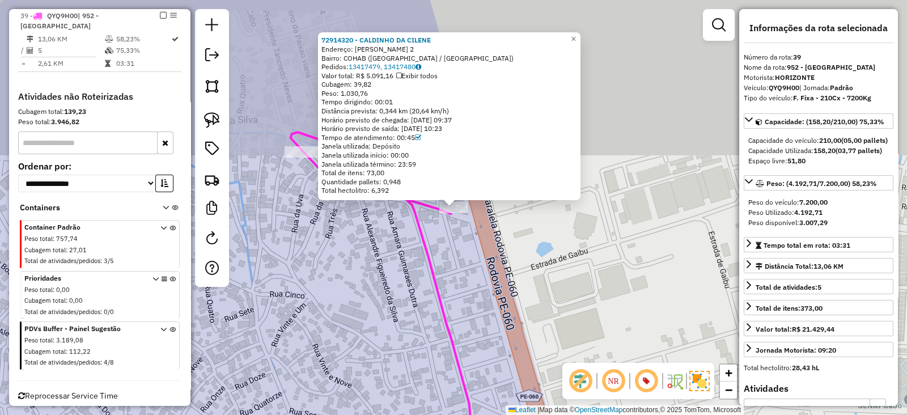
scroll to position [1054, 0]
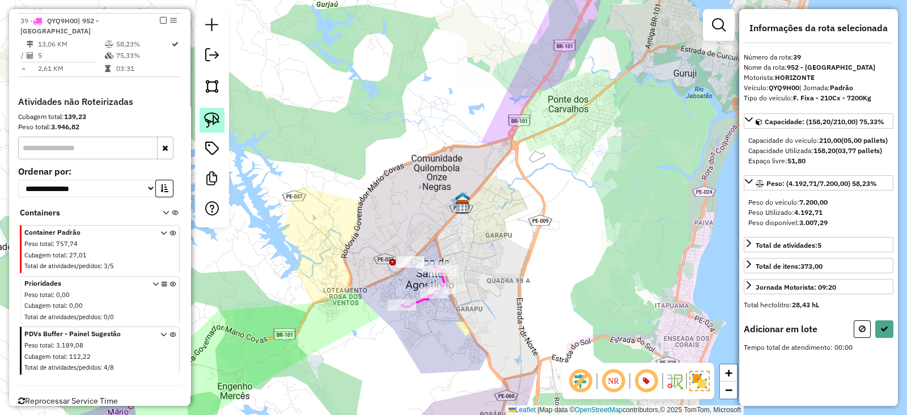
click at [215, 123] on img at bounding box center [212, 120] width 16 height 16
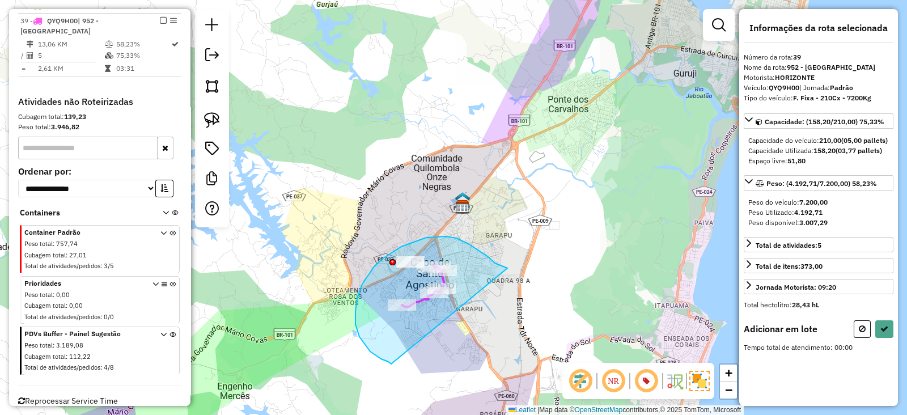
drag, startPoint x: 507, startPoint y: 268, endPoint x: 399, endPoint y: 364, distance: 144.1
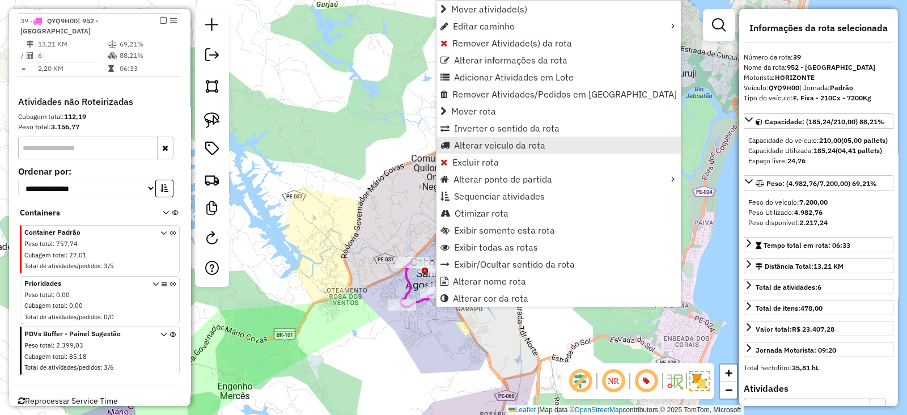
click at [483, 146] on span "Alterar veículo da rota" at bounding box center [499, 145] width 91 height 9
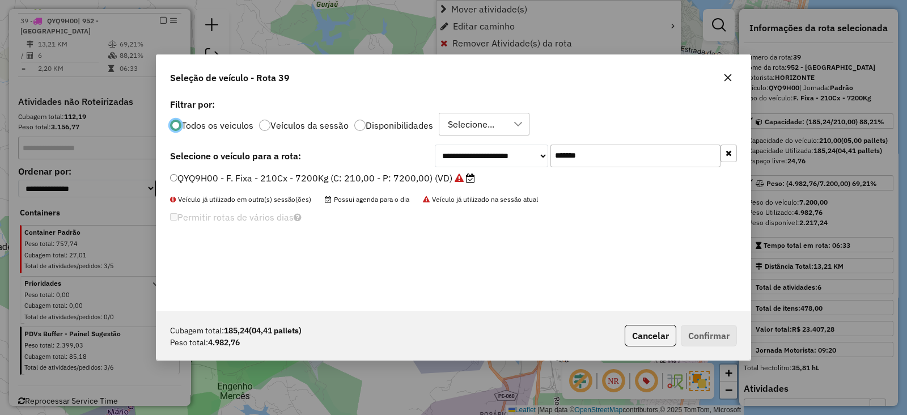
scroll to position [6, 3]
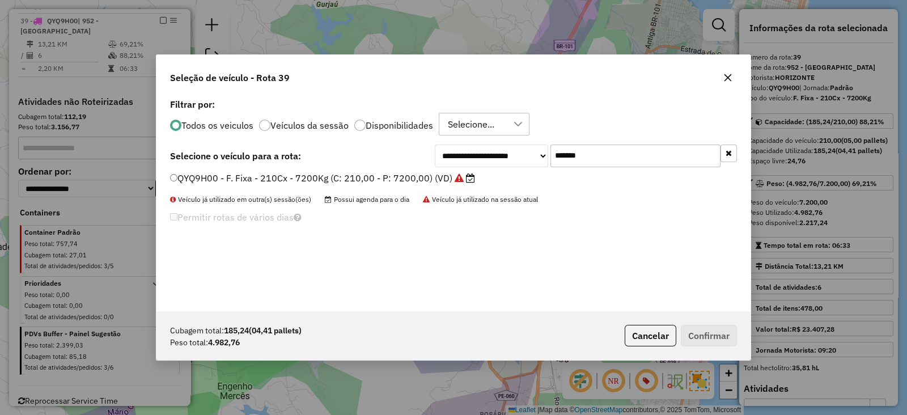
drag, startPoint x: 669, startPoint y: 149, endPoint x: 446, endPoint y: 168, distance: 223.5
click at [458, 159] on div "**********" at bounding box center [586, 155] width 302 height 23
paste input "text"
type input "*******"
click at [439, 173] on label "QYD5170 - F. Fixa - 378Cx - 12220Kg (C: 378,00 - P: 12220,00) (VD)" at bounding box center [327, 178] width 314 height 14
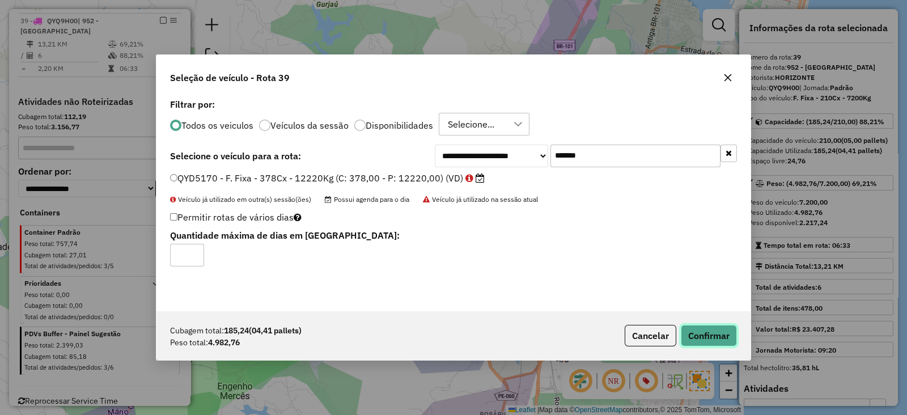
click at [704, 333] on button "Confirmar" at bounding box center [709, 336] width 56 height 22
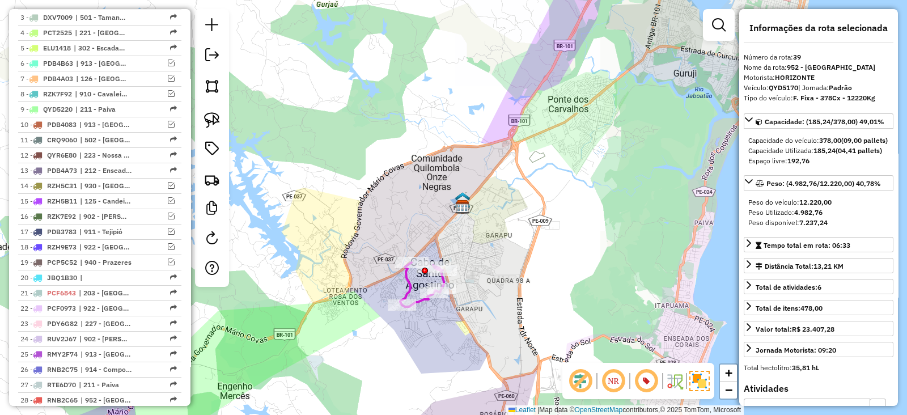
scroll to position [487, 0]
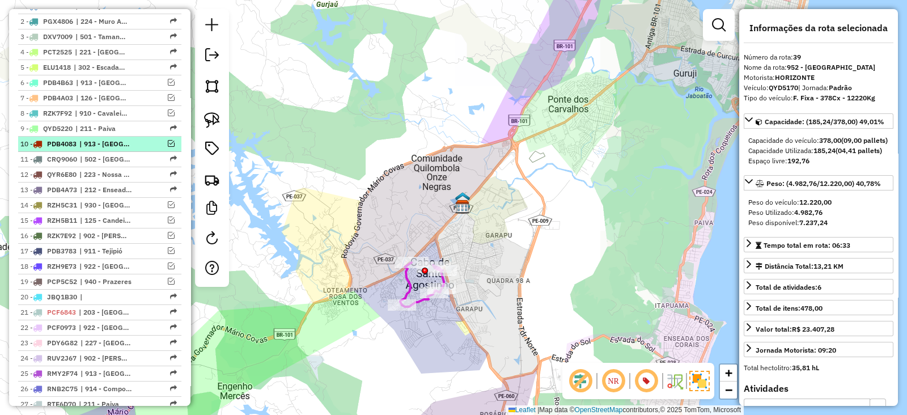
click at [168, 140] on em at bounding box center [171, 143] width 7 height 7
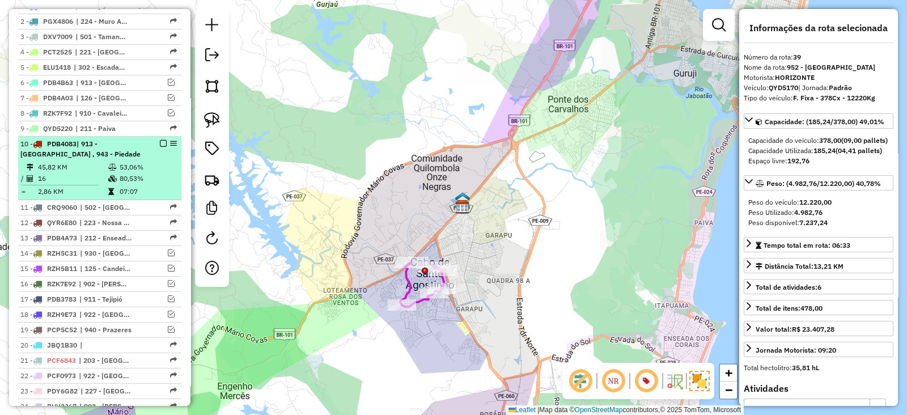
click at [123, 158] on li "10 - PDB4083 | 913 - [GEOGRAPHIC_DATA] , 943 - Piedade 45,82 KM 53,06% / 16 80,…" at bounding box center [99, 168] width 163 height 63
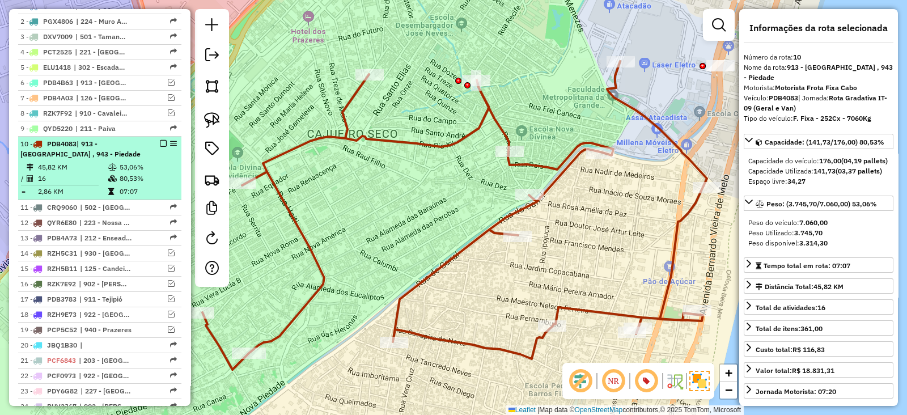
click at [160, 143] on em at bounding box center [163, 143] width 7 height 7
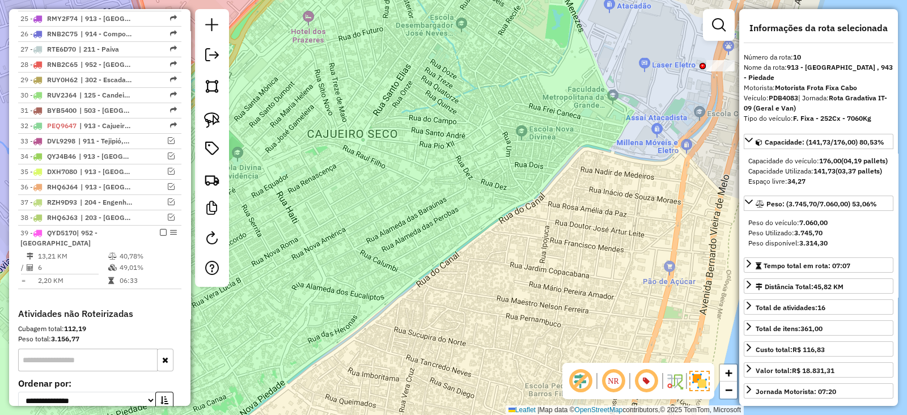
scroll to position [865, 0]
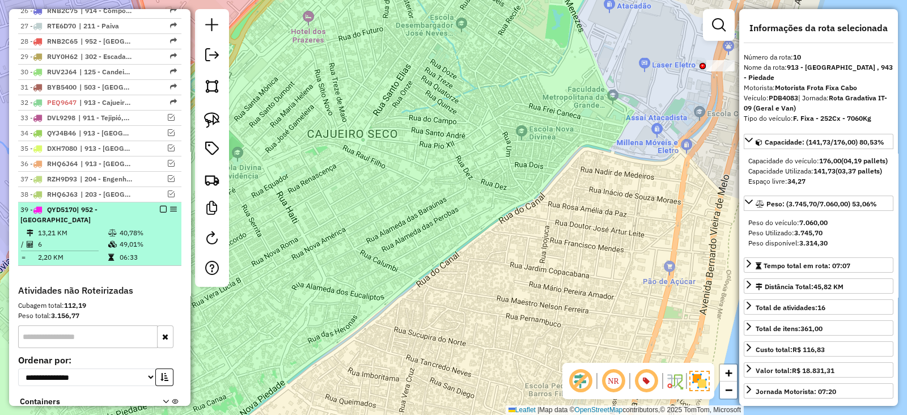
click at [101, 228] on td "13,21 KM" at bounding box center [72, 232] width 70 height 11
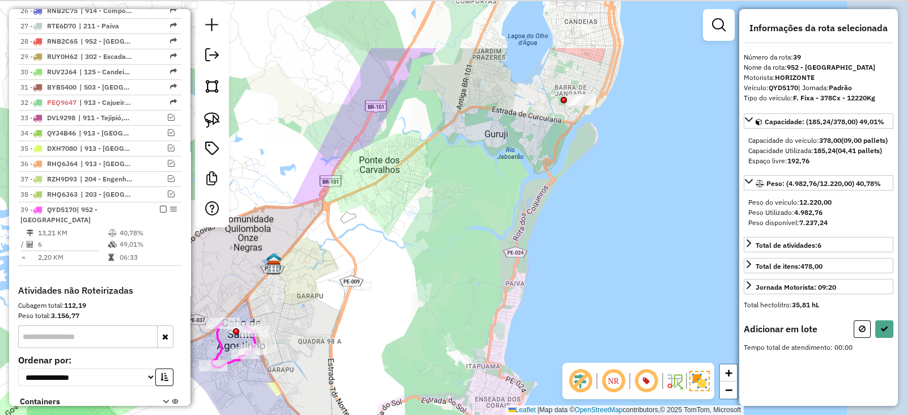
drag, startPoint x: 690, startPoint y: 197, endPoint x: 484, endPoint y: 286, distance: 223.6
click at [484, 286] on div "Janela de atendimento Grade de atendimento Capacidade Transportadoras Veículos …" at bounding box center [453, 207] width 907 height 415
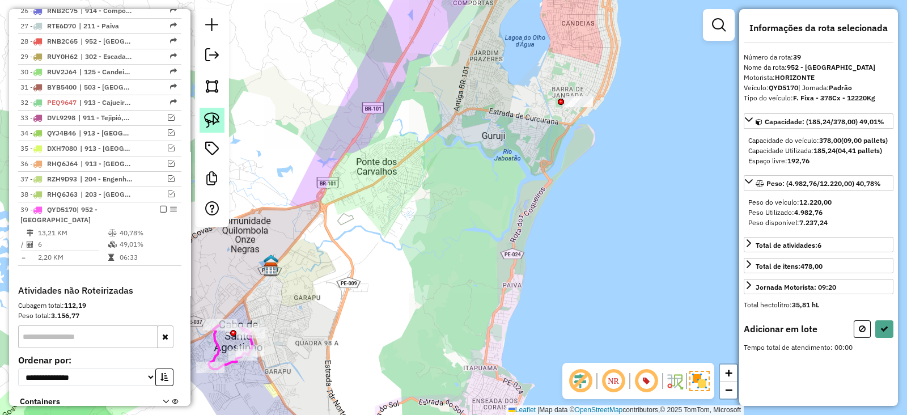
click at [214, 116] on img at bounding box center [212, 120] width 16 height 16
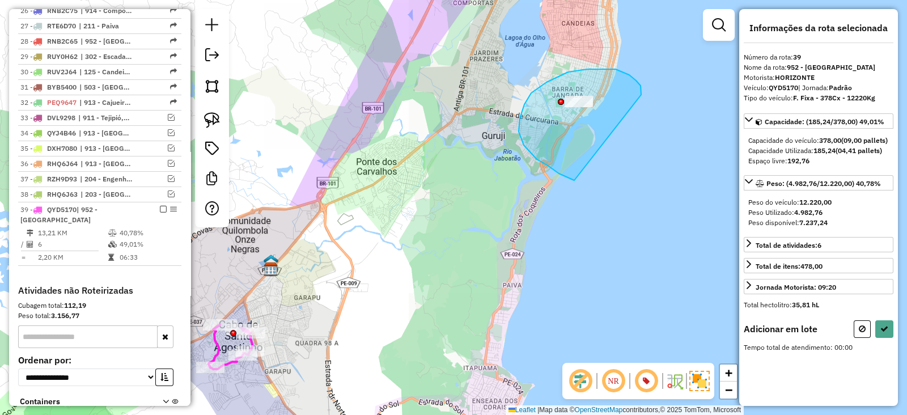
drag, startPoint x: 568, startPoint y: 72, endPoint x: 574, endPoint y: 180, distance: 108.4
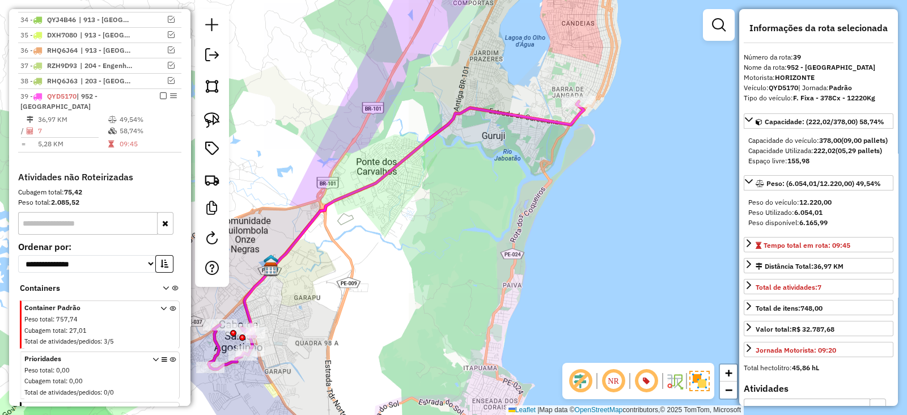
scroll to position [1054, 0]
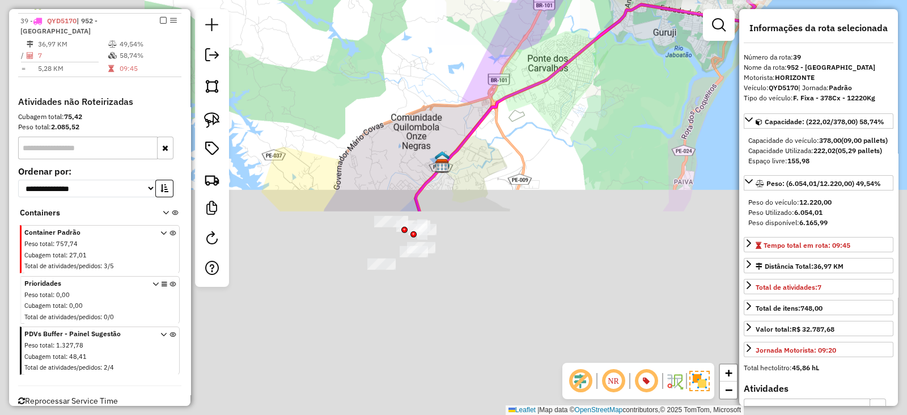
drag, startPoint x: 434, startPoint y: 348, endPoint x: 704, endPoint y: 102, distance: 365.0
click at [703, 102] on div "72921237 - J F SA DOS SANTOS E CIA LTDA Tipo de cliente: 23 - Trava (T) Horário…" at bounding box center [453, 207] width 907 height 415
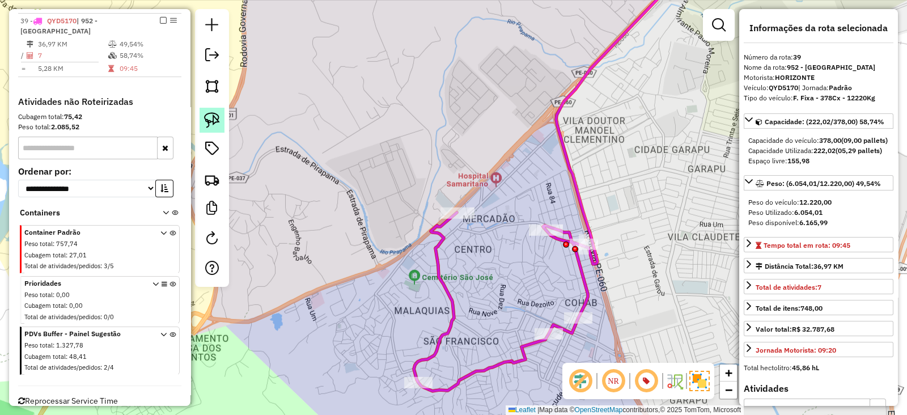
click at [210, 123] on img at bounding box center [212, 120] width 16 height 16
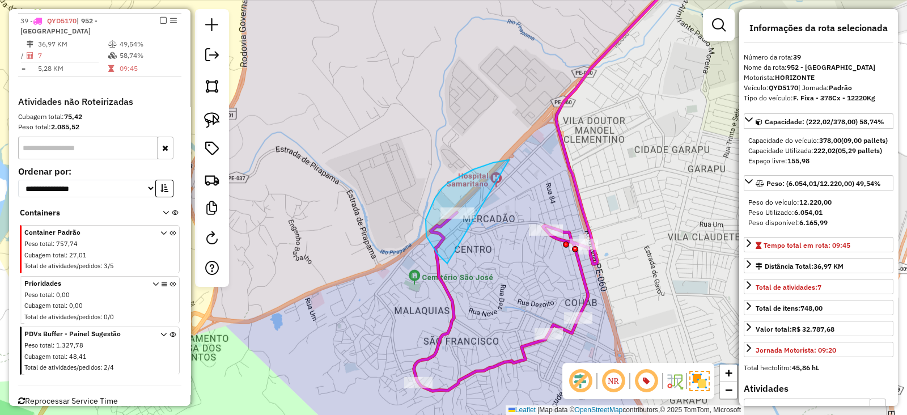
drag, startPoint x: 493, startPoint y: 163, endPoint x: 447, endPoint y: 263, distance: 110.8
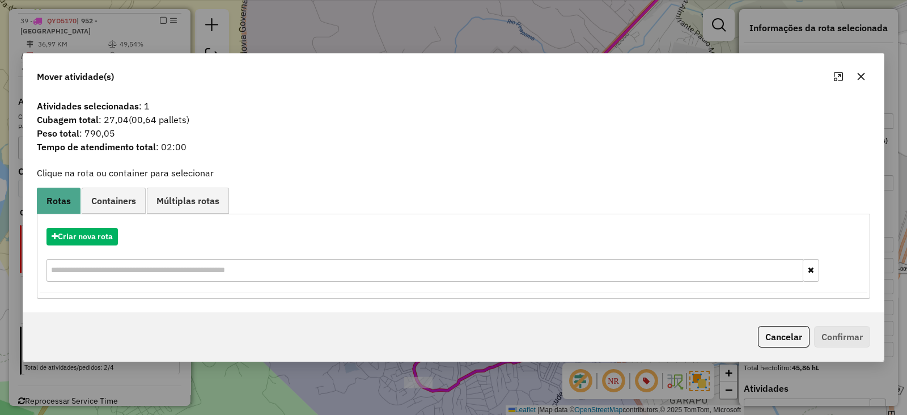
click at [861, 76] on icon "button" at bounding box center [860, 76] width 9 height 9
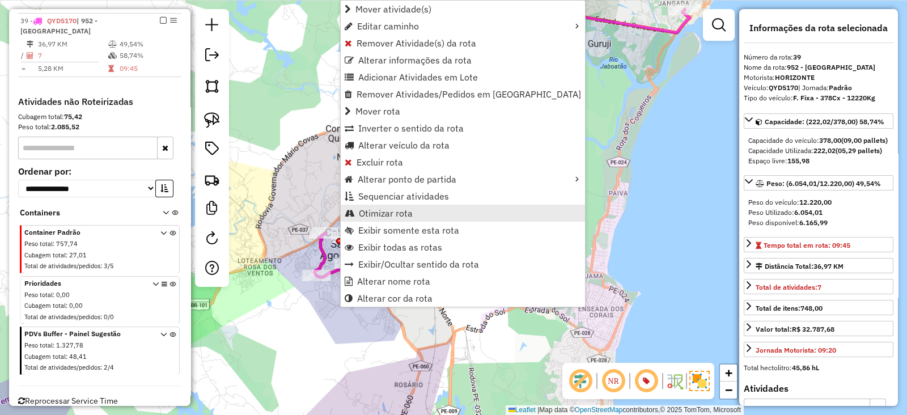
click at [394, 215] on span "Otimizar rota" at bounding box center [386, 213] width 54 height 9
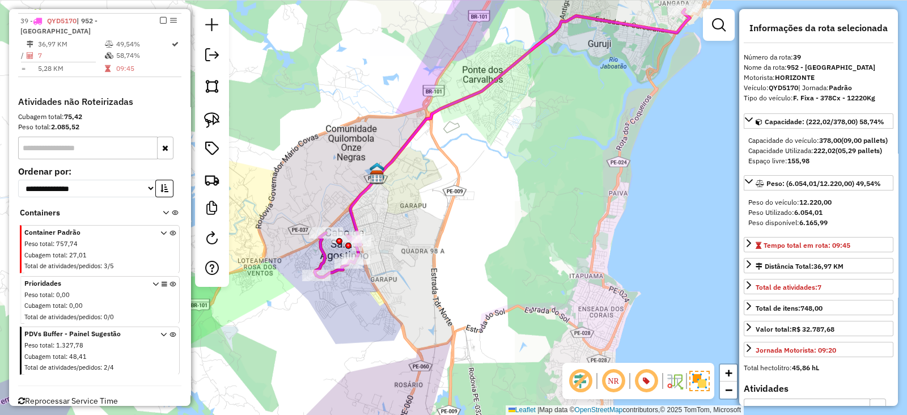
scroll to position [960, 0]
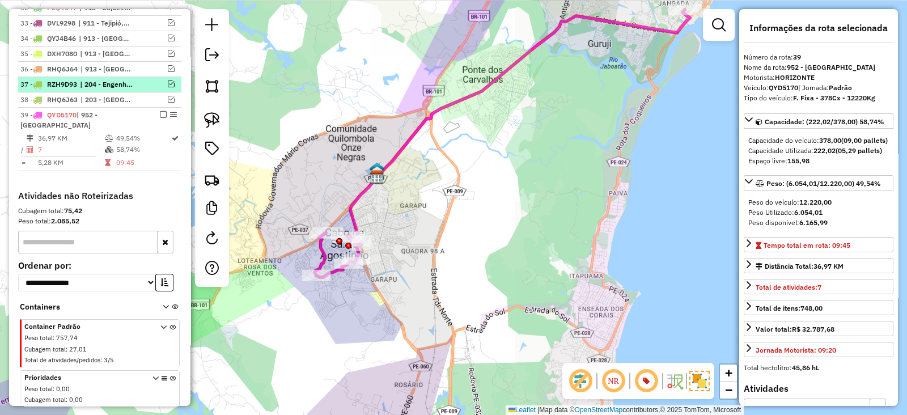
click at [171, 82] on div at bounding box center [160, 83] width 34 height 7
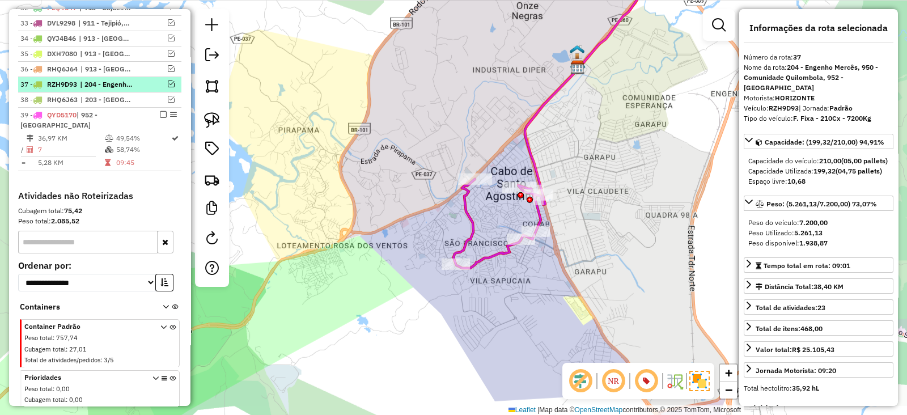
click at [168, 80] on em at bounding box center [171, 83] width 7 height 7
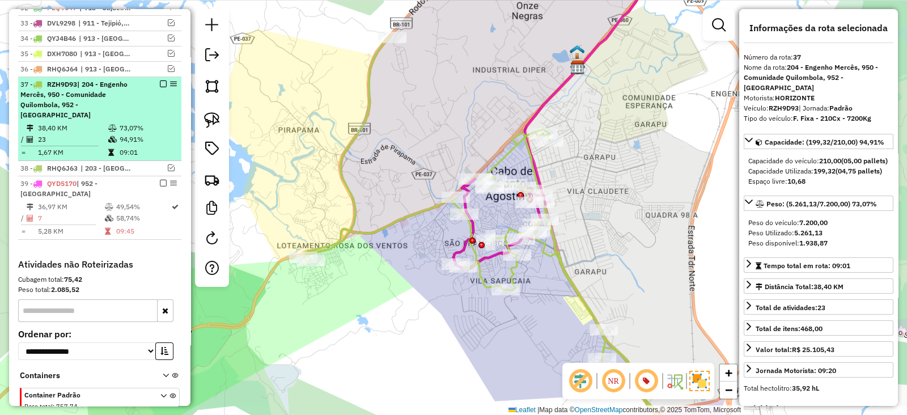
click at [93, 100] on span "| 204 - Engenho Mercês, 950 - Comunidade Quilombola, 952 - [GEOGRAPHIC_DATA]" at bounding box center [73, 99] width 107 height 39
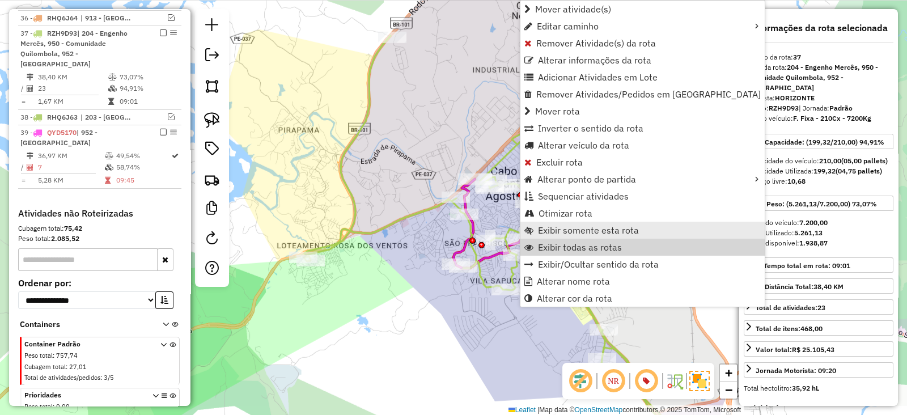
scroll to position [1023, 0]
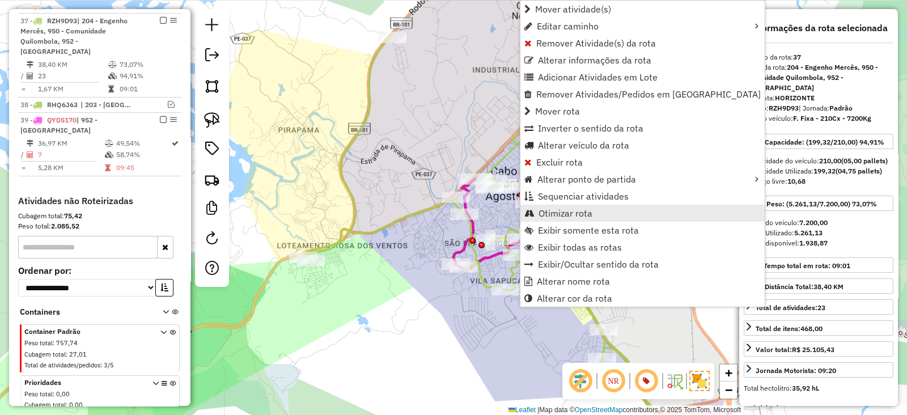
click at [558, 211] on span "Otimizar rota" at bounding box center [565, 213] width 54 height 9
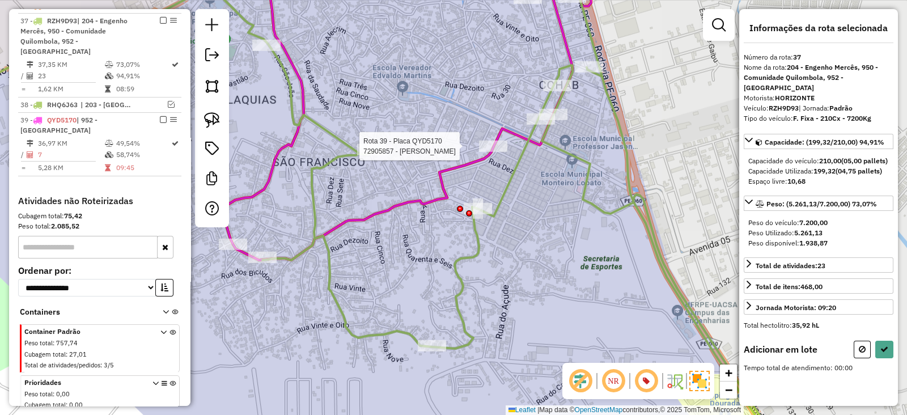
click at [487, 152] on div at bounding box center [493, 146] width 28 height 11
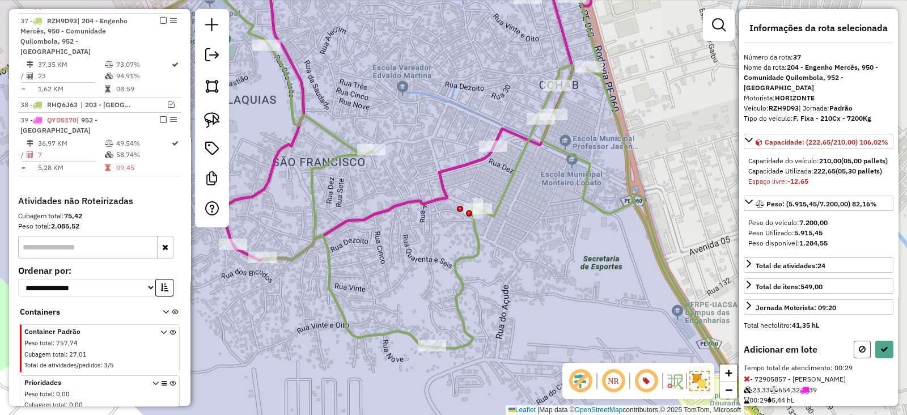
click at [853, 358] on button at bounding box center [861, 350] width 17 height 18
click at [860, 358] on button at bounding box center [861, 350] width 17 height 18
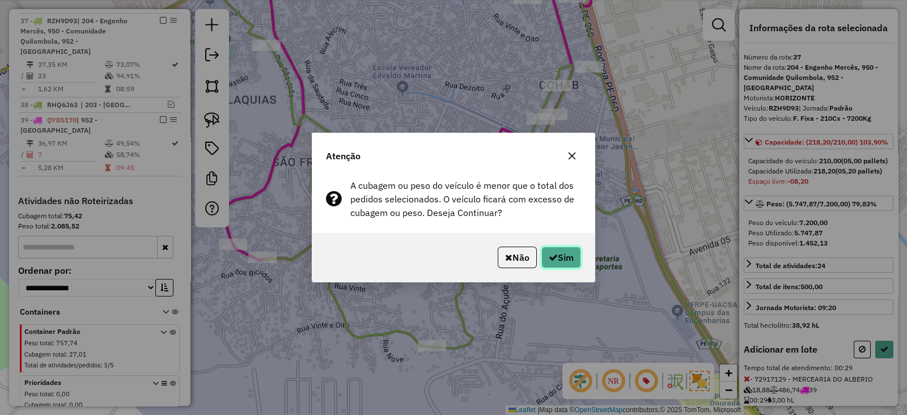
click at [569, 261] on button "Sim" at bounding box center [561, 257] width 40 height 22
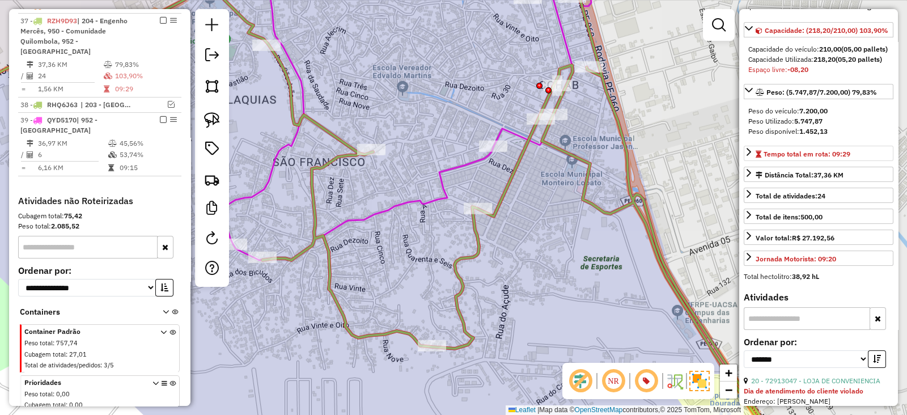
scroll to position [189, 0]
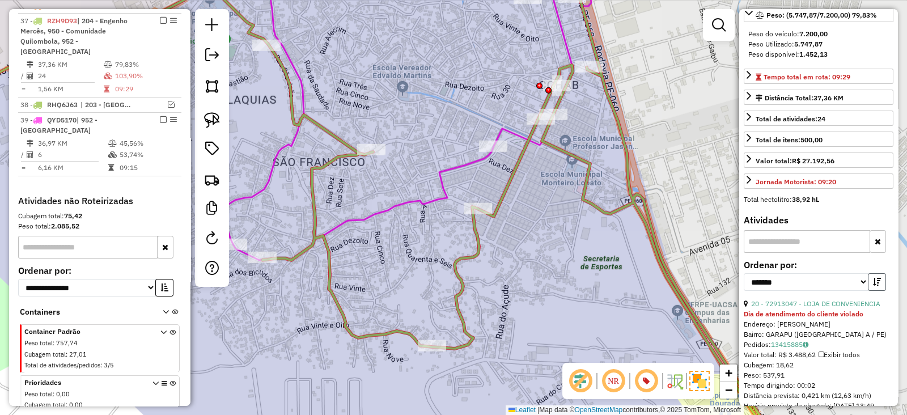
click at [873, 286] on icon "button" at bounding box center [877, 282] width 8 height 8
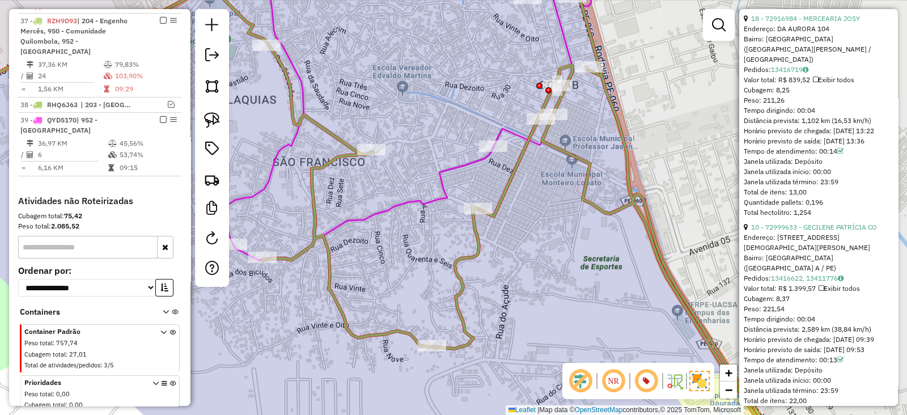
scroll to position [2927, 0]
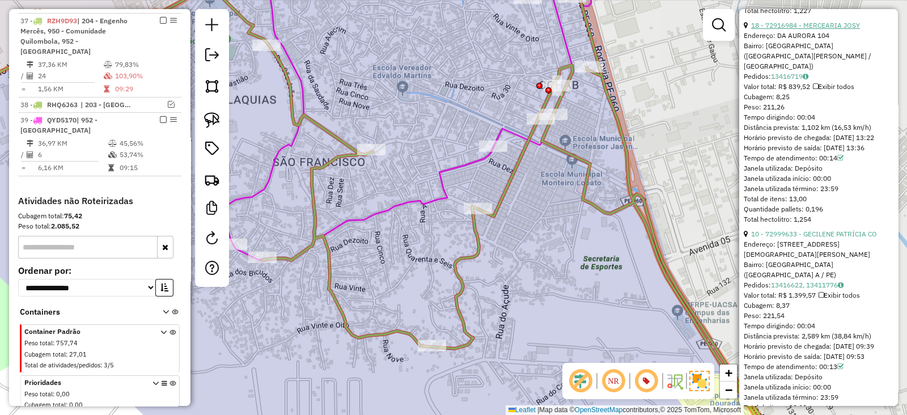
click at [828, 29] on link "18 - 72916984 - MERCEARIA JOSY" at bounding box center [805, 25] width 109 height 8
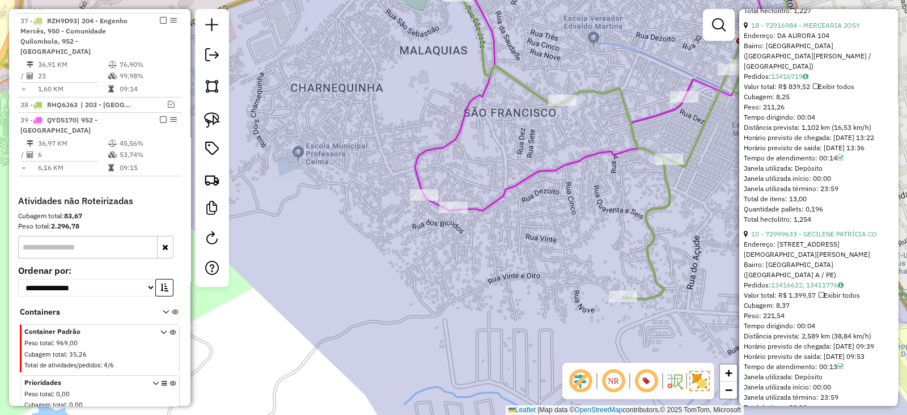
scroll to position [323, 0]
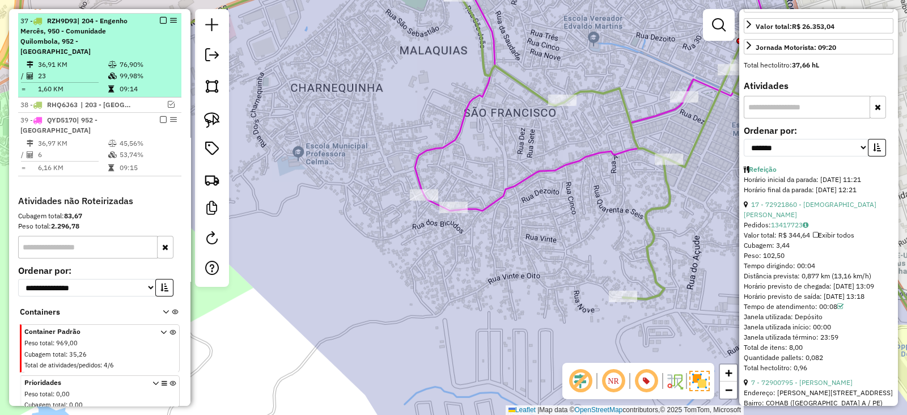
click at [160, 17] on em at bounding box center [163, 20] width 7 height 7
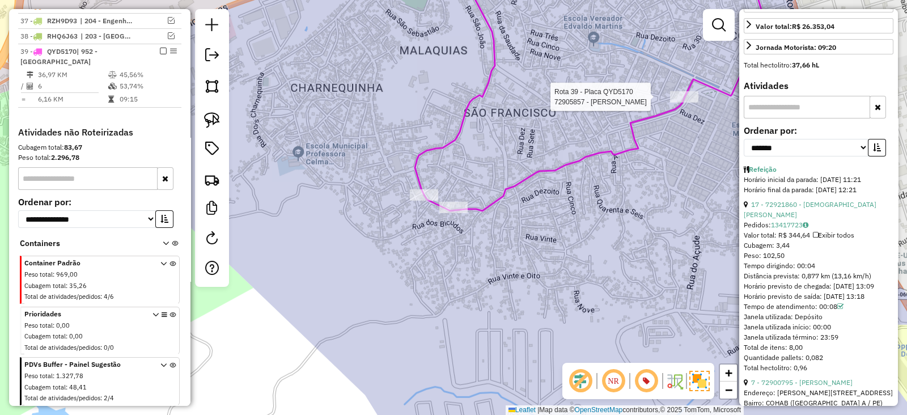
click at [682, 103] on div at bounding box center [684, 96] width 28 height 11
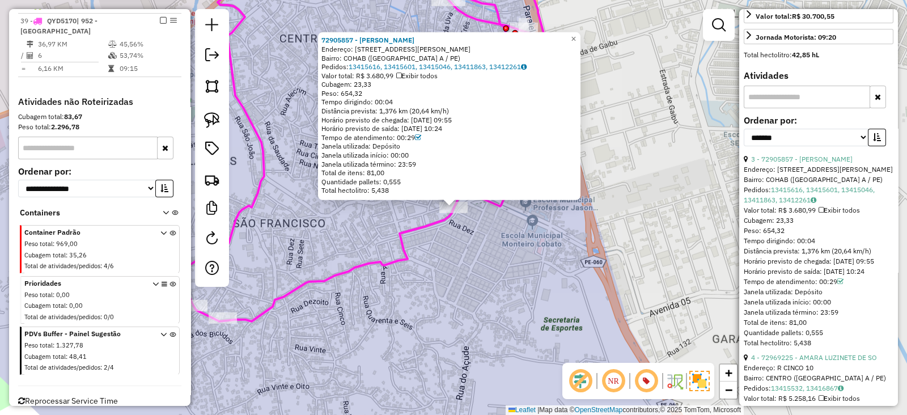
scroll to position [0, 0]
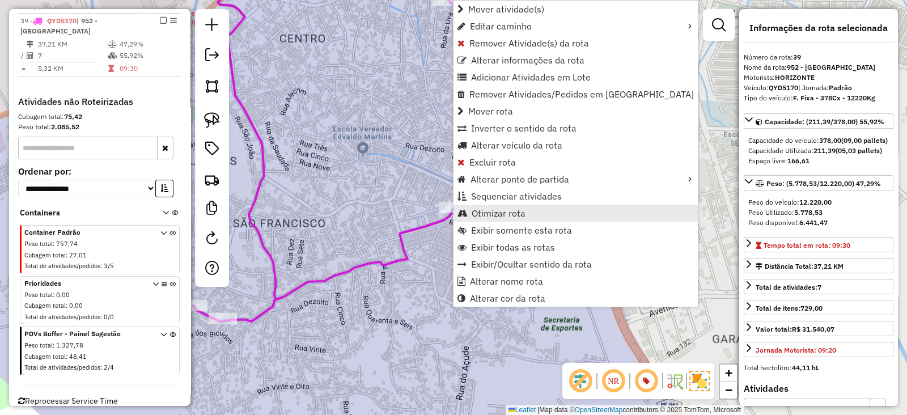
click at [479, 215] on span "Otimizar rota" at bounding box center [498, 213] width 54 height 9
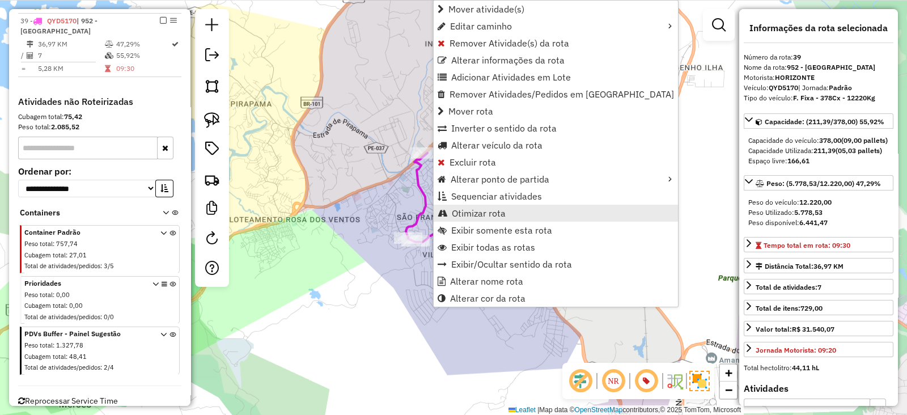
click at [504, 217] on span "Otimizar rota" at bounding box center [479, 213] width 54 height 9
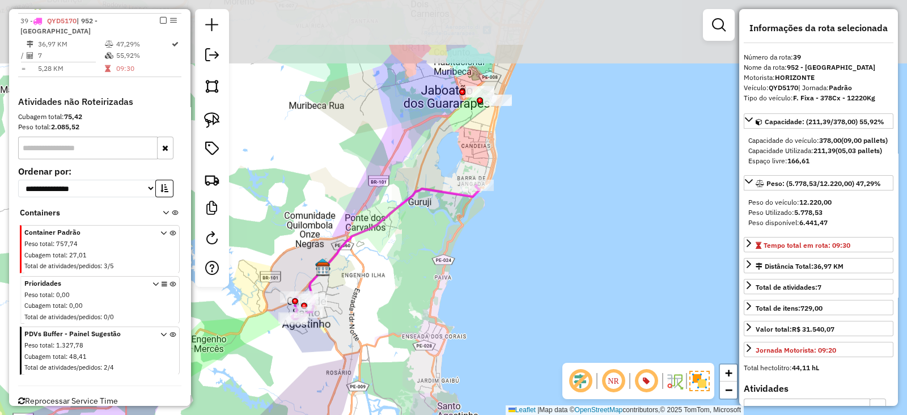
drag, startPoint x: 444, startPoint y: 152, endPoint x: 426, endPoint y: 229, distance: 79.2
click at [416, 238] on div "Janela de atendimento Grade de atendimento Capacidade Transportadoras Veículos …" at bounding box center [453, 207] width 907 height 415
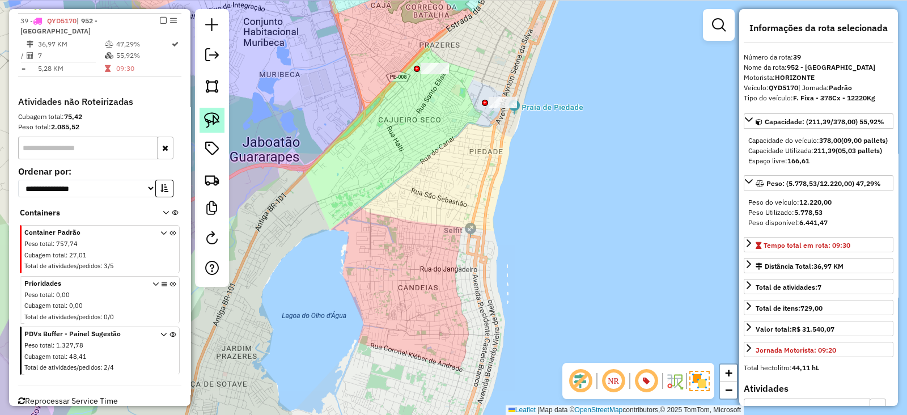
click at [215, 122] on img at bounding box center [212, 120] width 16 height 16
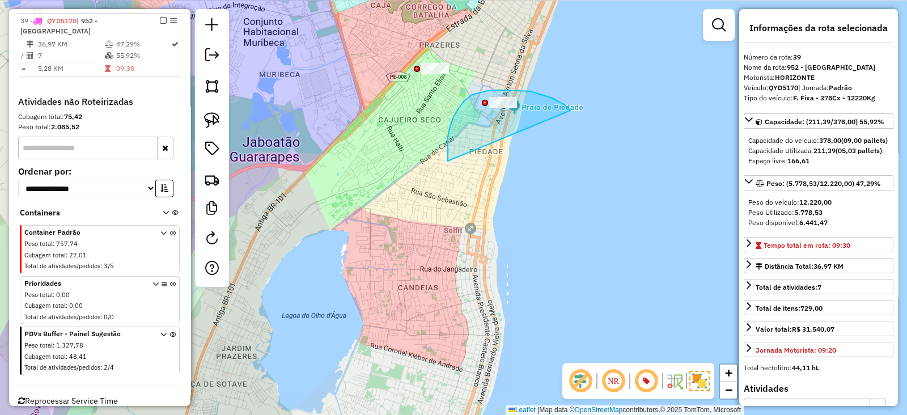
drag, startPoint x: 559, startPoint y: 101, endPoint x: 450, endPoint y: 170, distance: 128.6
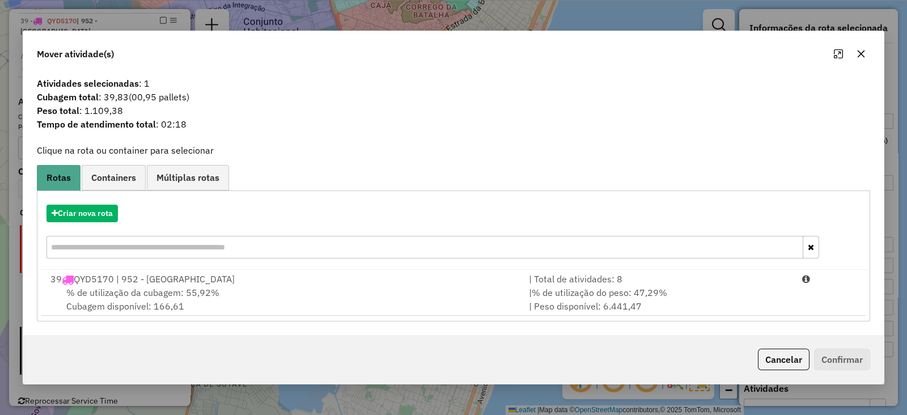
click at [861, 52] on icon "button" at bounding box center [860, 53] width 9 height 9
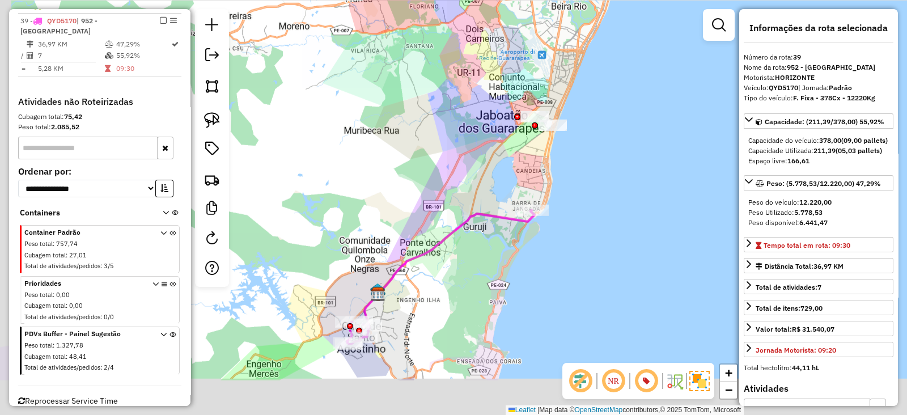
drag, startPoint x: 425, startPoint y: 262, endPoint x: 505, endPoint y: 161, distance: 128.6
click at [521, 142] on div "Janela de atendimento Grade de atendimento Capacidade Transportadoras Veículos …" at bounding box center [453, 207] width 907 height 415
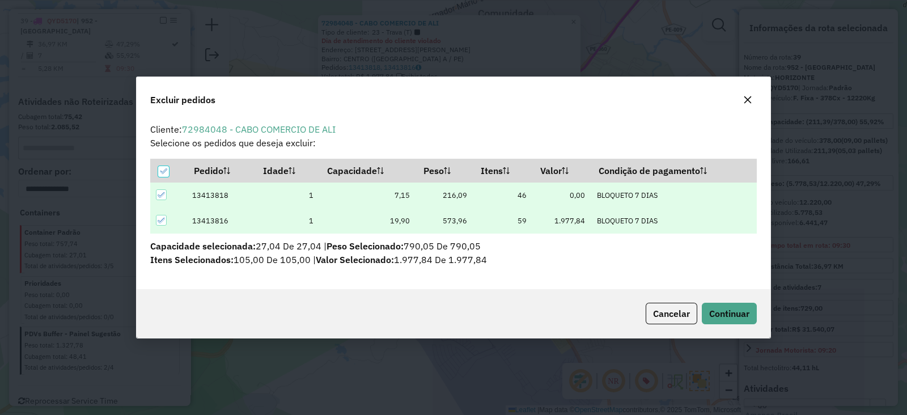
scroll to position [6, 3]
click at [735, 308] on span "Continuar" at bounding box center [729, 313] width 40 height 11
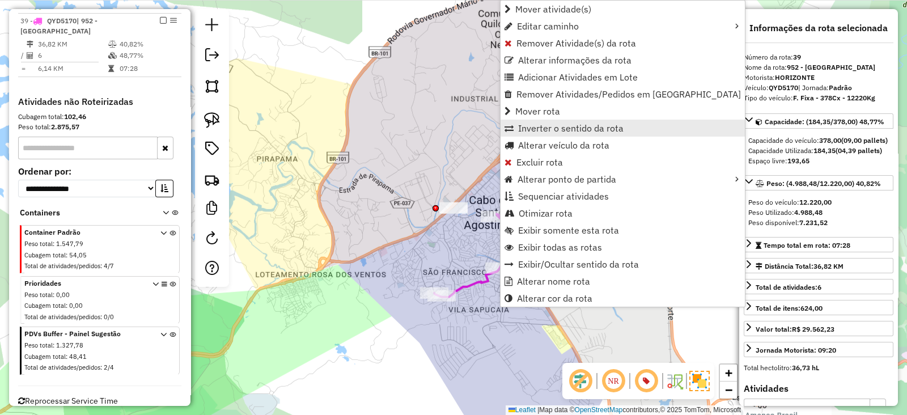
click at [561, 127] on span "Inverter o sentido da rota" at bounding box center [570, 128] width 105 height 9
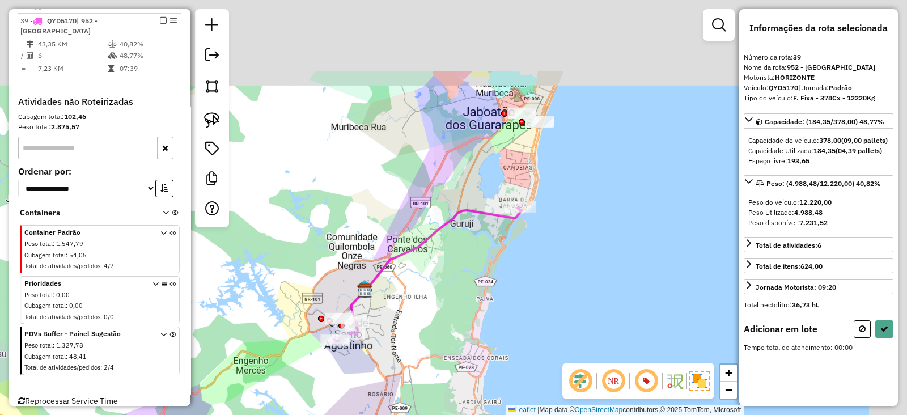
drag, startPoint x: 516, startPoint y: 222, endPoint x: 487, endPoint y: 284, distance: 68.7
click at [471, 312] on div "Janela de atendimento Grade de atendimento Capacidade Transportadoras Veículos …" at bounding box center [453, 207] width 907 height 415
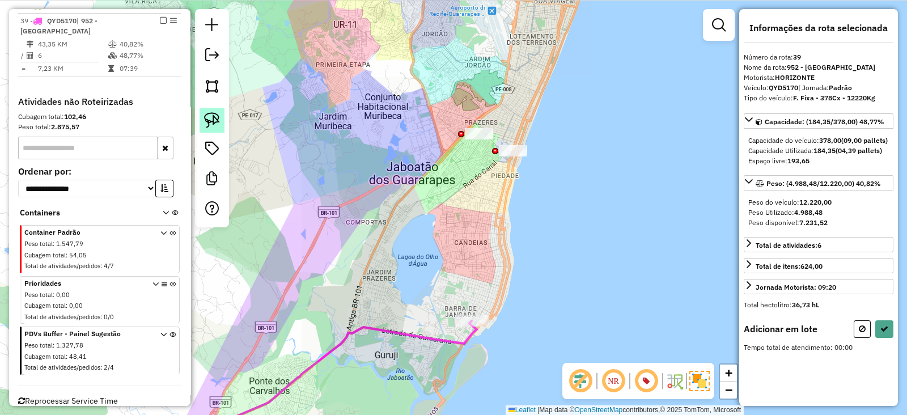
click at [202, 116] on link at bounding box center [211, 120] width 25 height 25
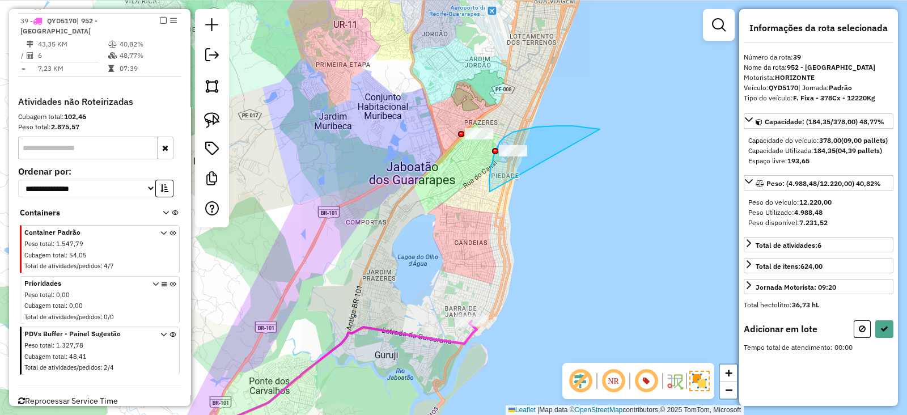
drag, startPoint x: 599, startPoint y: 129, endPoint x: 490, endPoint y: 193, distance: 126.2
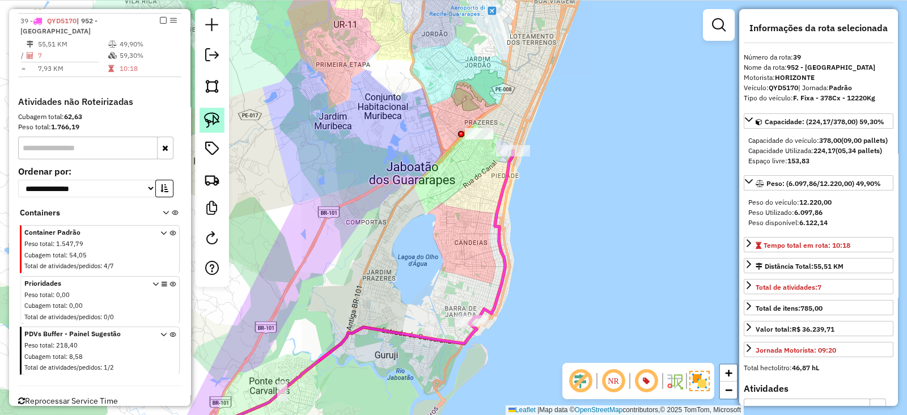
click at [211, 117] on img at bounding box center [212, 120] width 16 height 16
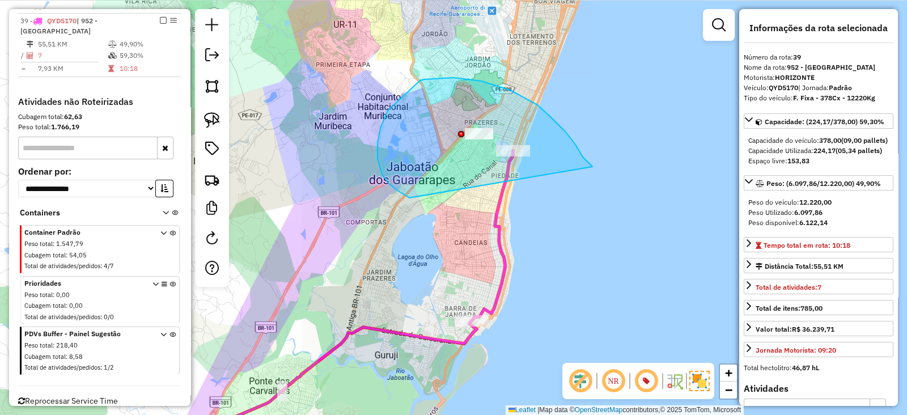
drag, startPoint x: 592, startPoint y: 166, endPoint x: 410, endPoint y: 198, distance: 185.3
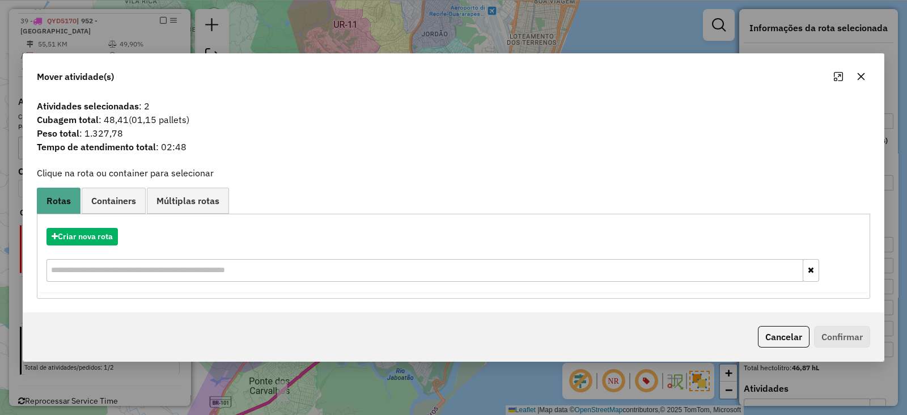
click at [115, 202] on span "Containers" at bounding box center [113, 200] width 45 height 9
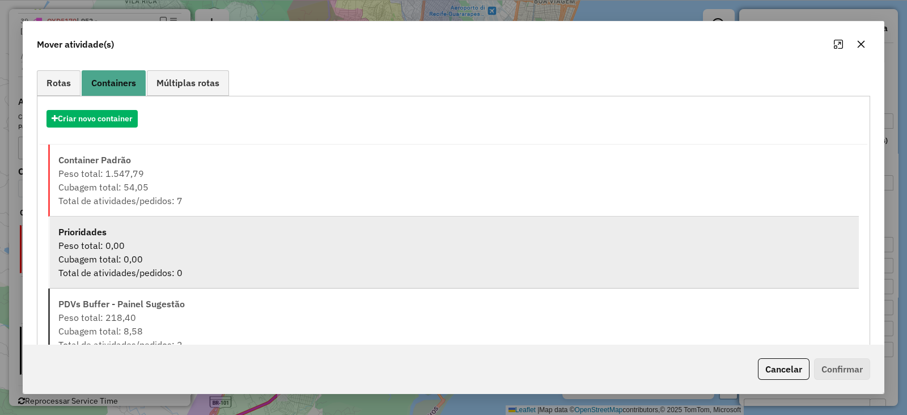
scroll to position [118, 0]
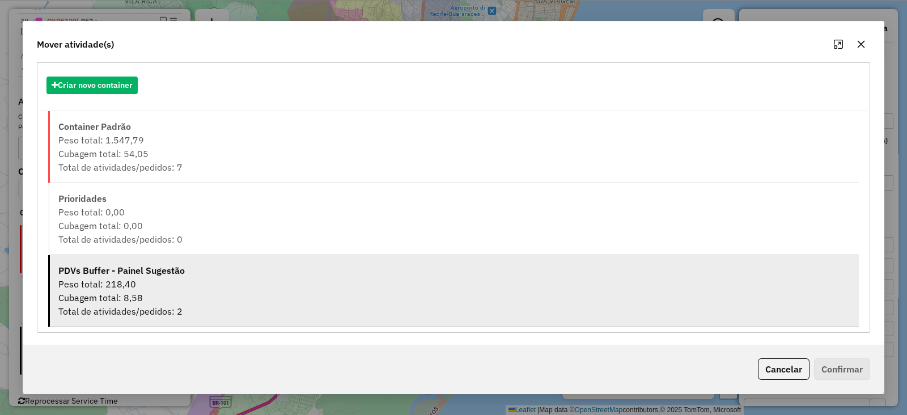
click at [129, 293] on div "Cubagem total: 8,58" at bounding box center [454, 298] width 792 height 14
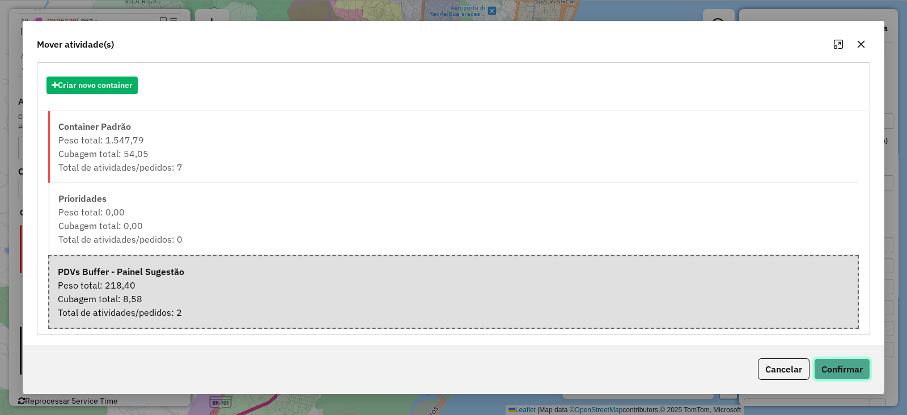
click at [828, 372] on button "Confirmar" at bounding box center [842, 369] width 56 height 22
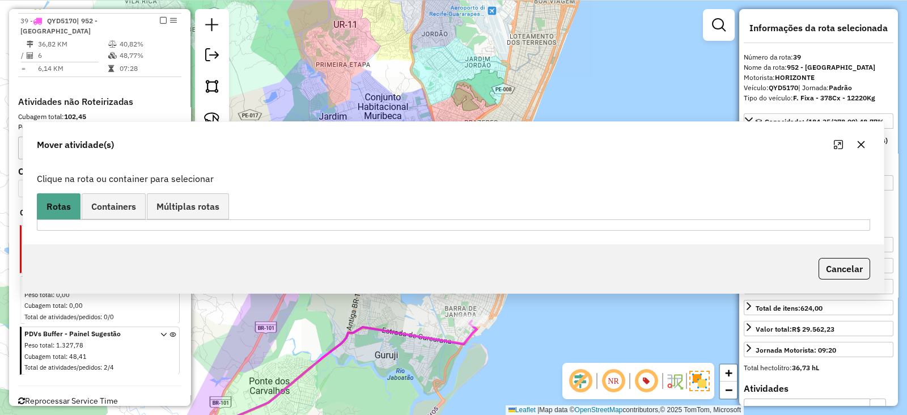
scroll to position [0, 0]
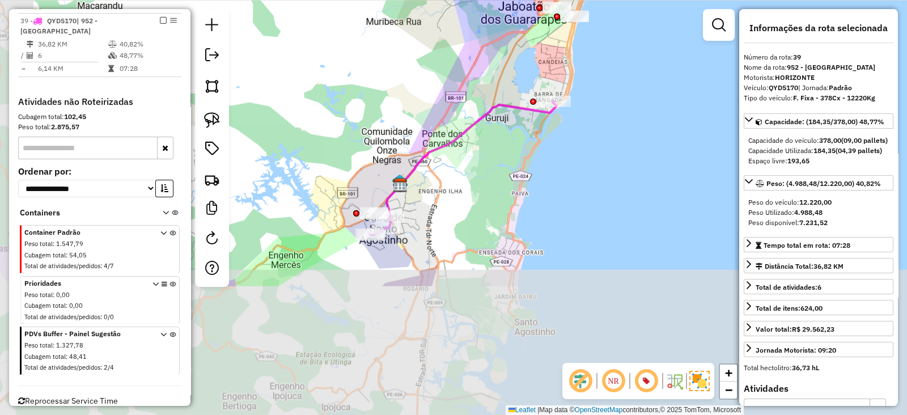
drag, startPoint x: 423, startPoint y: 226, endPoint x: 507, endPoint y: 49, distance: 195.7
click at [507, 49] on div "Janela de atendimento Grade de atendimento Capacidade Transportadoras Veículos …" at bounding box center [453, 207] width 907 height 415
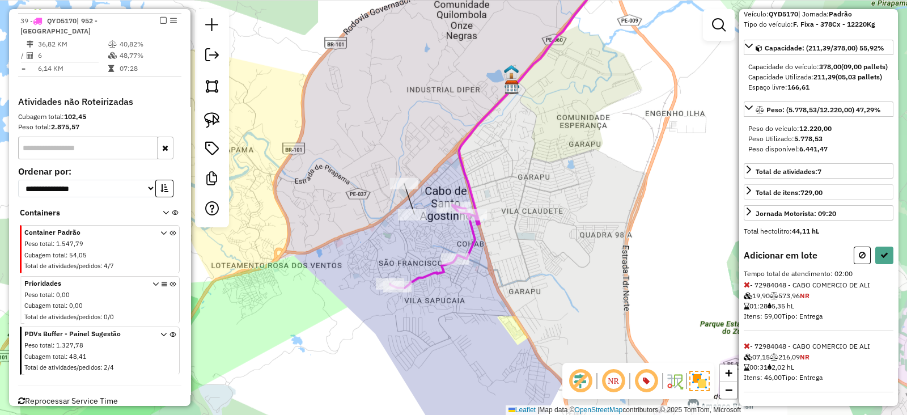
scroll to position [91, 0]
click at [745, 283] on icon at bounding box center [746, 284] width 6 height 8
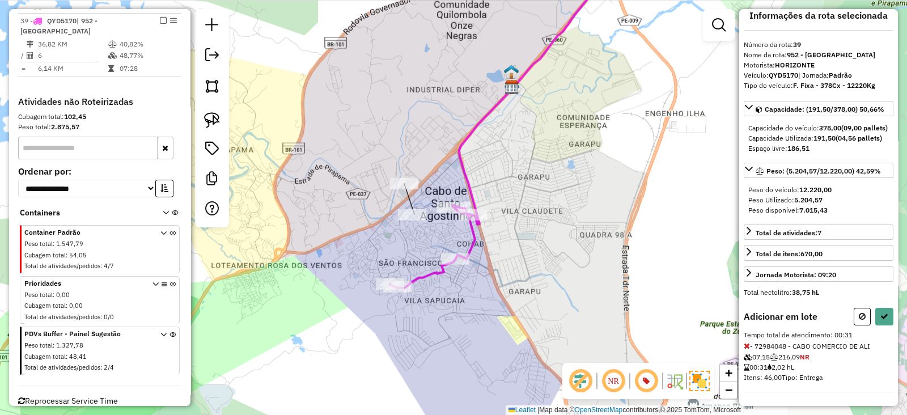
scroll to position [31, 0]
click at [882, 313] on icon at bounding box center [884, 316] width 8 height 8
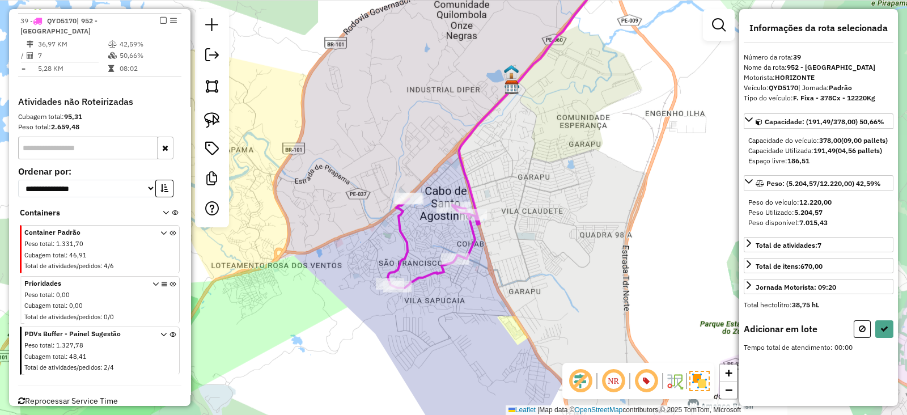
scroll to position [0, 0]
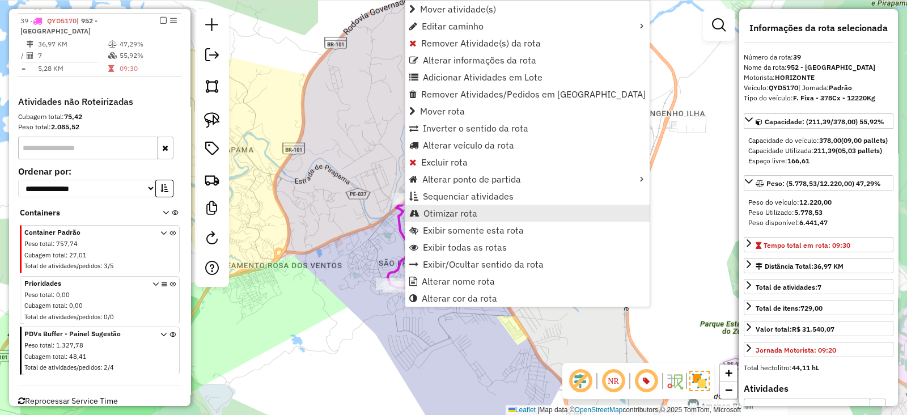
click at [422, 212] on link "Otimizar rota" at bounding box center [527, 213] width 244 height 17
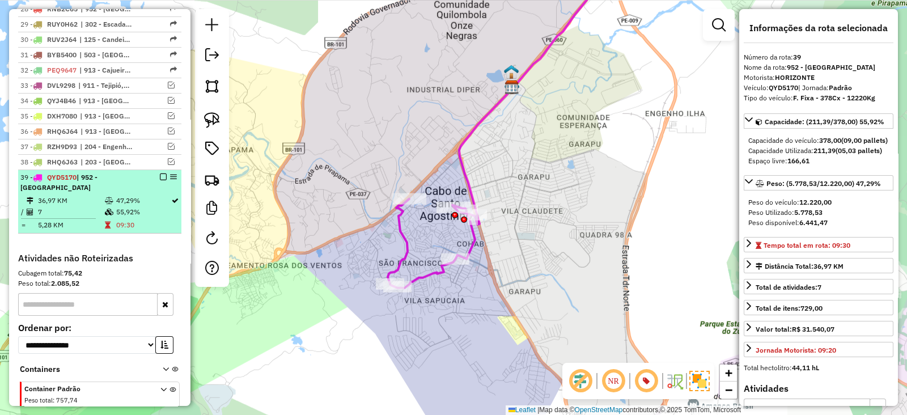
scroll to position [865, 0]
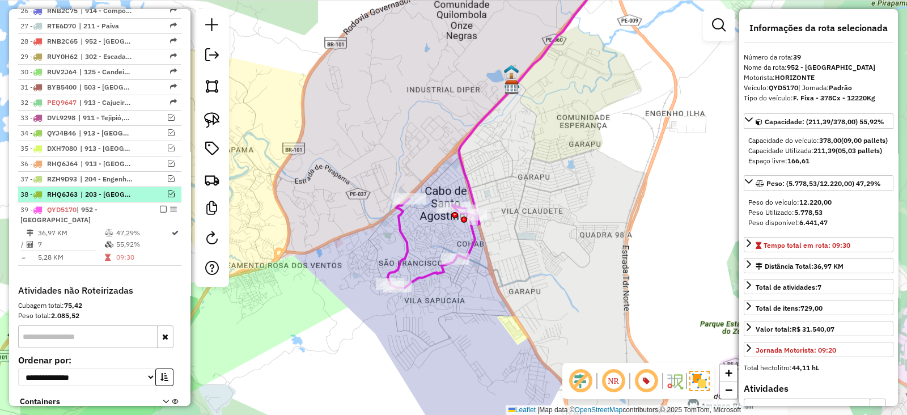
click at [168, 190] on em at bounding box center [171, 193] width 7 height 7
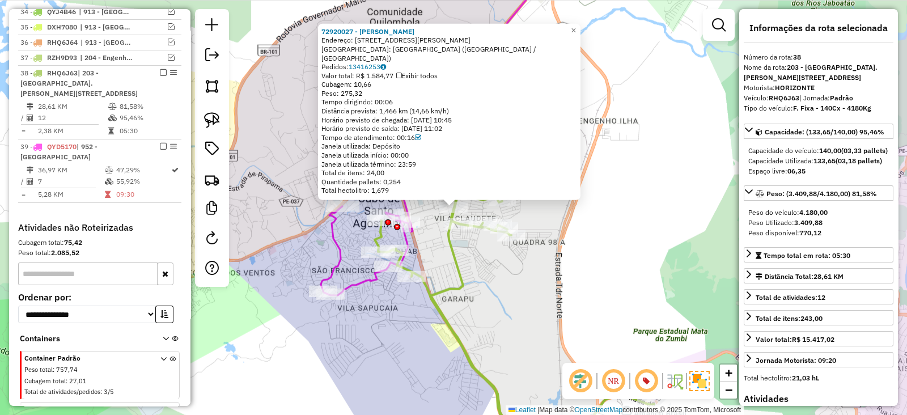
scroll to position [1039, 0]
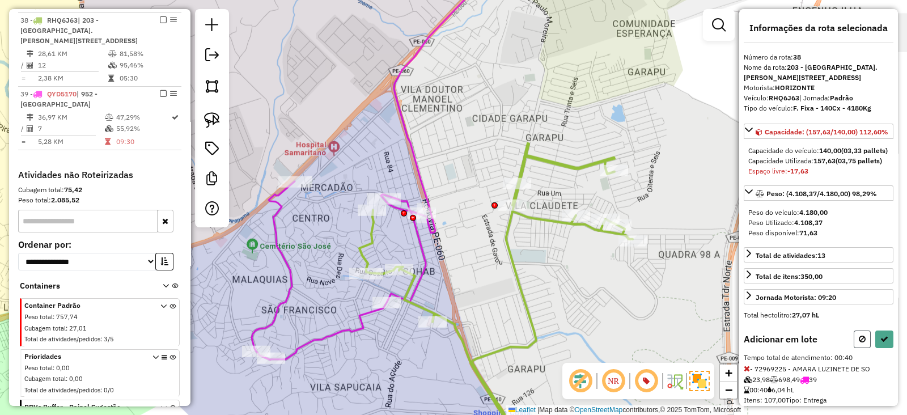
click at [861, 348] on button at bounding box center [861, 339] width 17 height 18
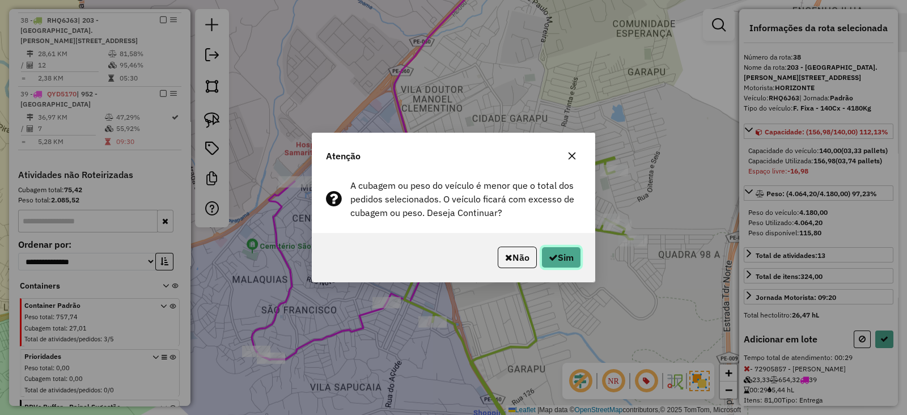
click at [558, 265] on button "Sim" at bounding box center [561, 257] width 40 height 22
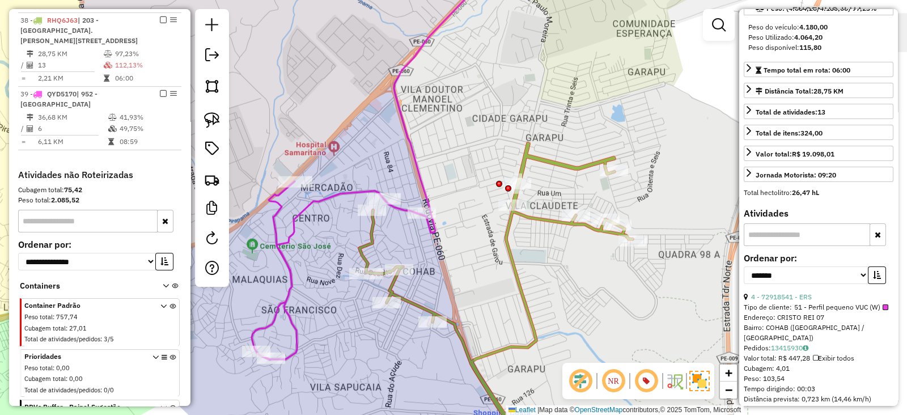
scroll to position [189, 0]
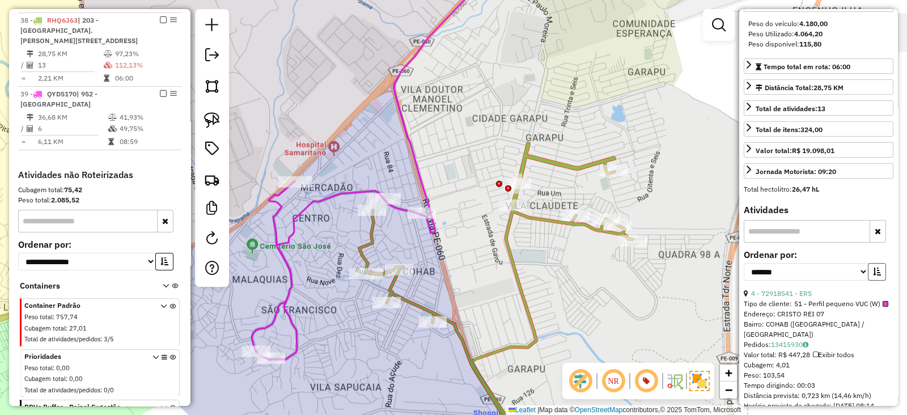
click at [875, 275] on icon "button" at bounding box center [877, 271] width 8 height 8
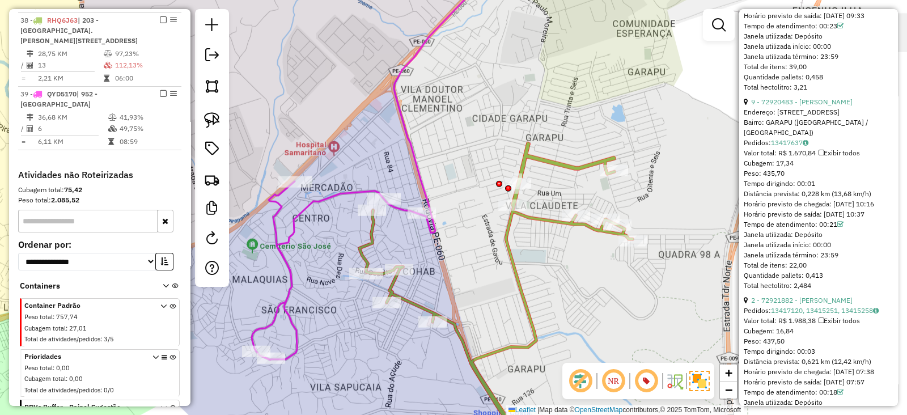
scroll to position [755, 0]
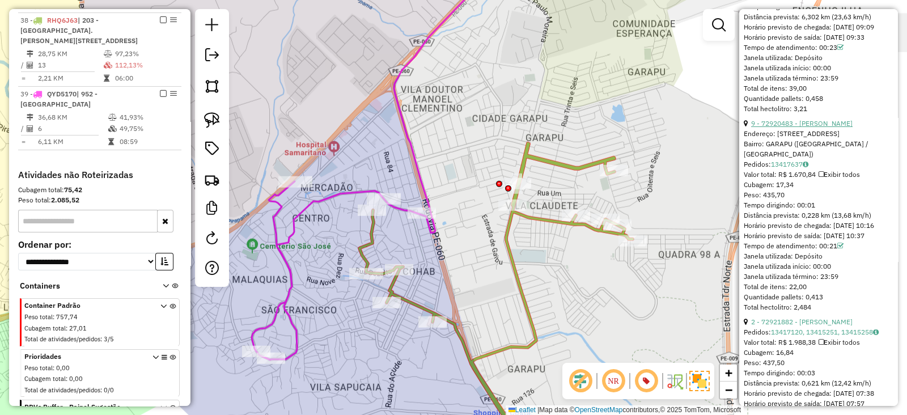
click at [827, 127] on link "9 - 72920483 - [PERSON_NAME]" at bounding box center [801, 123] width 101 height 8
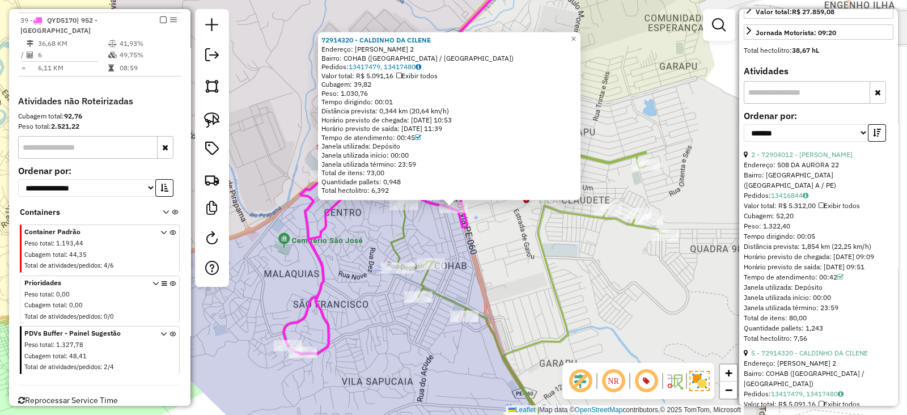
scroll to position [0, 0]
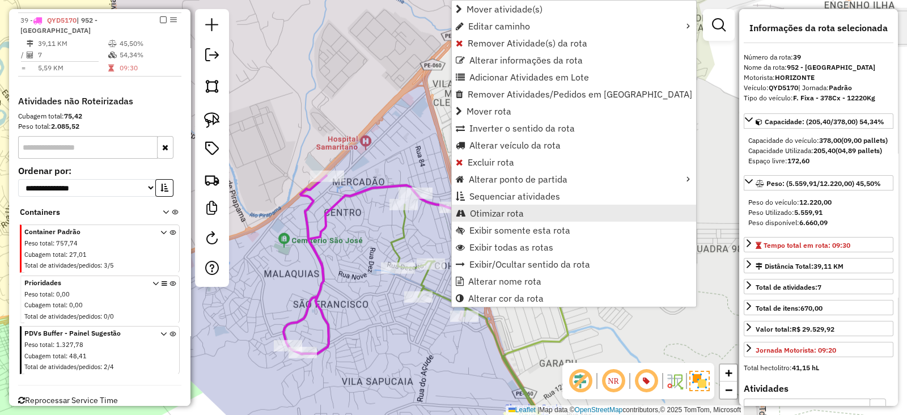
click at [502, 216] on span "Otimizar rota" at bounding box center [497, 213] width 54 height 9
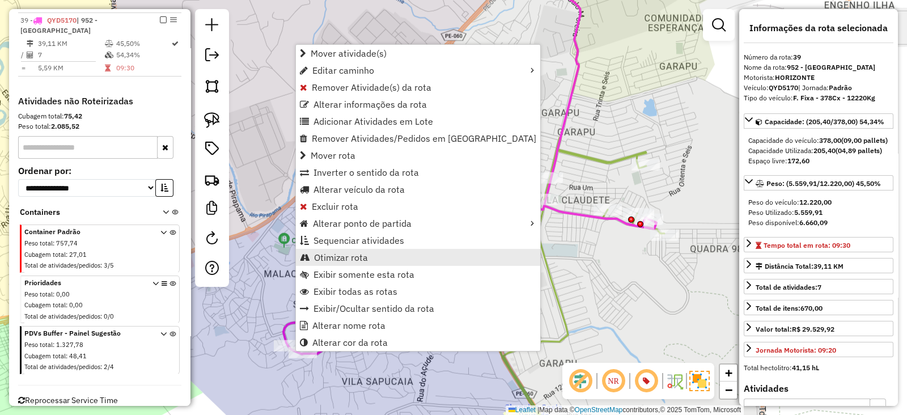
click at [359, 256] on span "Otimizar rota" at bounding box center [341, 257] width 54 height 9
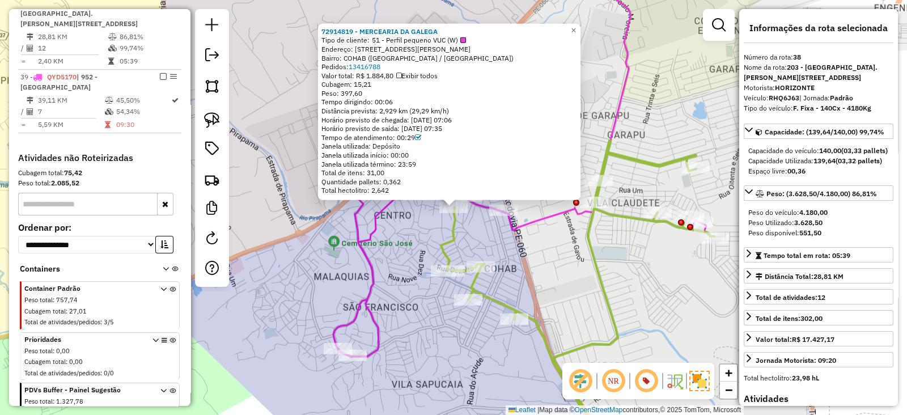
scroll to position [1039, 0]
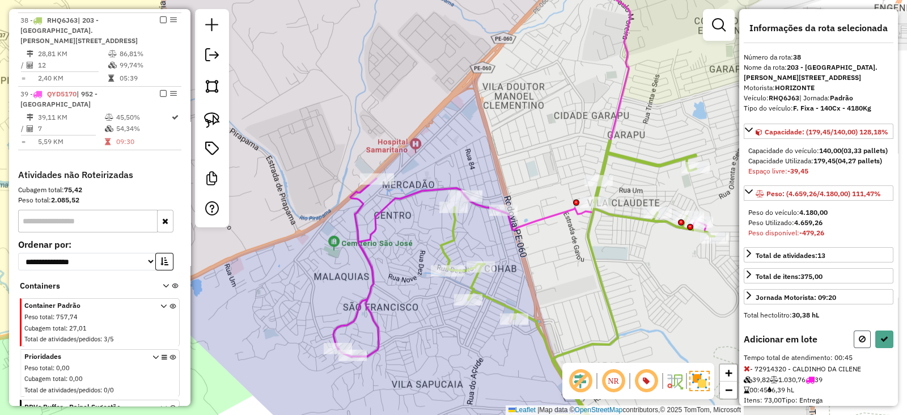
click at [854, 348] on button at bounding box center [861, 339] width 17 height 18
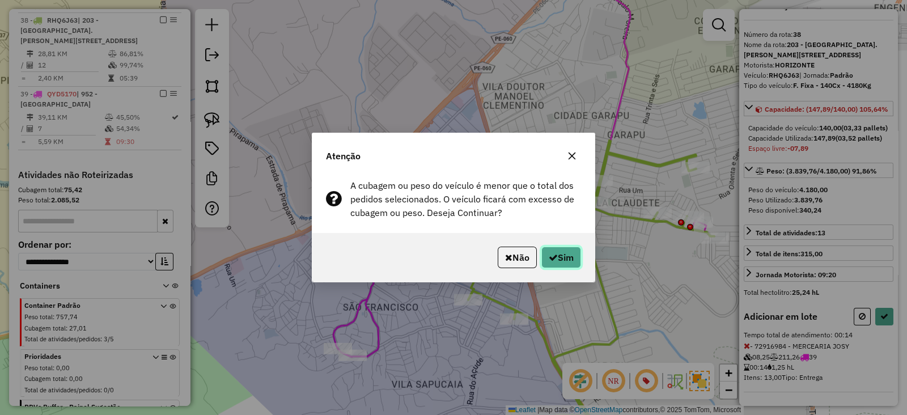
click at [566, 256] on button "Sim" at bounding box center [561, 257] width 40 height 22
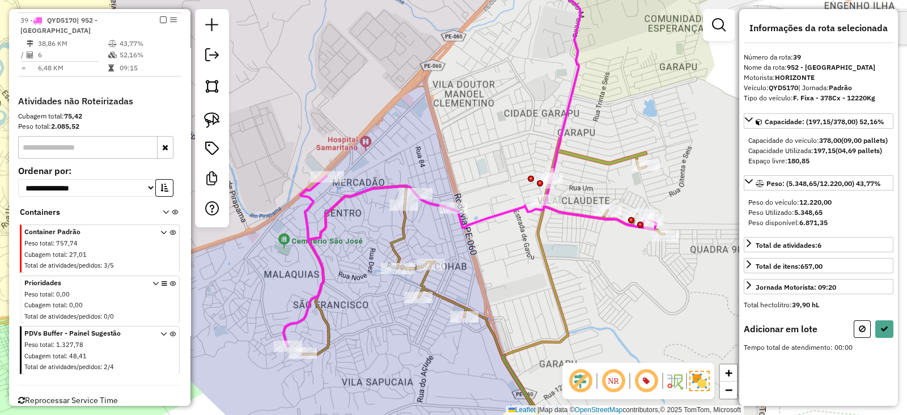
scroll to position [0, 0]
click at [862, 338] on button at bounding box center [861, 329] width 17 height 18
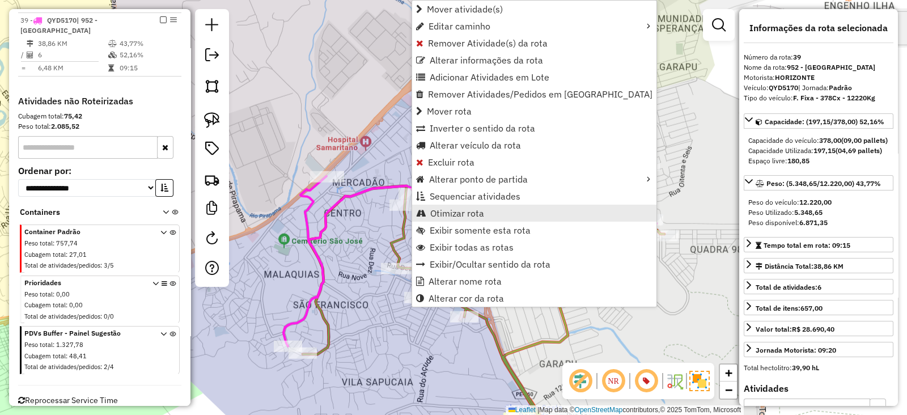
click at [499, 213] on link "Otimizar rota" at bounding box center [534, 213] width 244 height 17
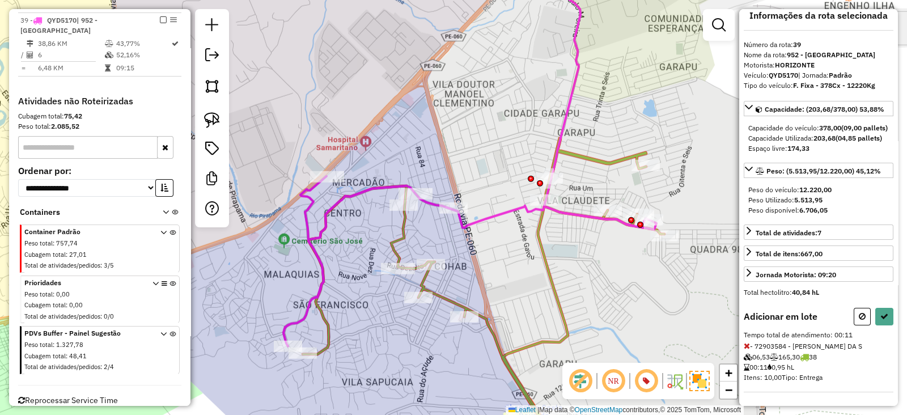
scroll to position [31, 0]
click at [859, 318] on icon at bounding box center [861, 316] width 7 height 8
click at [859, 313] on button at bounding box center [861, 317] width 17 height 18
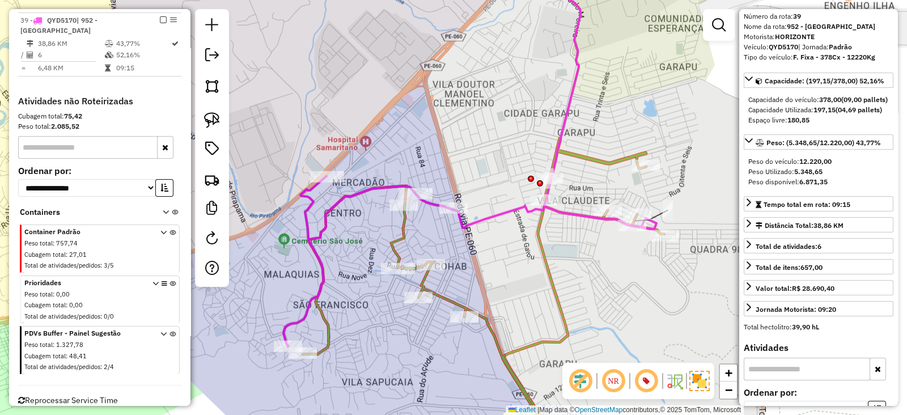
scroll to position [1018, 0]
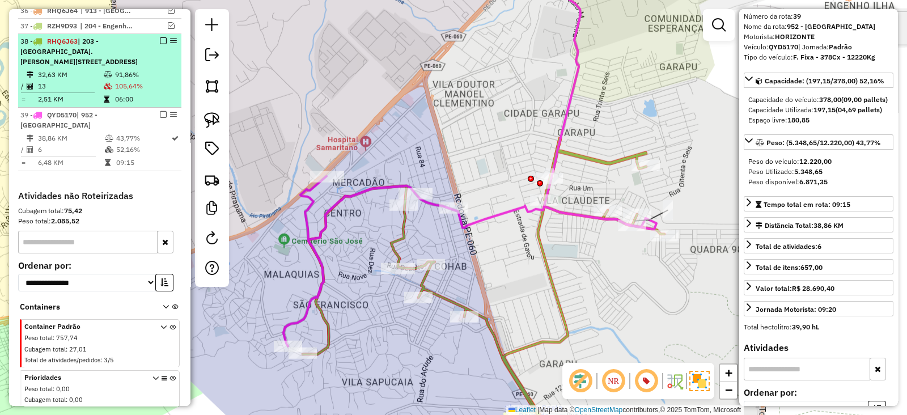
click at [91, 80] on td "13" at bounding box center [70, 85] width 66 height 11
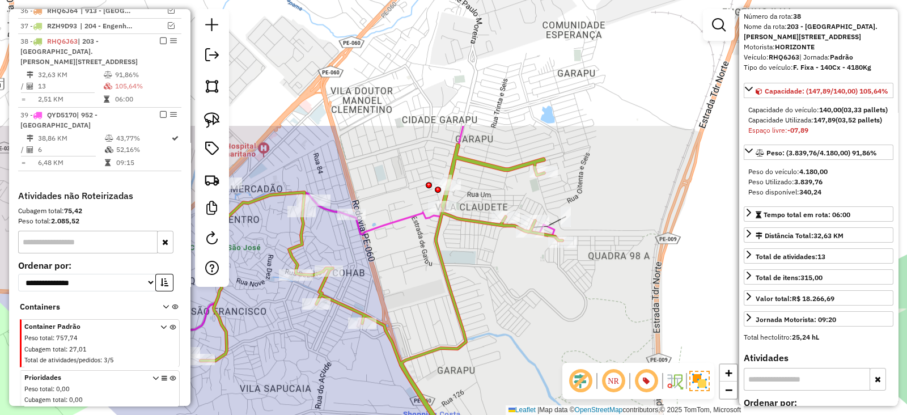
drag, startPoint x: 443, startPoint y: 124, endPoint x: 513, endPoint y: 292, distance: 182.9
click at [513, 292] on div "Janela de atendimento Grade de atendimento Capacidade Transportadoras Veículos …" at bounding box center [453, 207] width 907 height 415
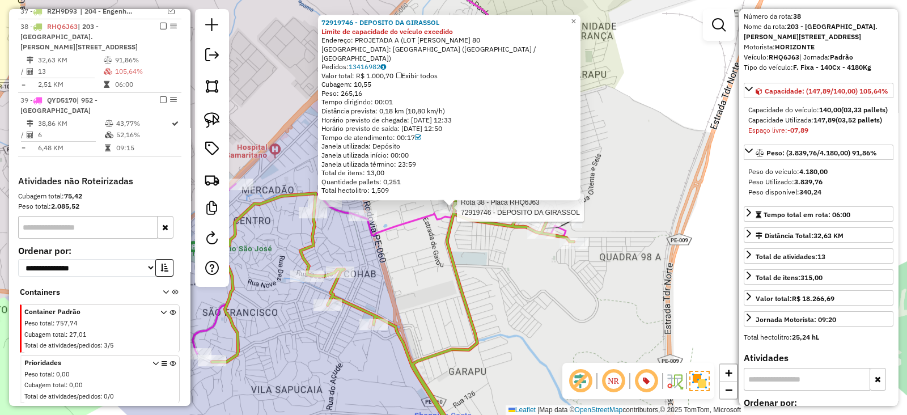
scroll to position [1039, 0]
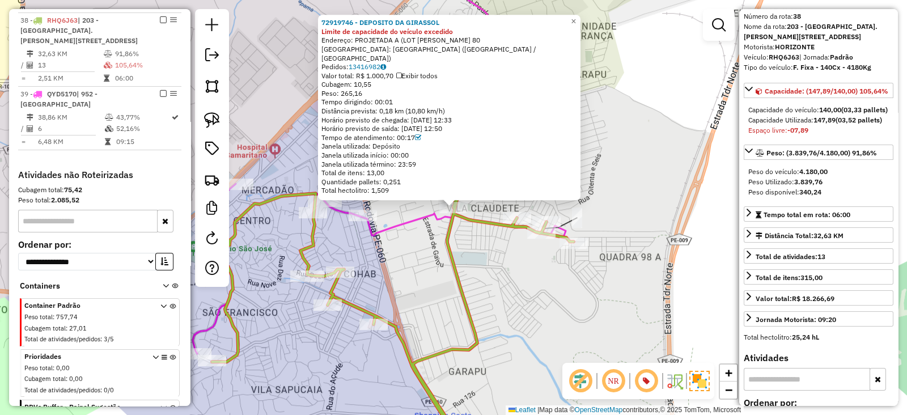
click at [428, 253] on div "72919746 - DEPOSITO DA GIRASSOL Limite de capacidade do veículo excedido Endere…" at bounding box center [453, 207] width 907 height 415
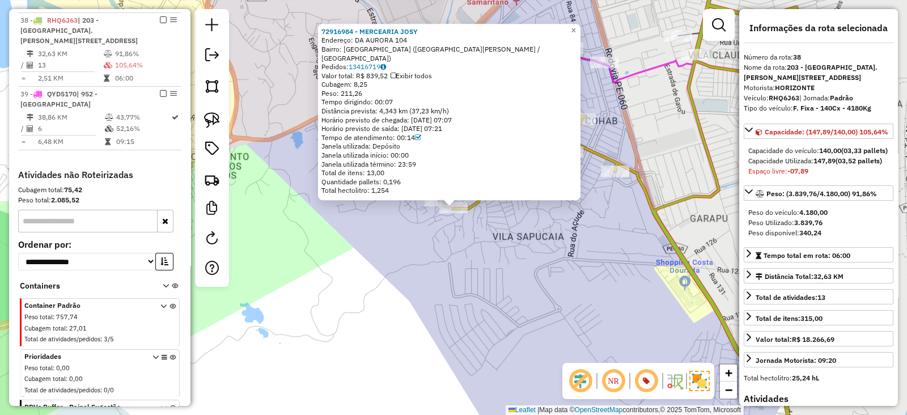
click at [414, 244] on div "72916984 - MERCEARIA [PERSON_NAME]: DA AURORA 104 Bairro: [GEOGRAPHIC_DATA] ([G…" at bounding box center [453, 207] width 907 height 415
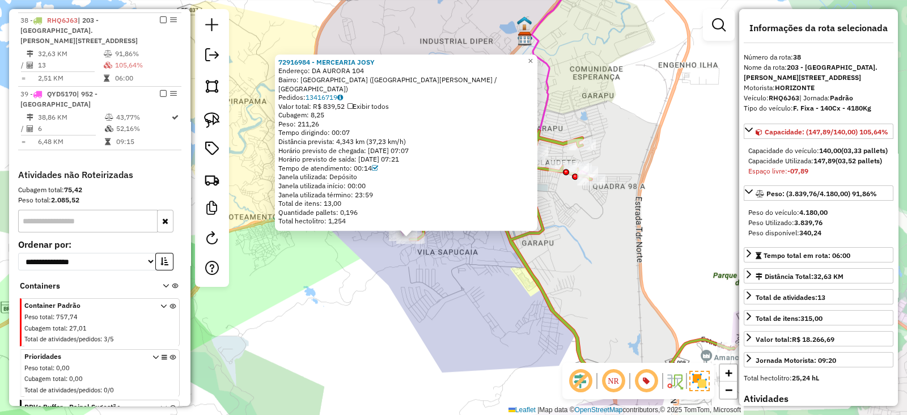
click at [365, 282] on div "72916984 - MERCEARIA JOSY Endereço: DA AURORA 104 Bairro: SAO FRANCISCO (CABO D…" at bounding box center [453, 207] width 907 height 415
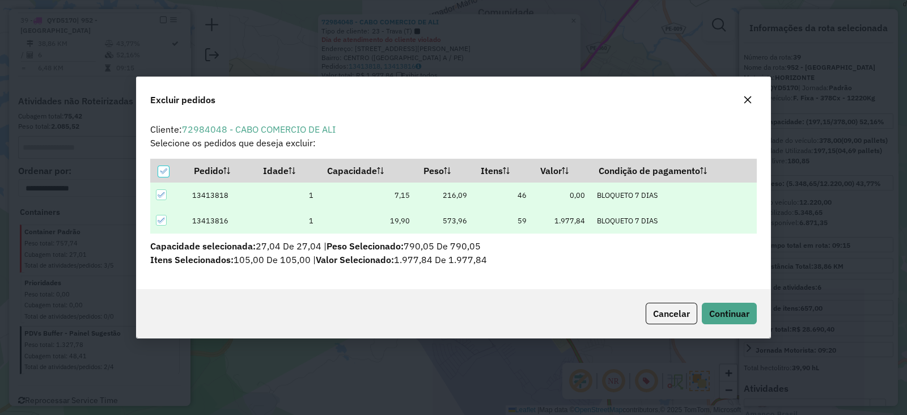
scroll to position [0, 0]
click at [725, 309] on span "Continuar" at bounding box center [729, 313] width 40 height 11
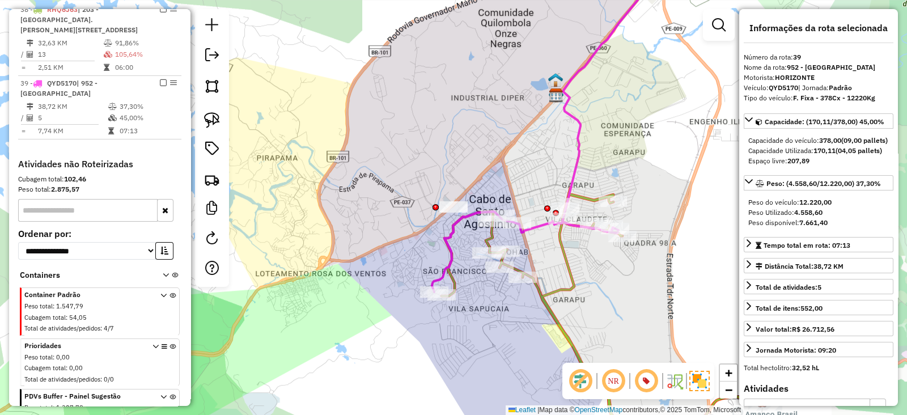
scroll to position [1018, 0]
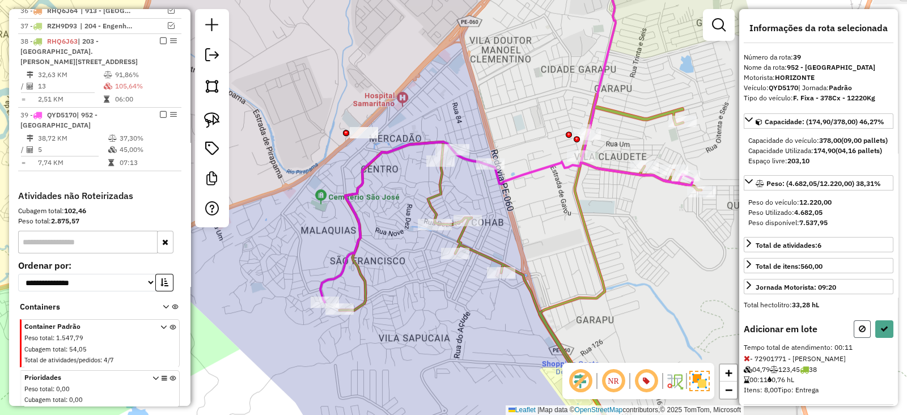
click at [859, 333] on icon at bounding box center [861, 329] width 7 height 8
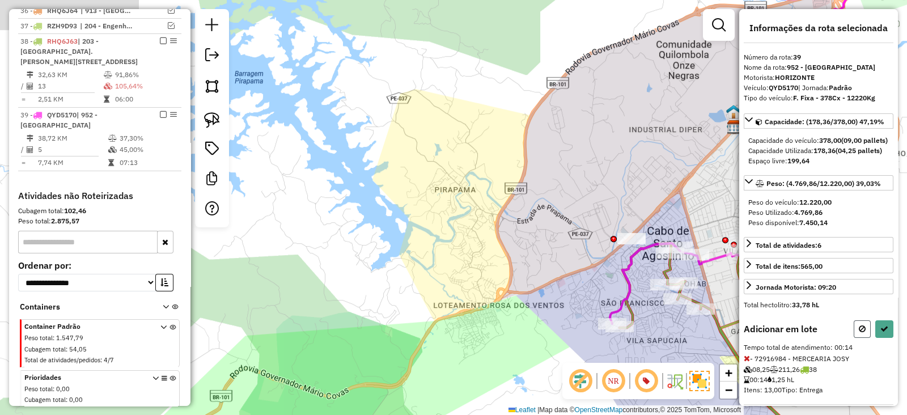
click at [858, 333] on icon at bounding box center [861, 329] width 7 height 8
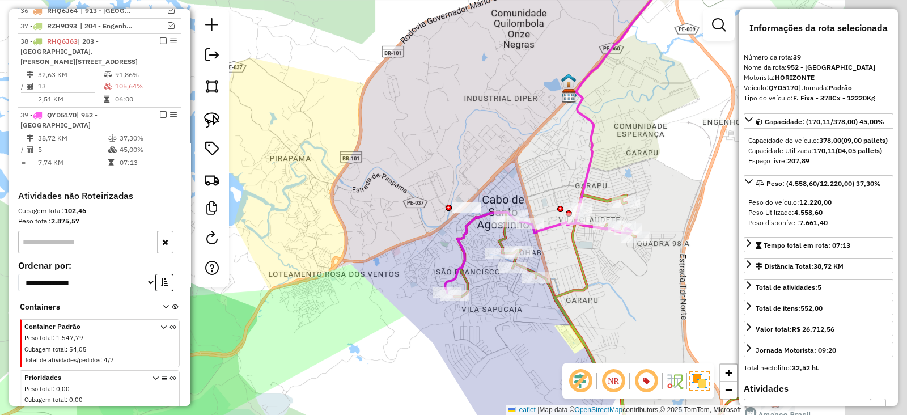
drag, startPoint x: 673, startPoint y: 328, endPoint x: 483, endPoint y: 290, distance: 193.0
click at [484, 291] on div "Janela de atendimento Grade de atendimento Capacidade Transportadoras Veículos …" at bounding box center [453, 207] width 907 height 415
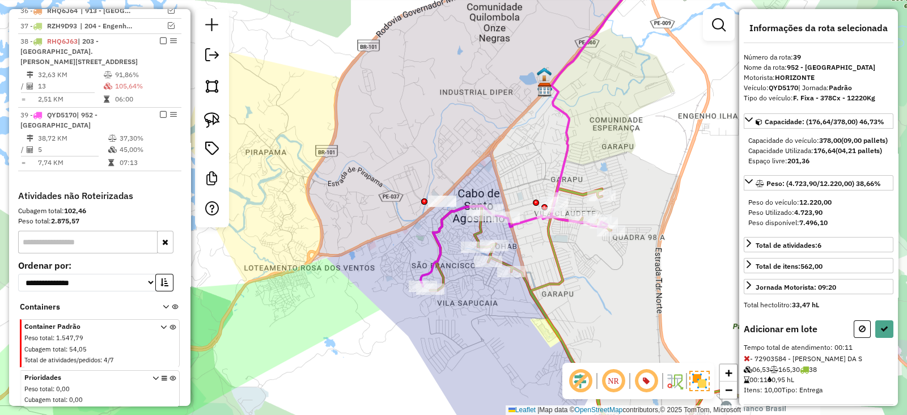
scroll to position [31, 0]
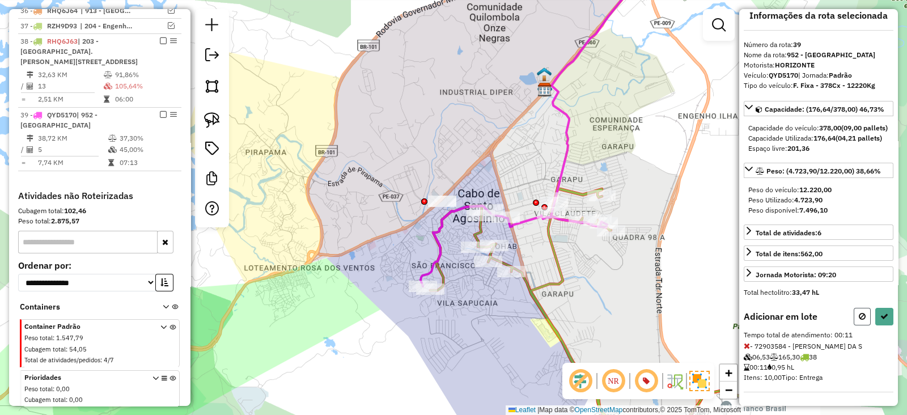
click at [857, 310] on button at bounding box center [861, 317] width 17 height 18
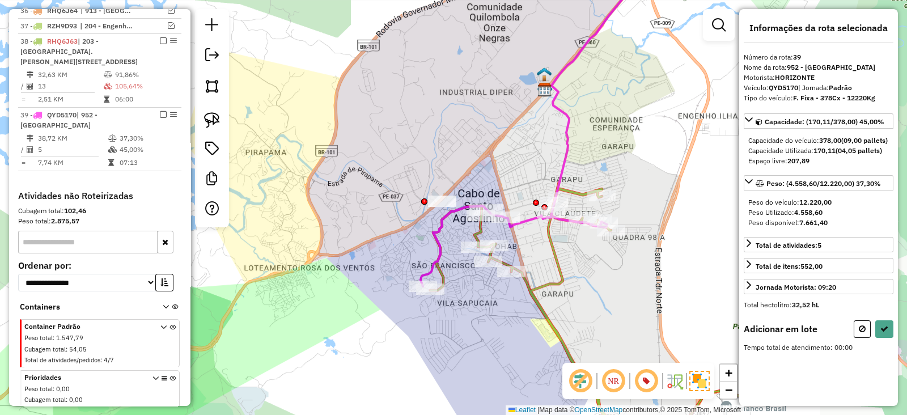
scroll to position [0, 0]
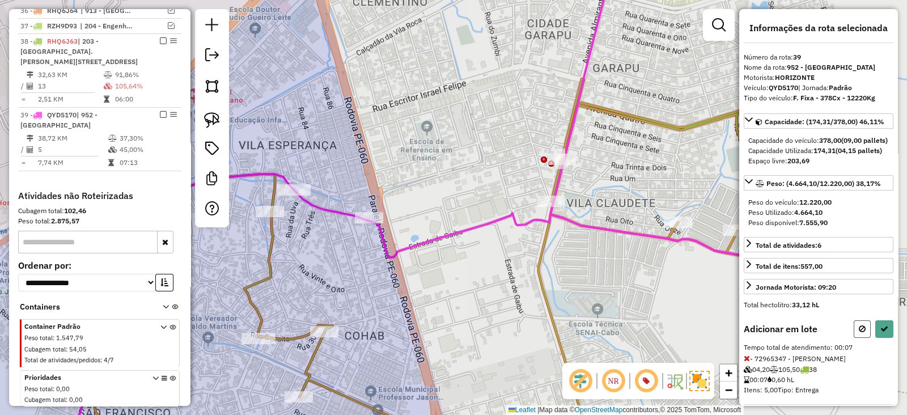
click at [859, 333] on icon at bounding box center [861, 329] width 7 height 8
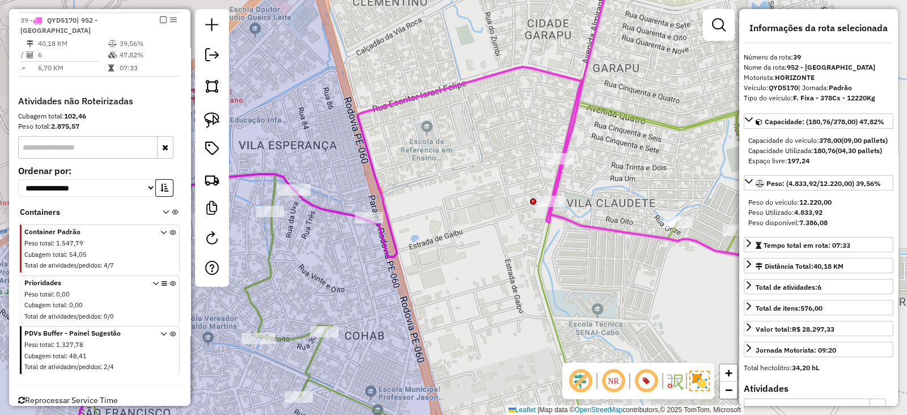
scroll to position [1018, 0]
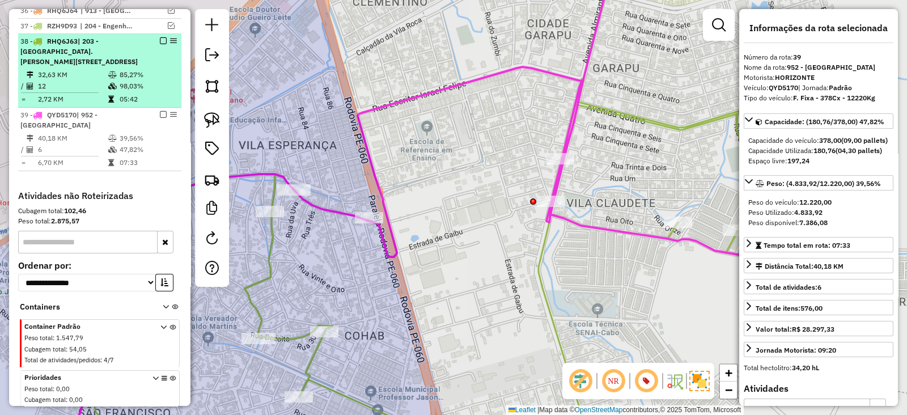
click at [160, 37] on em at bounding box center [163, 40] width 7 height 7
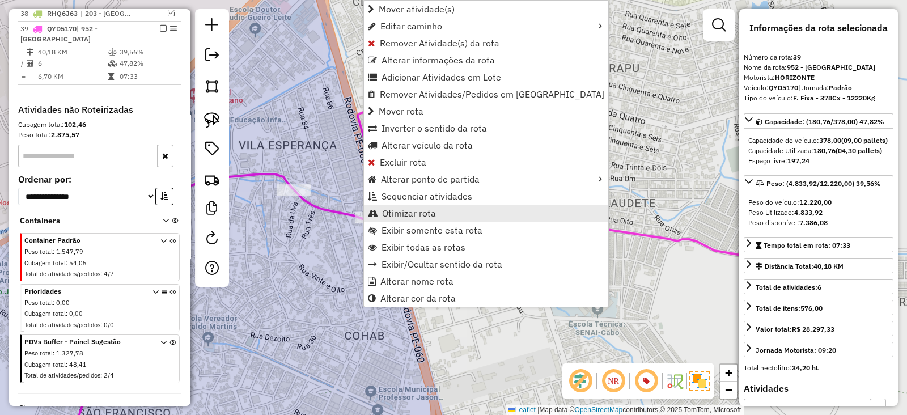
scroll to position [1054, 0]
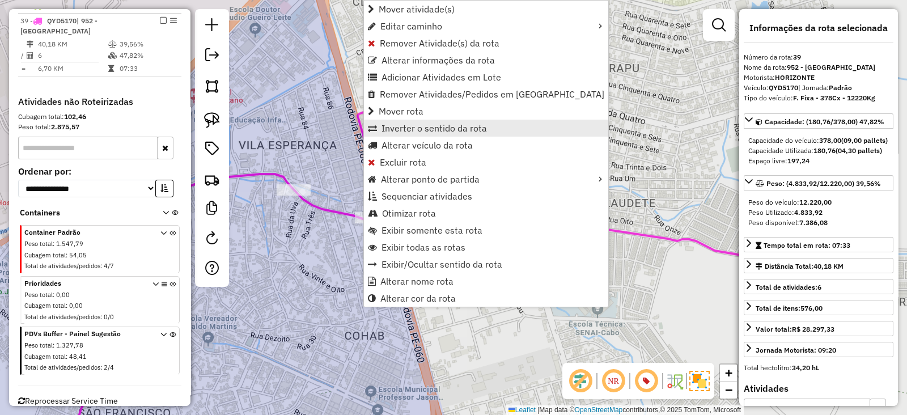
click at [418, 126] on span "Inverter o sentido da rota" at bounding box center [433, 128] width 105 height 9
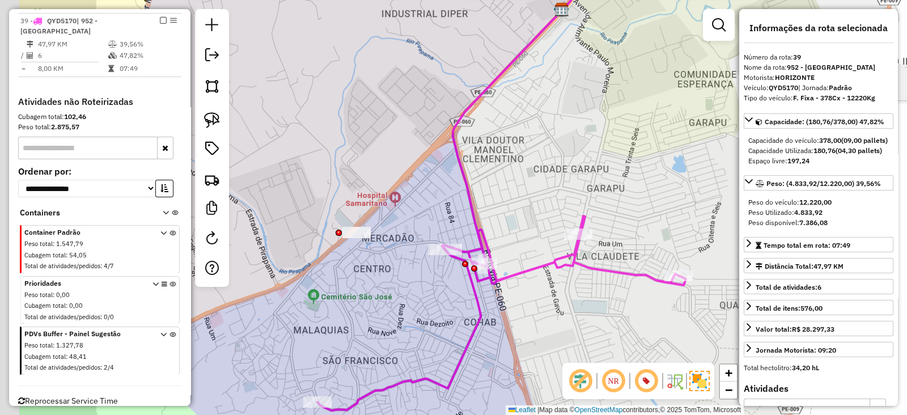
drag, startPoint x: 334, startPoint y: 139, endPoint x: 388, endPoint y: 135, distance: 53.9
click at [388, 136] on div "Janela de atendimento Grade de atendimento Capacidade Transportadoras Veículos …" at bounding box center [453, 207] width 907 height 415
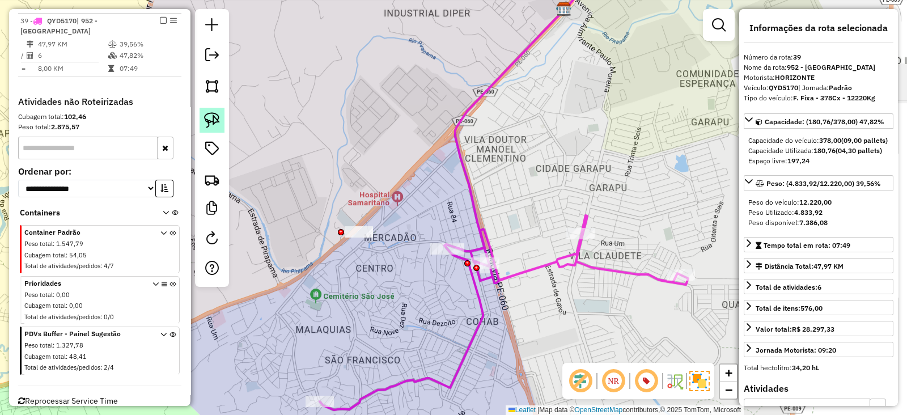
click at [211, 116] on img at bounding box center [212, 120] width 16 height 16
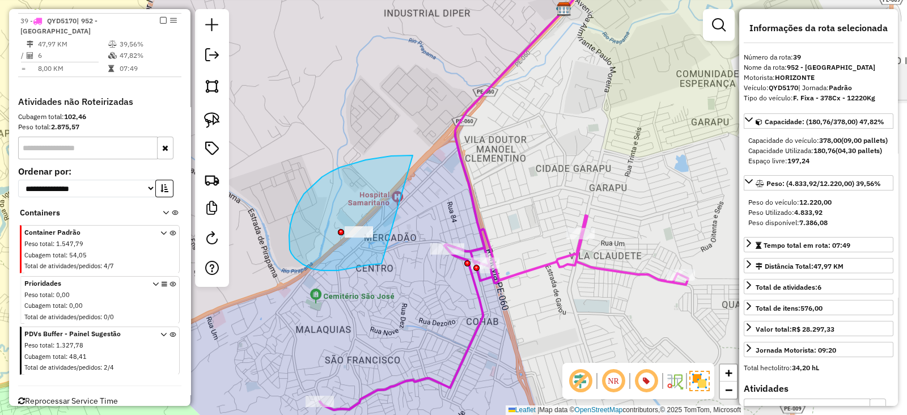
drag, startPoint x: 379, startPoint y: 158, endPoint x: 388, endPoint y: 262, distance: 104.6
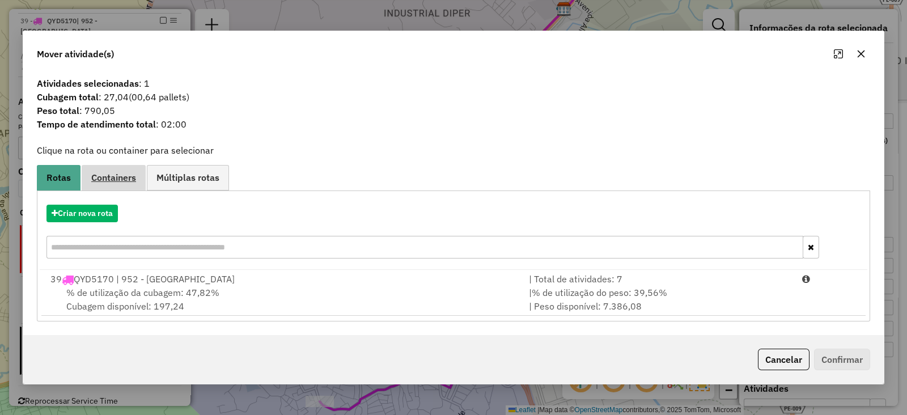
click at [117, 177] on span "Containers" at bounding box center [113, 177] width 45 height 9
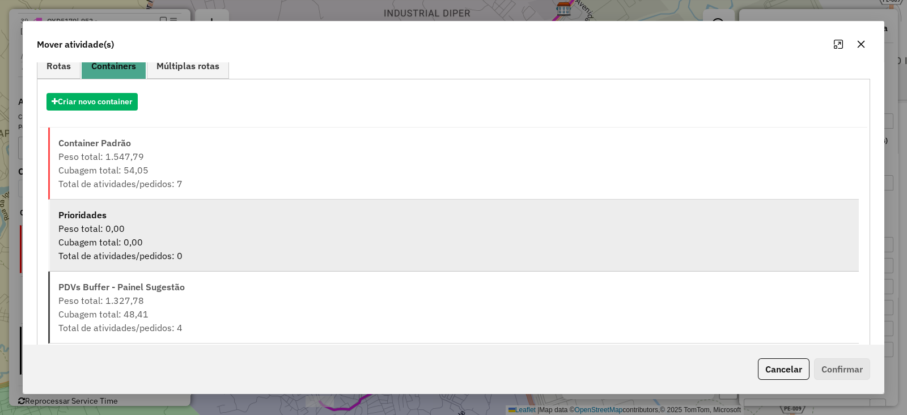
scroll to position [118, 0]
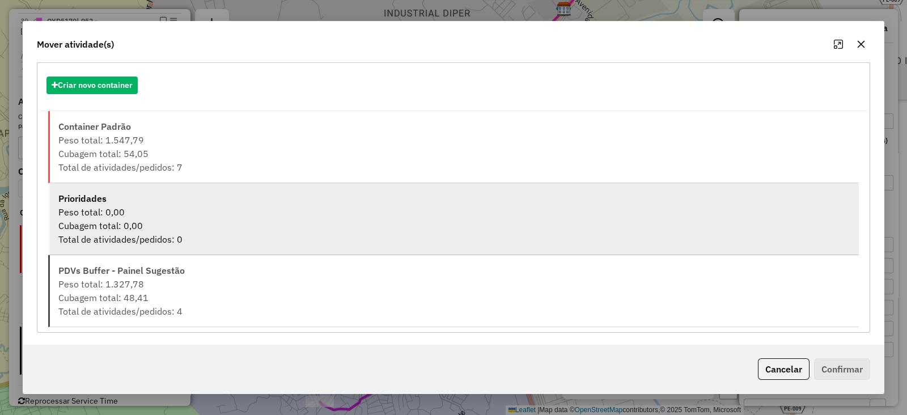
click at [300, 291] on div "Cubagem total: 48,41" at bounding box center [454, 298] width 792 height 14
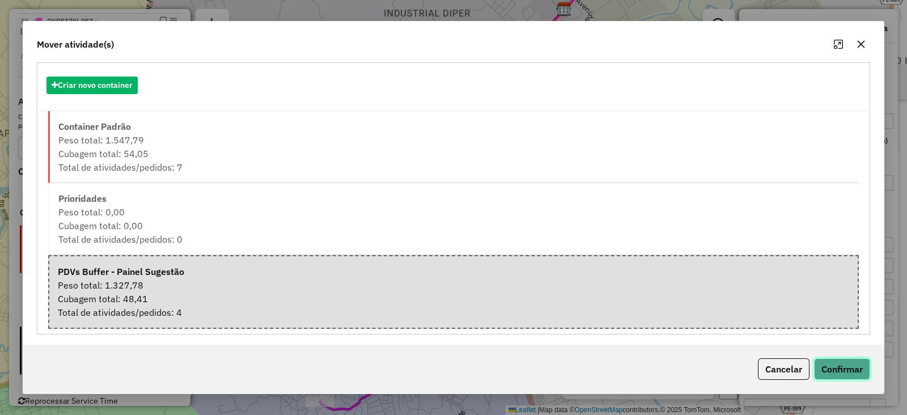
click at [843, 372] on button "Confirmar" at bounding box center [842, 369] width 56 height 22
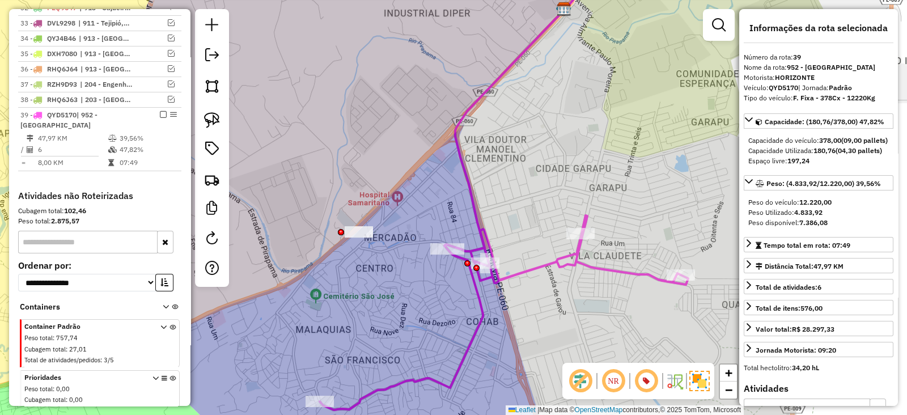
scroll to position [865, 0]
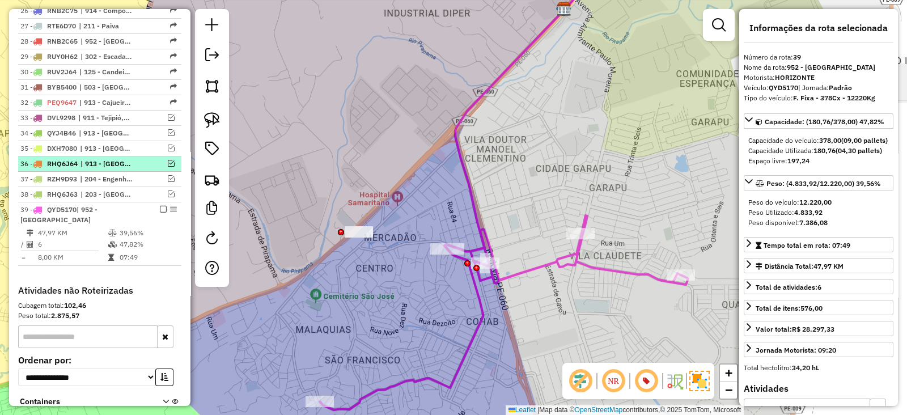
click at [168, 160] on em at bounding box center [171, 163] width 7 height 7
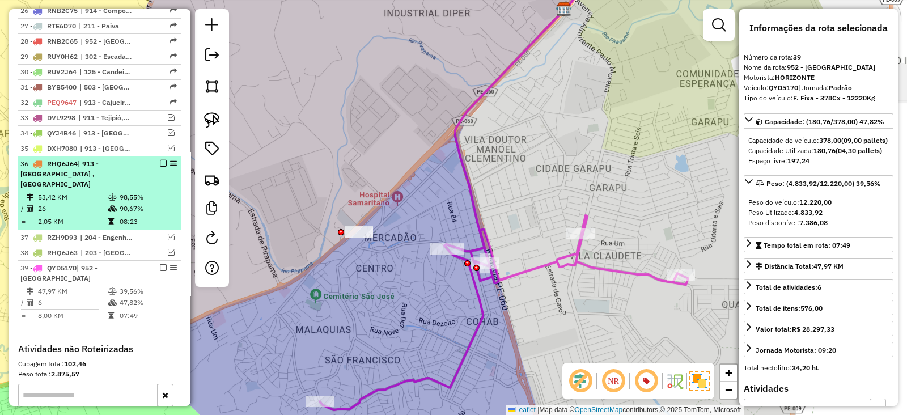
click at [160, 160] on em at bounding box center [163, 163] width 7 height 7
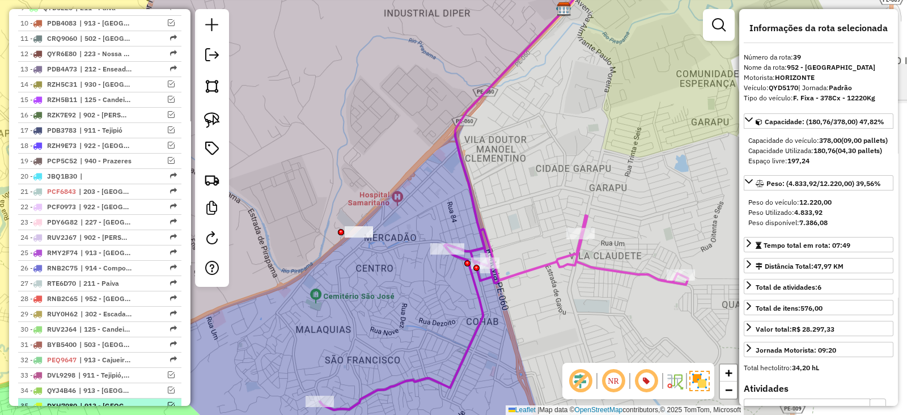
scroll to position [582, 0]
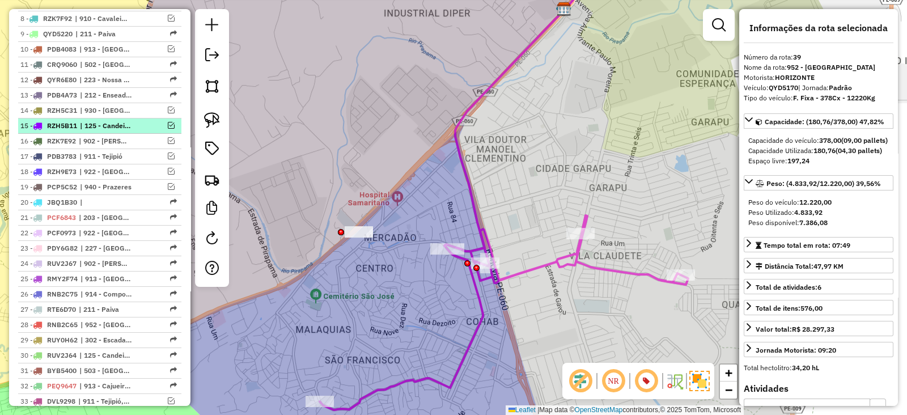
click at [168, 124] on em at bounding box center [171, 125] width 7 height 7
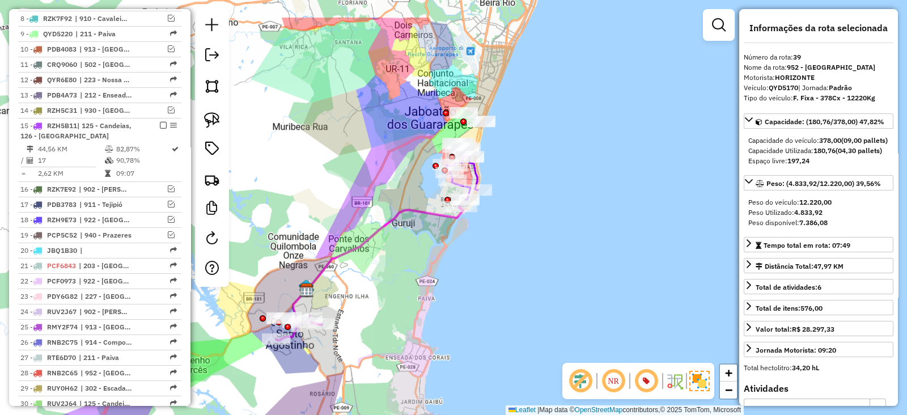
drag, startPoint x: 450, startPoint y: 215, endPoint x: 399, endPoint y: 276, distance: 79.2
click at [399, 276] on div "Janela de atendimento Grade de atendimento Capacidade Transportadoras Veículos …" at bounding box center [453, 207] width 907 height 415
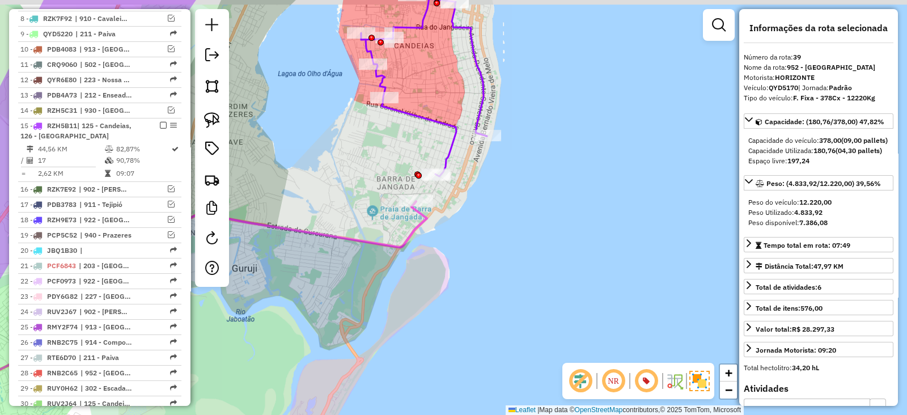
drag, startPoint x: 453, startPoint y: 180, endPoint x: 439, endPoint y: 216, distance: 39.5
click at [441, 220] on div "Janela de atendimento Grade de atendimento Capacidade Transportadoras Veículos …" at bounding box center [453, 207] width 907 height 415
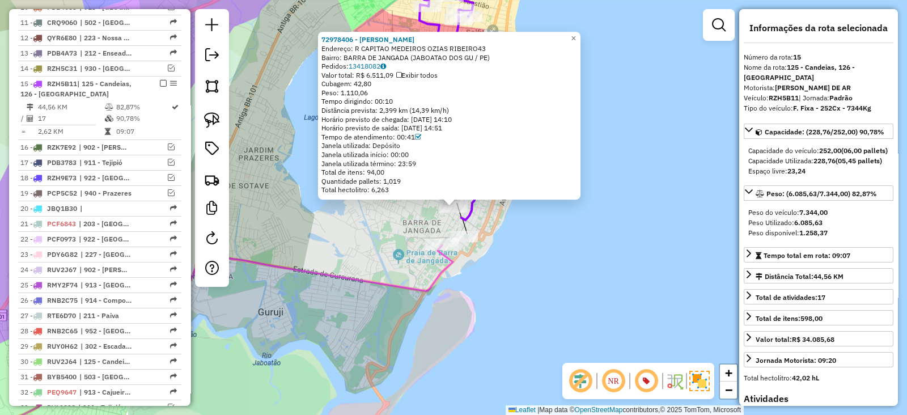
scroll to position [689, 0]
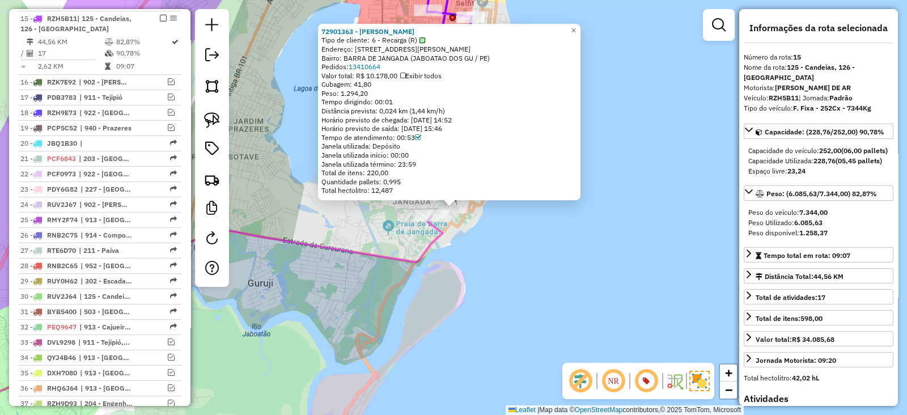
click at [460, 239] on div "72901363 - FAcO SANTOS DA SILVA Tipo de cliente: 6 - Recarga (R) Endereço: R JO…" at bounding box center [453, 207] width 907 height 415
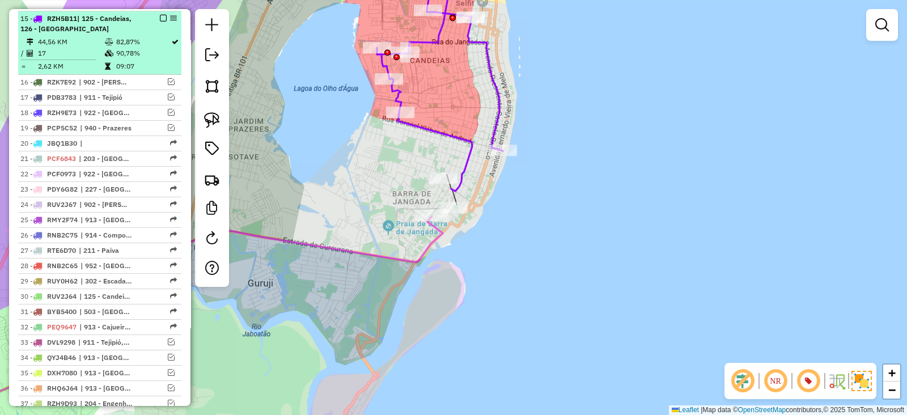
click at [160, 15] on em at bounding box center [163, 18] width 7 height 7
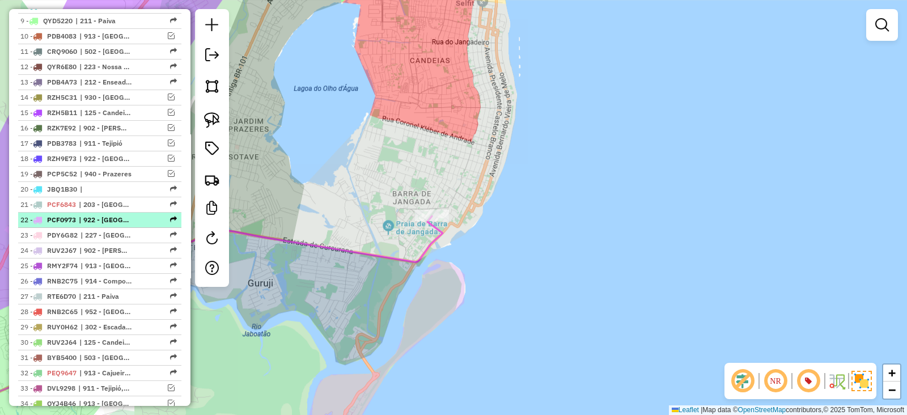
scroll to position [500, 0]
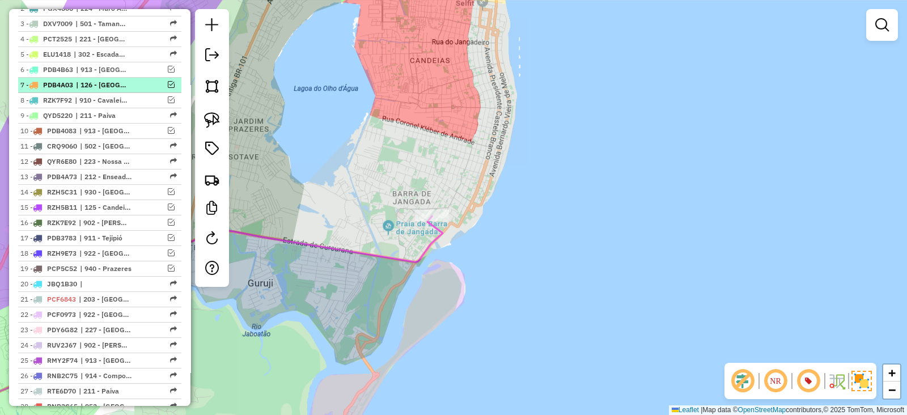
click at [168, 83] on em at bounding box center [171, 84] width 7 height 7
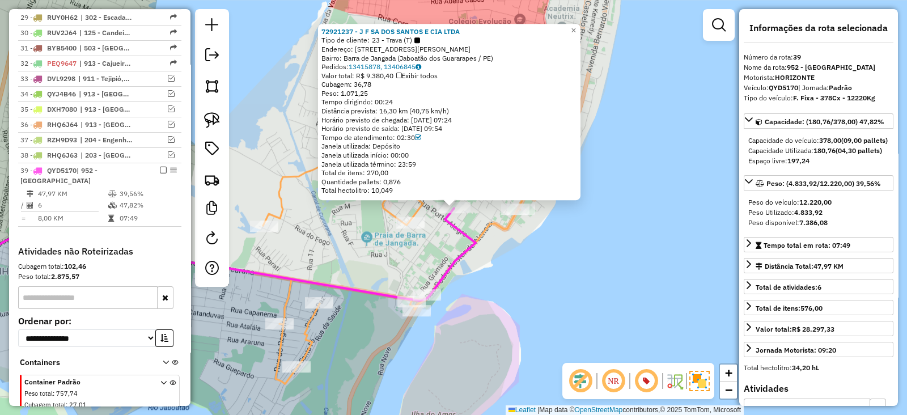
scroll to position [1102, 0]
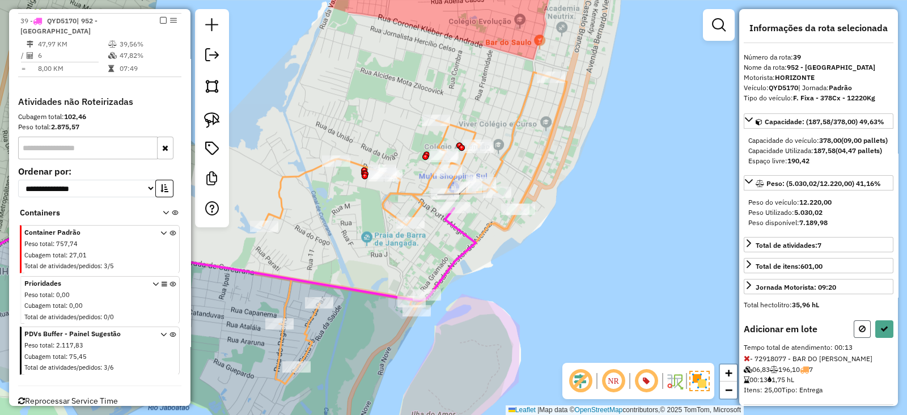
click at [858, 333] on icon at bounding box center [861, 329] width 7 height 8
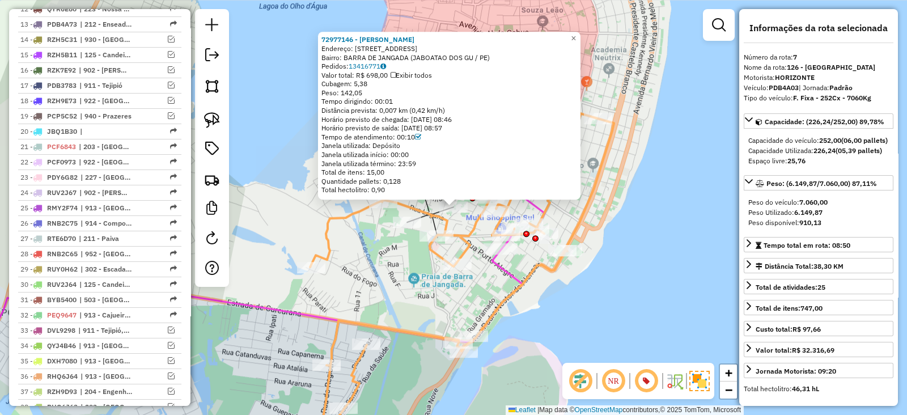
scroll to position [567, 0]
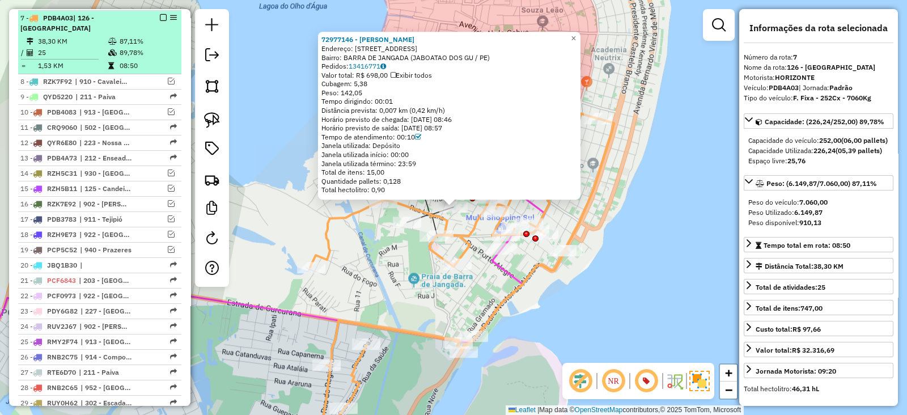
click at [160, 15] on em at bounding box center [163, 17] width 7 height 7
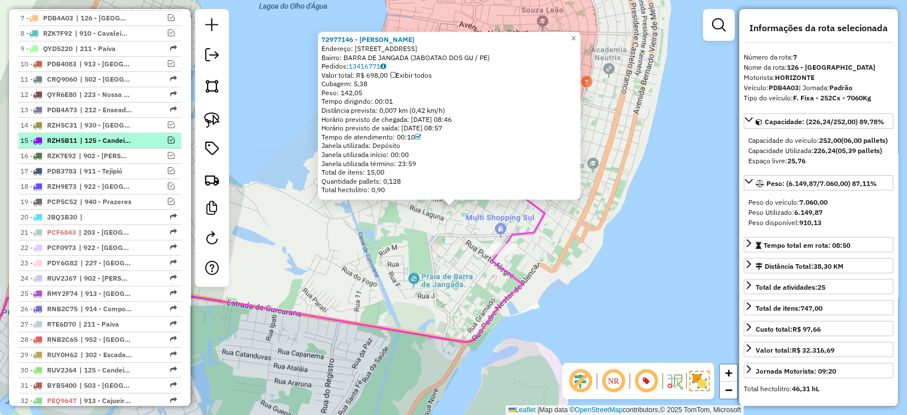
click at [169, 137] on em at bounding box center [171, 140] width 7 height 7
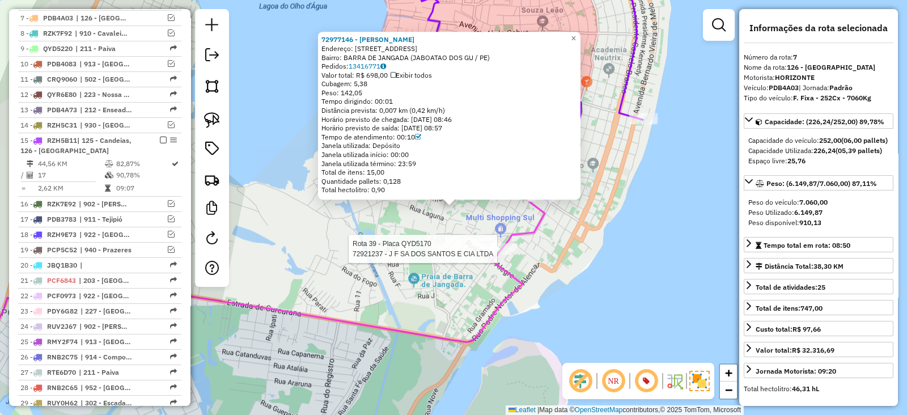
click at [493, 254] on div at bounding box center [500, 248] width 34 height 11
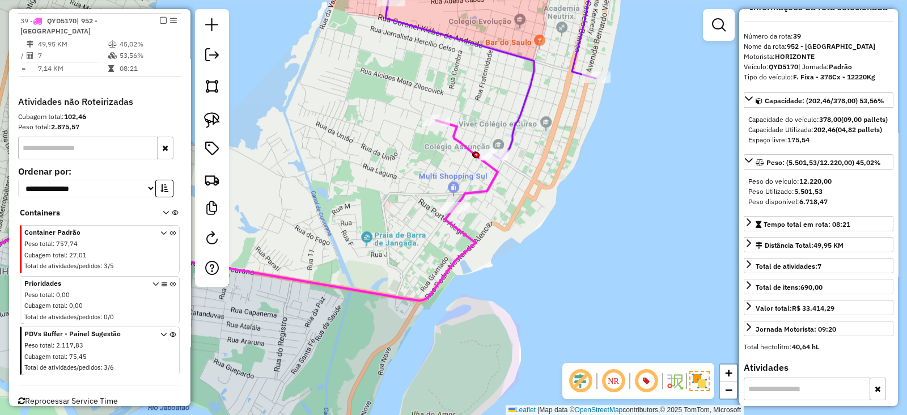
scroll to position [31, 0]
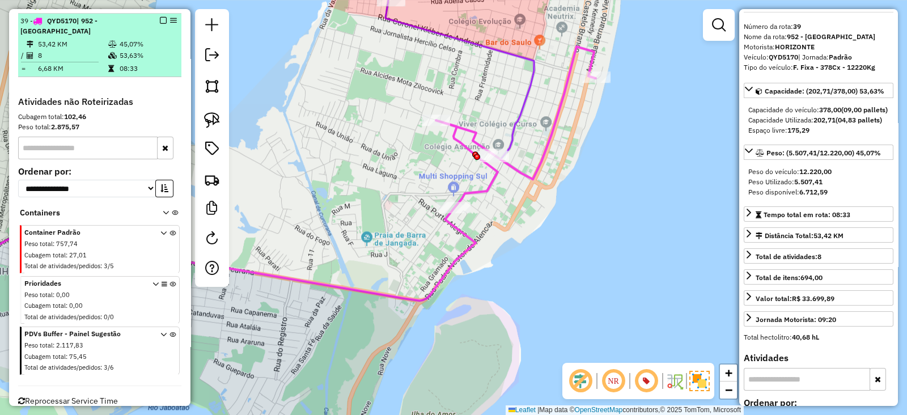
click at [161, 17] on em at bounding box center [163, 20] width 7 height 7
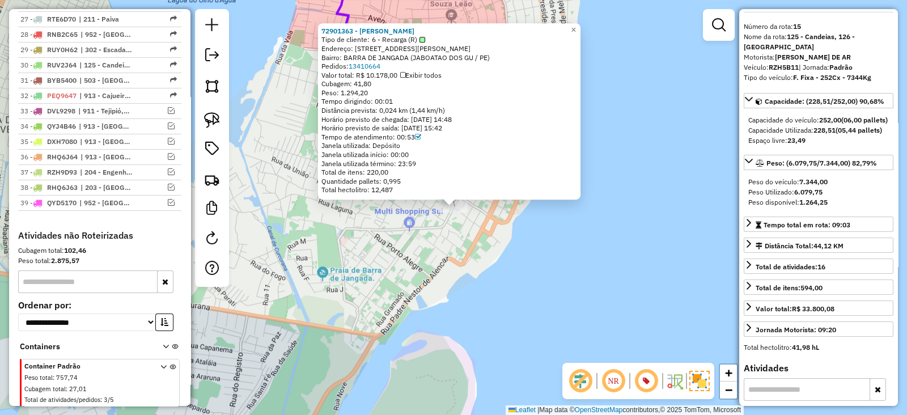
scroll to position [689, 0]
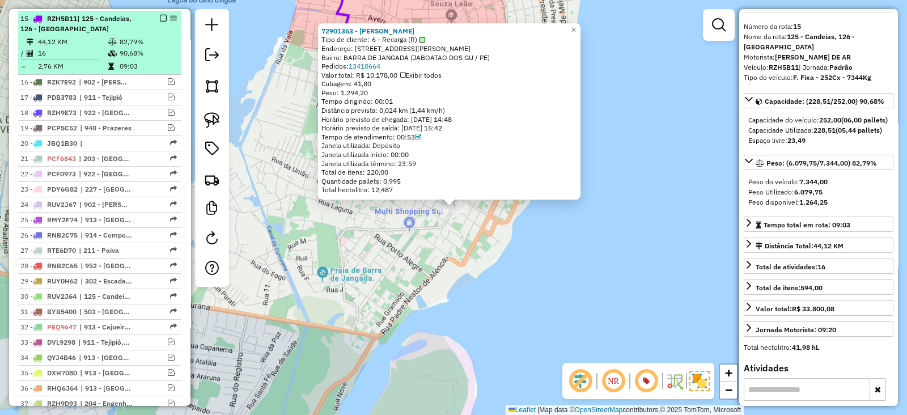
click at [160, 15] on em at bounding box center [163, 18] width 7 height 7
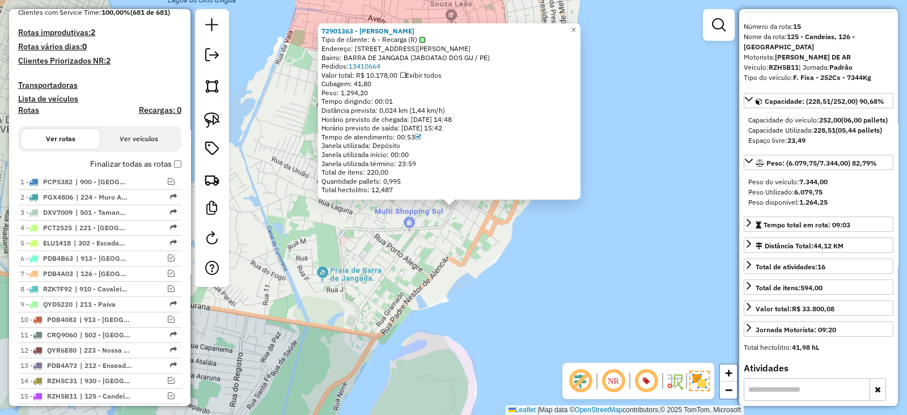
scroll to position [28, 0]
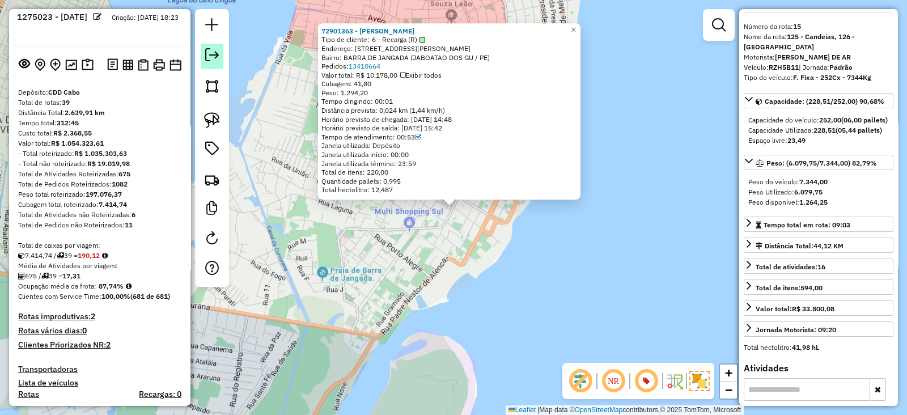
click at [212, 49] on em at bounding box center [212, 55] width 14 height 14
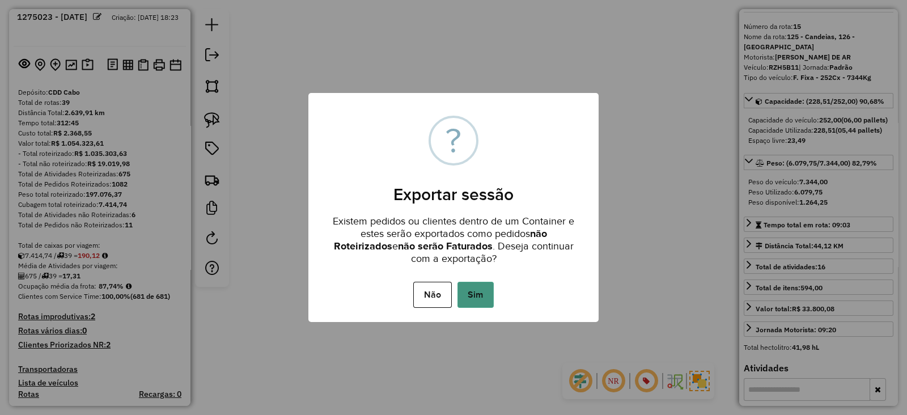
click at [470, 289] on button "Sim" at bounding box center [475, 295] width 36 height 26
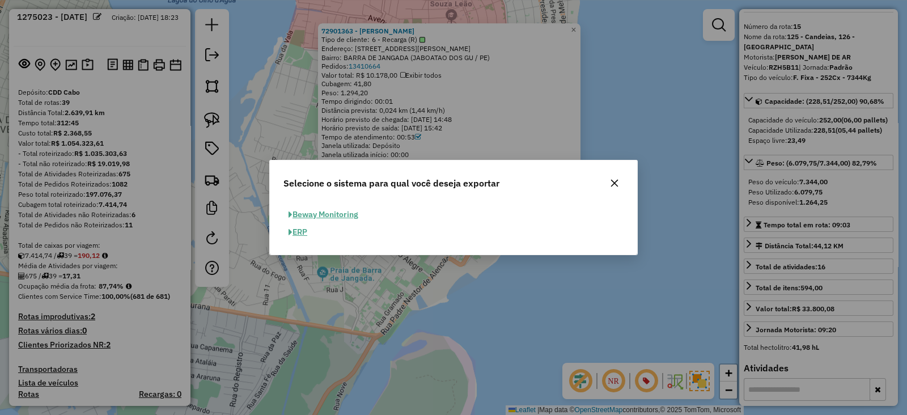
click at [295, 237] on button "ERP" at bounding box center [297, 232] width 29 height 18
select select "**"
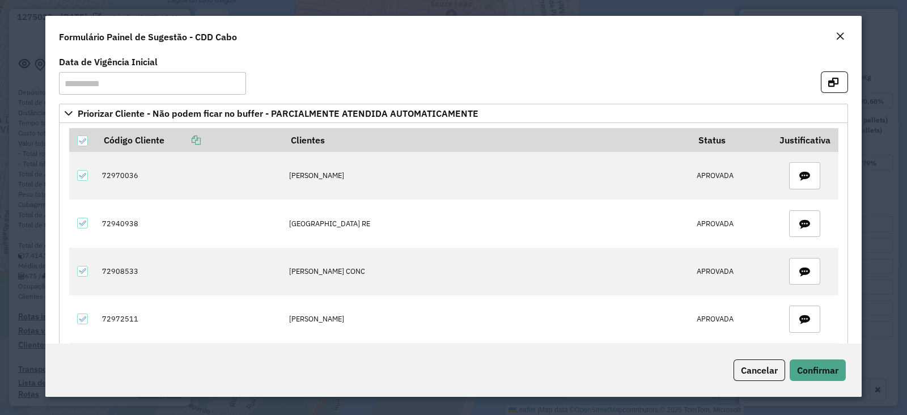
click at [827, 381] on div "Cancelar Confirmar" at bounding box center [453, 369] width 816 height 53
click at [826, 370] on span "Confirmar" at bounding box center [817, 369] width 41 height 11
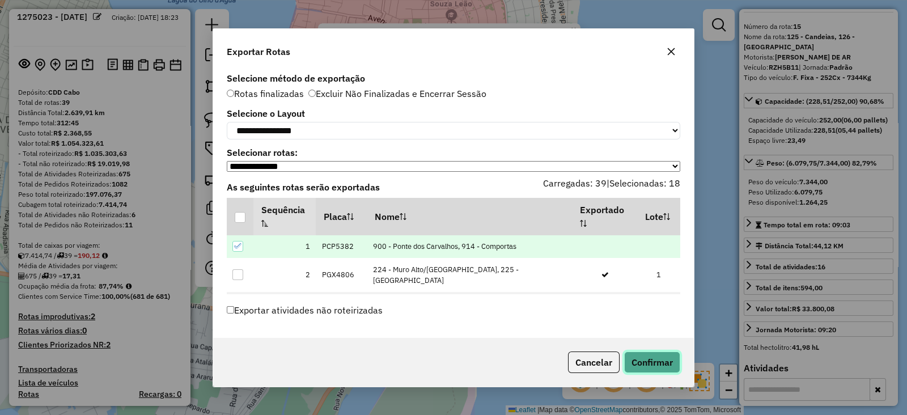
click at [657, 364] on button "Confirmar" at bounding box center [652, 362] width 56 height 22
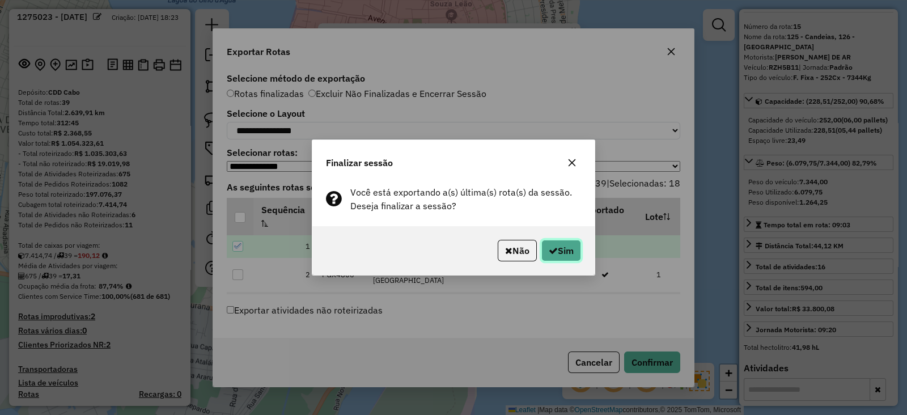
click at [551, 256] on button "Sim" at bounding box center [561, 251] width 40 height 22
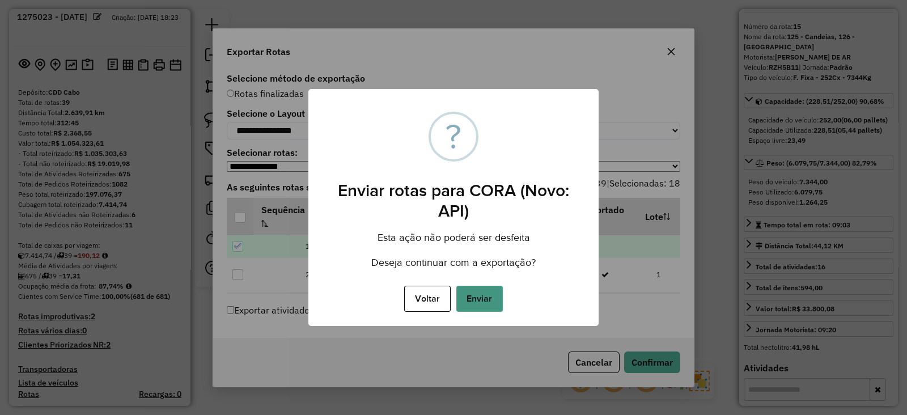
click at [476, 299] on button "Enviar" at bounding box center [479, 299] width 46 height 26
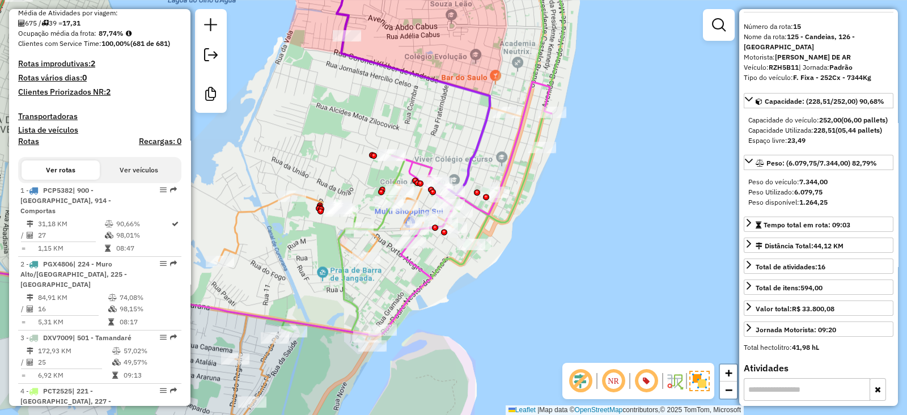
scroll to position [0, 0]
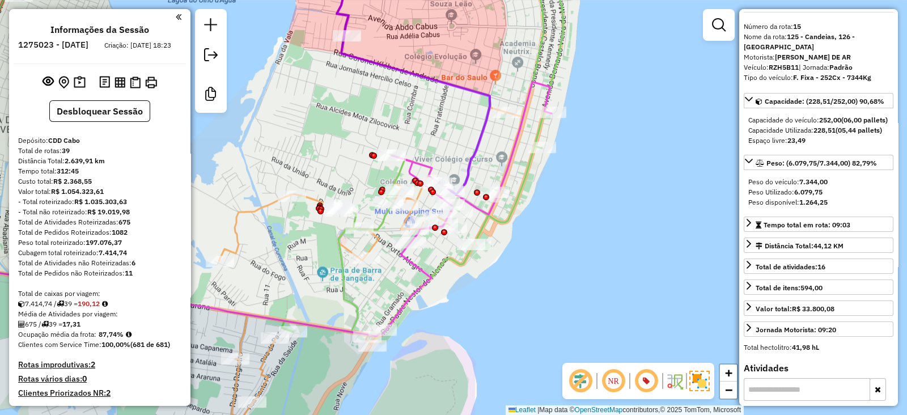
drag, startPoint x: 85, startPoint y: 314, endPoint x: 110, endPoint y: 313, distance: 25.5
click at [110, 309] on div "7.414,74 / 39 = 190,12" at bounding box center [99, 304] width 163 height 10
copy strong "190,12"
drag, startPoint x: 98, startPoint y: 347, endPoint x: 118, endPoint y: 347, distance: 20.4
click at [118, 339] on div "Ocupação média da frota: 87,74%" at bounding box center [99, 334] width 163 height 10
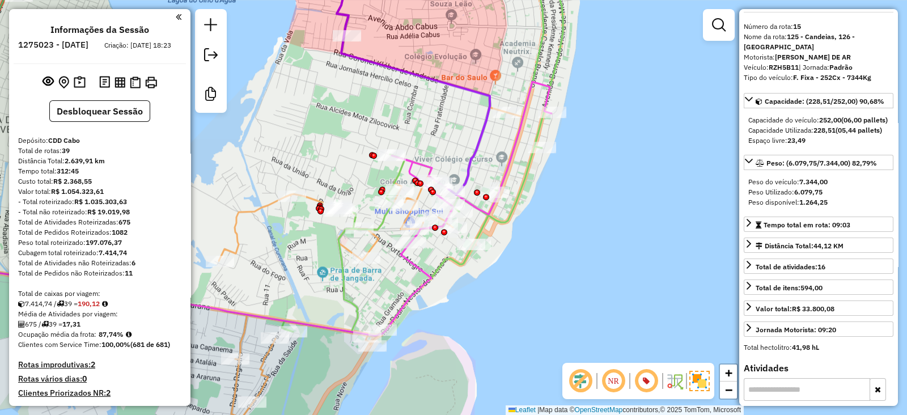
copy strong "87,74"
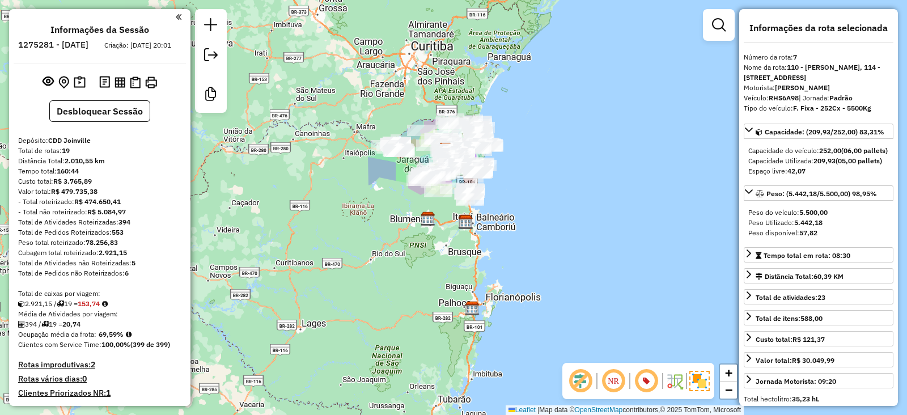
select select "*********"
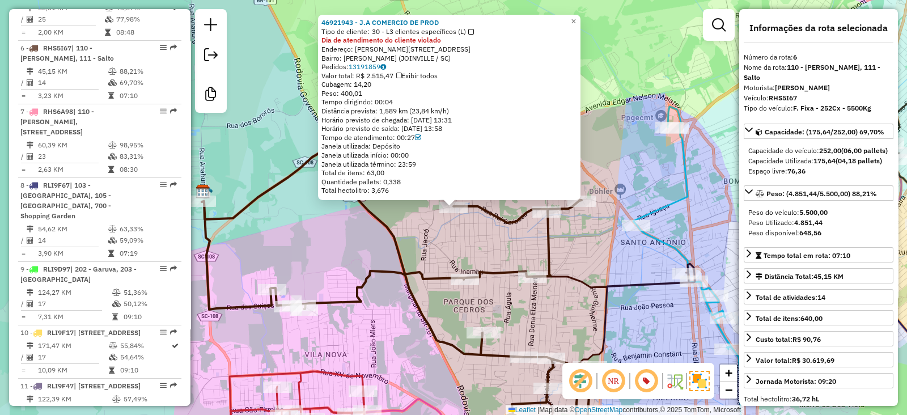
click at [474, 252] on div "46921943 - J.A COMERCIO DE PROD Tipo de cliente: 30 - L3 clientes específicos (…" at bounding box center [453, 207] width 907 height 415
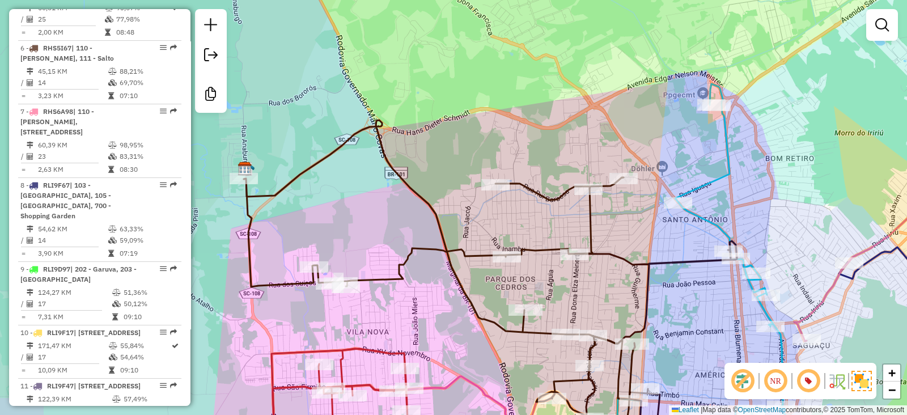
drag, startPoint x: 459, startPoint y: 236, endPoint x: 564, endPoint y: 152, distance: 134.7
click at [564, 152] on div "Janela de atendimento Grade de atendimento Capacidade Transportadoras Veículos …" at bounding box center [453, 207] width 907 height 415
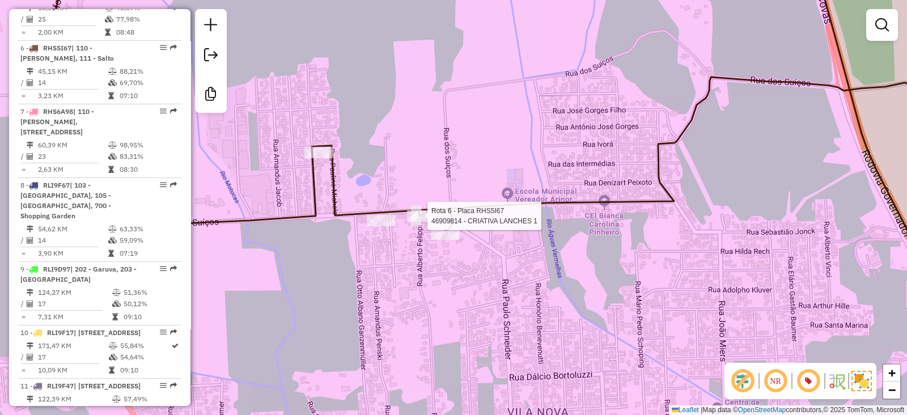
select select "*********"
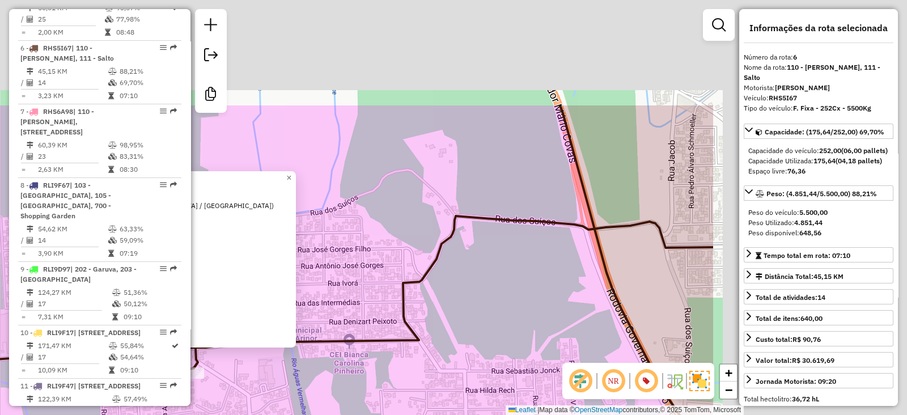
drag, startPoint x: 641, startPoint y: 194, endPoint x: 337, endPoint y: 345, distance: 339.6
click at [337, 350] on icon at bounding box center [257, 291] width 912 height 373
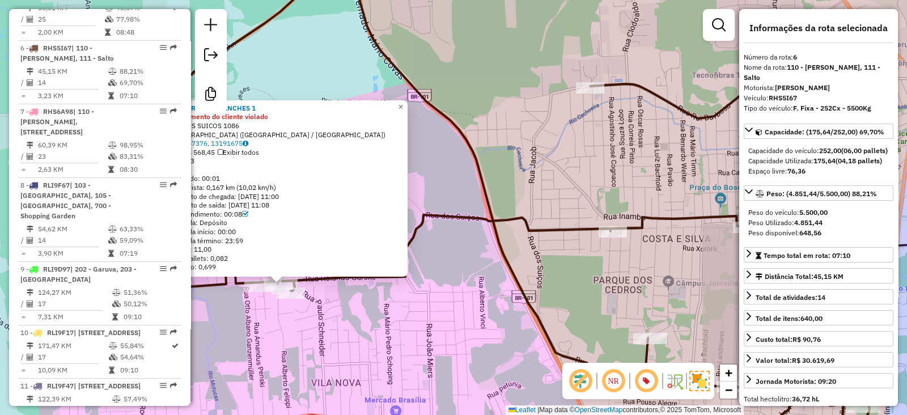
drag, startPoint x: 584, startPoint y: 122, endPoint x: 465, endPoint y: 188, distance: 135.9
click at [454, 207] on div "46909814 - CRIATIVA LANCHES 1 Dia de atendimento do cliente violado Endereço: D…" at bounding box center [453, 207] width 907 height 415
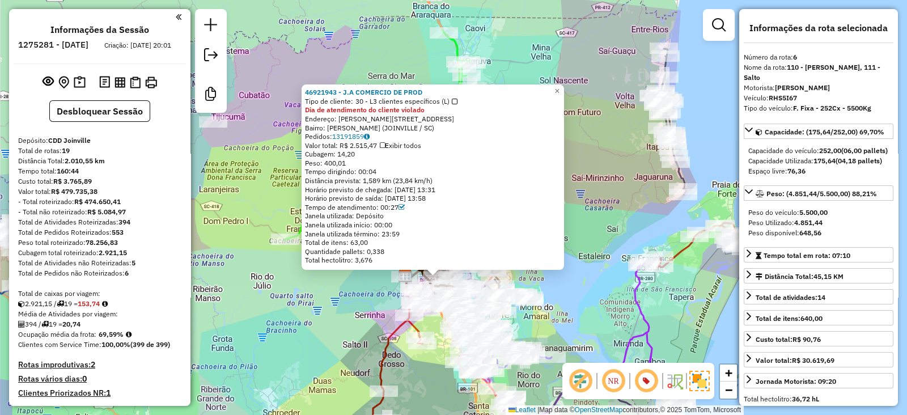
click at [343, 308] on div "46921943 - J.A COMERCIO DE PROD Tipo de cliente: 30 - L3 clientes específicos (…" at bounding box center [453, 207] width 907 height 415
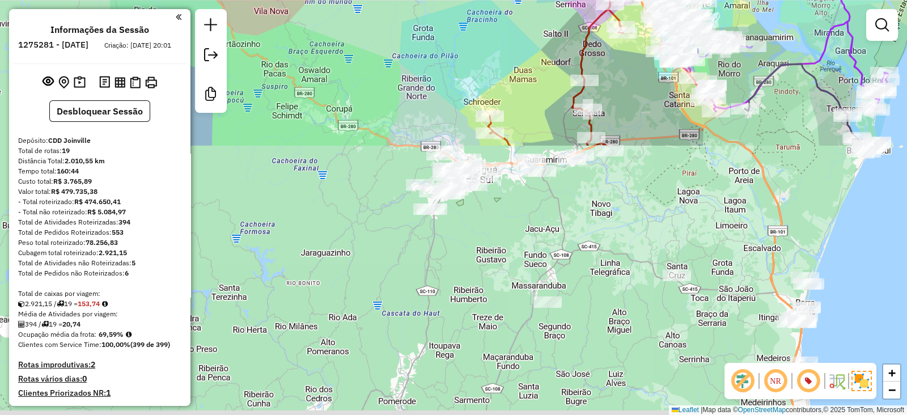
drag, startPoint x: 314, startPoint y: 337, endPoint x: 496, endPoint y: 14, distance: 371.2
click at [496, 14] on div "Janela de atendimento Grade de atendimento Capacidade Transportadoras Veículos …" at bounding box center [453, 207] width 907 height 415
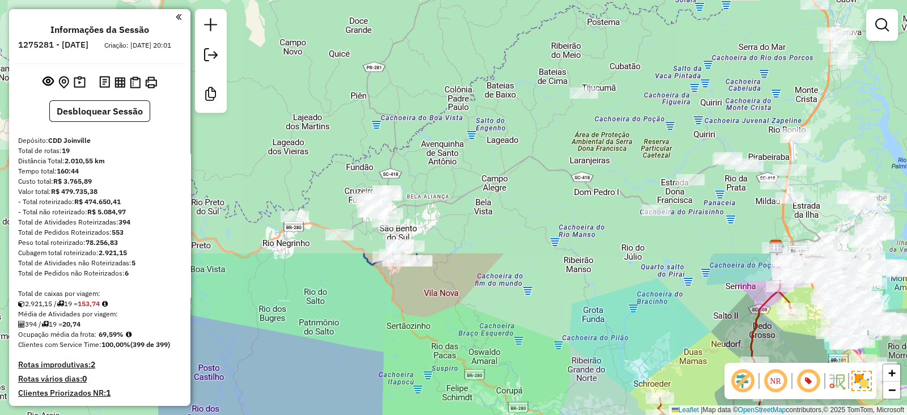
drag, startPoint x: 427, startPoint y: 46, endPoint x: 616, endPoint y: 341, distance: 349.9
click at [616, 341] on div "Janela de atendimento Grade de atendimento Capacidade Transportadoras Veículos …" at bounding box center [453, 207] width 907 height 415
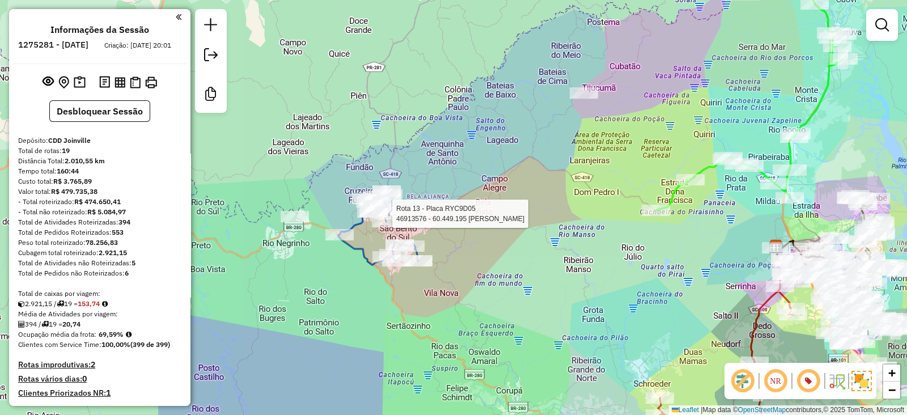
select select "*********"
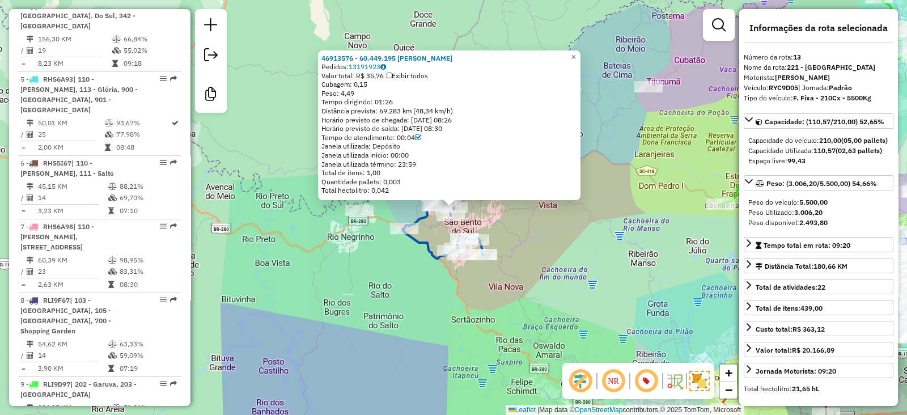
scroll to position [1306, 0]
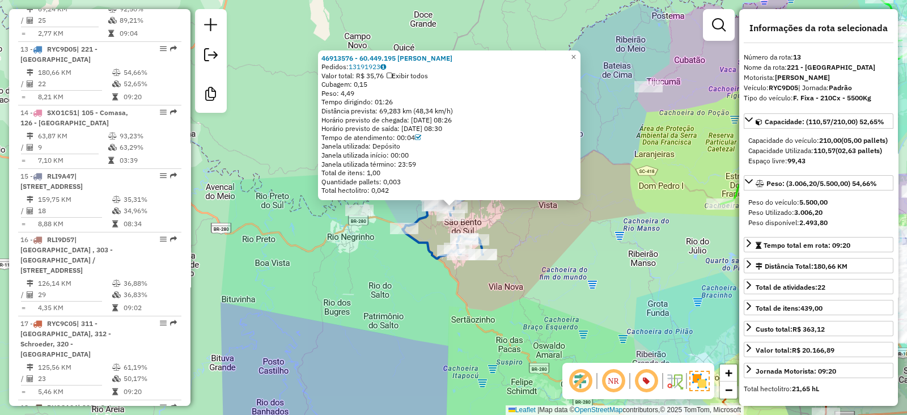
click at [555, 253] on div "46913576 - 60.449.195 [PERSON_NAME] CORREA Pedidos: 13191923 Valor total: R$ 35…" at bounding box center [453, 207] width 907 height 415
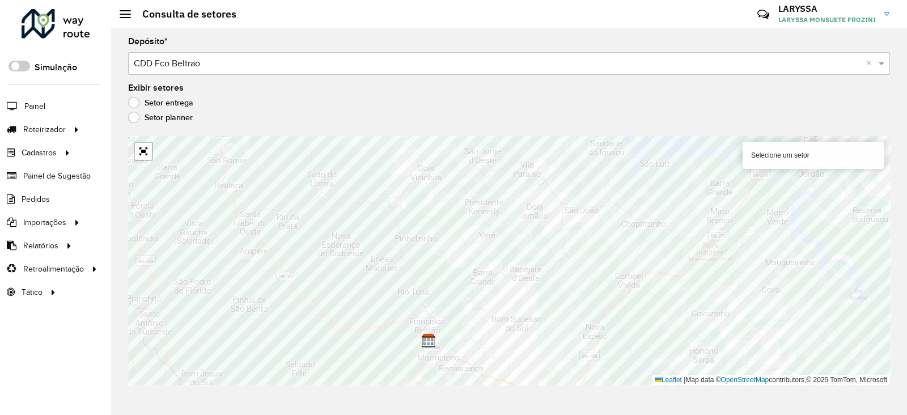
click at [0, 0] on link "Entregas" at bounding box center [0, 0] width 0 height 0
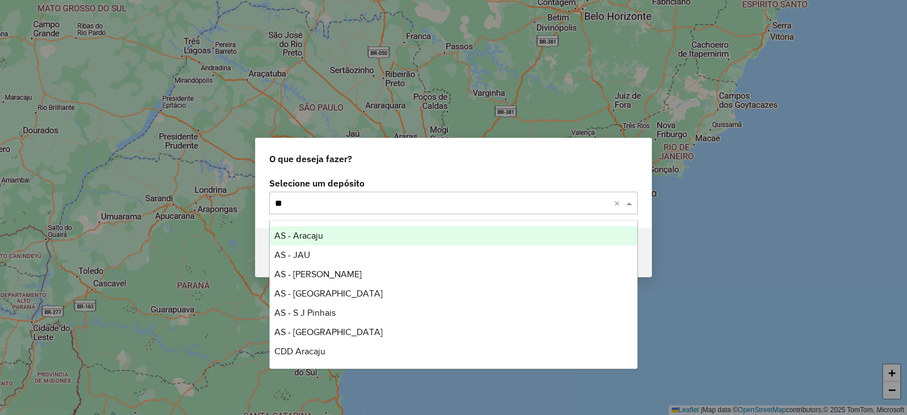
type input "***"
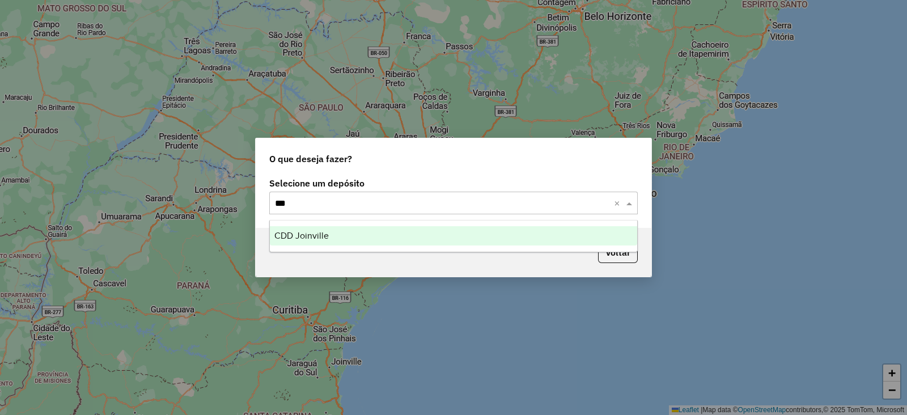
click at [334, 236] on div "CDD Joinville" at bounding box center [453, 235] width 367 height 19
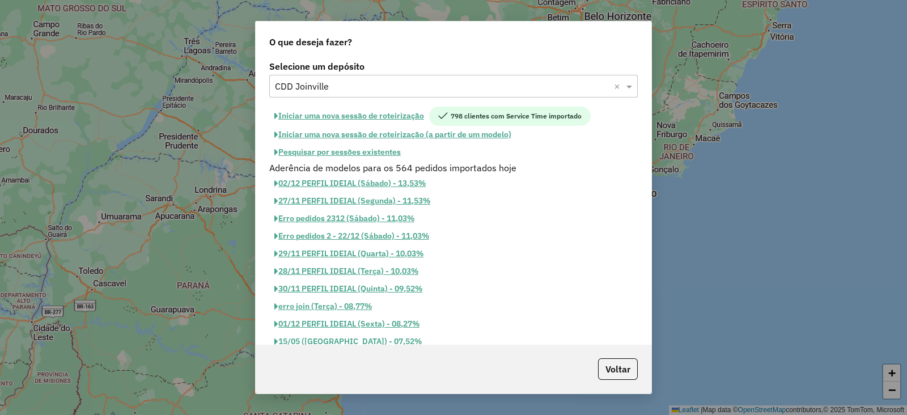
click at [376, 116] on button "Iniciar uma nova sessão de roteirização" at bounding box center [349, 116] width 160 height 19
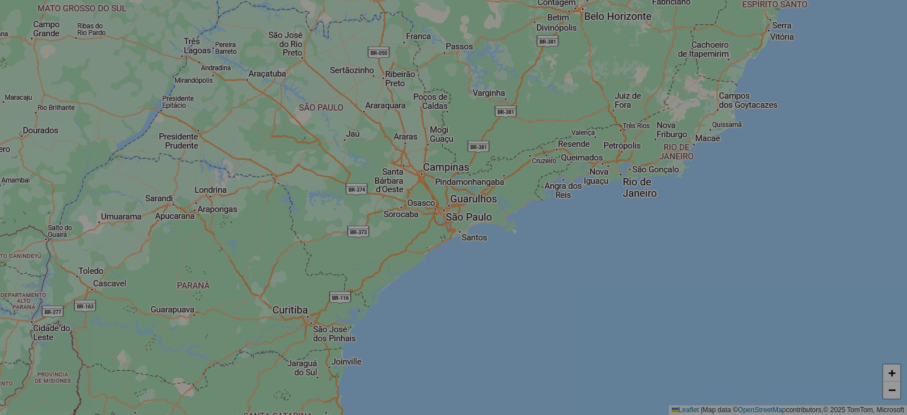
select select "*"
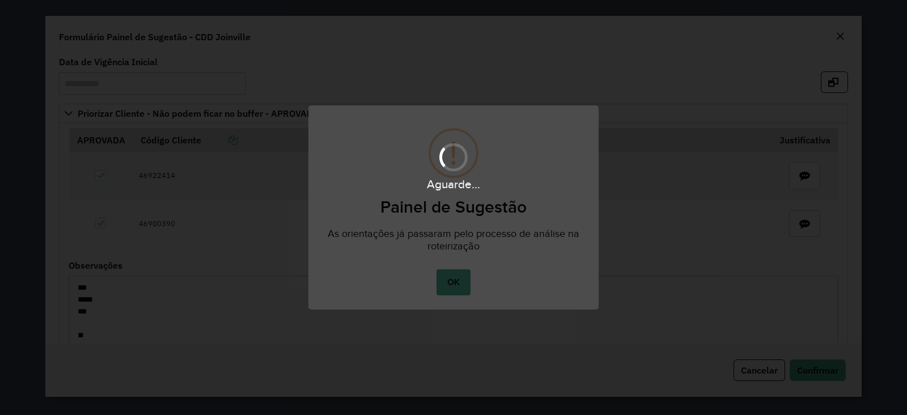
click at [449, 282] on div "Aguarde..." at bounding box center [453, 207] width 907 height 415
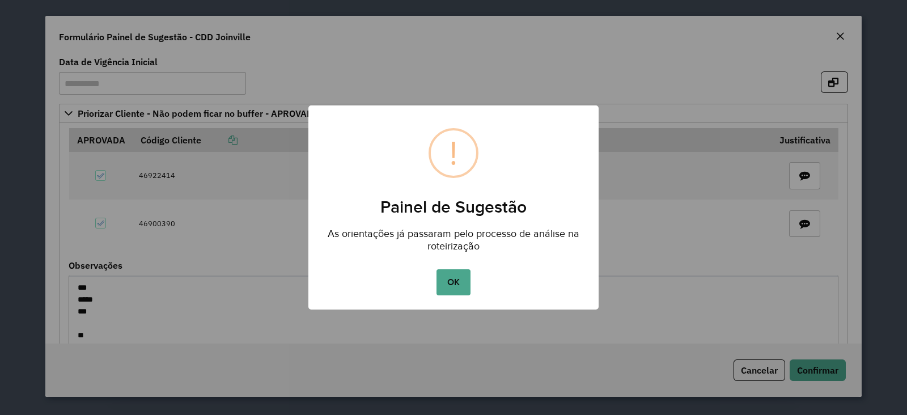
click at [449, 282] on button "OK" at bounding box center [452, 282] width 33 height 26
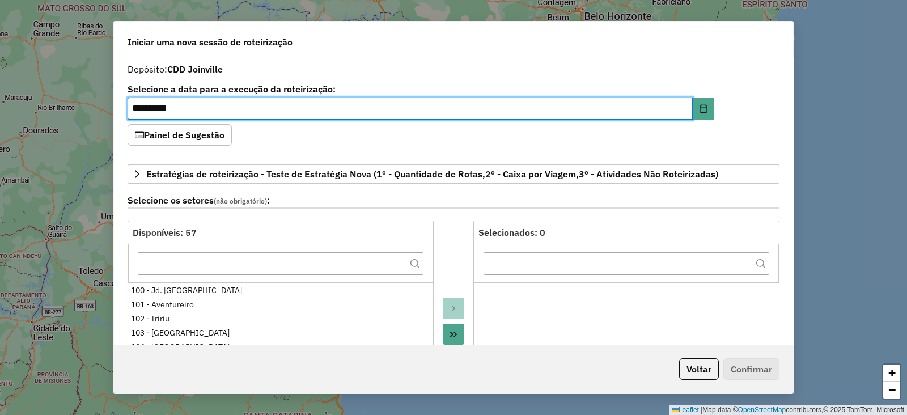
click at [781, 88] on div "**********" at bounding box center [453, 201] width 679 height 287
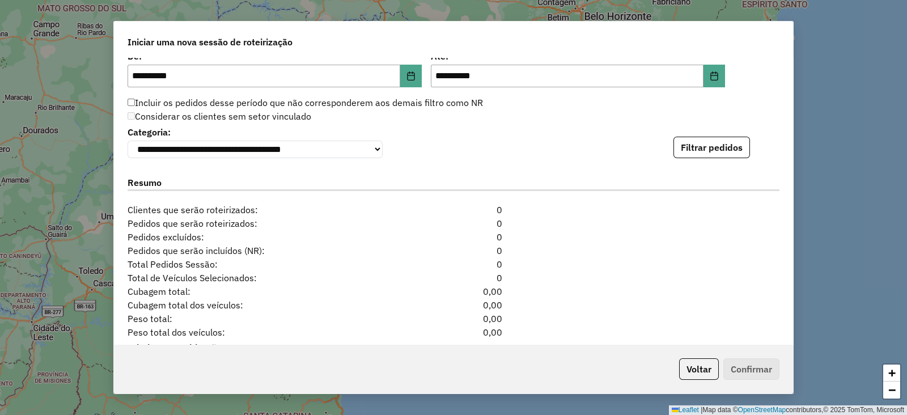
scroll to position [1241, 0]
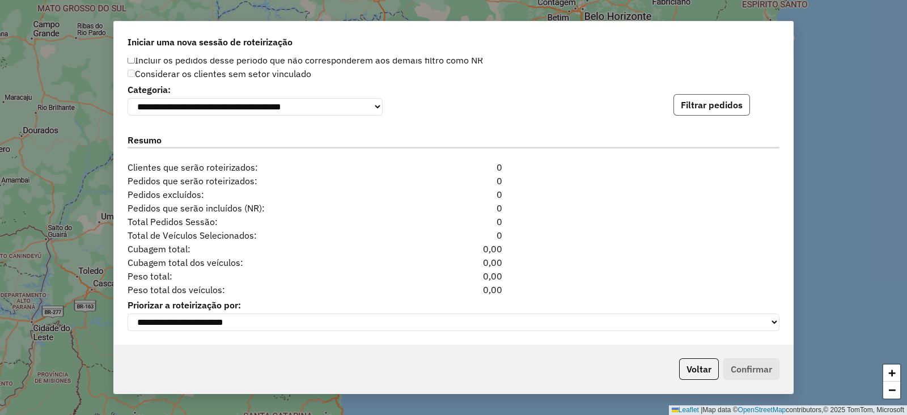
click at [725, 103] on button "Filtrar pedidos" at bounding box center [711, 105] width 76 height 22
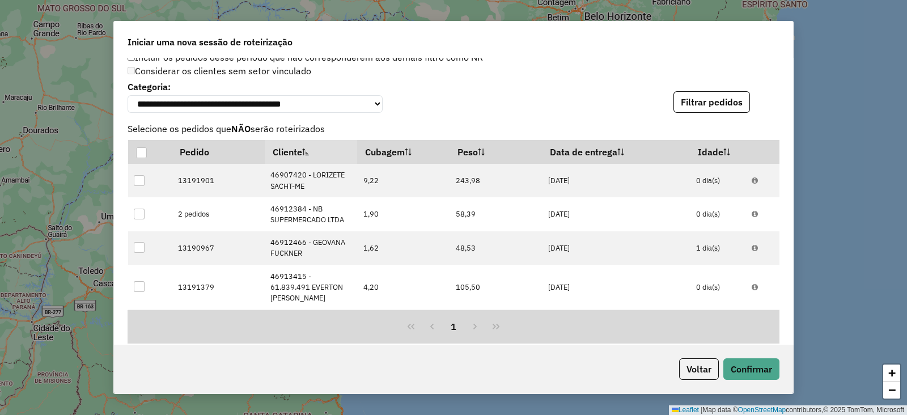
scroll to position [1487, 0]
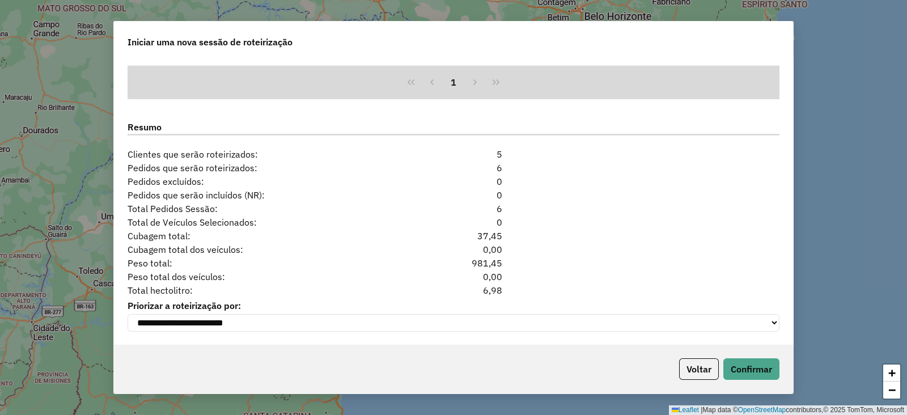
drag, startPoint x: 471, startPoint y: 287, endPoint x: 515, endPoint y: 286, distance: 44.2
click at [515, 286] on div "Total hectolitro: 6,98" at bounding box center [453, 290] width 665 height 14
copy div "6,98"
click at [700, 371] on button "Voltar" at bounding box center [699, 369] width 40 height 22
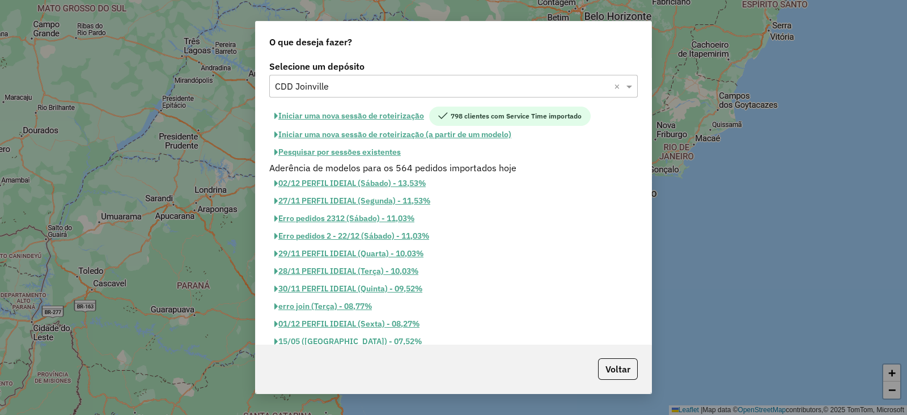
scroll to position [1466, 0]
click at [320, 80] on input "text" at bounding box center [442, 87] width 334 height 14
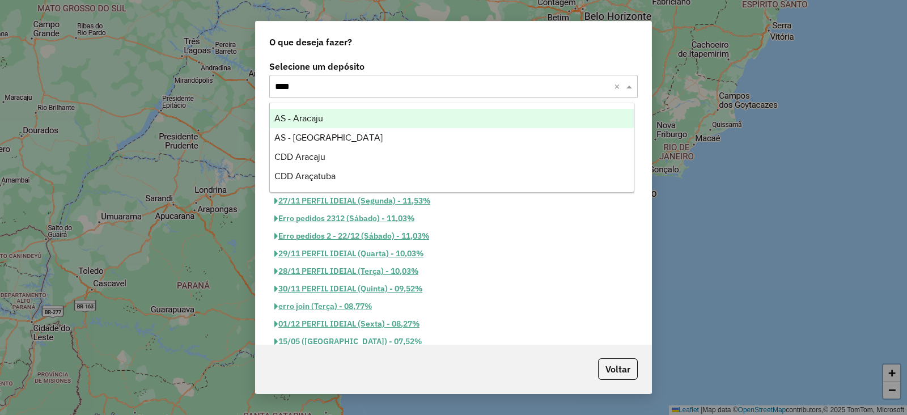
scroll to position [0, 0]
type input "*****"
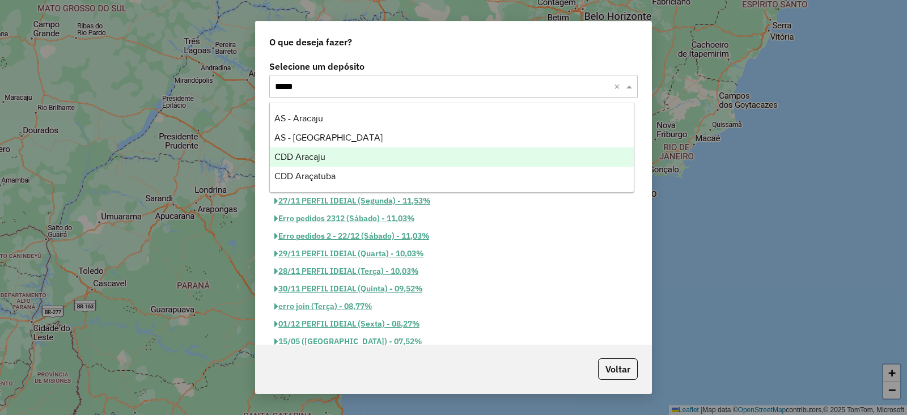
click at [312, 156] on span "CDD Aracaju" at bounding box center [299, 157] width 51 height 10
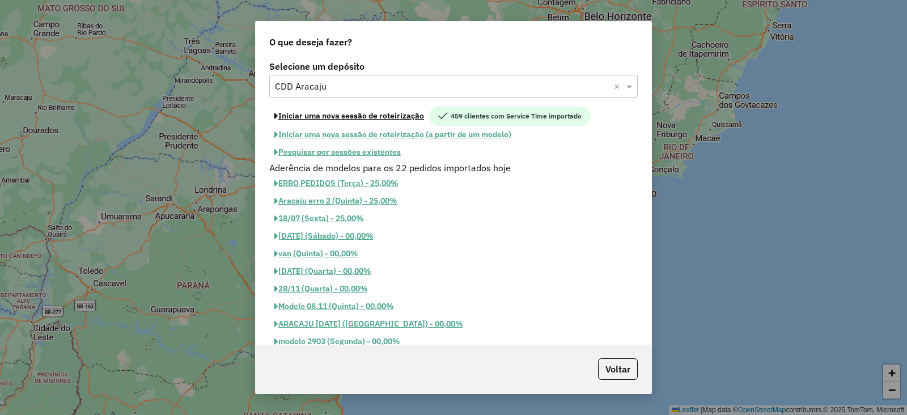
click at [369, 118] on button "Iniciar uma nova sessão de roteirização" at bounding box center [349, 116] width 160 height 19
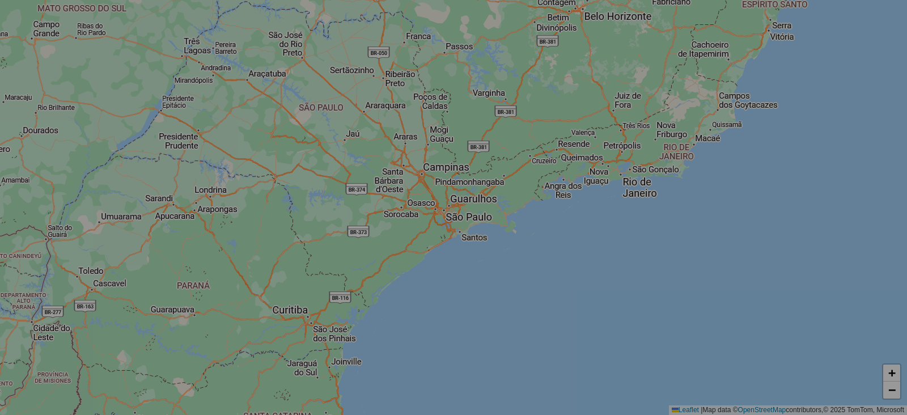
select select "*"
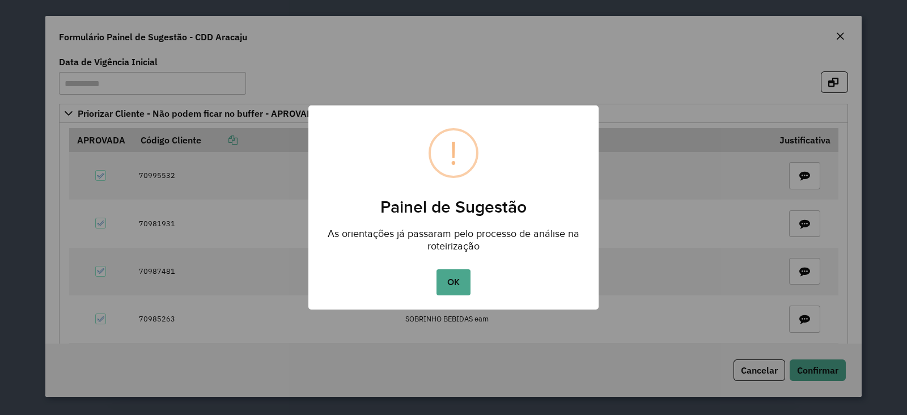
click at [453, 280] on button "OK" at bounding box center [452, 282] width 33 height 26
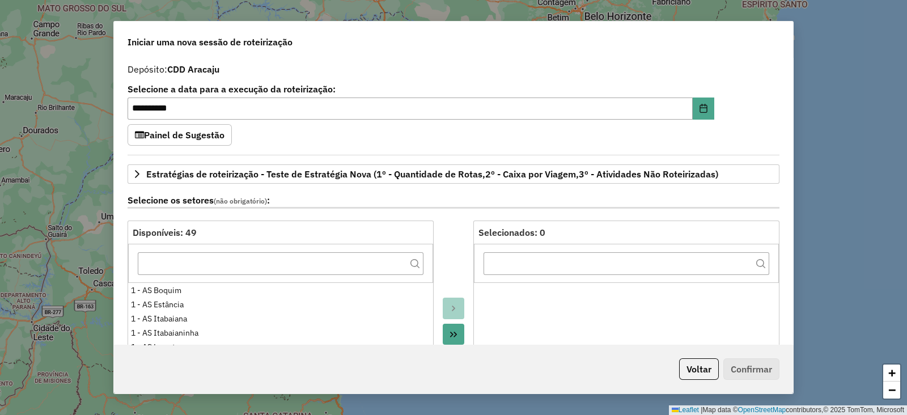
click at [764, 89] on div "**********" at bounding box center [453, 105] width 652 height 40
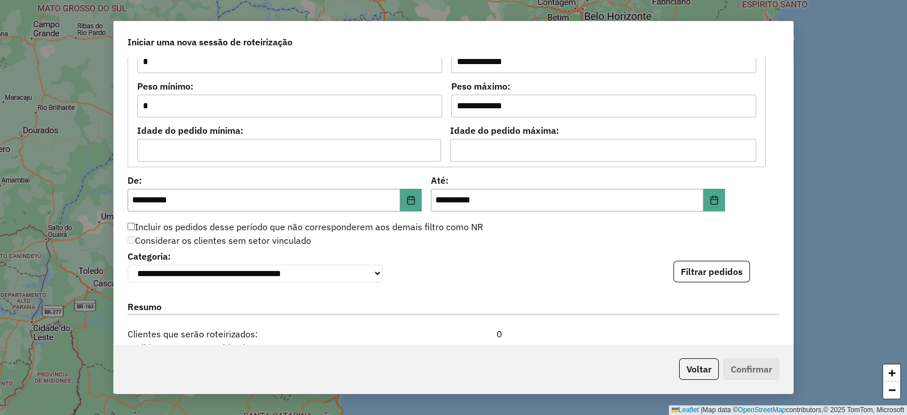
scroll to position [1207, 0]
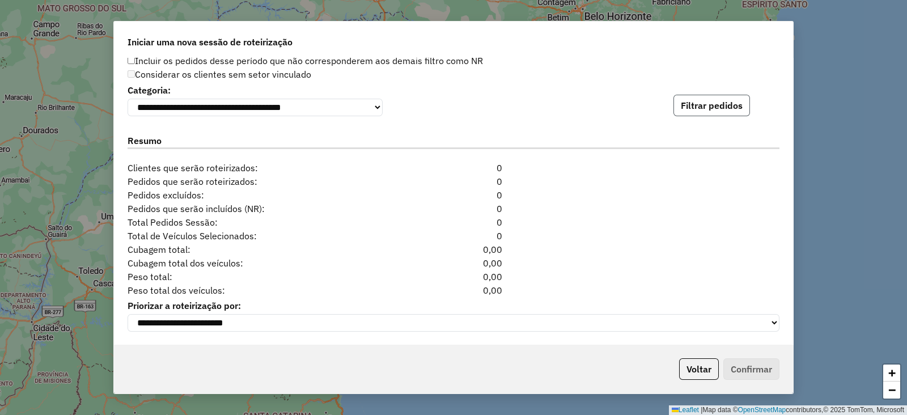
click at [736, 97] on button "Filtrar pedidos" at bounding box center [711, 106] width 76 height 22
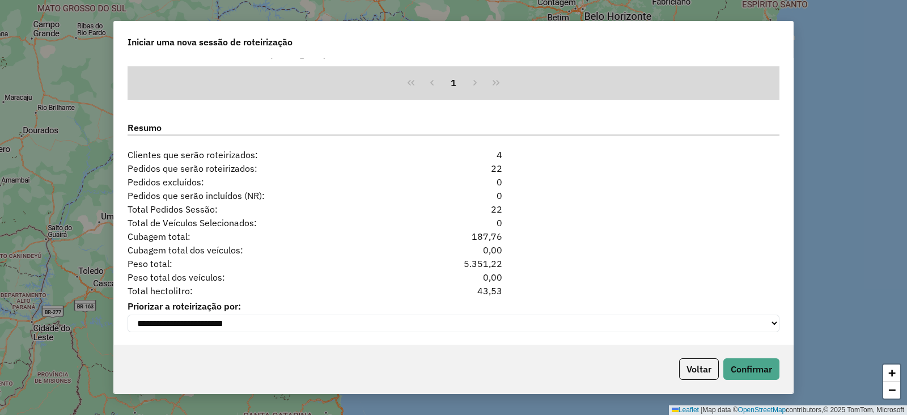
scroll to position [1443, 0]
drag, startPoint x: 470, startPoint y: 284, endPoint x: 501, endPoint y: 294, distance: 32.6
click at [501, 294] on div "43,53" at bounding box center [453, 290] width 111 height 14
copy div "43,53"
click at [671, 359] on div "Voltar Confirmar" at bounding box center [453, 369] width 679 height 49
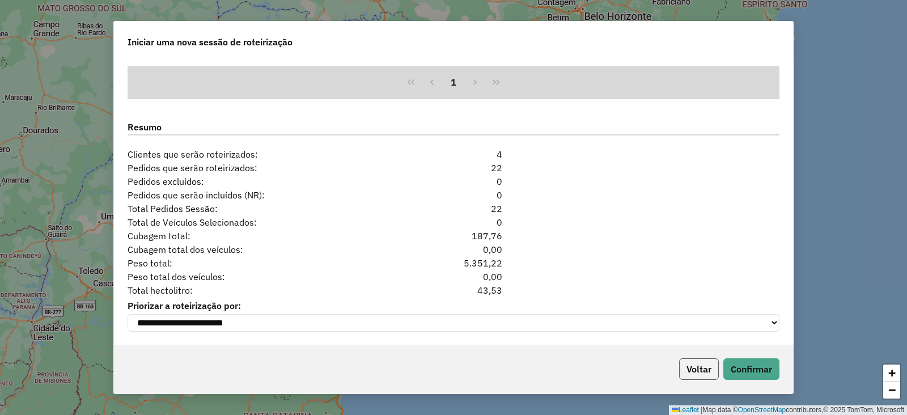
click at [692, 368] on button "Voltar" at bounding box center [699, 369] width 40 height 22
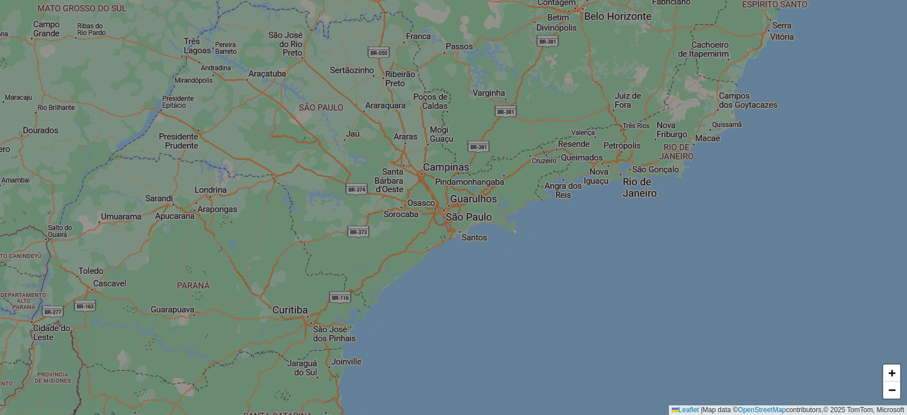
scroll to position [1422, 0]
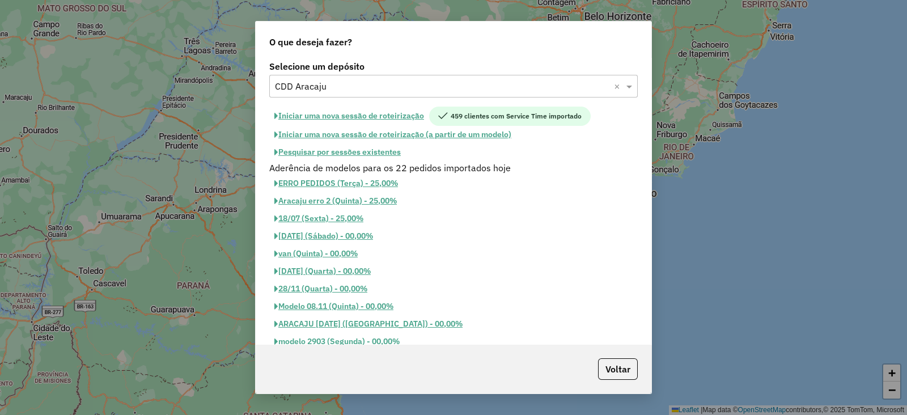
click at [372, 80] on input "text" at bounding box center [442, 87] width 334 height 14
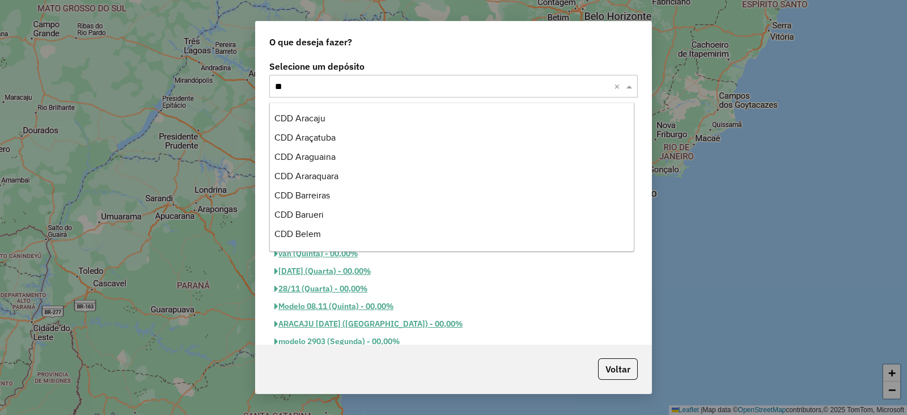
scroll to position [0, 0]
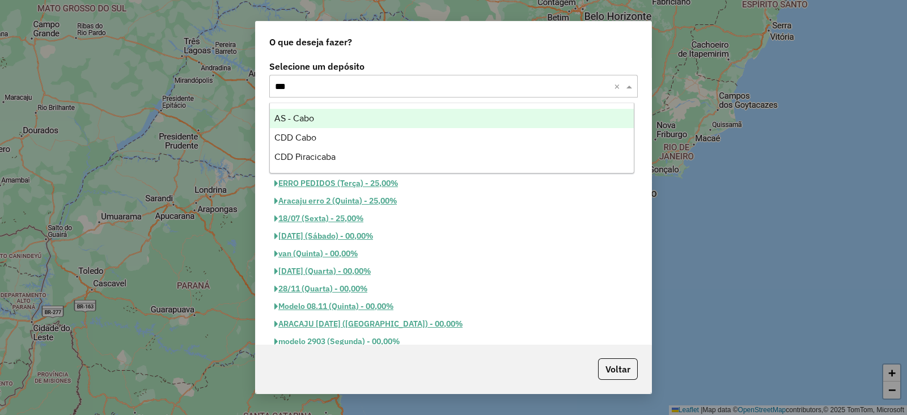
type input "****"
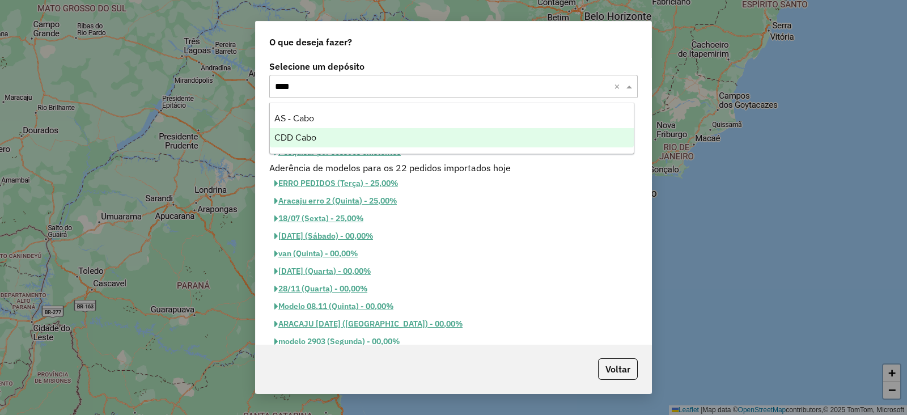
click at [345, 128] on div "CDD Cabo" at bounding box center [452, 137] width 364 height 19
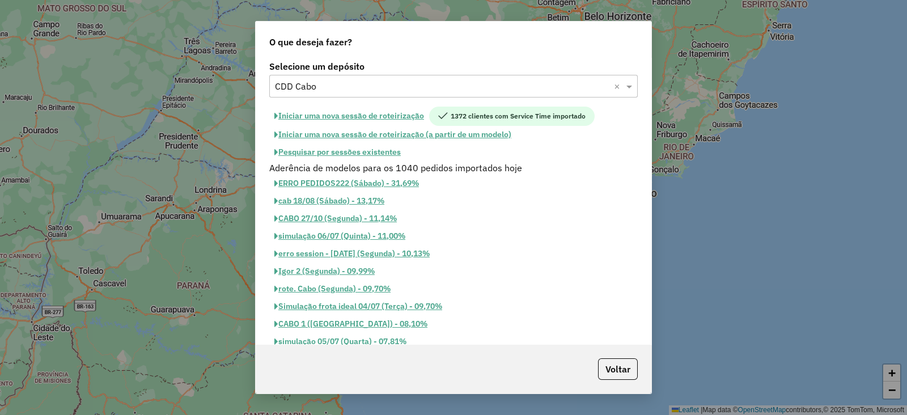
click at [398, 120] on button "Iniciar uma nova sessão de roteirização" at bounding box center [349, 116] width 160 height 19
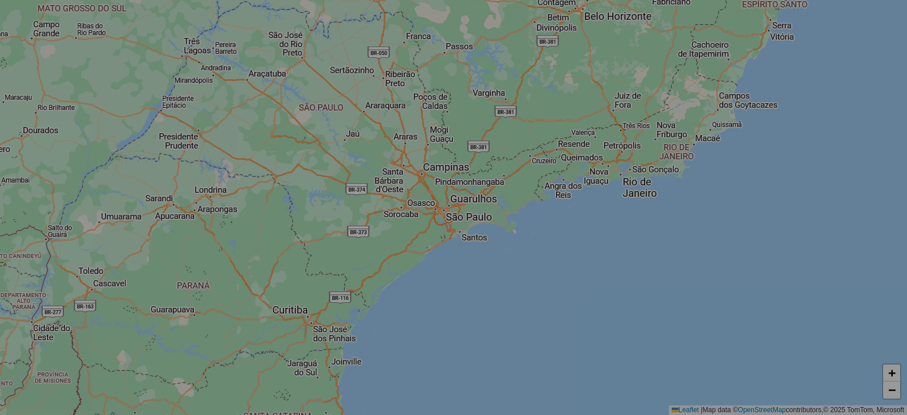
select select "*"
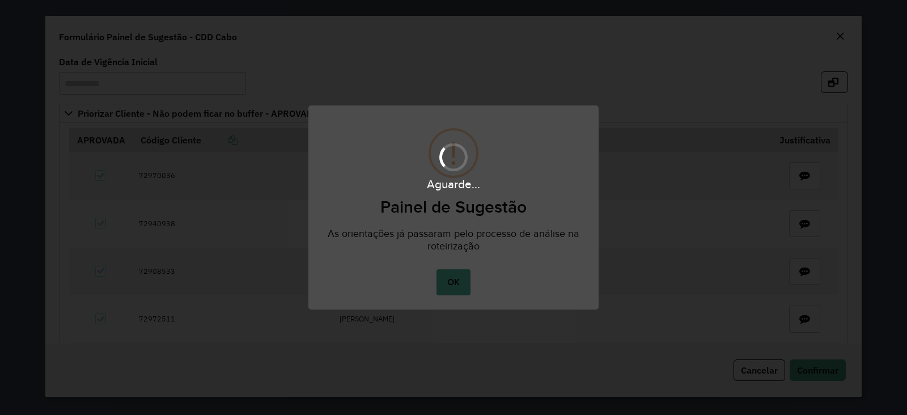
click at [452, 287] on div "Aguarde..." at bounding box center [453, 207] width 907 height 415
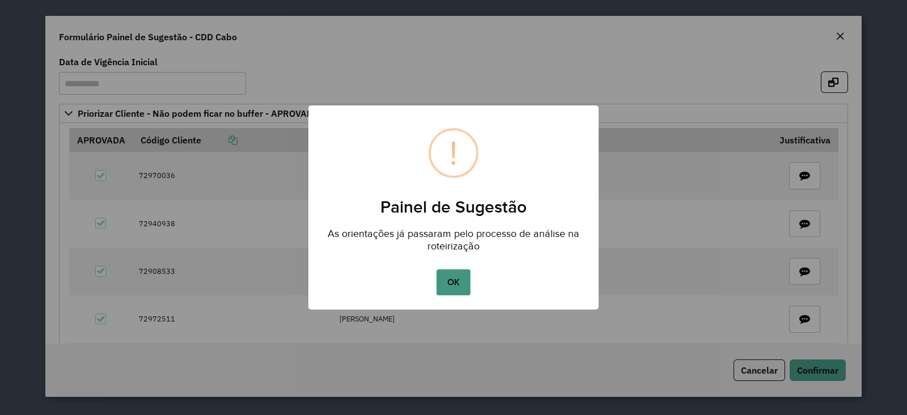
click at [456, 282] on button "OK" at bounding box center [452, 282] width 33 height 26
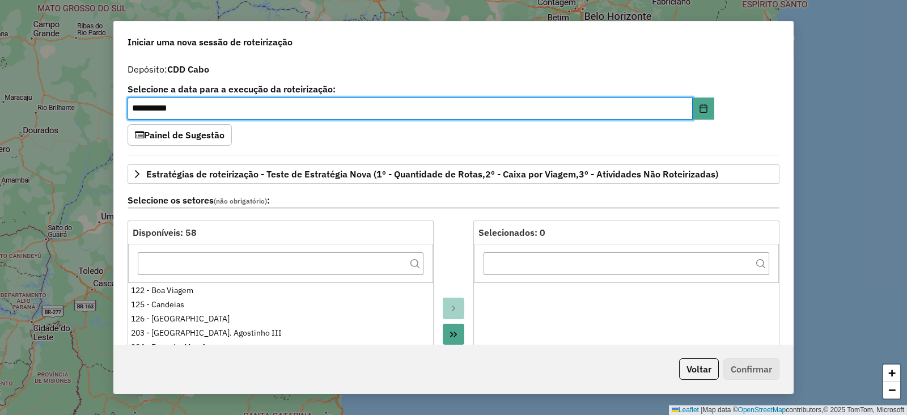
click at [768, 94] on div "**********" at bounding box center [453, 105] width 652 height 40
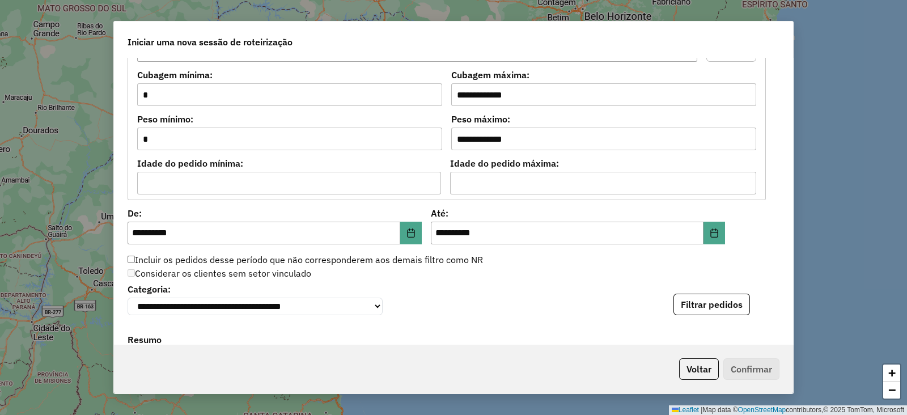
scroll to position [1241, 0]
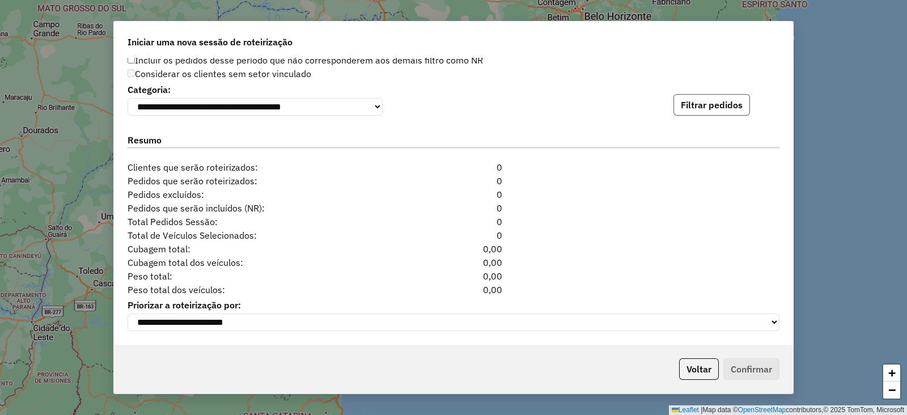
click at [705, 100] on button "Filtrar pedidos" at bounding box center [711, 105] width 76 height 22
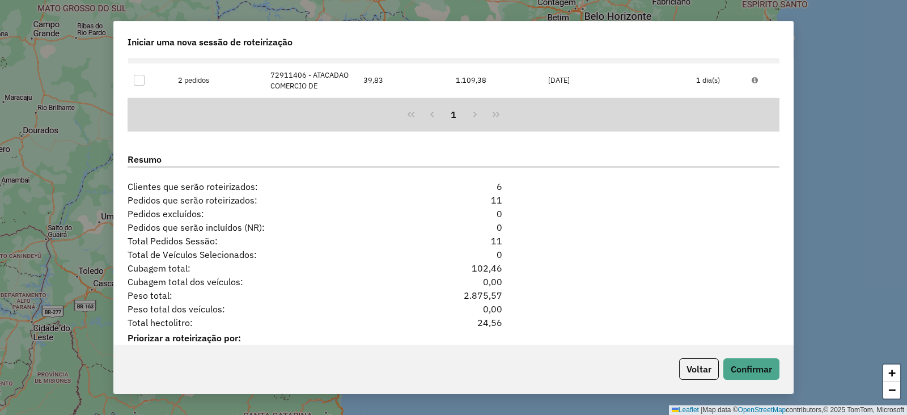
scroll to position [1487, 0]
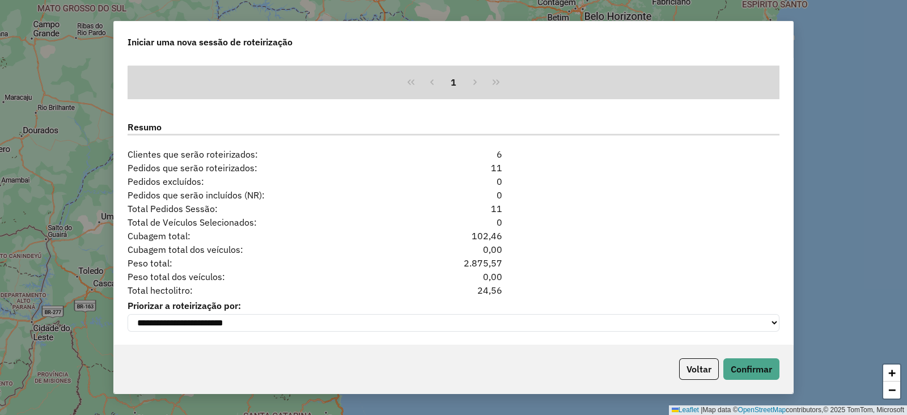
drag, startPoint x: 473, startPoint y: 290, endPoint x: 505, endPoint y: 284, distance: 32.1
click at [505, 284] on div "24,56" at bounding box center [453, 290] width 111 height 14
copy div "24,56"
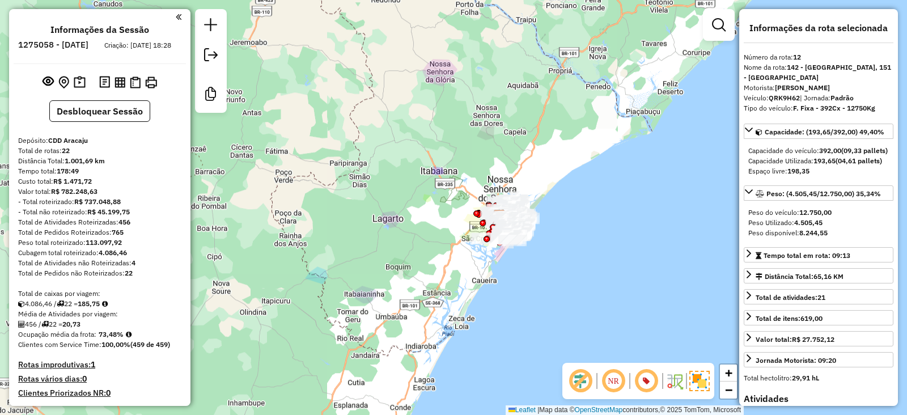
select select "*********"
drag, startPoint x: 85, startPoint y: 313, endPoint x: 108, endPoint y: 312, distance: 22.7
click at [108, 309] on div "4.086,46 / 22 = 185,75" at bounding box center [99, 304] width 163 height 10
copy div "185,75"
drag, startPoint x: 101, startPoint y: 341, endPoint x: 118, endPoint y: 346, distance: 18.1
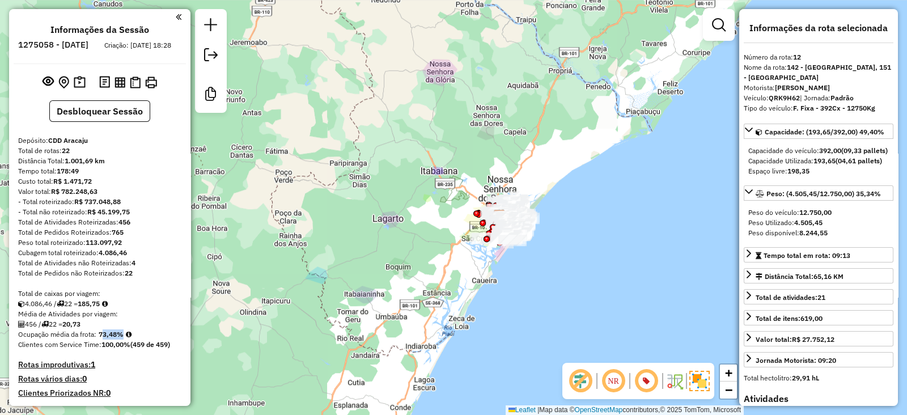
click at [118, 338] on strong "73,48%" at bounding box center [111, 334] width 25 height 8
copy strong "73,48"
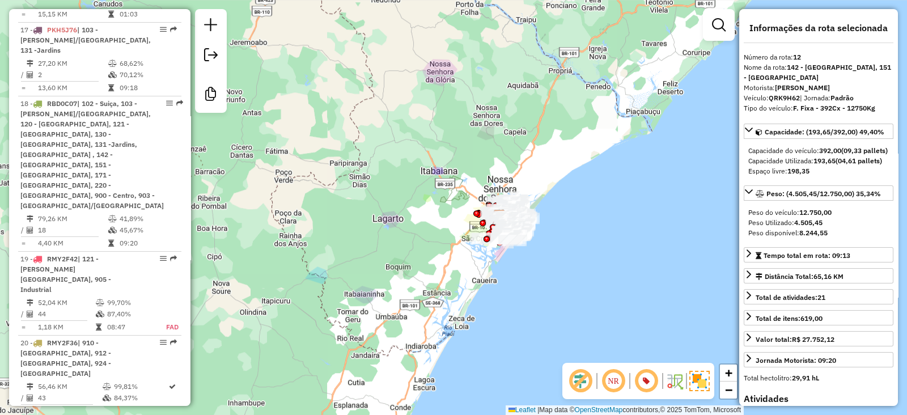
scroll to position [1417, 0]
